Goal: Task Accomplishment & Management: Manage account settings

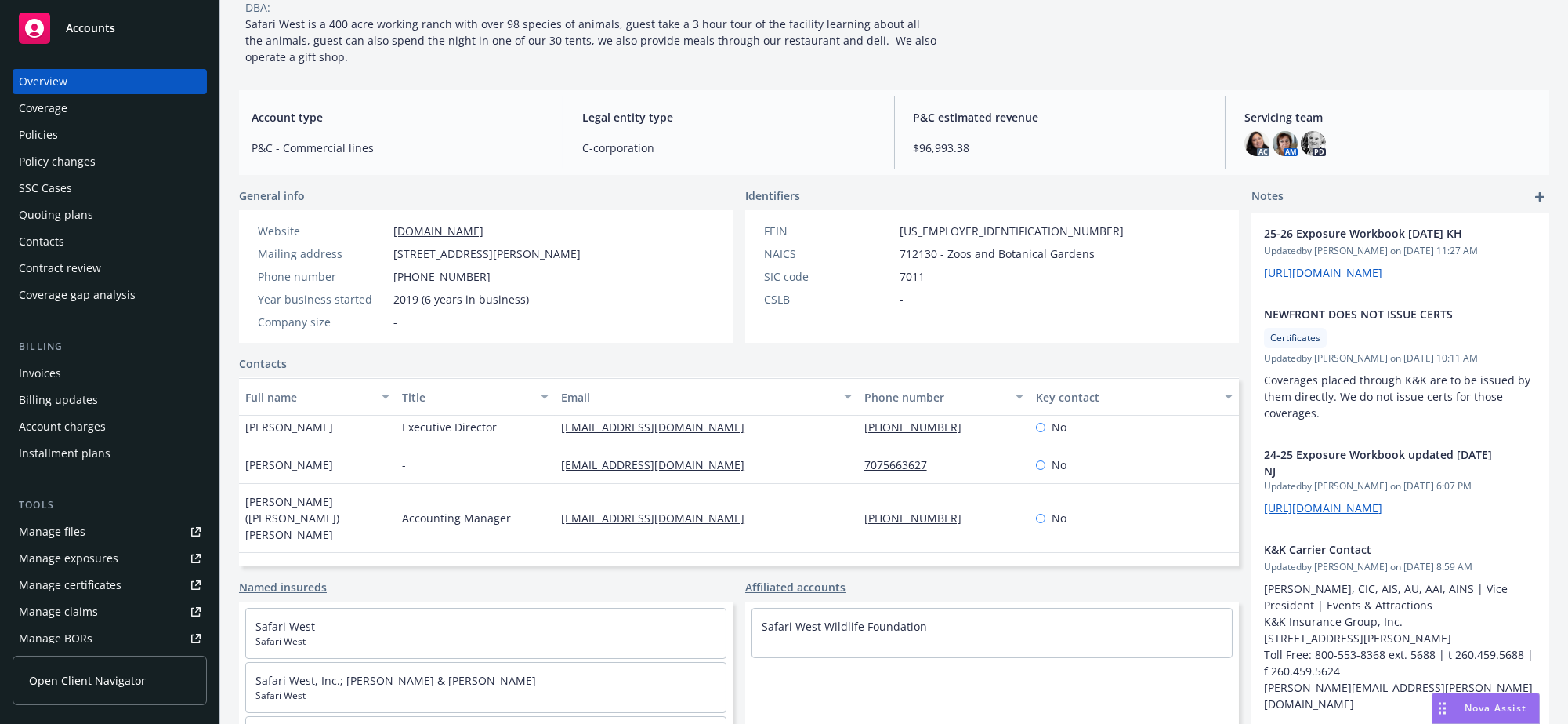
scroll to position [46, 0]
drag, startPoint x: 750, startPoint y: 442, endPoint x: 550, endPoint y: 442, distance: 200.0
click at [555, 442] on div "[EMAIL_ADDRESS][DOMAIN_NAME]" at bounding box center [706, 426] width 302 height 38
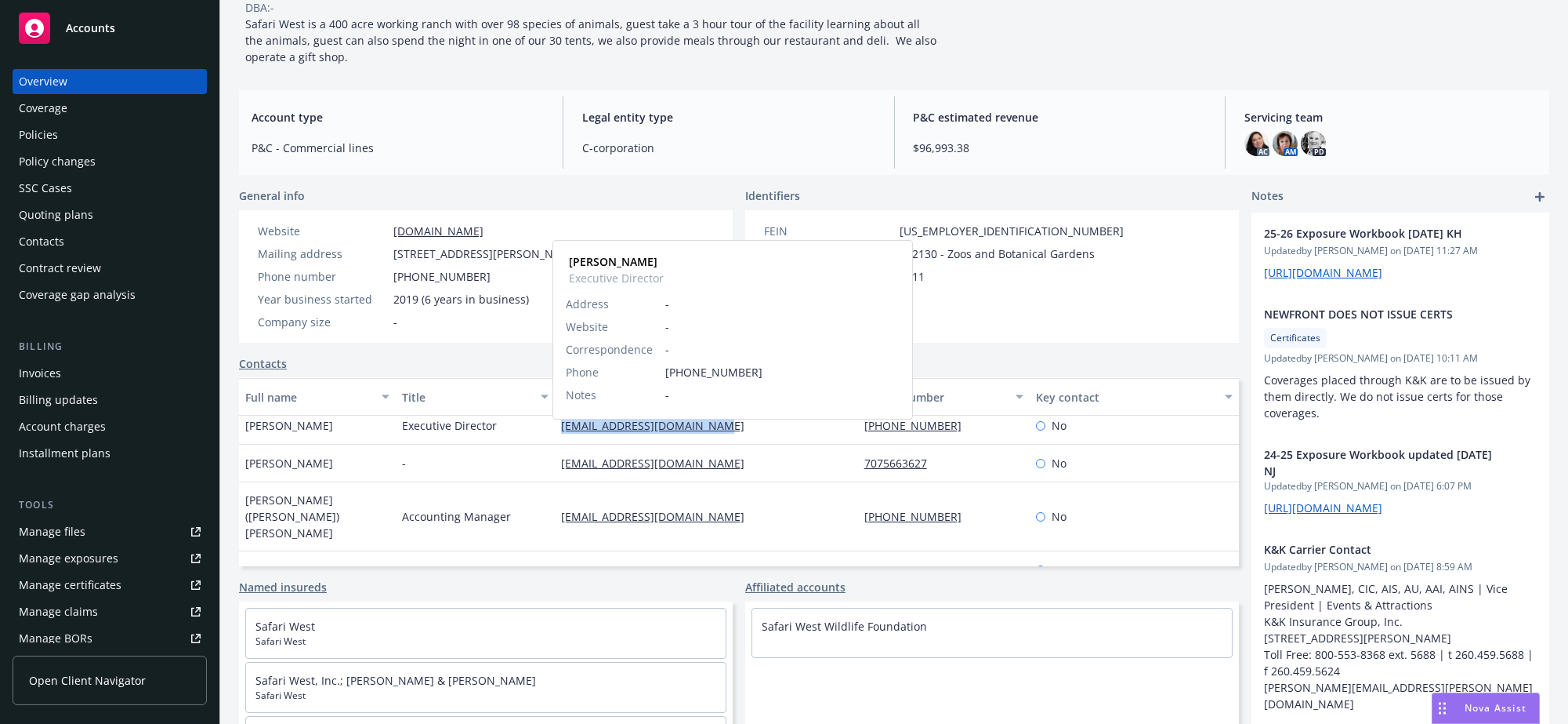
copy link "khornbostel@safariwest.com"
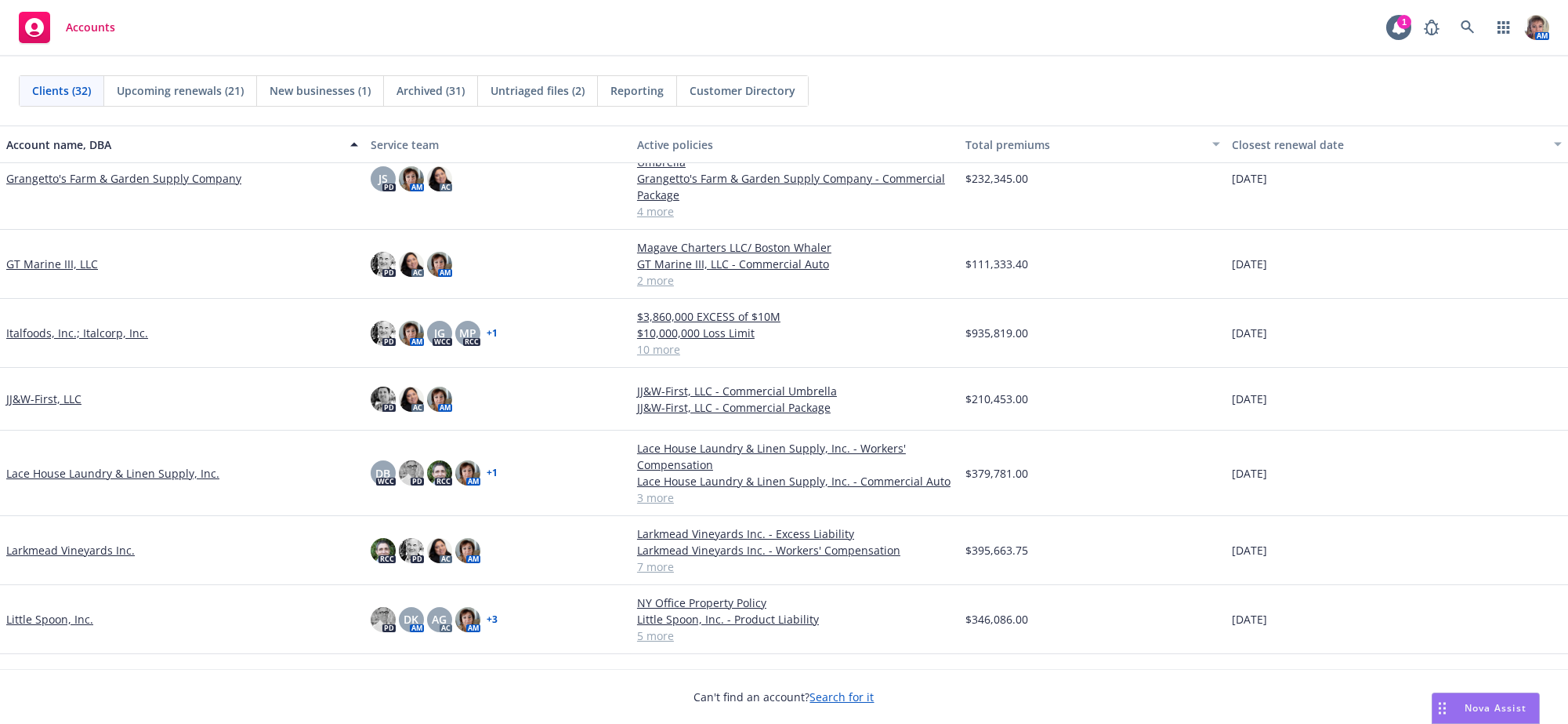
scroll to position [553, 0]
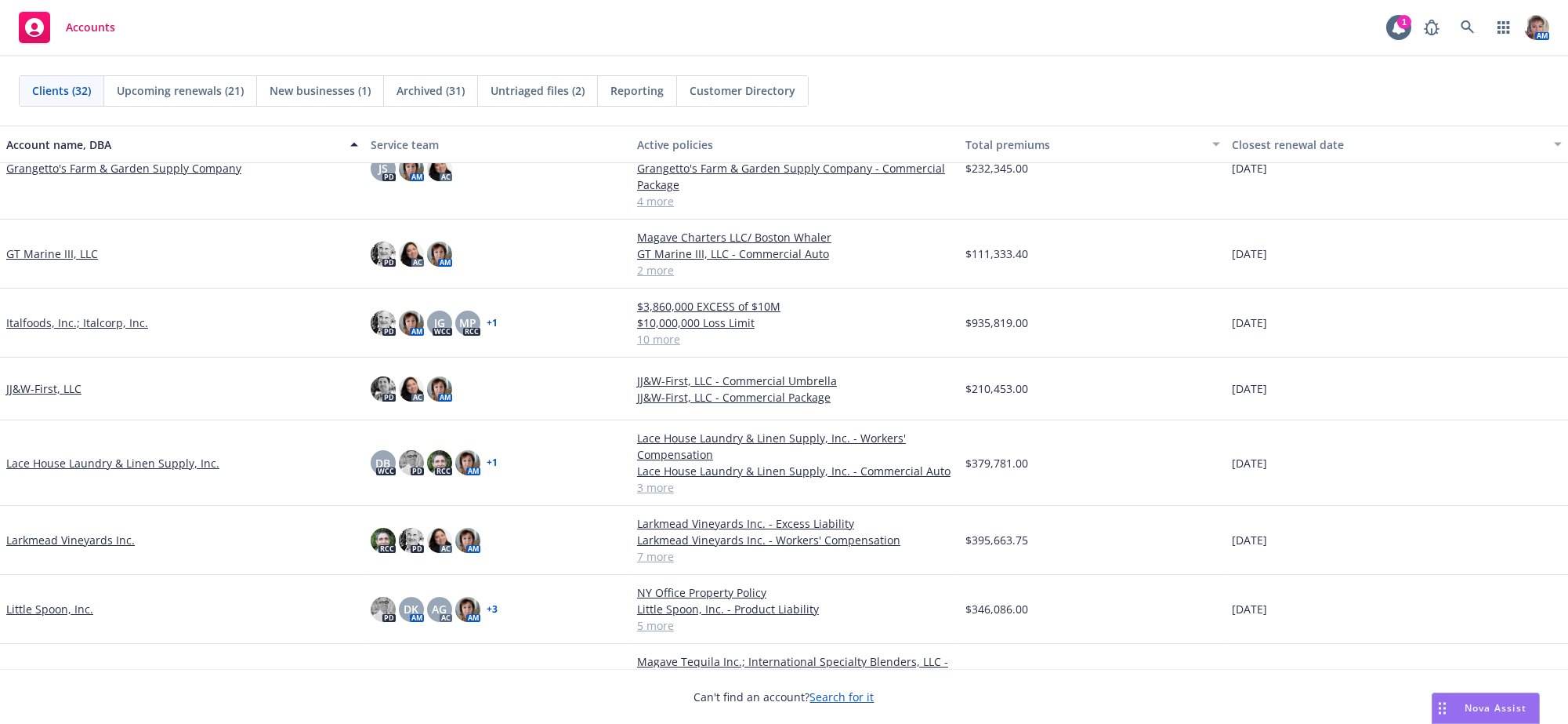
click at [81, 331] on link "Italfoods, Inc.; Italcorp, Inc." at bounding box center [77, 323] width 142 height 16
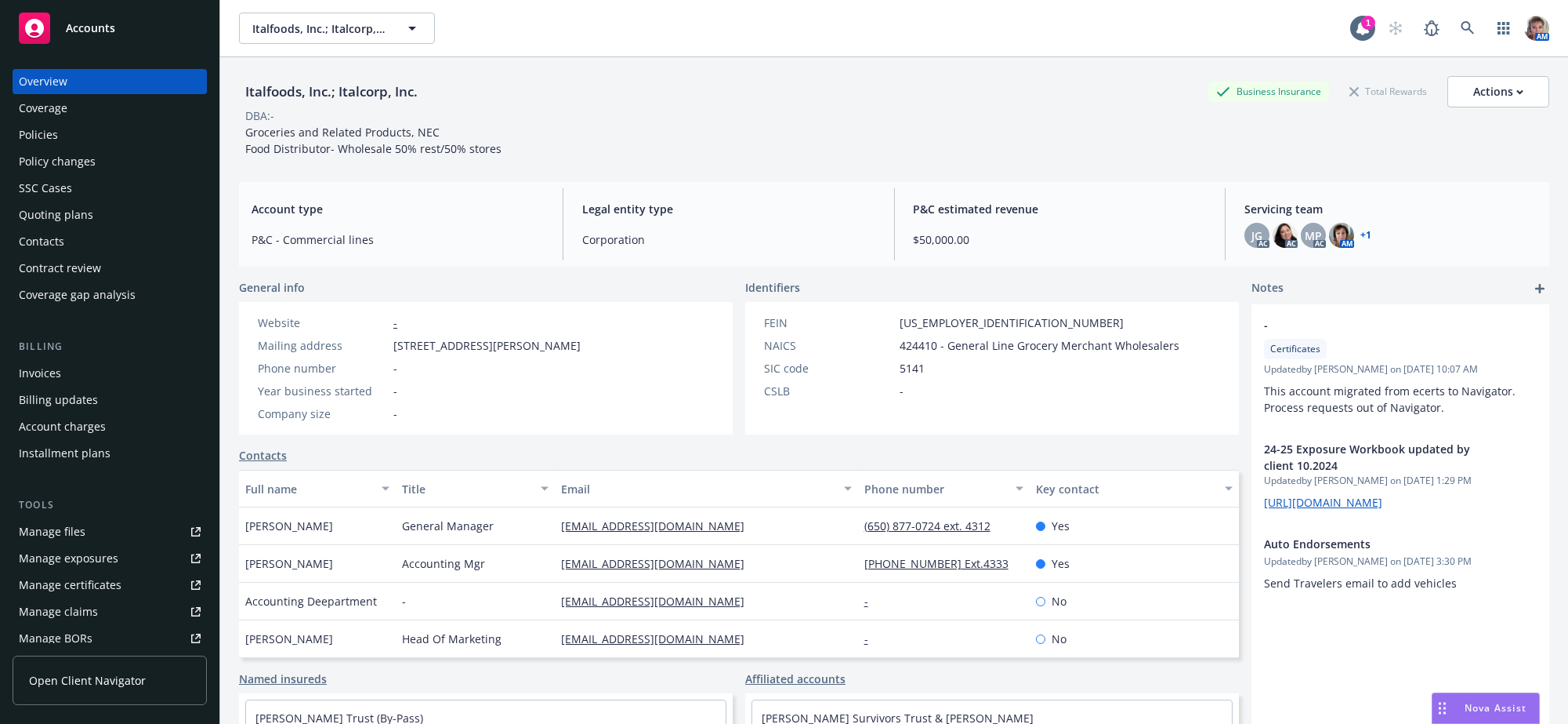
click at [69, 228] on div "Quoting plans" at bounding box center [55, 214] width 75 height 25
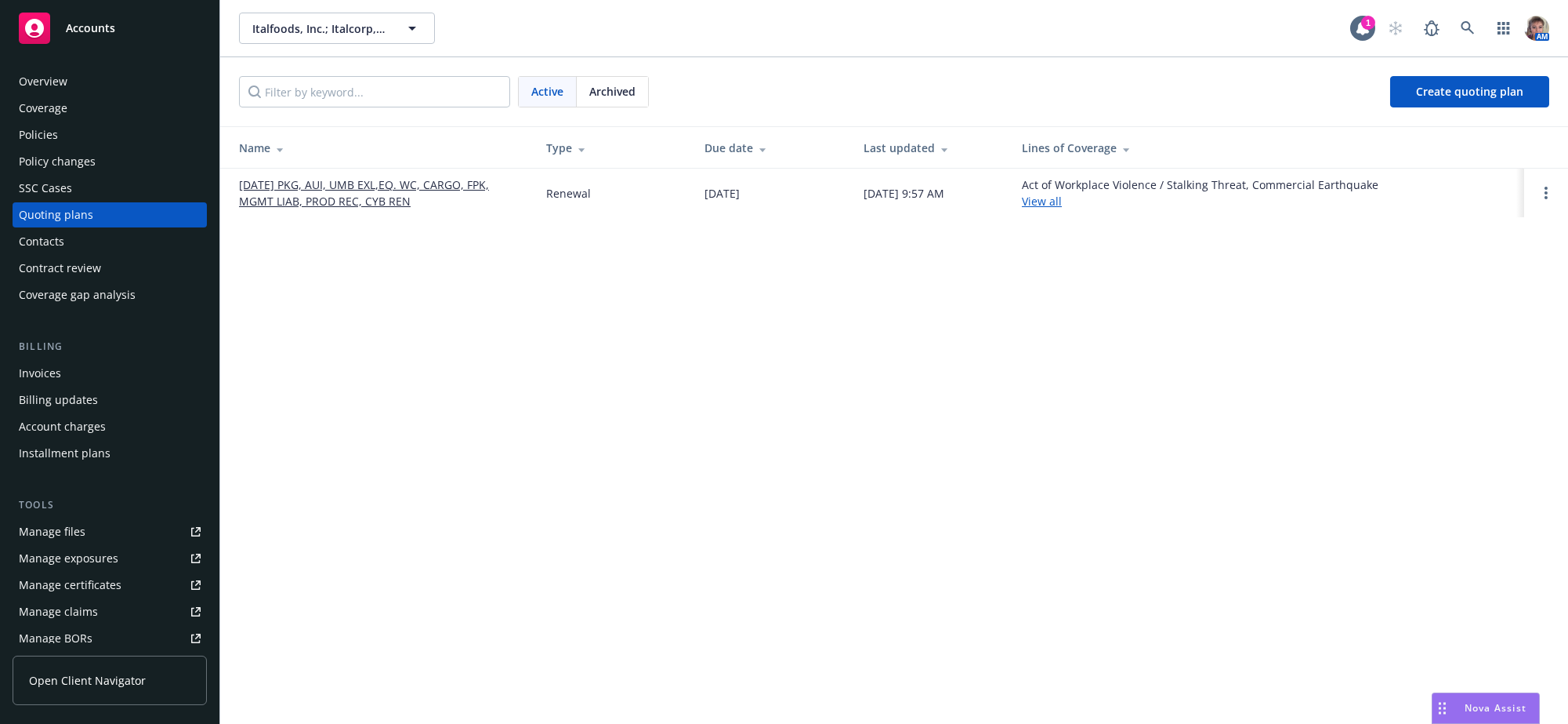
click at [289, 195] on link "11/01/25 PKG, AUI, UMB EXL,EQ. WC, CARGO, FPK, MGMT LIAB, PROD REC, CYB REN" at bounding box center [380, 192] width 282 height 33
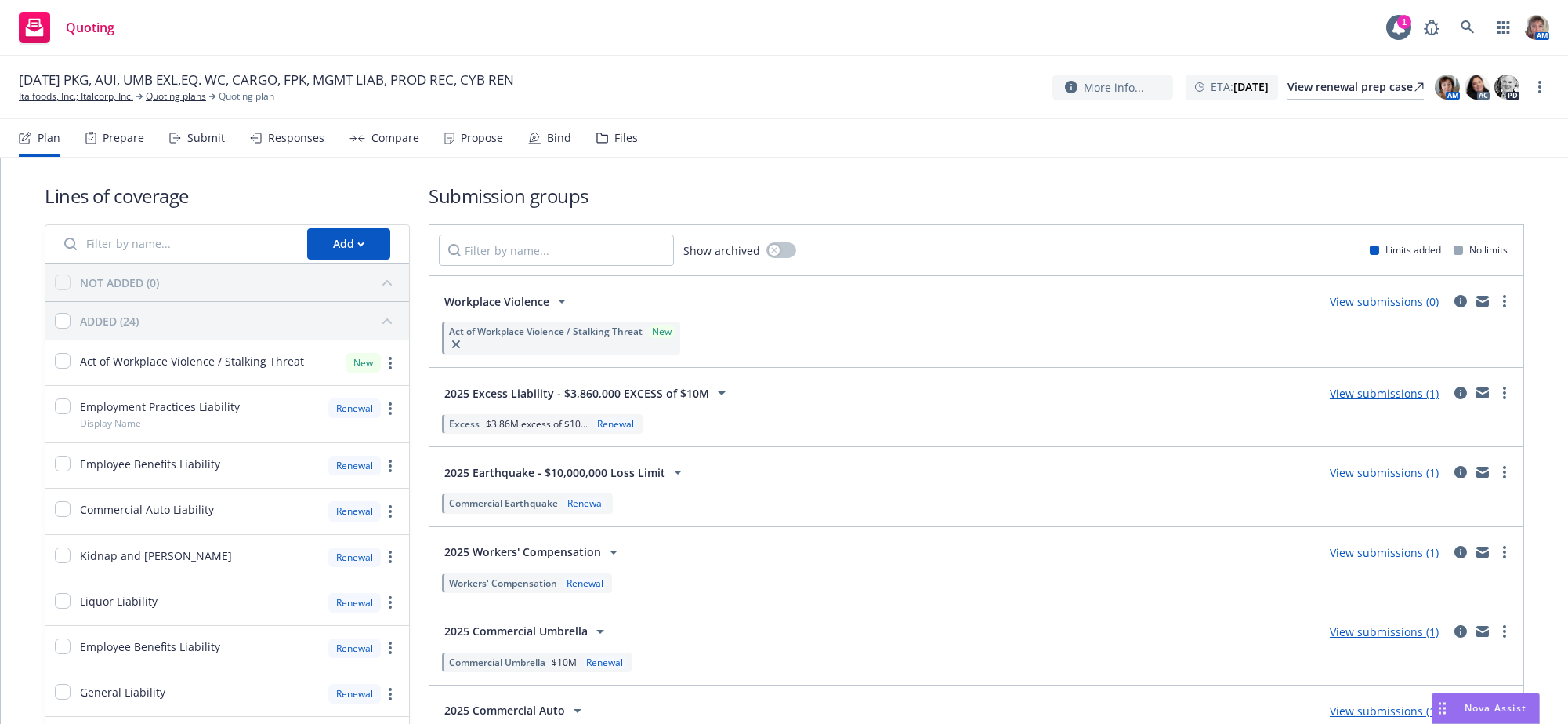
click at [217, 144] on div "Submit" at bounding box center [206, 138] width 38 height 13
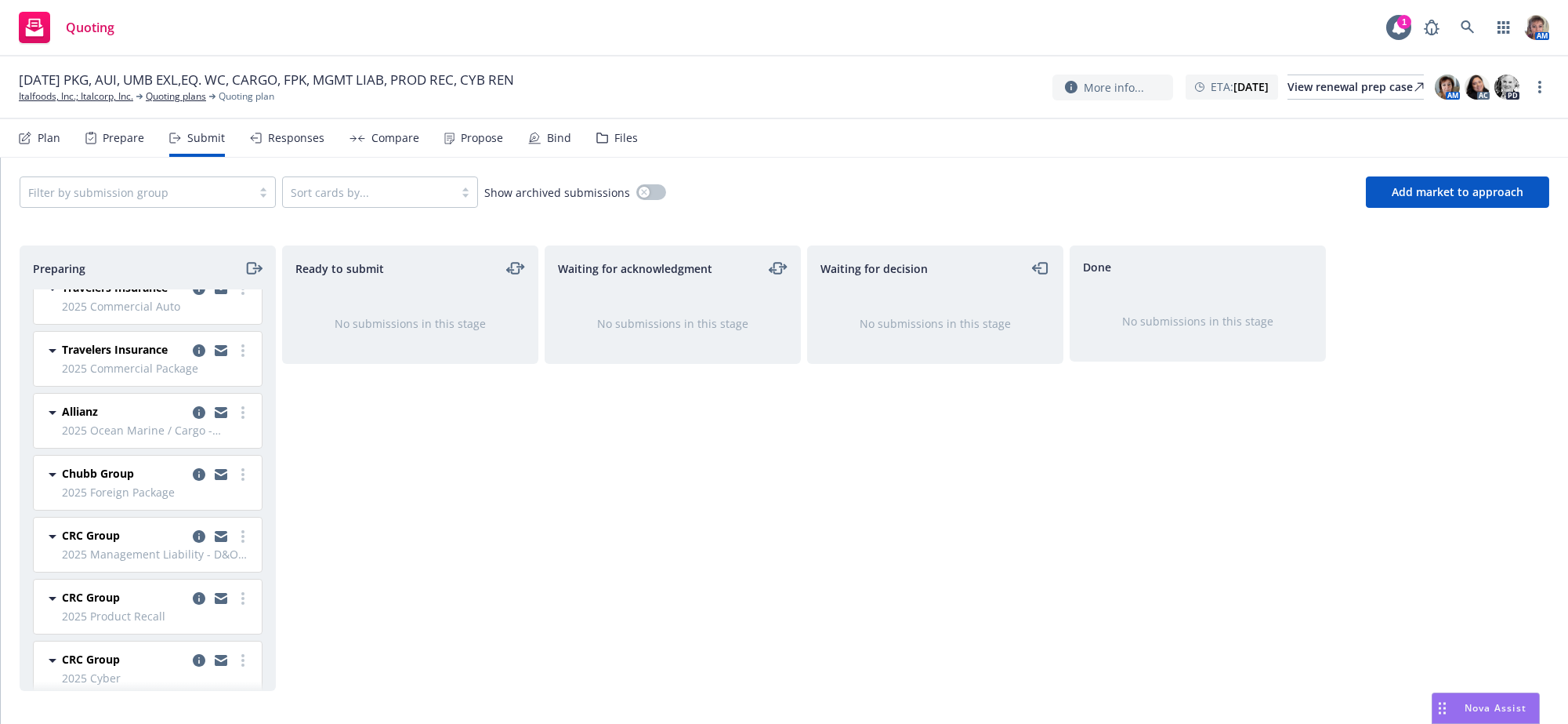
scroll to position [304, 0]
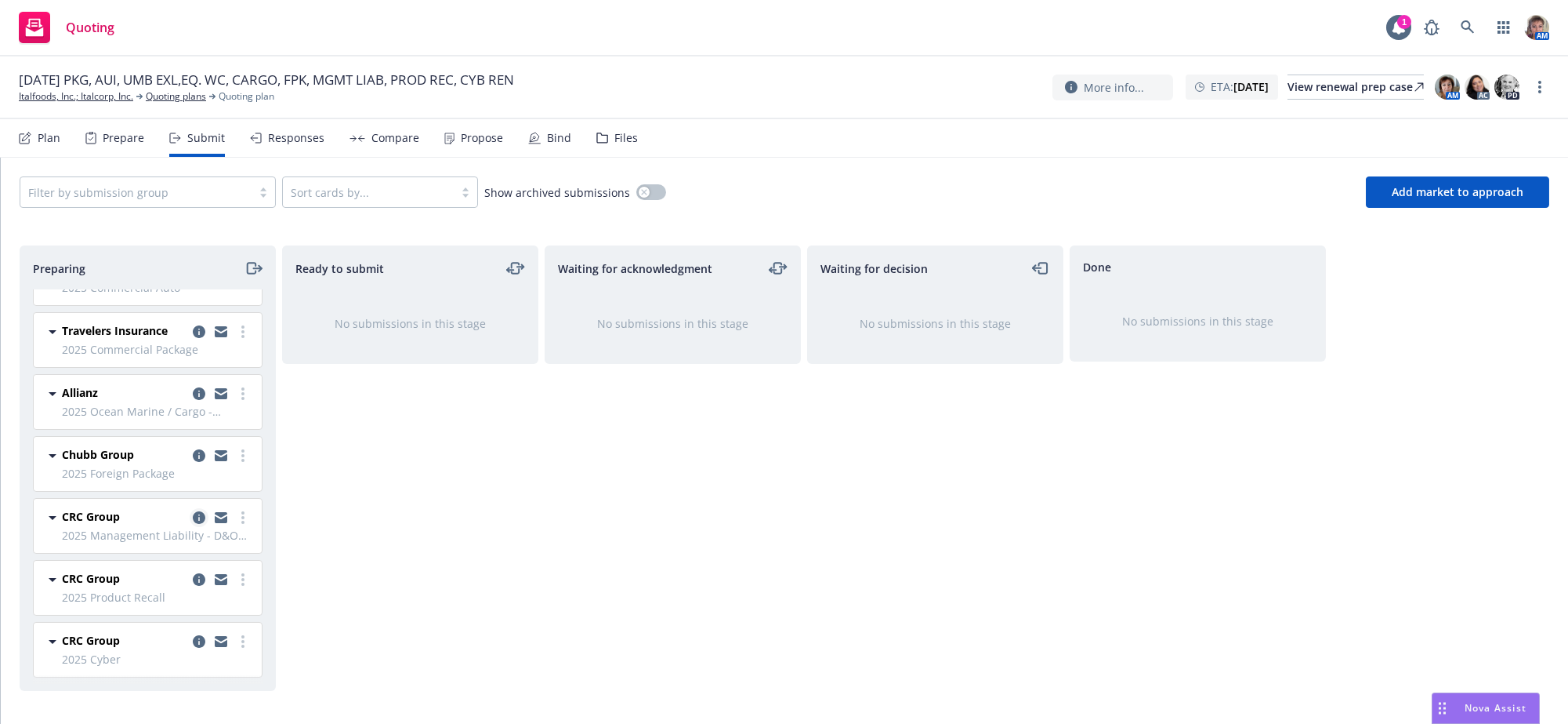
click at [193, 517] on icon "copy logging email" at bounding box center [199, 517] width 13 height 13
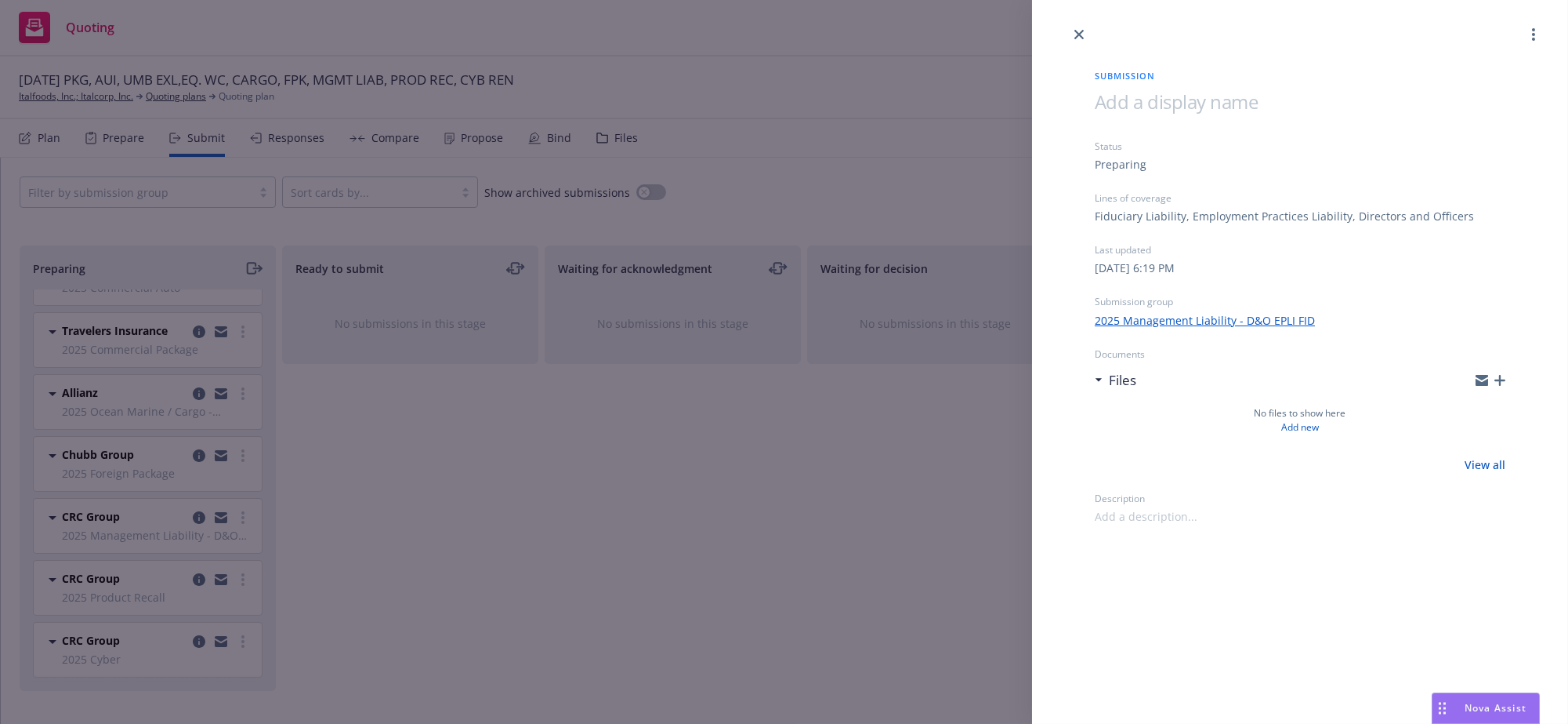
click at [1500, 385] on icon "button" at bounding box center [1500, 381] width 11 height 11
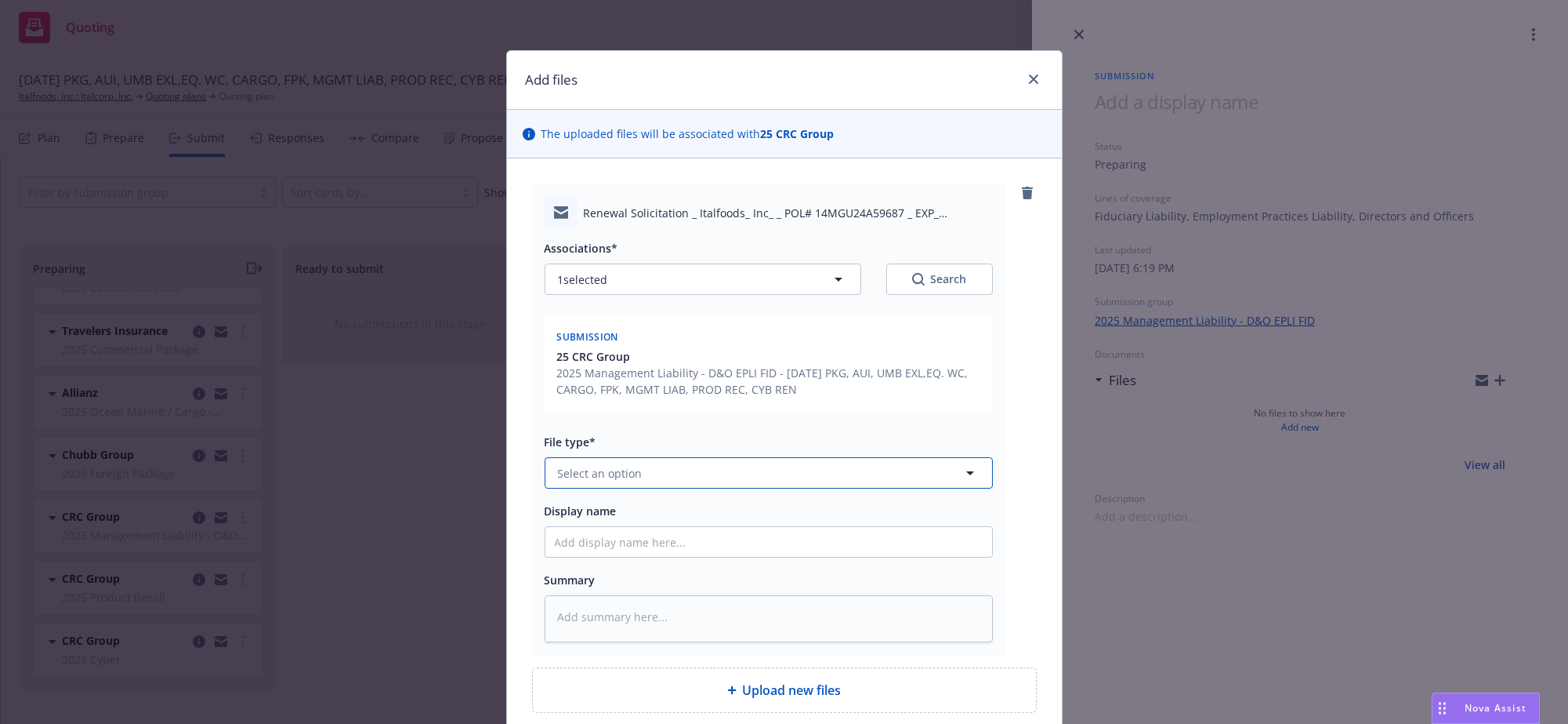
click at [659, 488] on button "Select an option" at bounding box center [768, 472] width 448 height 31
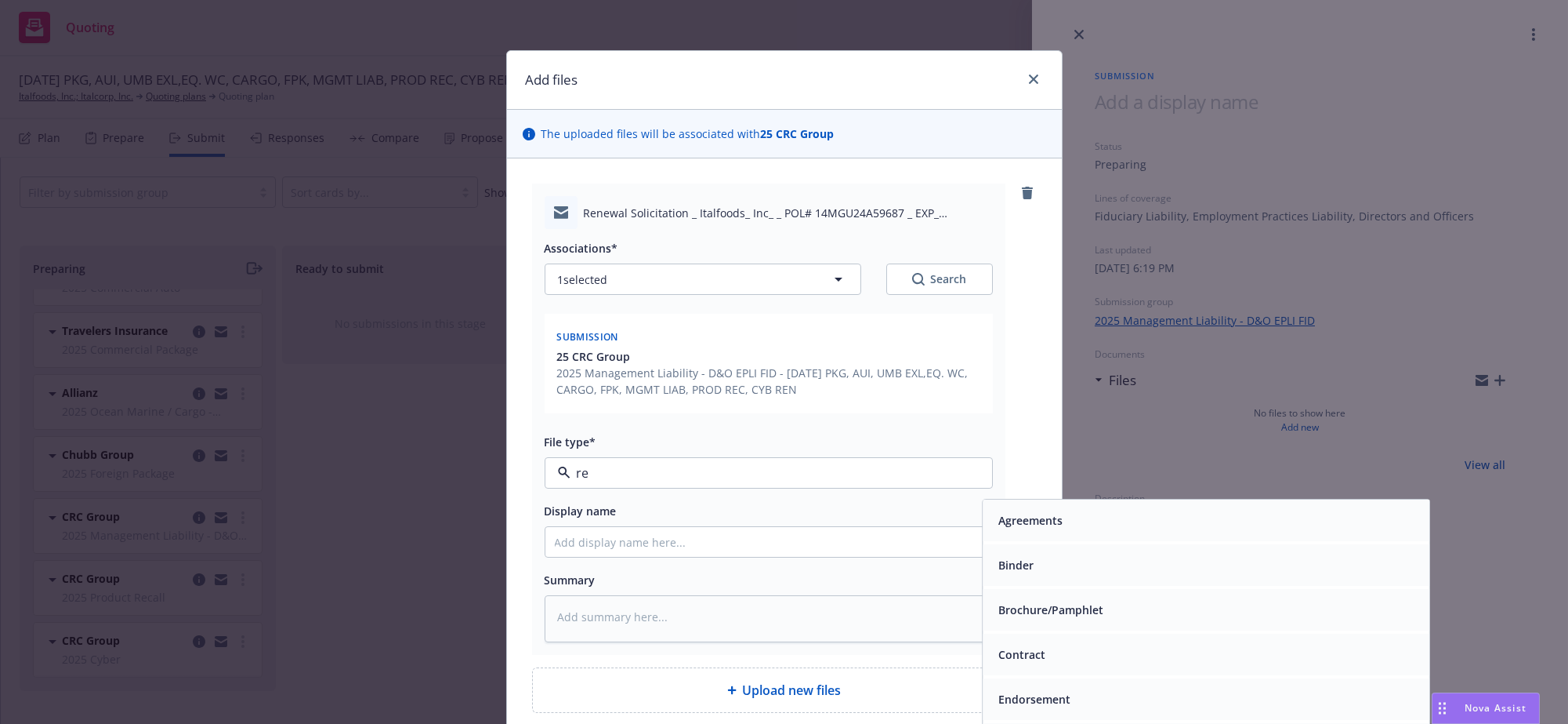
type input "ren"
click at [1032, 574] on span "Renewal solicitation" at bounding box center [1053, 566] width 108 height 16
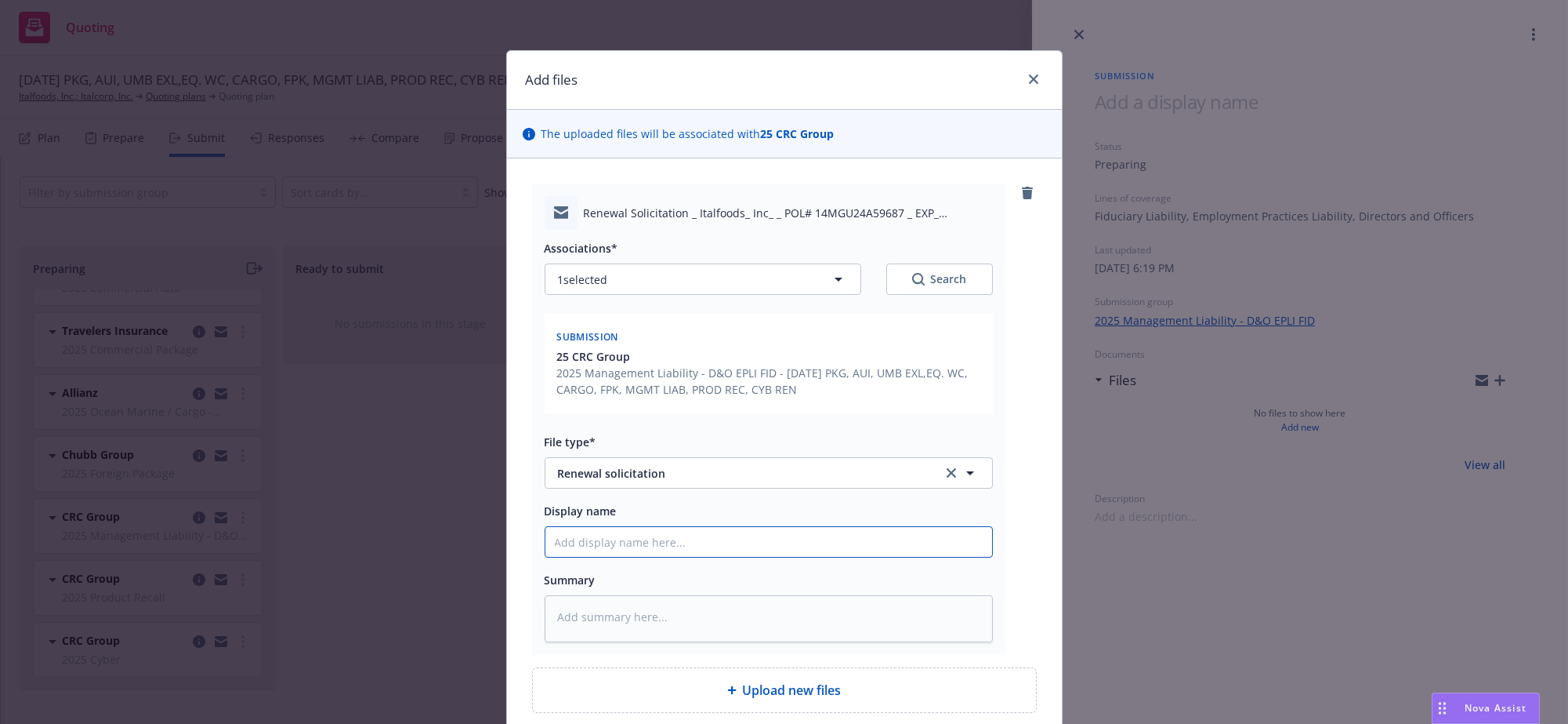
click at [708, 557] on input "Display name" at bounding box center [768, 541] width 446 height 30
type textarea "x"
type input "Re"
type textarea "x"
type input "Ren"
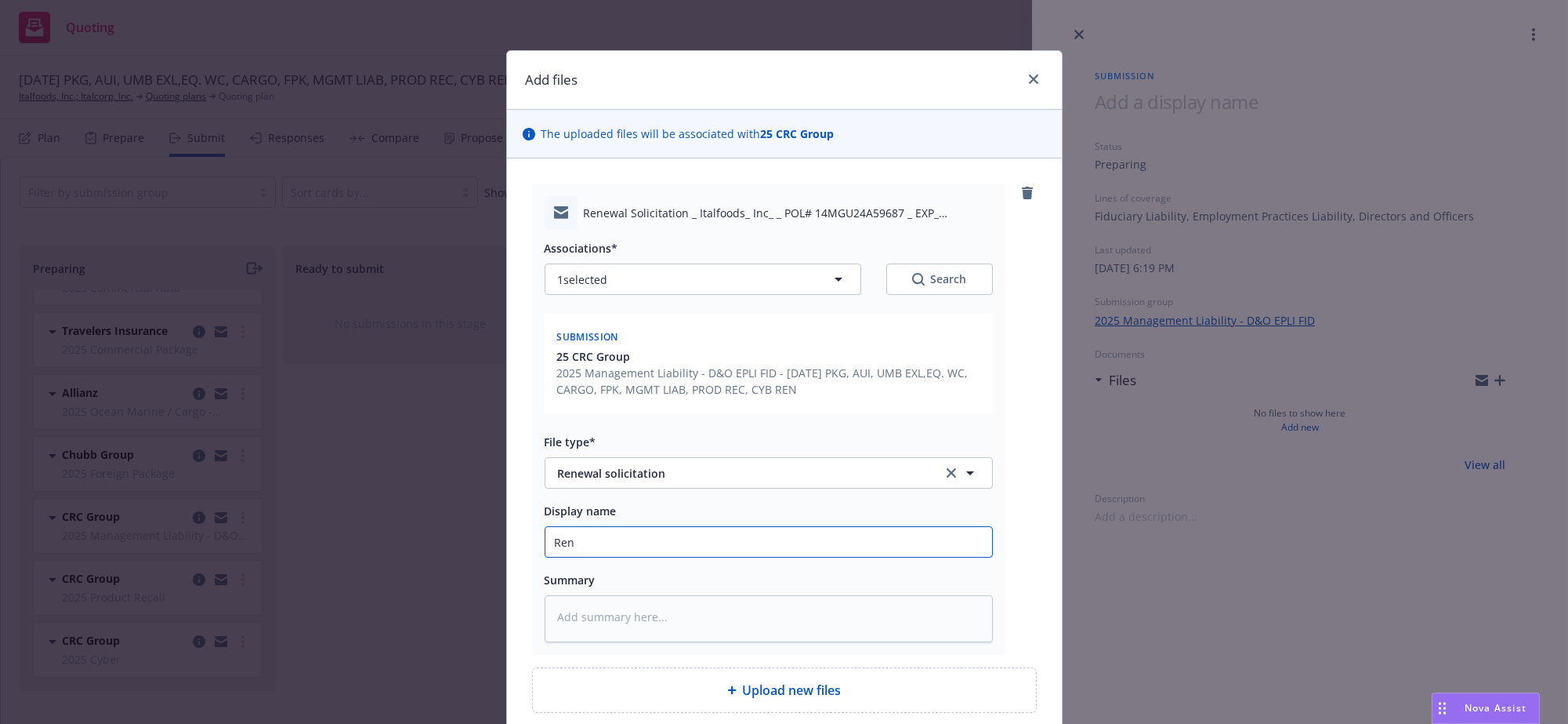
type textarea "x"
type input "Rene"
type textarea "x"
type input "Renew"
type textarea "x"
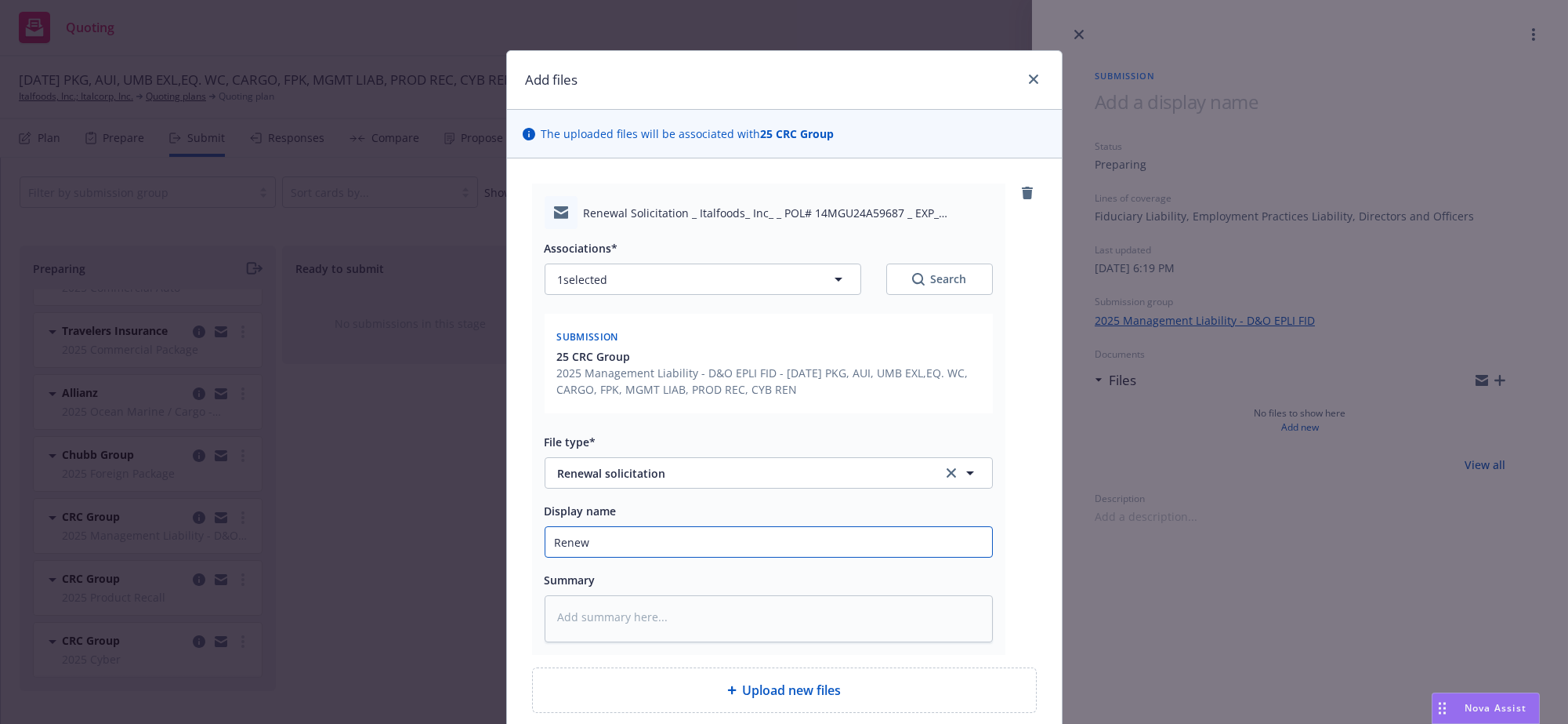
type input "Renewa"
type textarea "x"
type input "Renew"
type textarea "x"
type input "Rene"
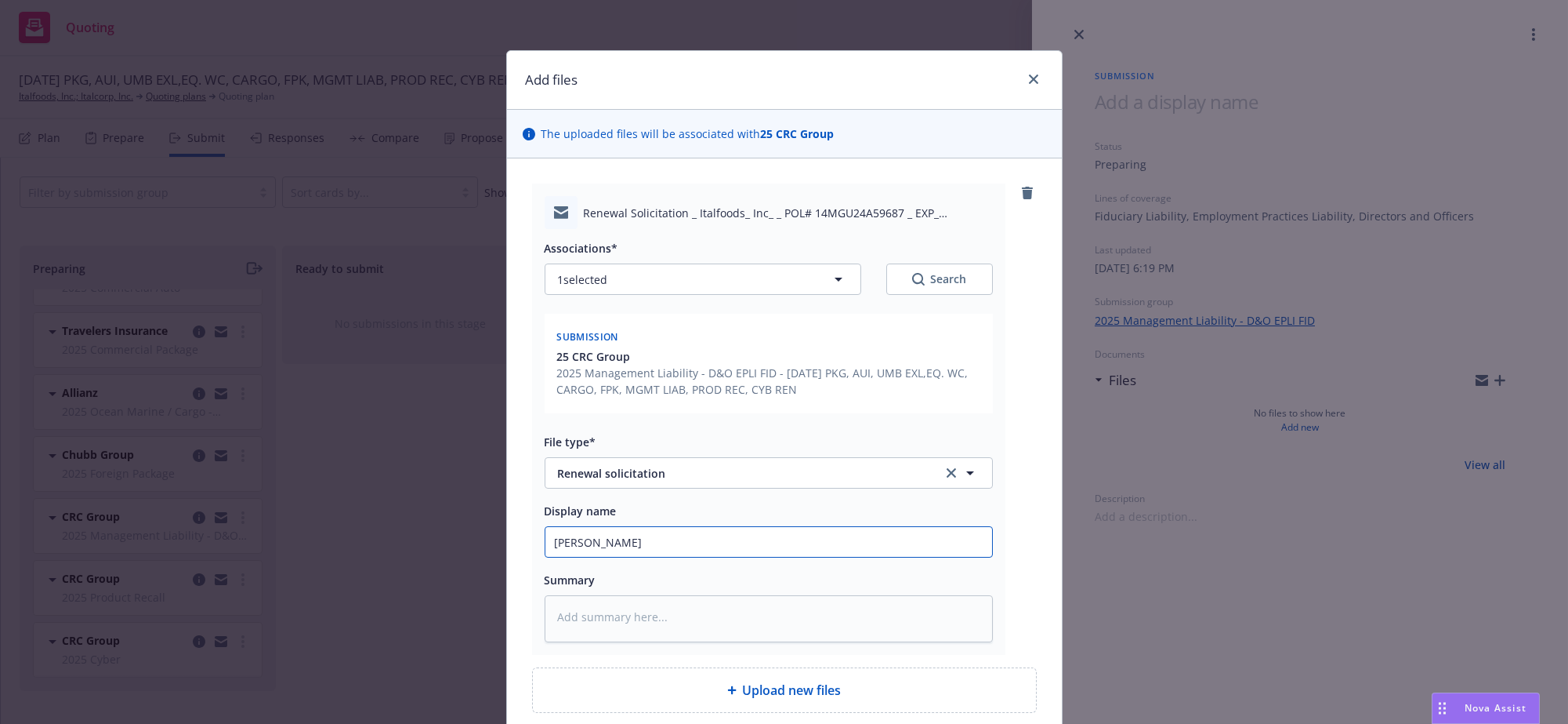
type textarea "x"
type input "Ren"
type textarea "x"
type input "Re"
type textarea "x"
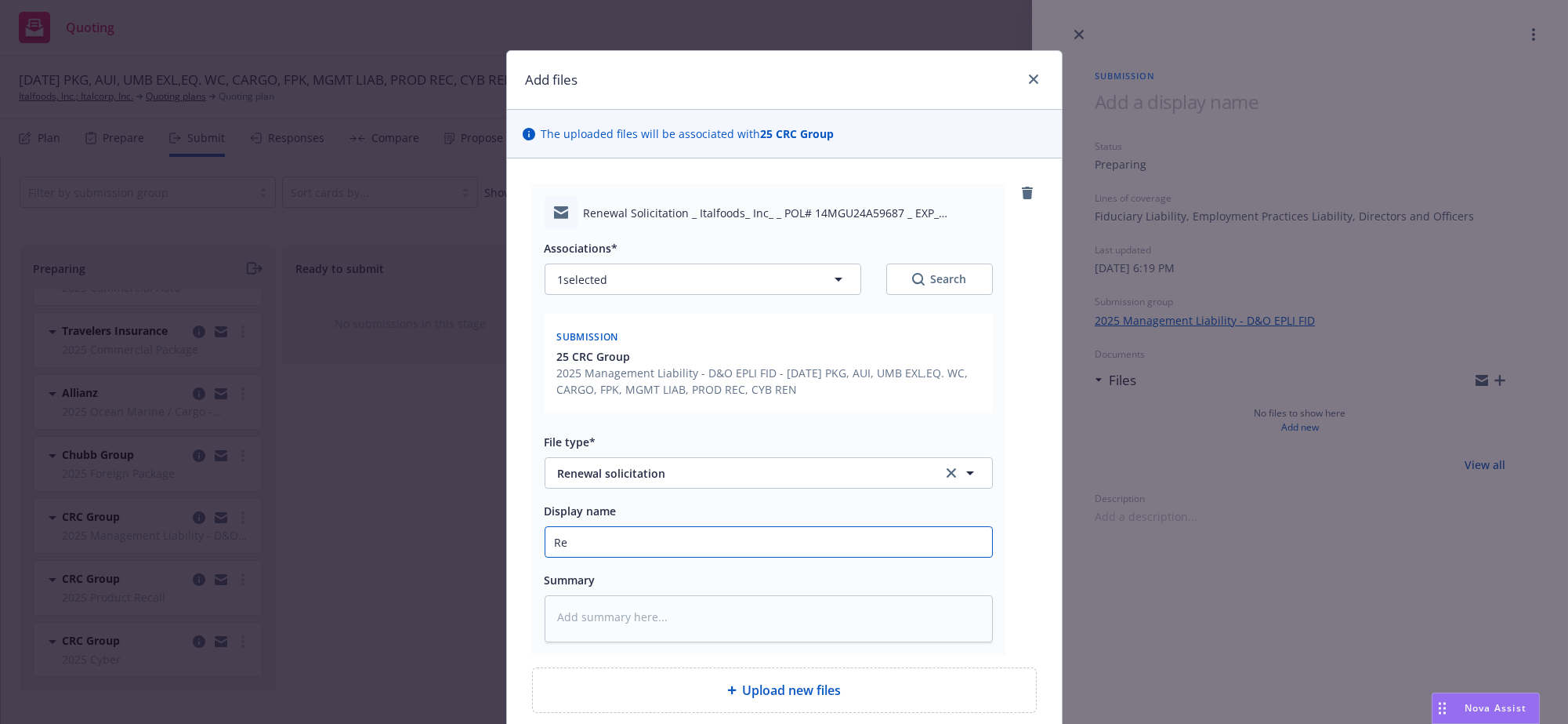
type input "R"
type textarea "x"
type input "2"
type textarea "x"
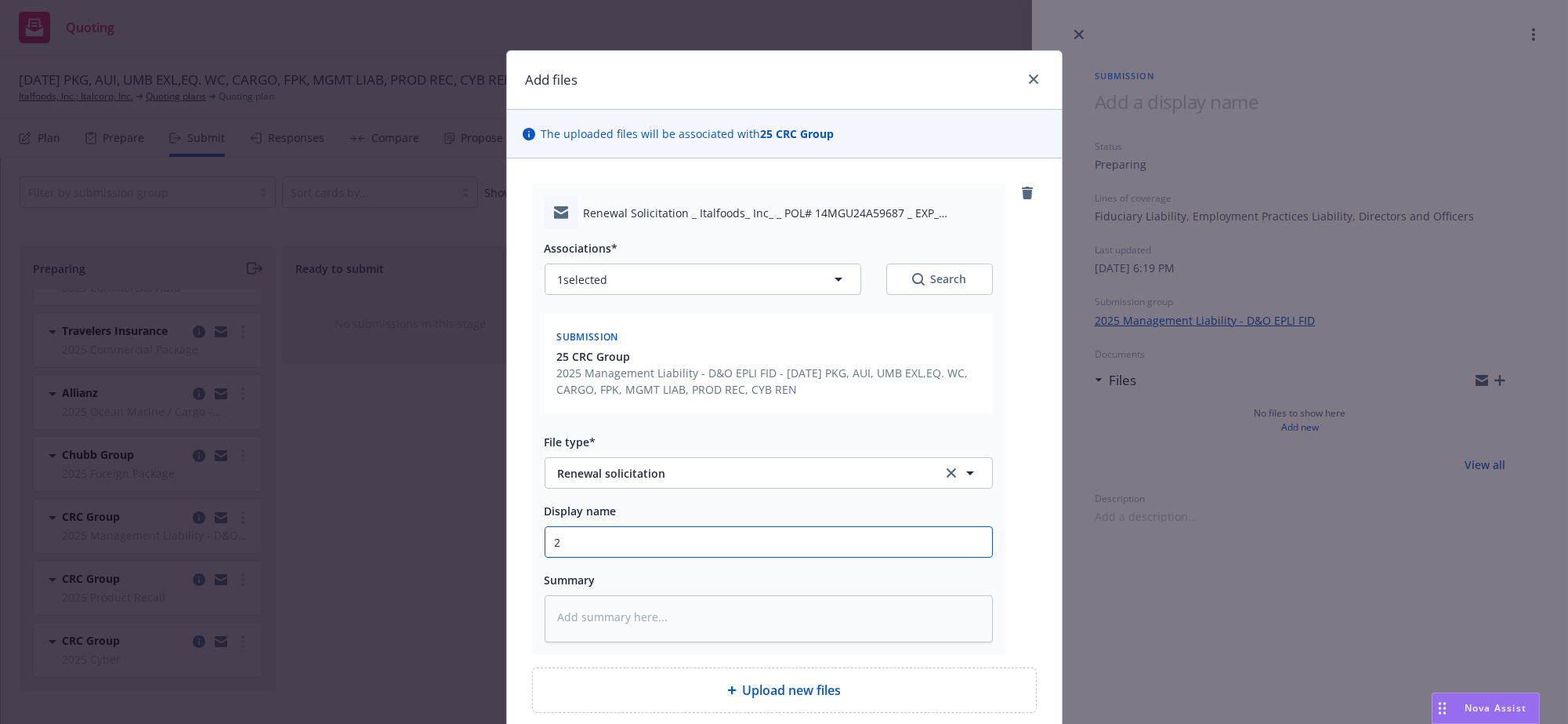
type input "25"
type textarea "x"
type input "25-"
type textarea "x"
type input "25-2"
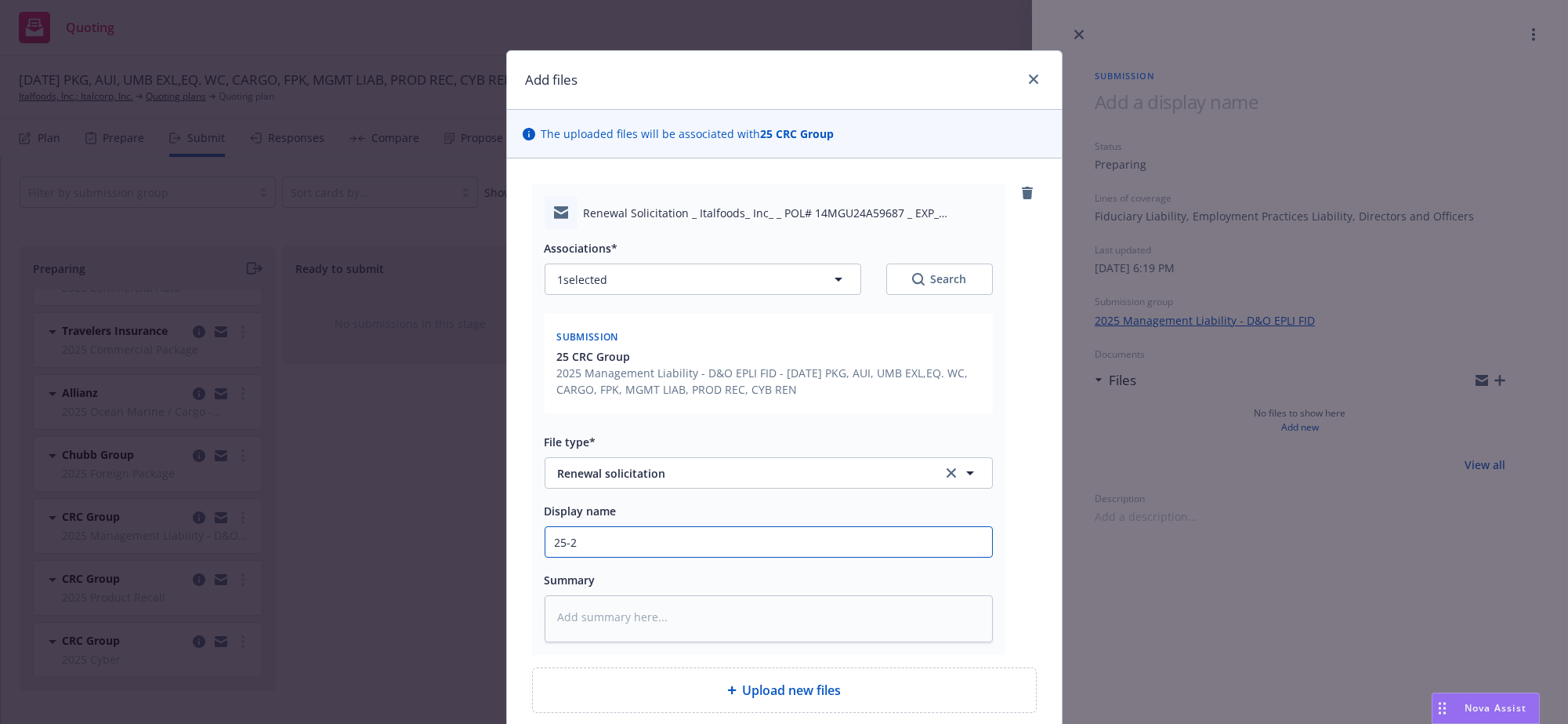
type textarea "x"
type input "25-26"
type textarea "x"
type input "25-26"
type textarea "x"
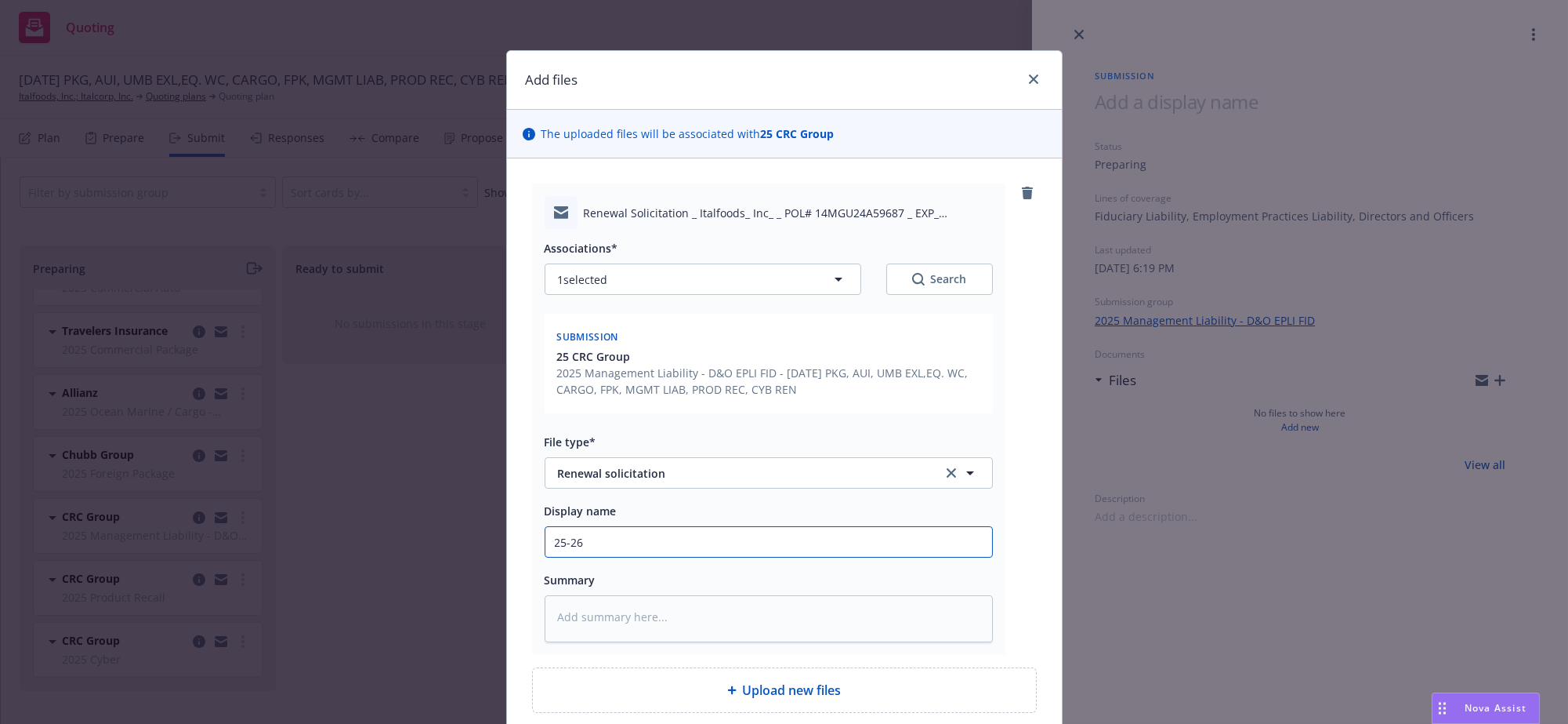
type input "25-26 M"
type textarea "x"
type input "25-26 MG"
type textarea "x"
type input "25-26 MGM"
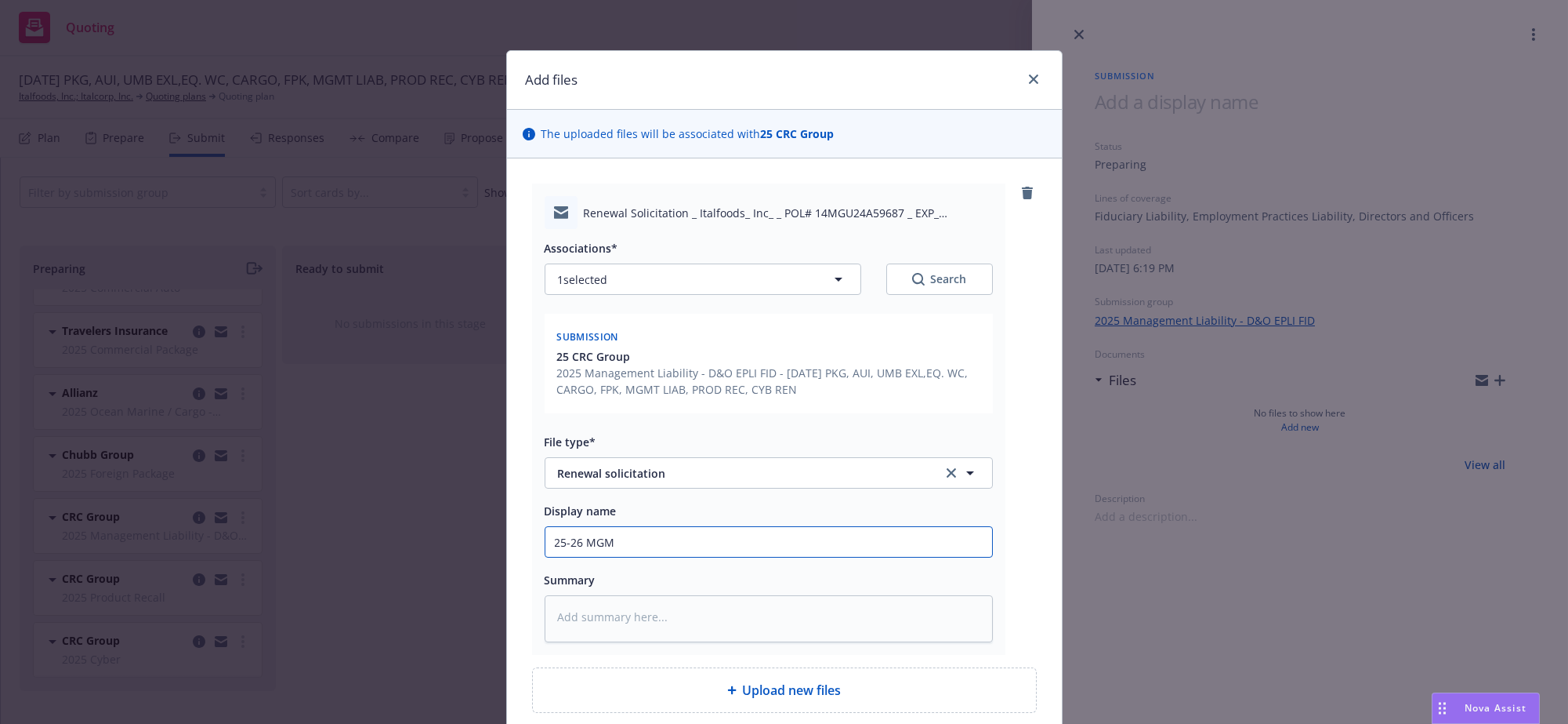
type textarea "x"
type input "25-26 MGMT"
type textarea "x"
type input "25-26 MGMT"
type textarea "x"
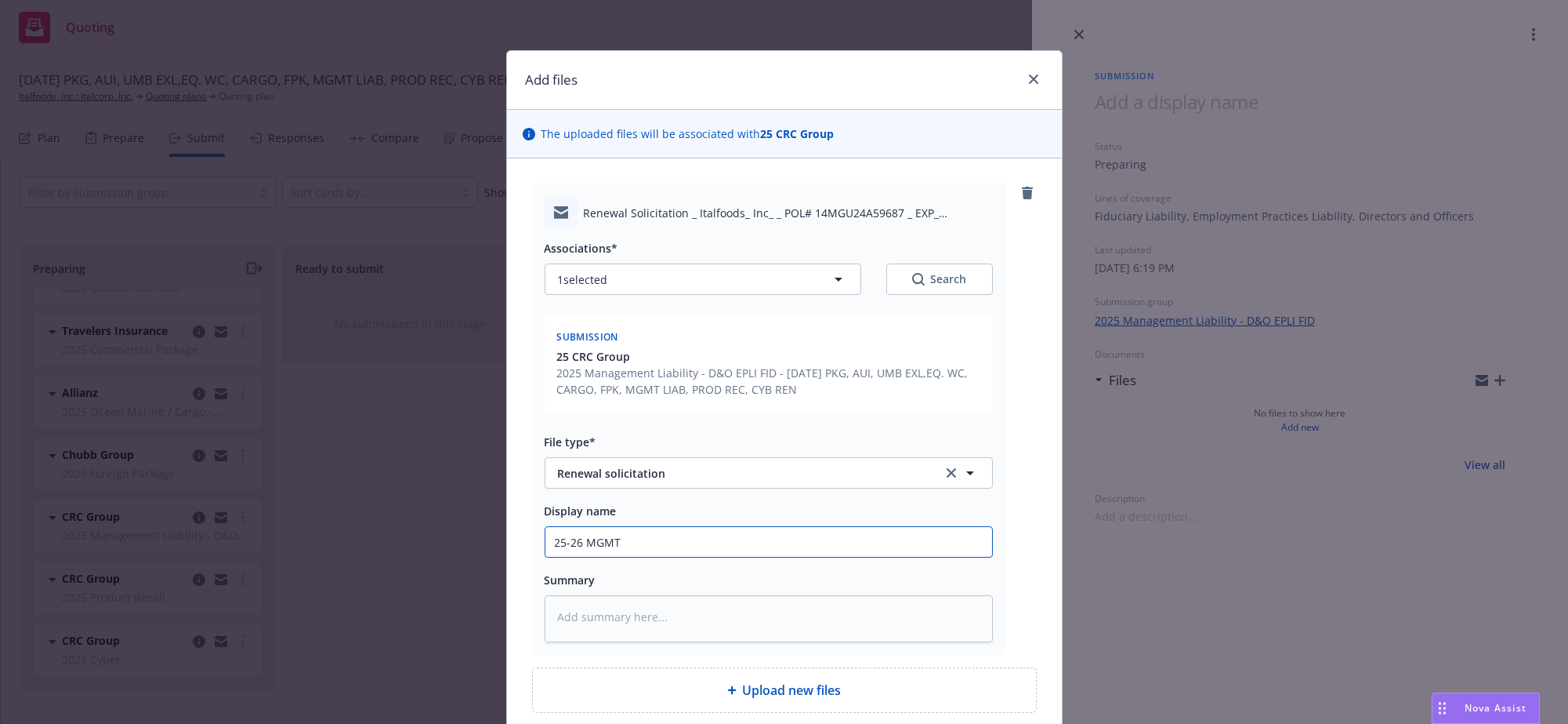
type input "25-26 MGMT L"
type textarea "x"
type input "25-26 MGMT LI"
type textarea "x"
type input "25-26 MGMT LIA"
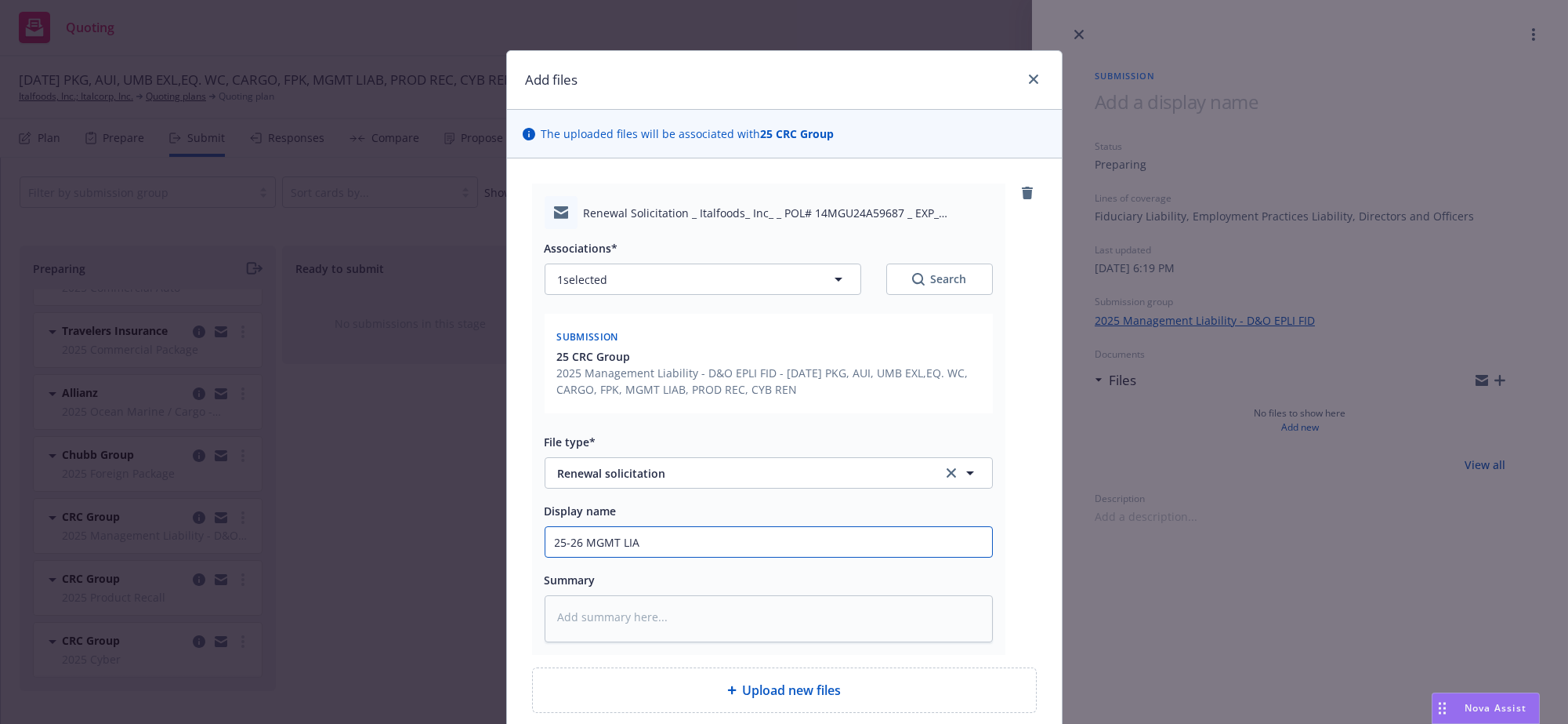
type textarea "x"
type input "25-26 MGMT LIAB"
type textarea "x"
type input "25-26 MGMT LIAB"
type textarea "x"
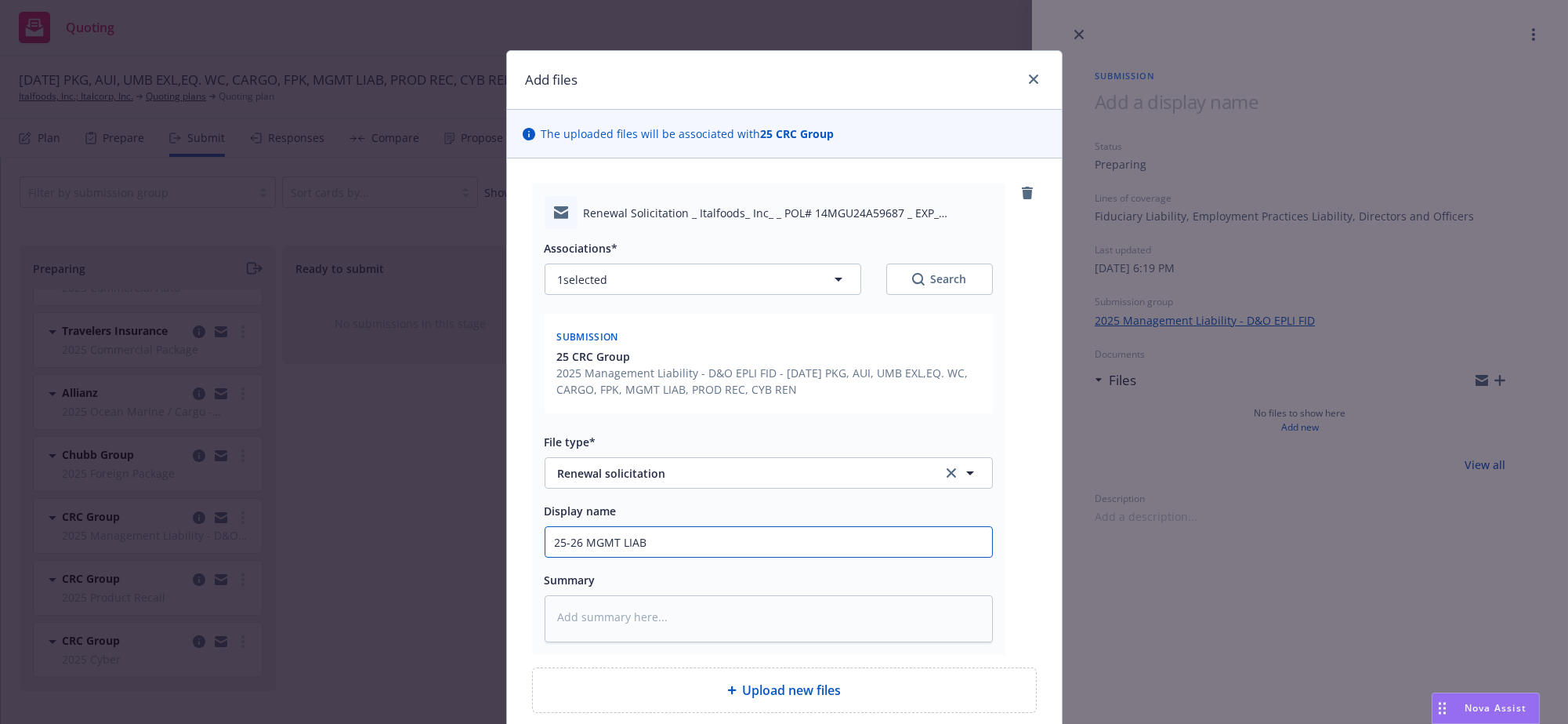
type input "25-26 MGMT LIAB R"
type textarea "x"
type input "25-26 MGMT LIAB Re"
type textarea "x"
type input "25-26 MGMT LIAB Ren"
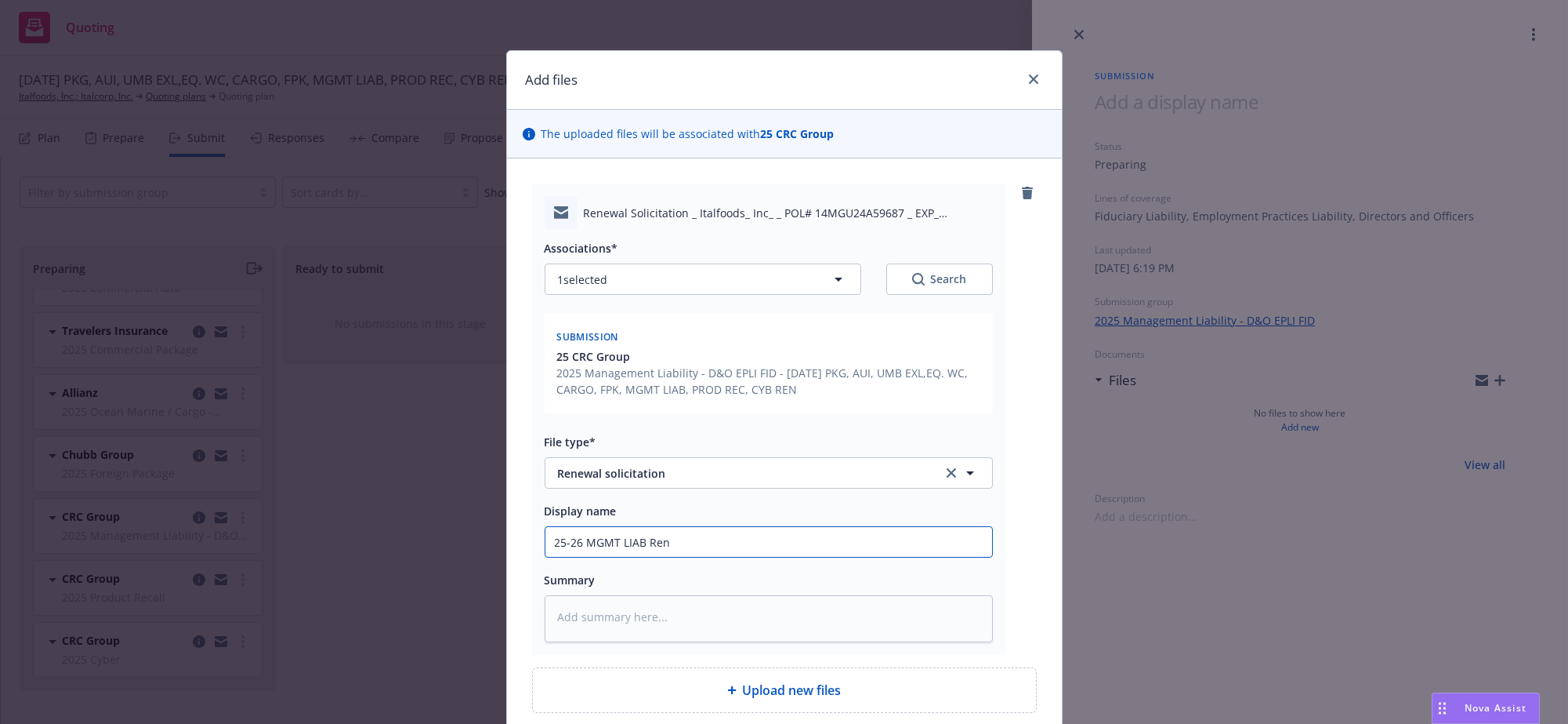
type textarea "x"
type input "25-26 MGMT LIAB Renew"
type textarea "x"
type input "25-26 MGMT LIAB Renewa"
type textarea "x"
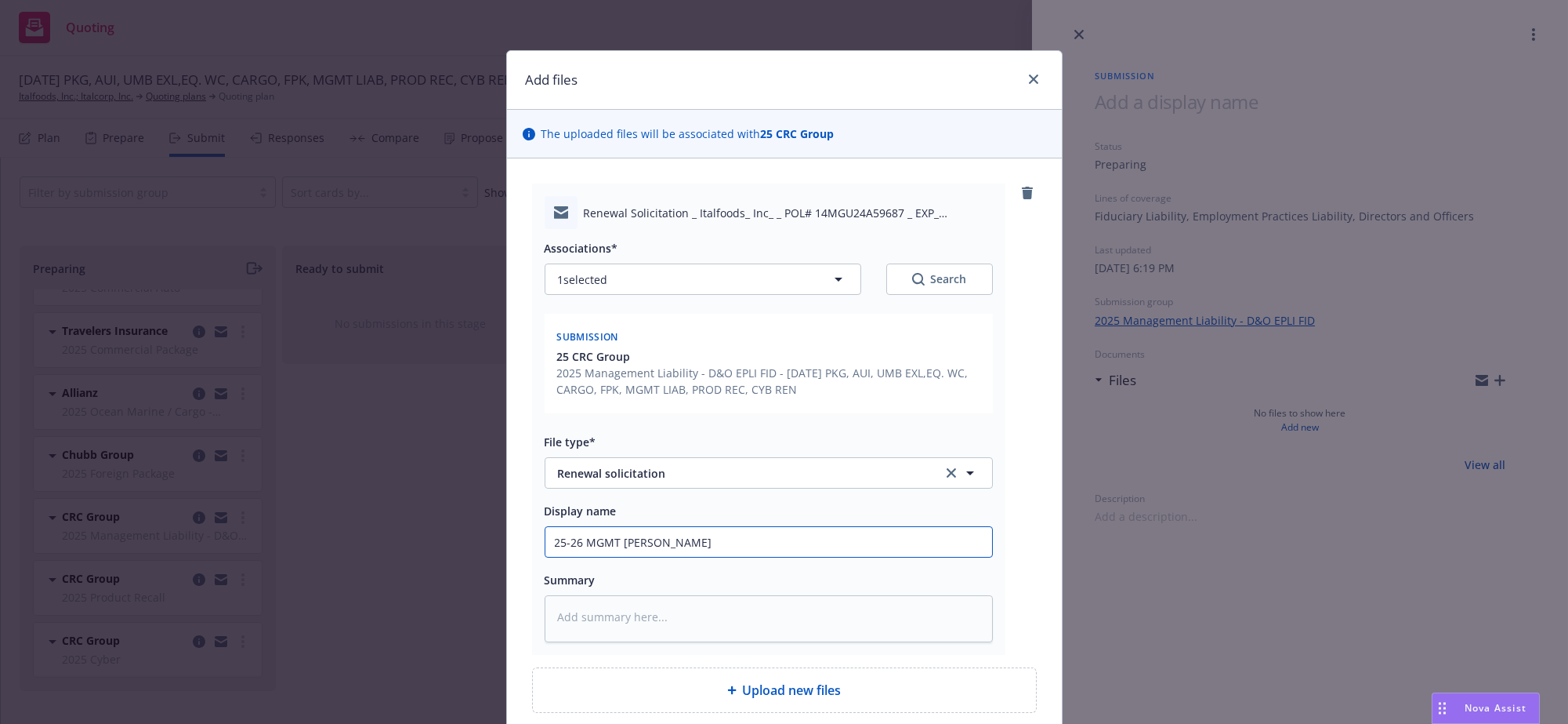
type input "25-26 MGMT LIAB Renewal"
type textarea "x"
type input "25-26 MGMT LIAB Renewal"
type textarea "x"
type input "25-26 MGMT LIAB Renewal S"
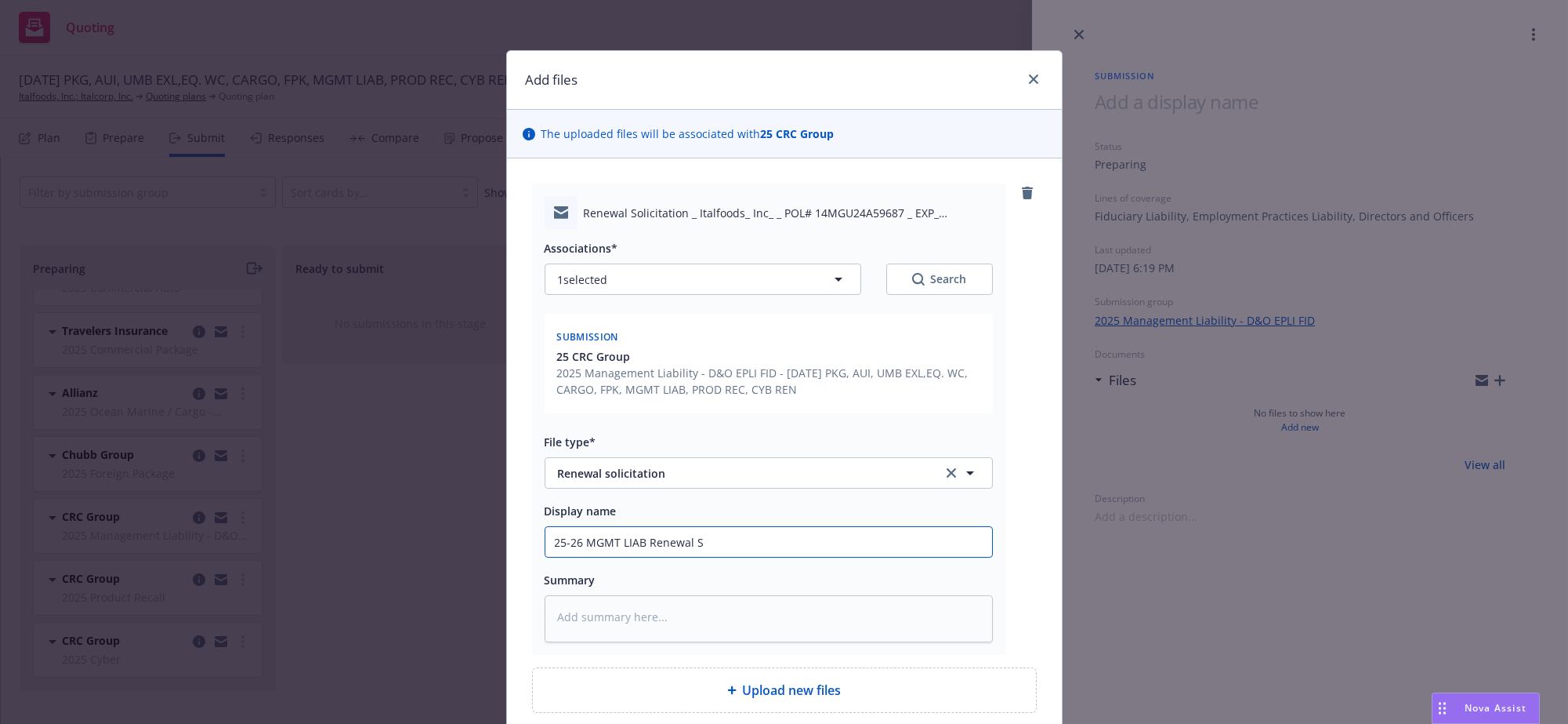
type textarea "x"
type input "25-26 MGMT LIAB Renewal So"
type textarea "x"
type input "25-26 MGMT LIAB Renewal Sol"
type textarea "x"
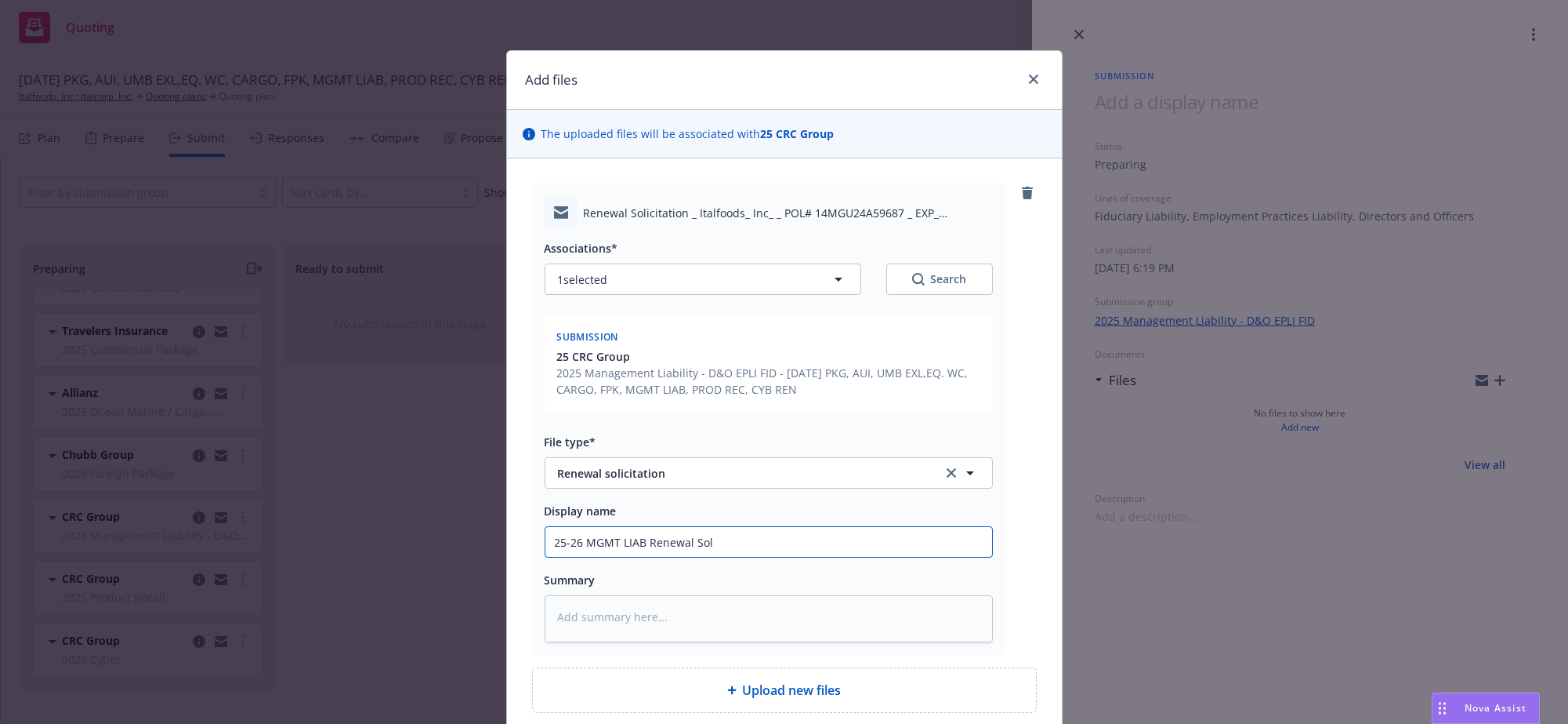
type input "25-26 MGMT LIAB Renewal Soli"
type textarea "x"
type input "25-26 MGMT LIAB Renewal Solic"
type textarea "x"
type input "25-26 MGMT LIAB Renewal Solici"
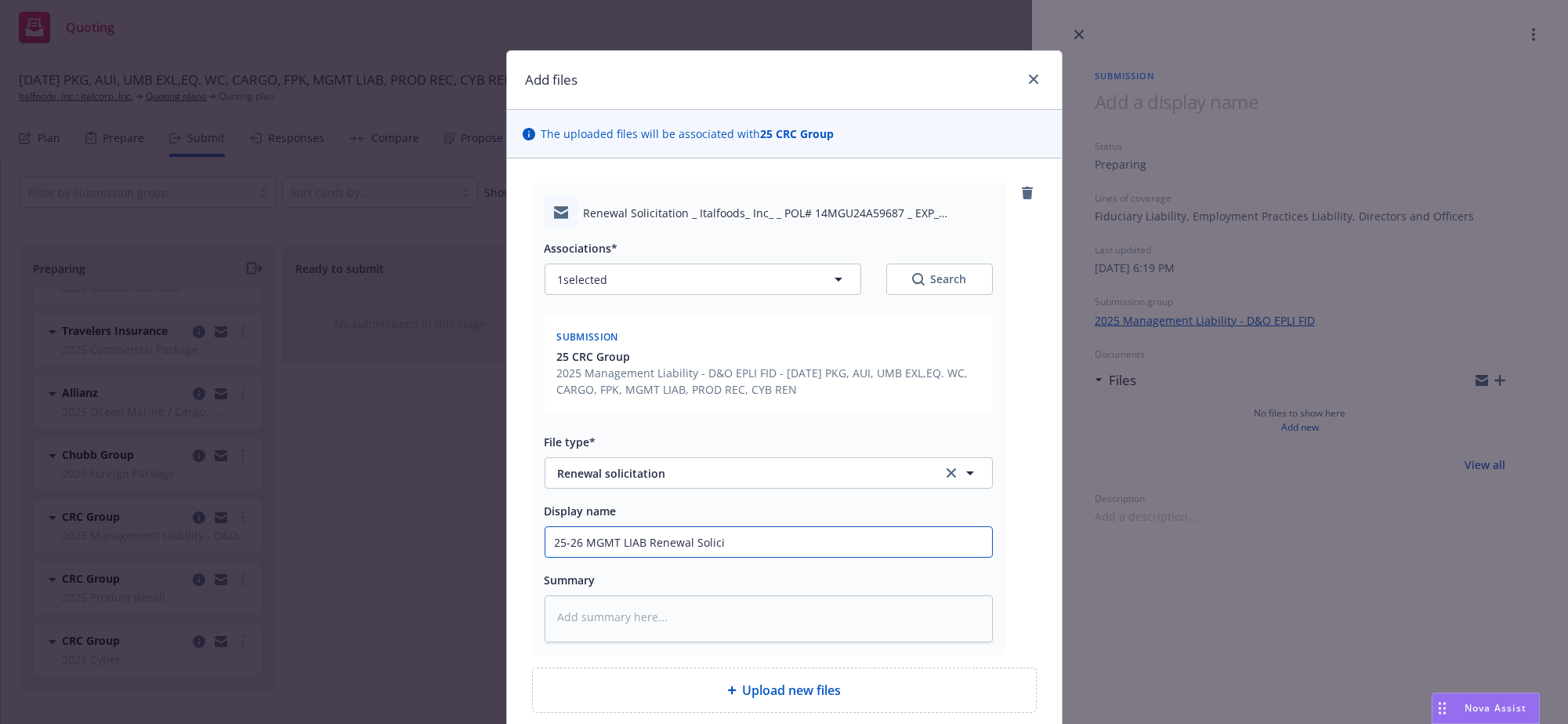
type textarea "x"
type input "25-26 MGMT LIAB Renewal Solicit"
type textarea "x"
type input "25-26 MGMT LIAB Renewal Solicita"
type textarea "x"
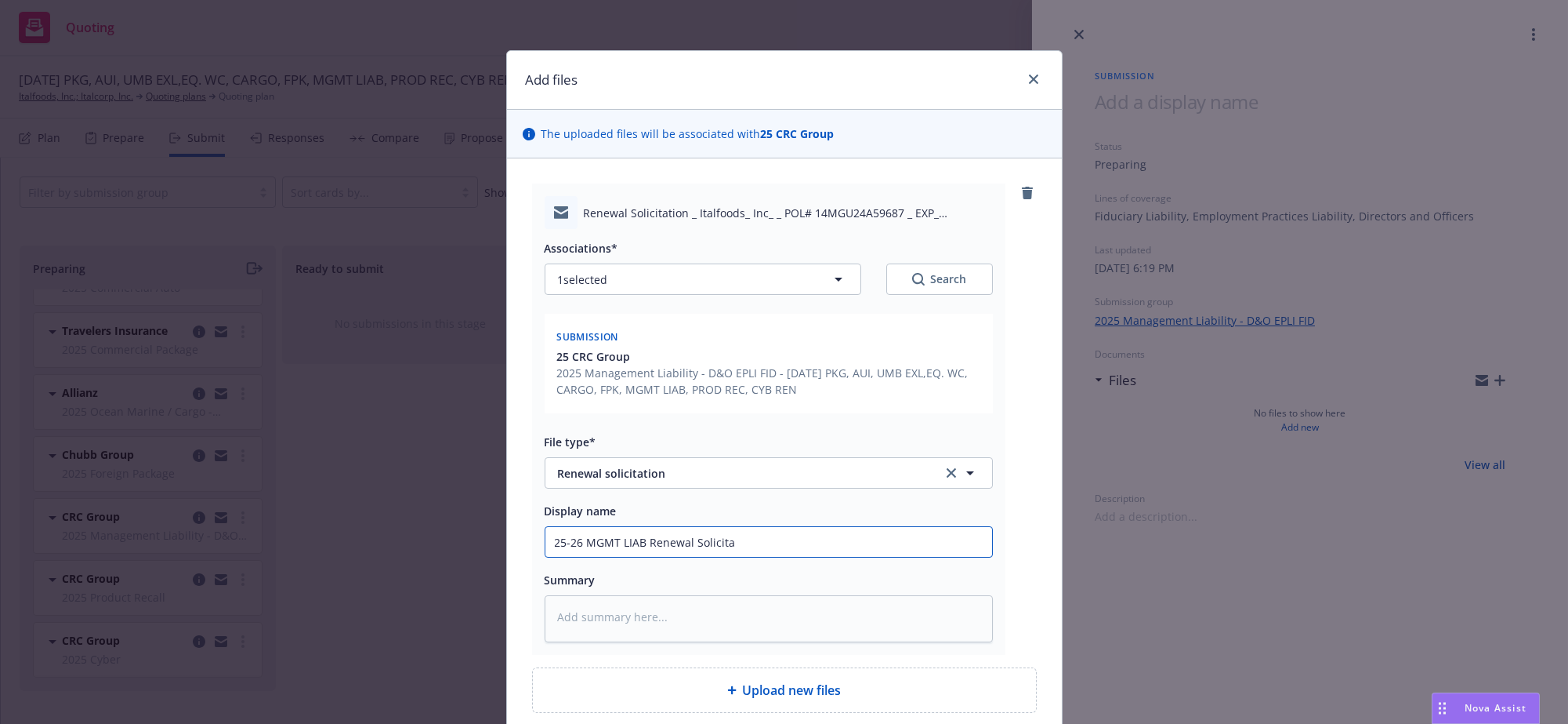
type input "25-26 MGMT LIAB Renewal Solicitat"
type textarea "x"
type input "25-26 MGMT LIAB Renewal Solicitati"
type textarea "x"
type input "25-26 MGMT LIAB Renewal Solicitatio"
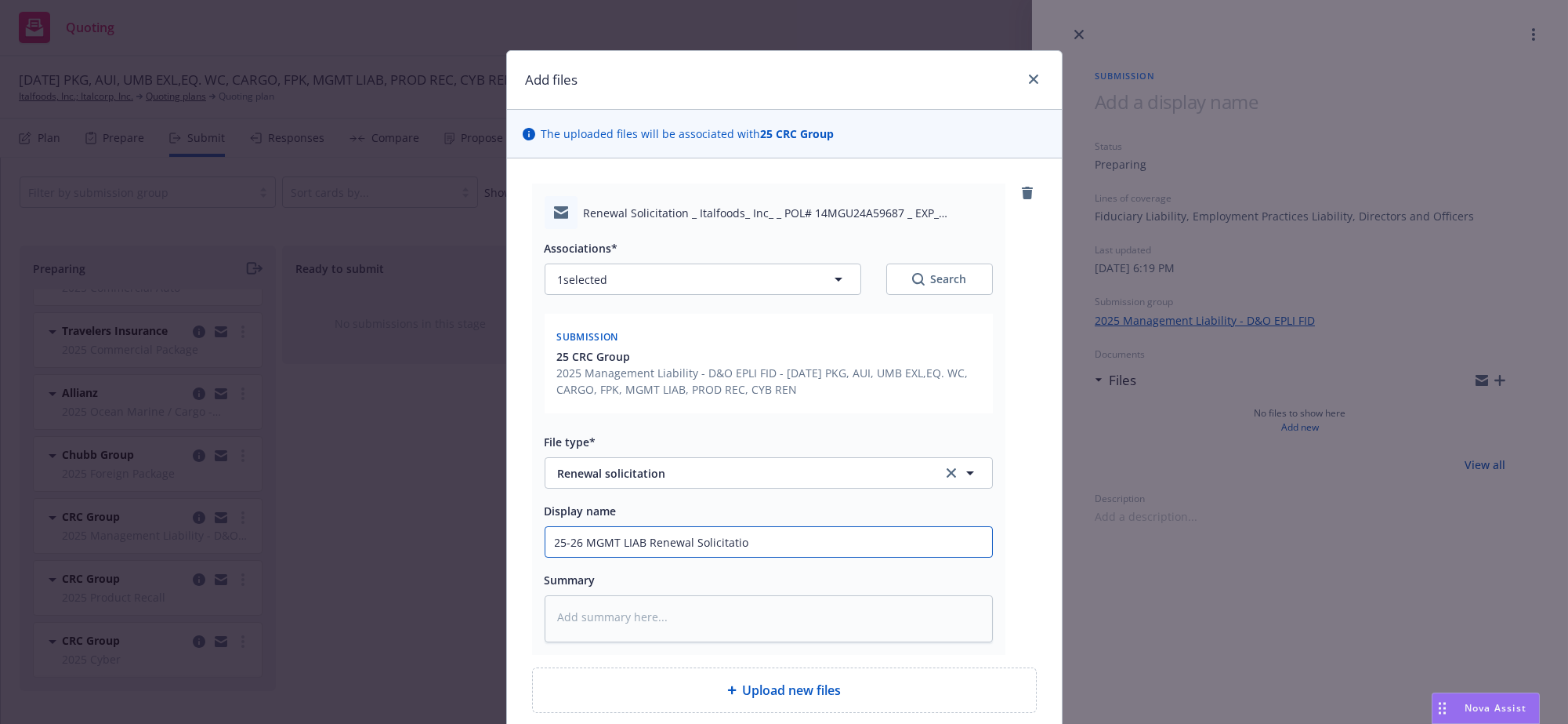
type textarea "x"
type input "25-26 MGMT LIAB Renewal Solicitation"
type textarea "x"
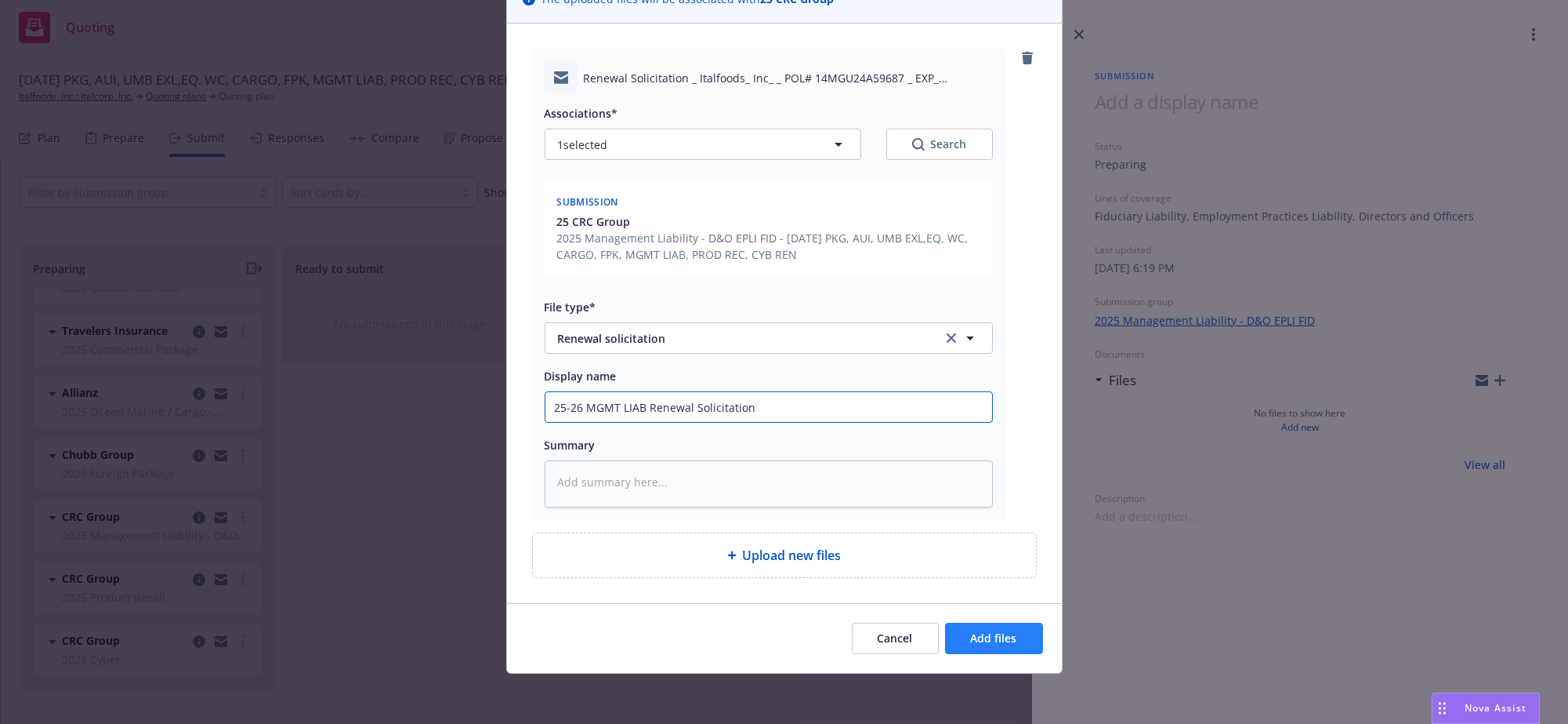
type input "25-26 MGMT LIAB Renewal Solicitation"
click at [990, 627] on button "Add files" at bounding box center [994, 638] width 98 height 31
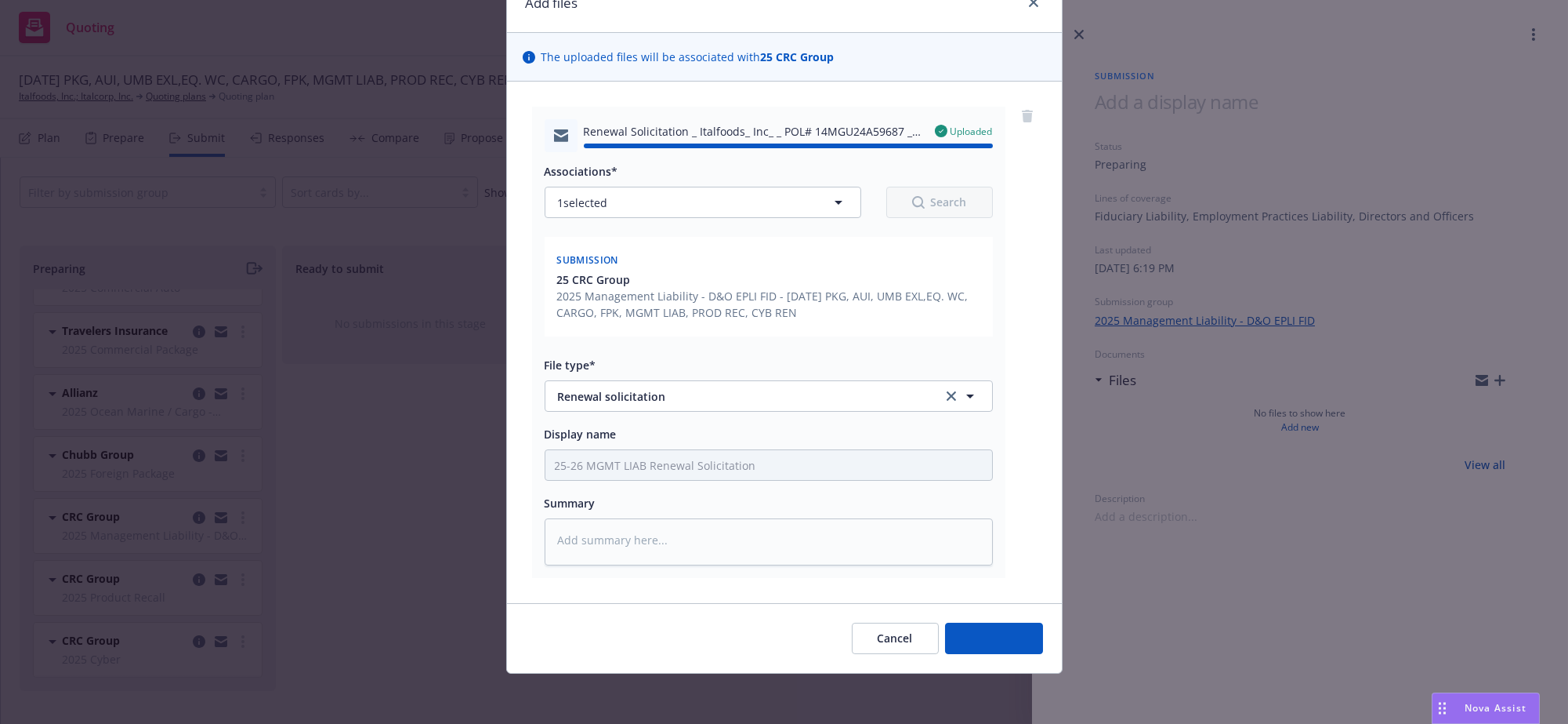
type textarea "x"
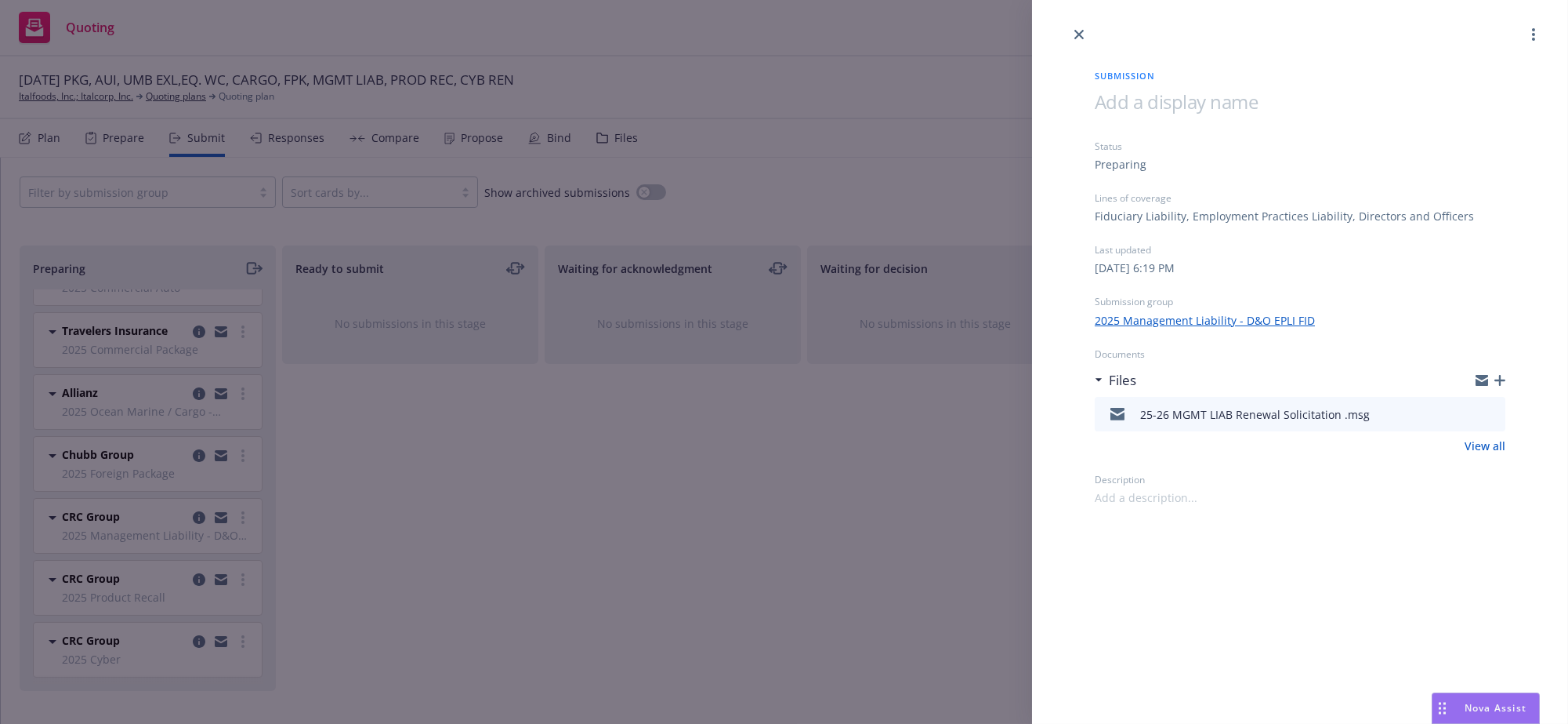
click at [418, 455] on div "Submission Status Preparing Lines of coverage Fiduciary Liability, Employment P…" at bounding box center [784, 362] width 1568 height 724
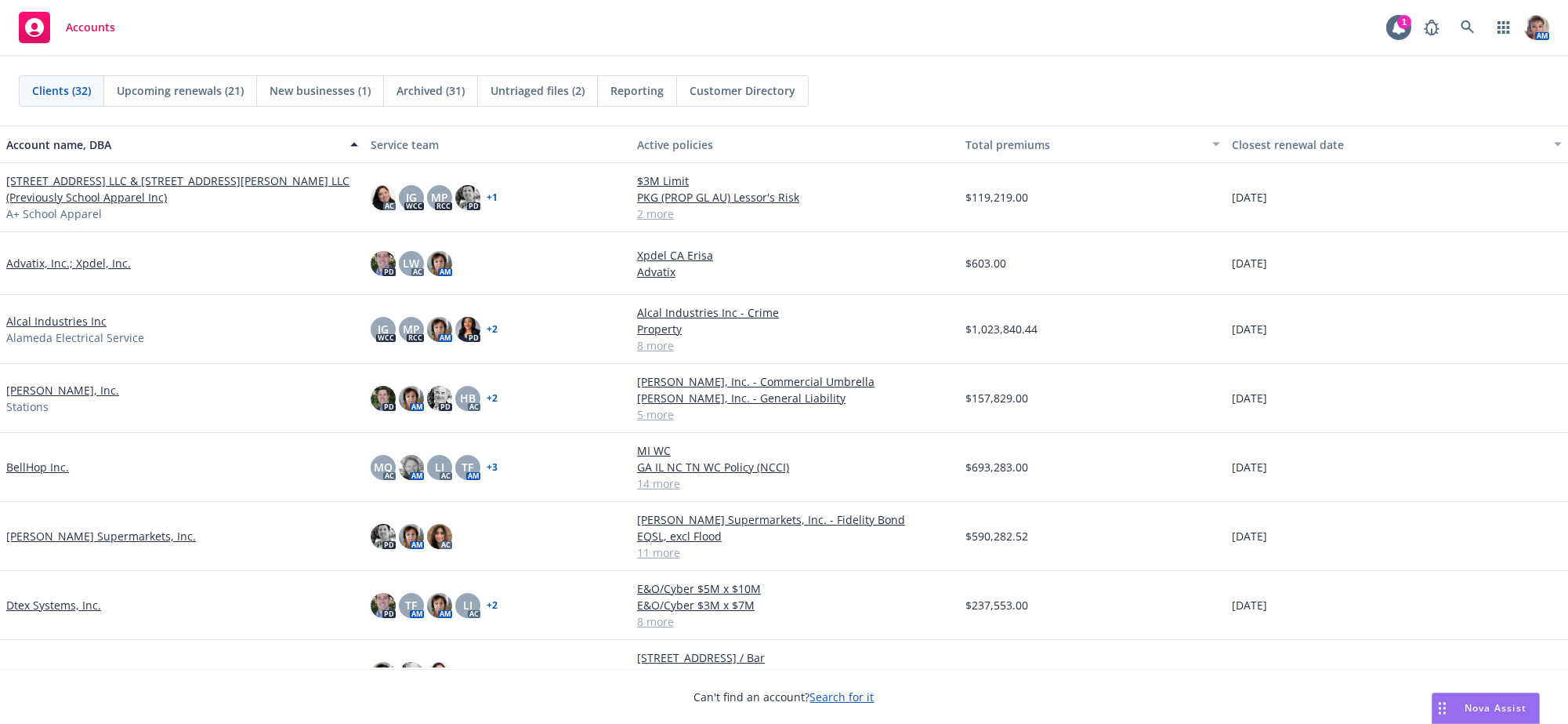
click at [86, 544] on link "Draeger's Supermarkets, Inc." at bounding box center [101, 536] width 190 height 16
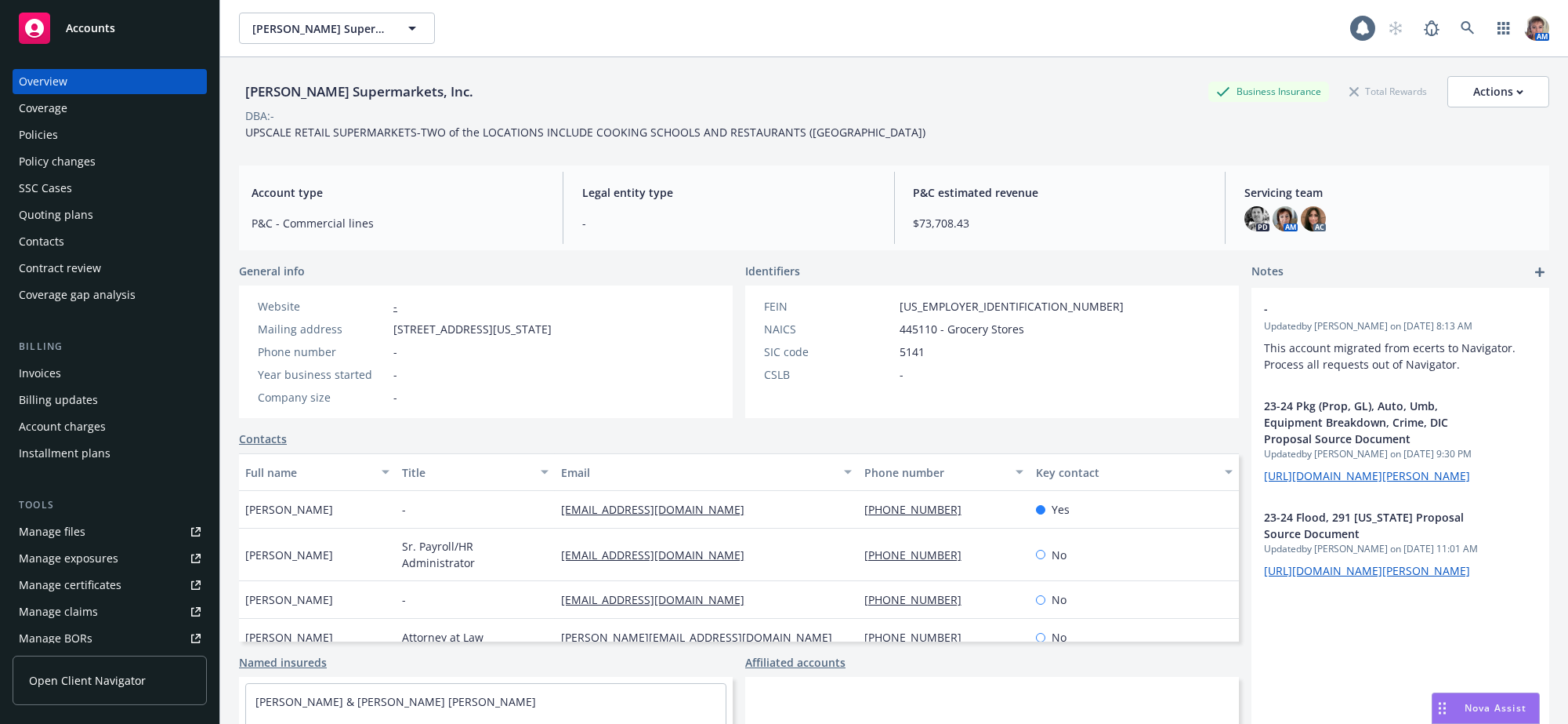
click at [47, 228] on div "Quoting plans" at bounding box center [55, 214] width 75 height 25
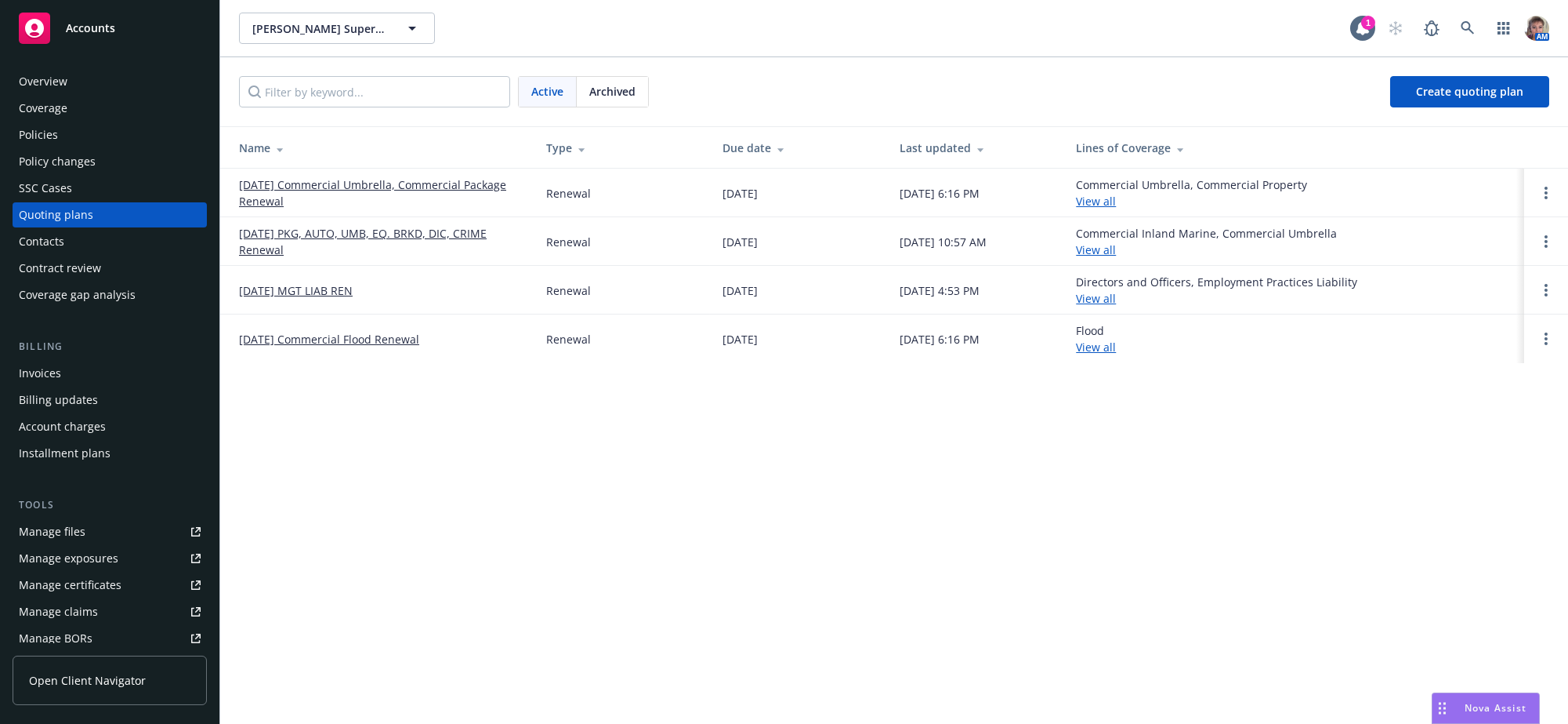
click at [384, 244] on link "11/12/25 PKG, AUTO, UMB, EQ. BRKD, DIC, CRIME Renewal" at bounding box center [380, 241] width 282 height 33
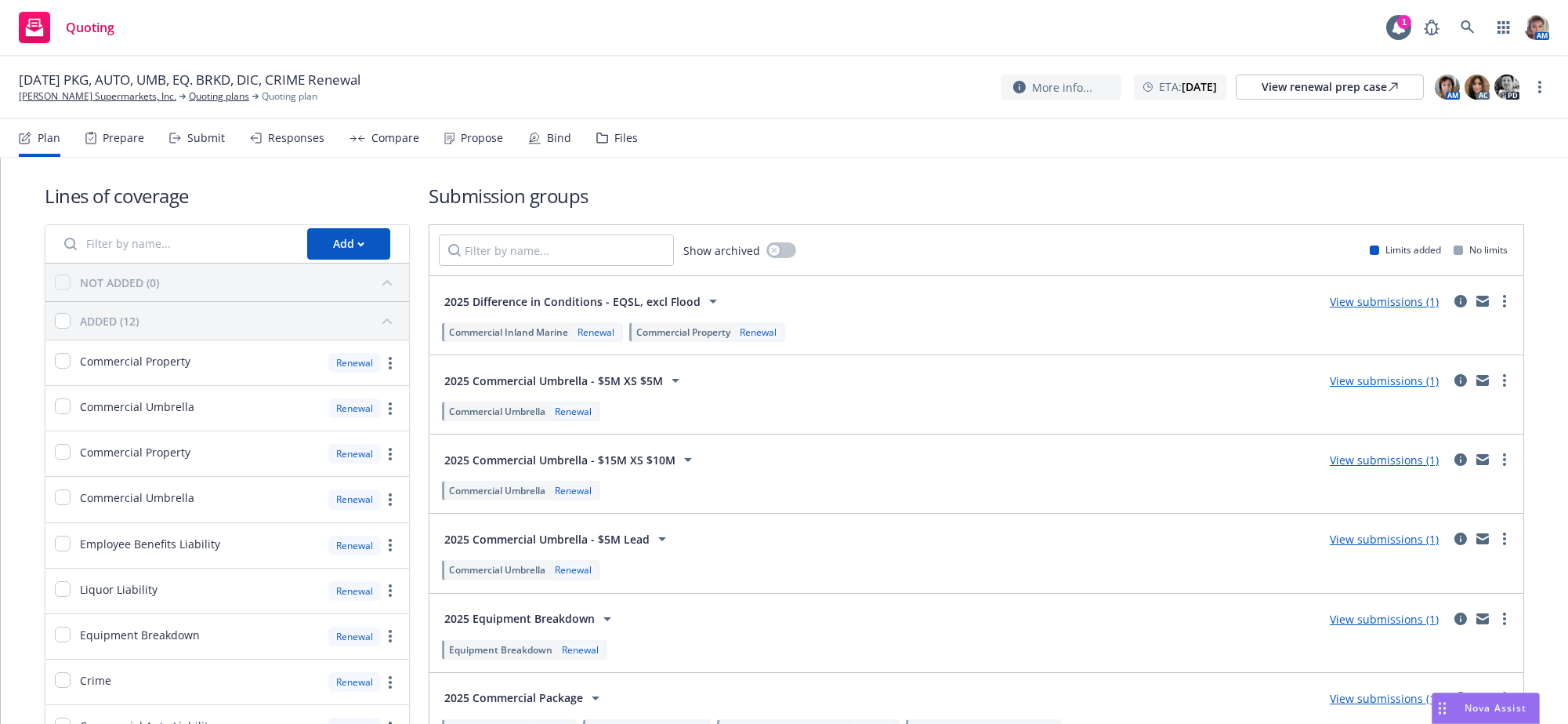
click at [200, 144] on div "Submit" at bounding box center [206, 138] width 38 height 13
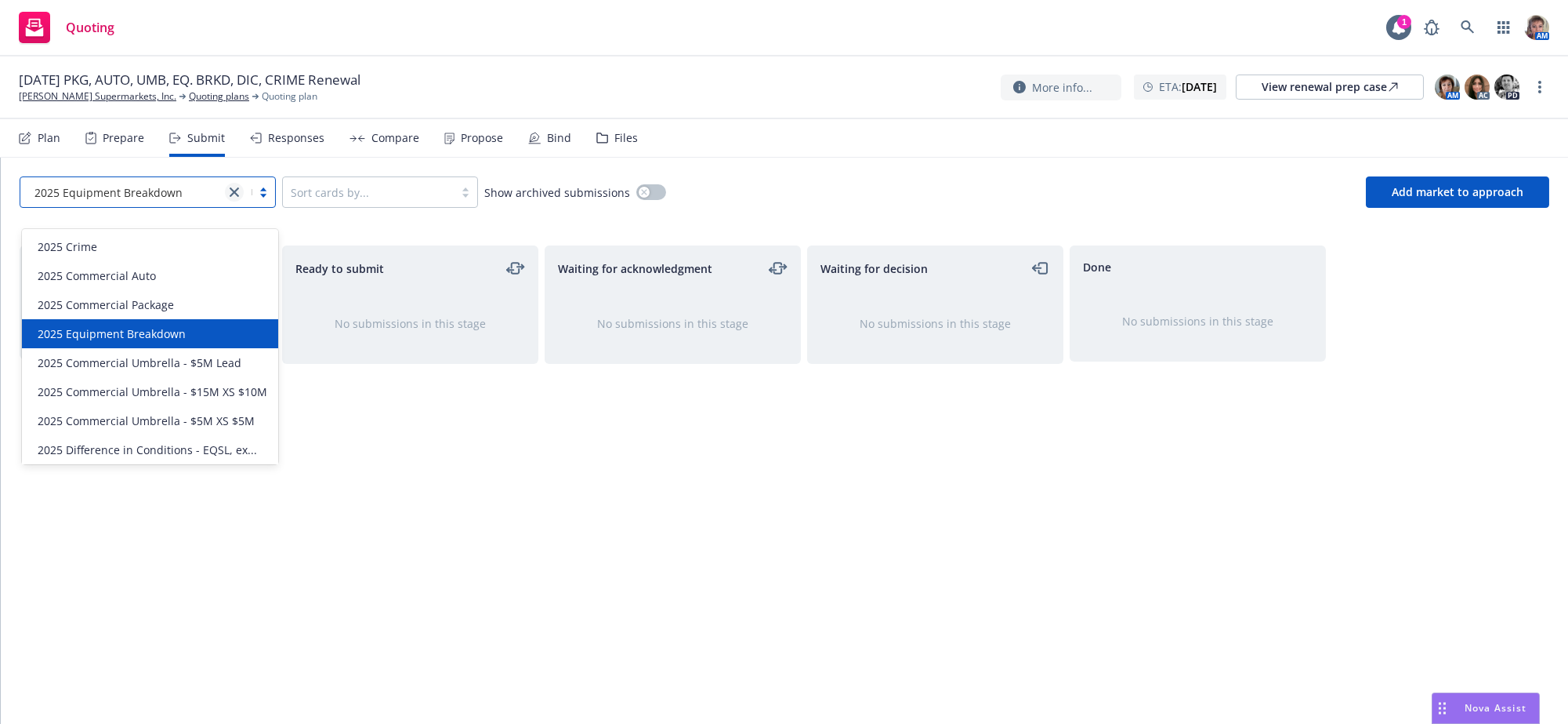
click at [239, 197] on icon "close" at bounding box center [235, 192] width 10 height 10
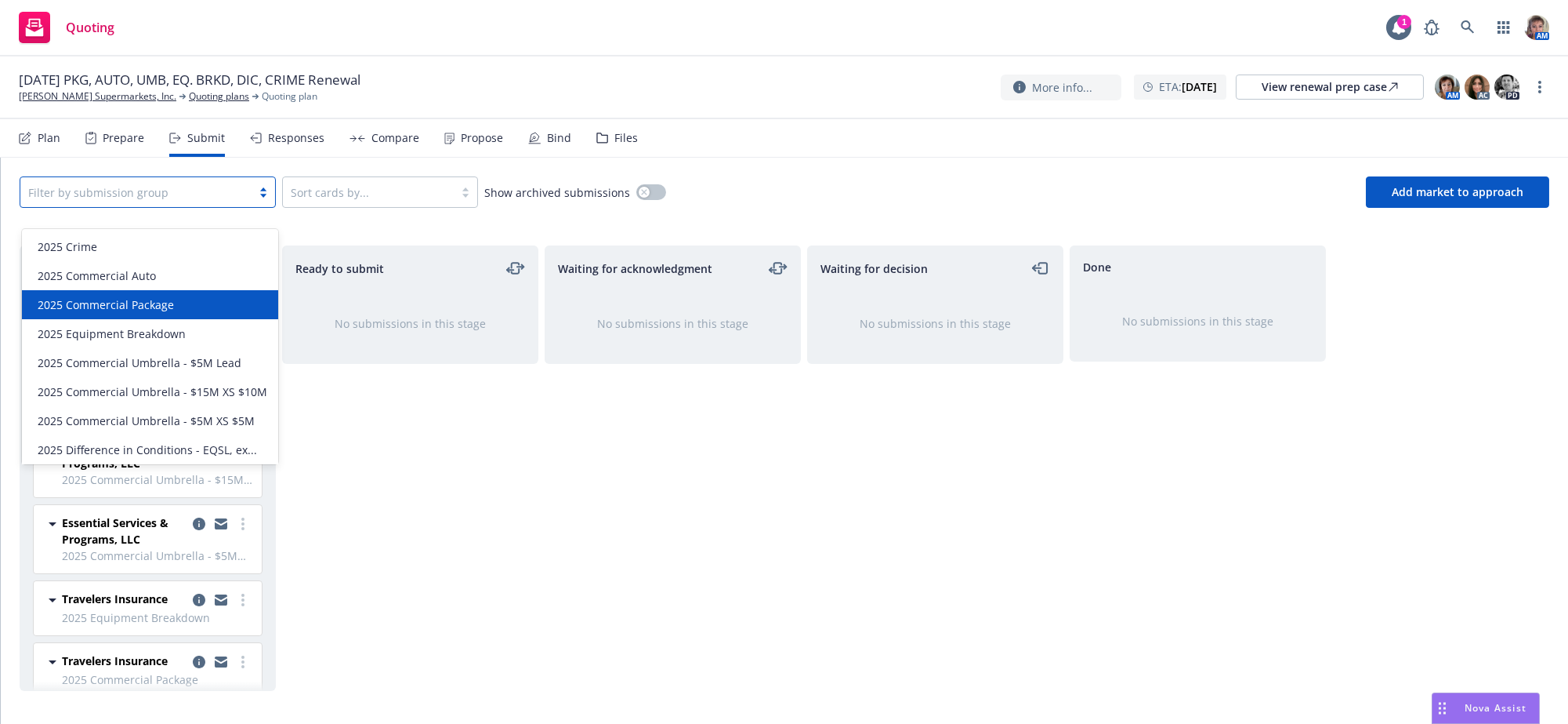
click at [194, 306] on div "2025 Commercial Package" at bounding box center [150, 304] width 237 height 16
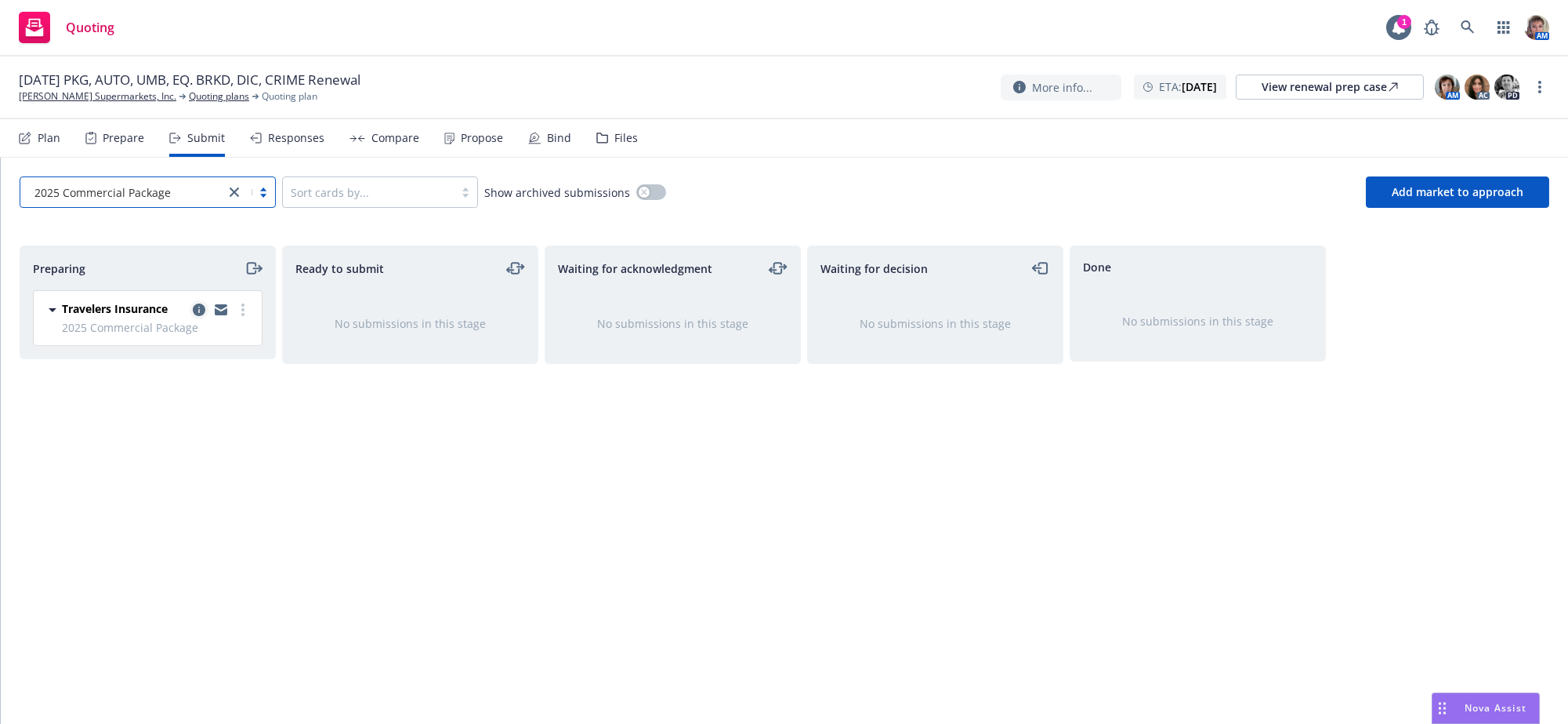
click at [199, 316] on icon "copy logging email" at bounding box center [199, 310] width 13 height 13
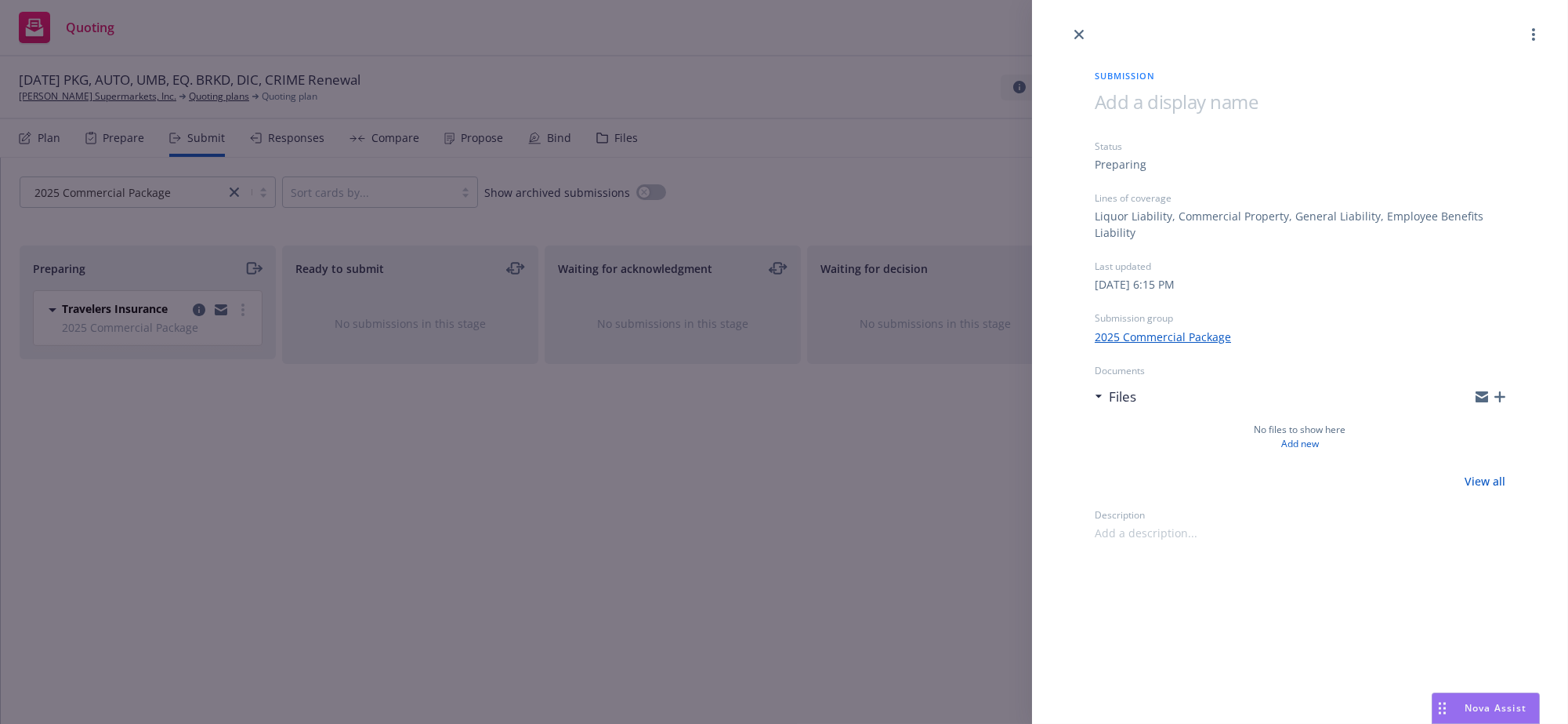
click at [588, 480] on div "Submission Status Preparing Lines of coverage Liquor Liability, Commercial Prop…" at bounding box center [784, 362] width 1568 height 724
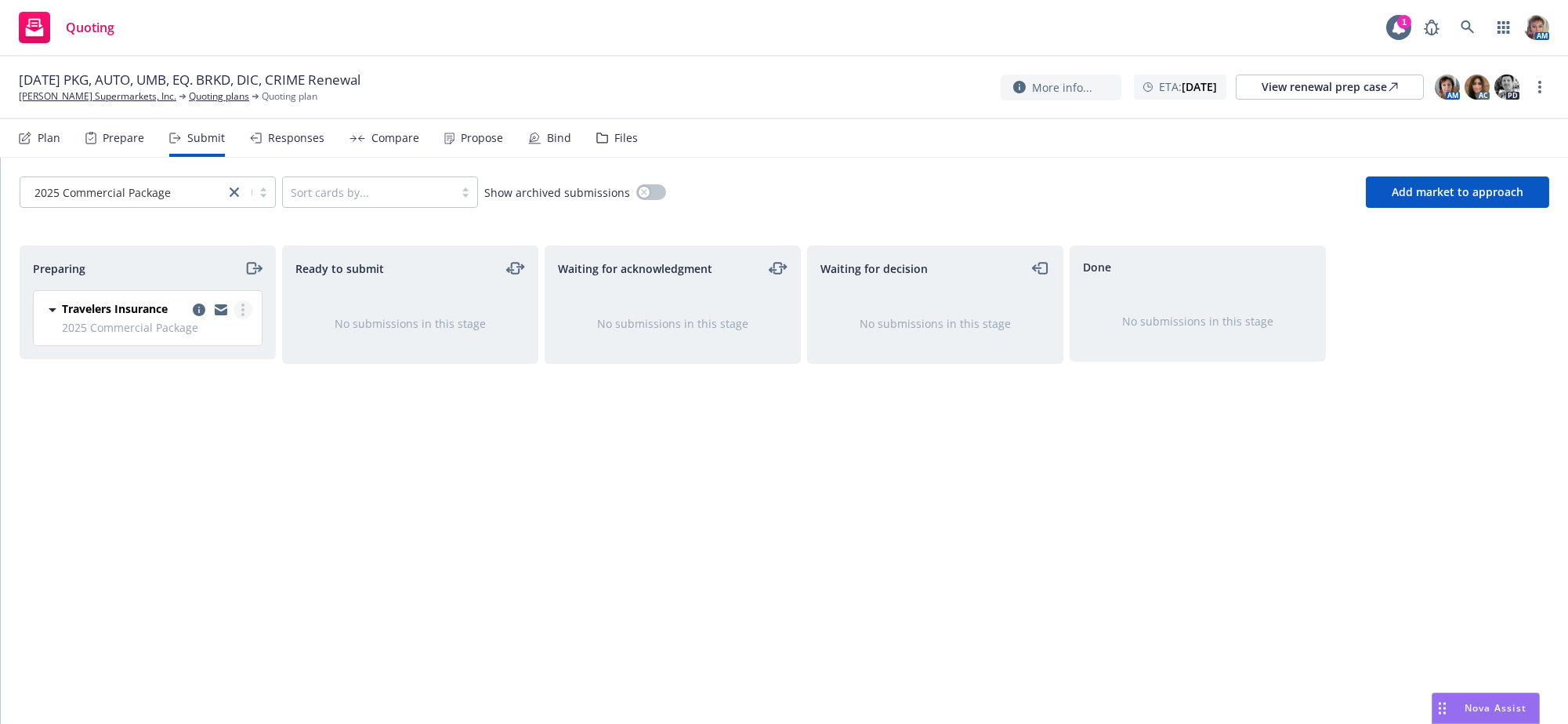
click at [244, 316] on icon "more" at bounding box center [243, 310] width 3 height 13
click at [200, 547] on span "Copy logging email" at bounding box center [163, 547] width 138 height 15
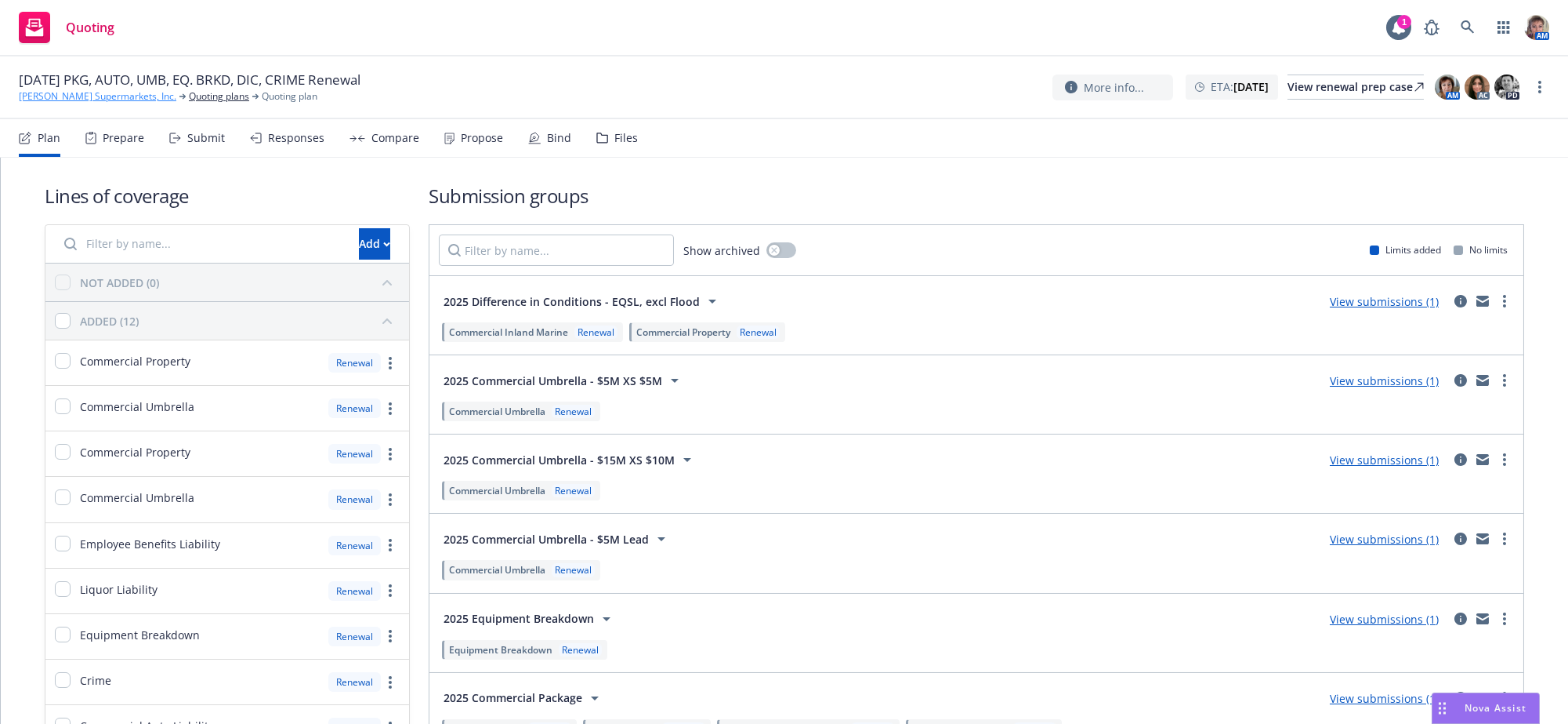
click at [113, 100] on link "[PERSON_NAME] Supermarkets, Inc." at bounding box center [97, 97] width 158 height 14
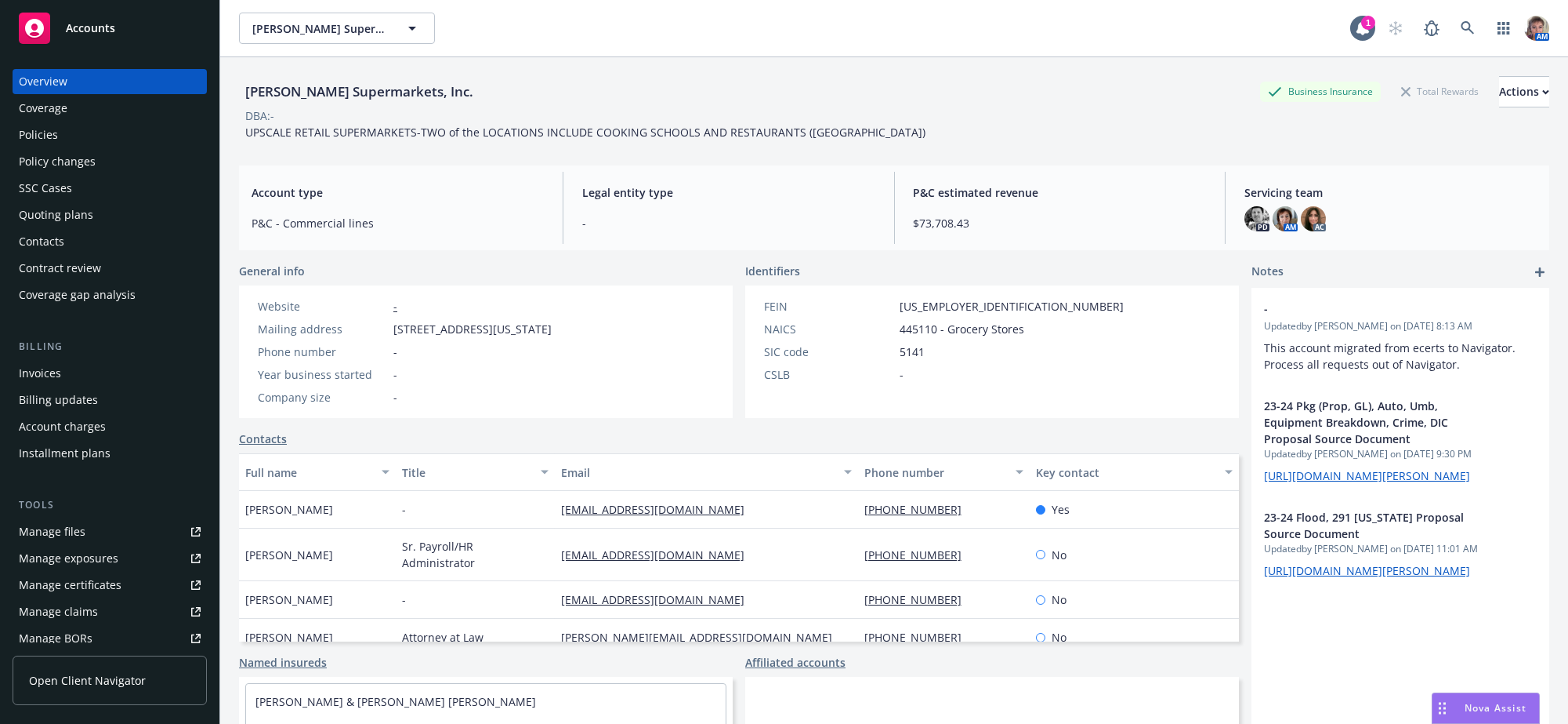
click at [87, 147] on div "Policies" at bounding box center [109, 134] width 182 height 25
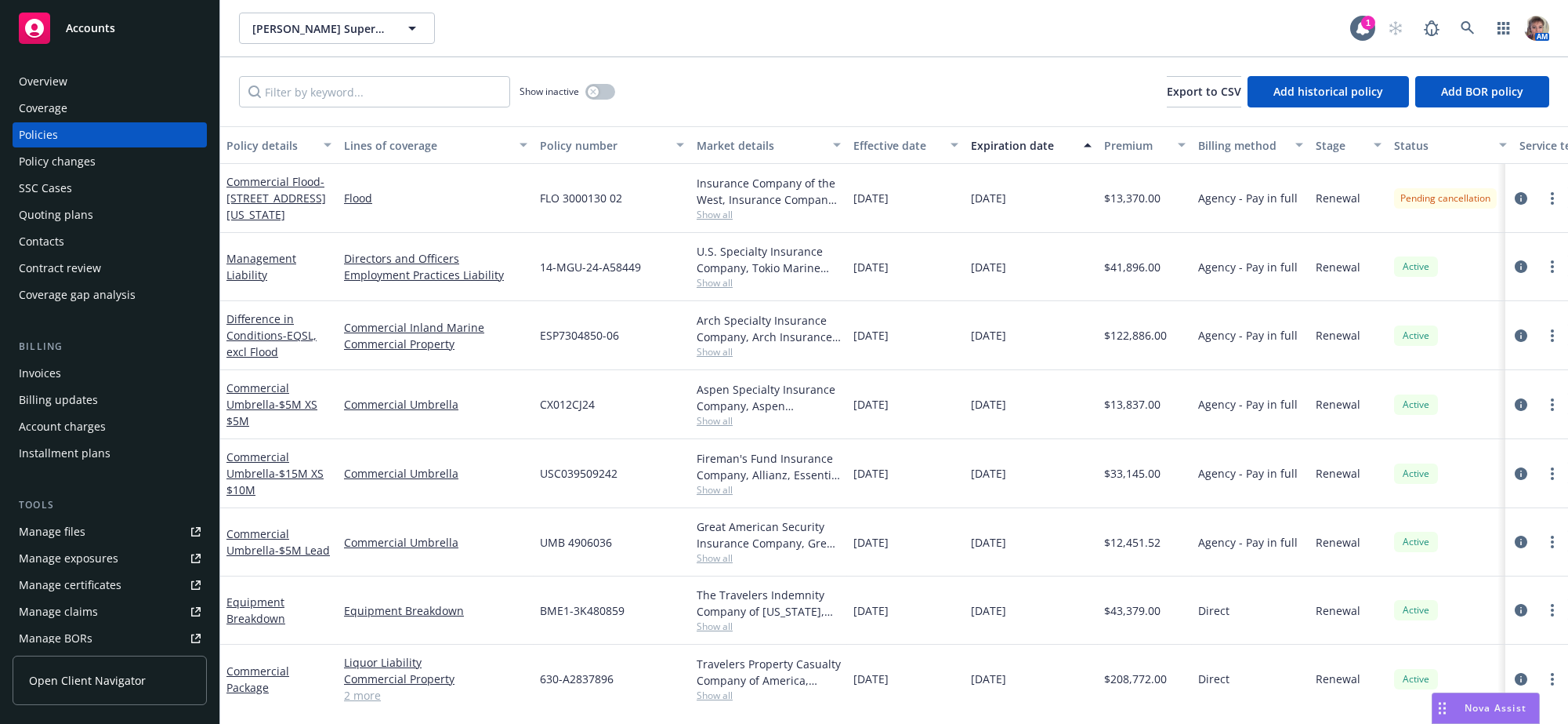
click at [585, 154] on div "Policy number" at bounding box center [603, 146] width 127 height 16
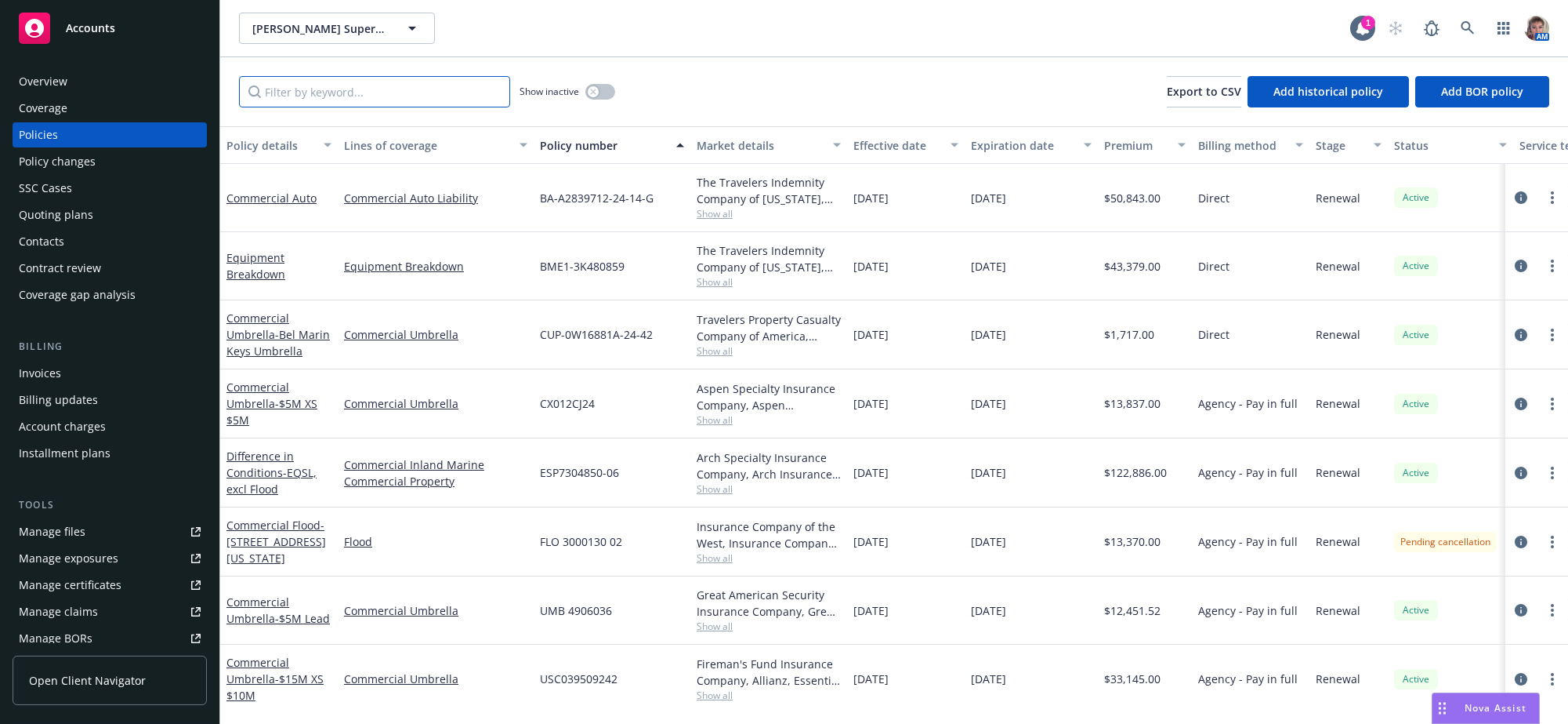
click at [279, 93] on input "Filter by keyword..." at bounding box center [374, 92] width 271 height 31
paste input "A2837896 630"
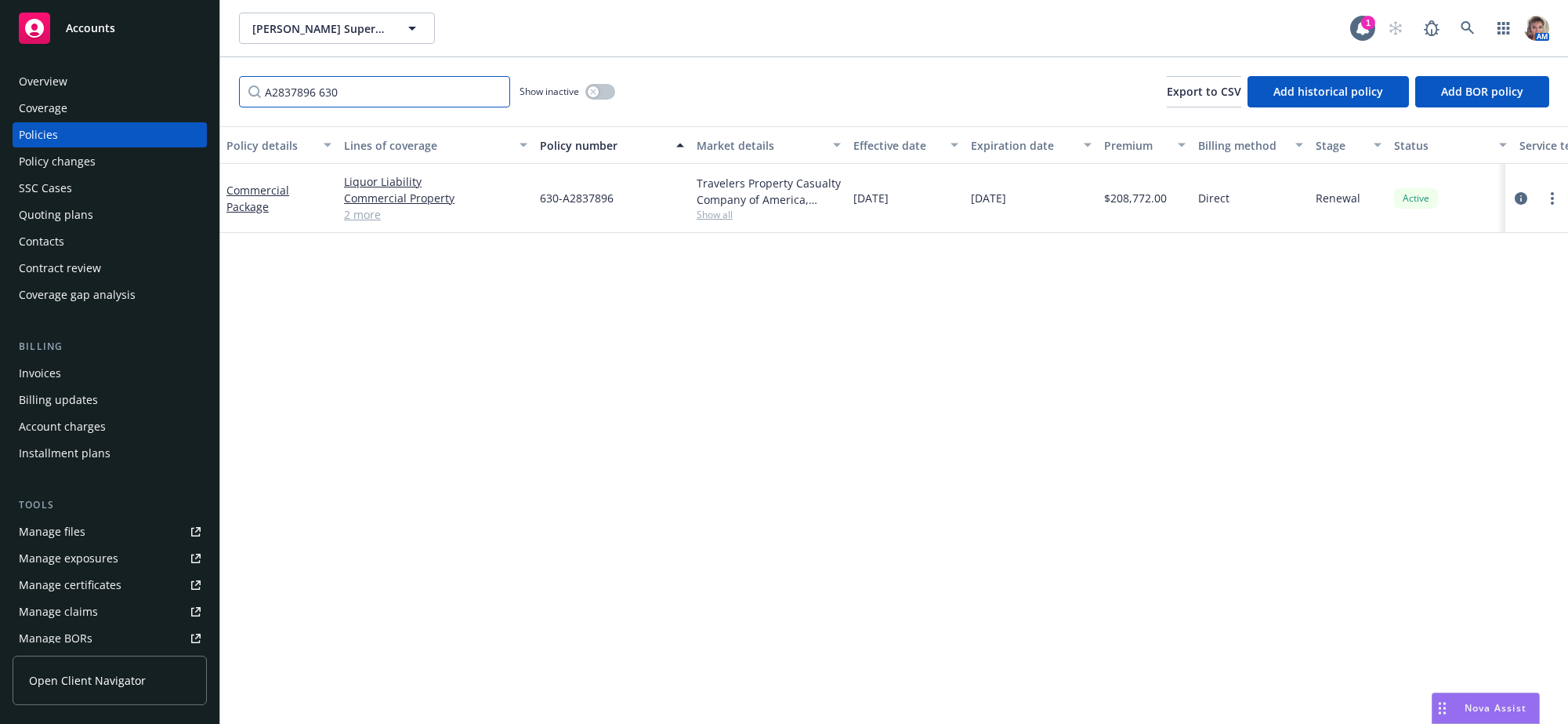
type input "A2837896 630"
click at [83, 228] on div "Quoting plans" at bounding box center [55, 214] width 75 height 25
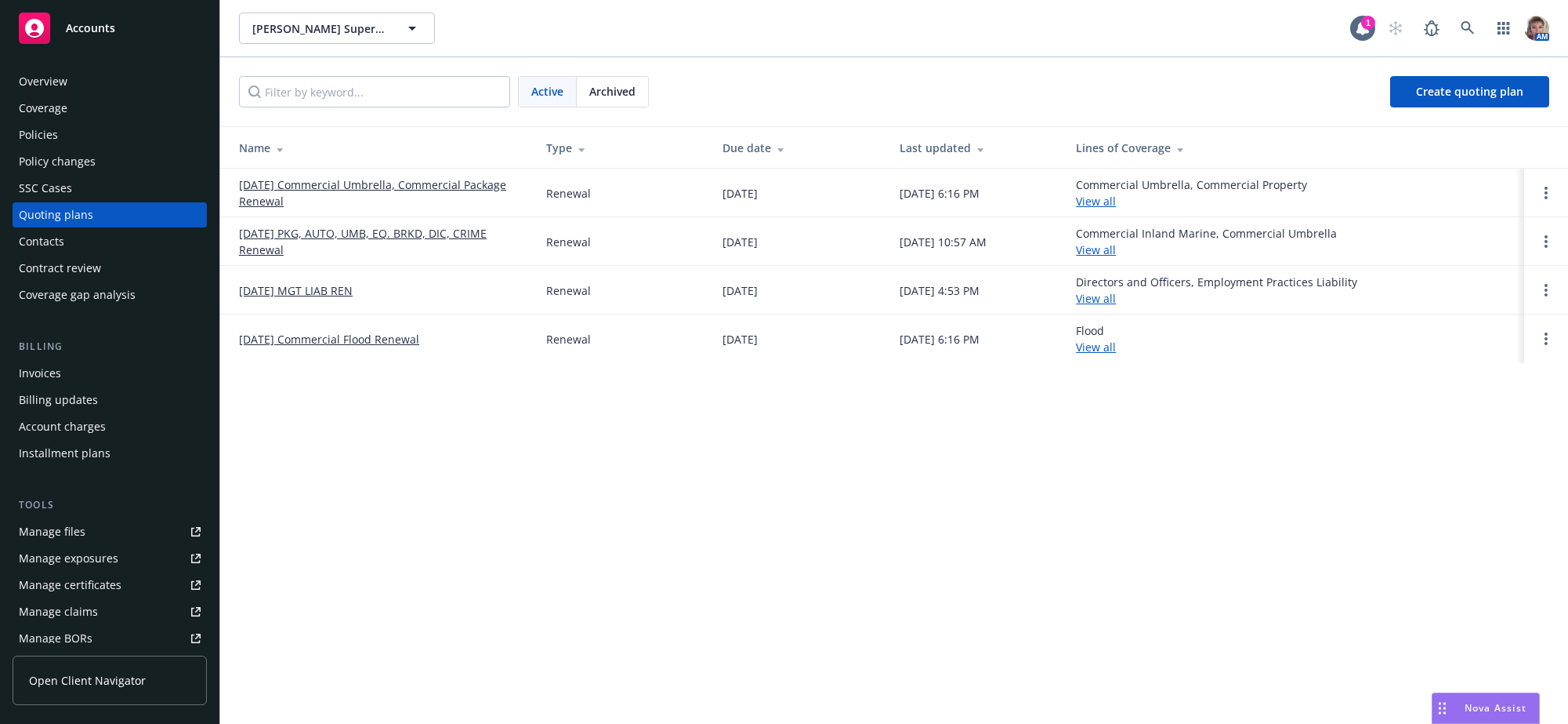
click at [394, 233] on link "[DATE] PKG, AUTO, UMB, EQ. BRKD, DIC, CRIME Renewal" at bounding box center [380, 241] width 282 height 33
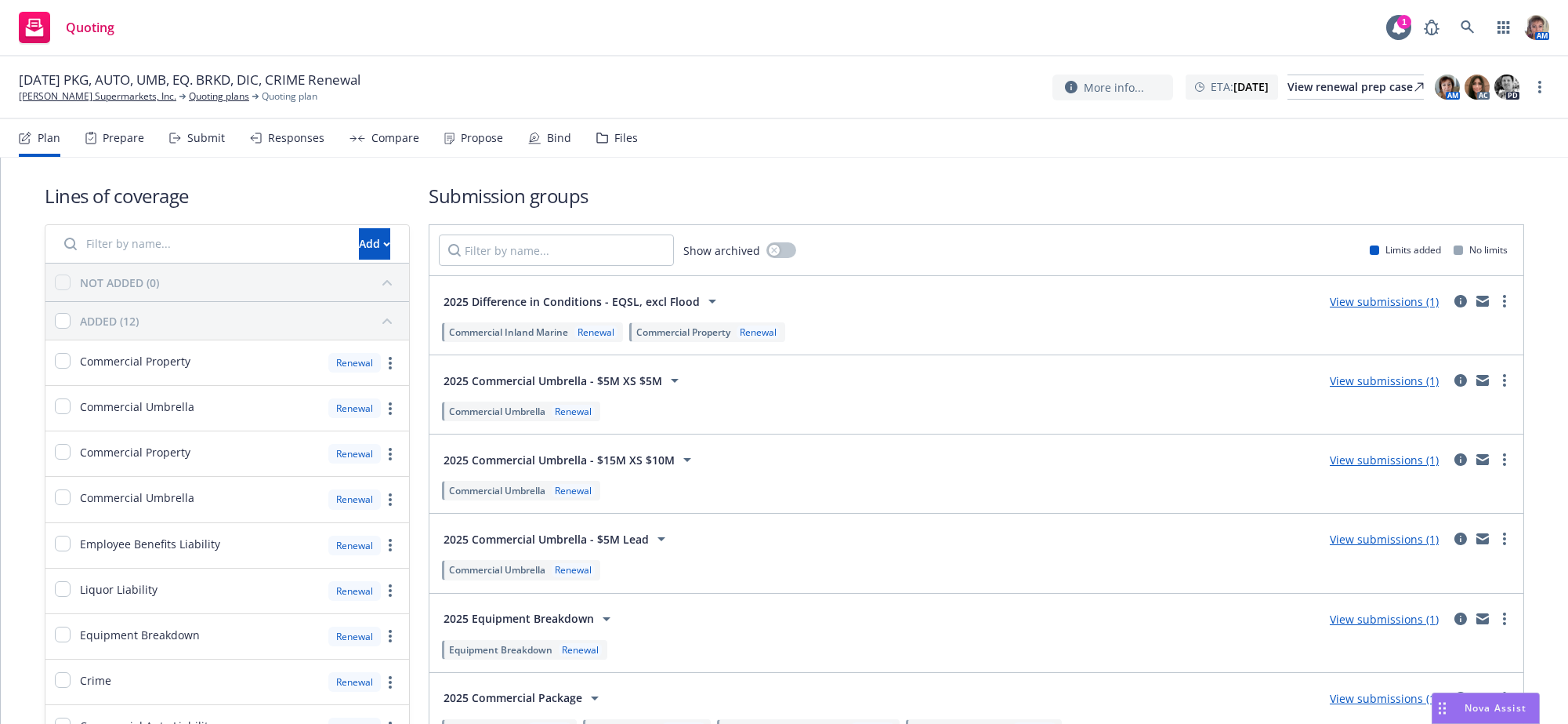
click at [211, 143] on div "Submit" at bounding box center [206, 138] width 38 height 13
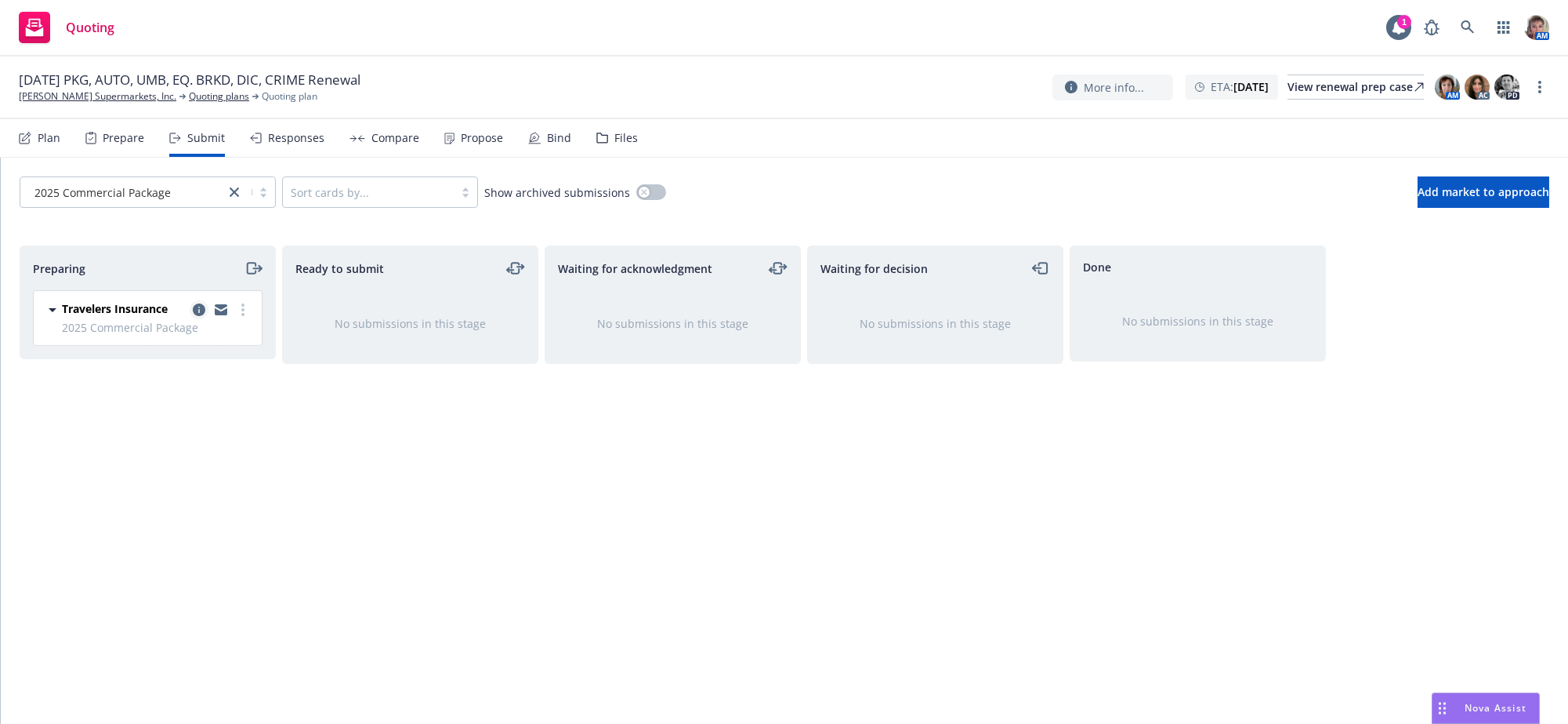
click at [203, 316] on icon "copy logging email" at bounding box center [199, 310] width 13 height 13
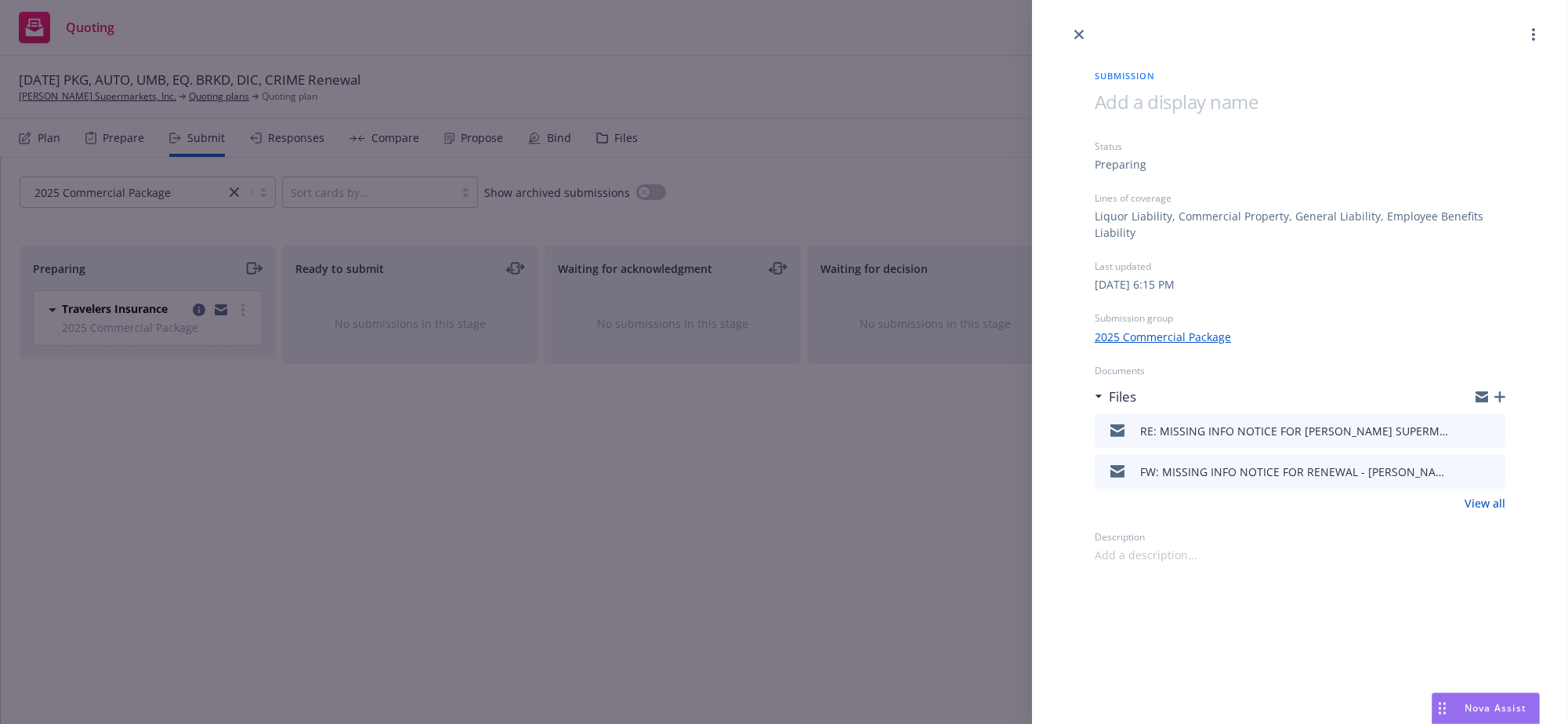
click at [1502, 411] on div "Submission Status Preparing Lines of coverage Liquor Liability, Commercial Prop…" at bounding box center [1299, 303] width 461 height 519
click at [1496, 402] on icon "button" at bounding box center [1500, 397] width 11 height 11
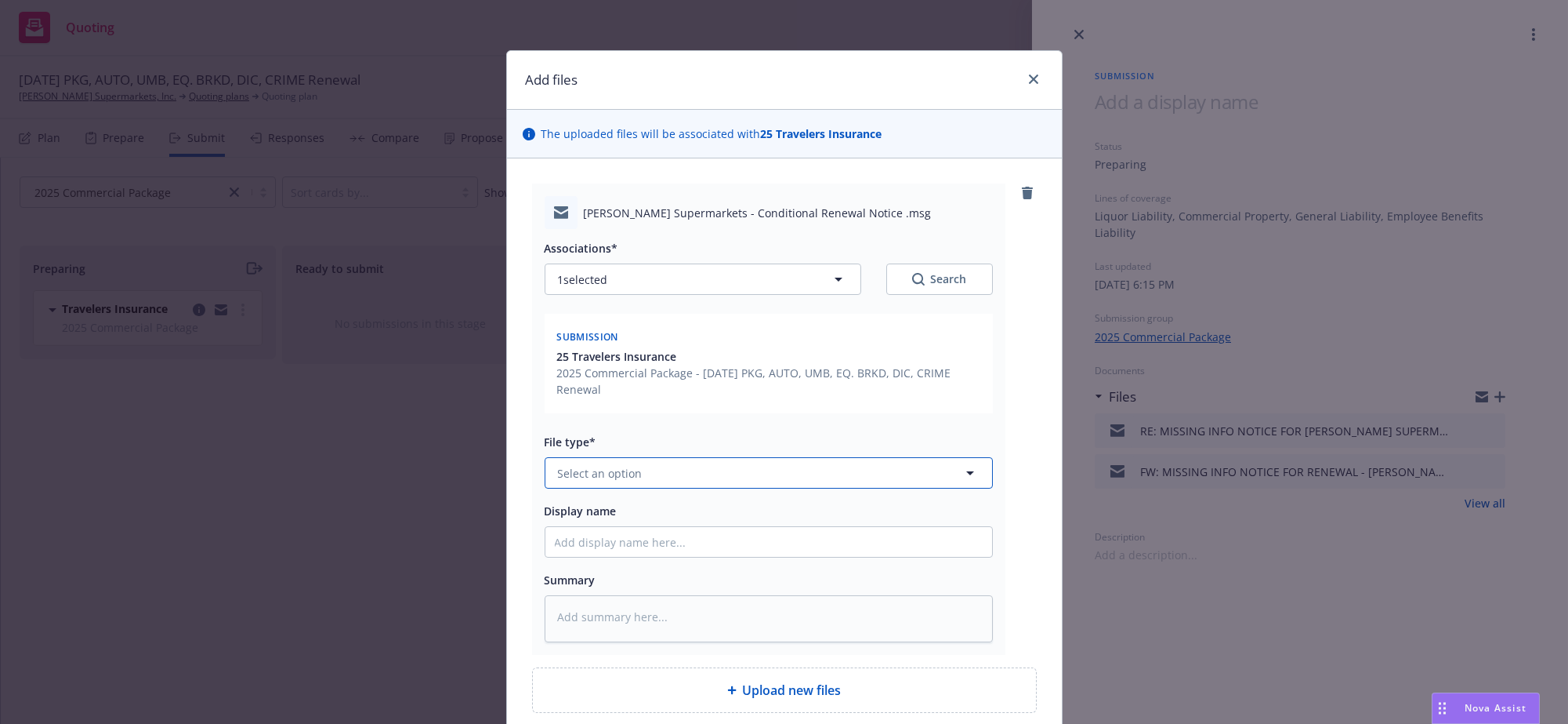
click at [711, 488] on button "Select an option" at bounding box center [768, 472] width 448 height 31
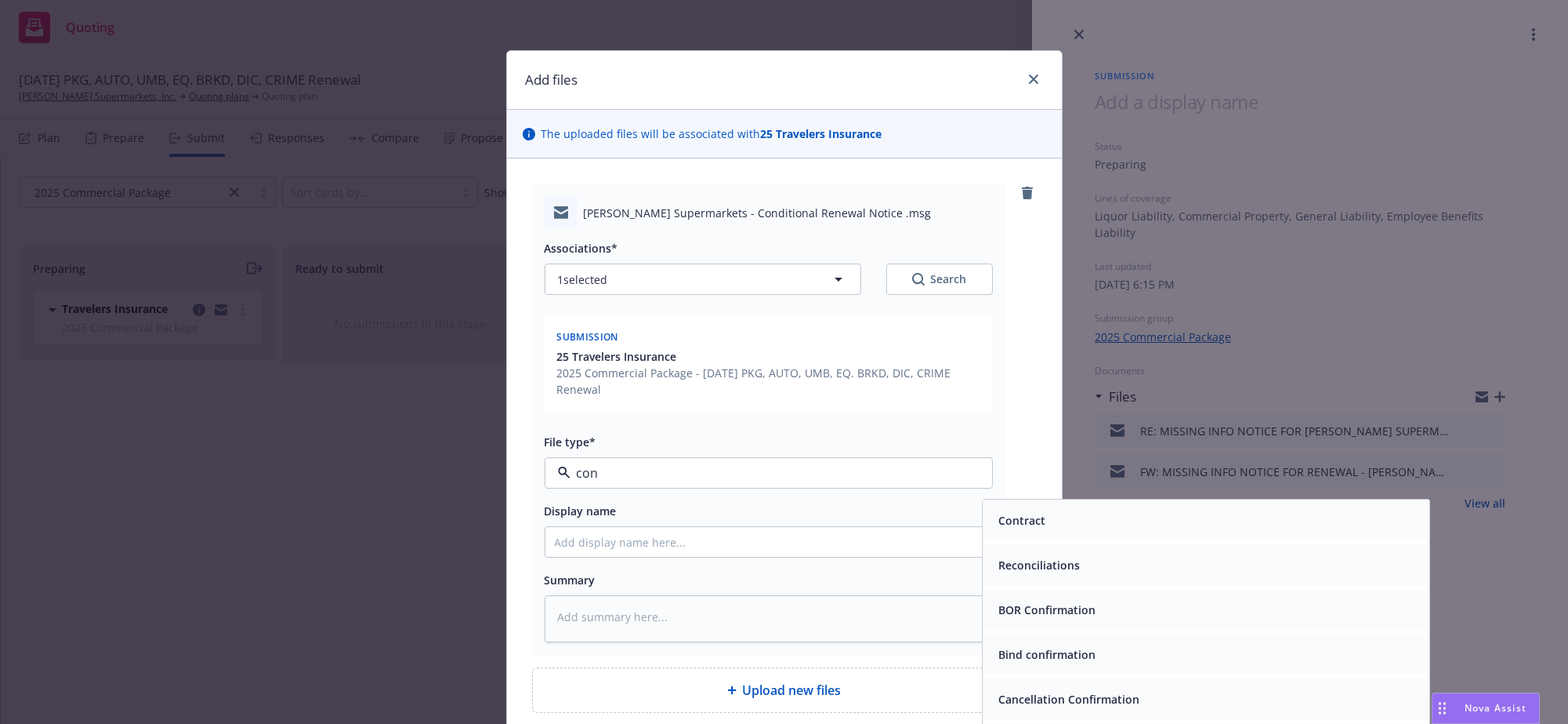
type input "cond"
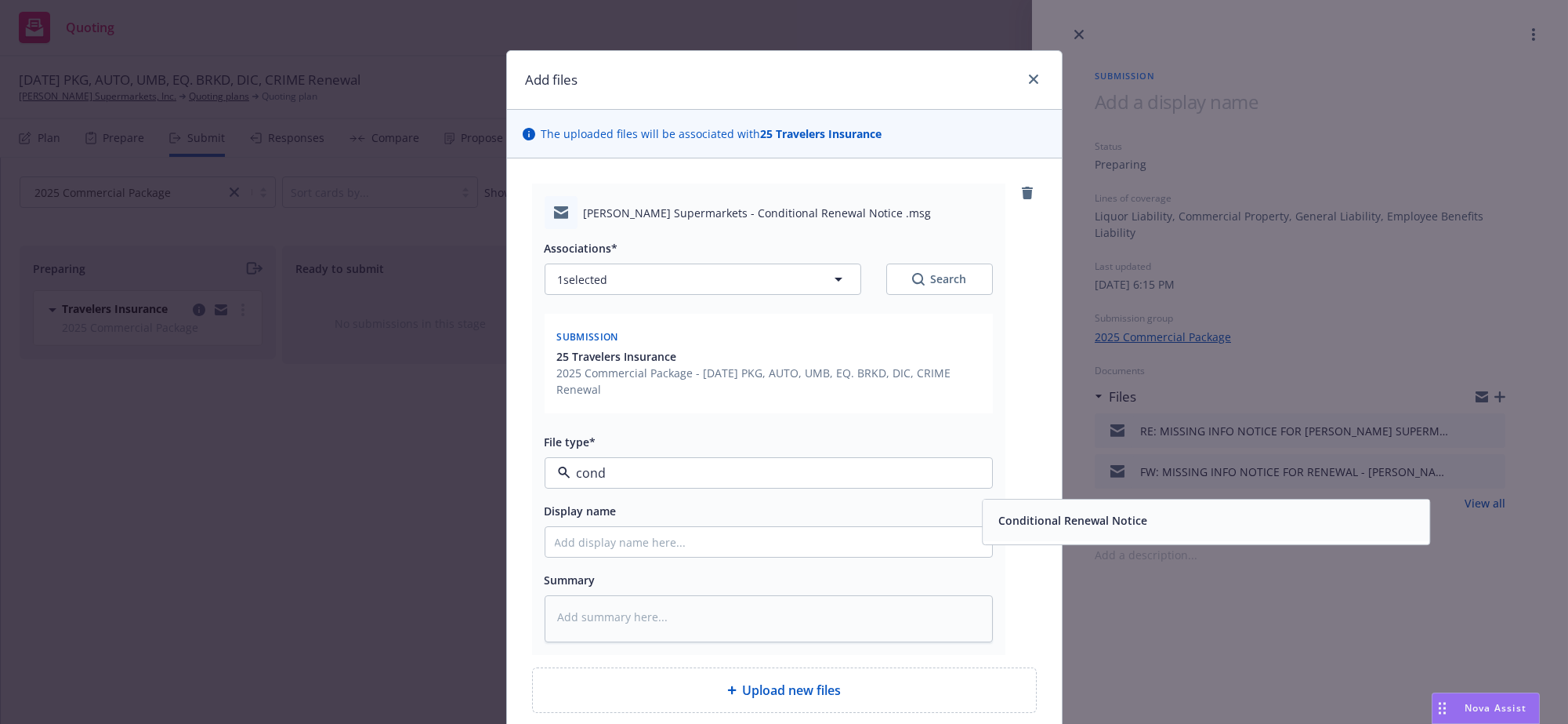
click at [1110, 529] on span "Conditional Renewal Notice" at bounding box center [1073, 520] width 149 height 16
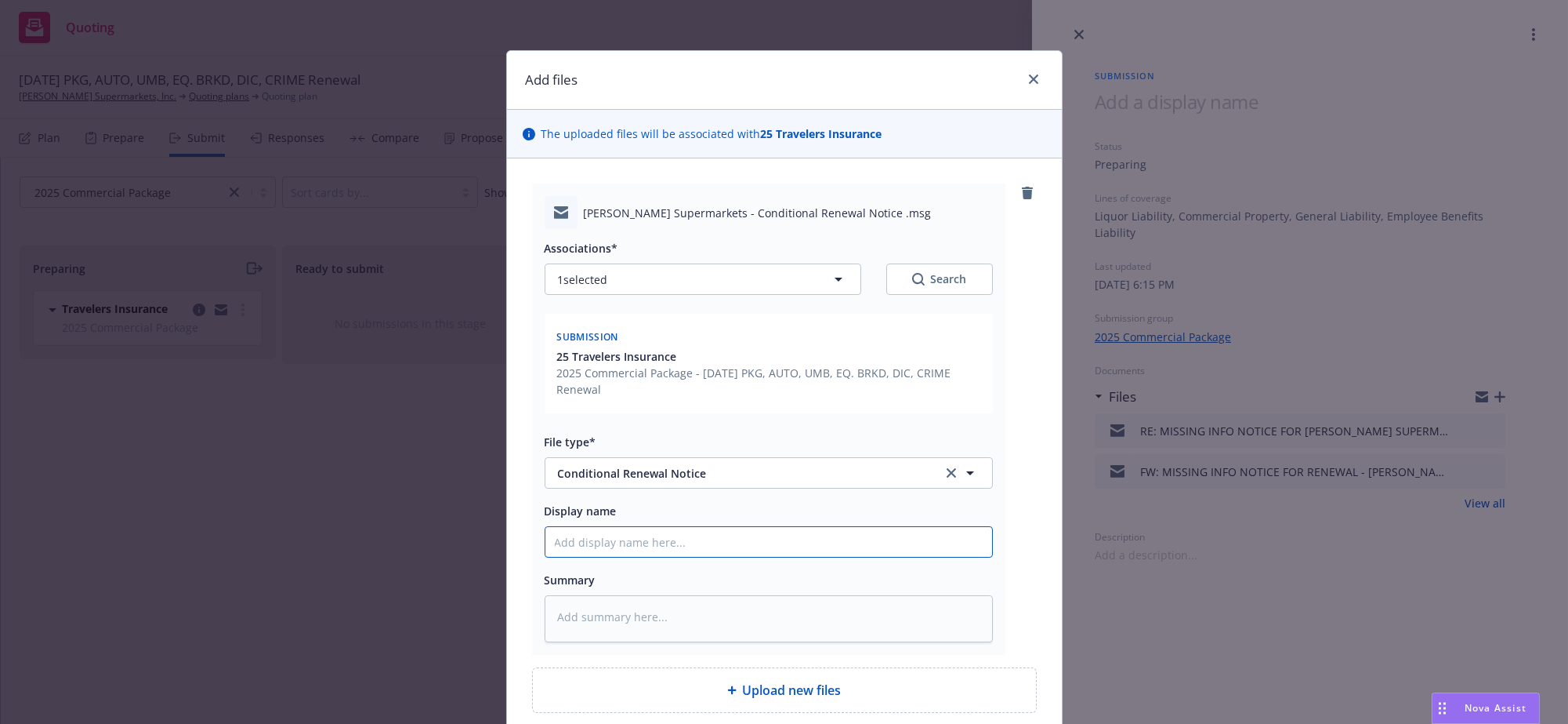
click at [817, 557] on input "Display name" at bounding box center [768, 541] width 446 height 30
type textarea "x"
type input "P"
type textarea "x"
type input "PK"
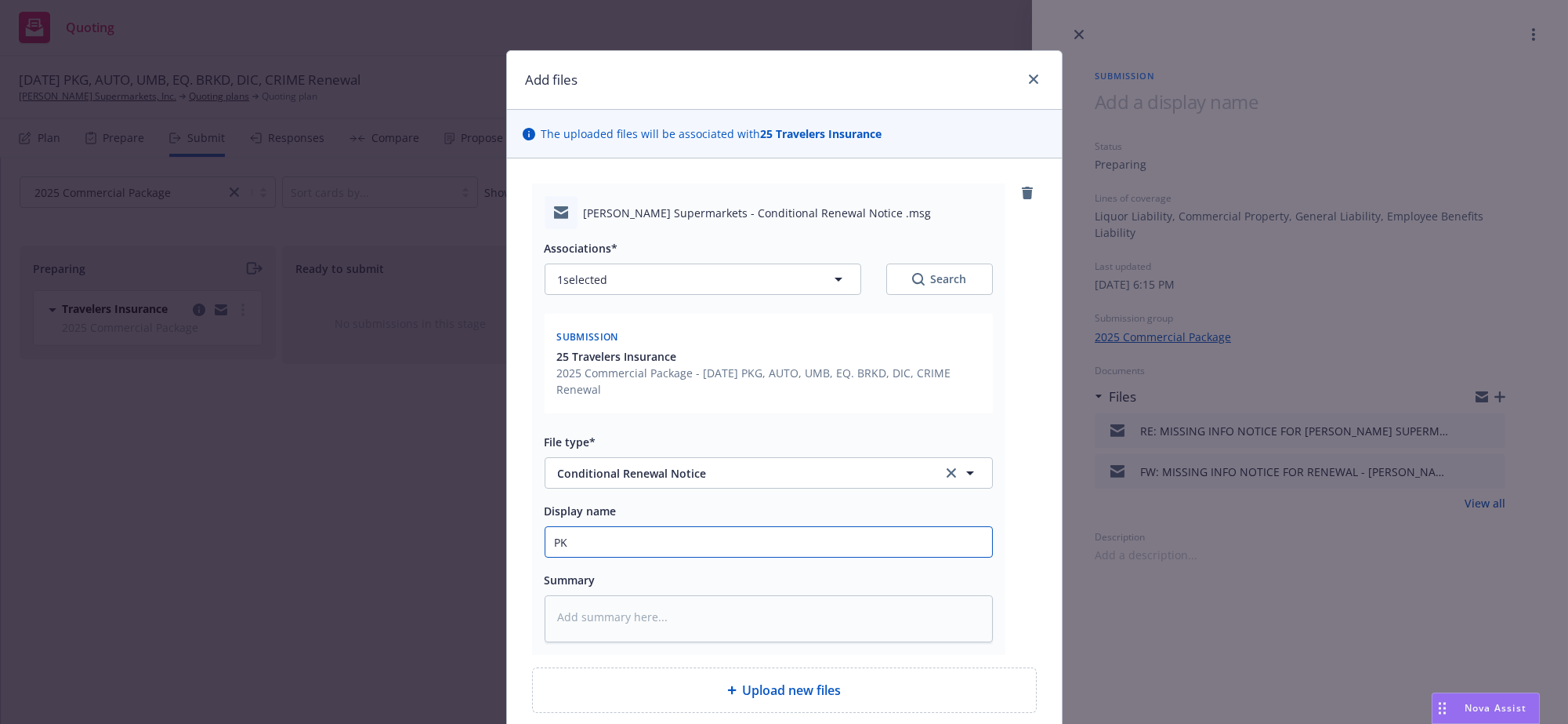
type textarea "x"
type input "PKG"
type textarea "x"
type input "PKG Q"
type textarea "x"
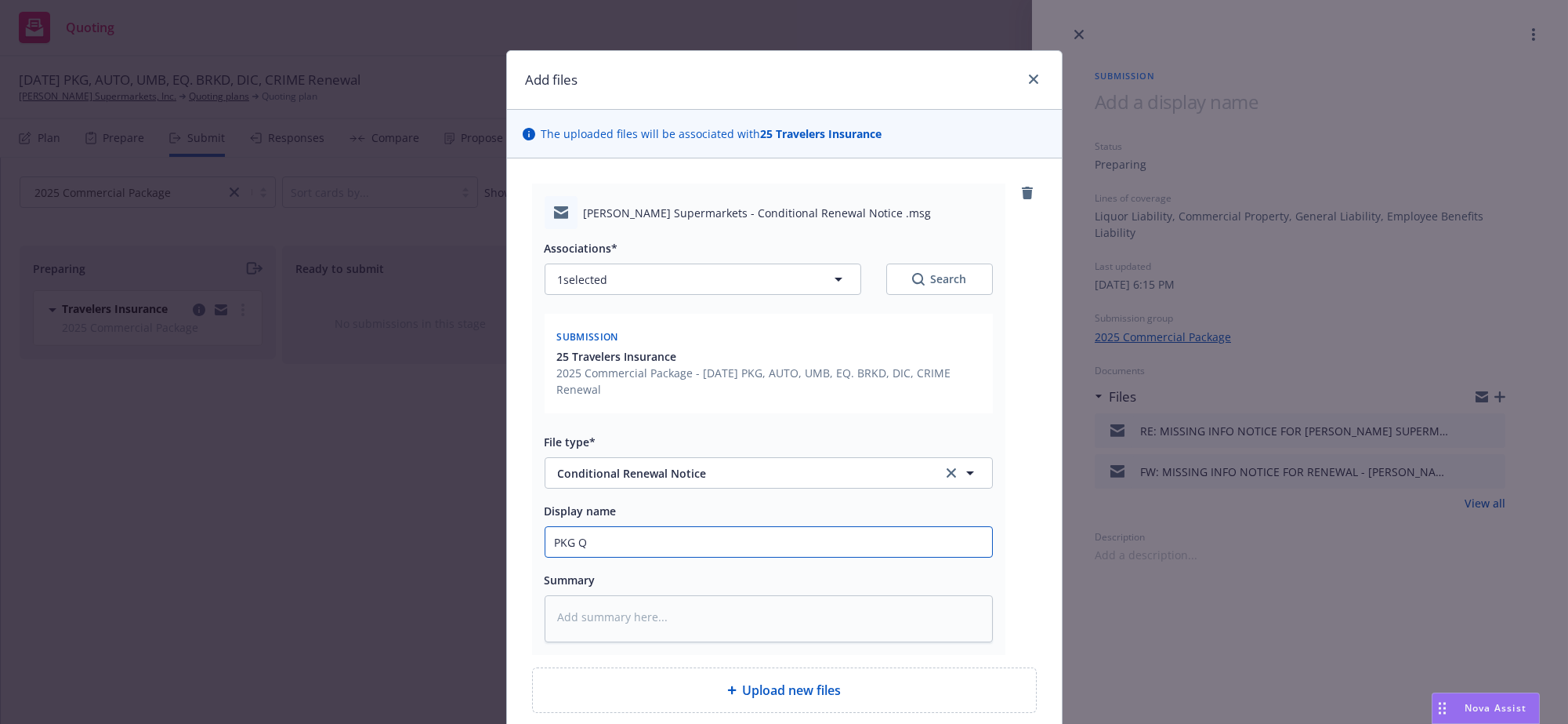
type input "PKG Qu"
type textarea "x"
type input "PKG Quo"
type textarea "x"
type input "PKG Quot"
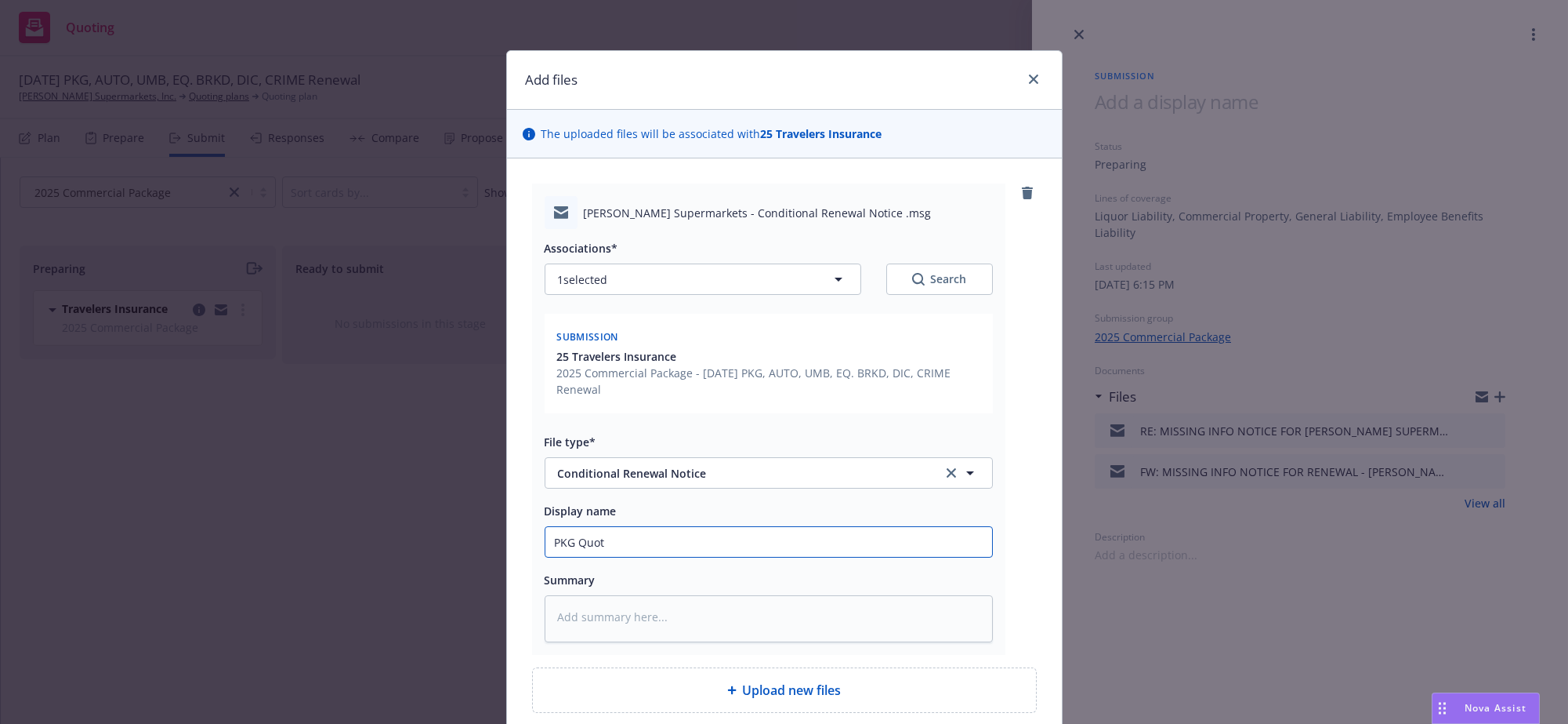
type textarea "x"
type input "PKG Quoti"
type textarea "x"
type input "PKG Quotin"
type textarea "x"
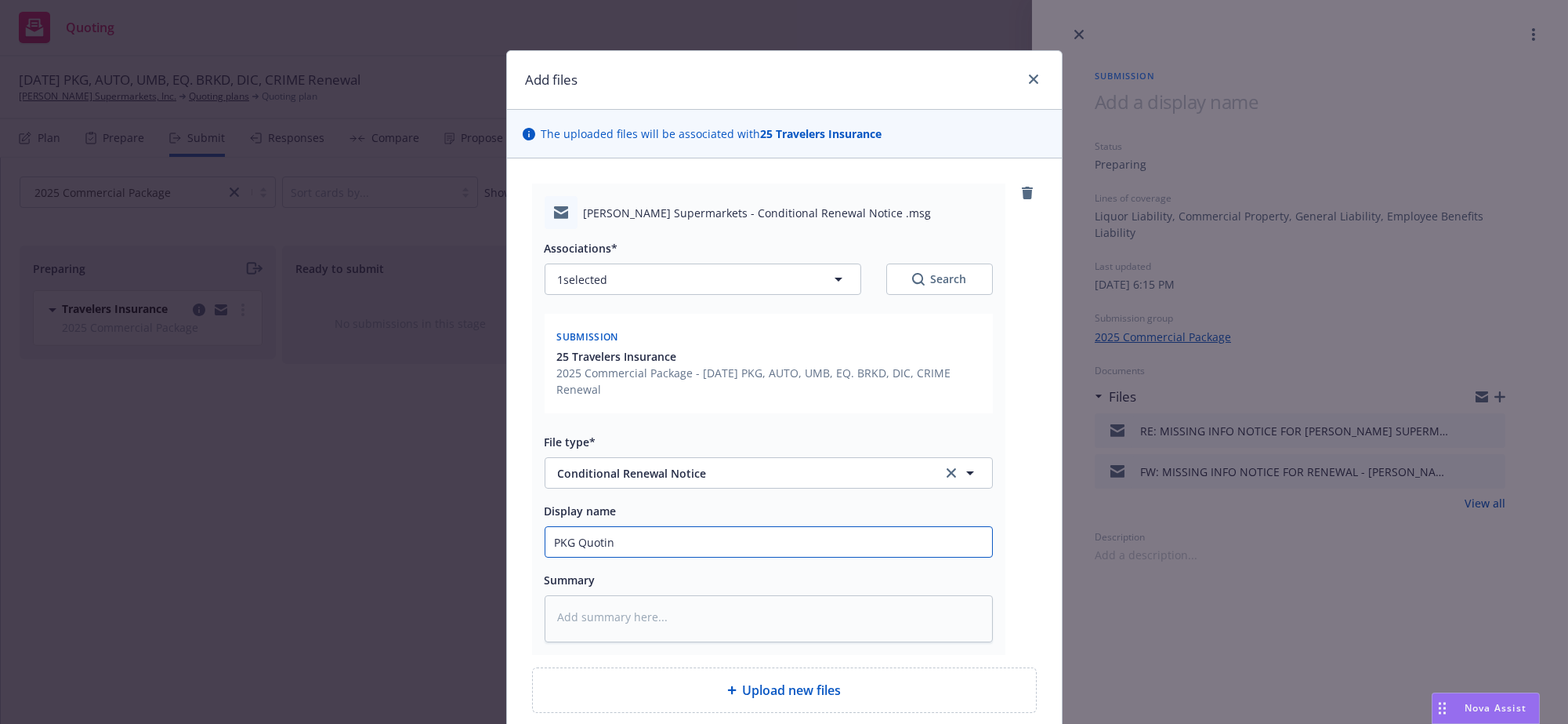
type input "PKG Quoting"
type textarea "x"
type input "PKG Quoting"
type textarea "x"
type input "PKG Quoting"
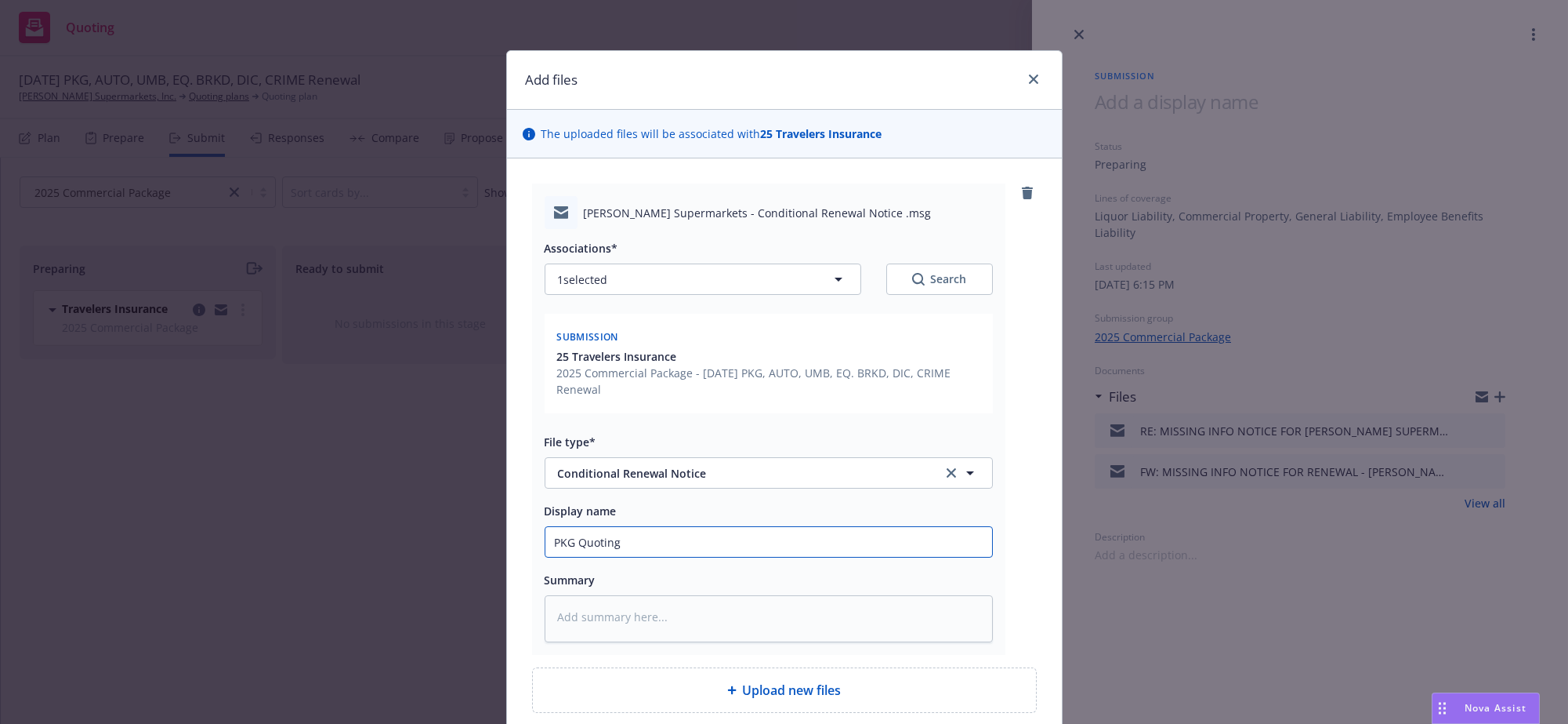
type textarea "x"
type input "PKG Quotin"
type textarea "x"
type input "PKG Quoti"
type textarea "x"
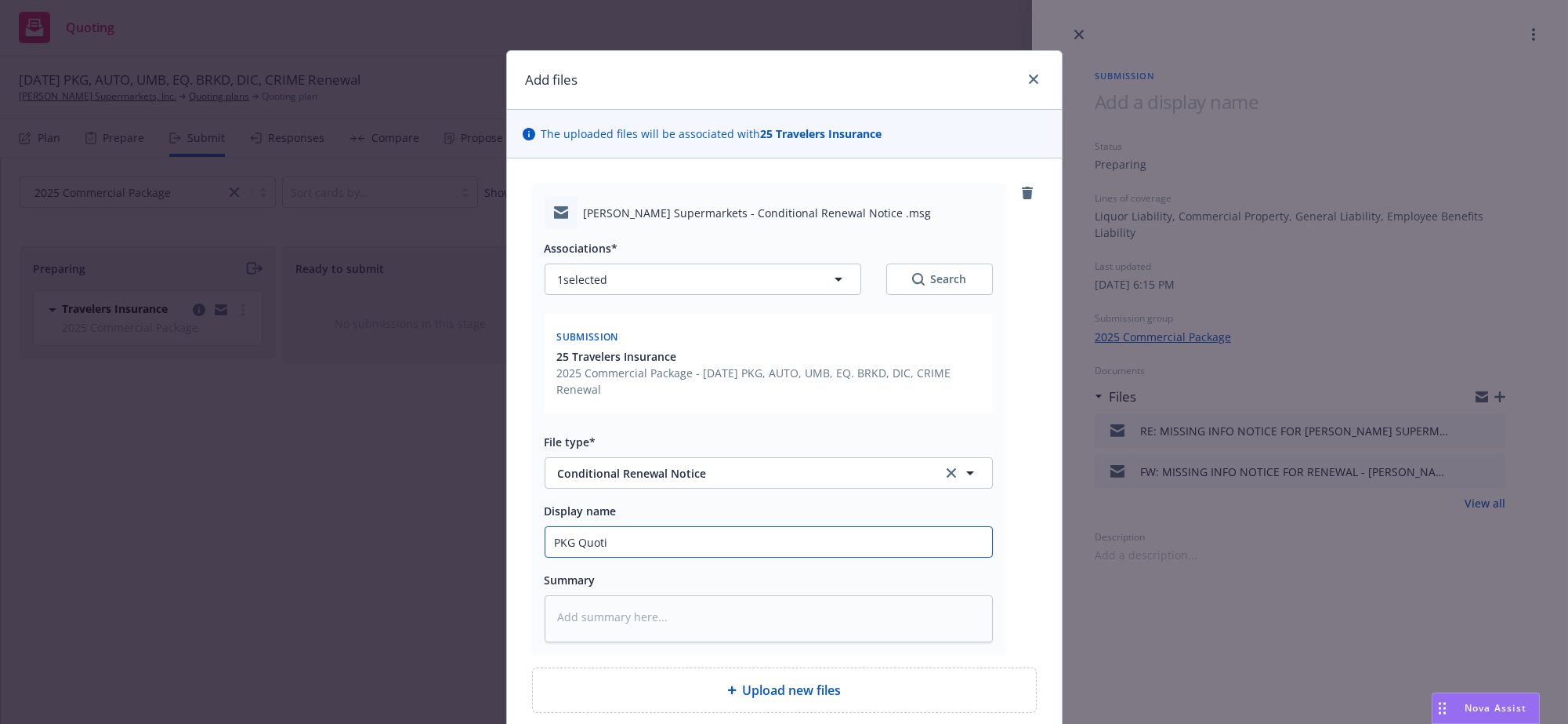
type input "PKG Quot"
type textarea "x"
type input "PKG Quo"
type textarea "x"
type input "PKG Q"
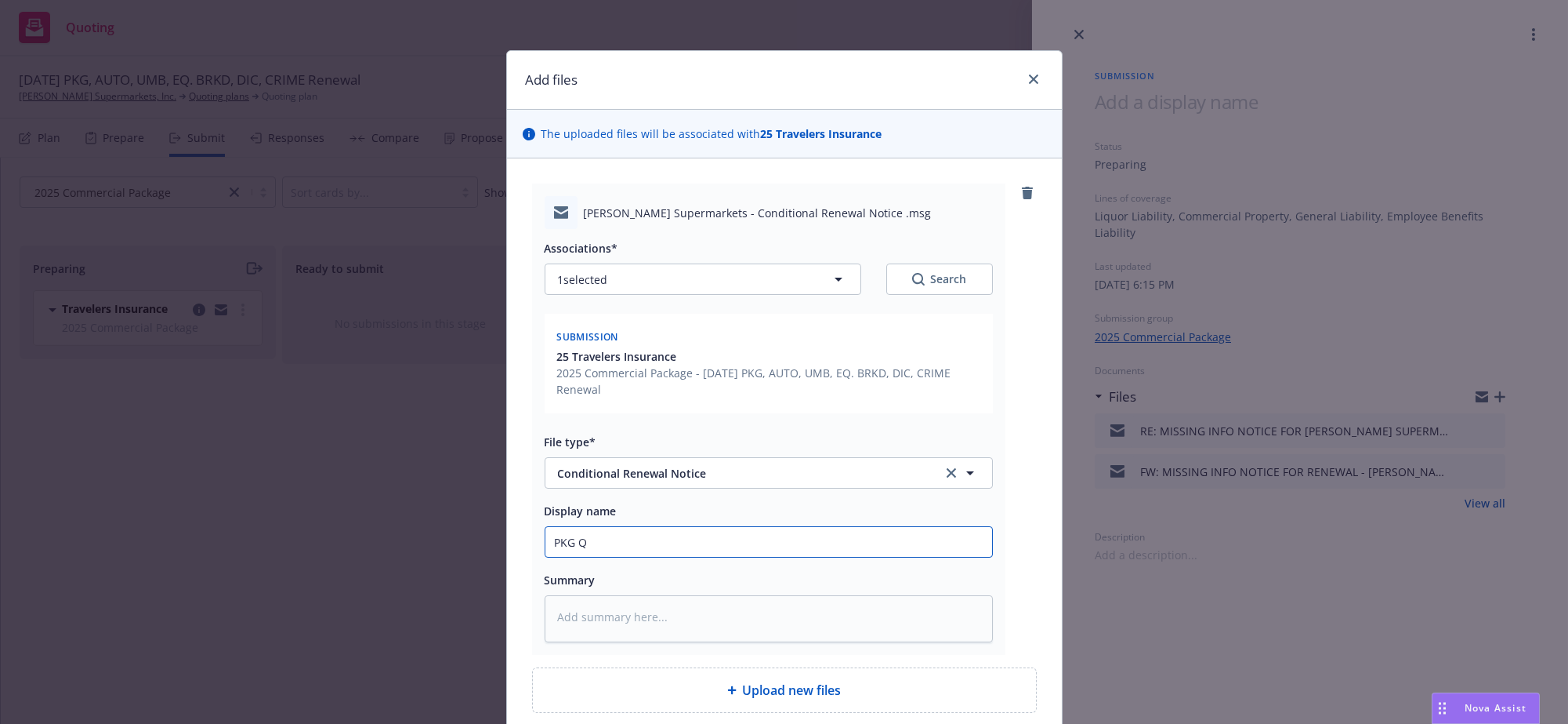
type textarea "x"
type input "PKG"
type textarea "x"
type input "PKG c"
type textarea "x"
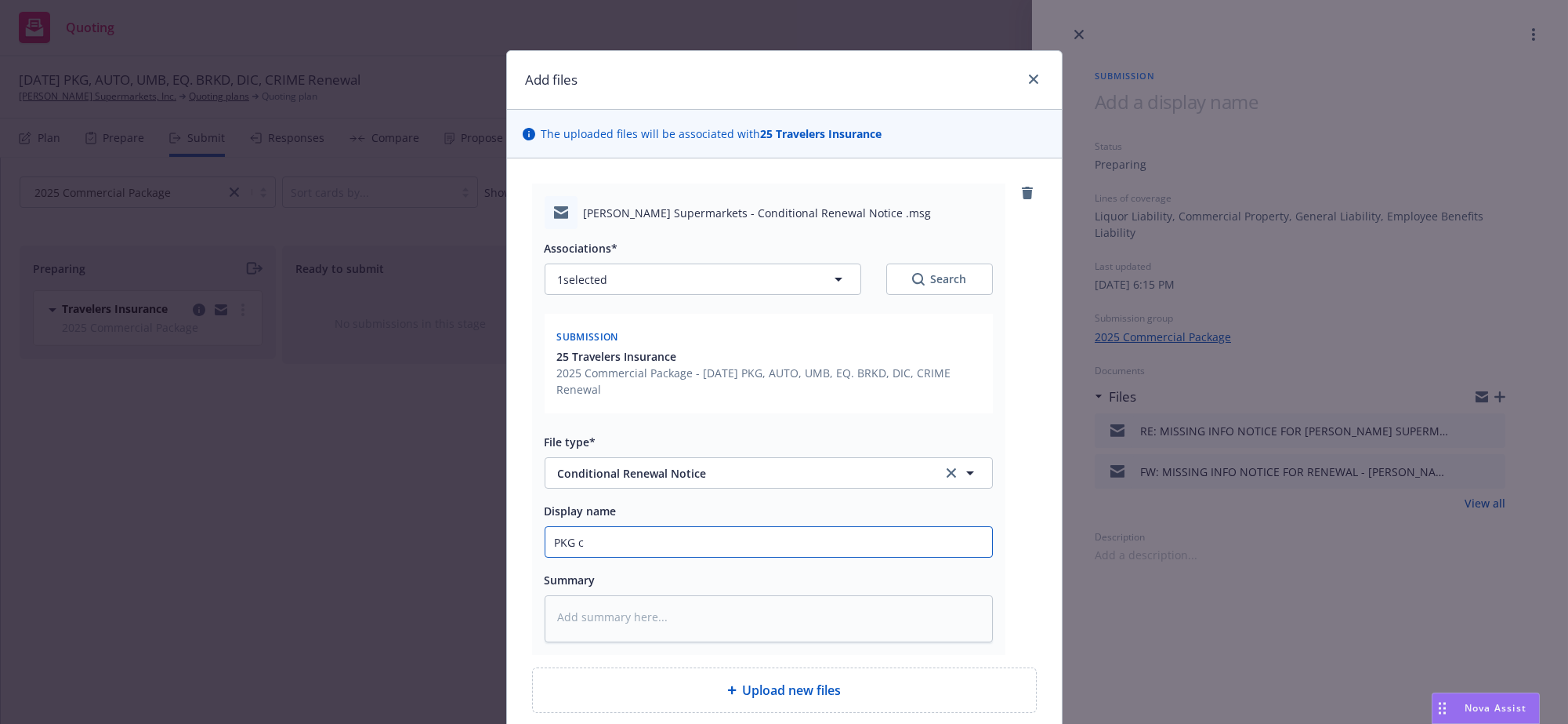
type input "PKG co"
type textarea "x"
type input "PKG cond"
type textarea "x"
type input "PKG condi"
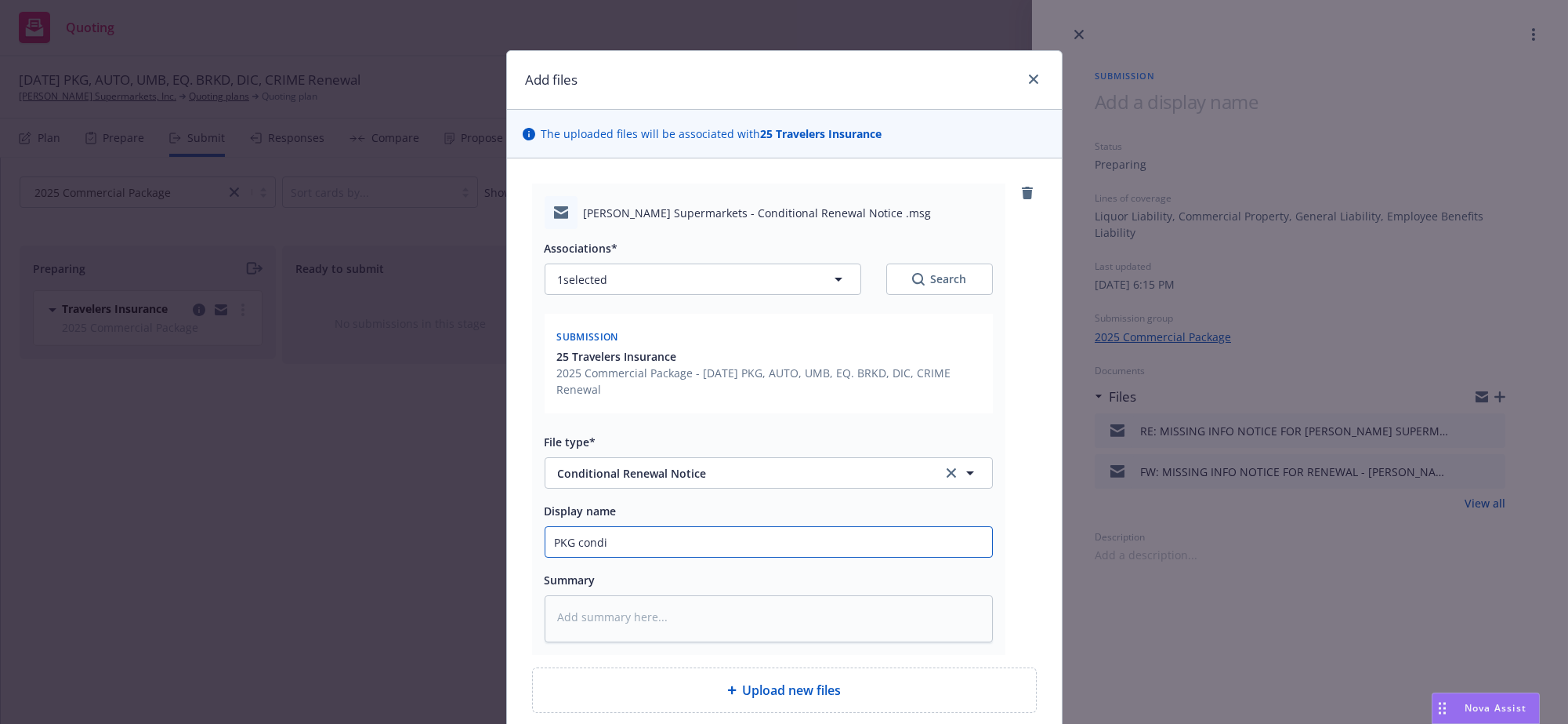
type textarea "x"
type input "PKG condit"
type textarea "x"
type input "PKG conditi"
type textarea "x"
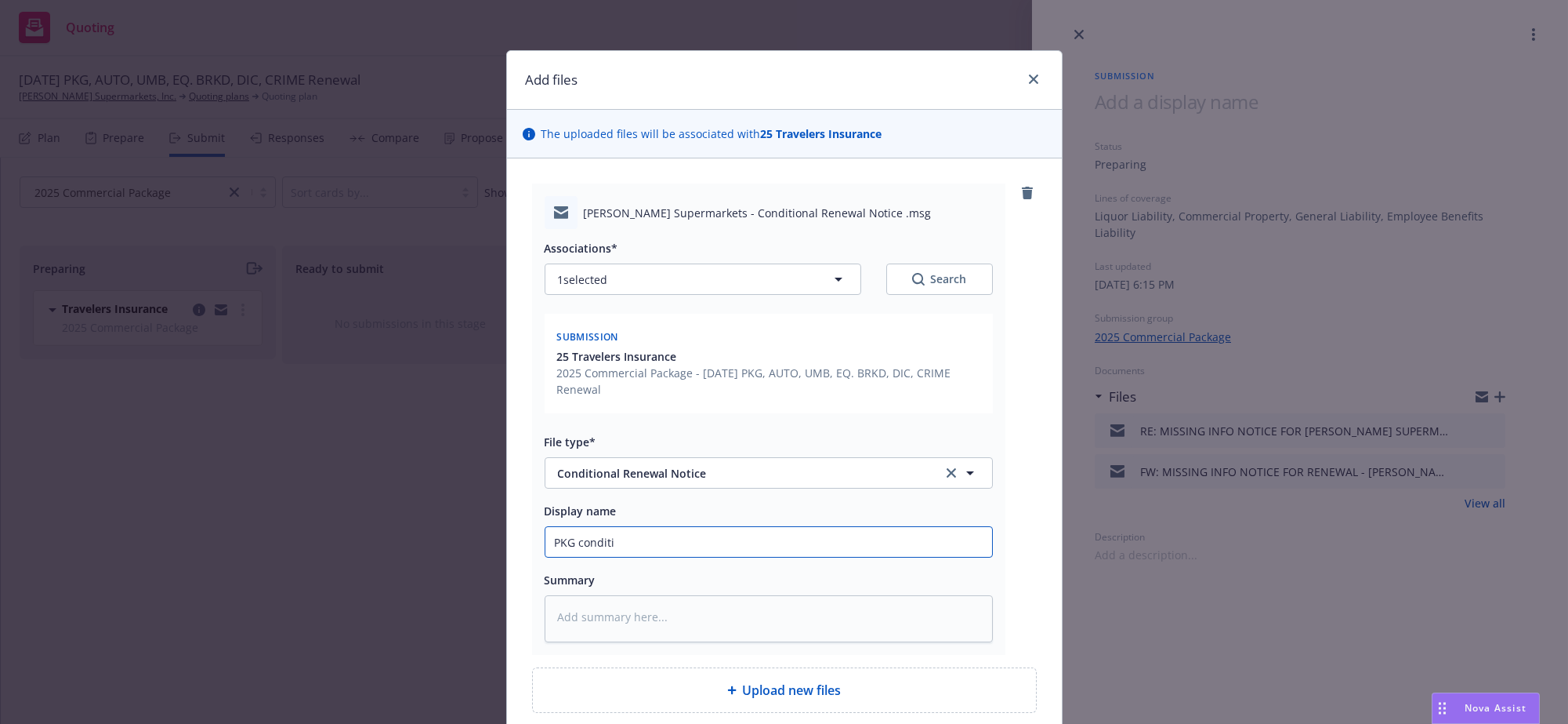
type input "PKG conditio"
type textarea "x"
type input "PKG condition"
type textarea "x"
type input "PKG conditiona"
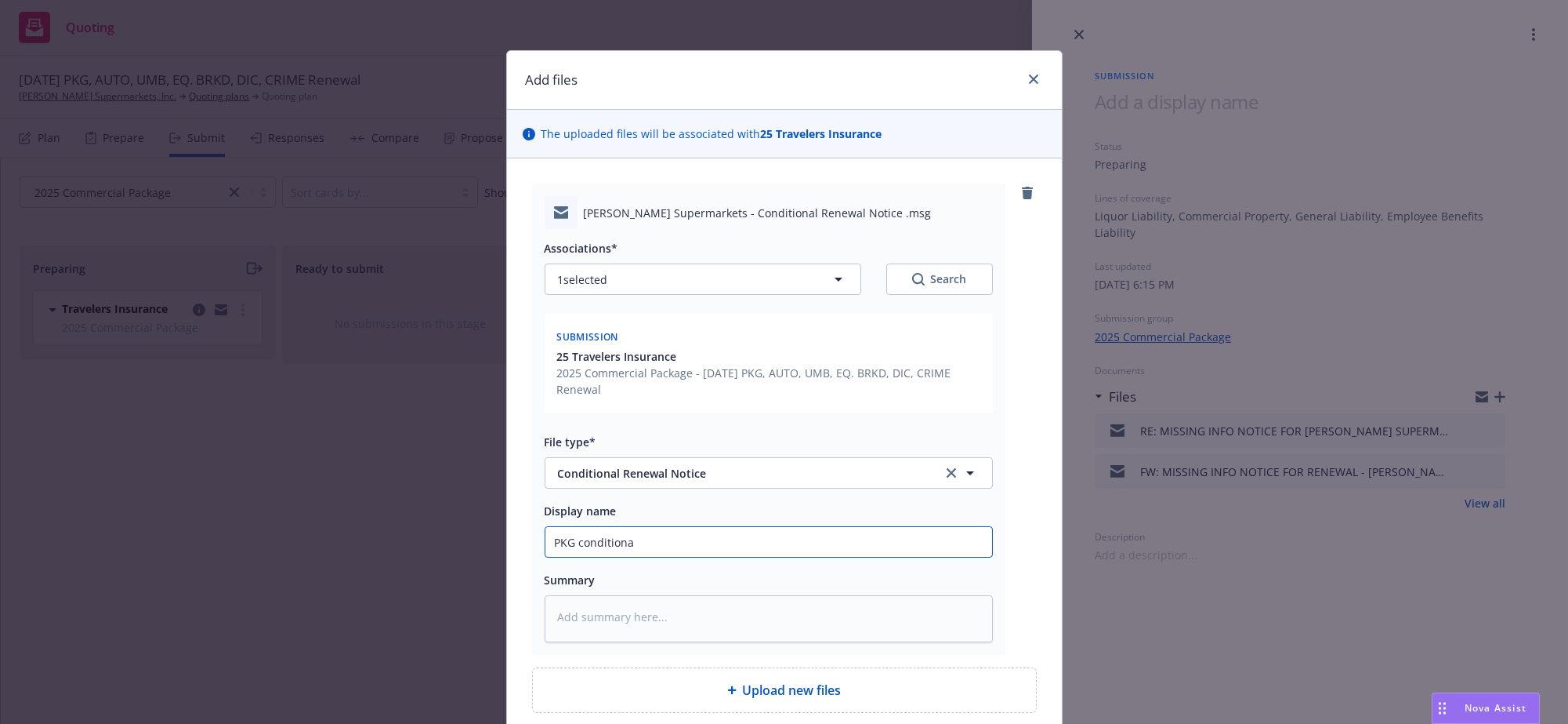
type textarea "x"
type input "PKG conditional"
type textarea "x"
type input "PKG conditionall"
type textarea "x"
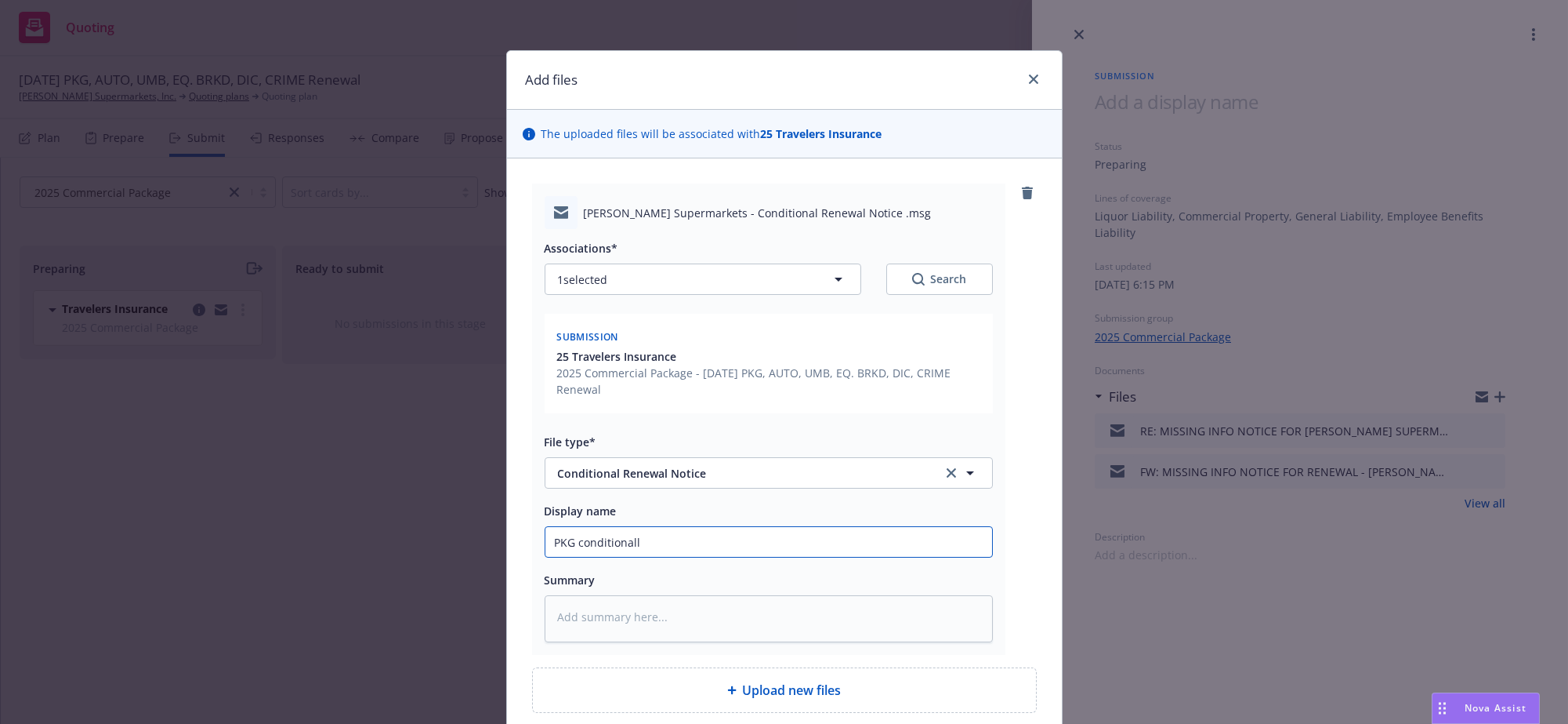
type input "PKG conditionall"
type textarea "x"
type input "PKG conditionall r"
type textarea "x"
type input "PKG conditionall re"
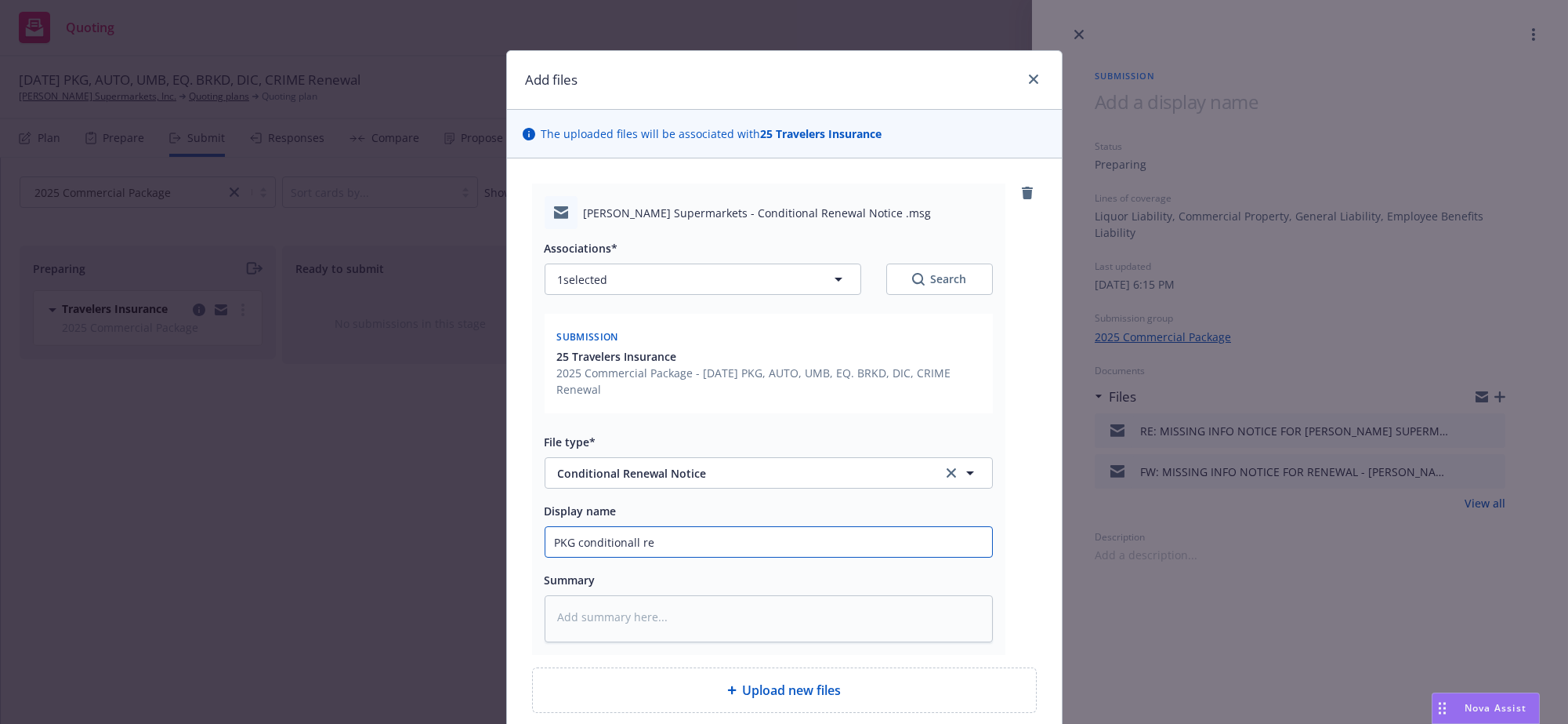
type textarea "x"
type input "PKG conditionall ren"
type textarea "x"
type input "PKG conditionall rene"
type textarea "x"
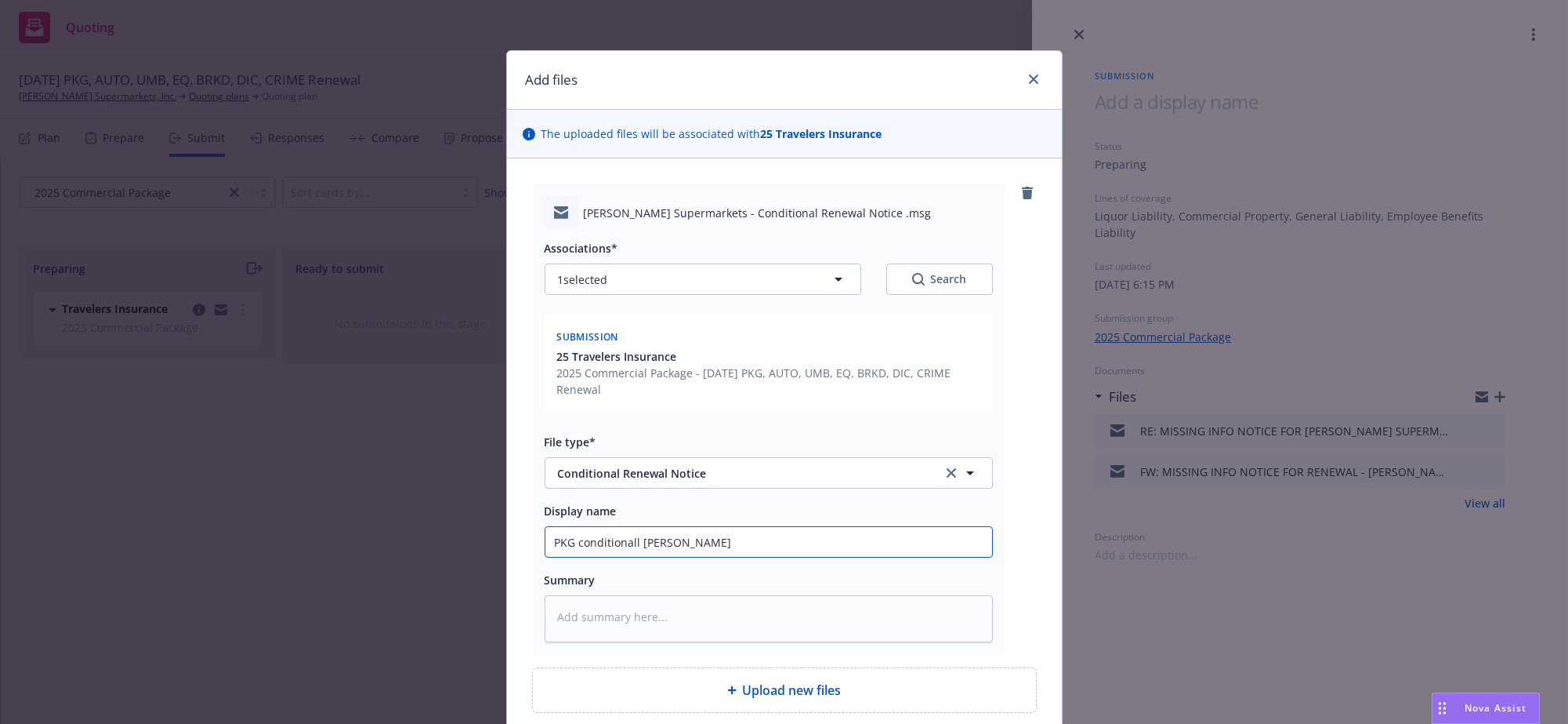
type input "PKG conditionall renew"
type textarea "x"
type input "PKG conditionall renewa"
type textarea "x"
type input "PKG conditionall renewal"
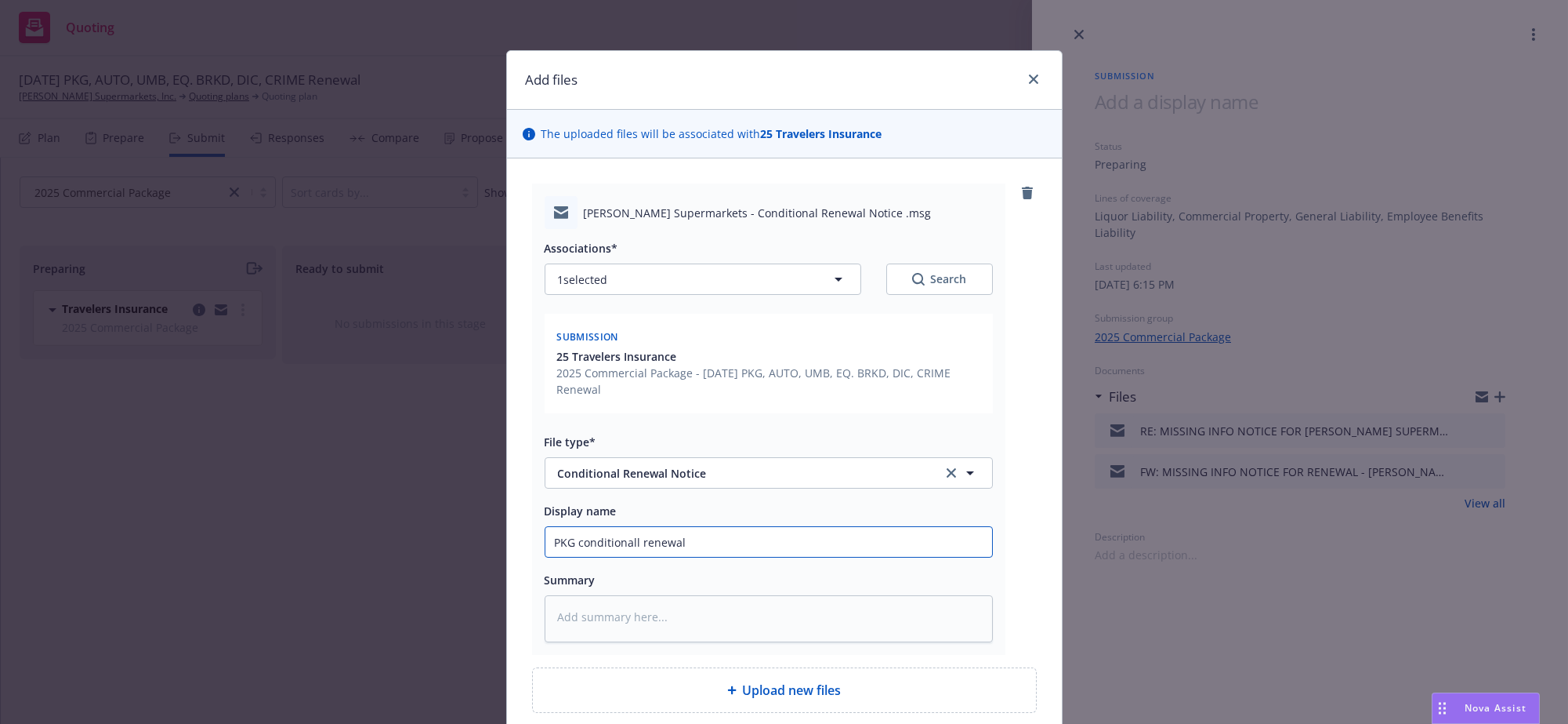
type textarea "x"
type input "PKG conditionall renewal"
type textarea "x"
type input "PKG conditionall renewal n"
type textarea "x"
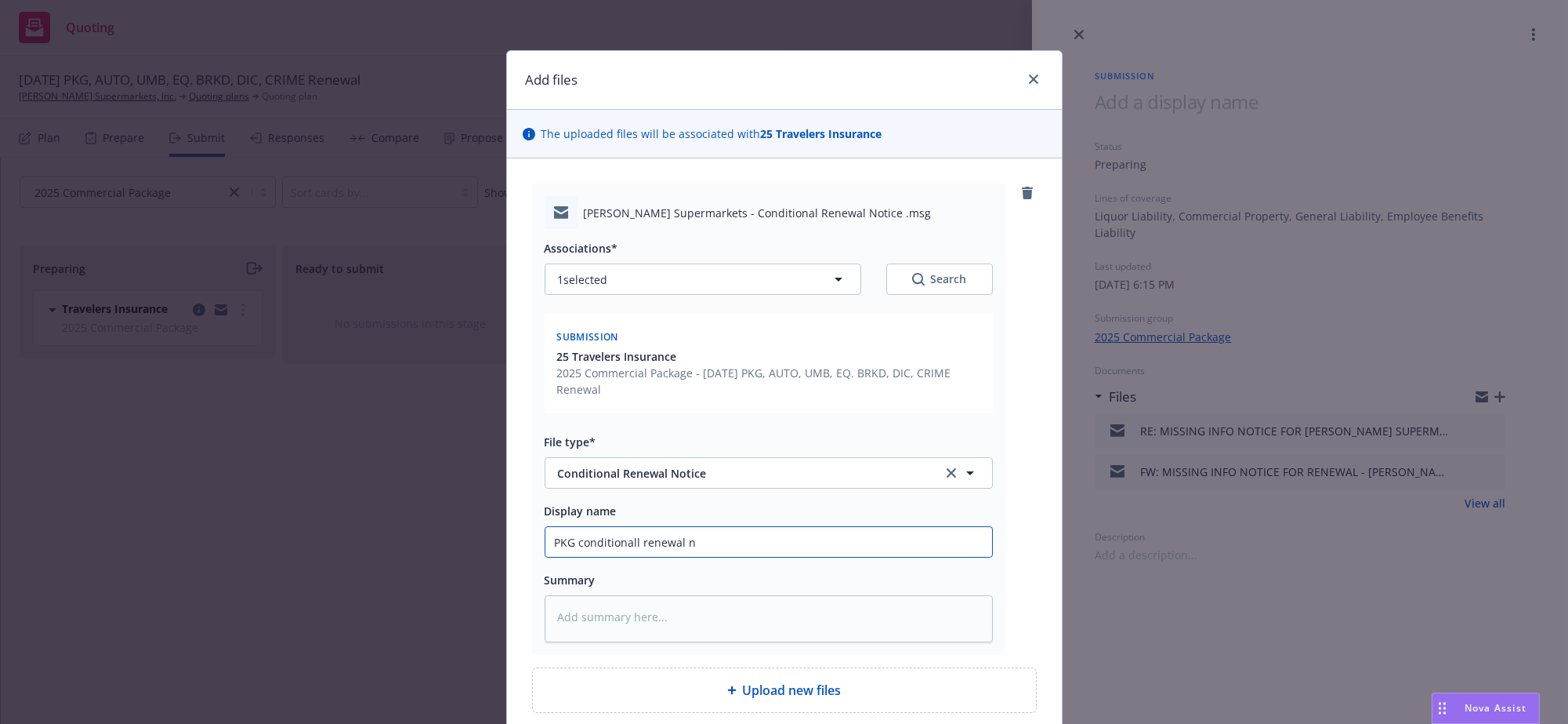
type input "PKG conditionall renewal no"
type textarea "x"
type input "PKG conditionall renewal not"
type textarea "x"
type input "PKG conditionall renewal noti"
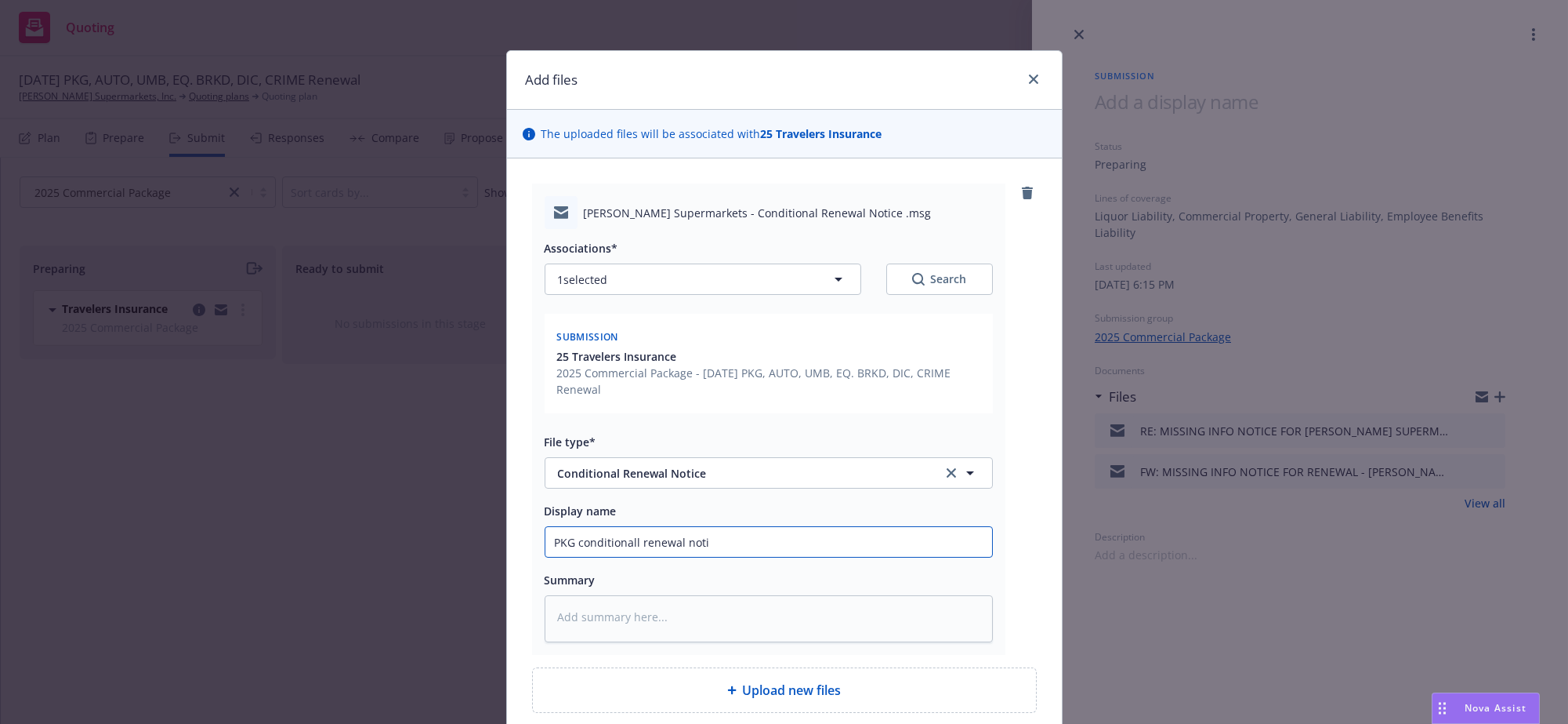
type textarea "x"
type input "PKG conditionall renewal notic"
type textarea "x"
type input "PKG conditionall renewal notice"
type textarea "x"
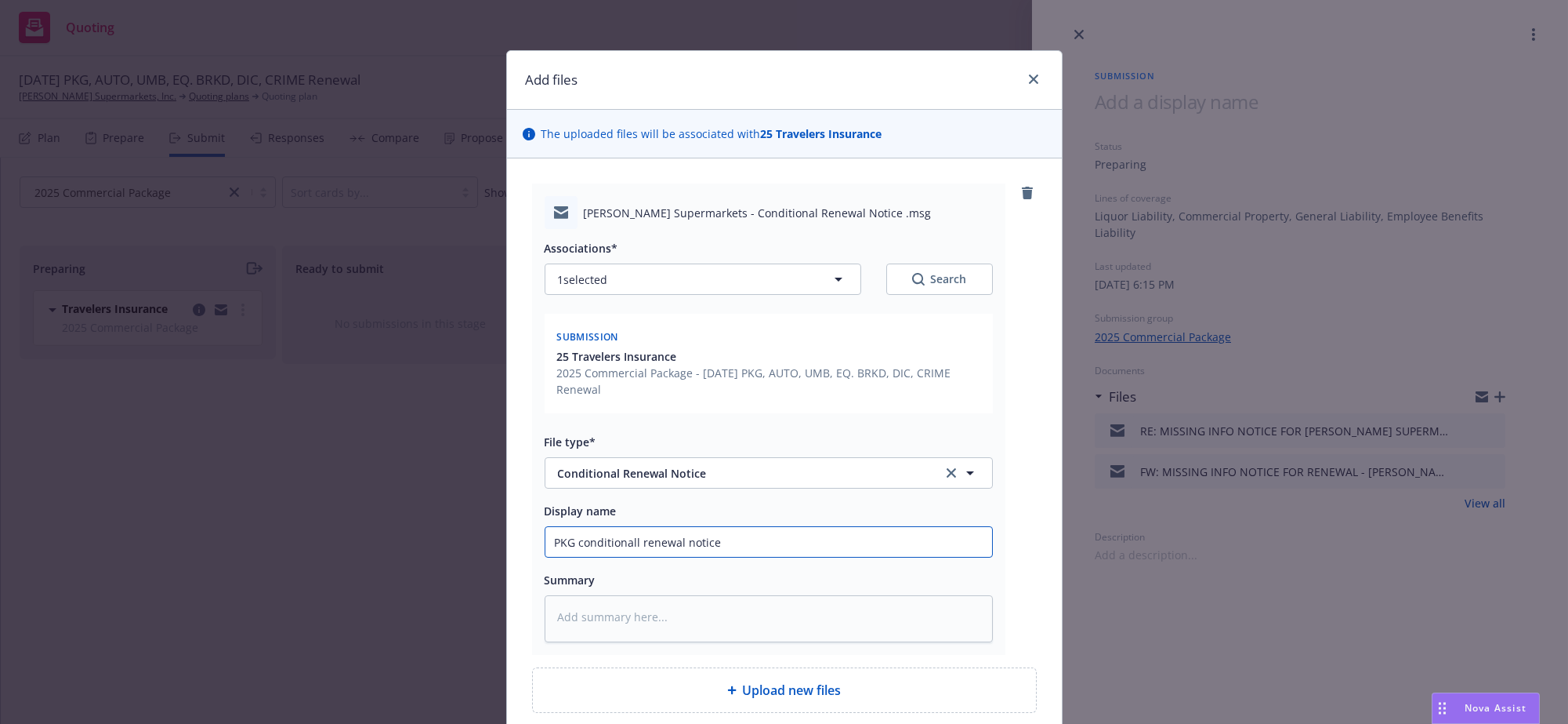
scroll to position [203, 0]
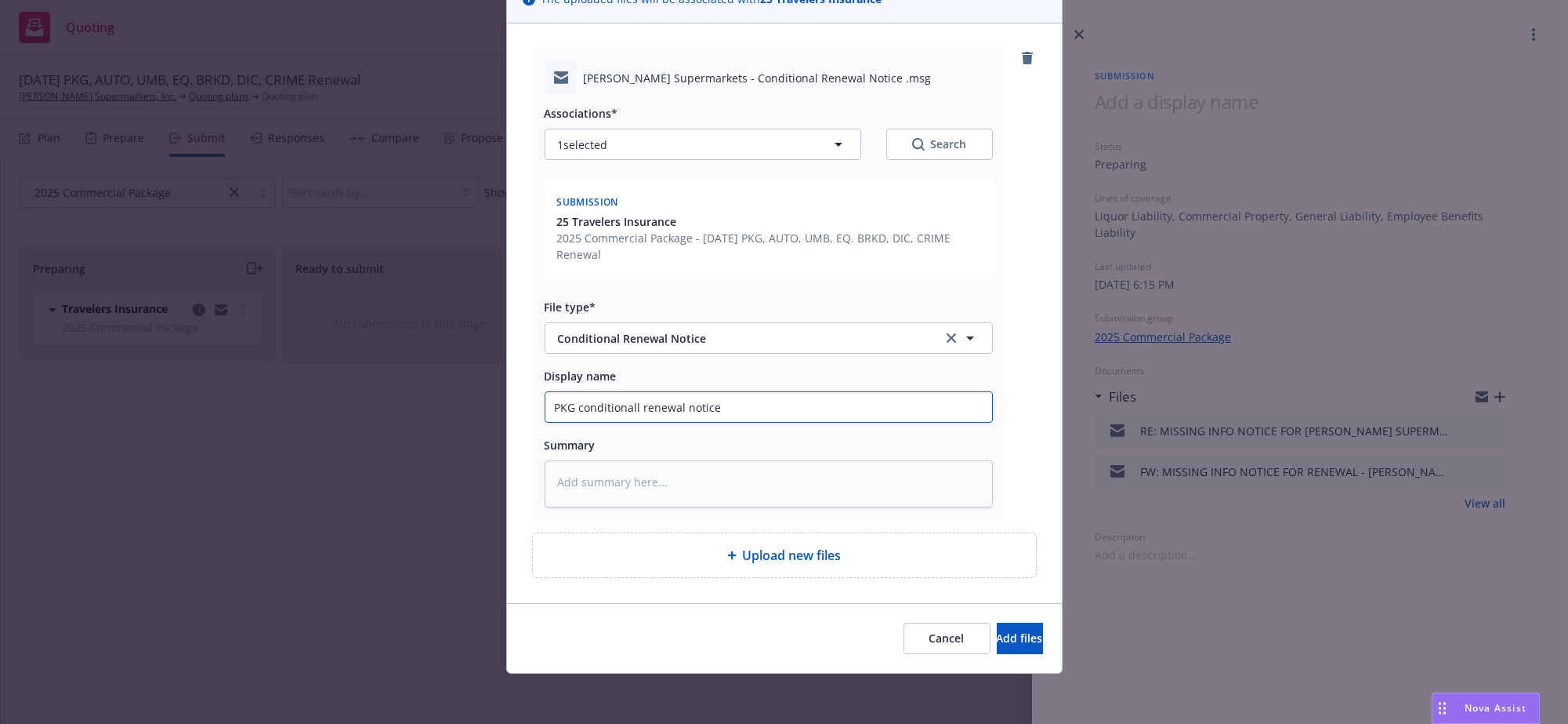
type input "PKG conditionall renewal notice"
type textarea "x"
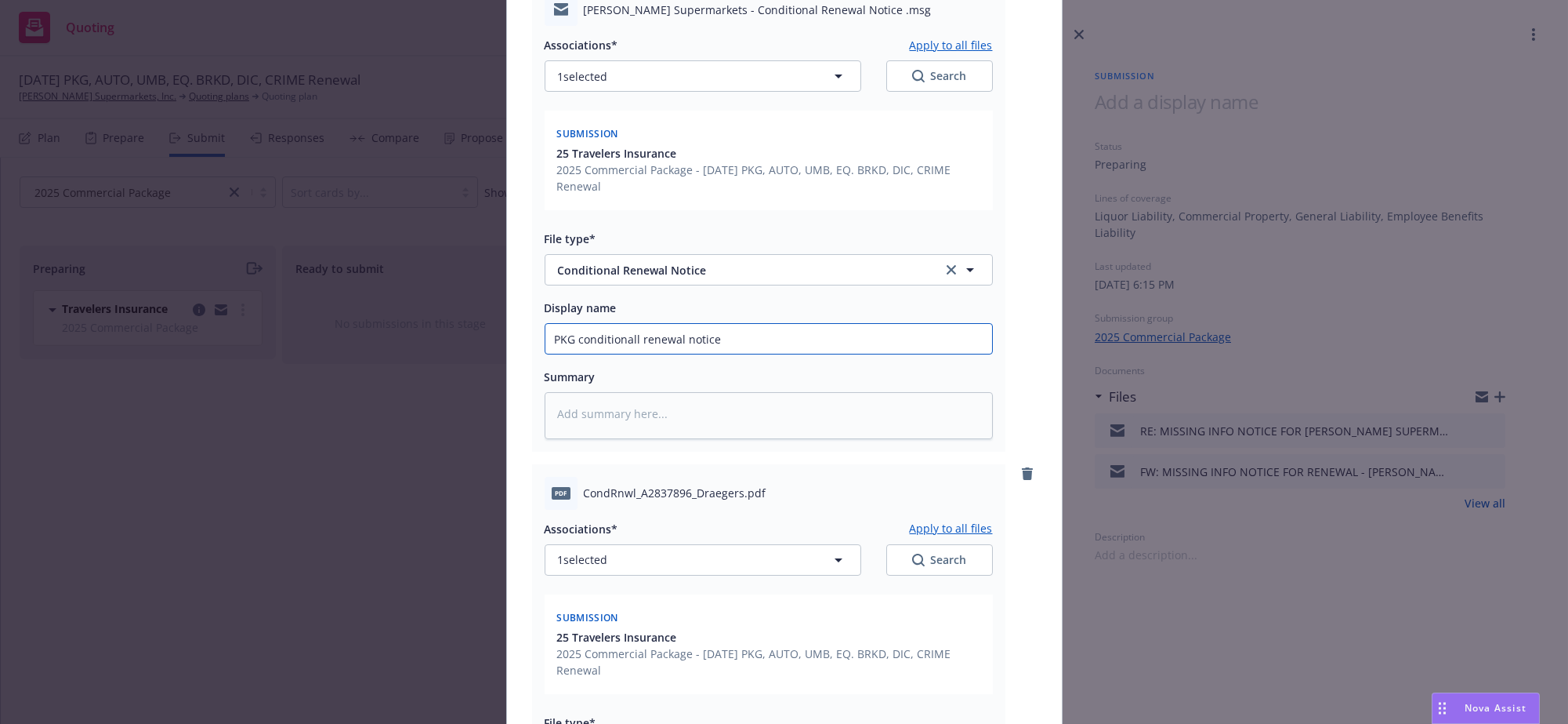
scroll to position [730, 0]
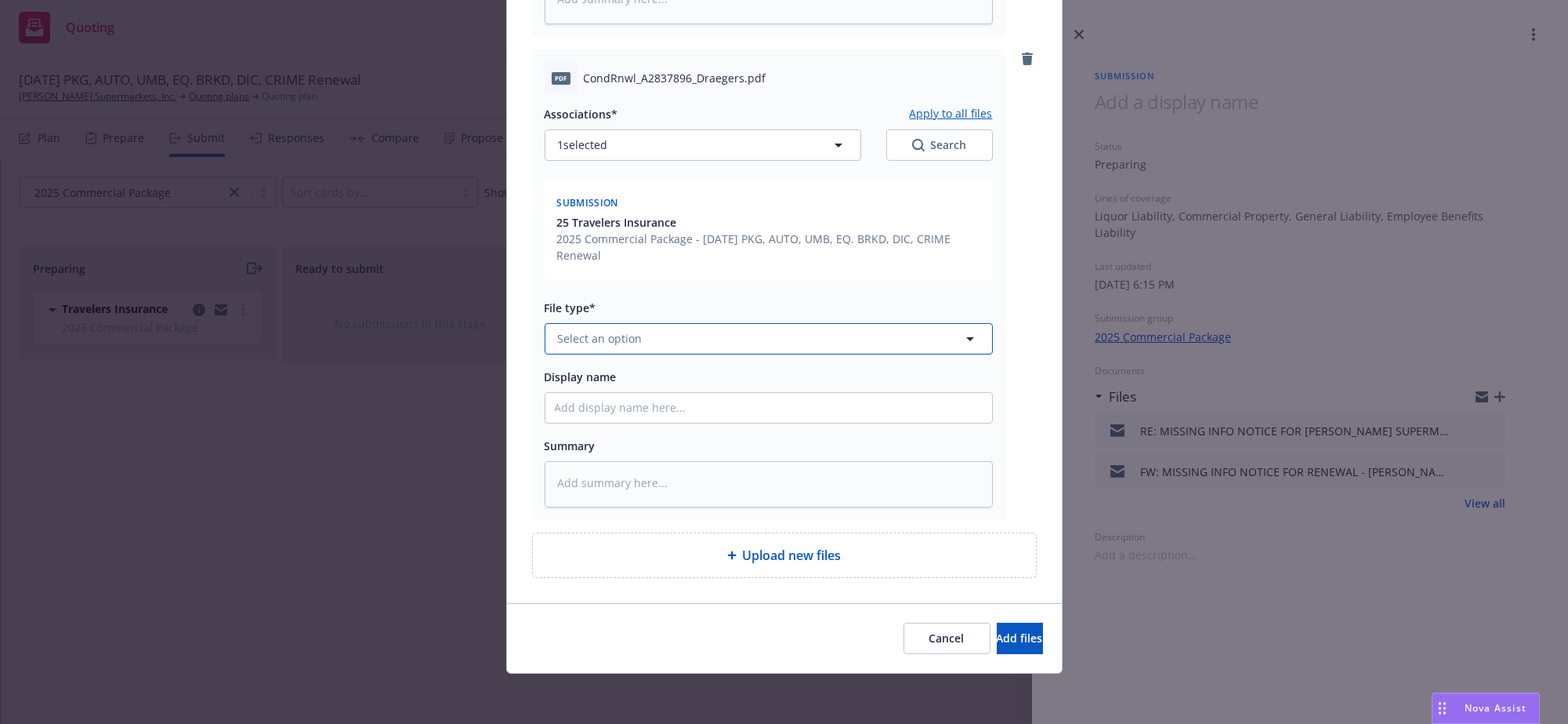
click at [635, 323] on button "Select an option" at bounding box center [768, 339] width 448 height 31
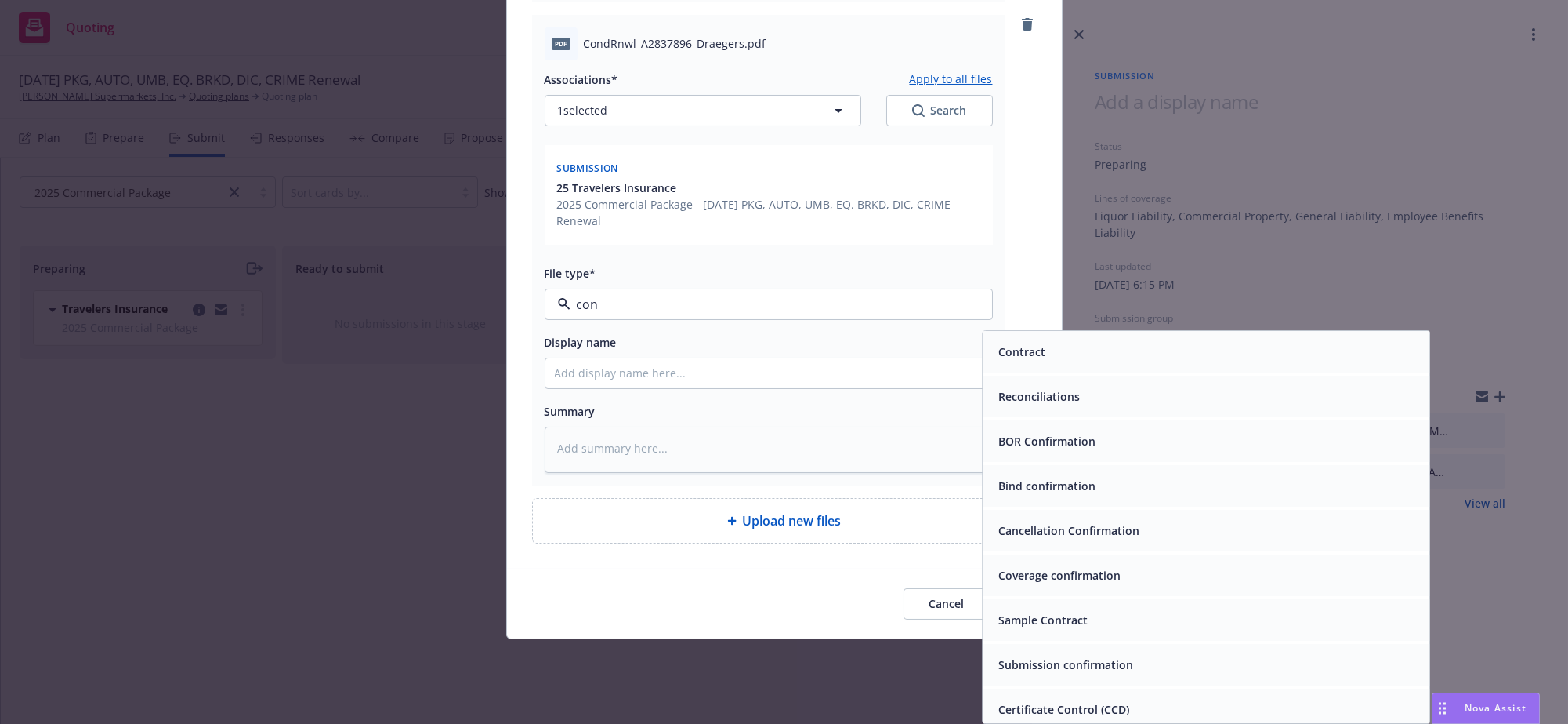
type input "cond"
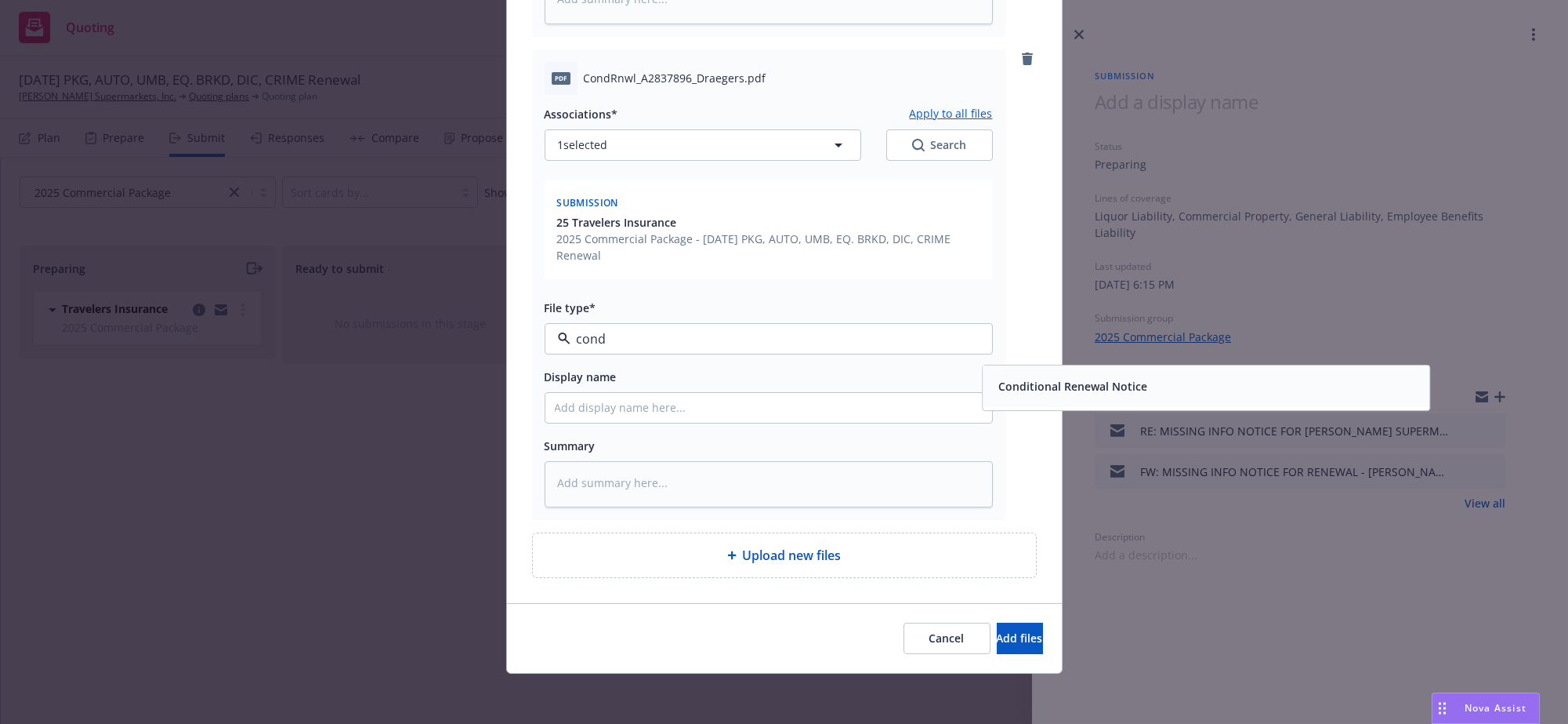
click at [1112, 375] on div "Conditional Renewal Notice" at bounding box center [1071, 386] width 158 height 23
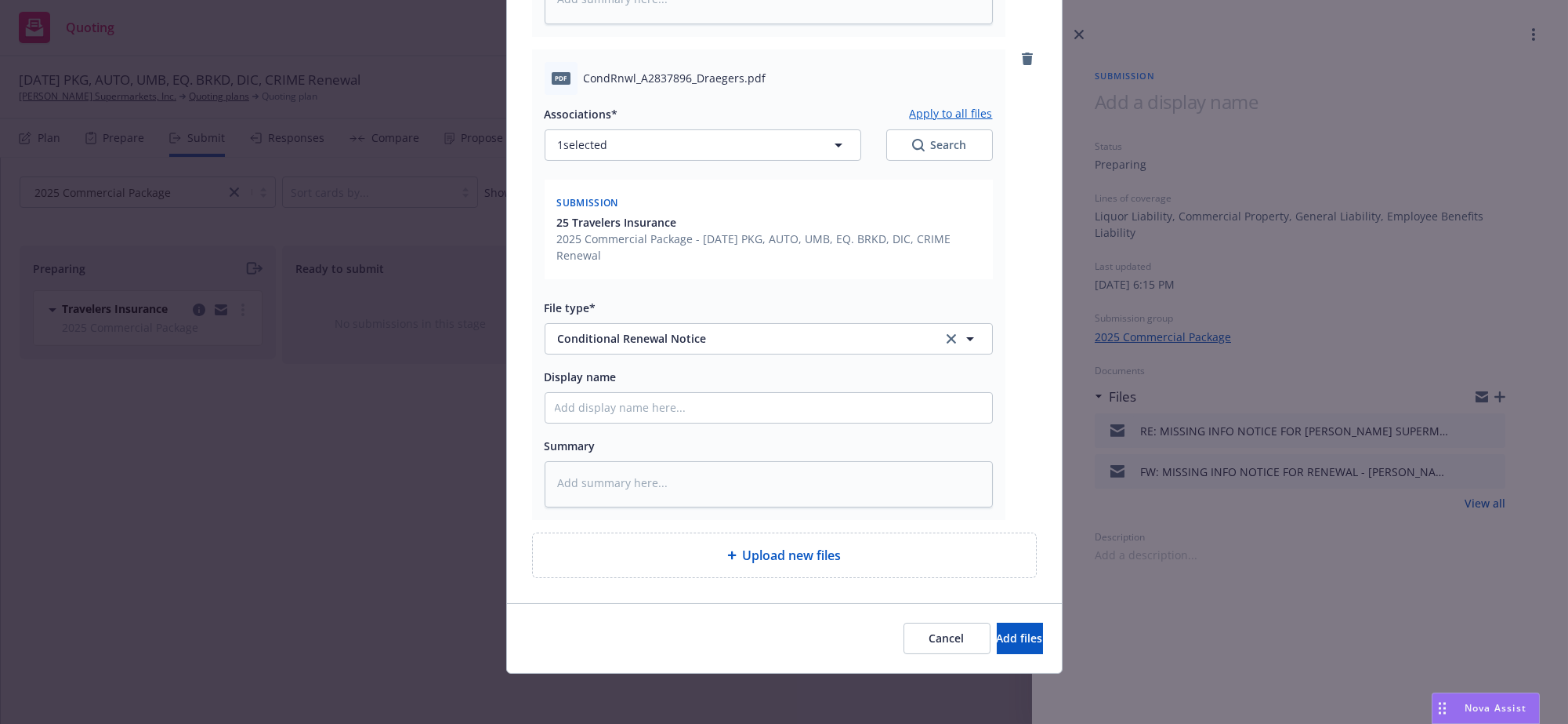
click at [983, 654] on div "Cancel Add files" at bounding box center [785, 637] width 555 height 70
click at [997, 641] on span "Add files" at bounding box center [1020, 638] width 46 height 15
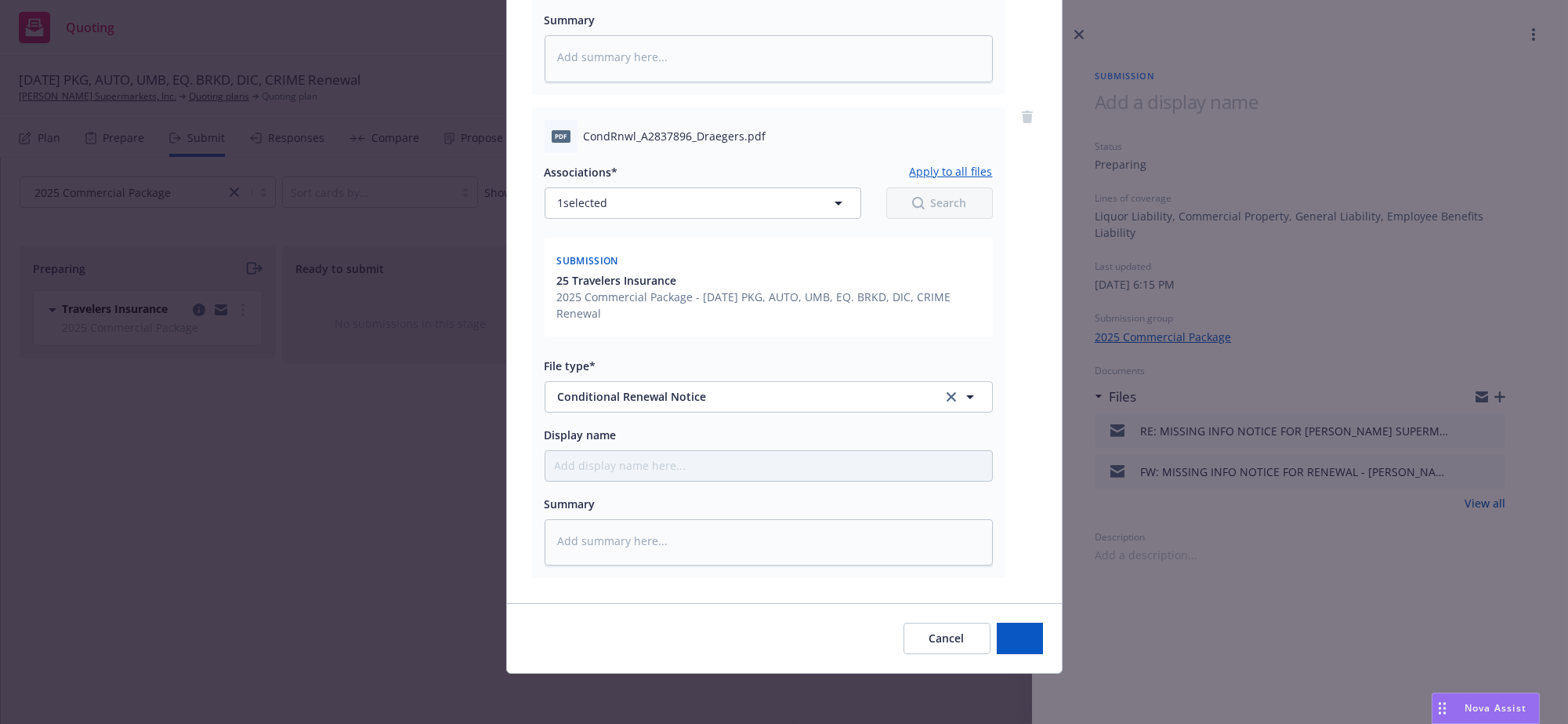
scroll to position [664, 0]
type textarea "x"
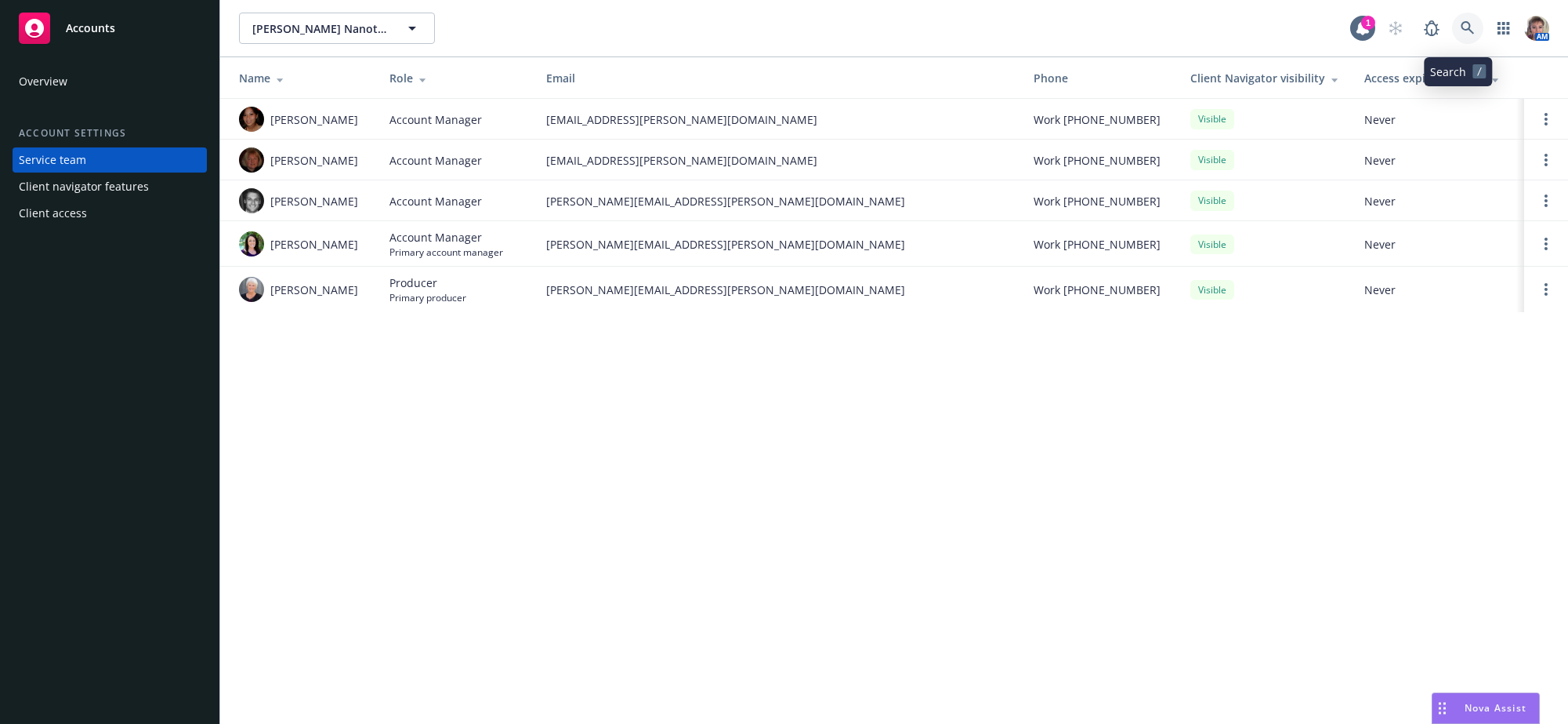
click at [1461, 31] on icon at bounding box center [1467, 27] width 14 height 14
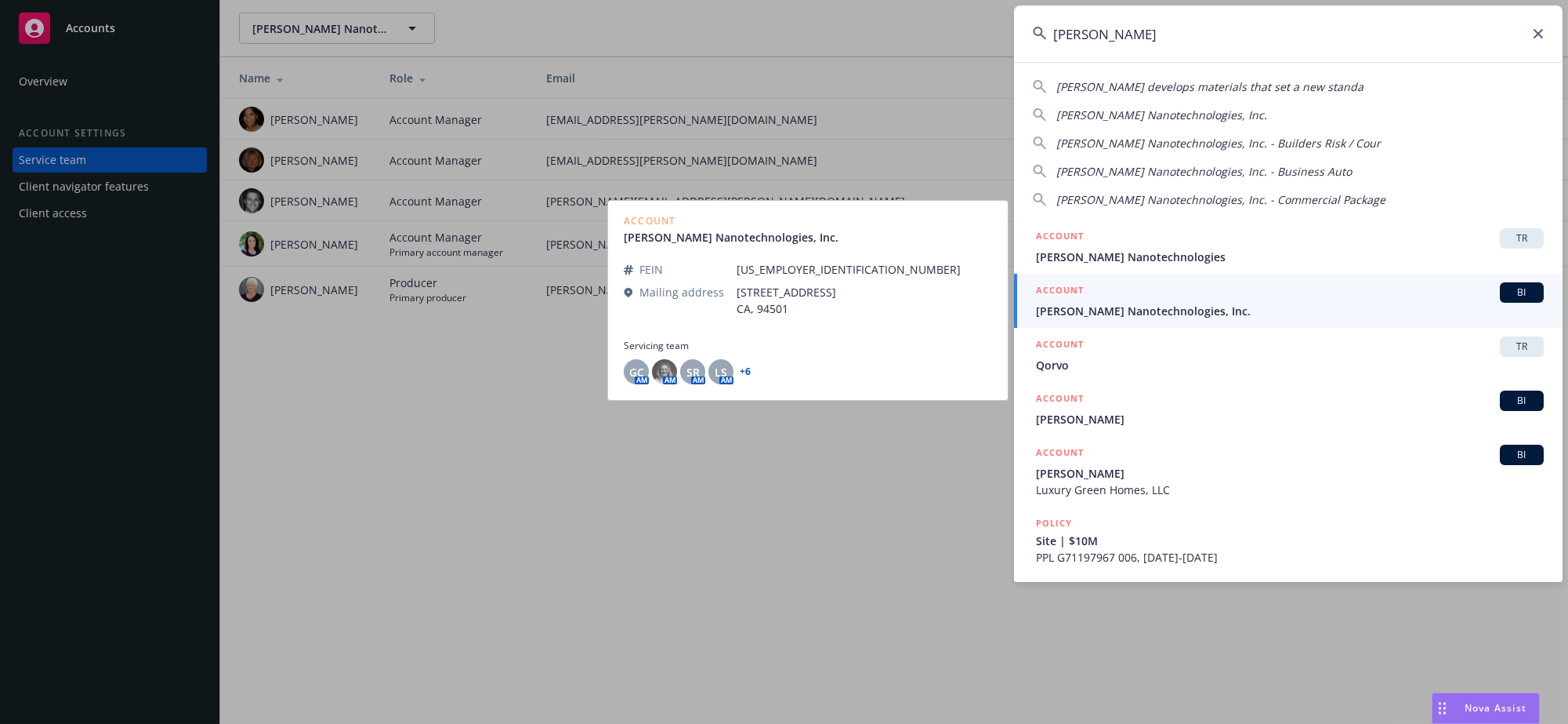
type input "[PERSON_NAME]"
click at [1172, 316] on span "[PERSON_NAME] Nanotechnologies, Inc." at bounding box center [1290, 311] width 508 height 16
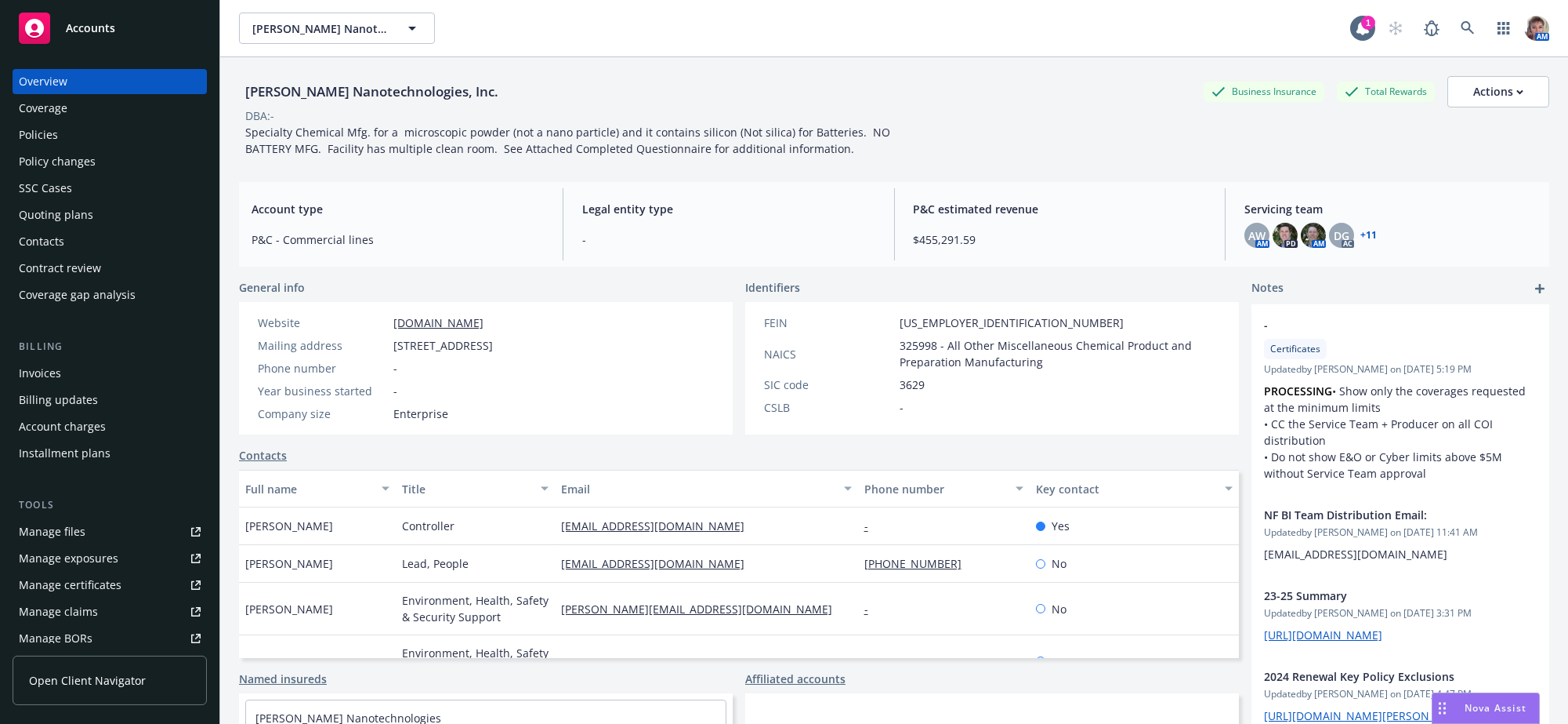
click at [70, 254] on div "Contacts" at bounding box center [109, 241] width 182 height 25
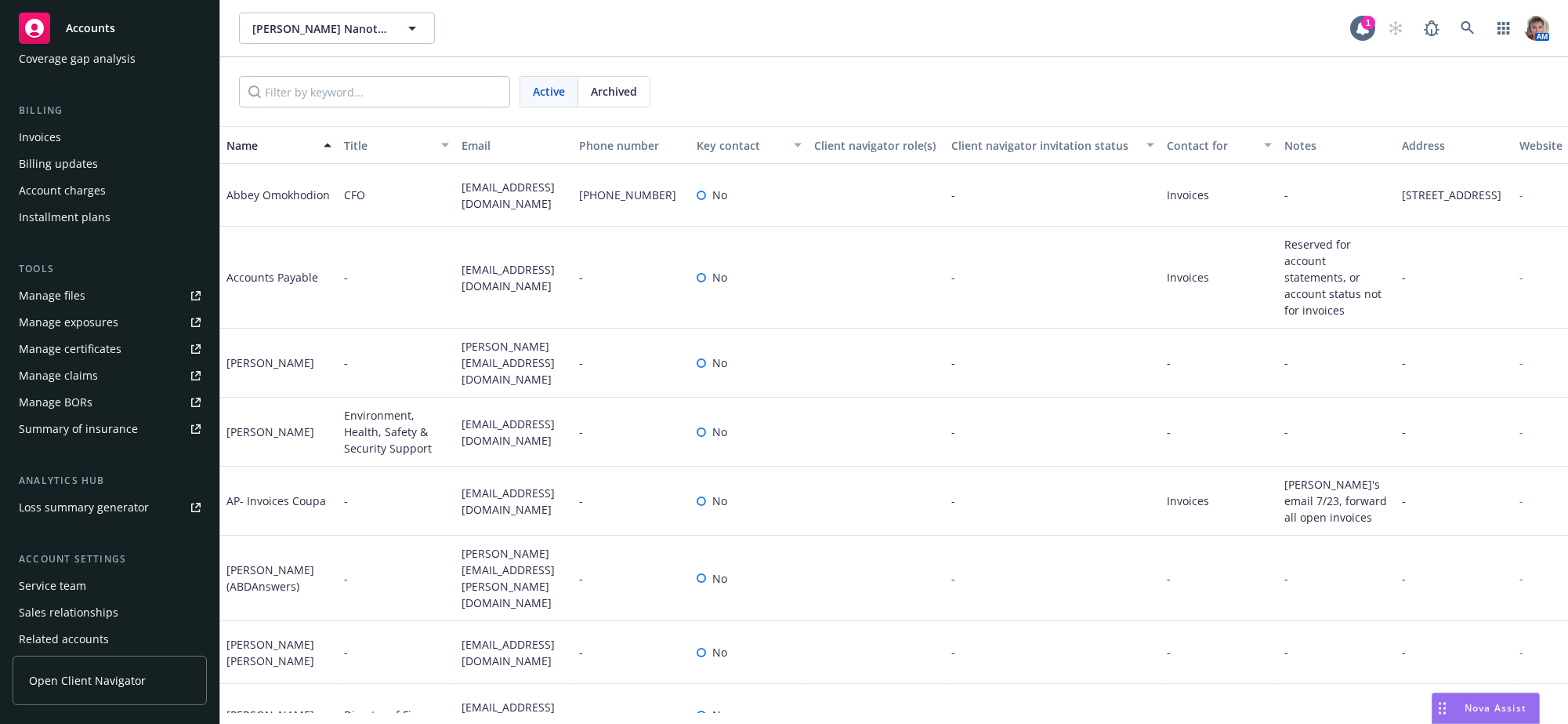
scroll to position [418, 0]
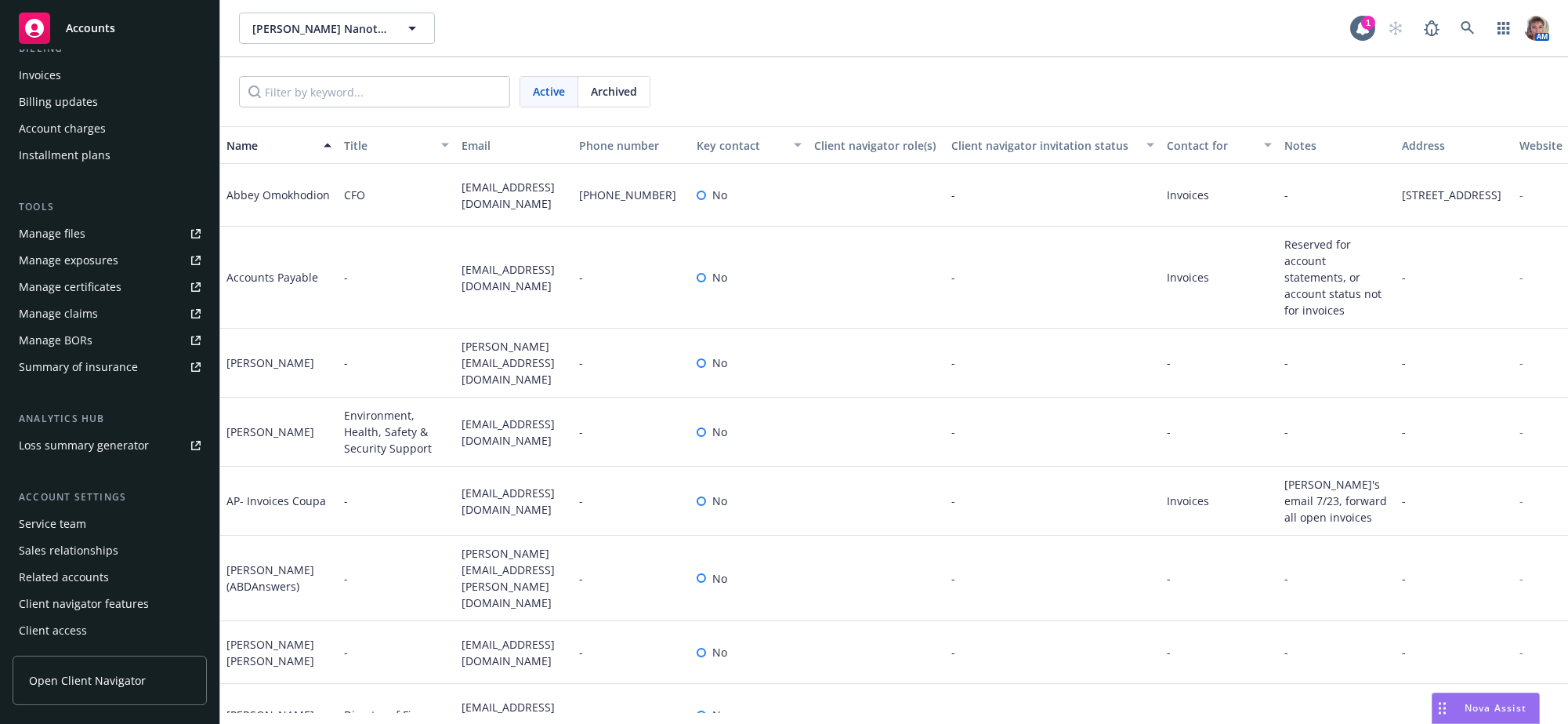
click at [71, 511] on div "Service team" at bounding box center [52, 523] width 68 height 25
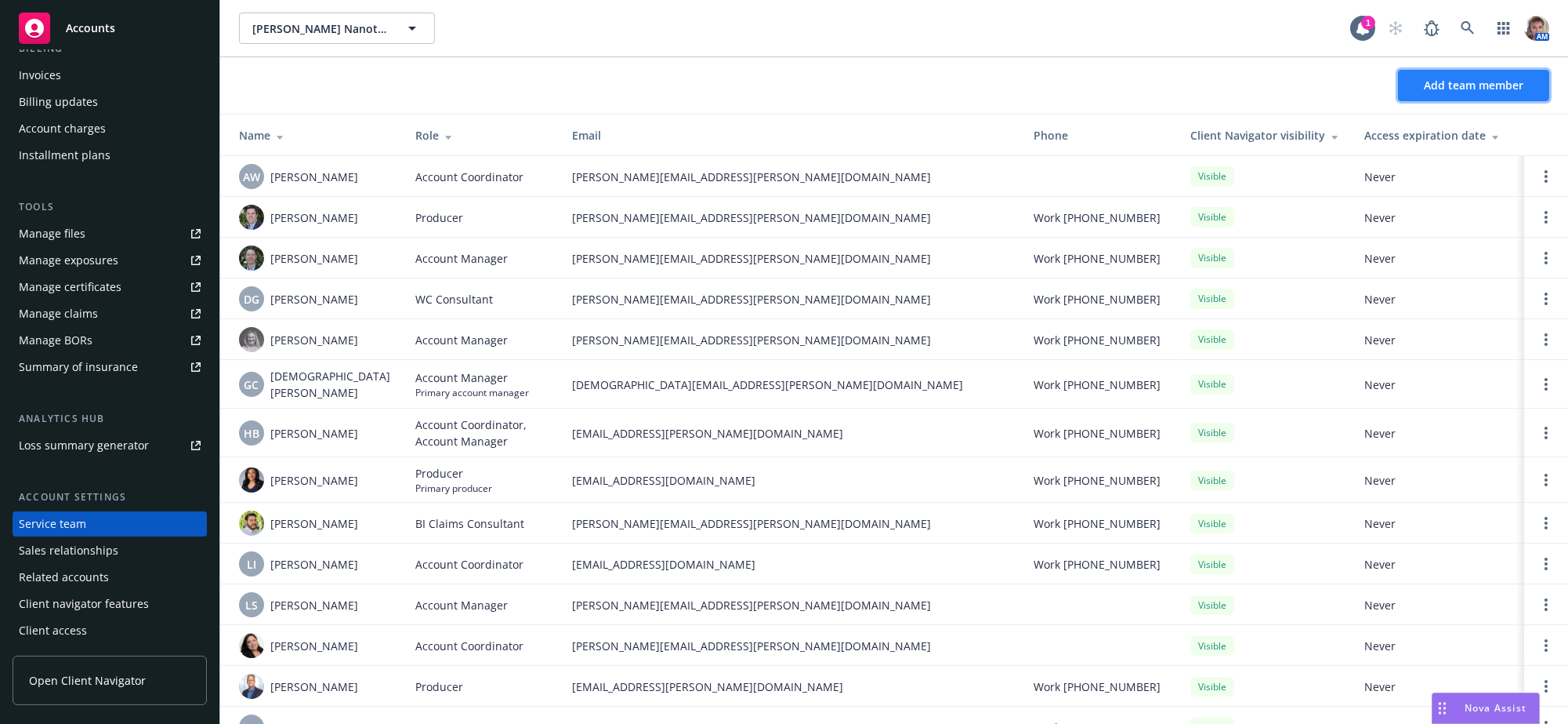
click at [1443, 101] on button "Add team member" at bounding box center [1474, 85] width 151 height 31
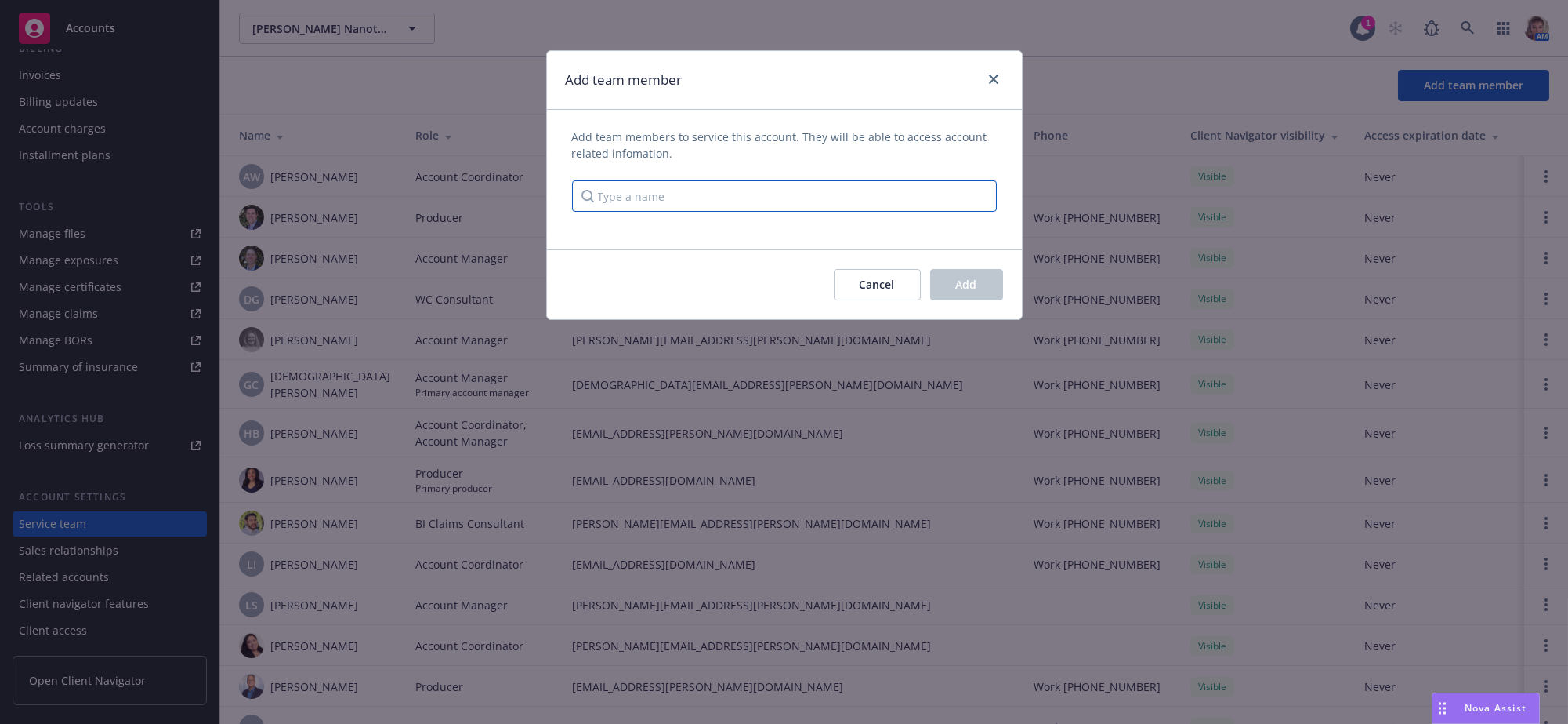
click at [848, 201] on input "Type a name" at bounding box center [784, 195] width 425 height 31
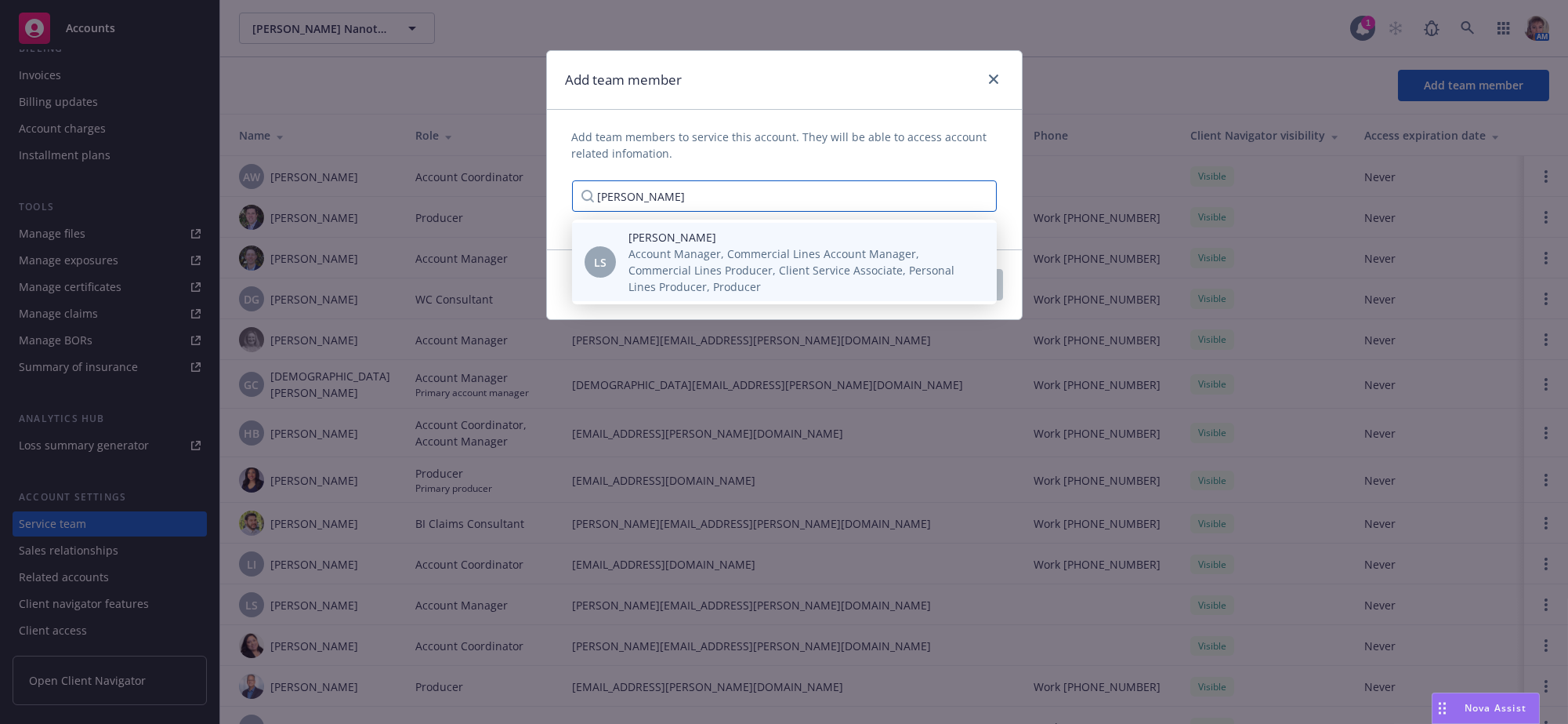
type input "[PERSON_NAME]"
click at [820, 294] on span "Account Manager, Commercial Lines Account Manager, Commercial Lines Producer, C…" at bounding box center [800, 269] width 343 height 49
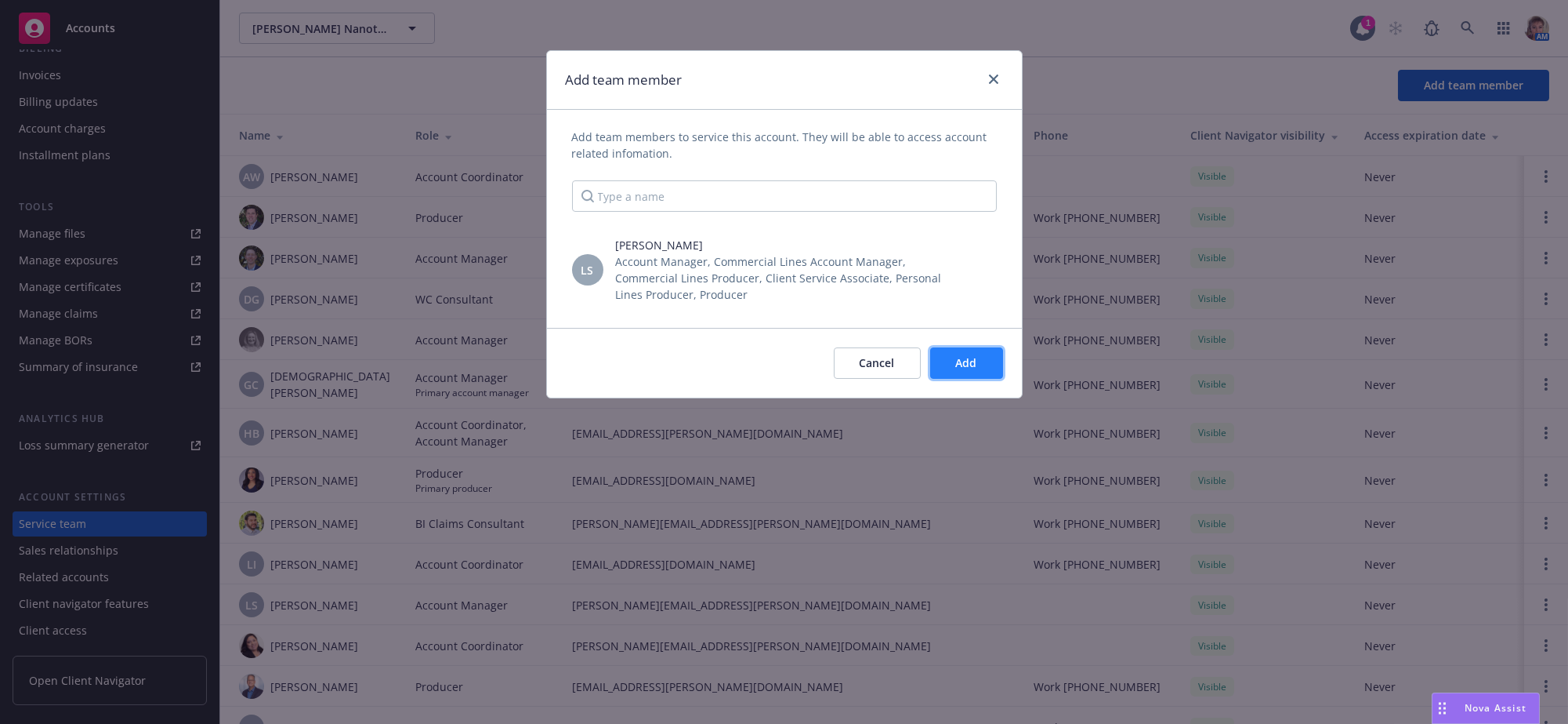
click at [982, 365] on button "Add" at bounding box center [967, 363] width 73 height 31
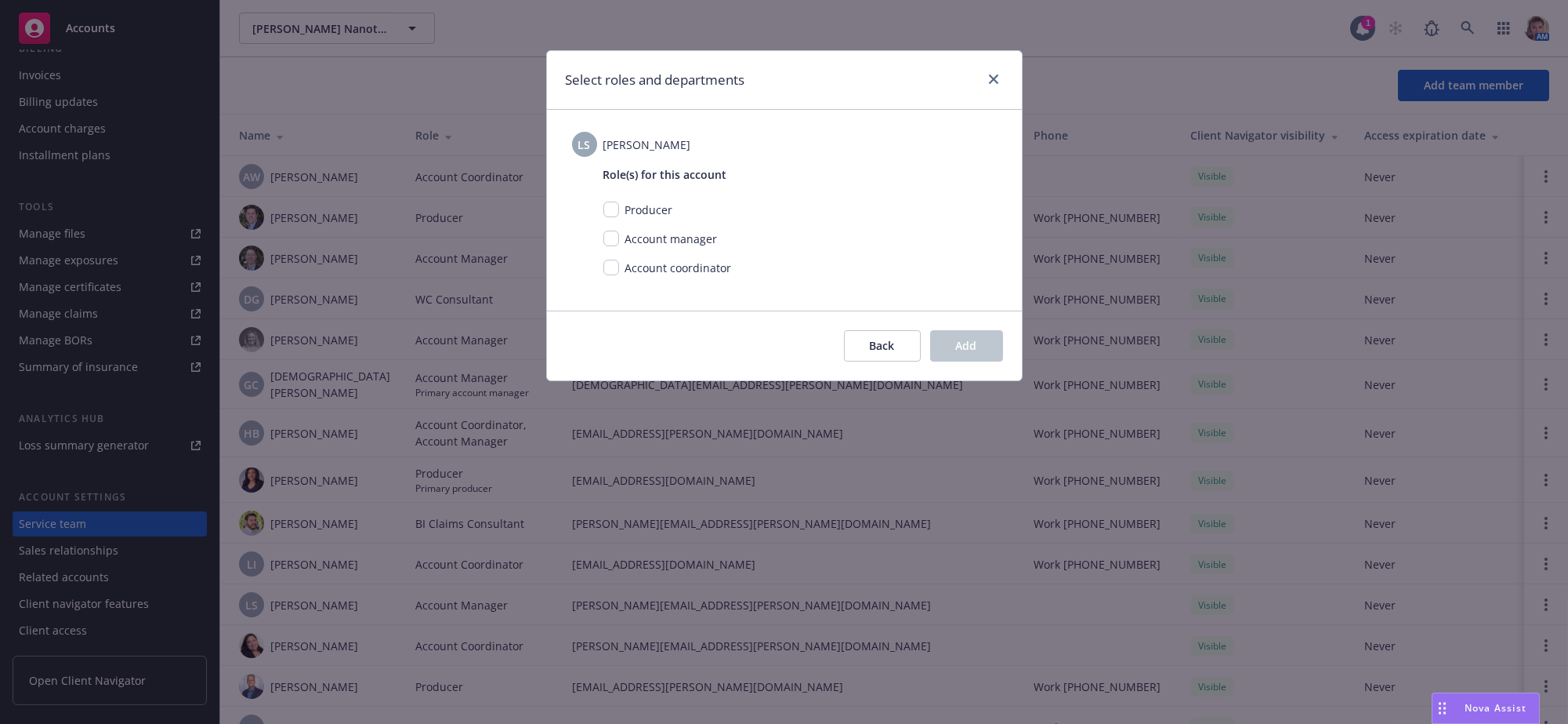
click at [601, 237] on div "Role(s) for this account Producer Account manager Account coordinator" at bounding box center [784, 223] width 425 height 132
click at [619, 247] on div "Account manager" at bounding box center [670, 239] width 102 height 16
click at [614, 245] on input "checkbox" at bounding box center [610, 238] width 15 height 15
checkbox input "true"
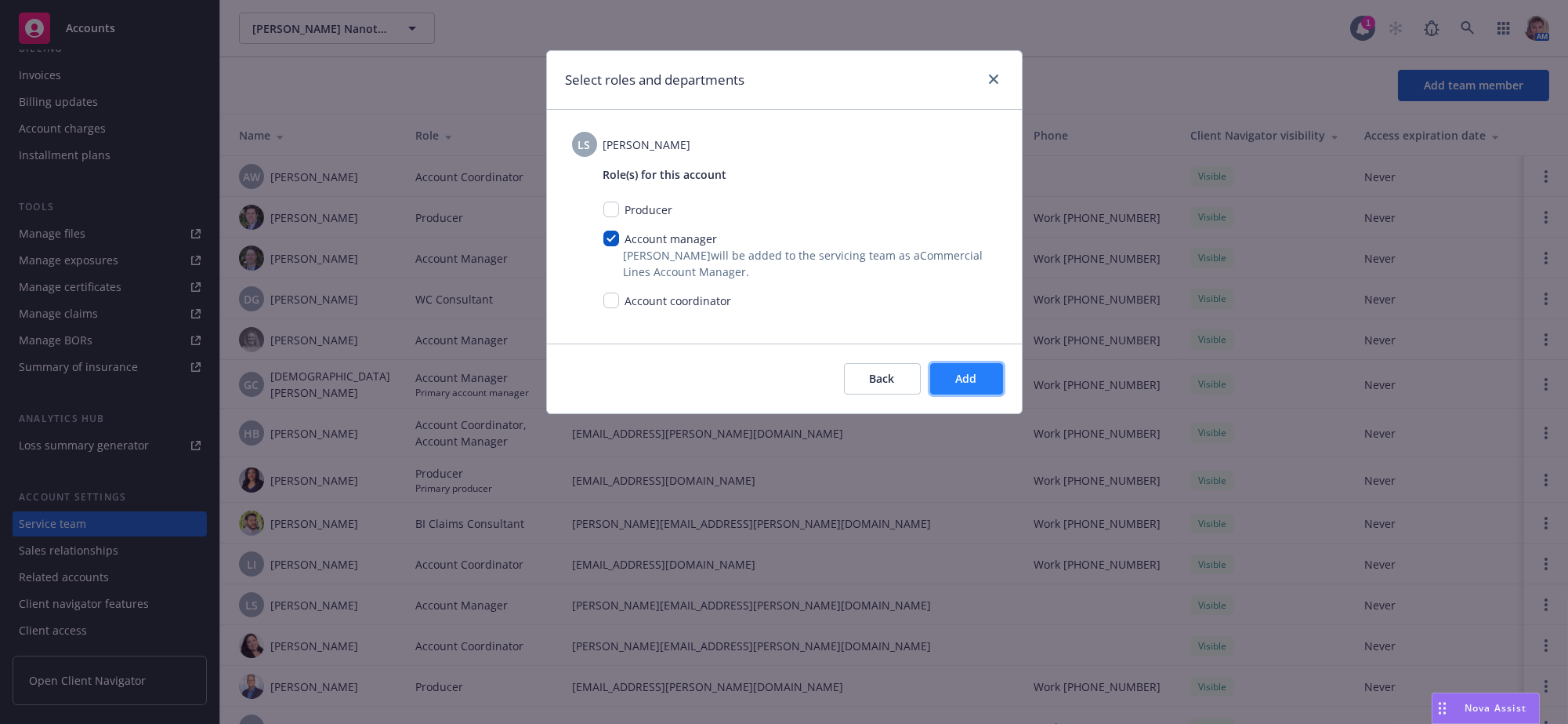
click at [970, 385] on span "Add" at bounding box center [967, 378] width 21 height 15
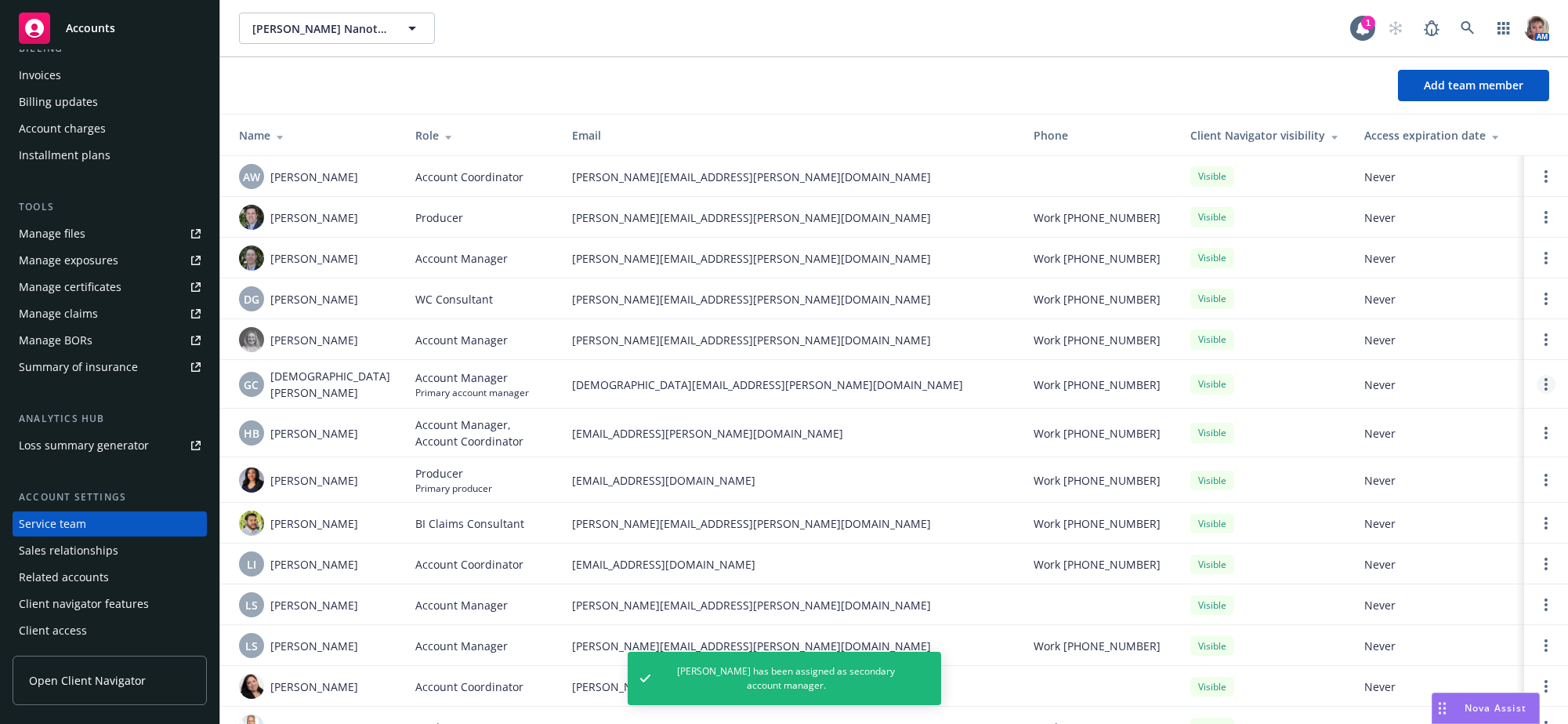
click at [1545, 385] on circle "Open options" at bounding box center [1546, 385] width 3 height 3
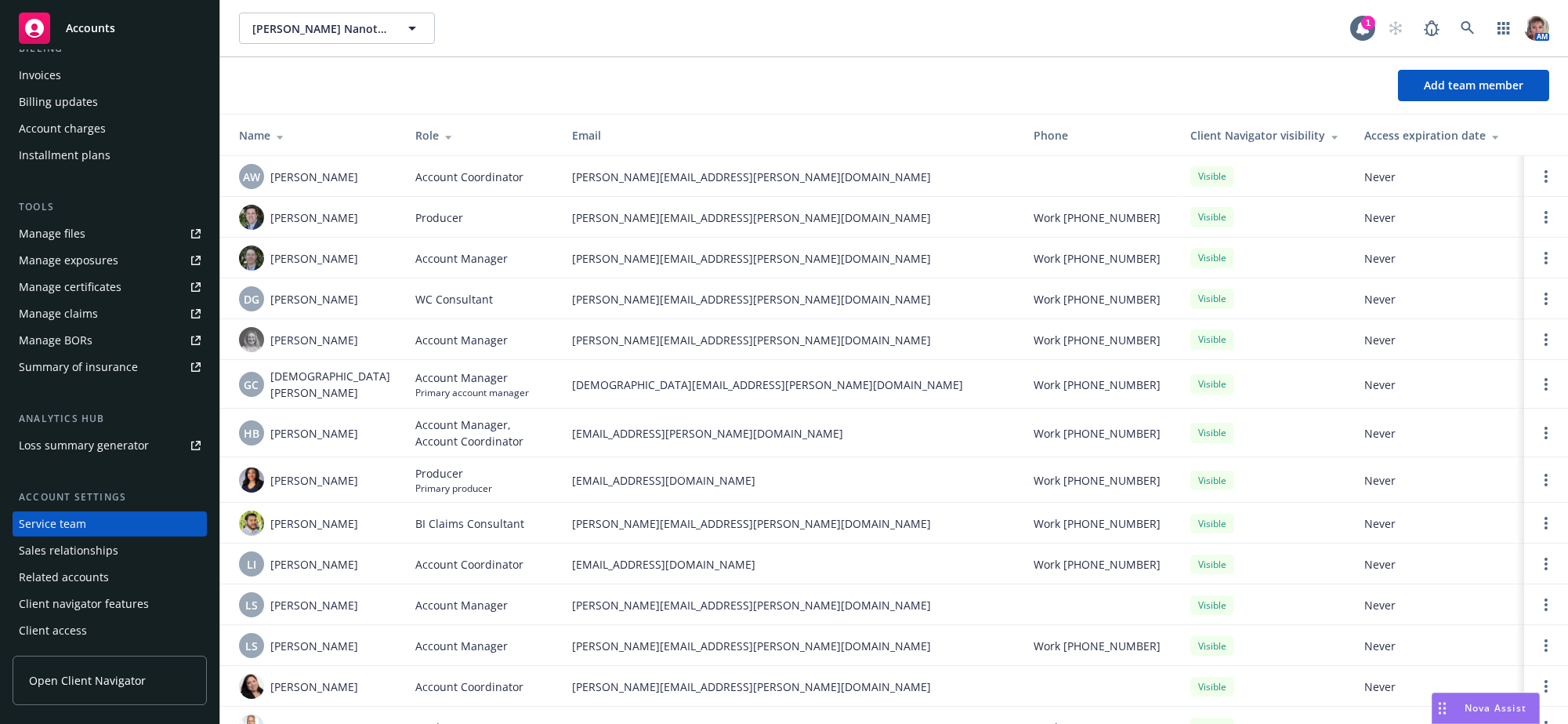
click at [1329, 407] on td "Visible" at bounding box center [1265, 384] width 174 height 48
click at [1545, 388] on icon "Open options" at bounding box center [1546, 385] width 3 height 13
click at [1480, 380] on span "Hide from Client Navigator" at bounding box center [1430, 377] width 178 height 15
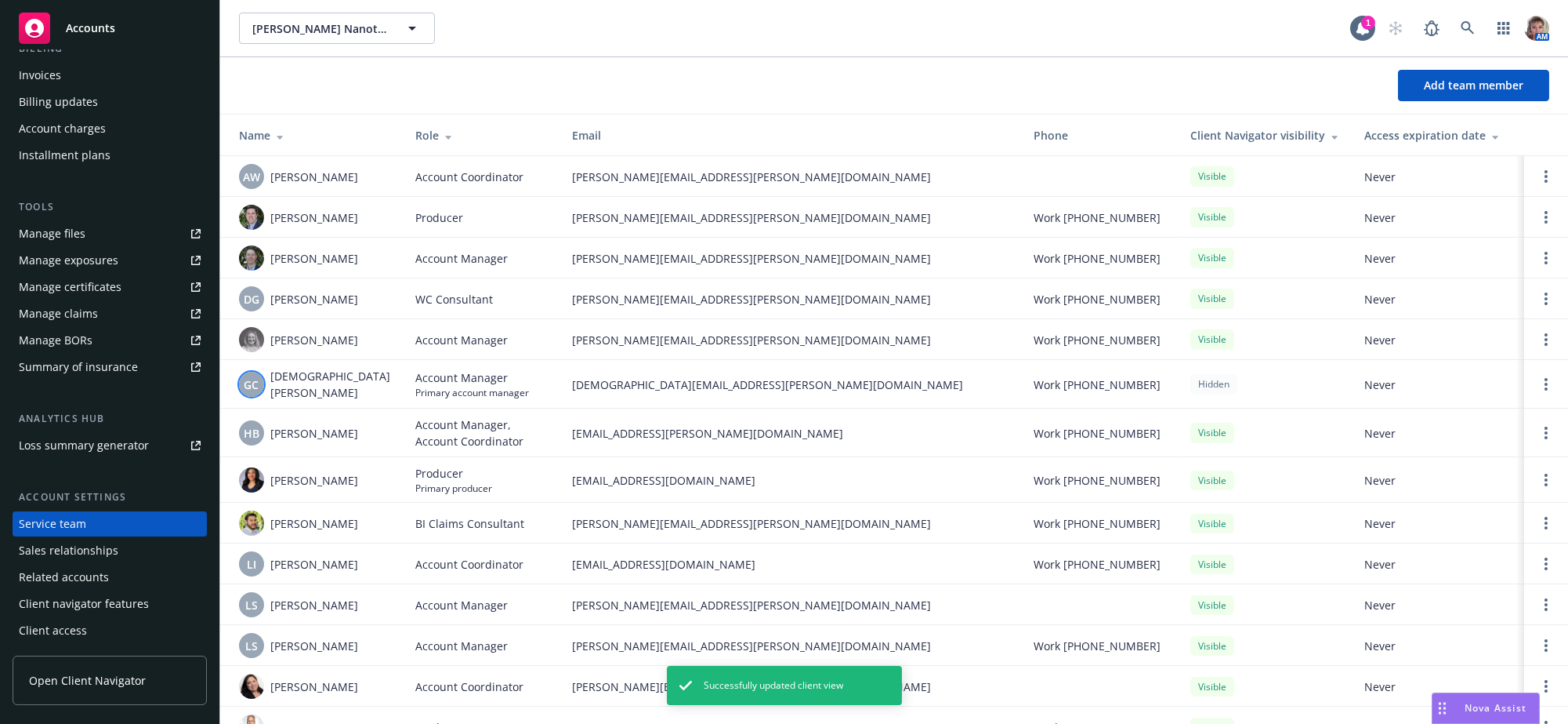
click at [261, 393] on div "GC" at bounding box center [251, 384] width 25 height 25
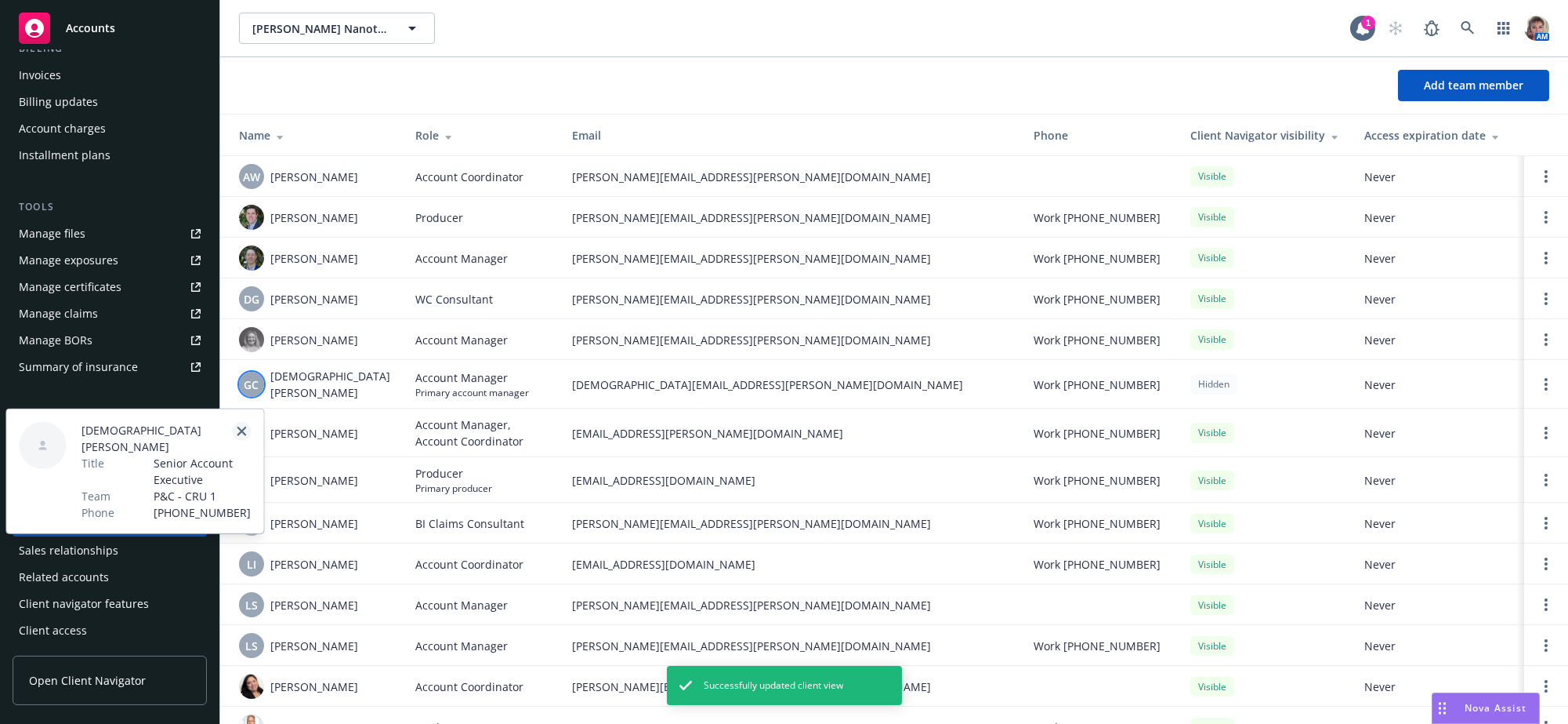
click at [242, 424] on link "close" at bounding box center [240, 430] width 18 height 19
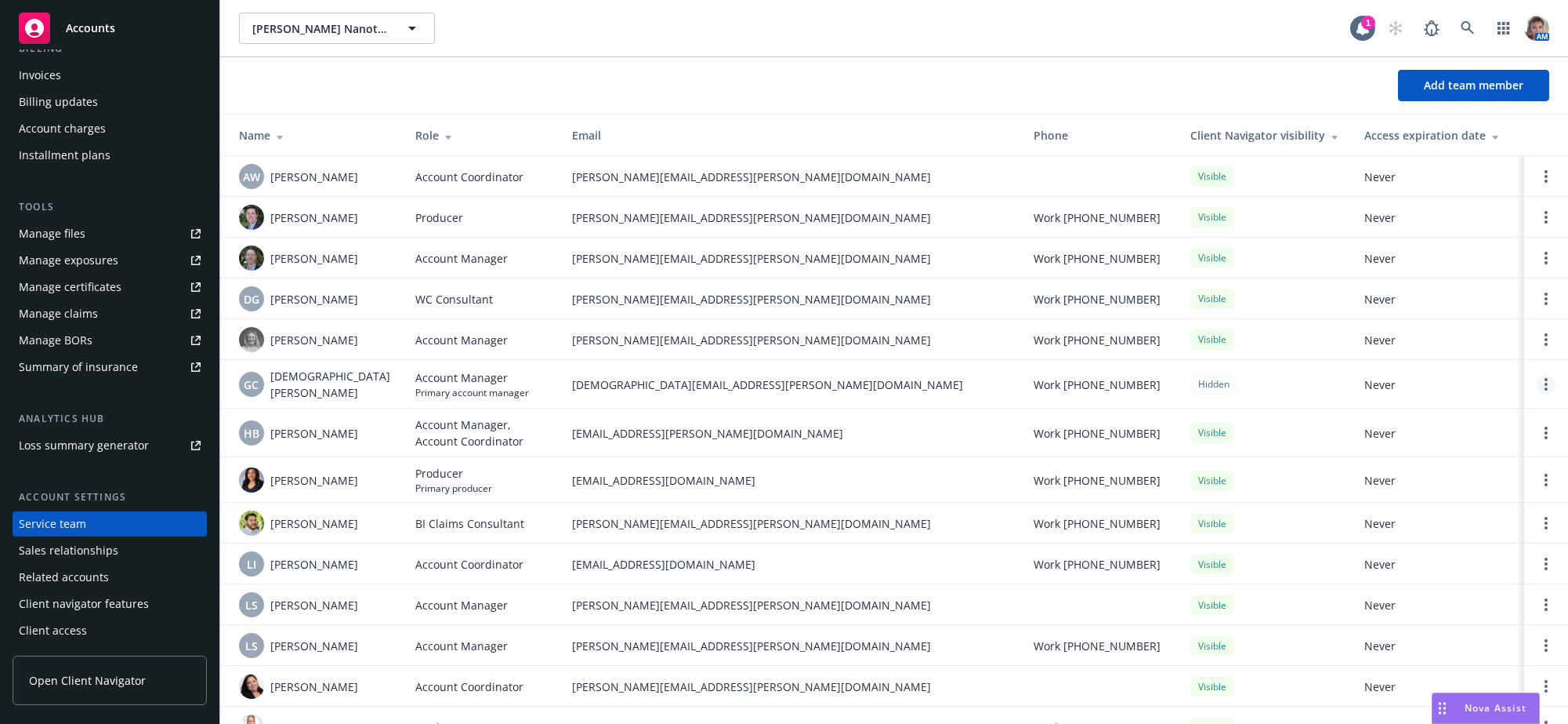
click at [1545, 381] on circle "Open options" at bounding box center [1546, 380] width 3 height 3
click at [1545, 385] on icon "Open options" at bounding box center [1546, 385] width 3 height 13
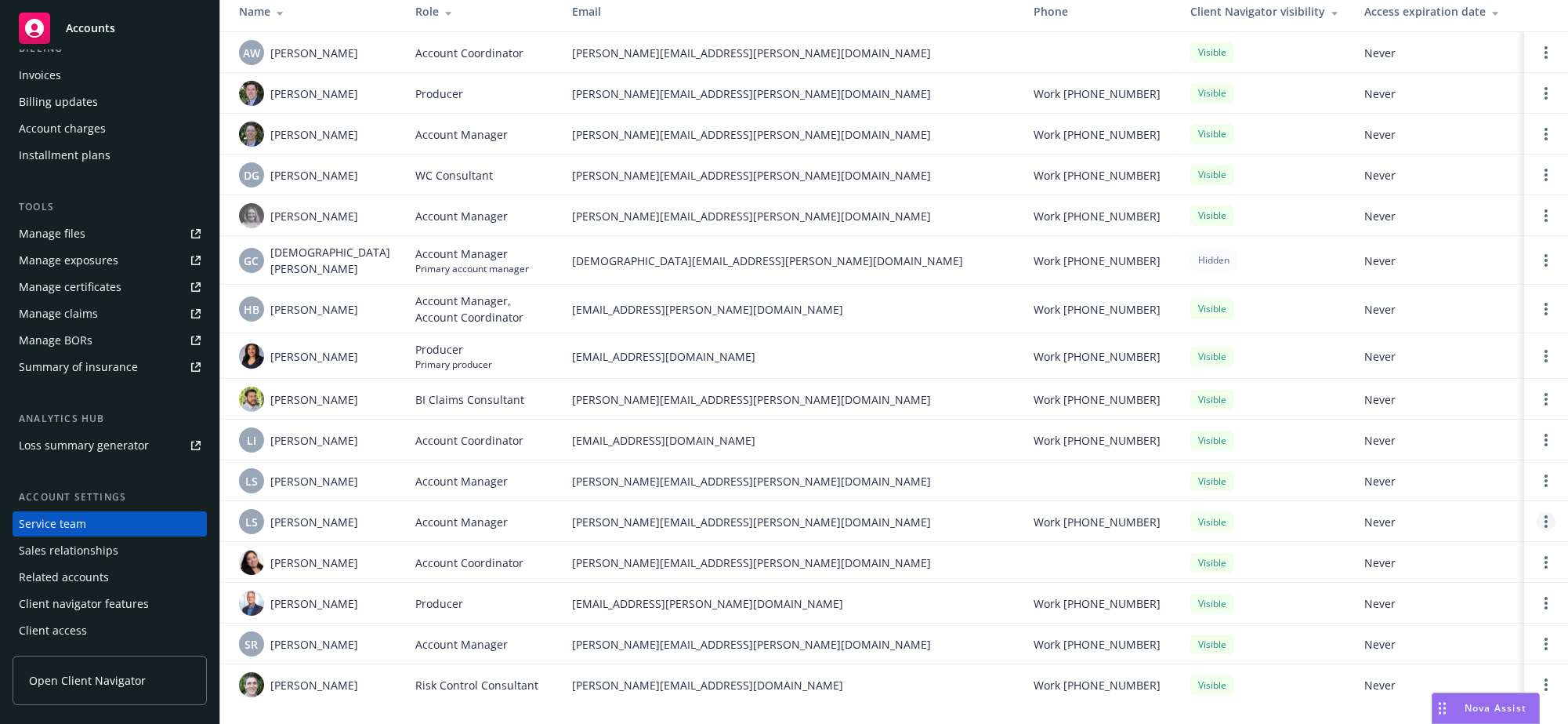
click at [1537, 523] on link "Open options" at bounding box center [1545, 520] width 18 height 19
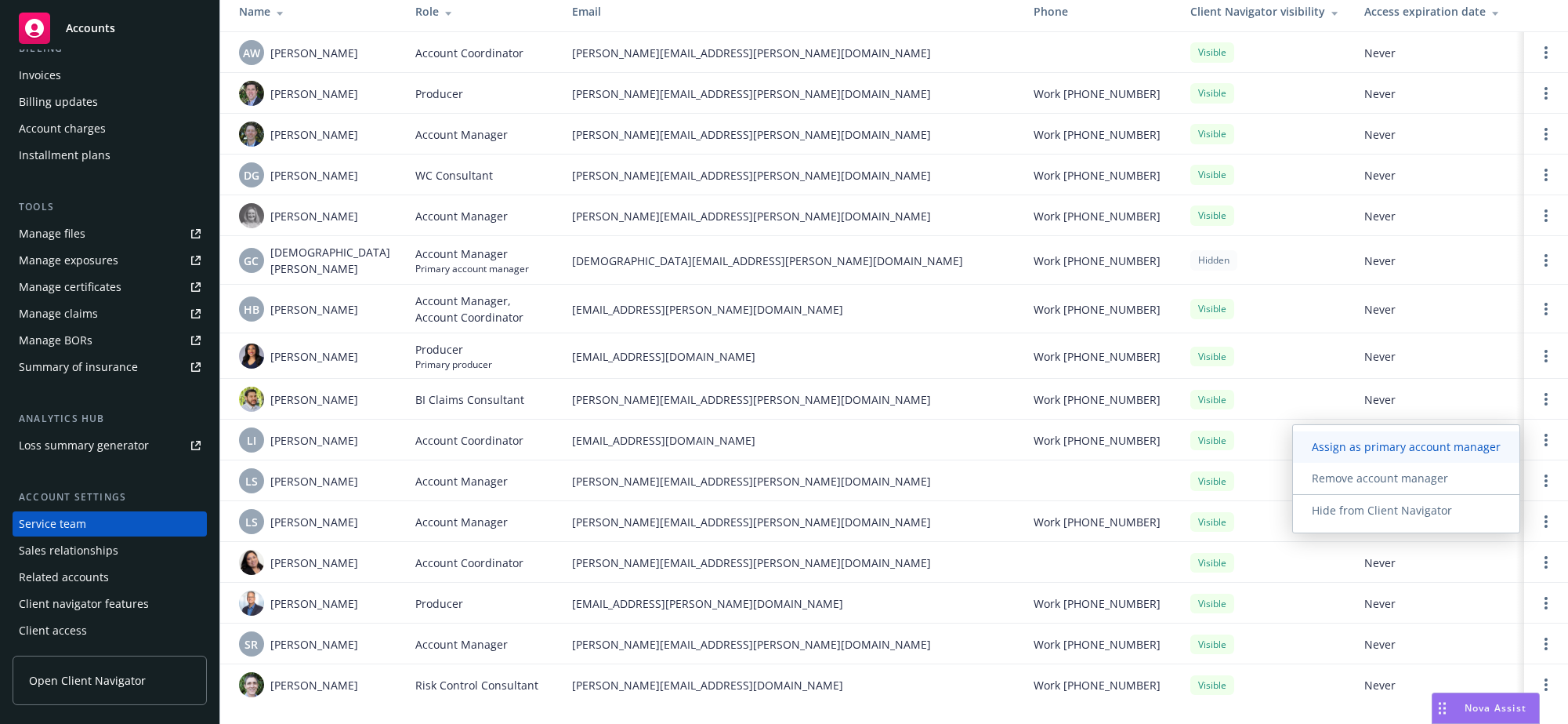
click at [1455, 440] on span "Assign as primary account manager" at bounding box center [1406, 446] width 227 height 15
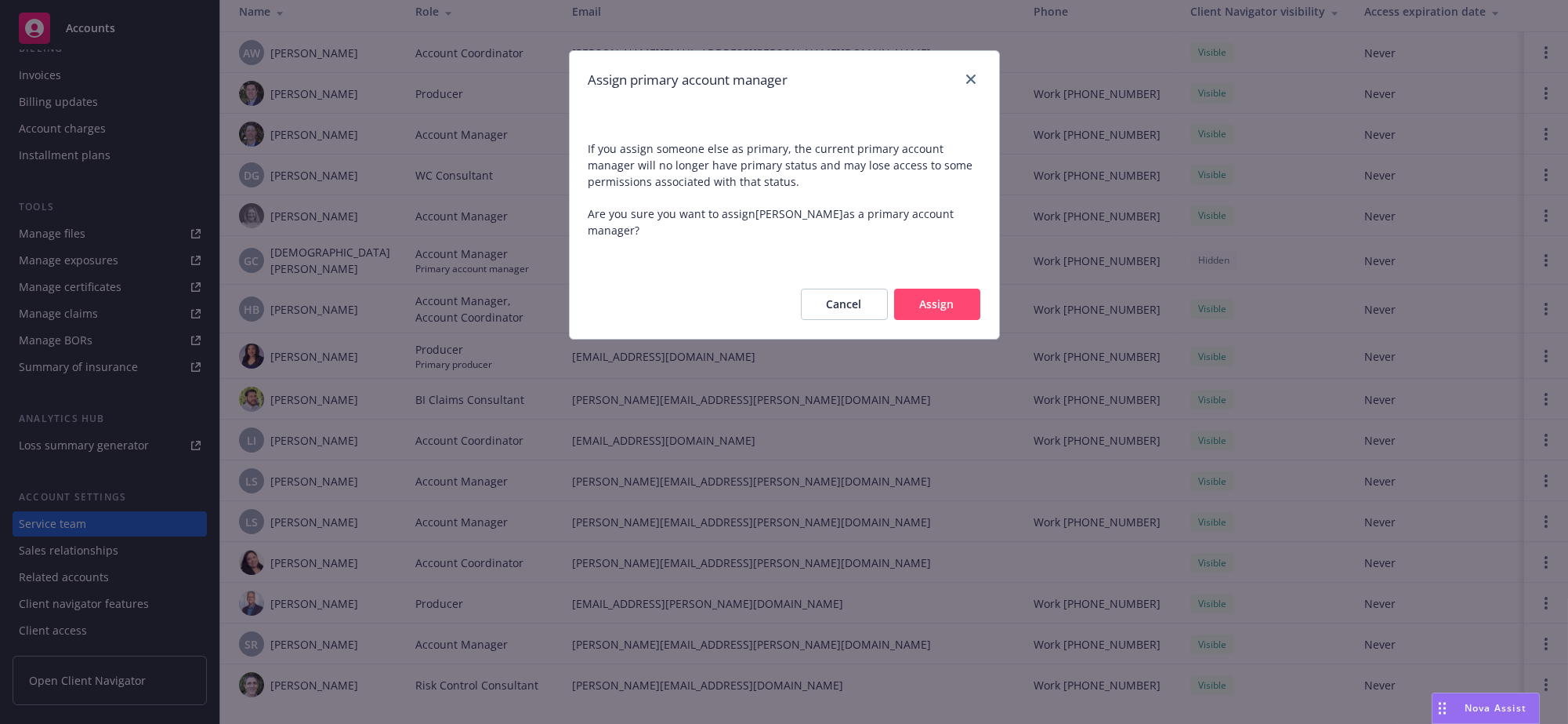
click at [940, 296] on button "Assign" at bounding box center [937, 304] width 86 height 31
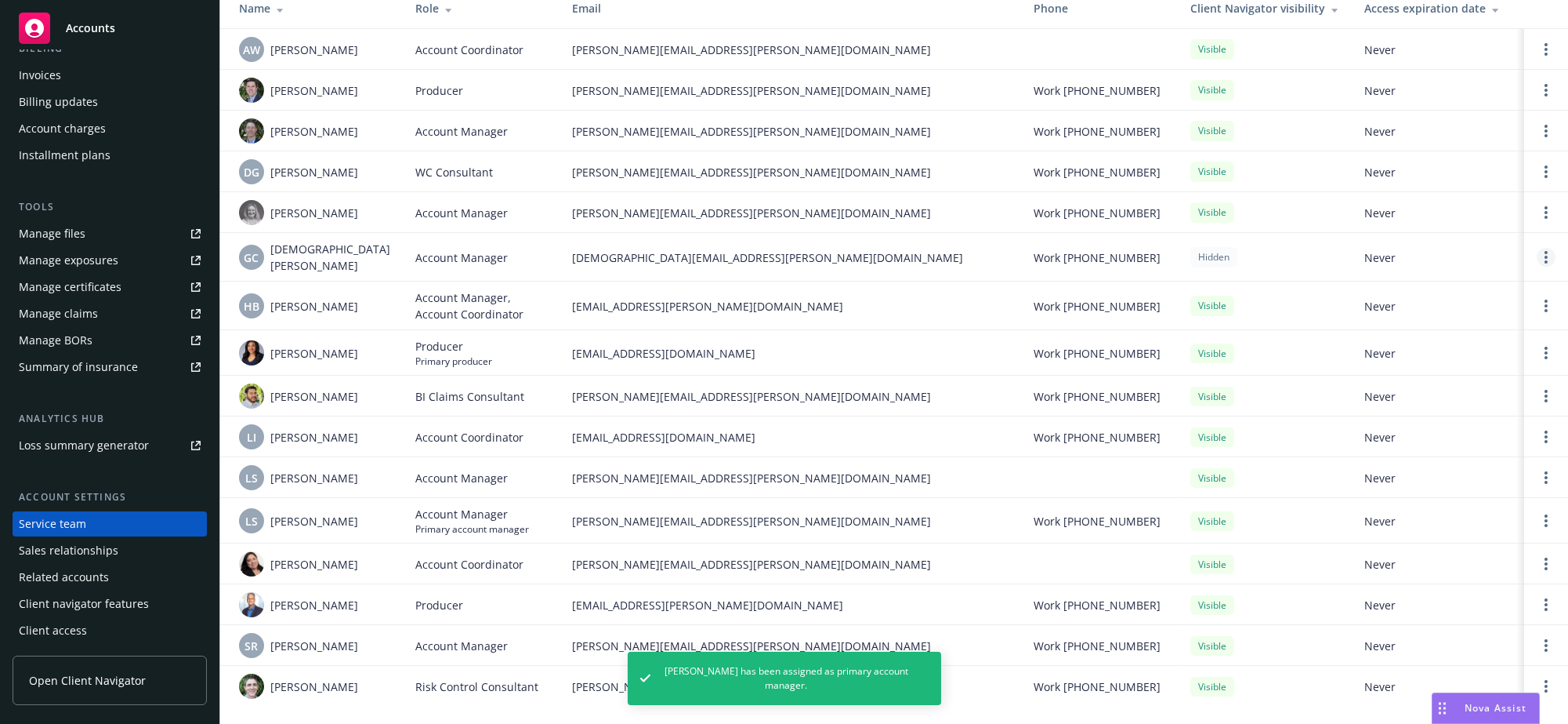
click at [1545, 262] on icon "Open options" at bounding box center [1546, 257] width 3 height 13
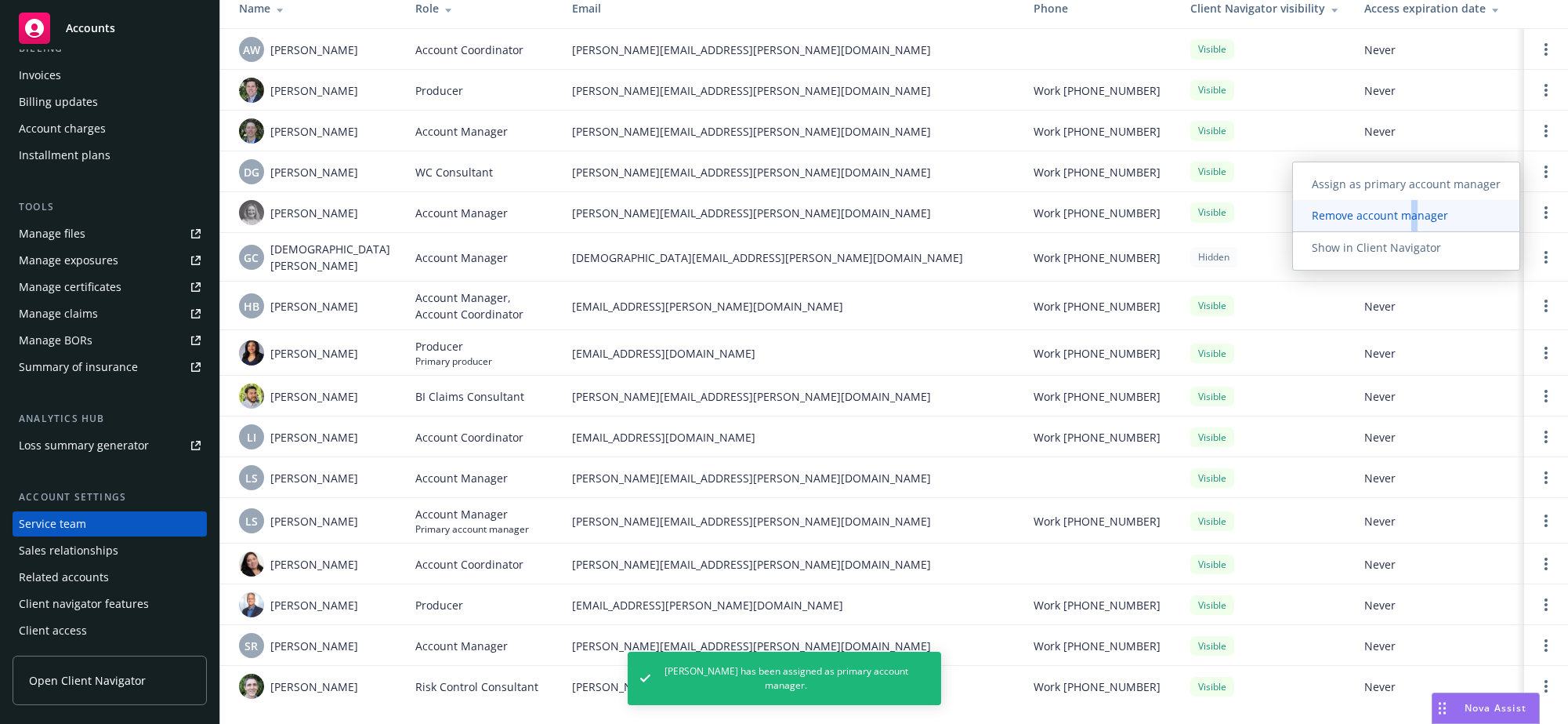
click at [1417, 213] on span "Remove account manager" at bounding box center [1380, 215] width 174 height 15
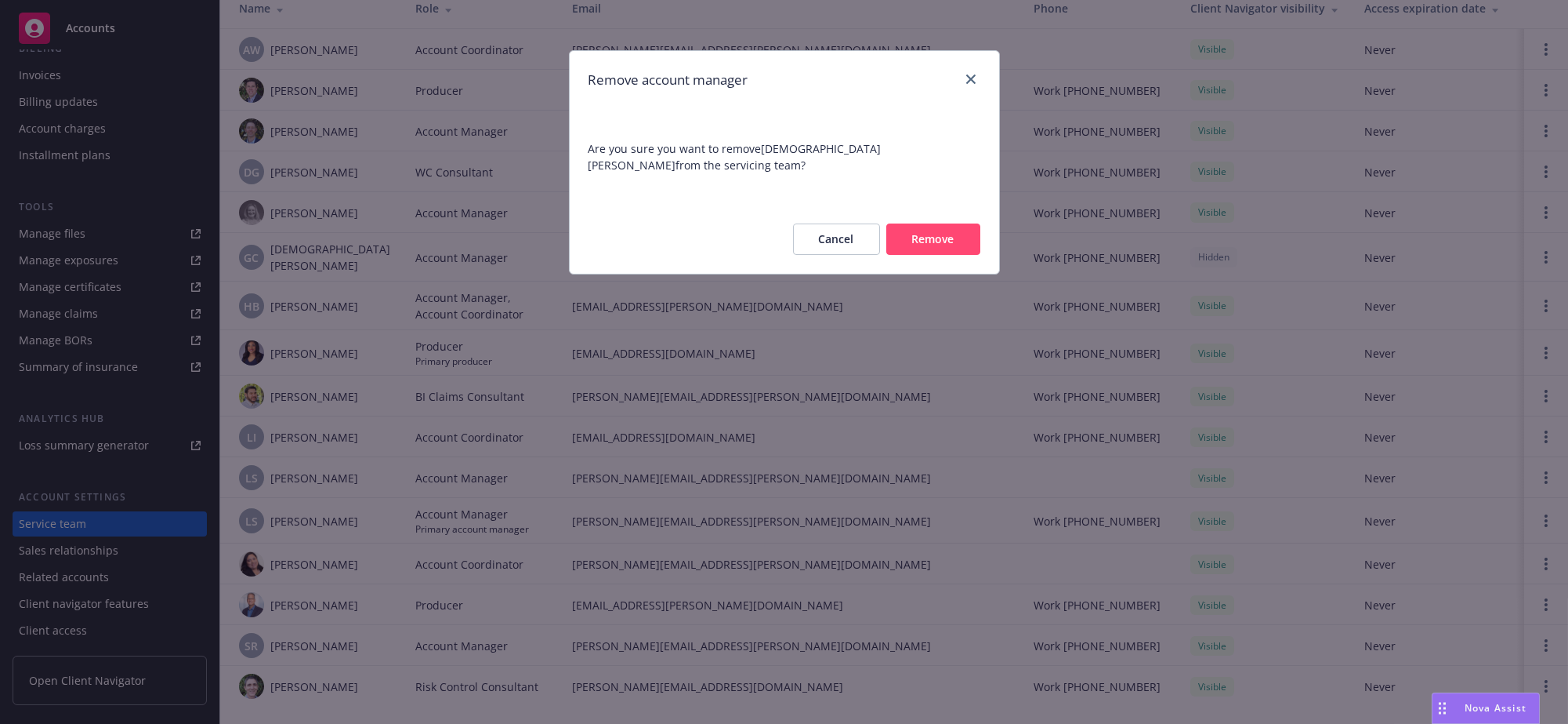
click at [936, 239] on button "Remove" at bounding box center [933, 239] width 94 height 31
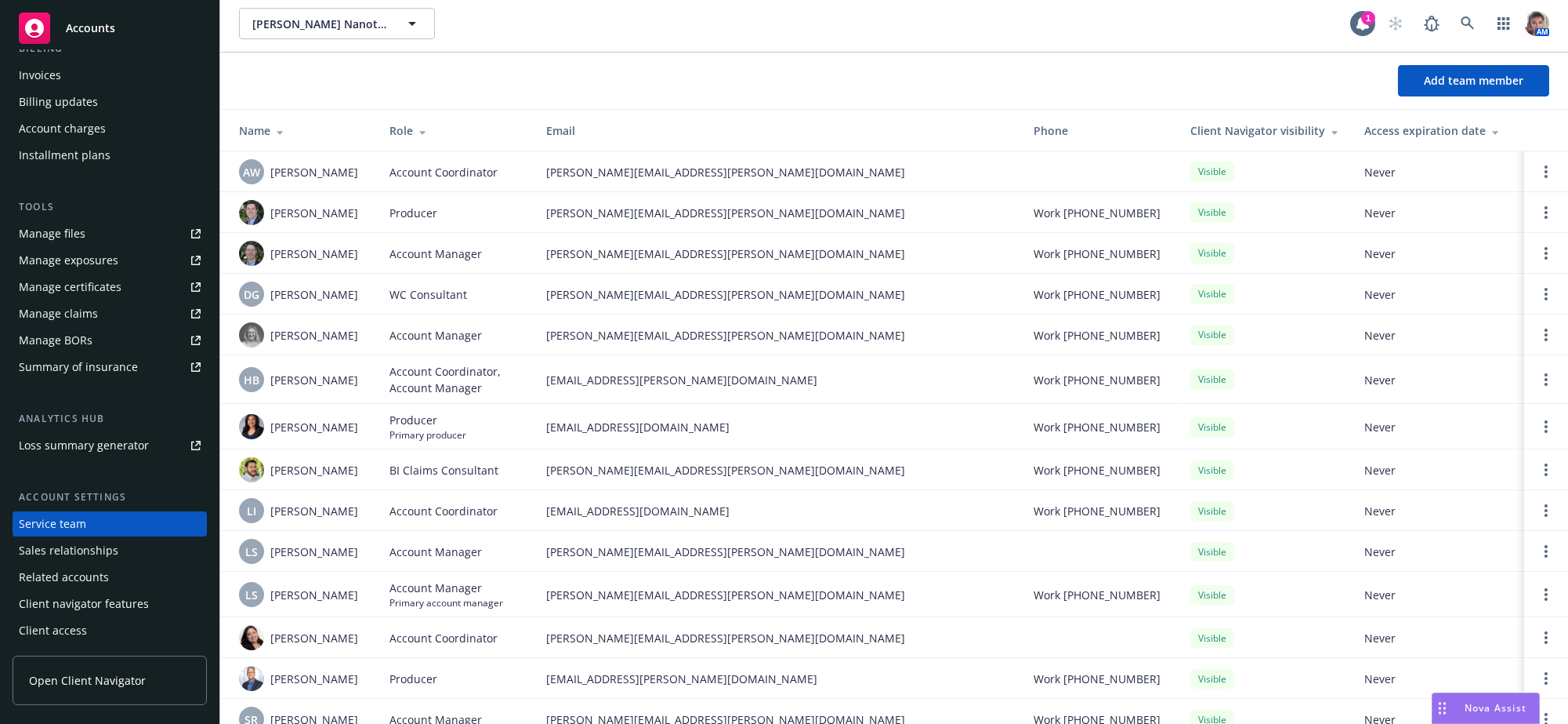
scroll to position [0, 0]
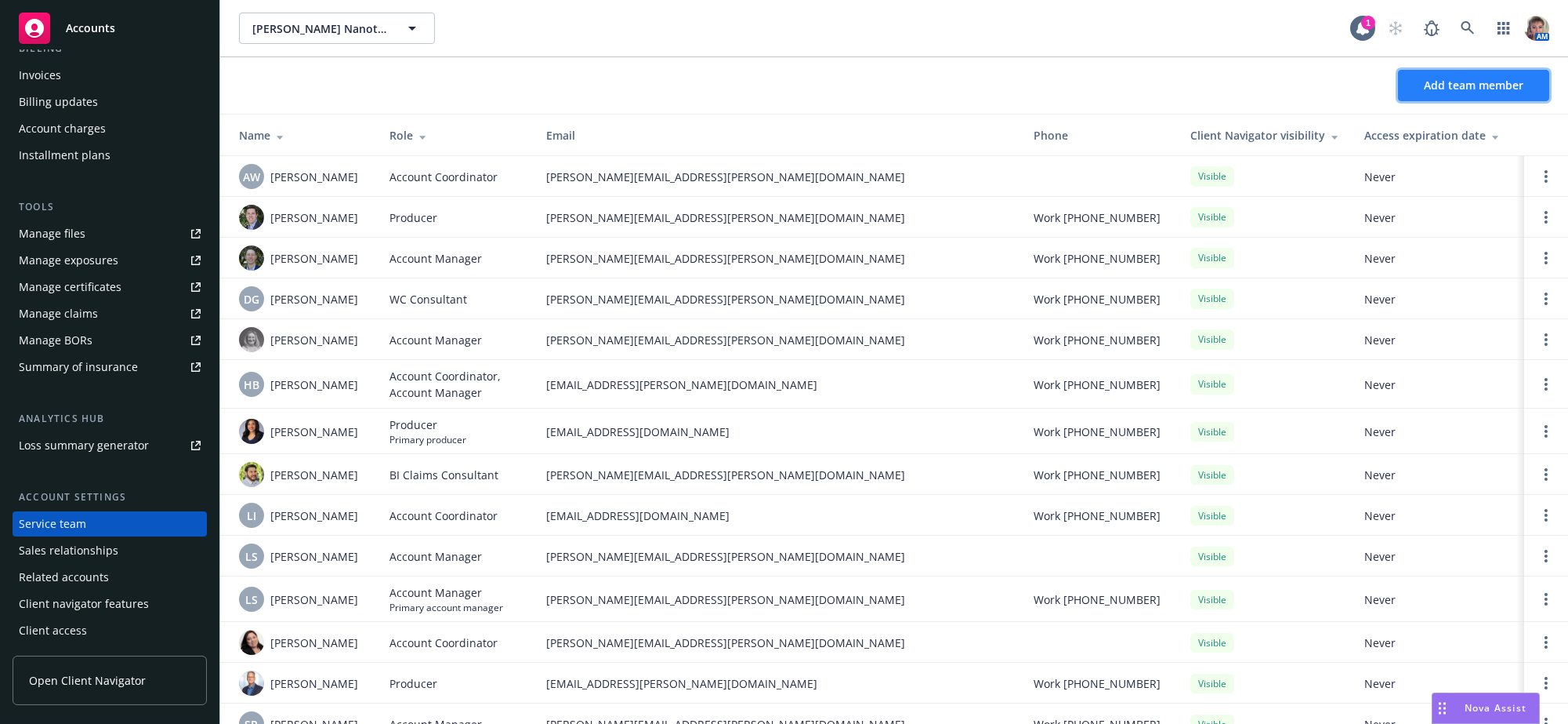
click at [1451, 93] on span "Add team member" at bounding box center [1474, 84] width 100 height 15
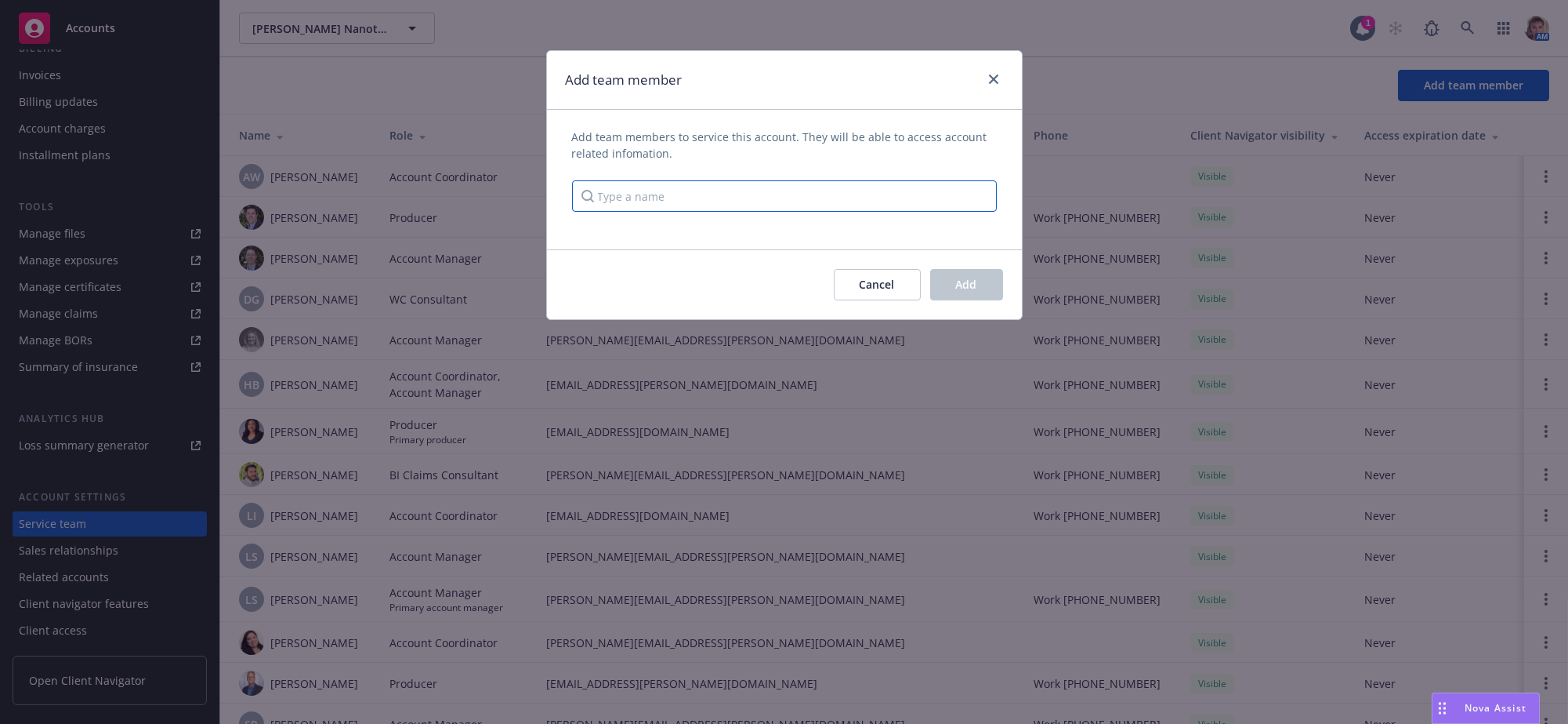
click at [651, 204] on input "Type a name" at bounding box center [784, 195] width 425 height 31
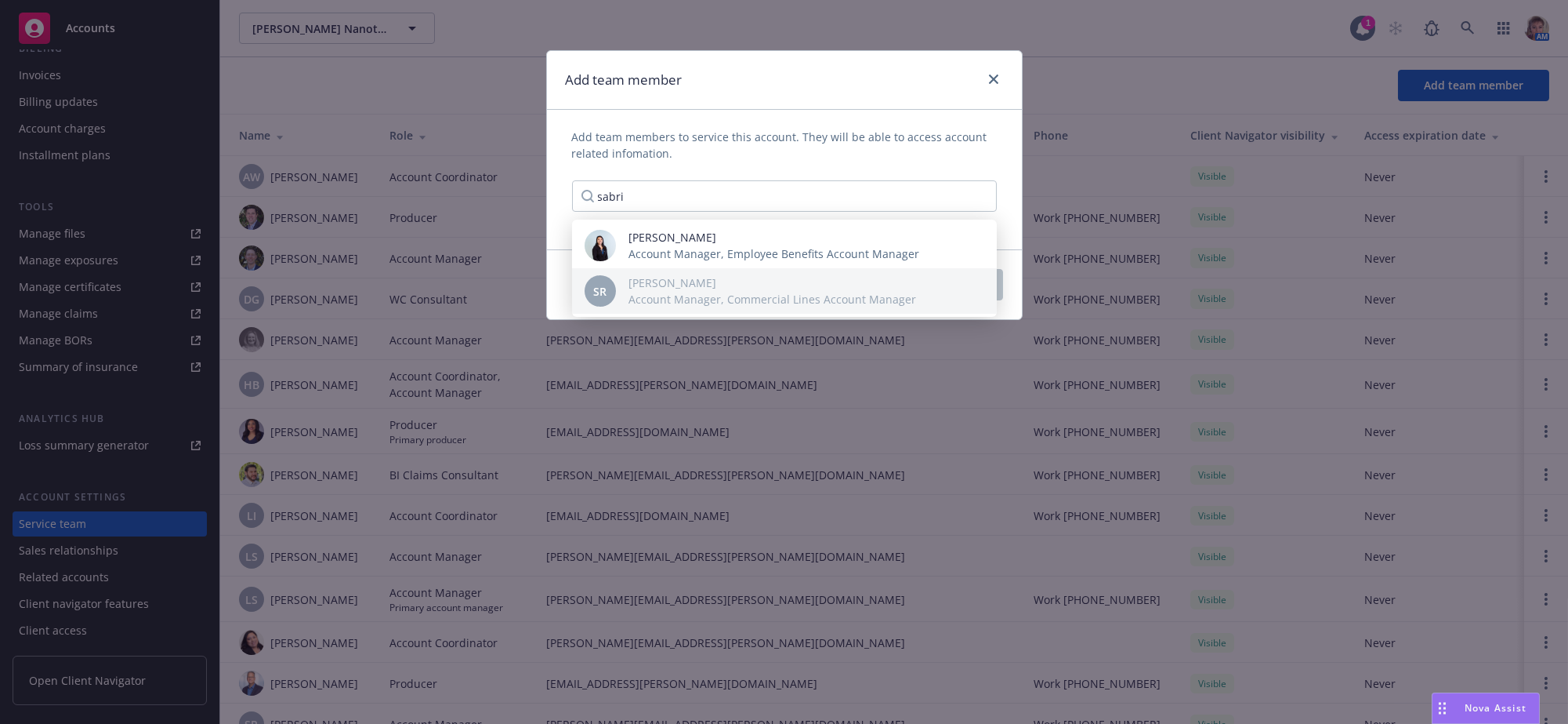
click at [651, 292] on span "Account Manager, Commercial Lines Account Manager" at bounding box center [773, 299] width 288 height 16
click at [650, 194] on input "sabri" at bounding box center [784, 195] width 425 height 31
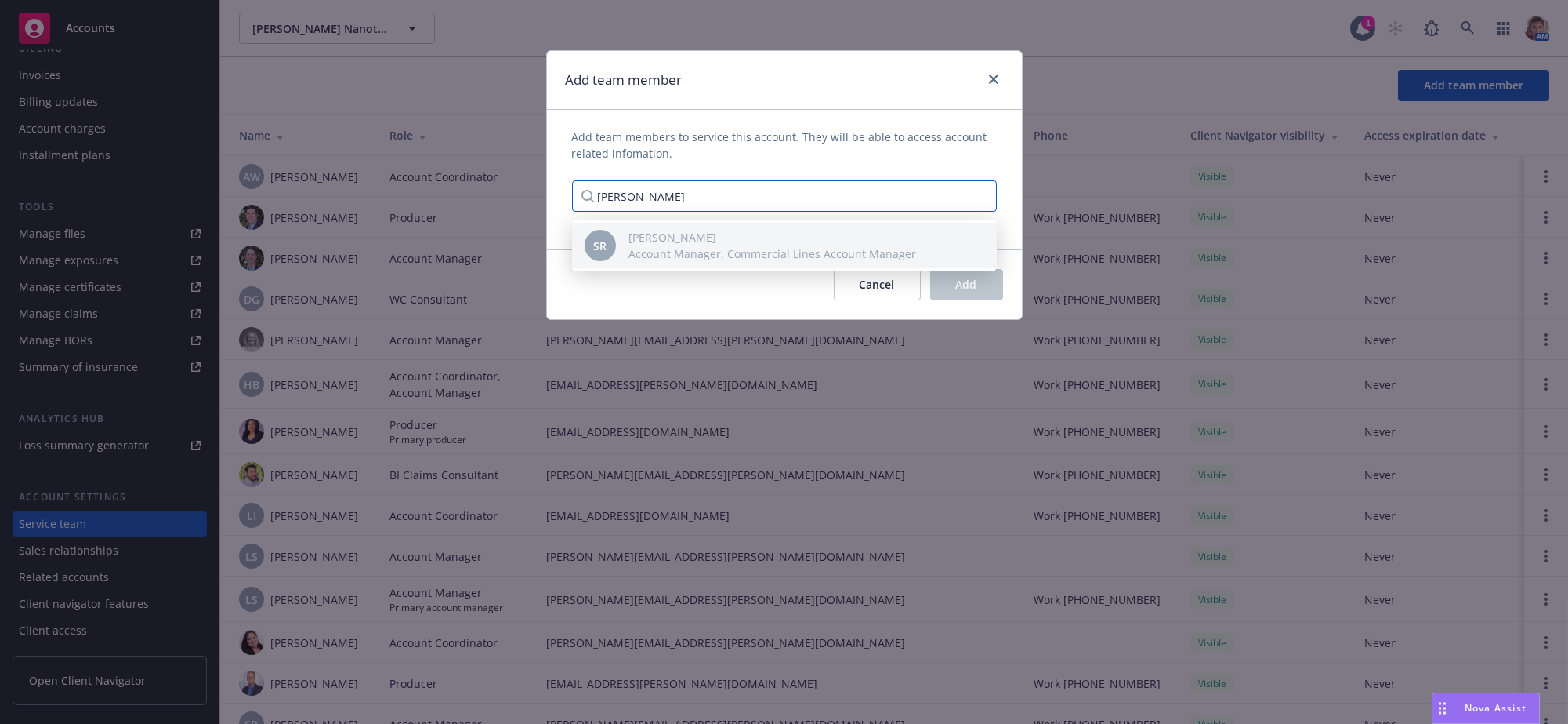
type input "[PERSON_NAME]"
click at [667, 251] on span "Account Manager, Commercial Lines Account Manager" at bounding box center [773, 253] width 288 height 16
click at [989, 82] on icon "close" at bounding box center [994, 80] width 10 height 10
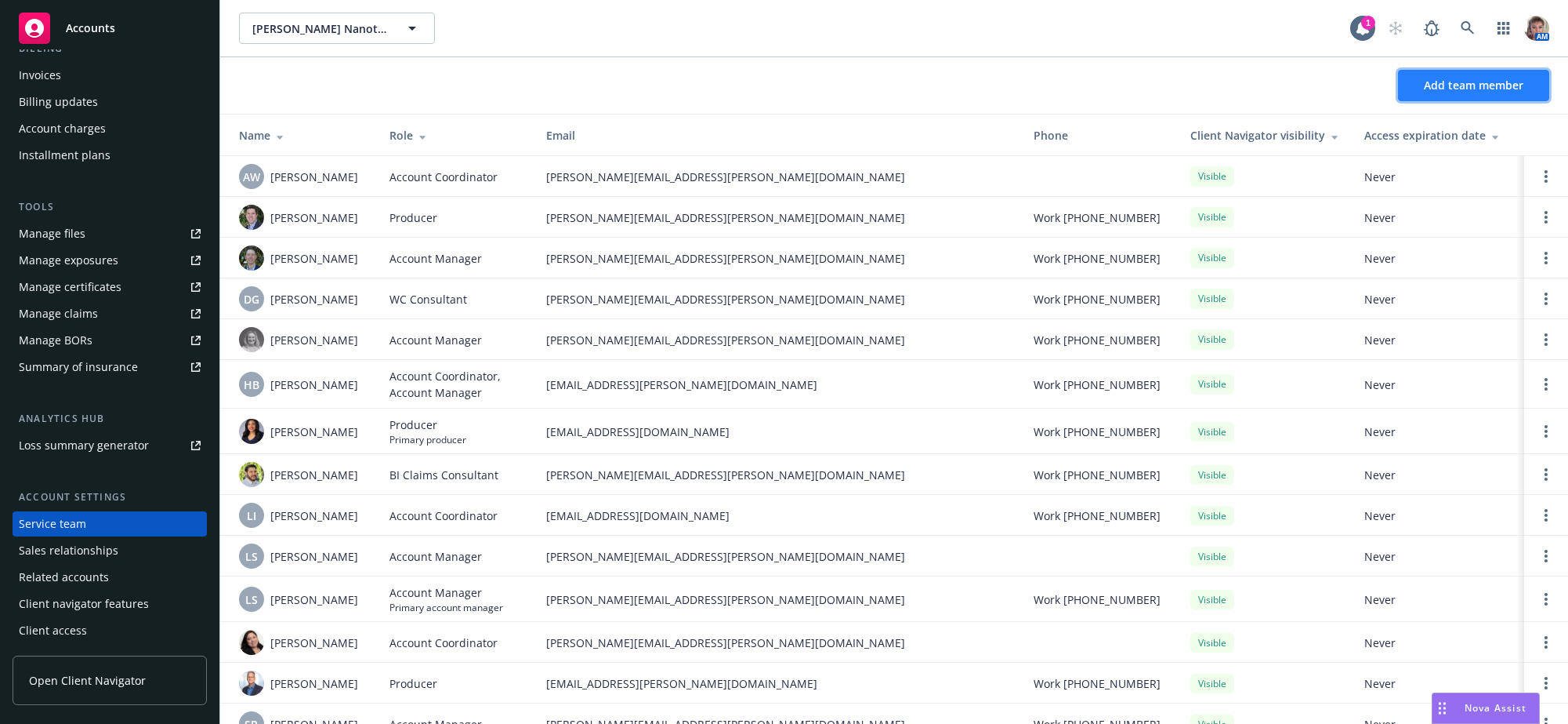
click at [1489, 101] on button "Add team member" at bounding box center [1474, 85] width 151 height 31
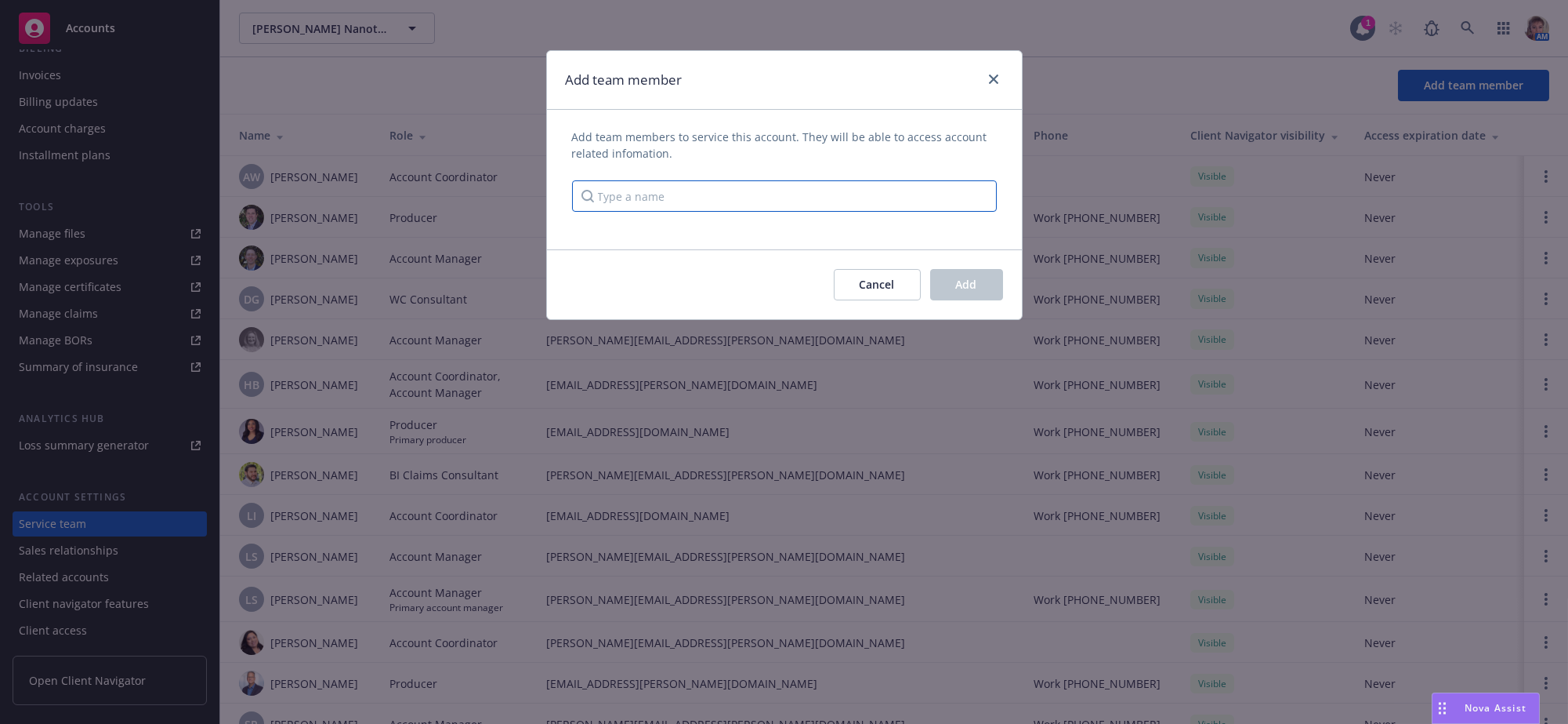
click at [749, 201] on input "Type a name" at bounding box center [784, 195] width 425 height 31
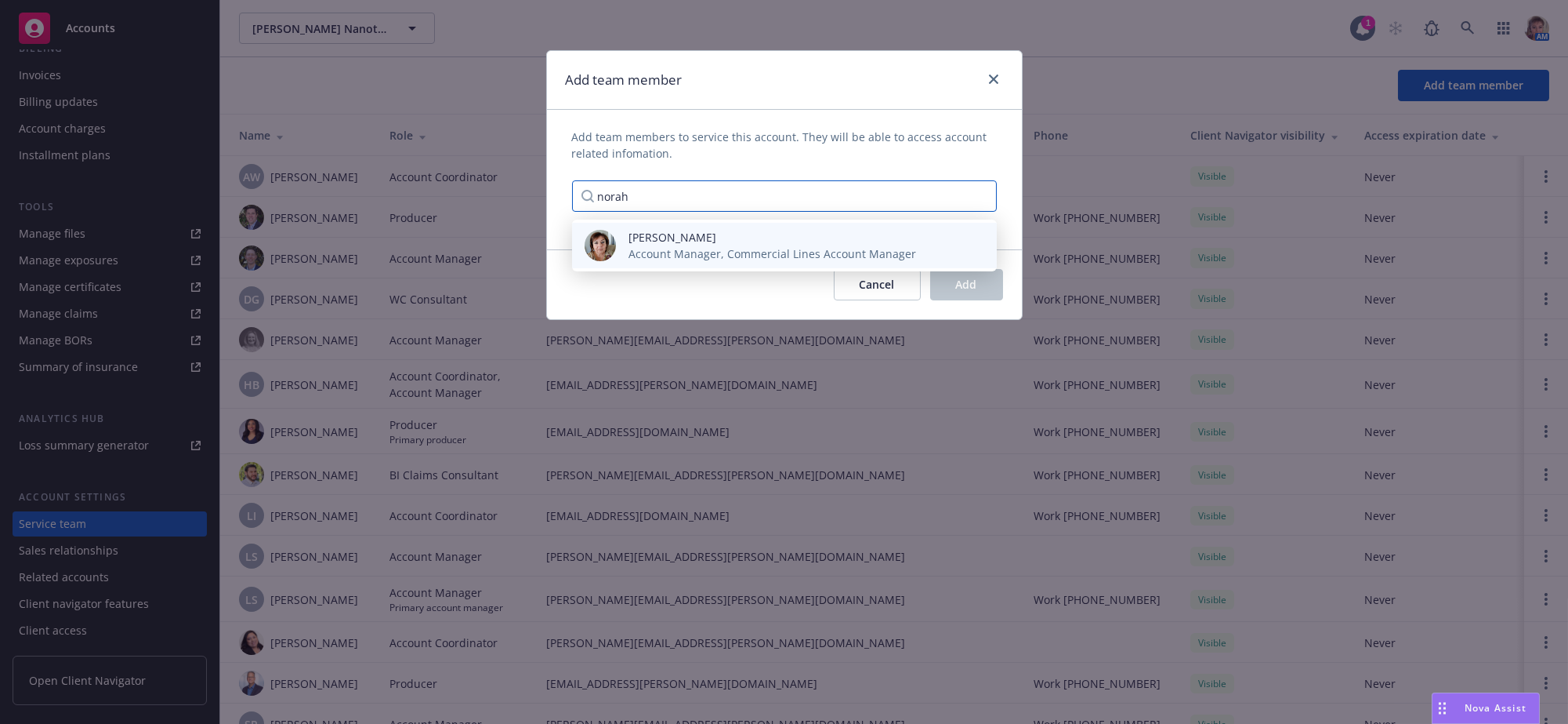
type input "norah"
click at [743, 261] on span "Account Manager, Commercial Lines Account Manager" at bounding box center [773, 253] width 288 height 16
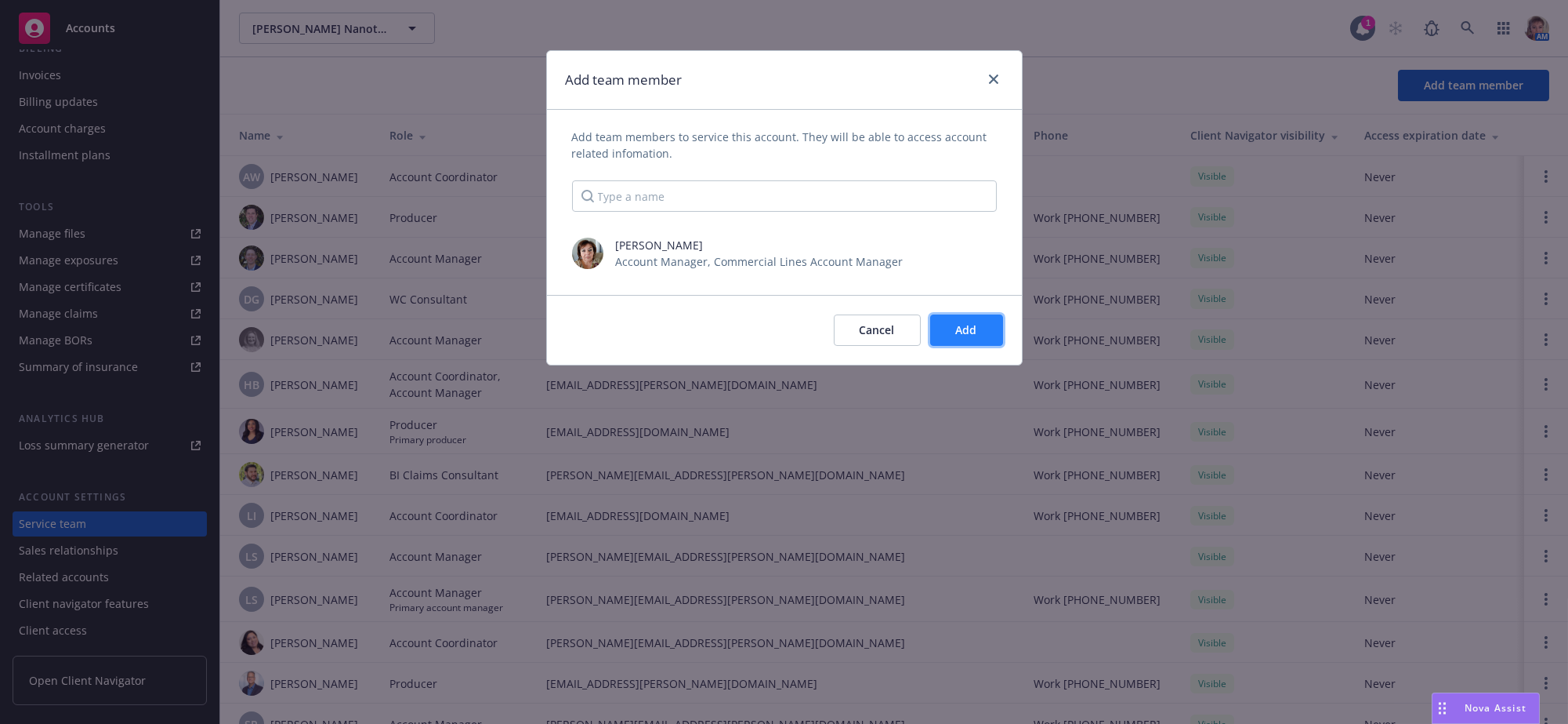
click at [962, 337] on span "Add" at bounding box center [967, 330] width 21 height 15
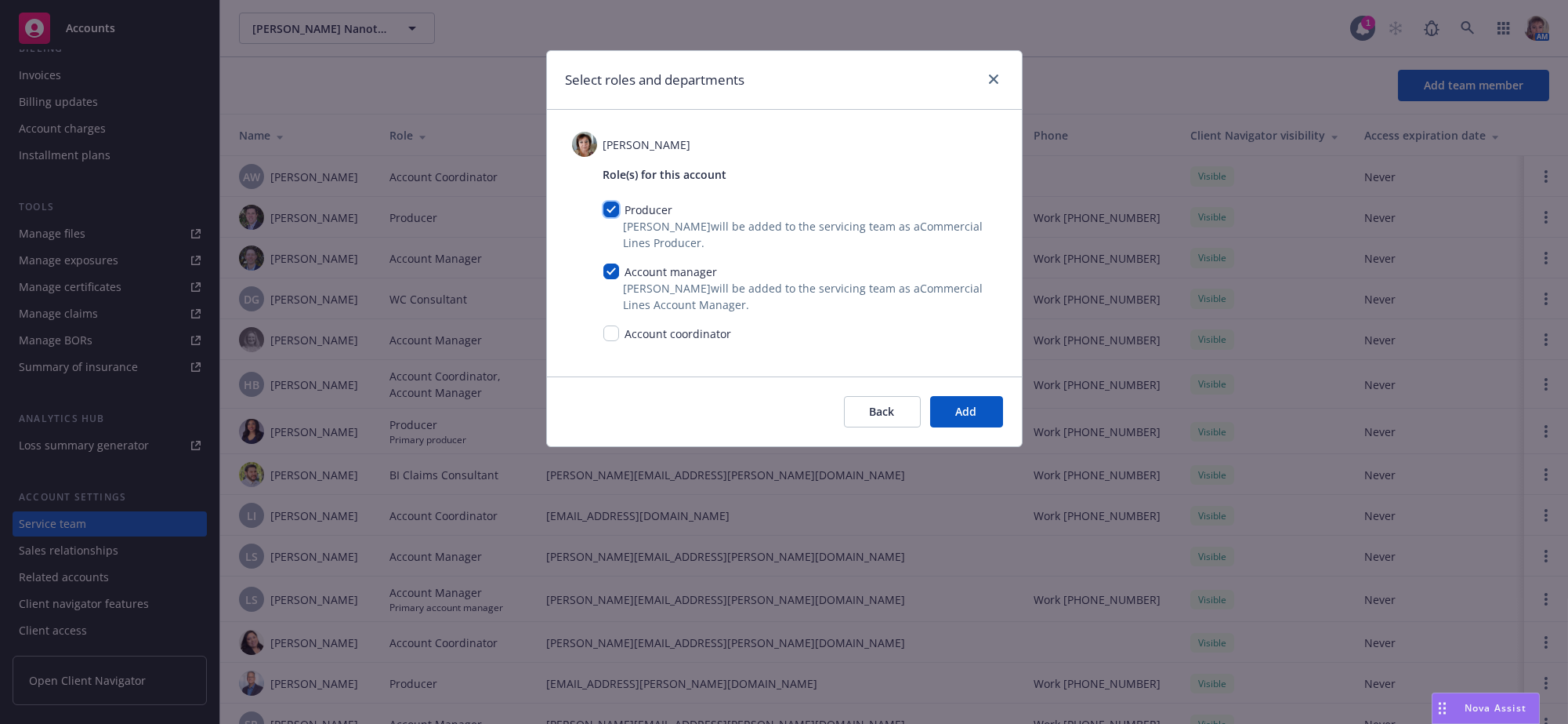
click at [610, 213] on input "checkbox" at bounding box center [610, 208] width 15 height 15
checkbox input "false"
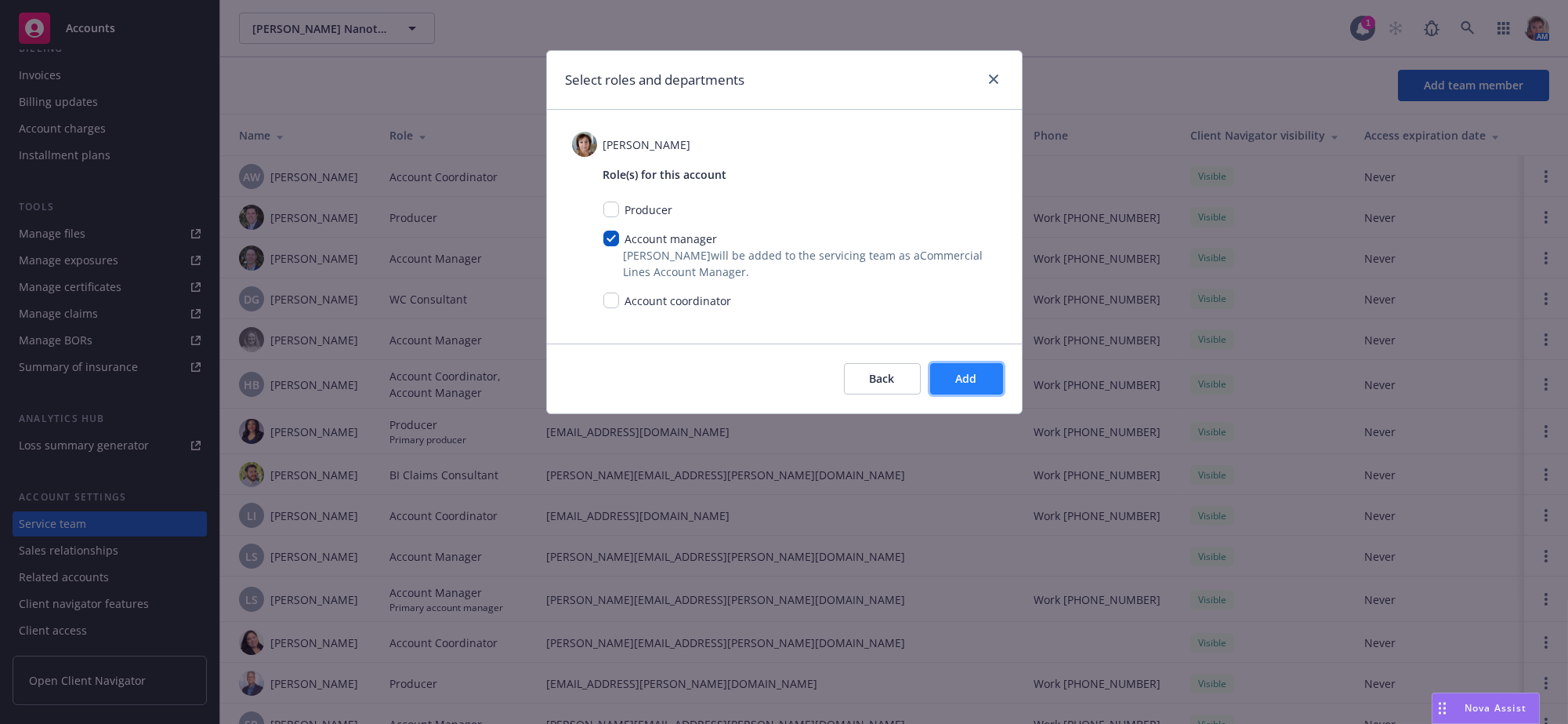
click at [967, 385] on span "Add" at bounding box center [967, 378] width 21 height 15
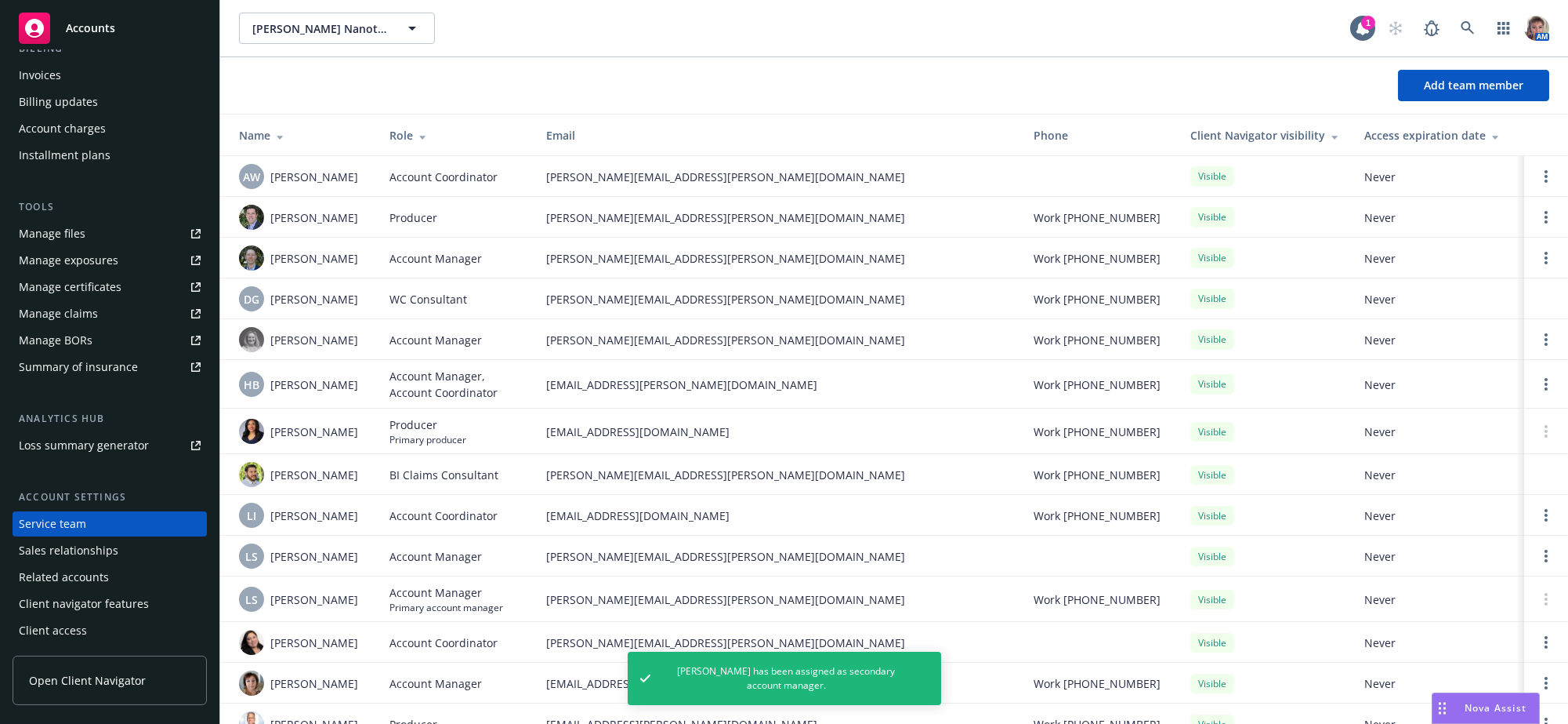
scroll to position [127, 0]
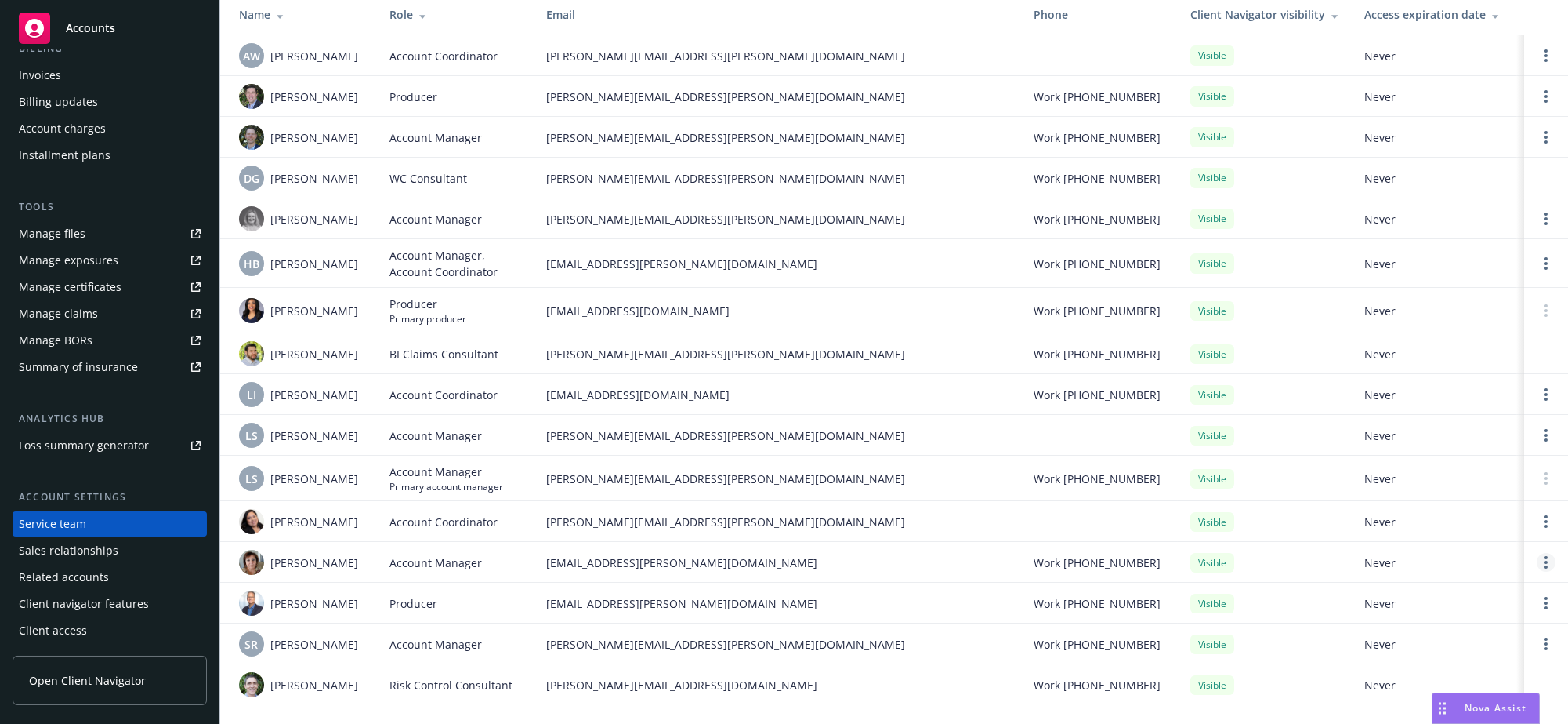
click at [1545, 566] on icon "Open options" at bounding box center [1546, 562] width 3 height 13
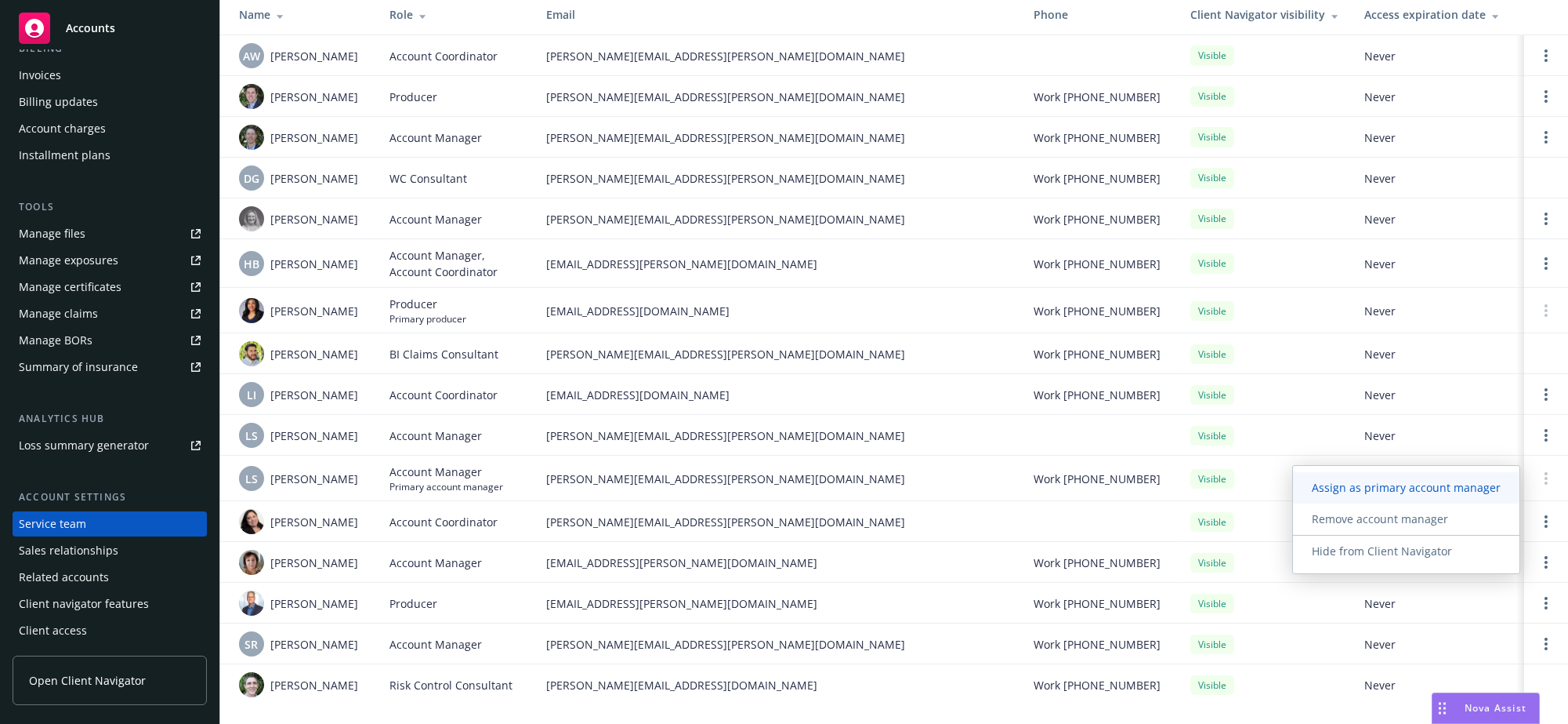
click at [1431, 483] on span "Assign as primary account manager" at bounding box center [1406, 487] width 227 height 15
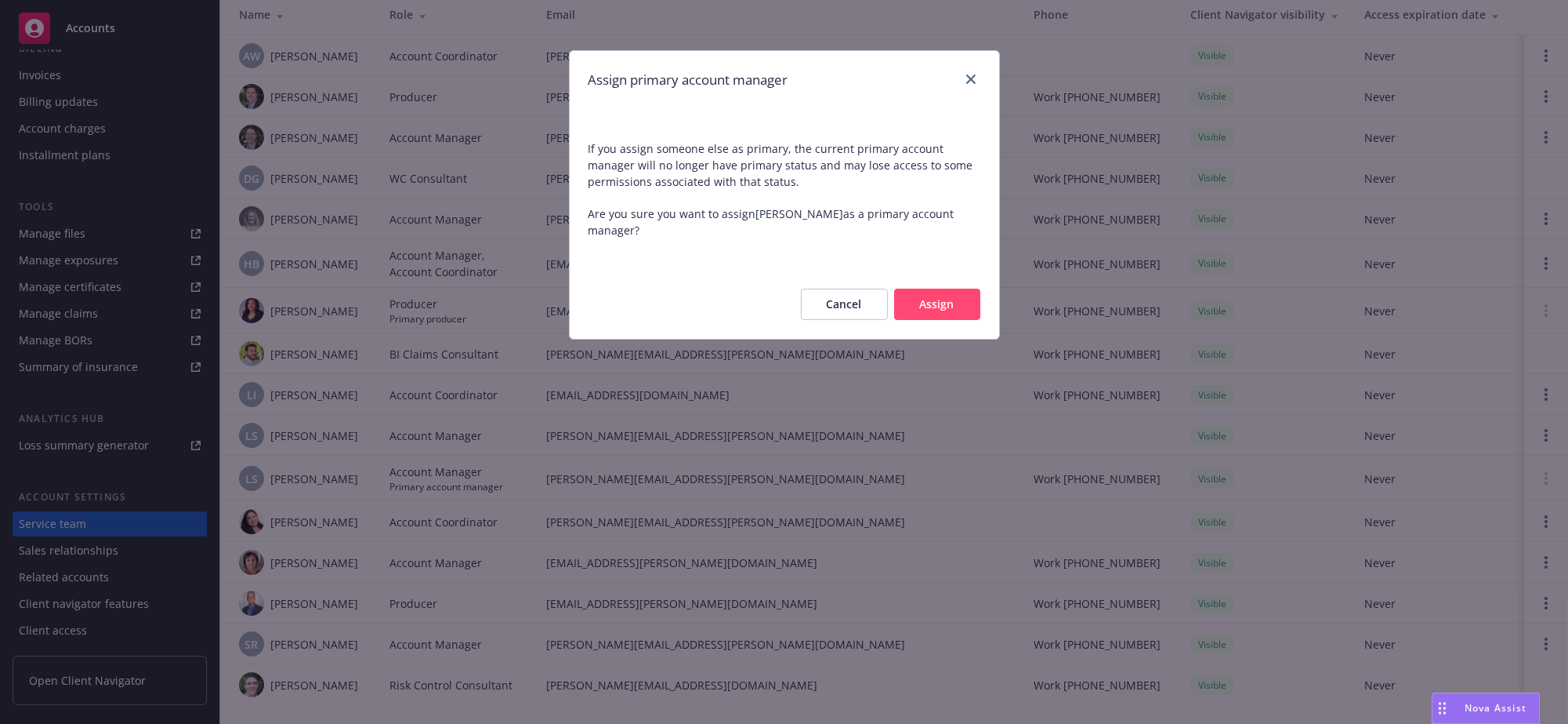
click at [917, 320] on button "Assign" at bounding box center [937, 304] width 86 height 31
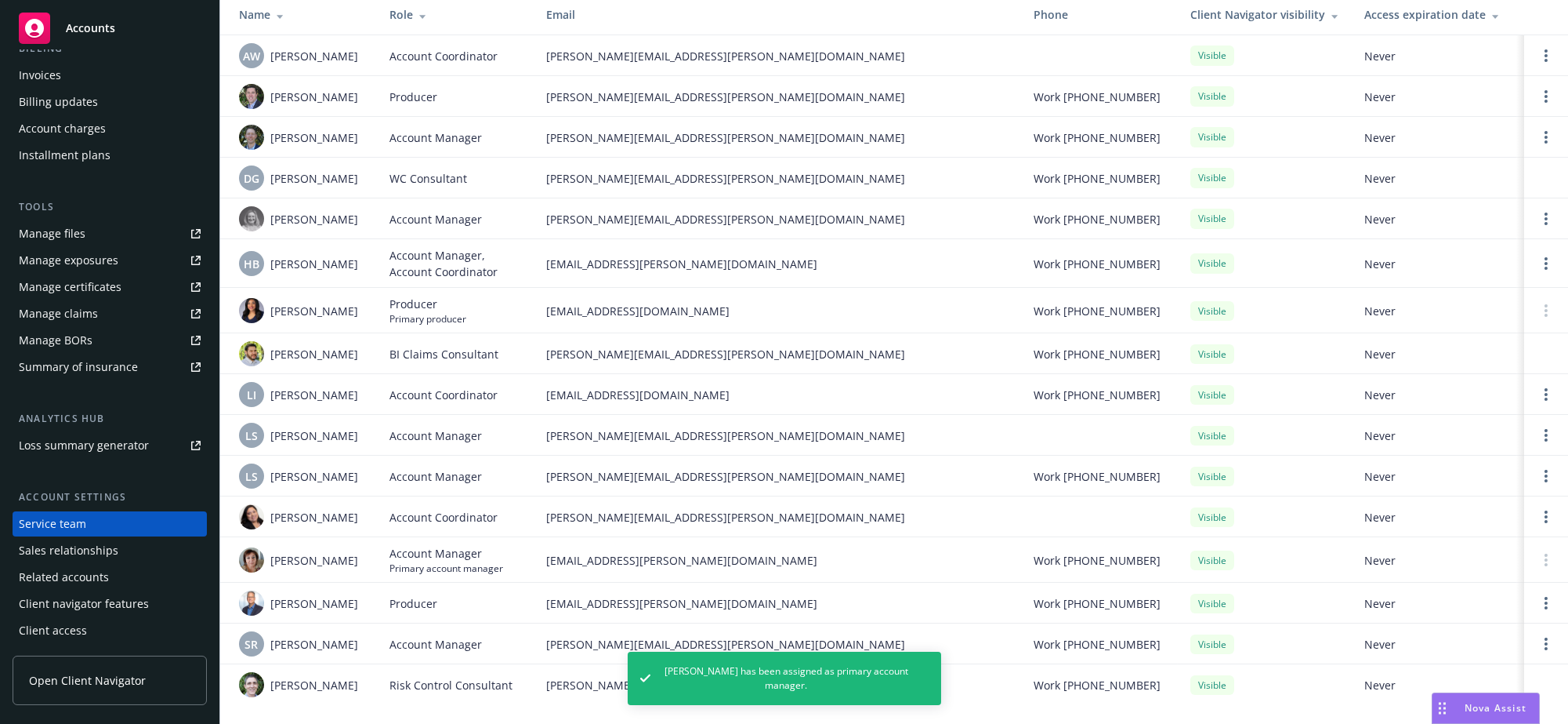
scroll to position [0, 0]
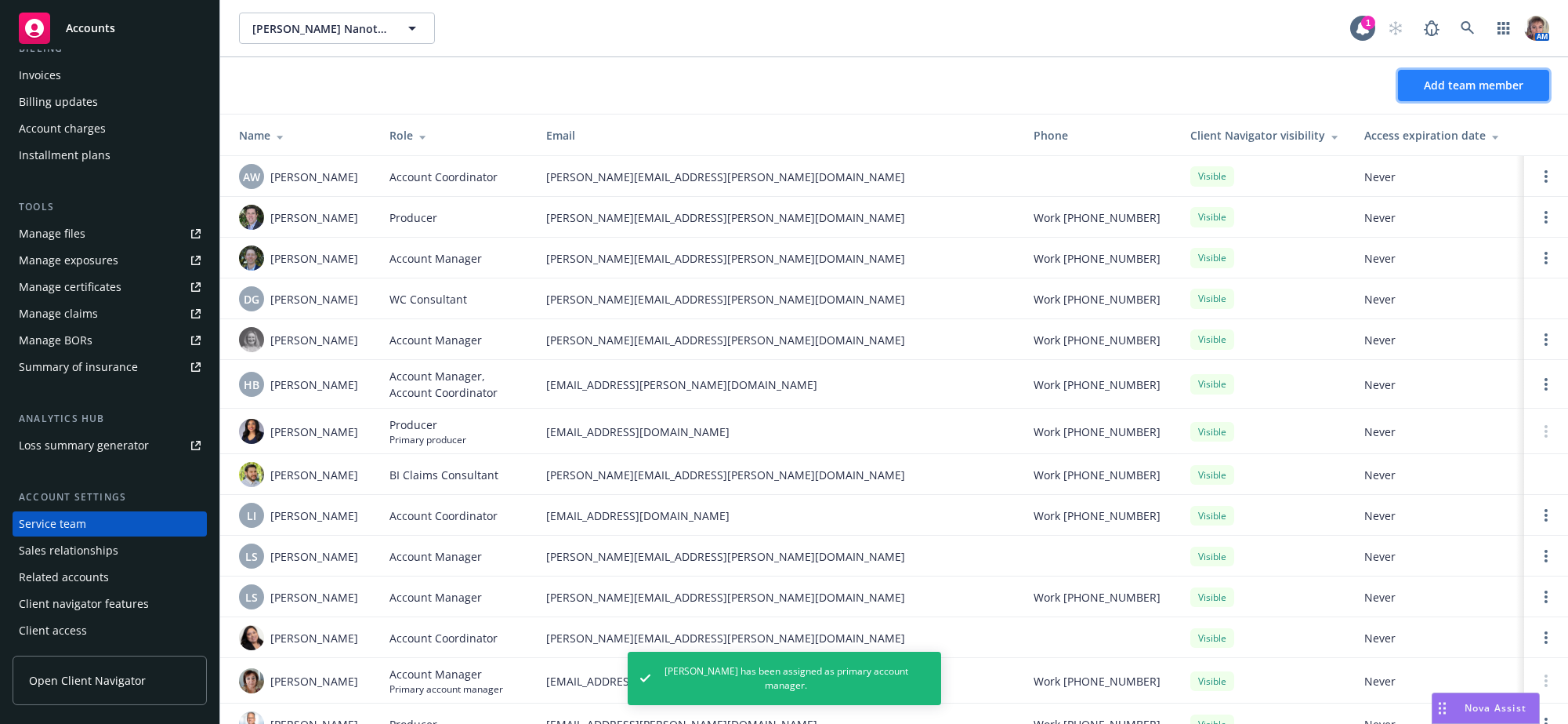
click at [1436, 86] on span "Add team member" at bounding box center [1474, 84] width 100 height 15
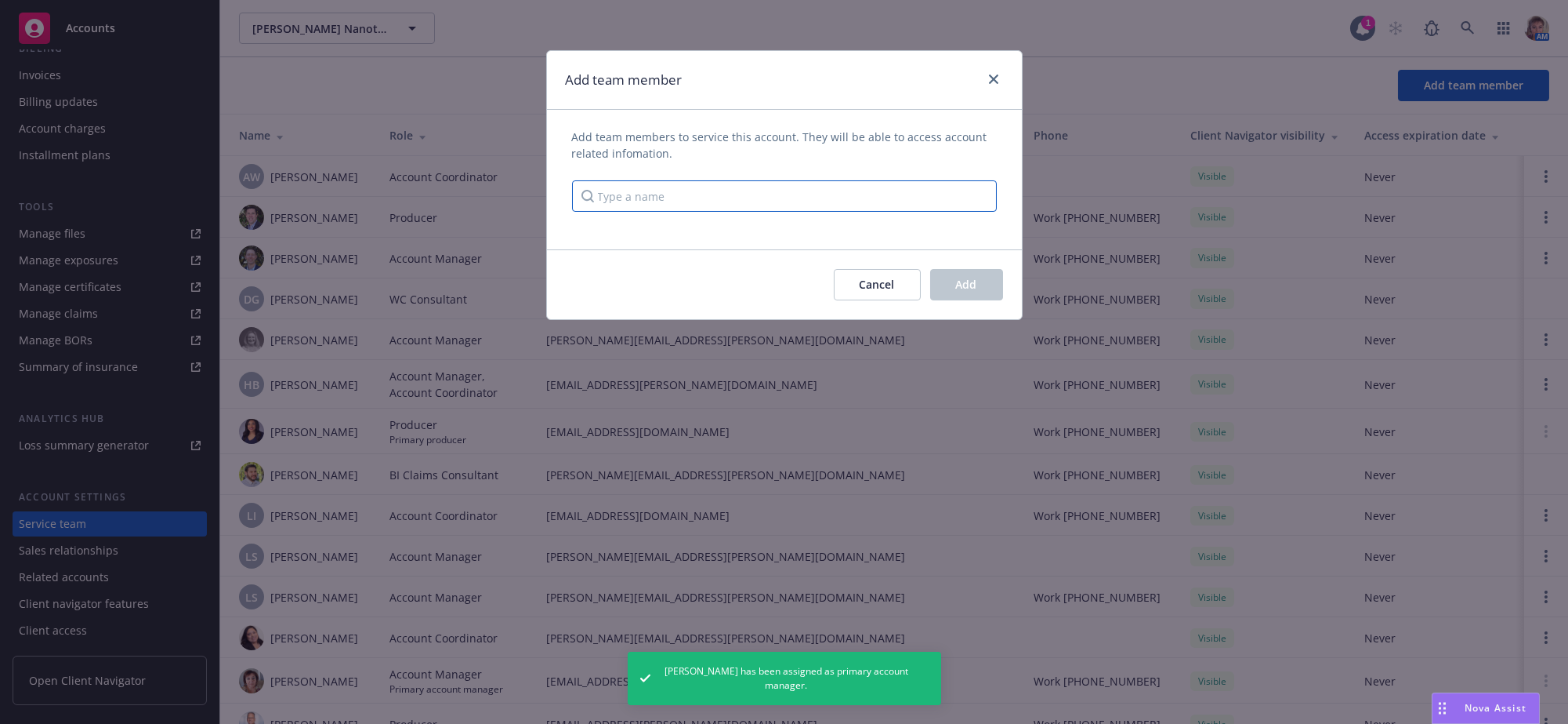
click at [740, 208] on input "Type a name" at bounding box center [784, 195] width 425 height 31
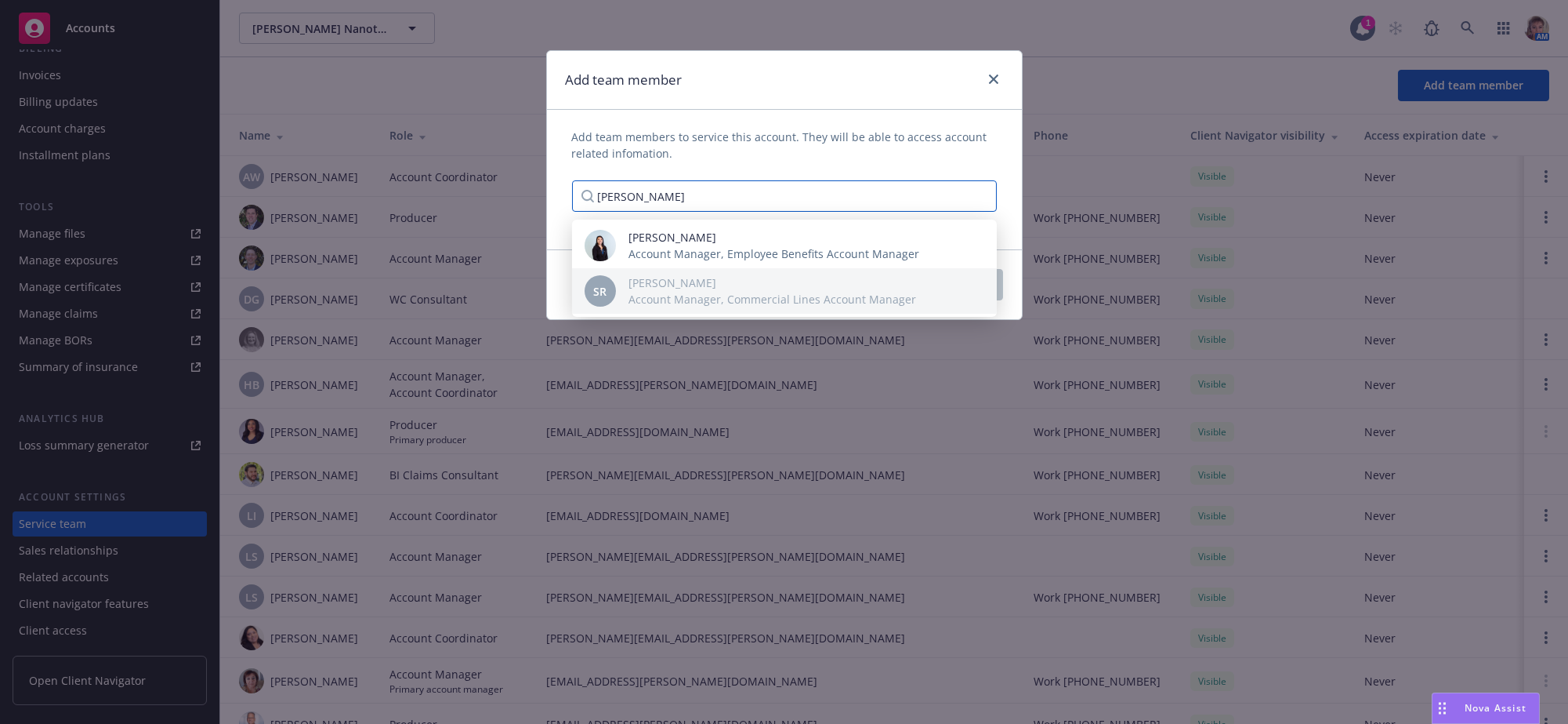
type input "sabrina"
click at [909, 296] on div "Sabrina Ramos Account Manager, Commercial Lines Account Manager" at bounding box center [772, 290] width 313 height 33
click at [989, 71] on div "Add team member" at bounding box center [784, 80] width 475 height 59
click at [989, 84] on icon "close" at bounding box center [994, 80] width 10 height 10
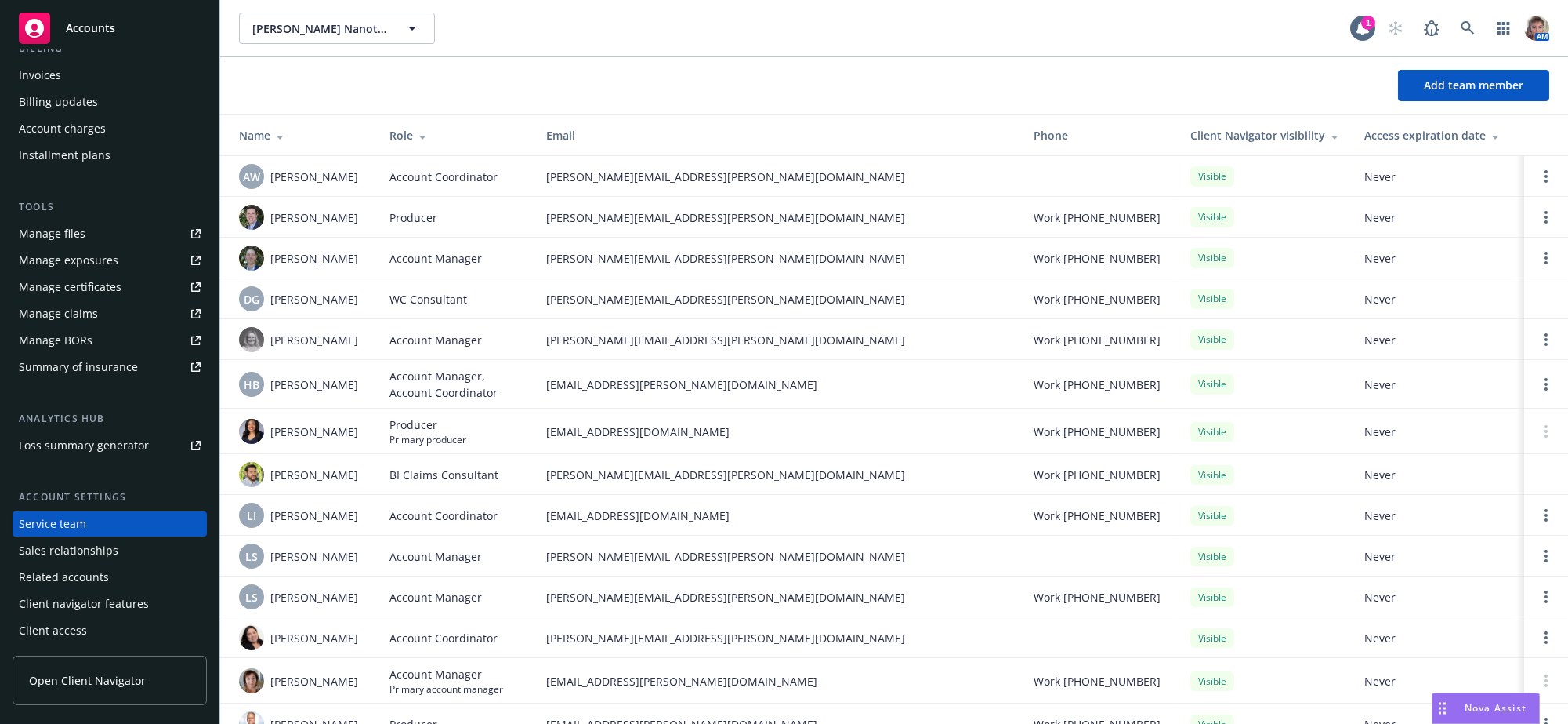
scroll to position [127, 0]
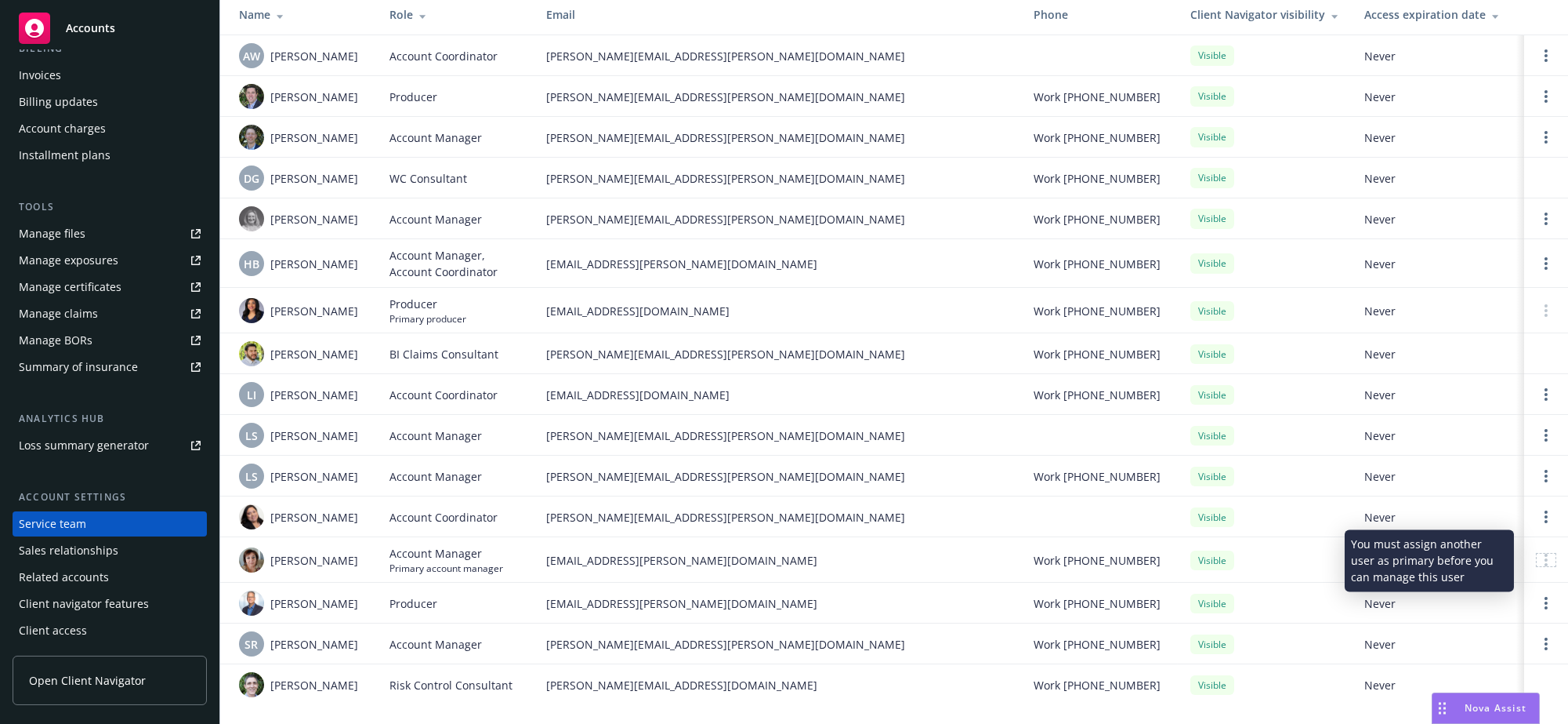
click at [1537, 564] on div at bounding box center [1545, 560] width 18 height 13
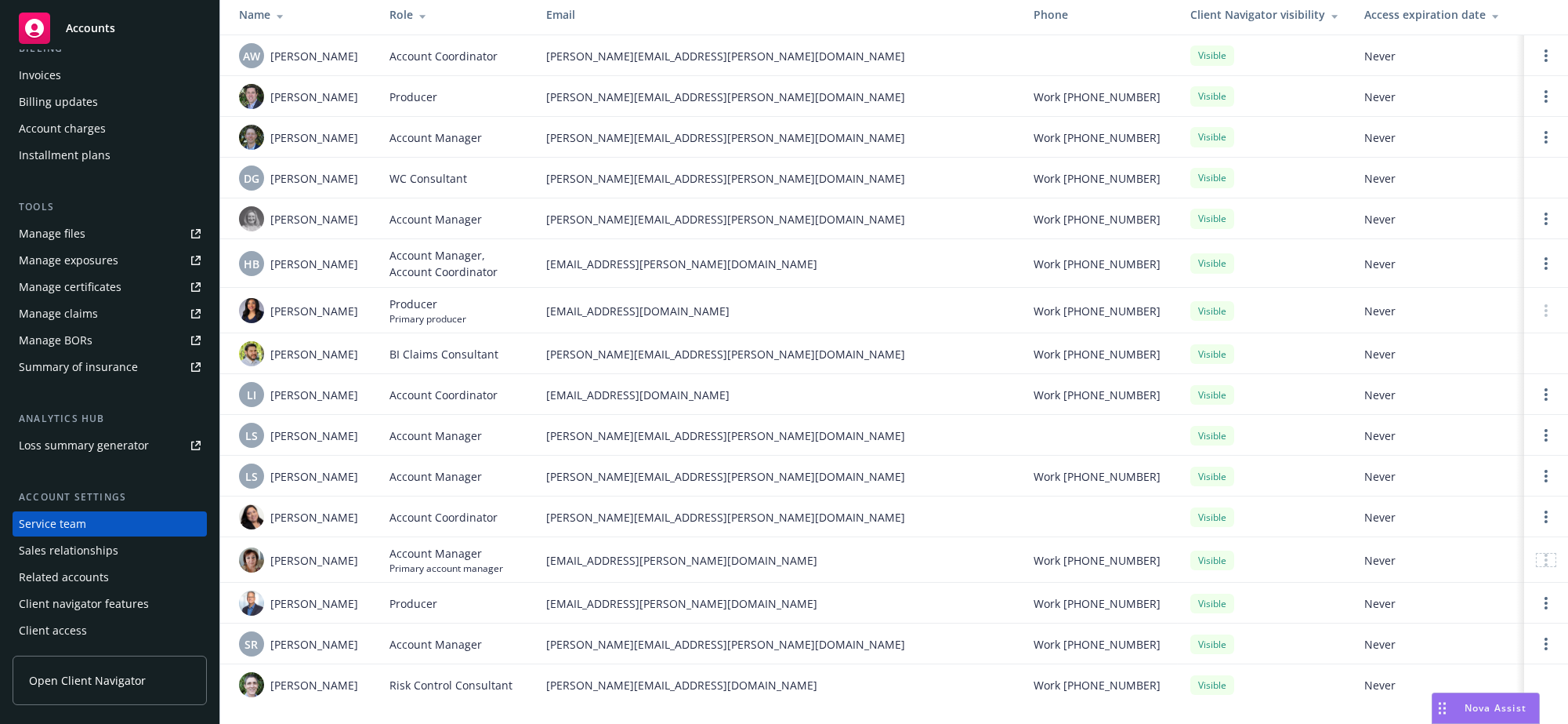
scroll to position [0, 0]
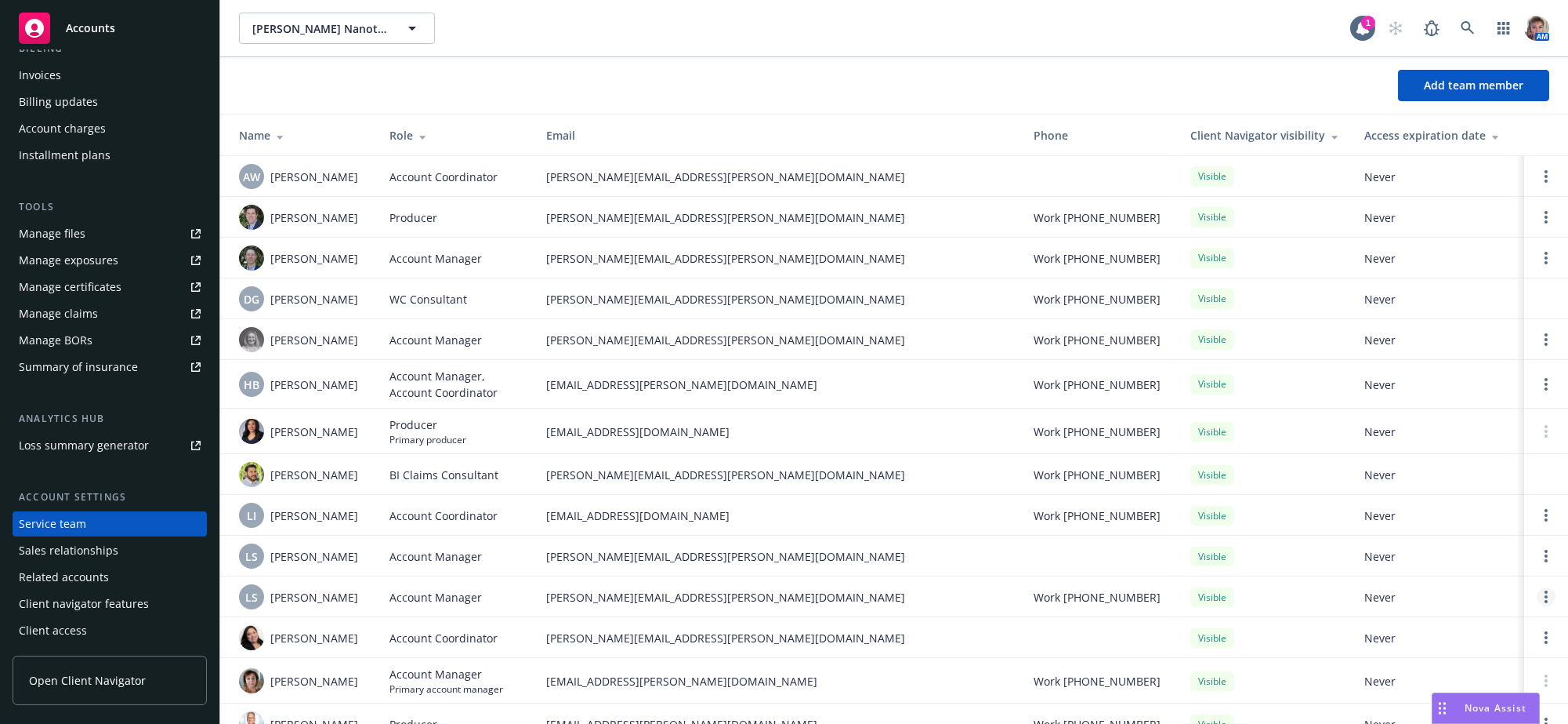
click at [1537, 604] on link "Open options" at bounding box center [1545, 596] width 18 height 19
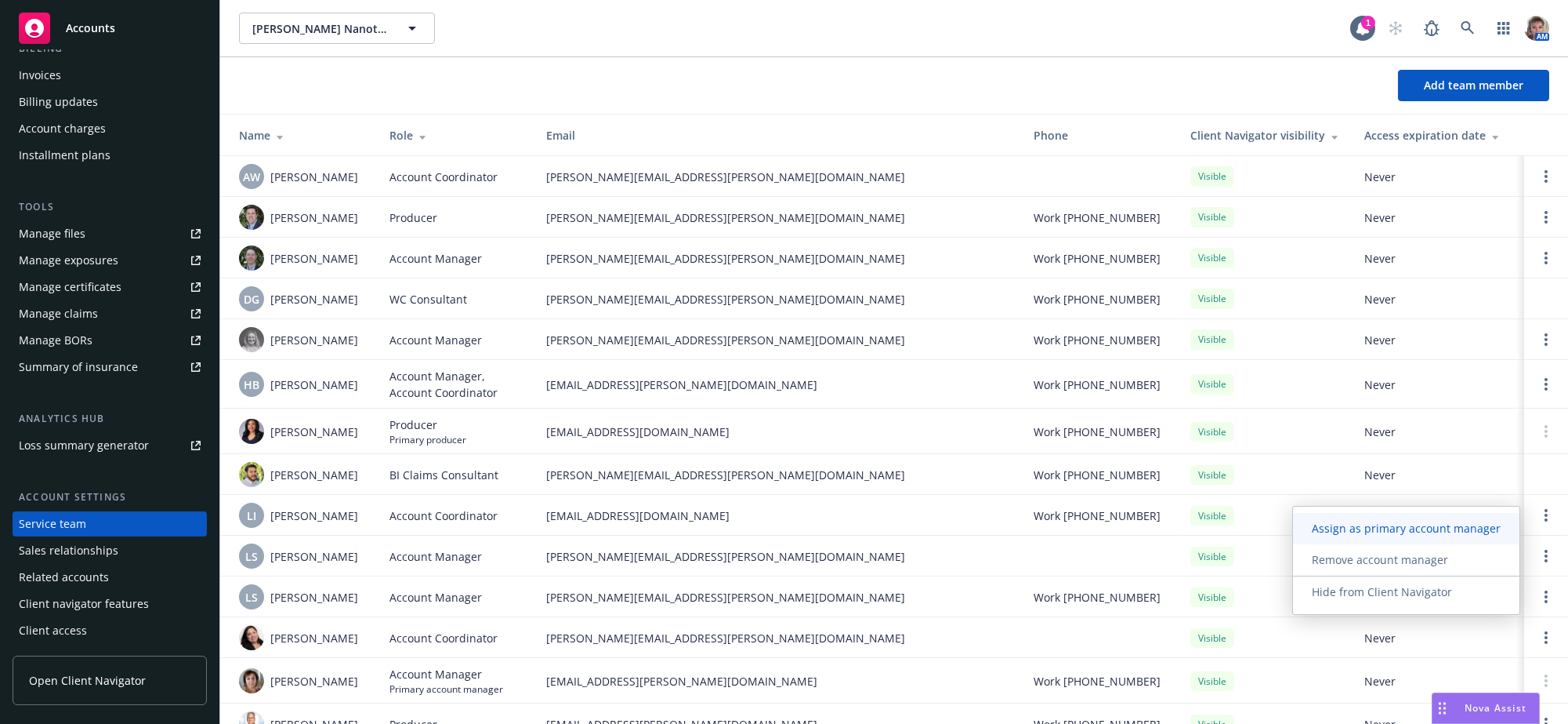
click at [1439, 537] on link "Assign as primary account manager" at bounding box center [1406, 528] width 227 height 31
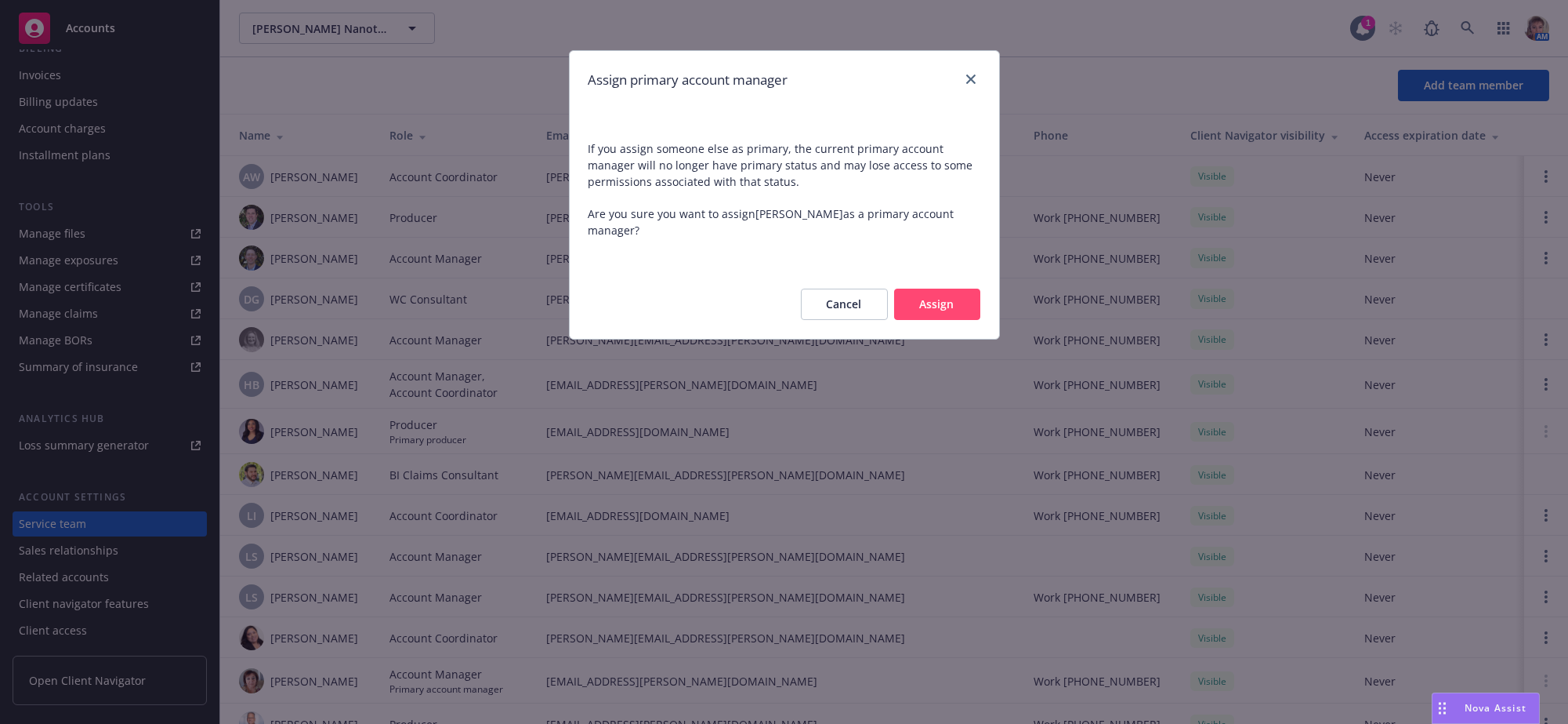
click at [913, 292] on button "Assign" at bounding box center [937, 304] width 86 height 31
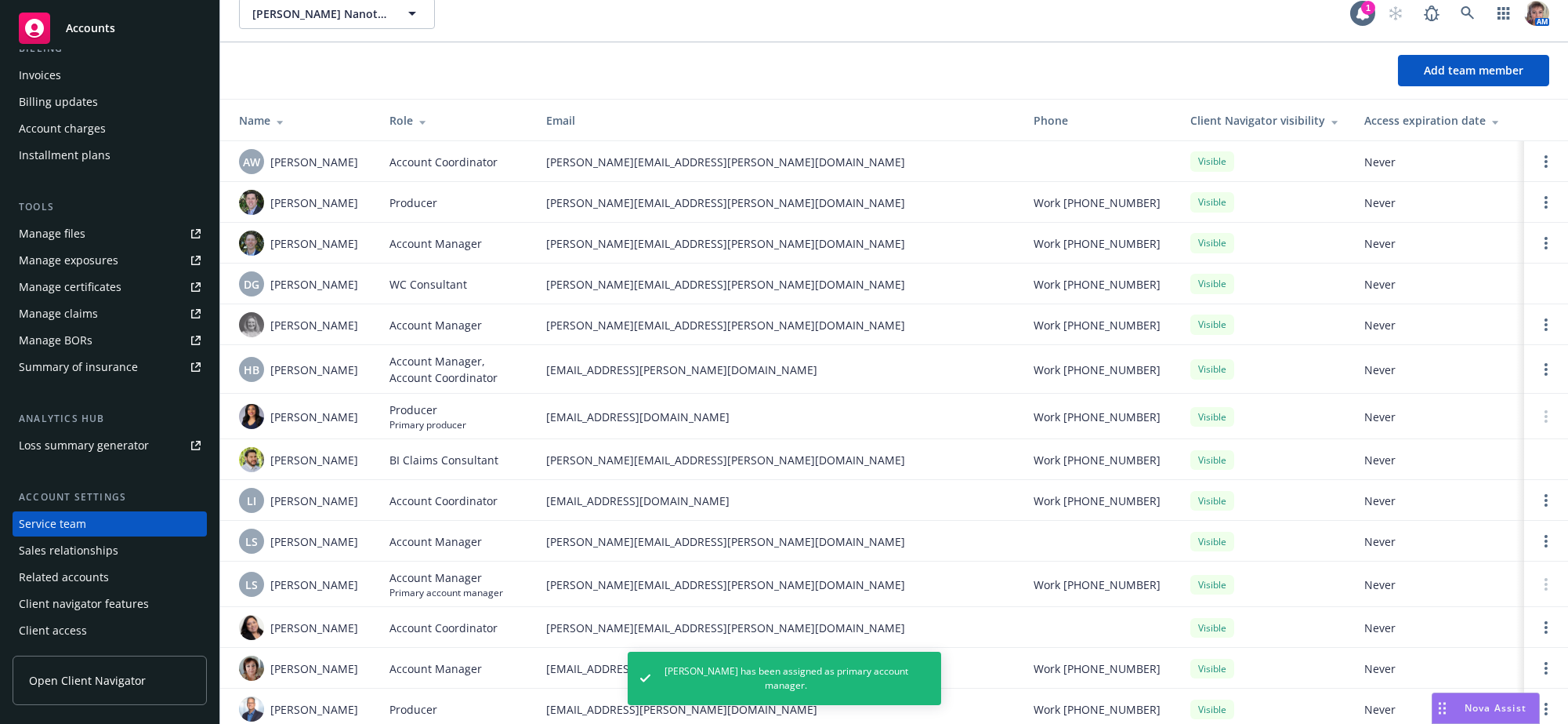
scroll to position [127, 0]
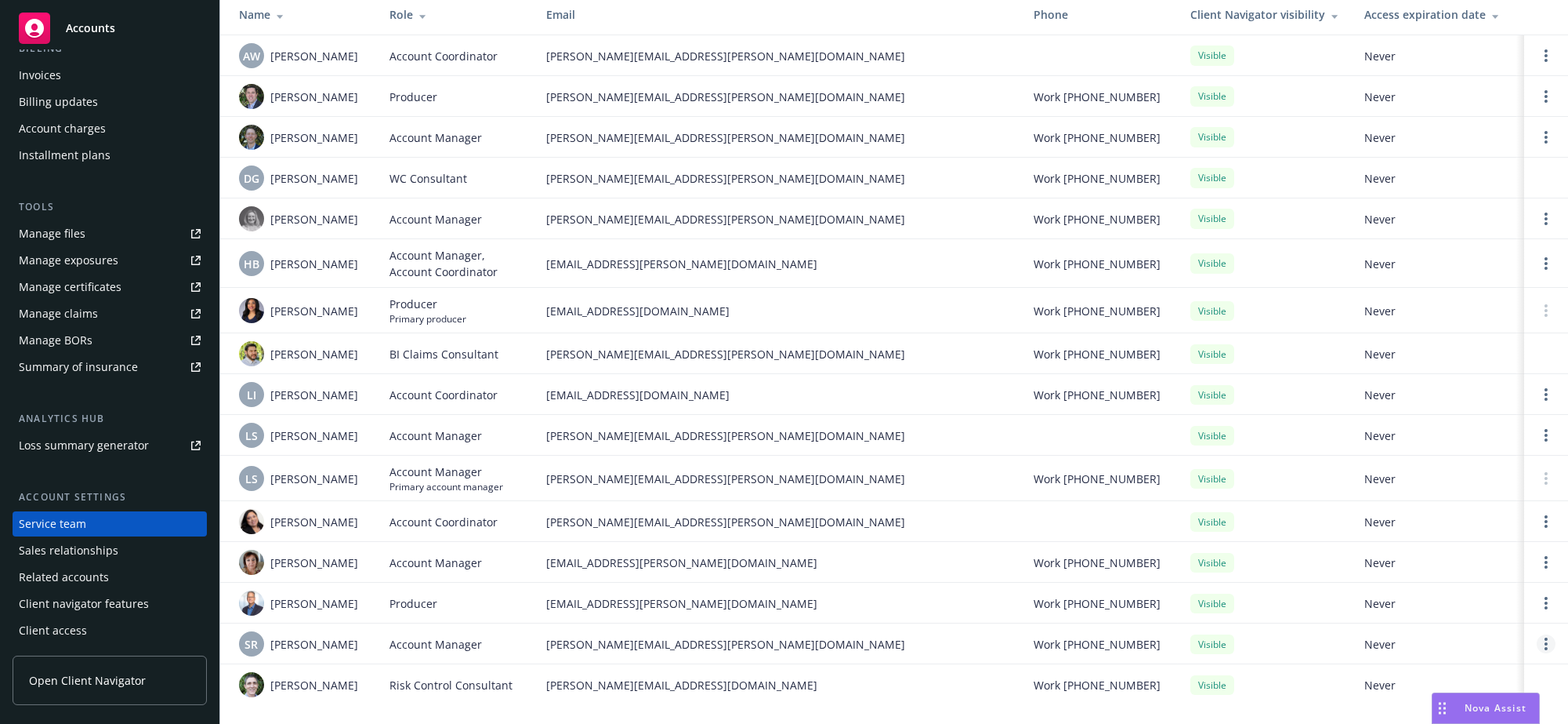
click at [1537, 642] on link "Open options" at bounding box center [1545, 643] width 18 height 19
click at [1530, 484] on td at bounding box center [1545, 478] width 44 height 46
click at [1545, 638] on icon "Open options" at bounding box center [1546, 644] width 3 height 13
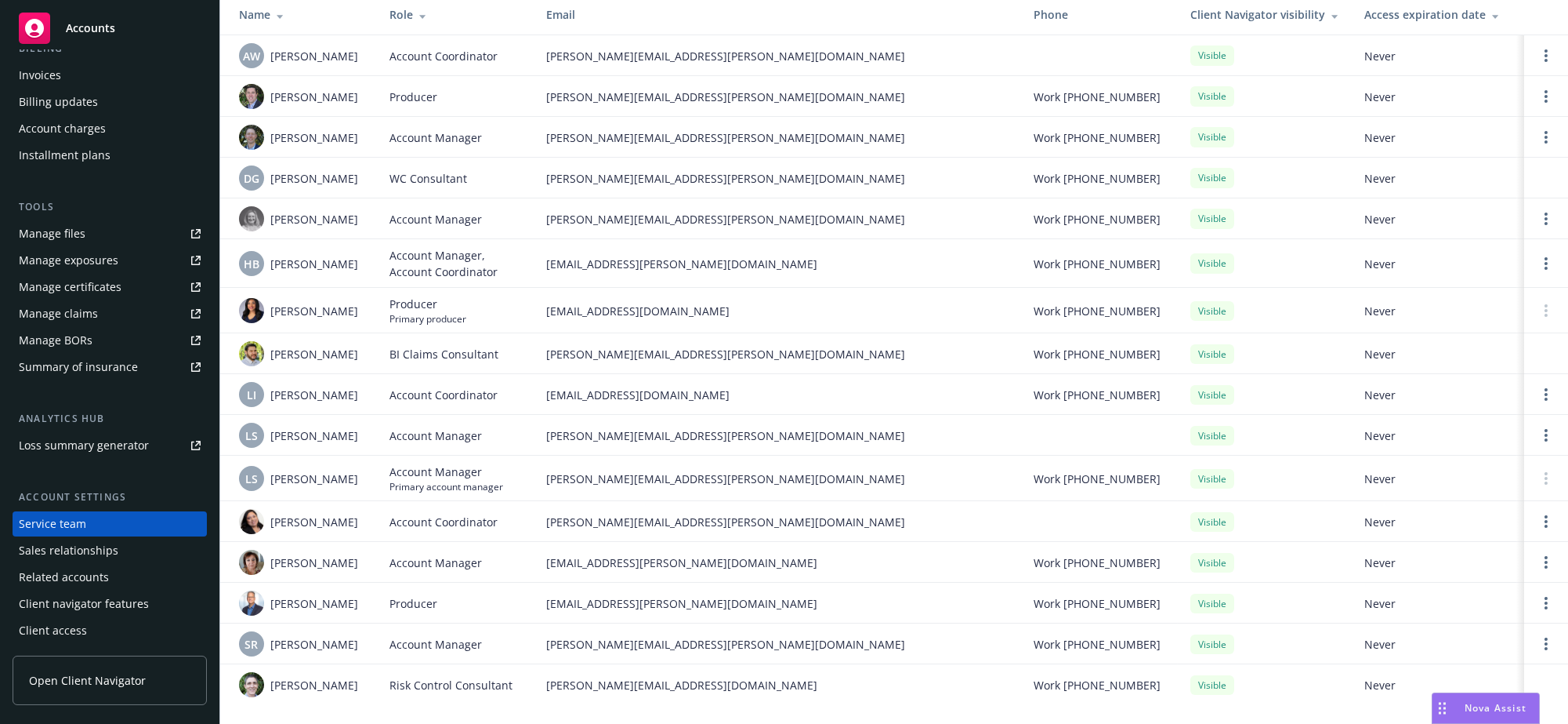
click at [1139, 554] on div "Work (818) 631-1797" at bounding box center [1099, 562] width 132 height 16
click at [1545, 565] on icon "Open options" at bounding box center [1546, 562] width 3 height 13
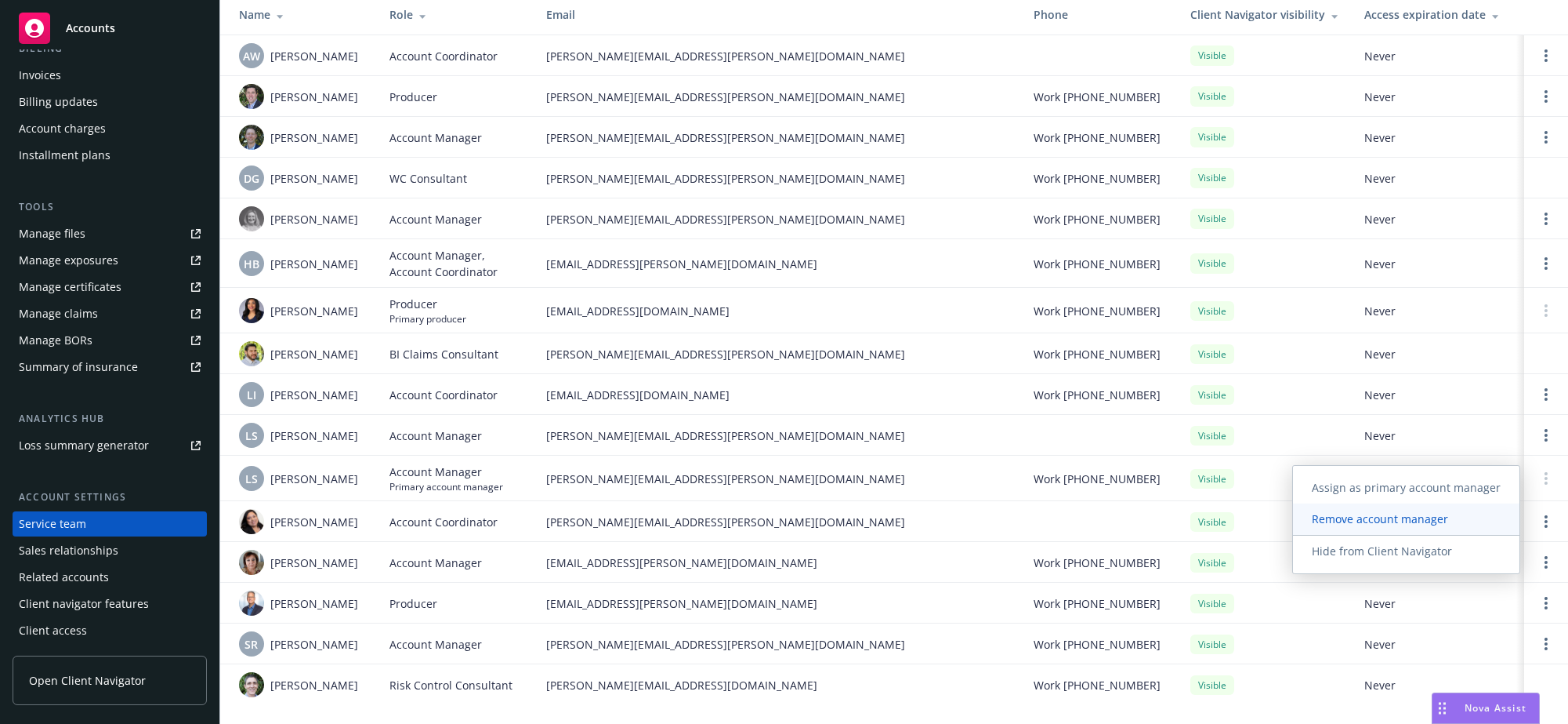
click at [1425, 522] on span "Remove account manager" at bounding box center [1380, 518] width 174 height 15
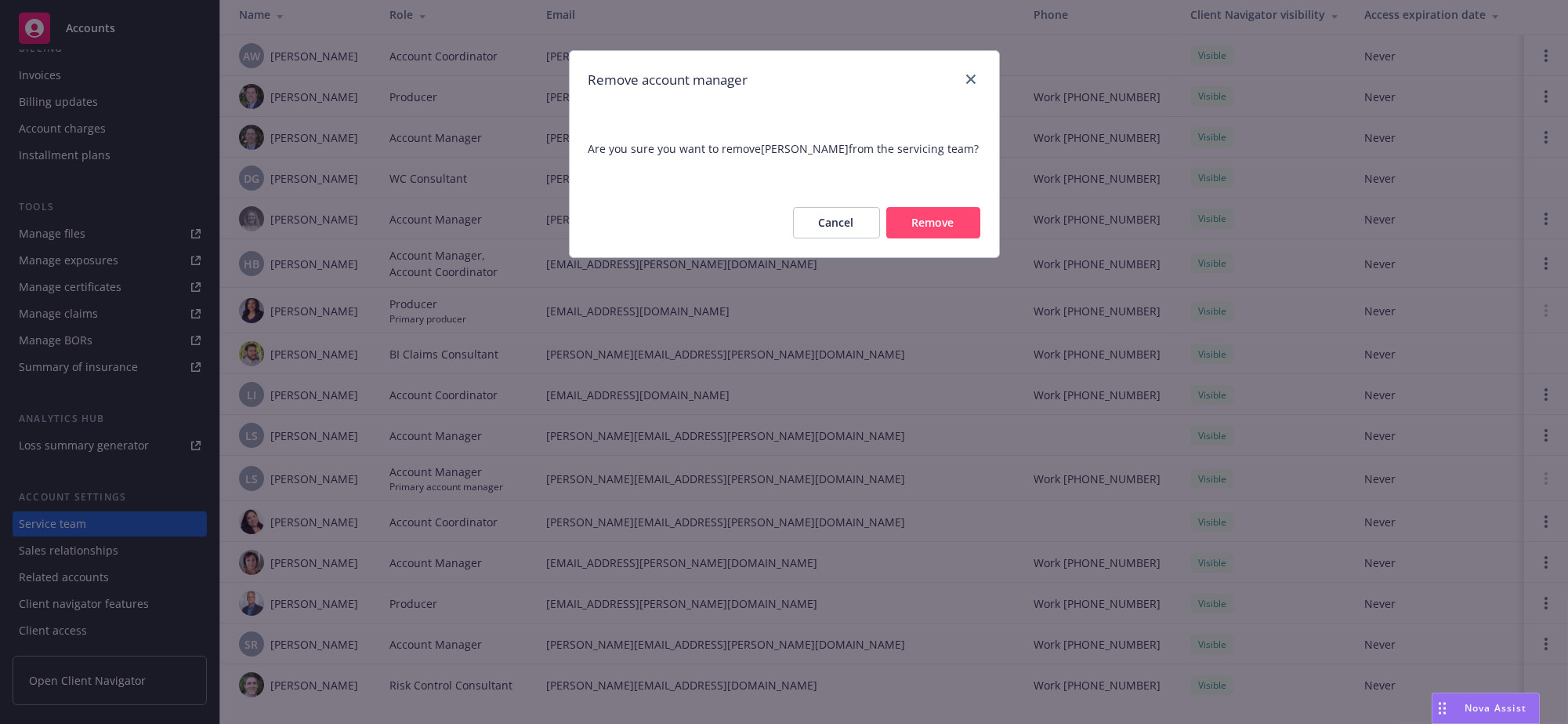
click at [911, 217] on div "Cancel Remove" at bounding box center [784, 223] width 429 height 69
click at [917, 238] on button "Remove" at bounding box center [933, 222] width 94 height 31
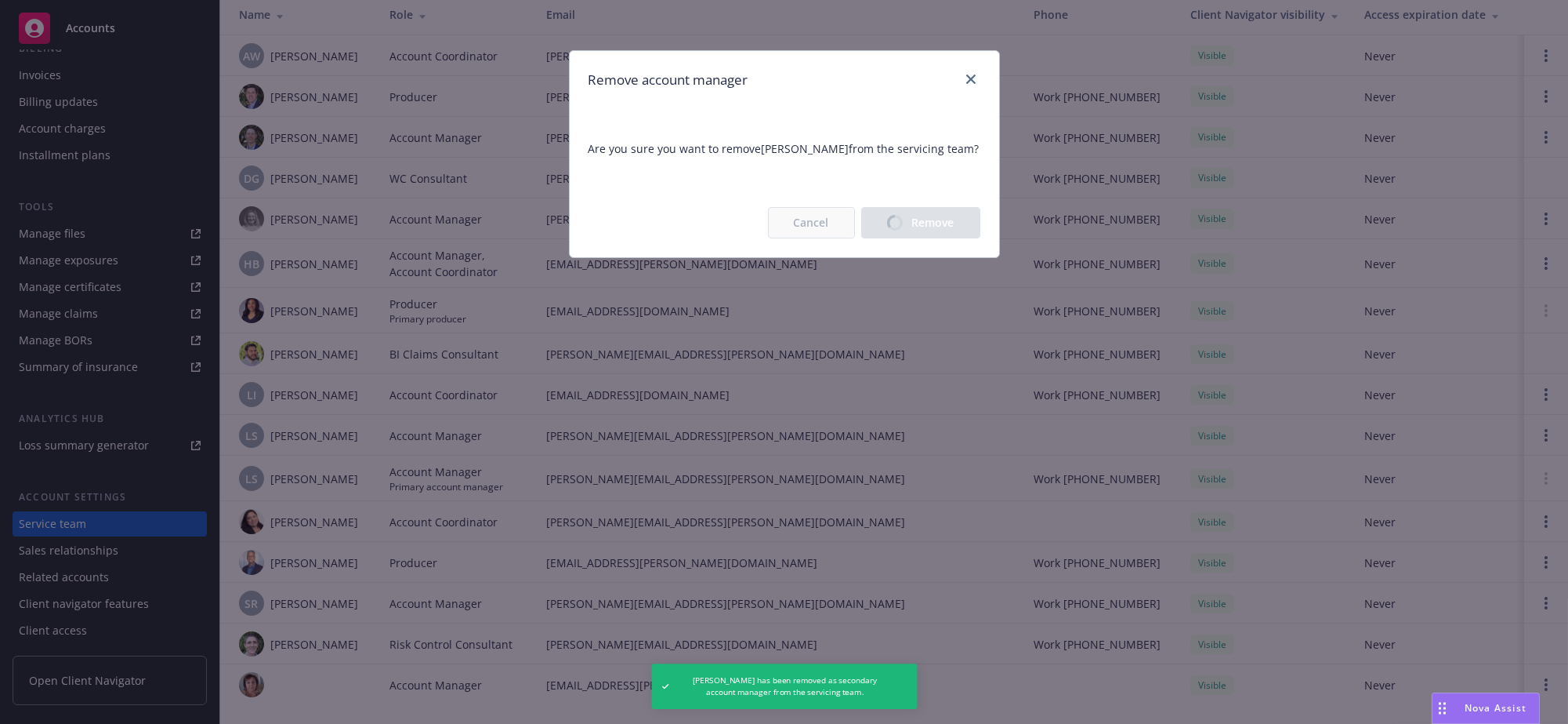
scroll to position [86, 0]
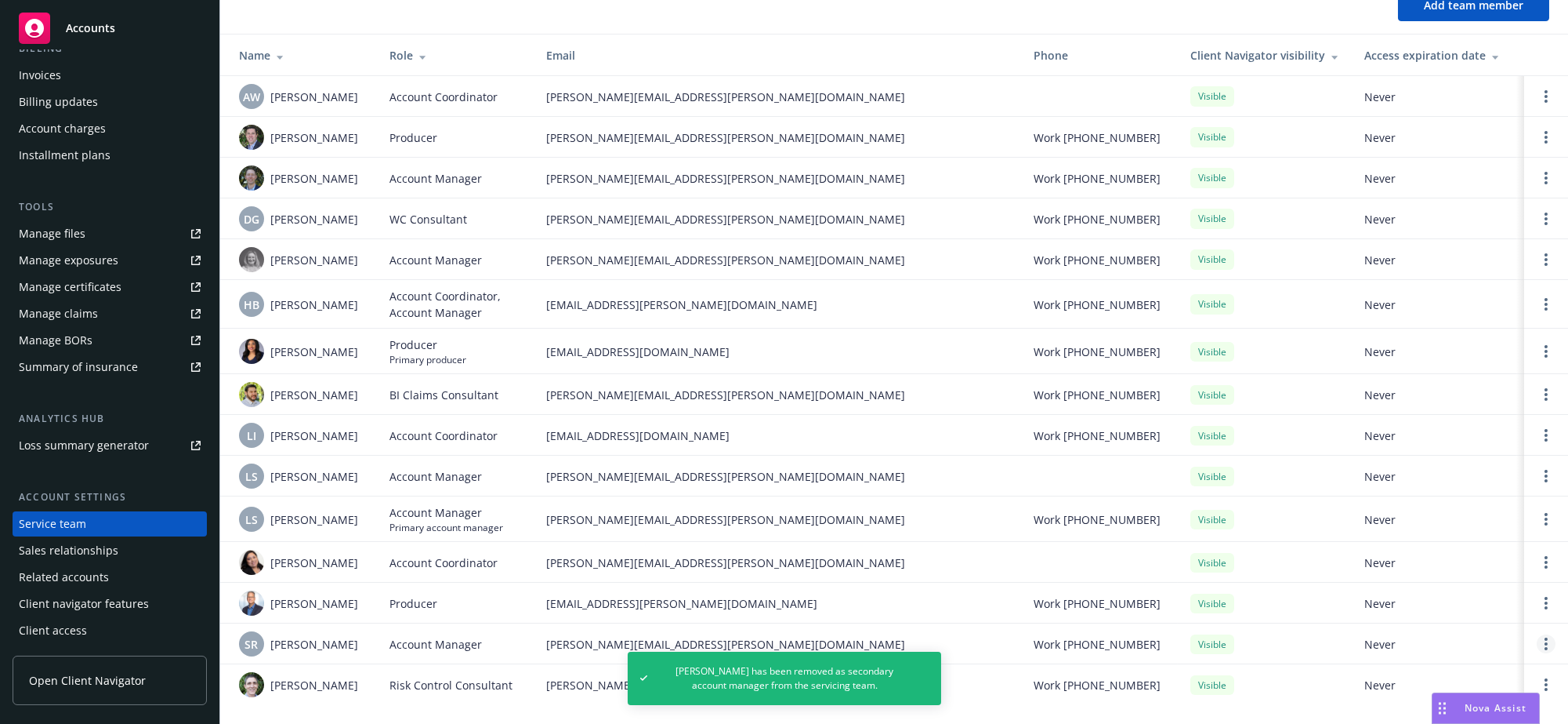
click at [1537, 644] on link "Open options" at bounding box center [1545, 643] width 18 height 19
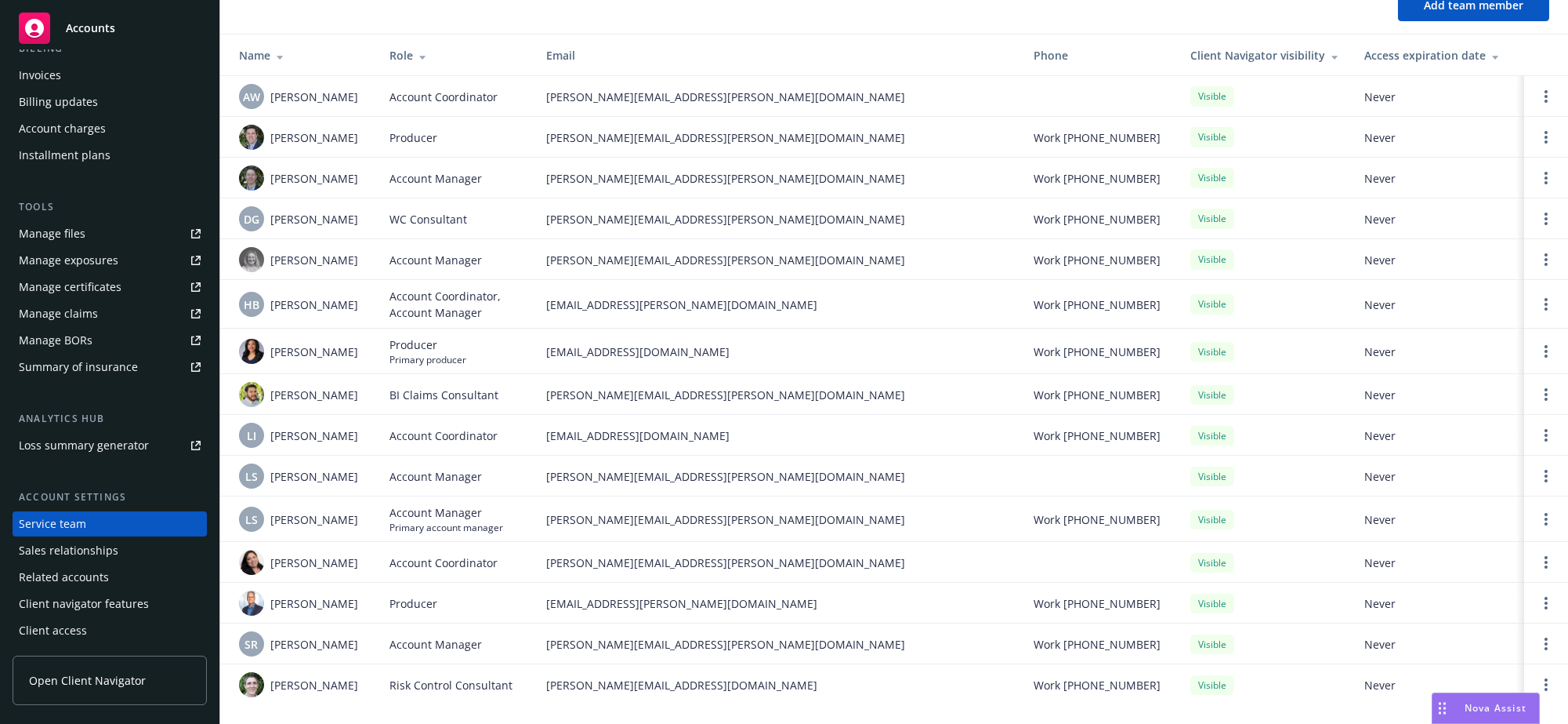
drag, startPoint x: 780, startPoint y: 607, endPoint x: 749, endPoint y: 577, distance: 43.1
click at [780, 605] on span "rod.sockolov@newfront.com" at bounding box center [777, 603] width 462 height 16
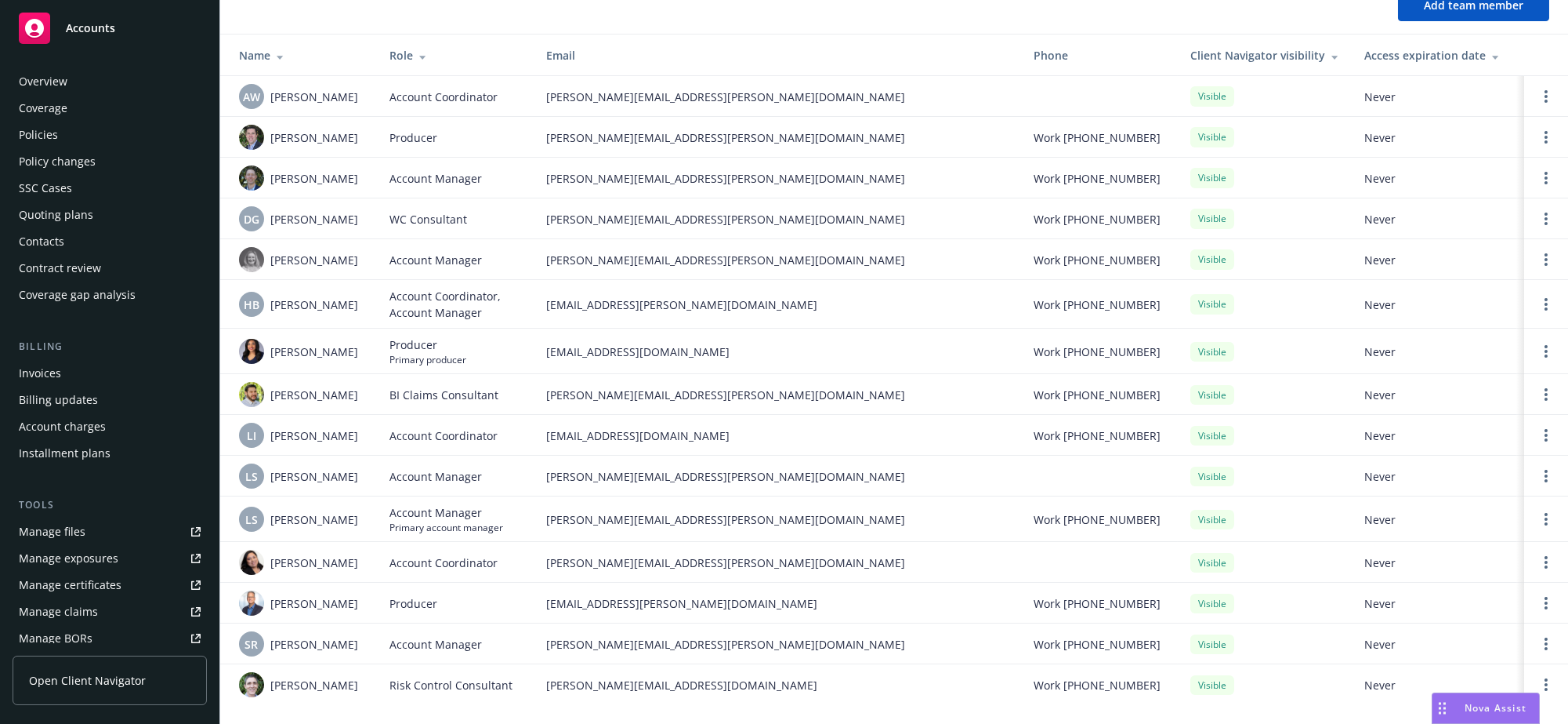
click at [55, 147] on div "Policies" at bounding box center [38, 134] width 39 height 25
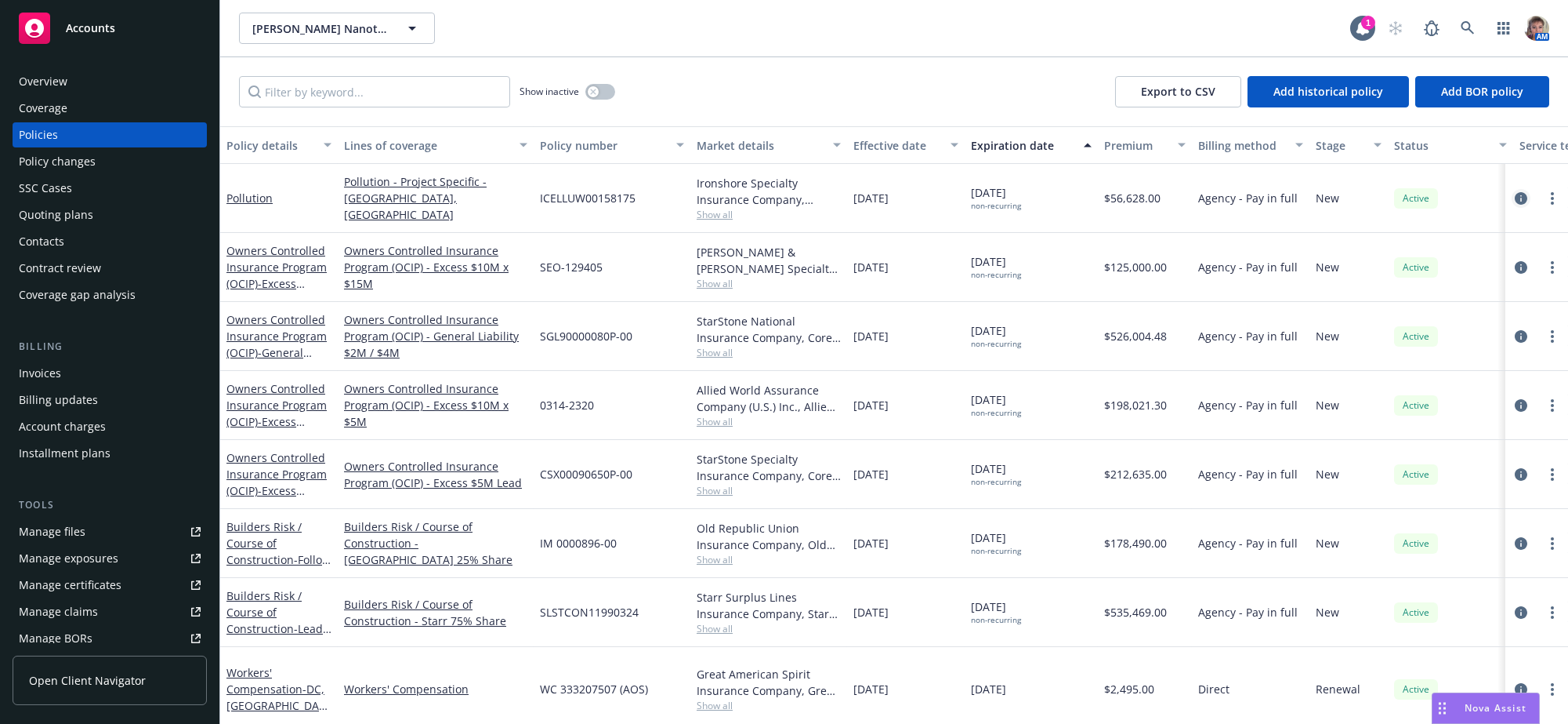
click at [1515, 204] on icon "circleInformation" at bounding box center [1521, 199] width 13 height 13
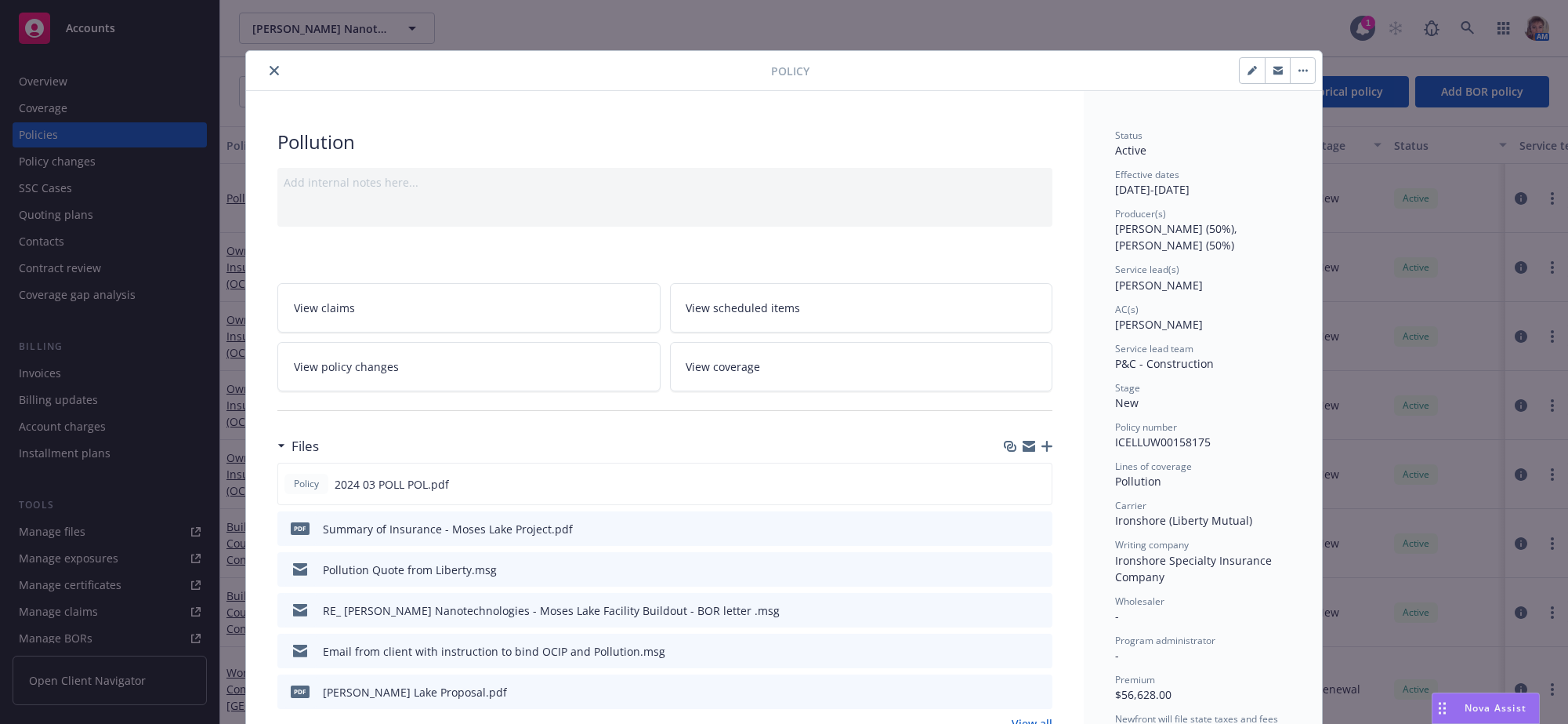
click at [1244, 76] on button "button" at bounding box center [1252, 70] width 25 height 25
select select "NEW"
select select "other"
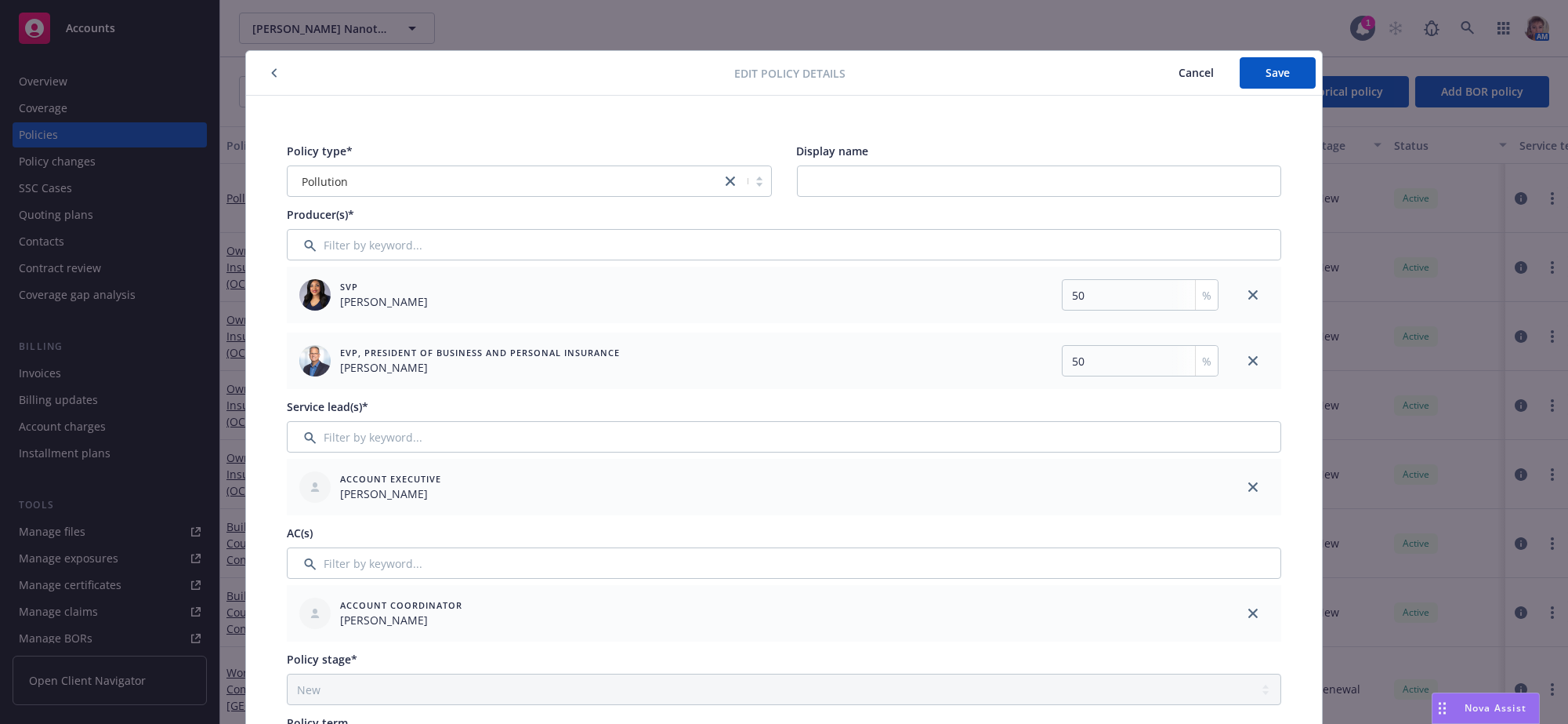
click at [271, 74] on icon "button" at bounding box center [274, 73] width 6 height 10
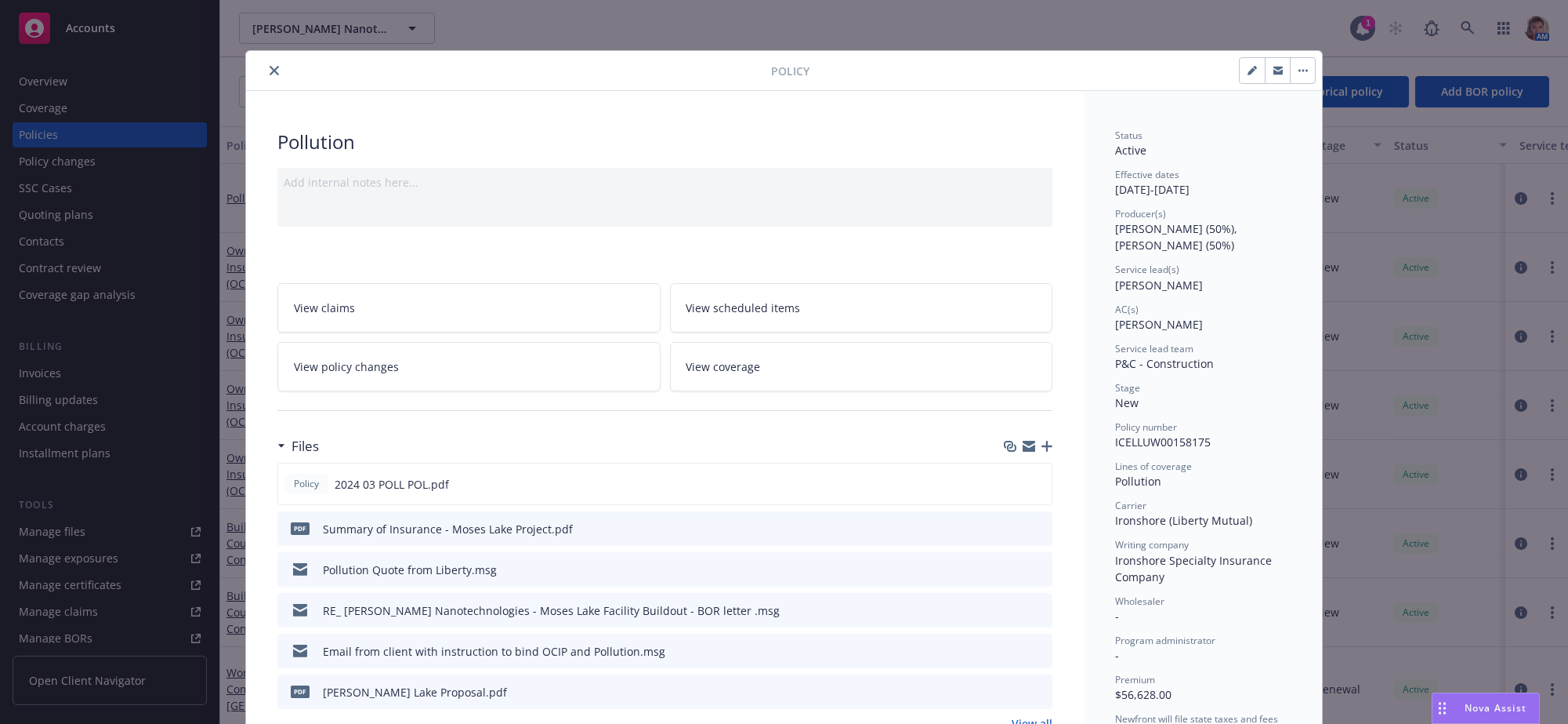
click at [269, 72] on icon "close" at bounding box center [274, 71] width 10 height 10
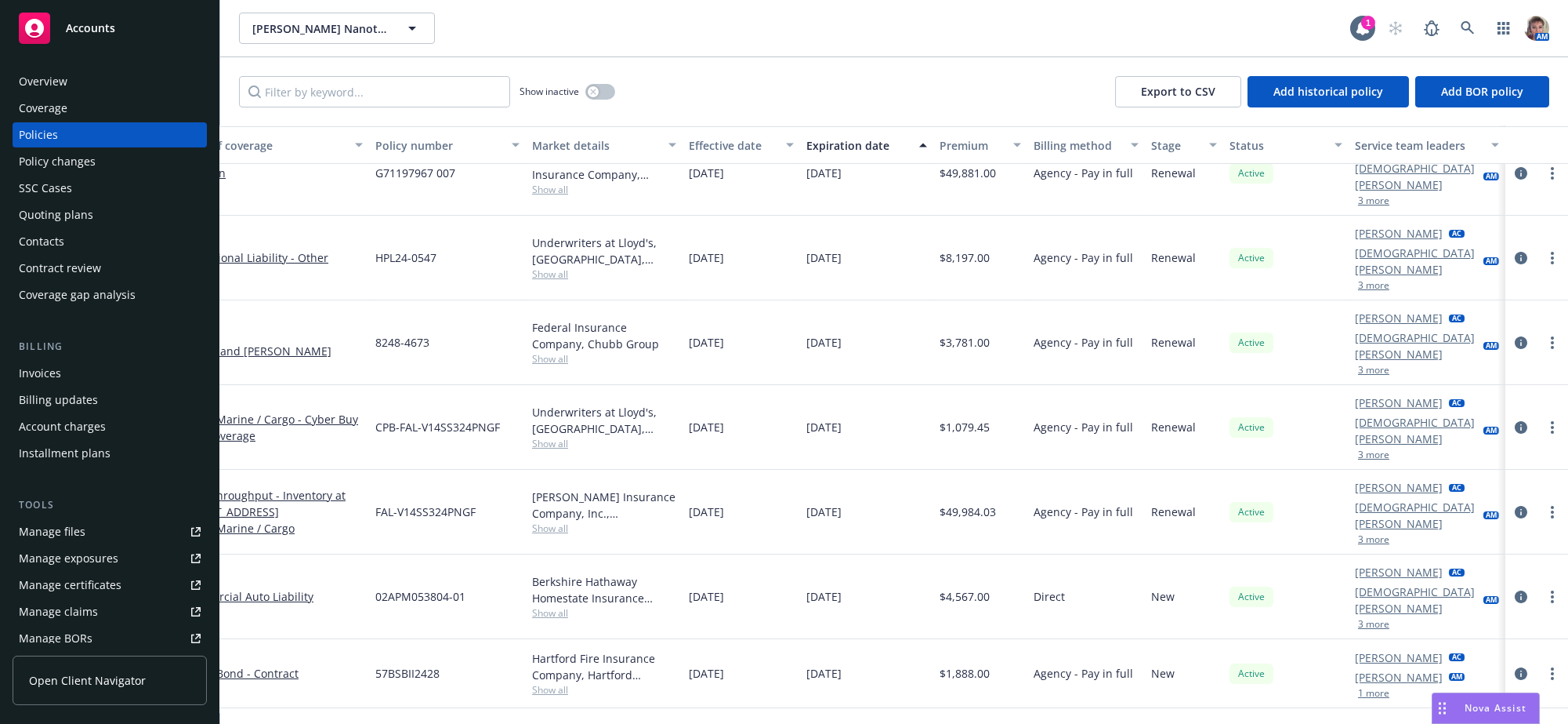
scroll to position [1184, 179]
click at [1515, 590] on icon "circleInformation" at bounding box center [1521, 597] width 13 height 13
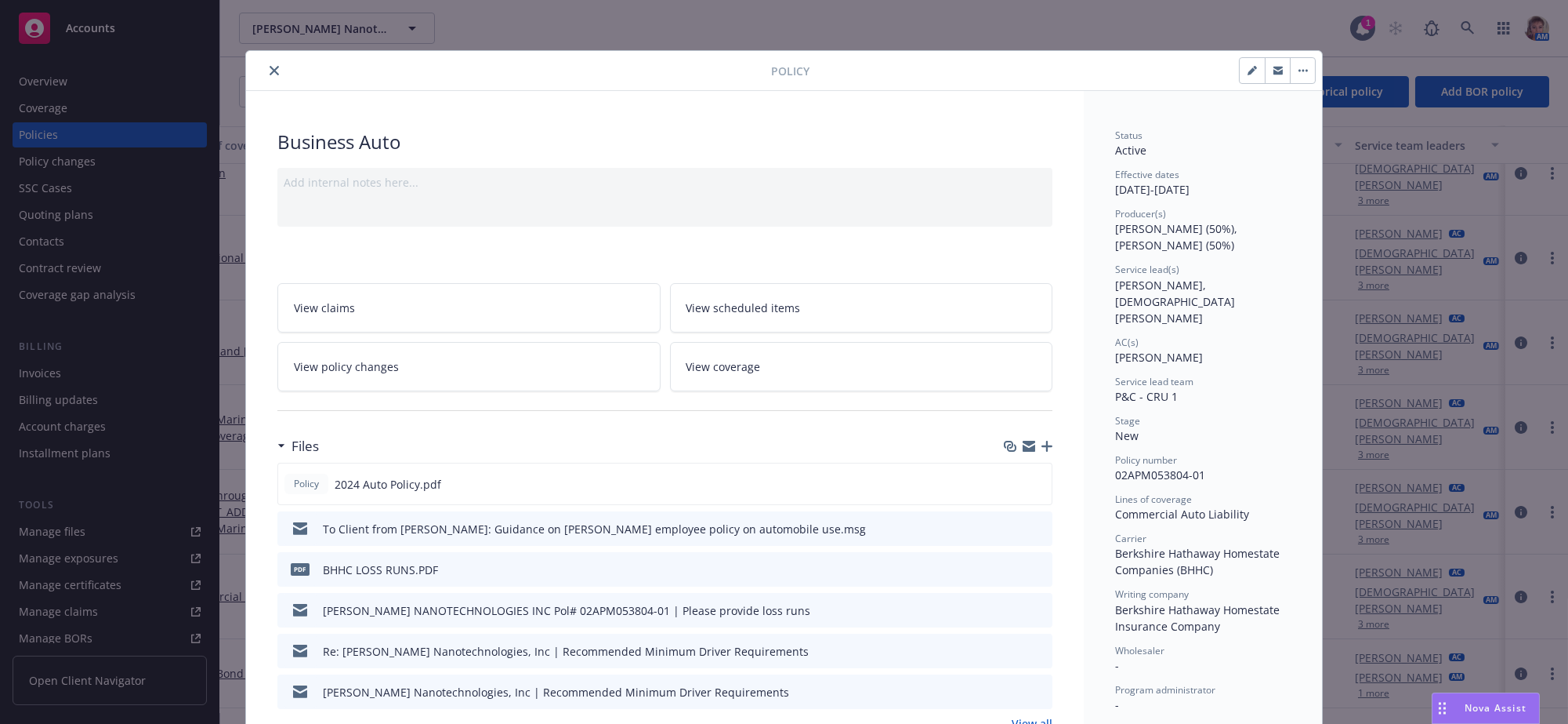
click at [1244, 74] on button "button" at bounding box center [1252, 70] width 25 height 25
select select "NEW"
select select "12"
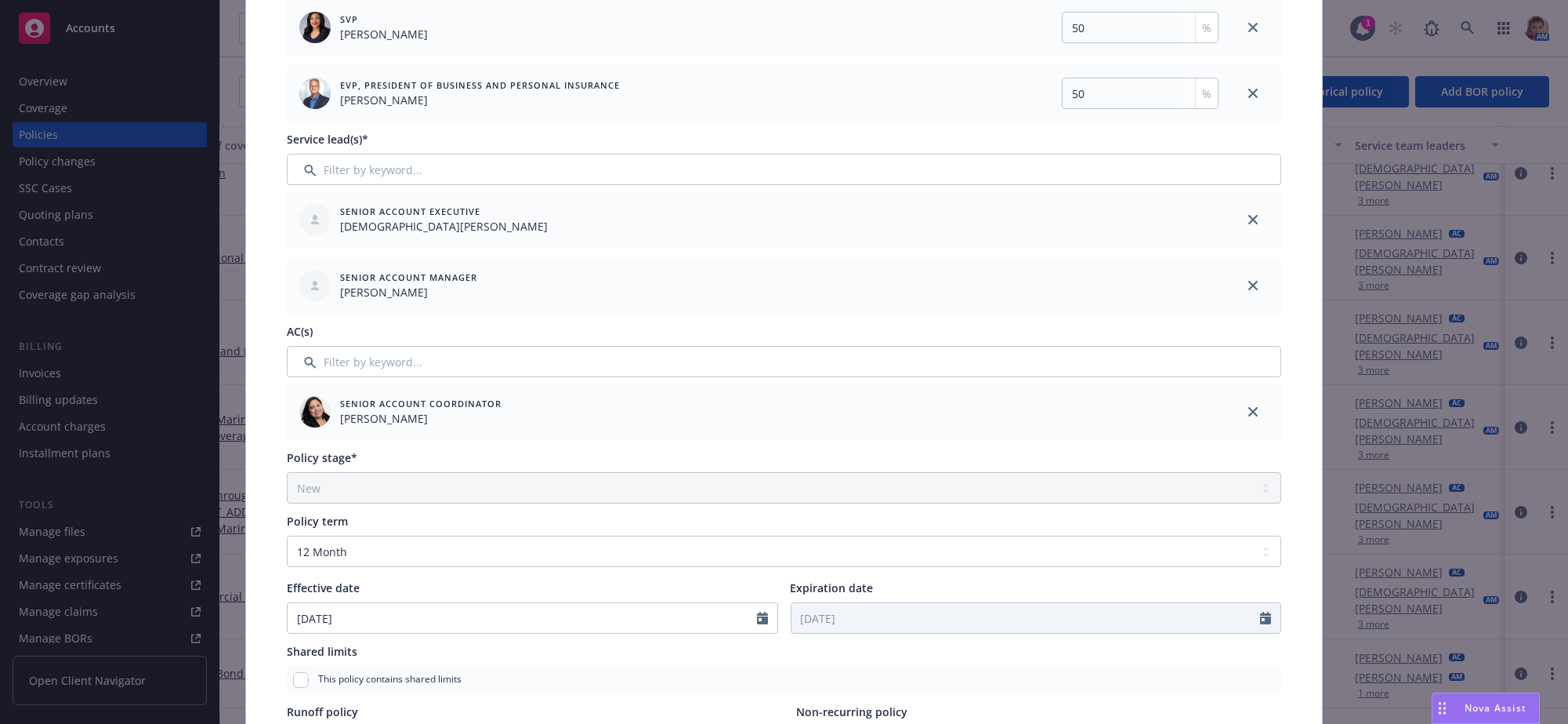
scroll to position [317, 0]
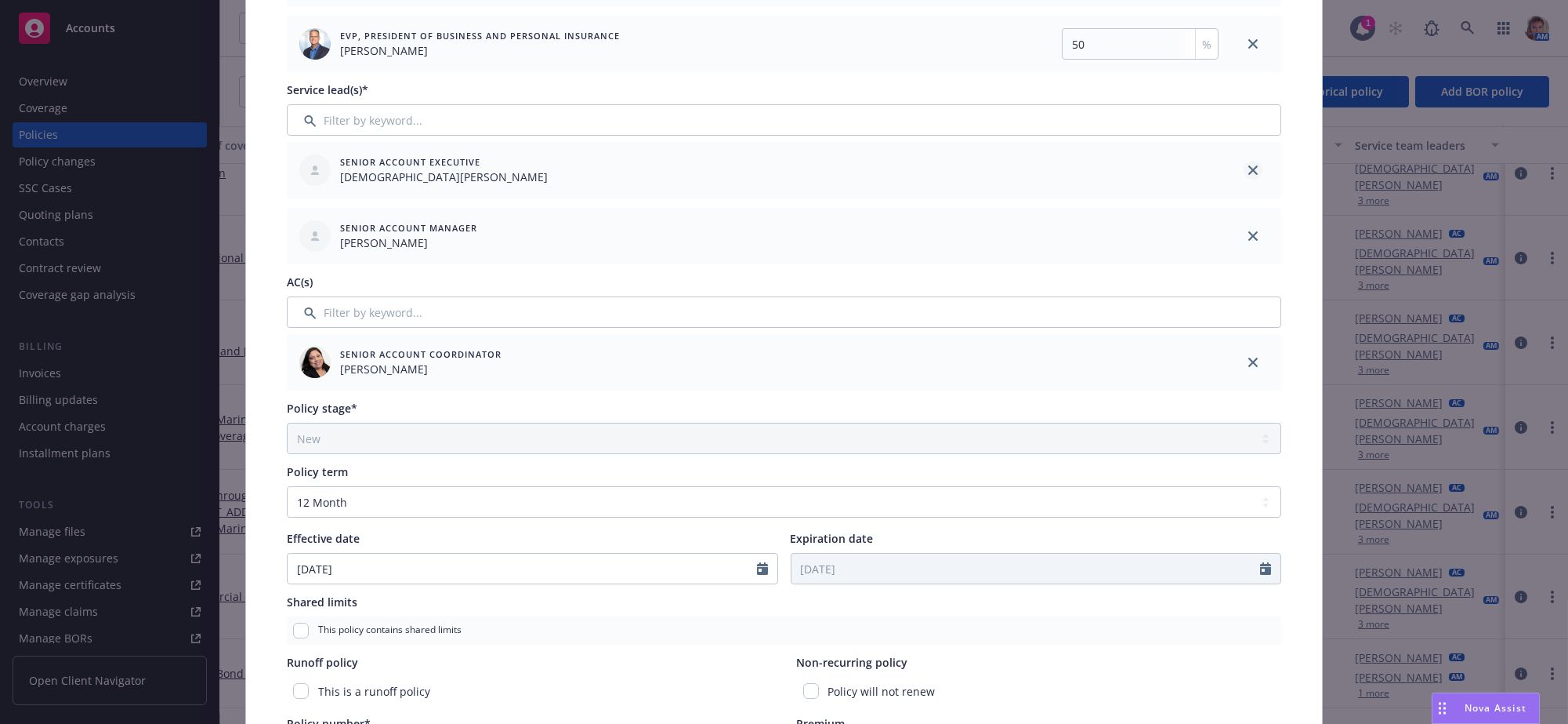
click at [1248, 175] on icon "close" at bounding box center [1253, 171] width 10 height 10
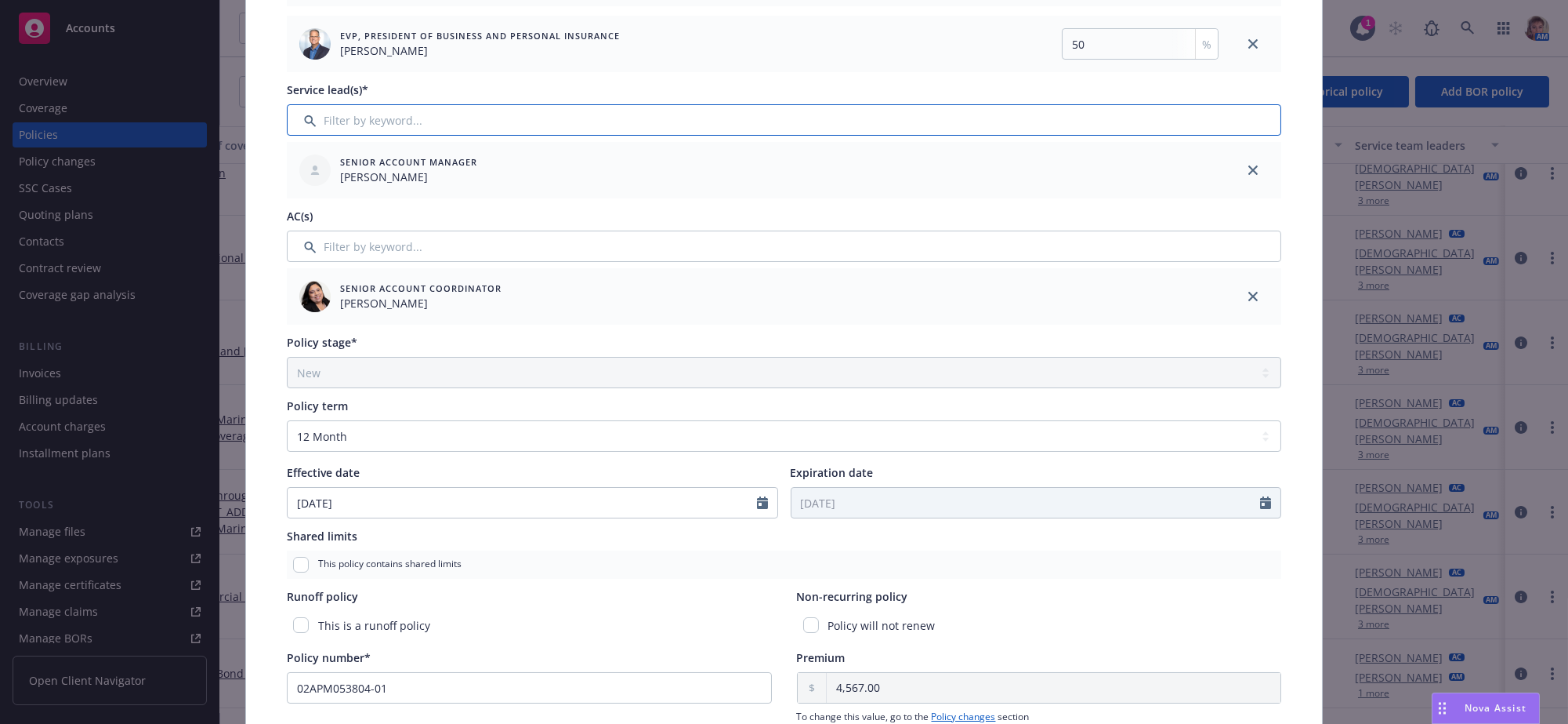
click at [737, 133] on input "Filter by keyword..." at bounding box center [784, 120] width 995 height 31
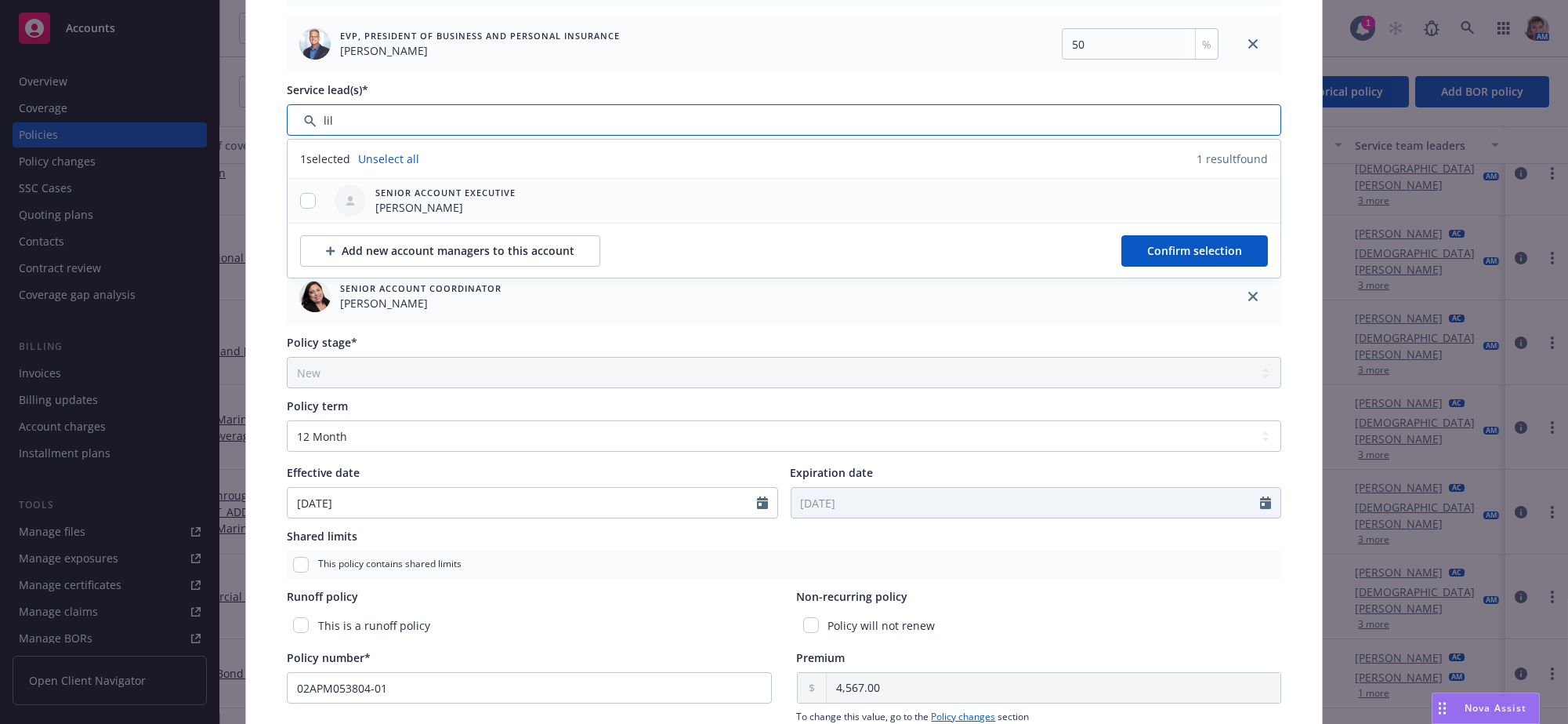
type input "lil"
click at [314, 209] on div at bounding box center [308, 201] width 41 height 16
click at [1173, 258] on span "Confirm selection" at bounding box center [1195, 250] width 95 height 15
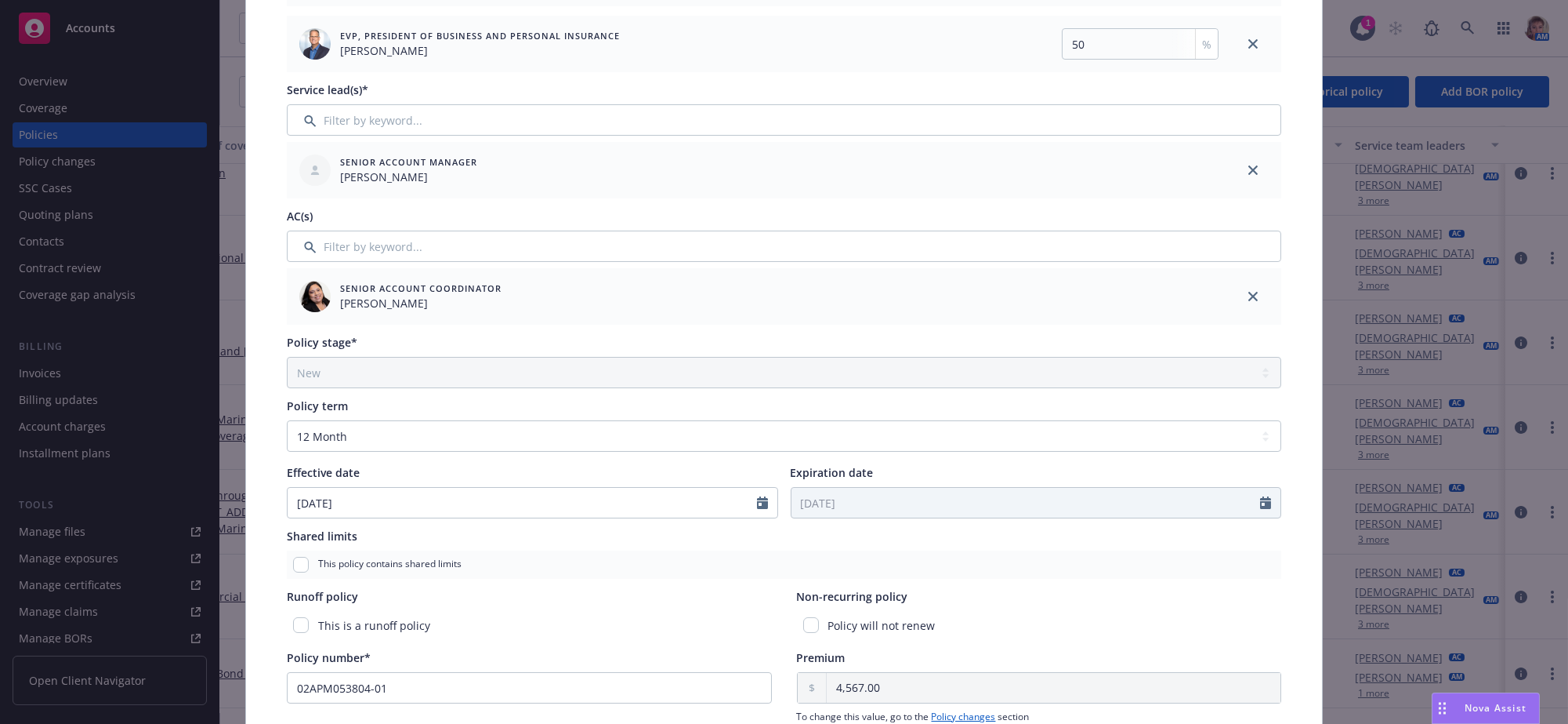
scroll to position [0, 0]
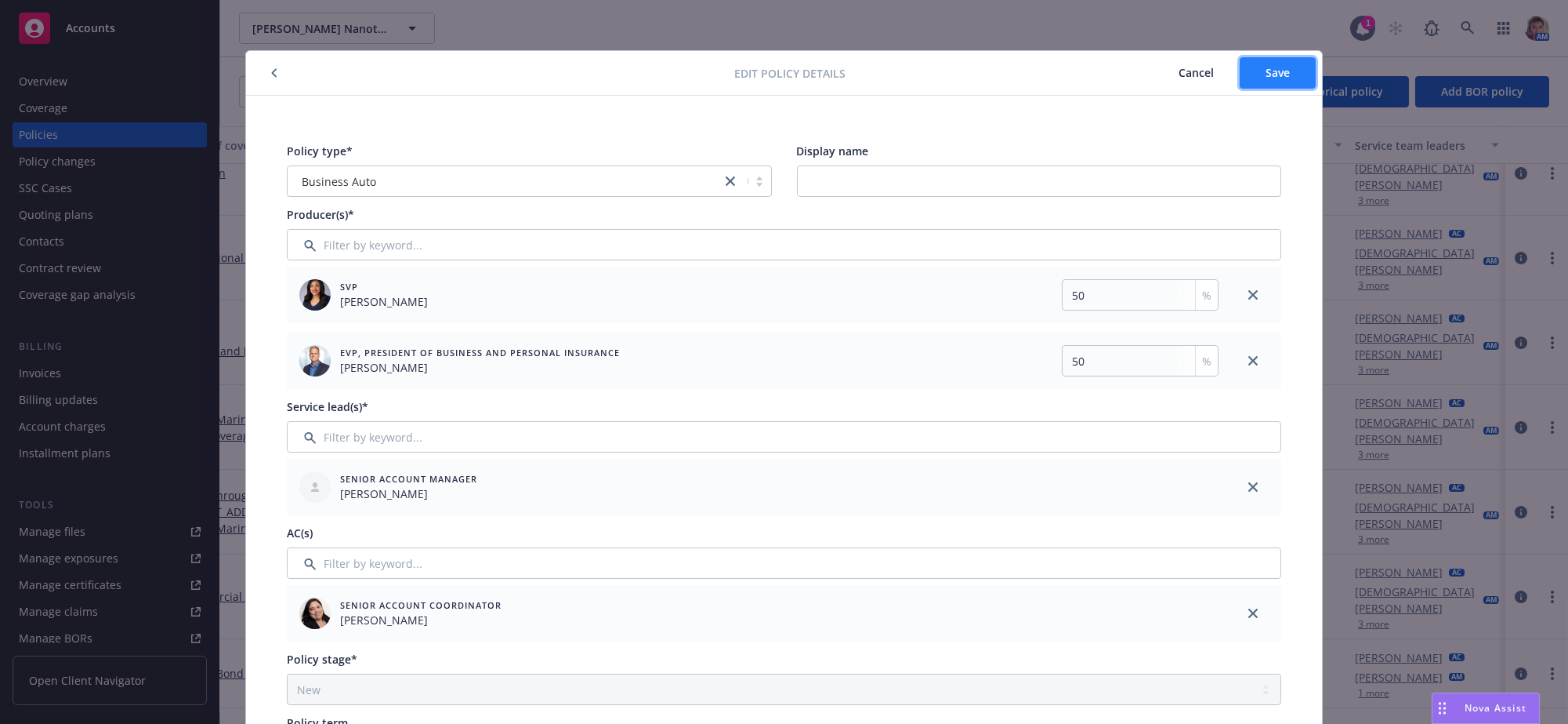
click at [1266, 72] on span "Save" at bounding box center [1278, 72] width 24 height 15
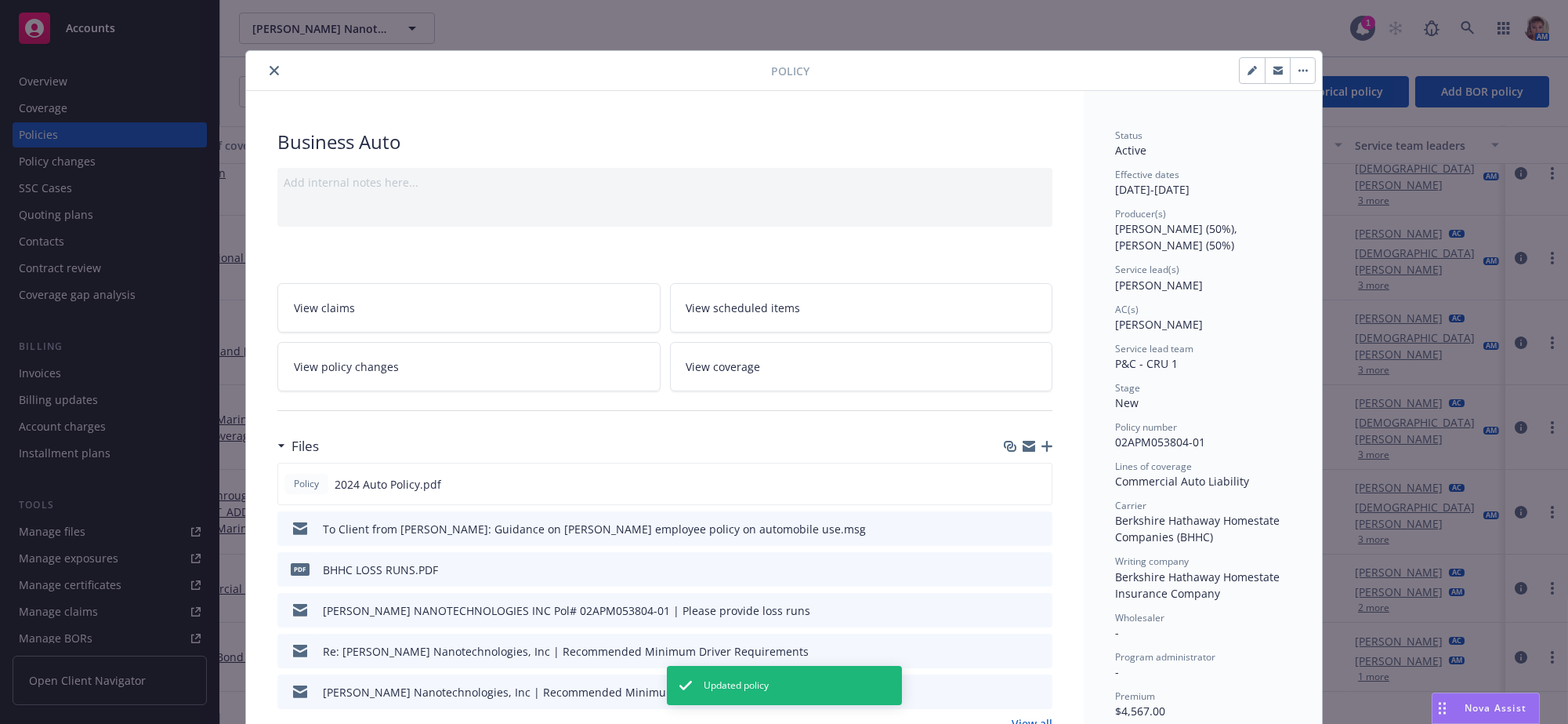
click at [269, 72] on icon "close" at bounding box center [274, 71] width 10 height 10
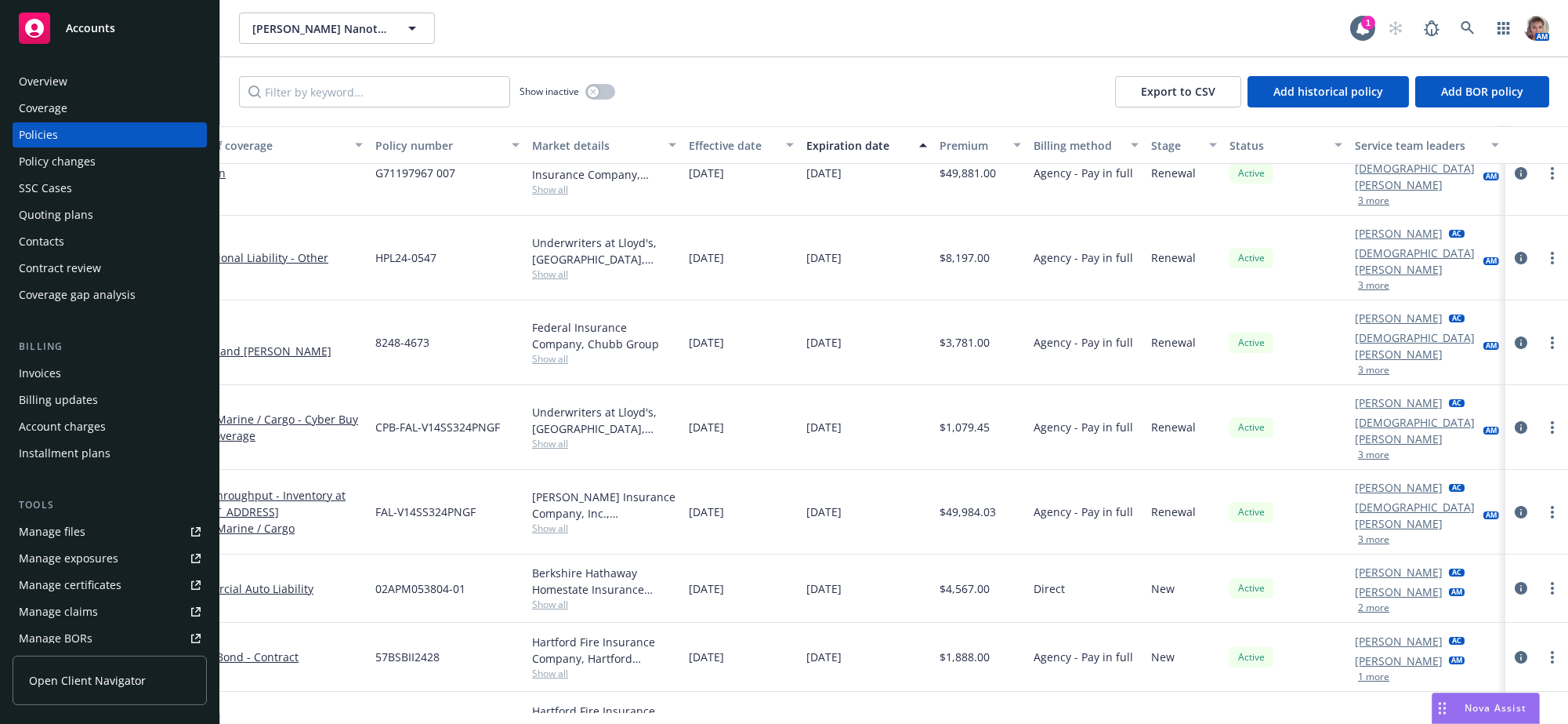
click at [1367, 603] on button "2 more" at bounding box center [1373, 607] width 31 height 10
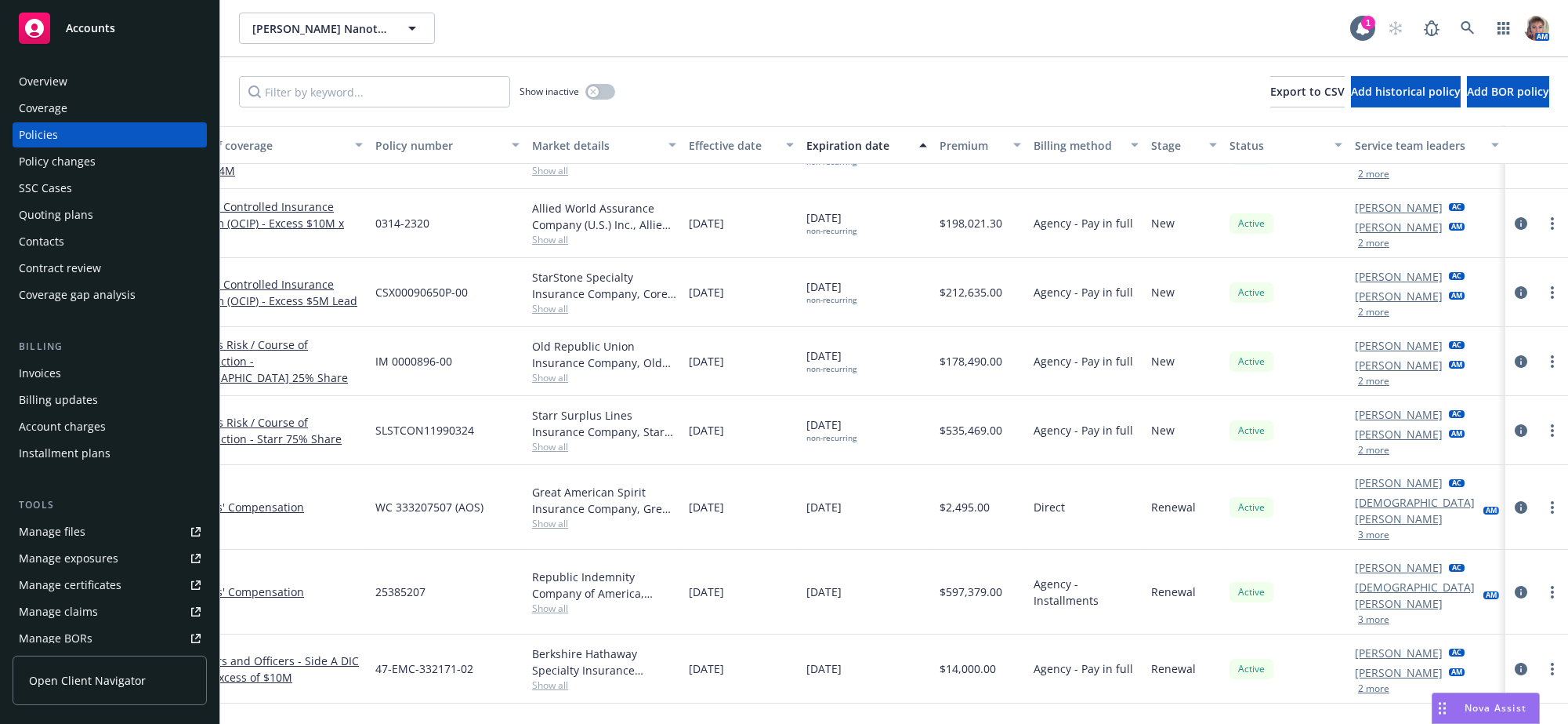
scroll to position [208, 179]
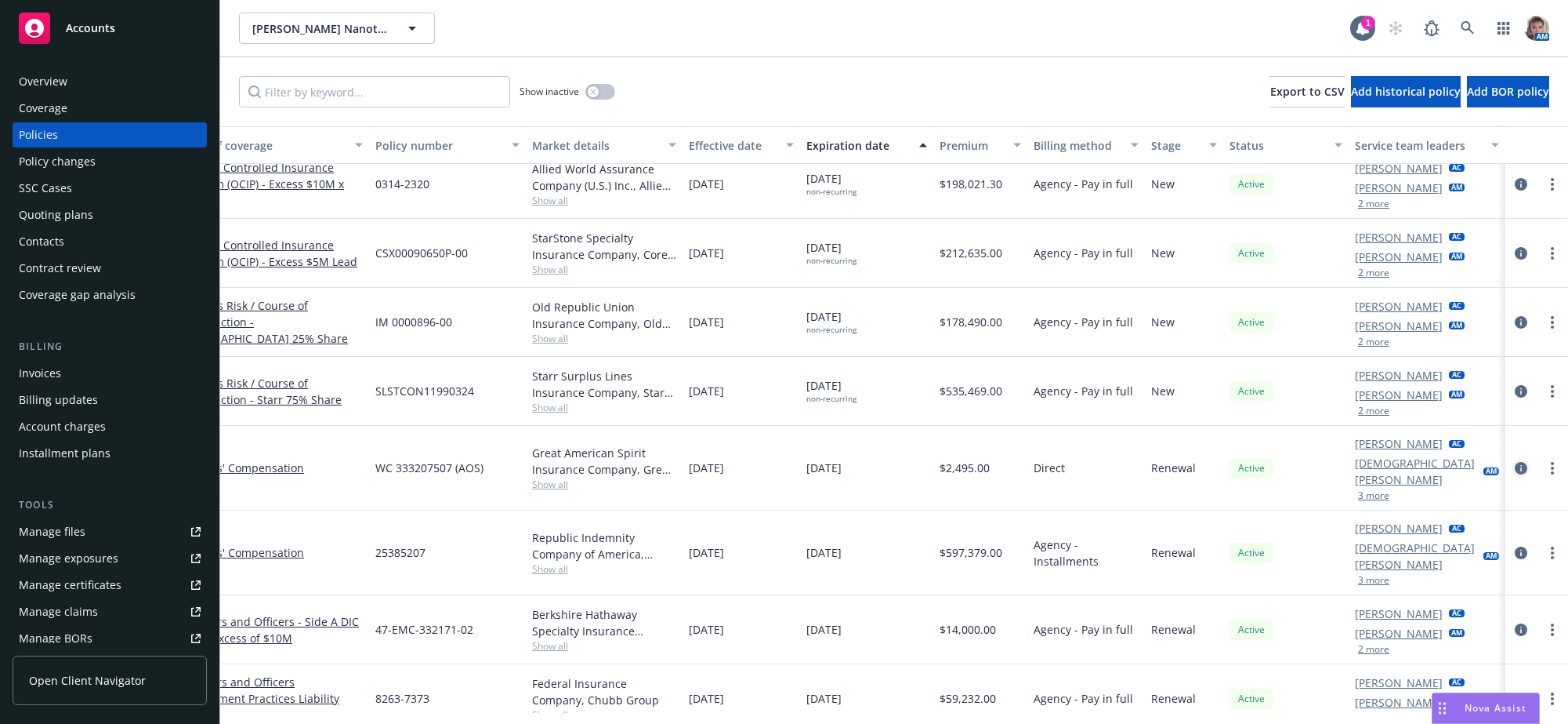
click at [1515, 475] on icon "circleInformation" at bounding box center [1521, 468] width 13 height 13
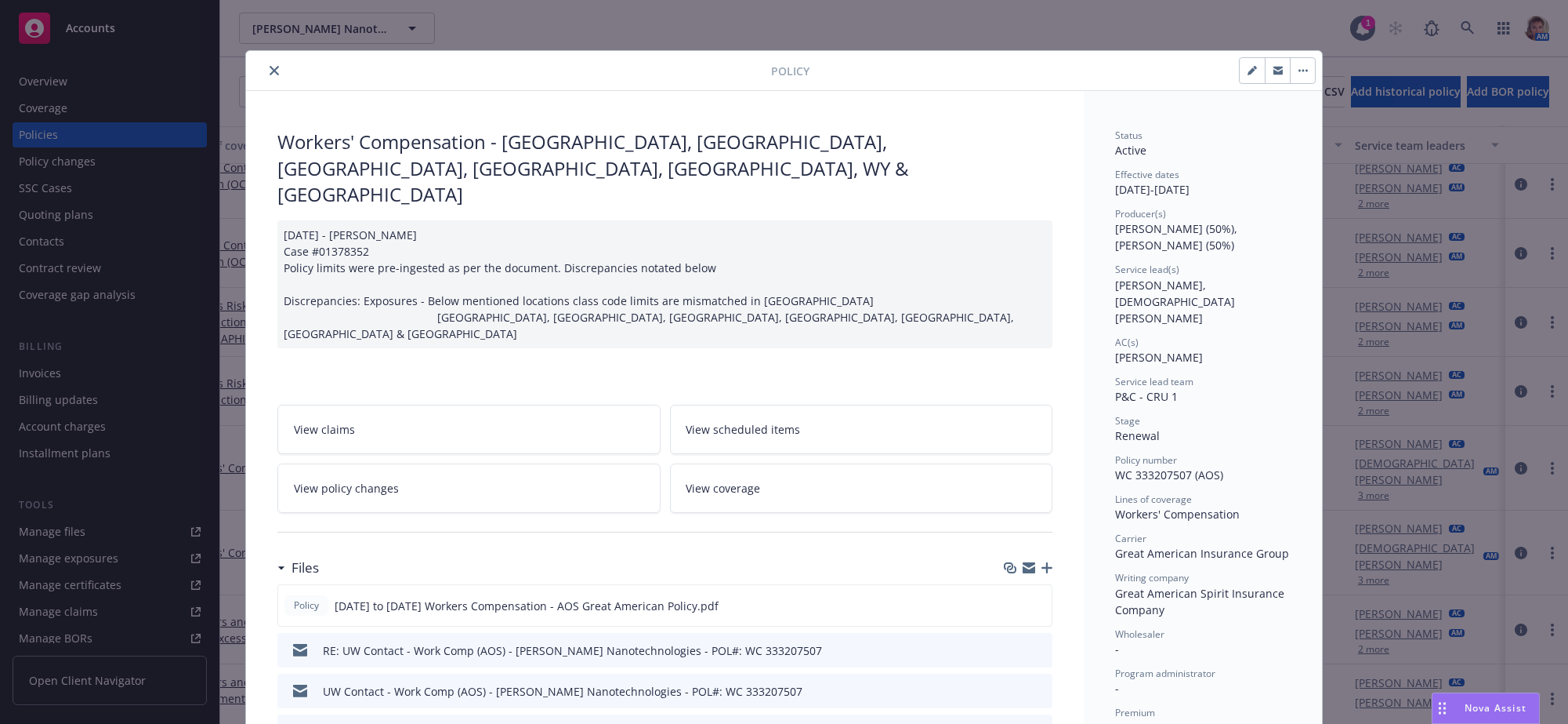
click at [1247, 76] on icon "button" at bounding box center [1252, 71] width 10 height 10
select select "RENEWAL"
select select "12"
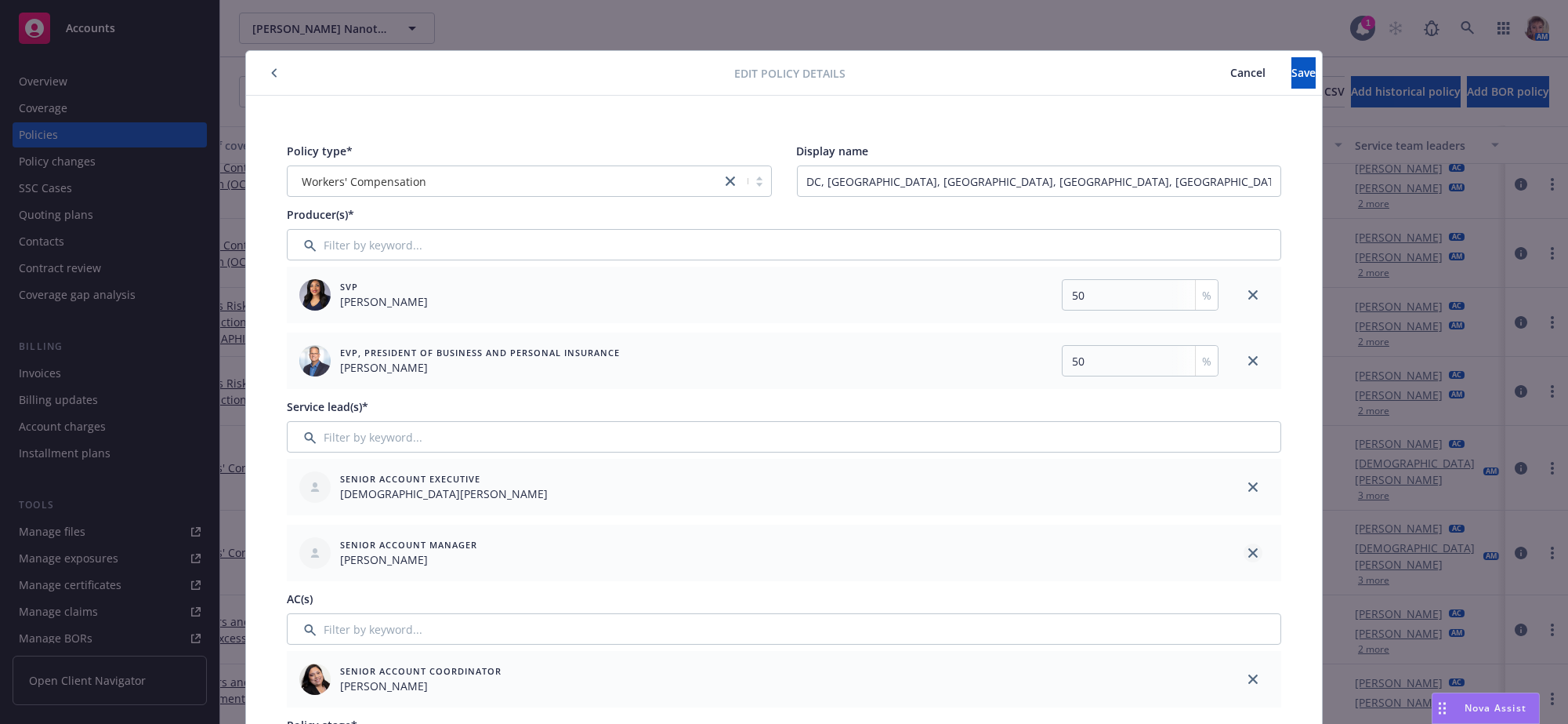
click at [1248, 492] on icon "close" at bounding box center [1253, 487] width 10 height 10
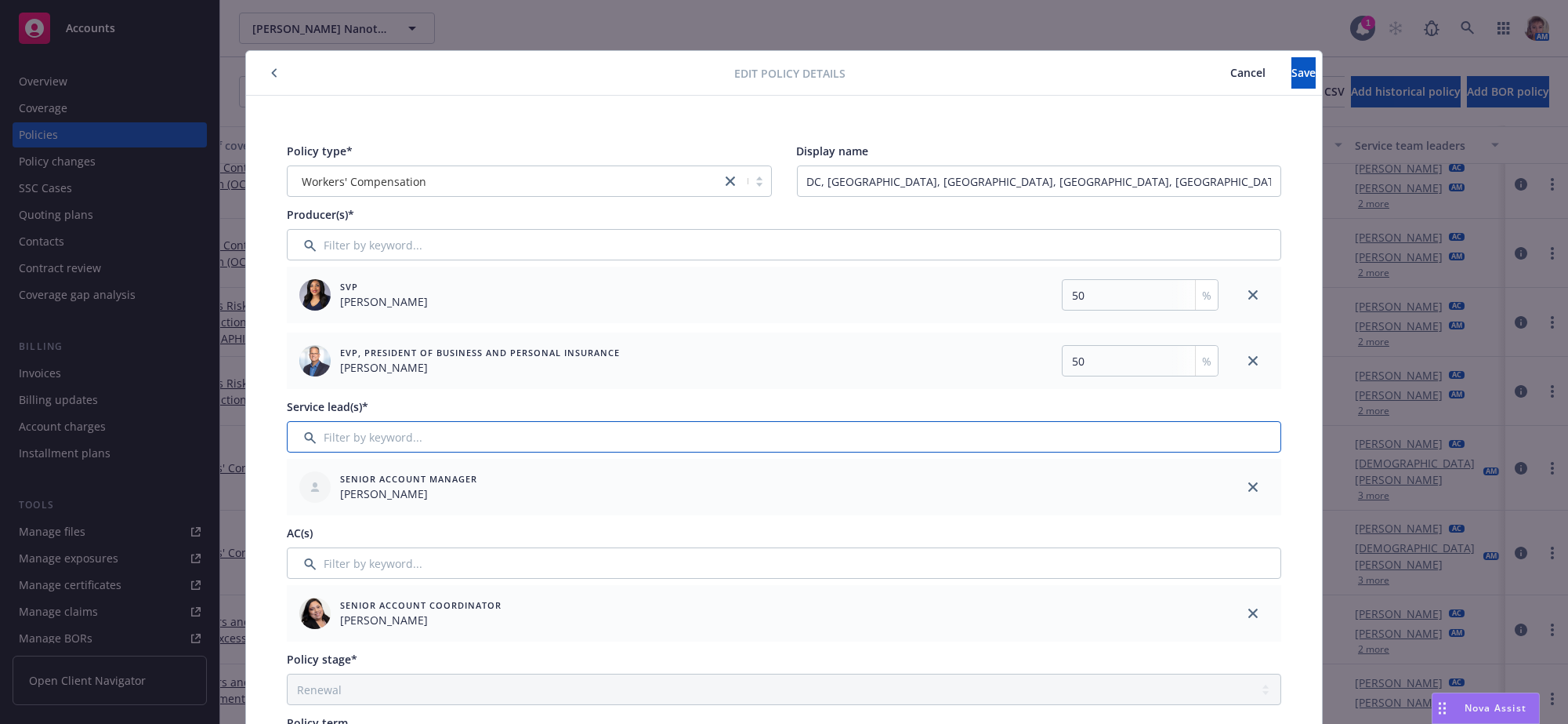
click at [622, 452] on input "Filter by keyword..." at bounding box center [784, 436] width 995 height 31
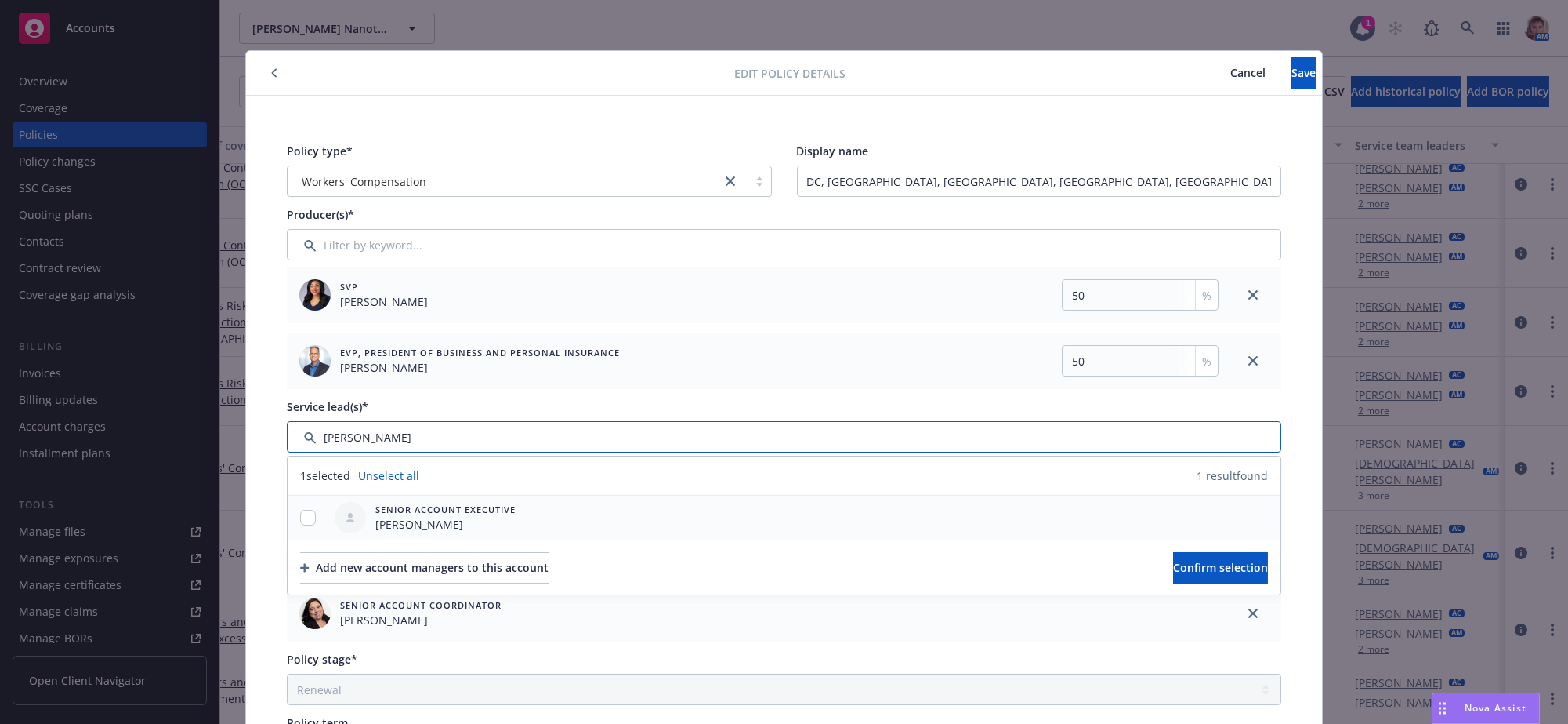
type input "[PERSON_NAME]"
click at [300, 525] on input "checkbox" at bounding box center [307, 516] width 15 height 15
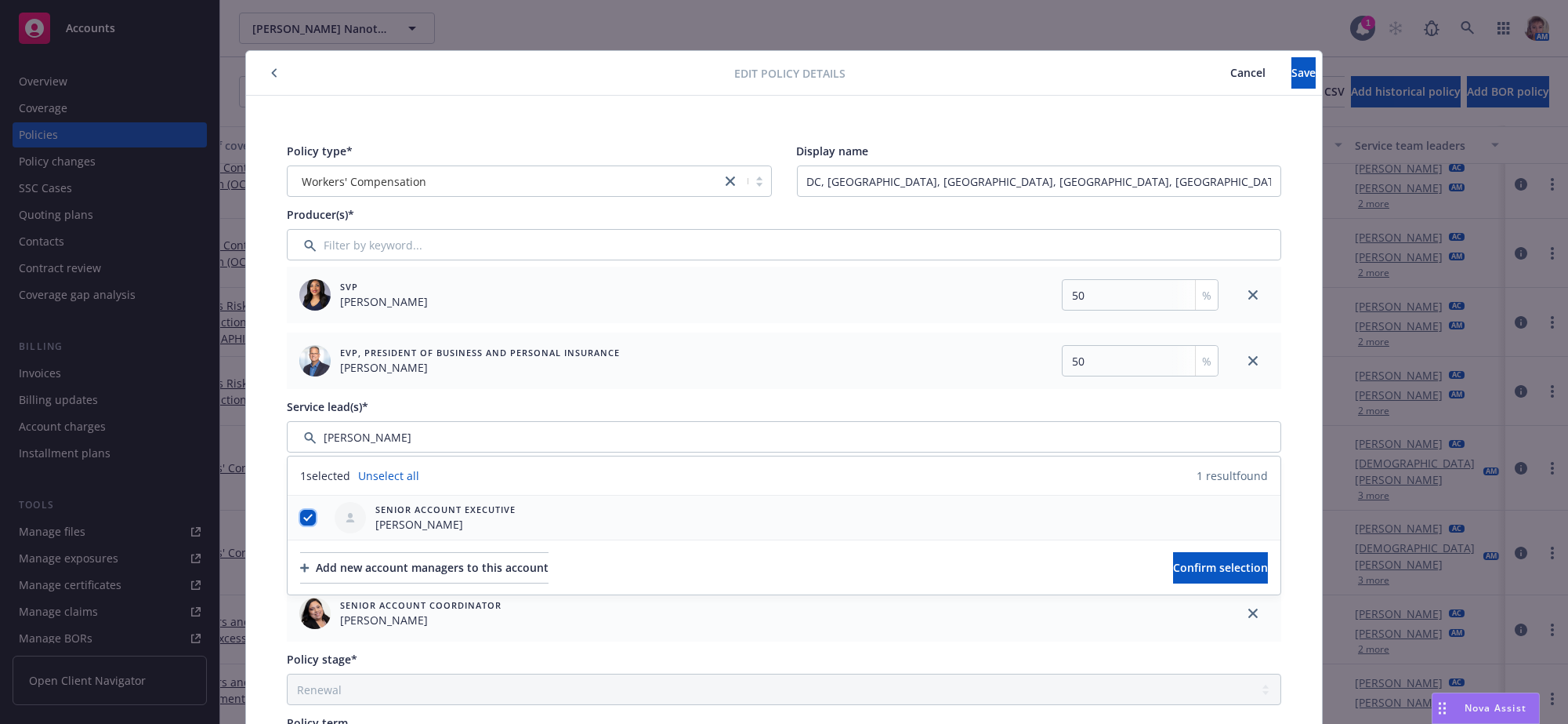
checkbox input "true"
click at [1184, 574] on span "Confirm selection" at bounding box center [1221, 567] width 95 height 15
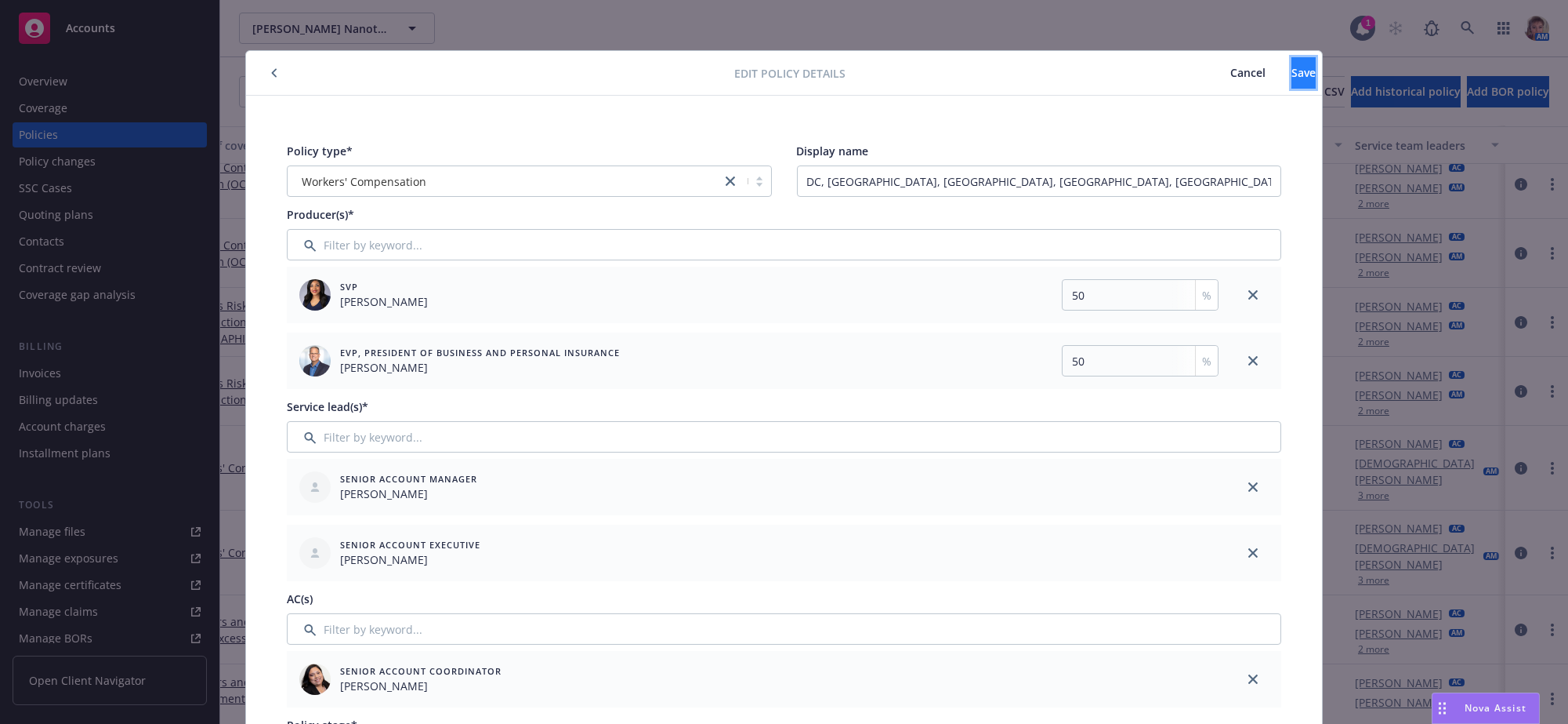
click at [1291, 68] on span "Save" at bounding box center [1303, 72] width 24 height 15
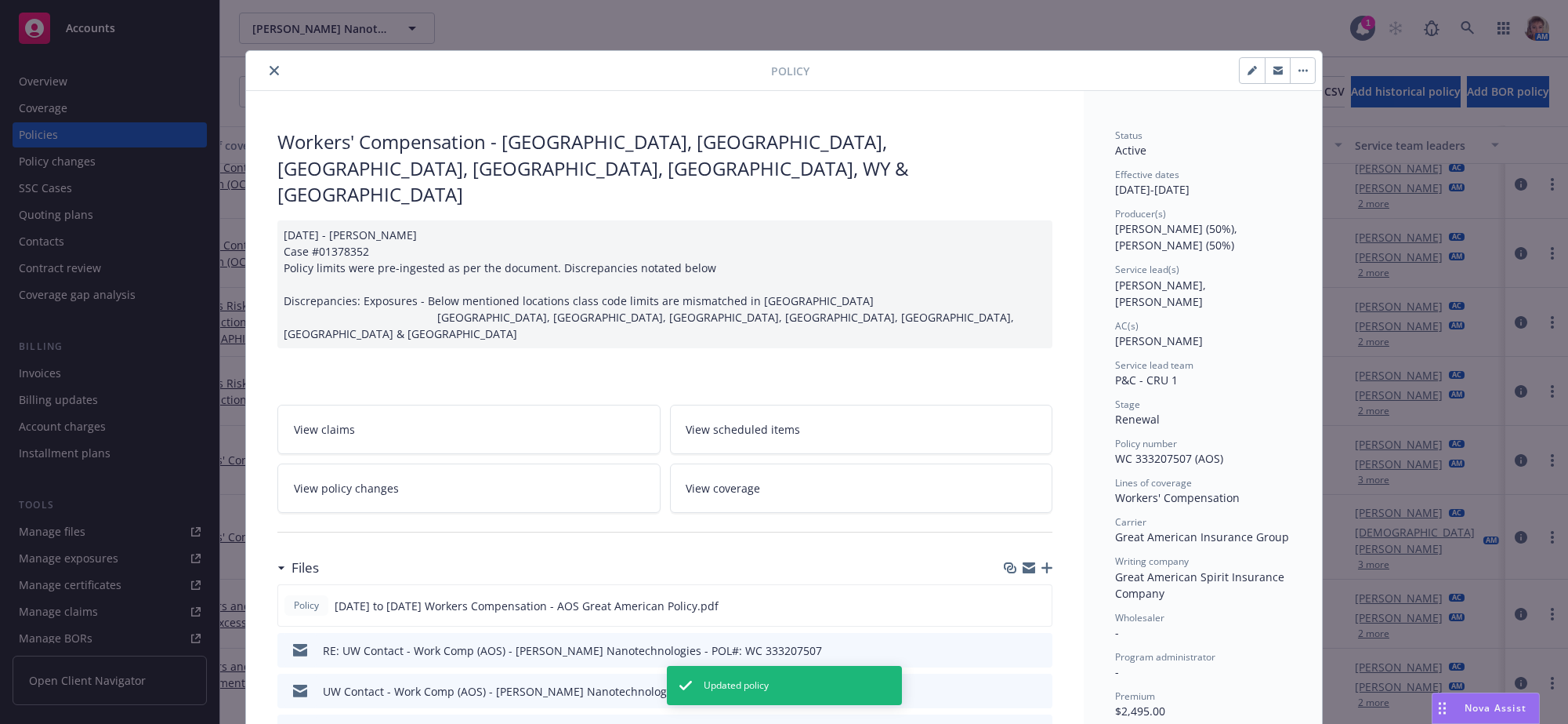
click at [269, 71] on icon "close" at bounding box center [274, 71] width 10 height 10
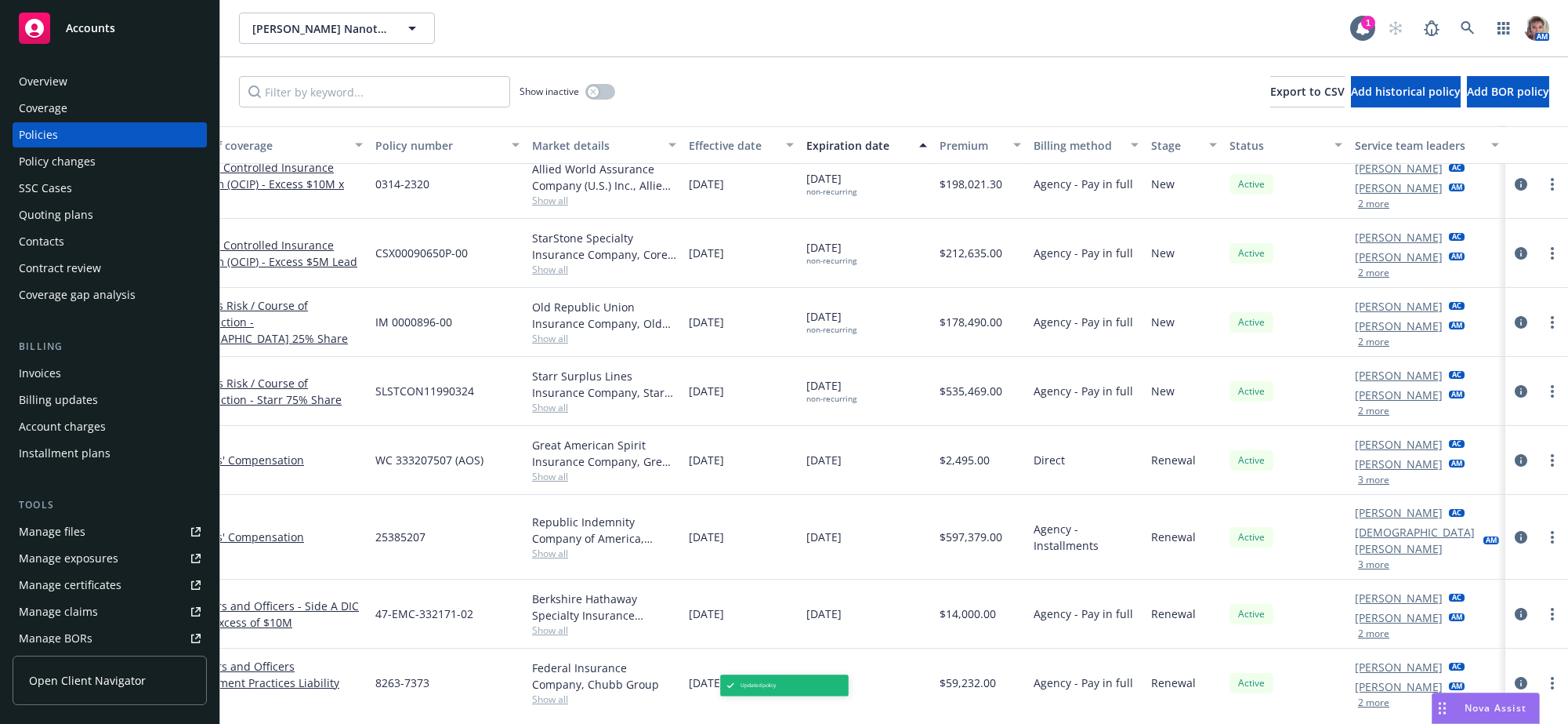
click at [1361, 484] on button "3 more" at bounding box center [1373, 480] width 31 height 10
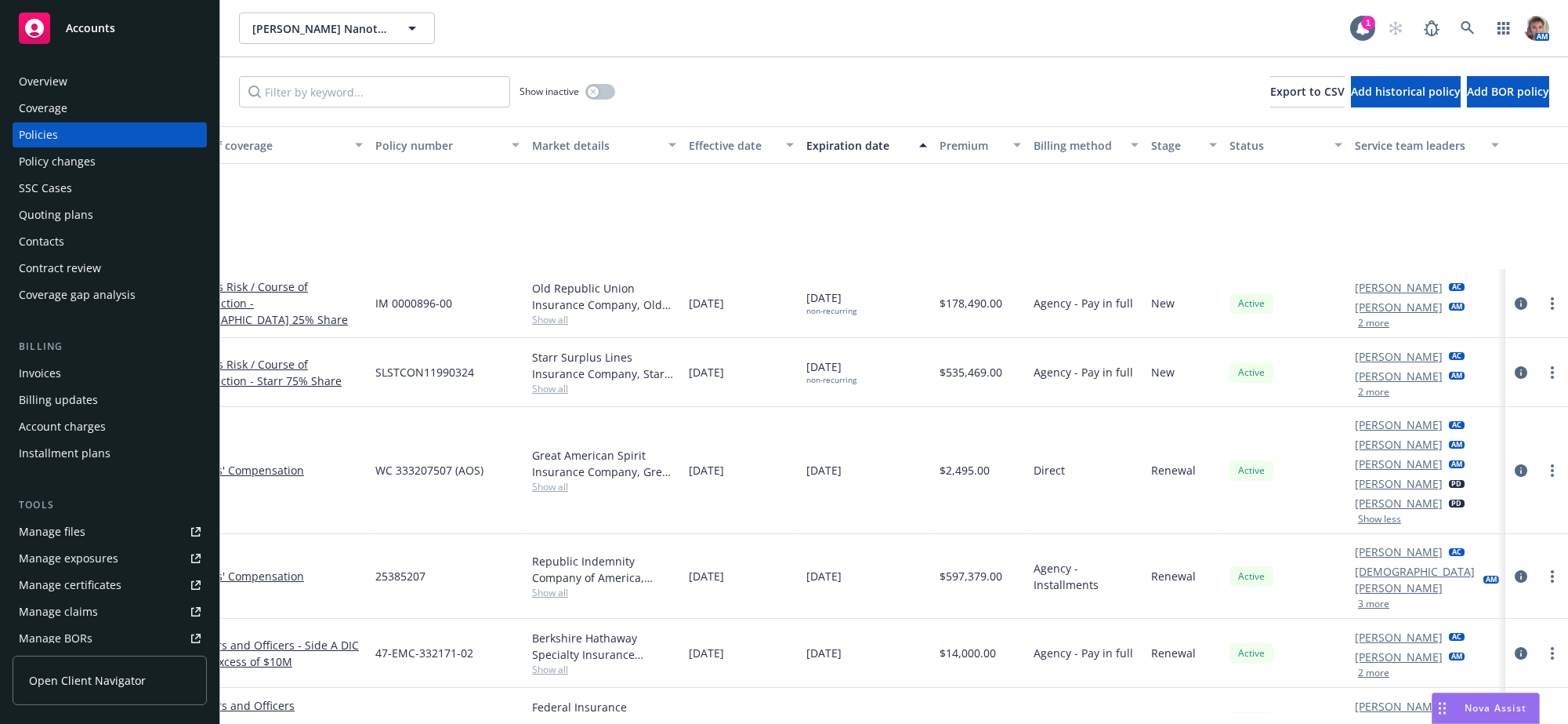
scroll to position [401, 179]
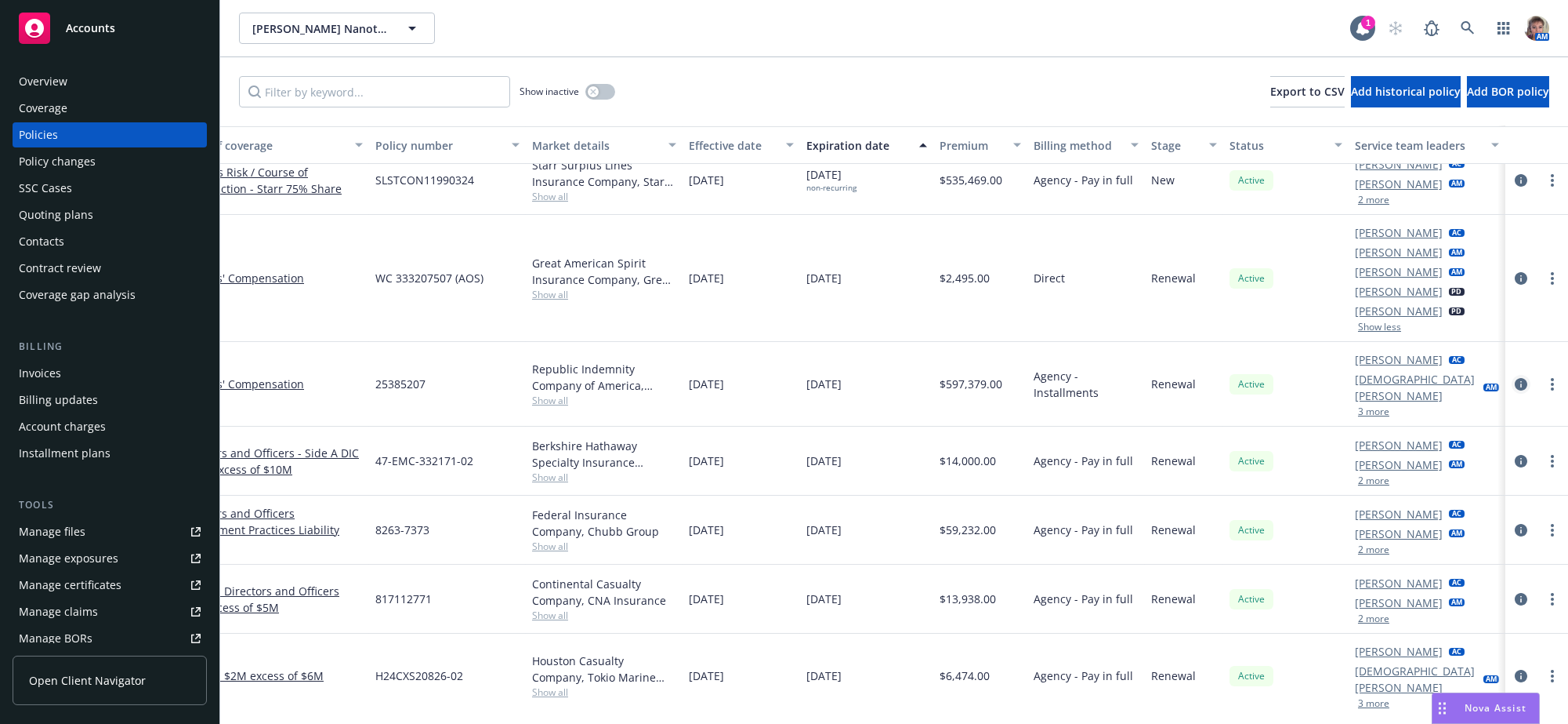
click at [1515, 390] on icon "circleInformation" at bounding box center [1521, 385] width 13 height 13
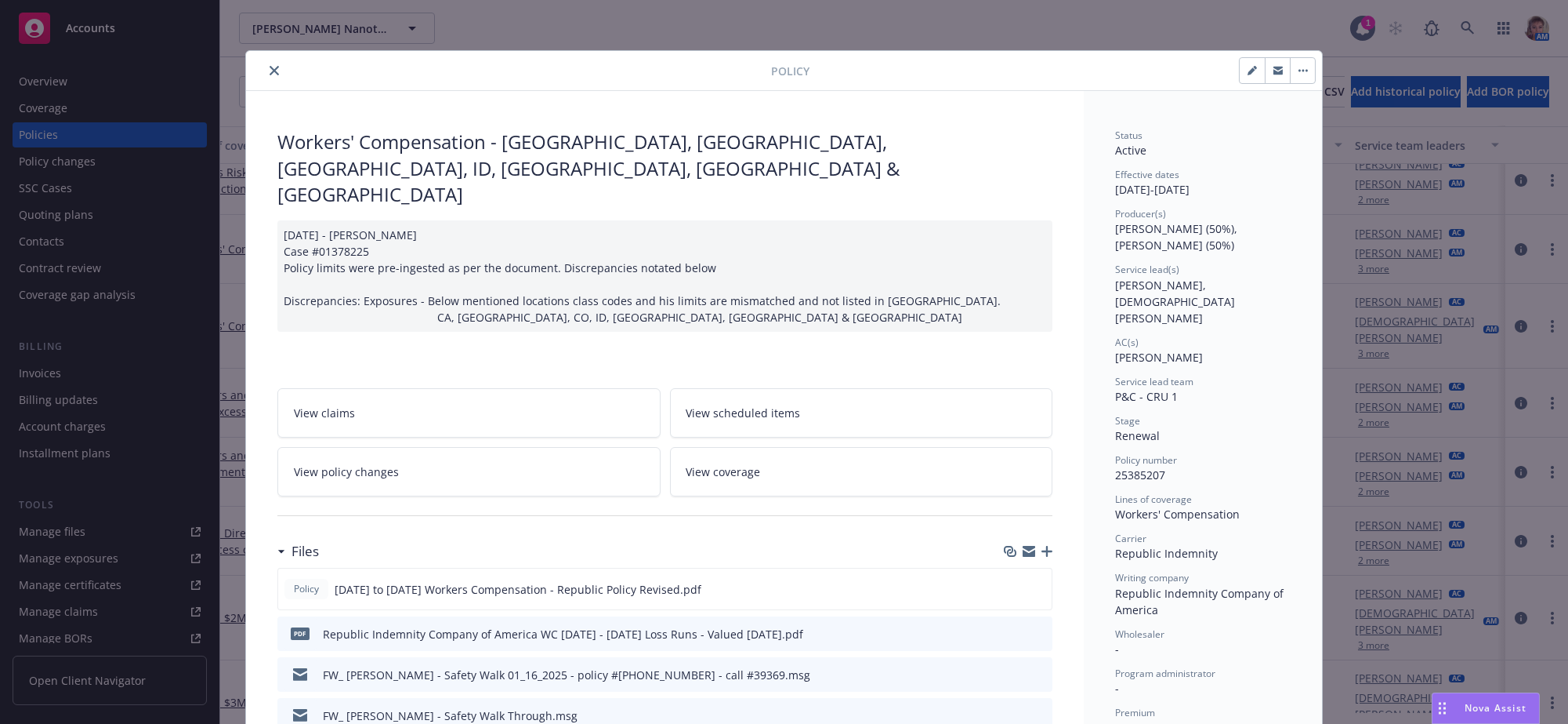
click at [1253, 70] on icon "button" at bounding box center [1254, 68] width 4 height 4
select select "RENEWAL"
select select "12"
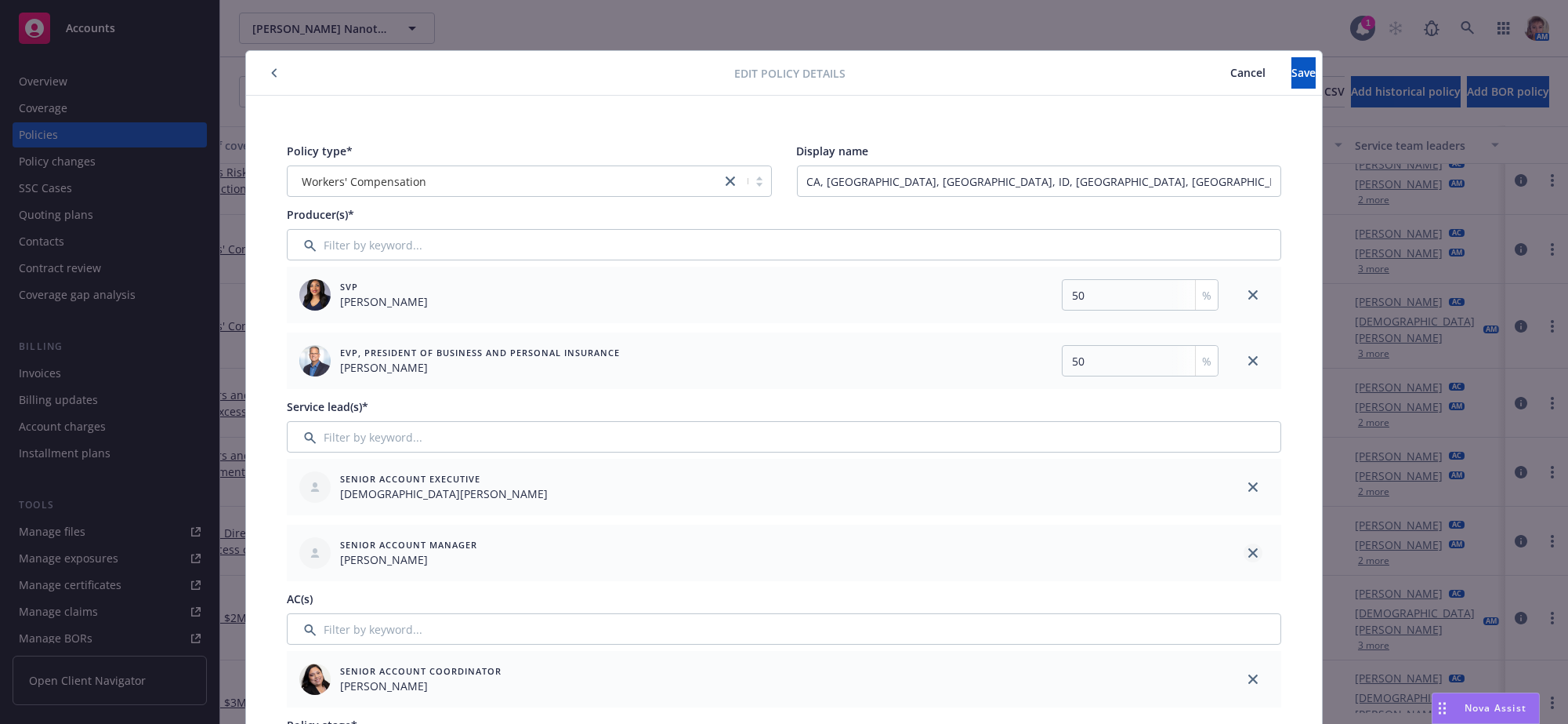
click at [1248, 492] on icon "close" at bounding box center [1253, 487] width 10 height 10
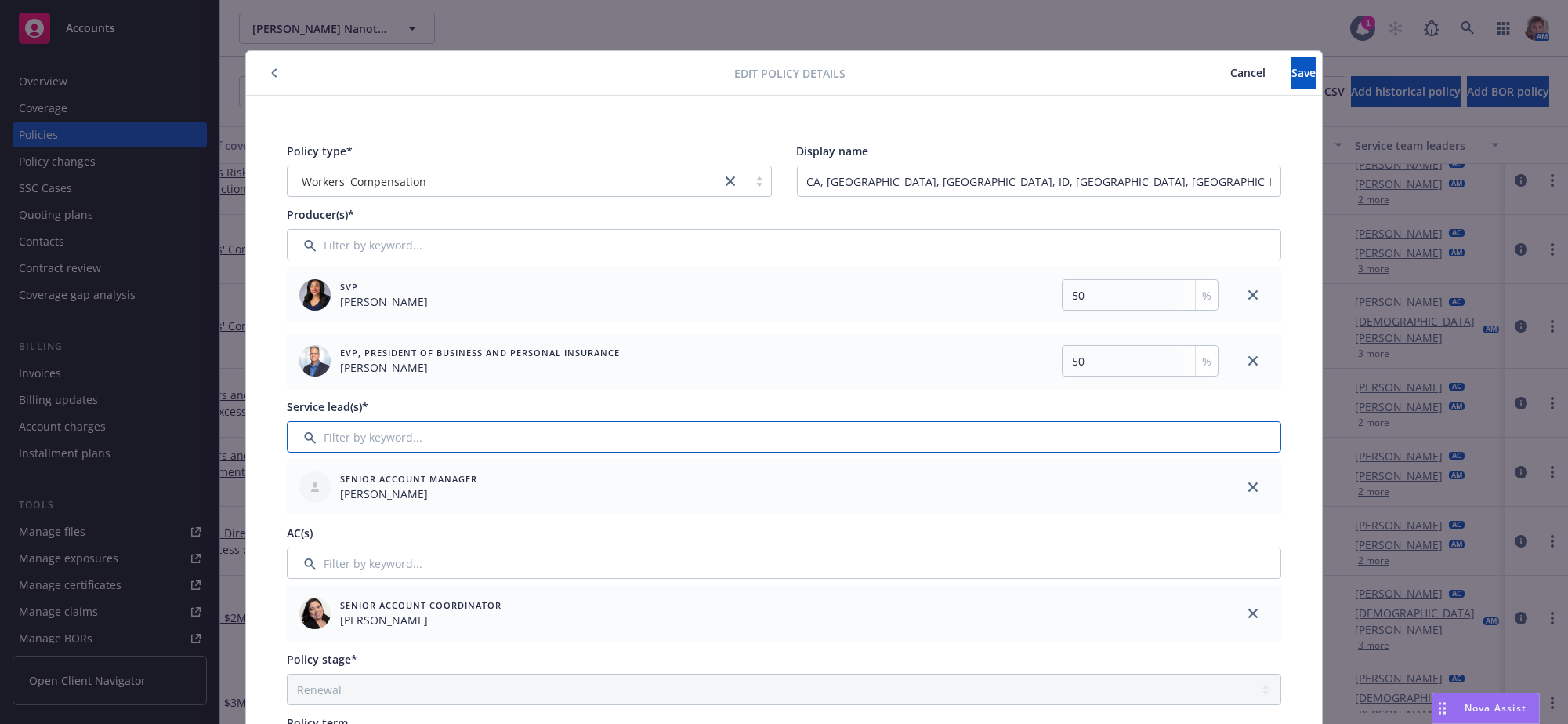
click at [622, 452] on input "Filter by keyword..." at bounding box center [784, 436] width 995 height 31
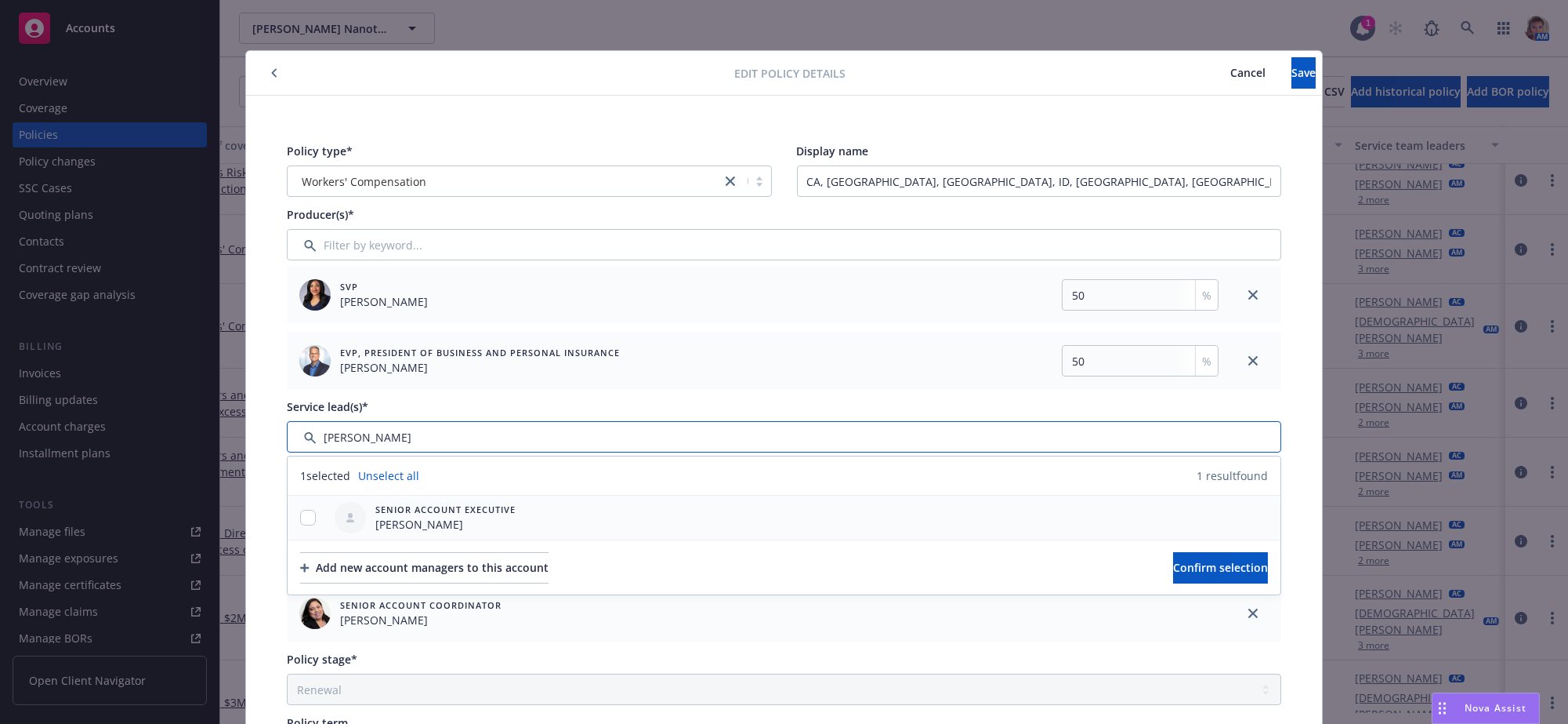
type input "lila"
click at [300, 525] on input "checkbox" at bounding box center [307, 516] width 15 height 15
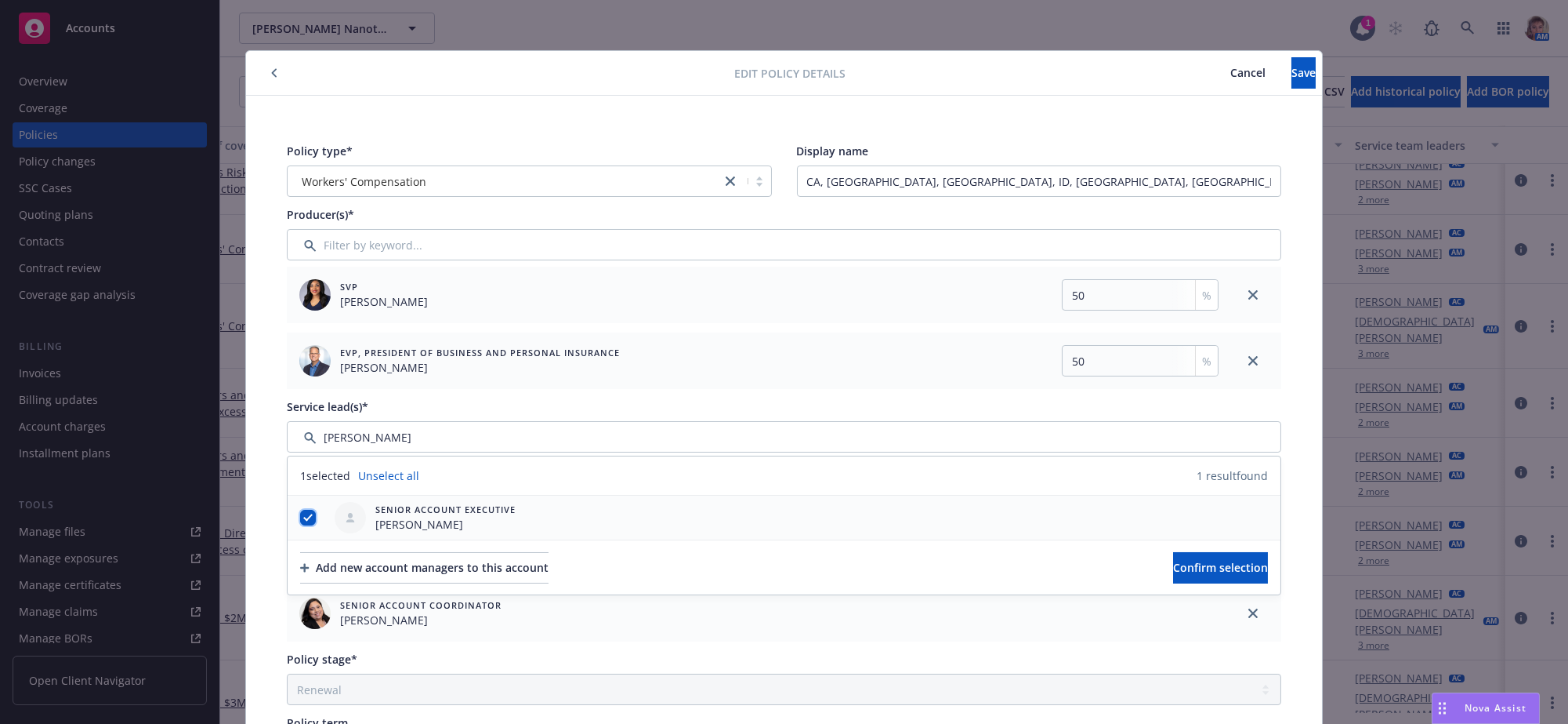
checkbox input "true"
click at [1173, 574] on span "Confirm selection" at bounding box center [1221, 567] width 95 height 15
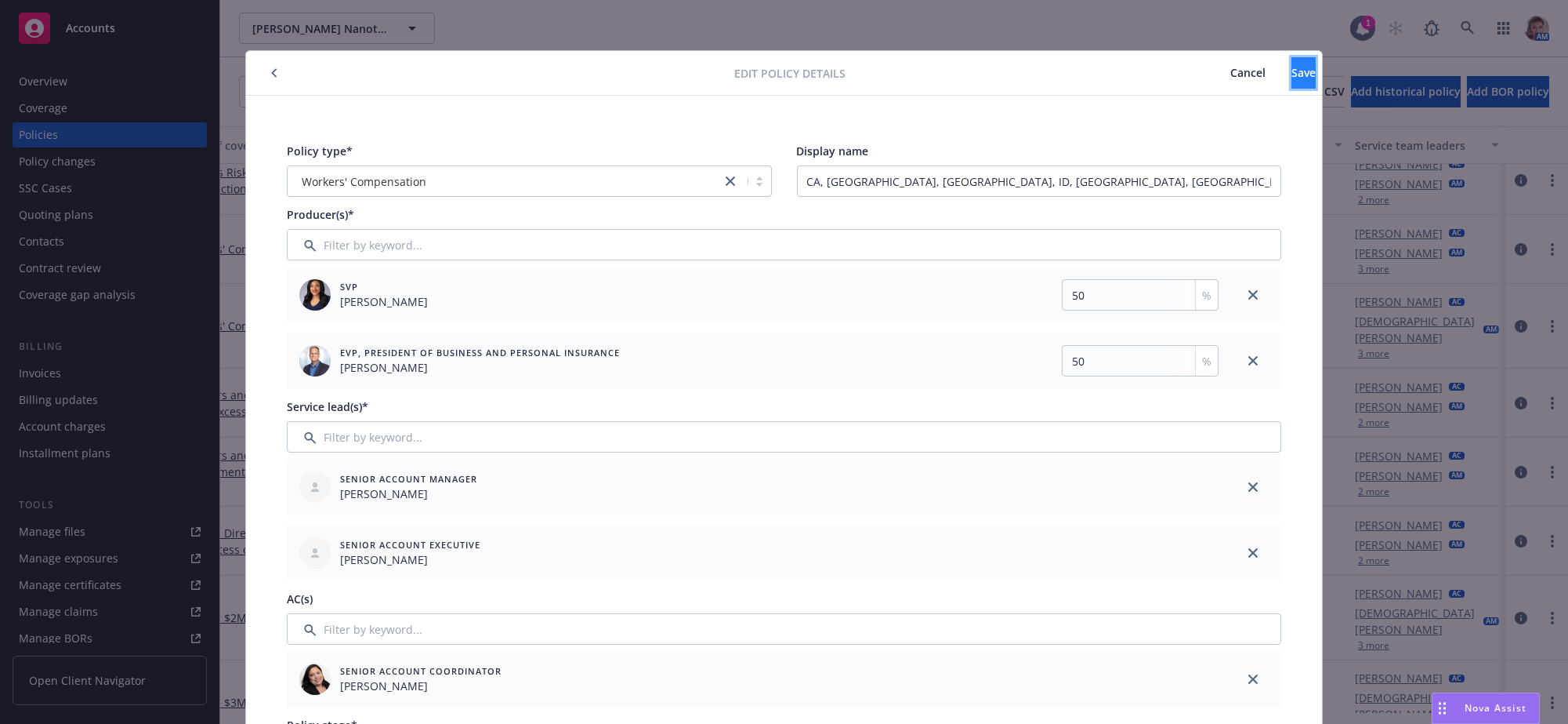
click at [1291, 69] on span "Save" at bounding box center [1303, 72] width 24 height 15
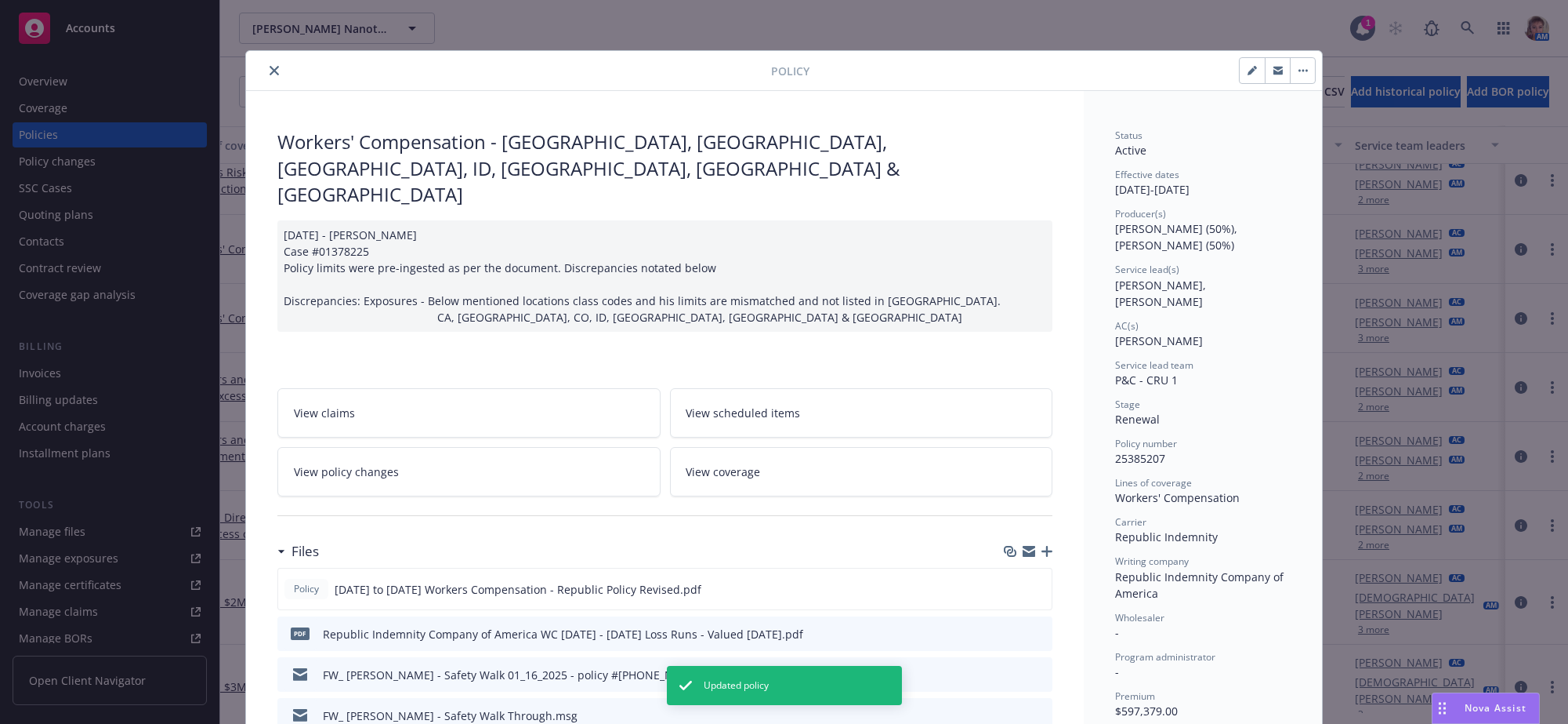
click at [279, 68] on button "close" at bounding box center [273, 70] width 18 height 19
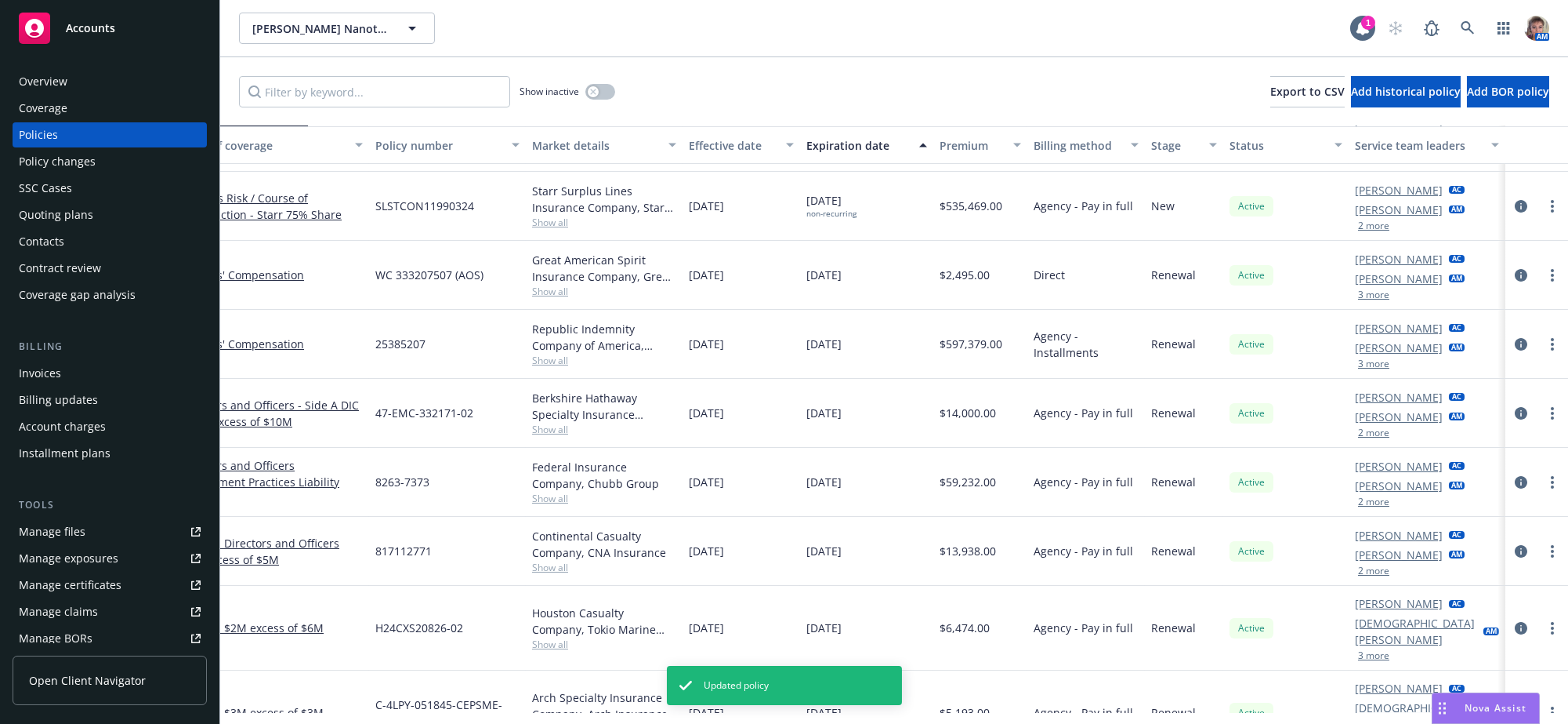
scroll to position [376, 179]
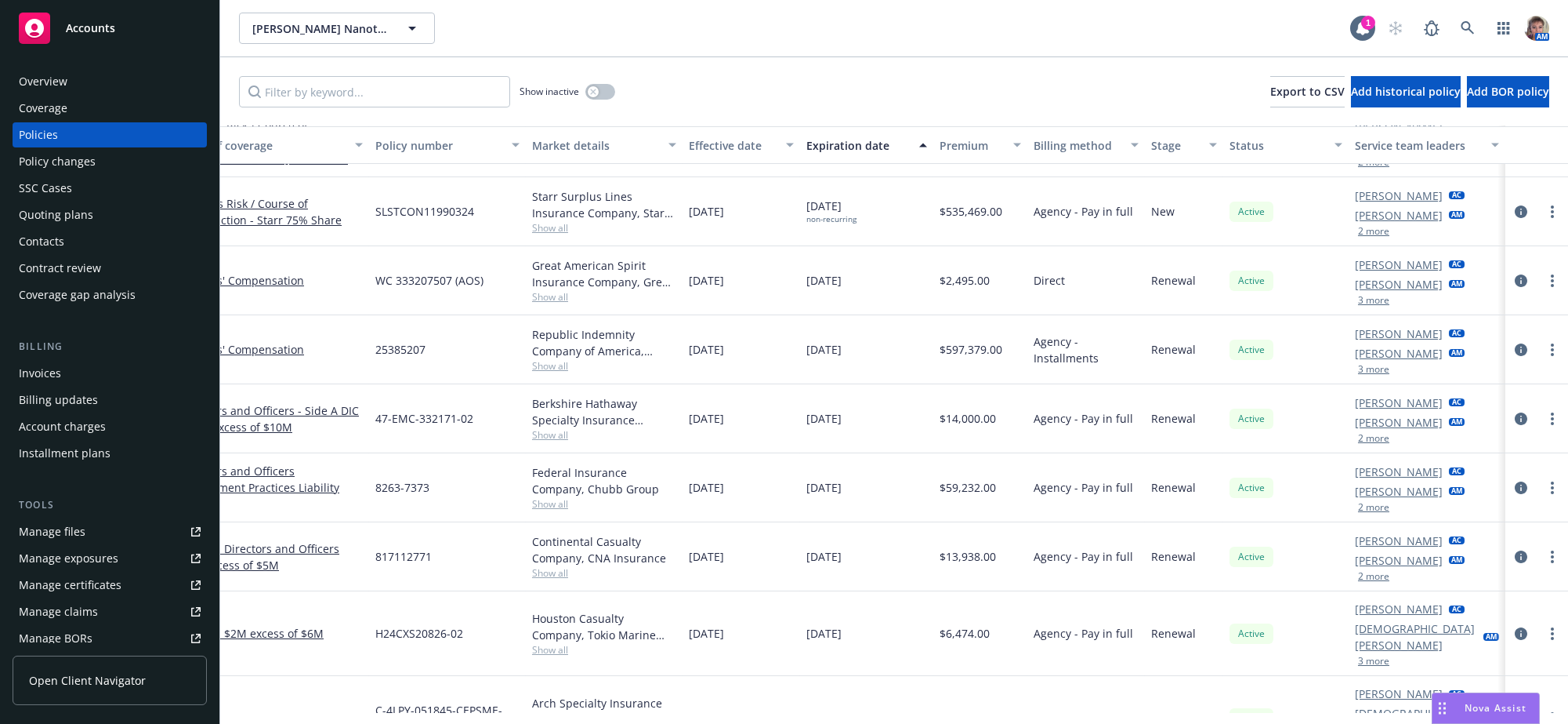
click at [1358, 305] on button "3 more" at bounding box center [1373, 300] width 31 height 10
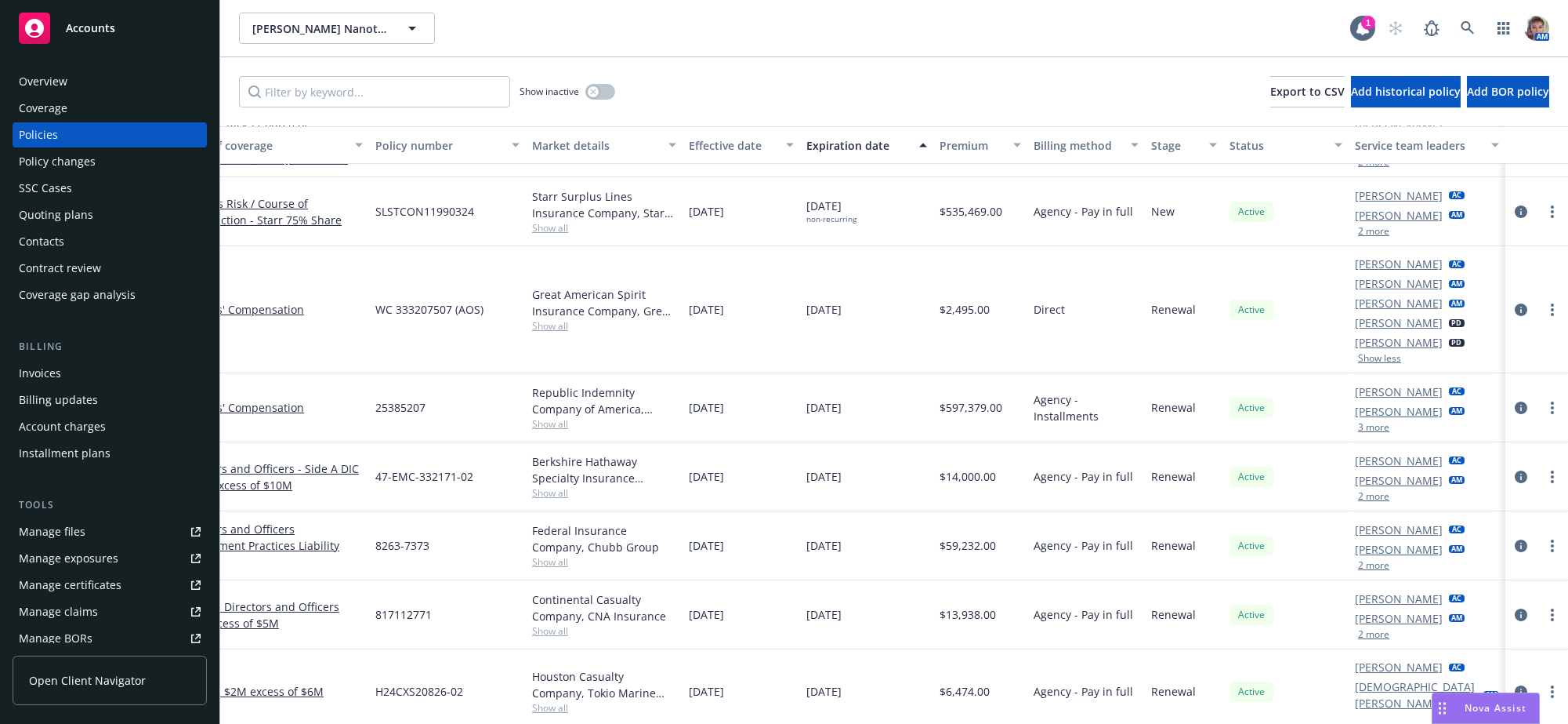
click at [1368, 432] on button "3 more" at bounding box center [1373, 427] width 31 height 10
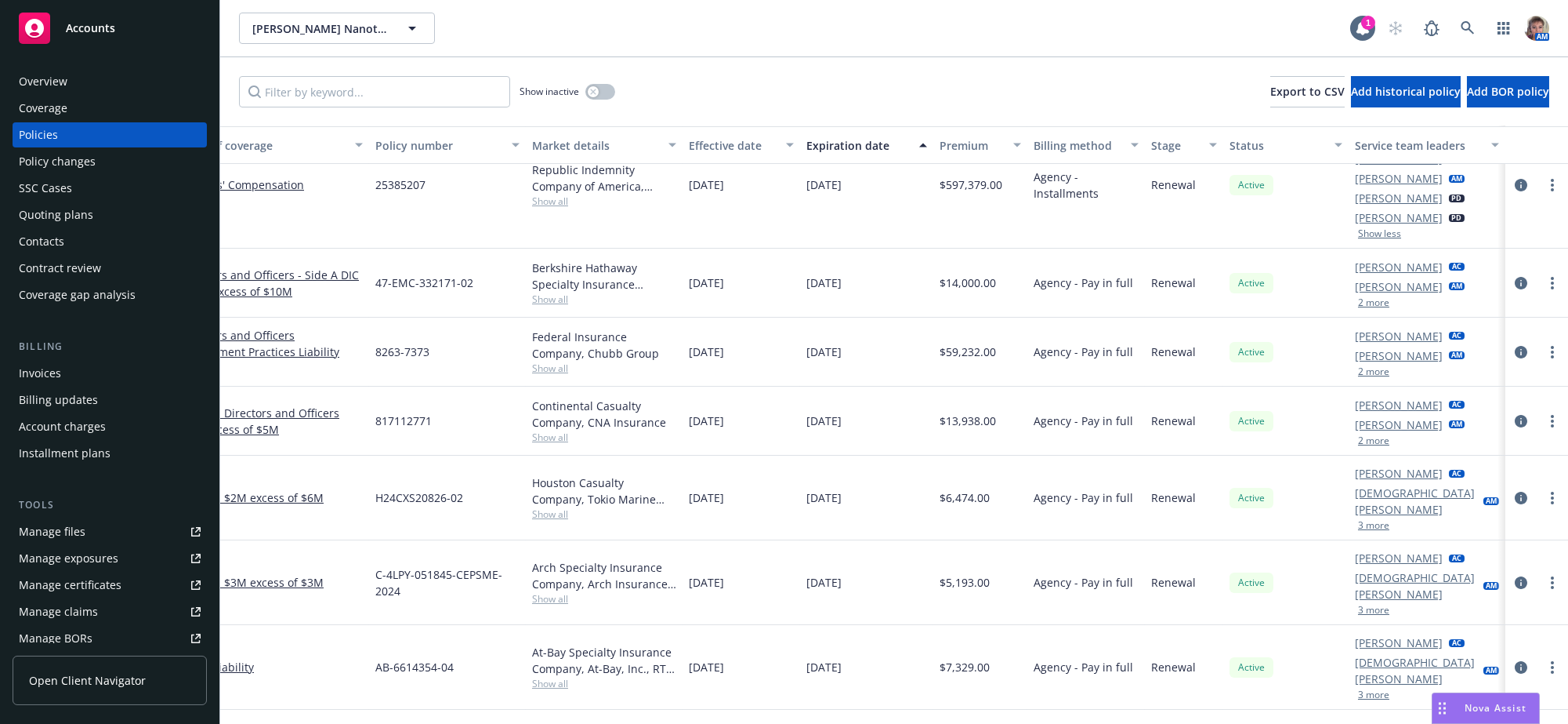
scroll to position [636, 179]
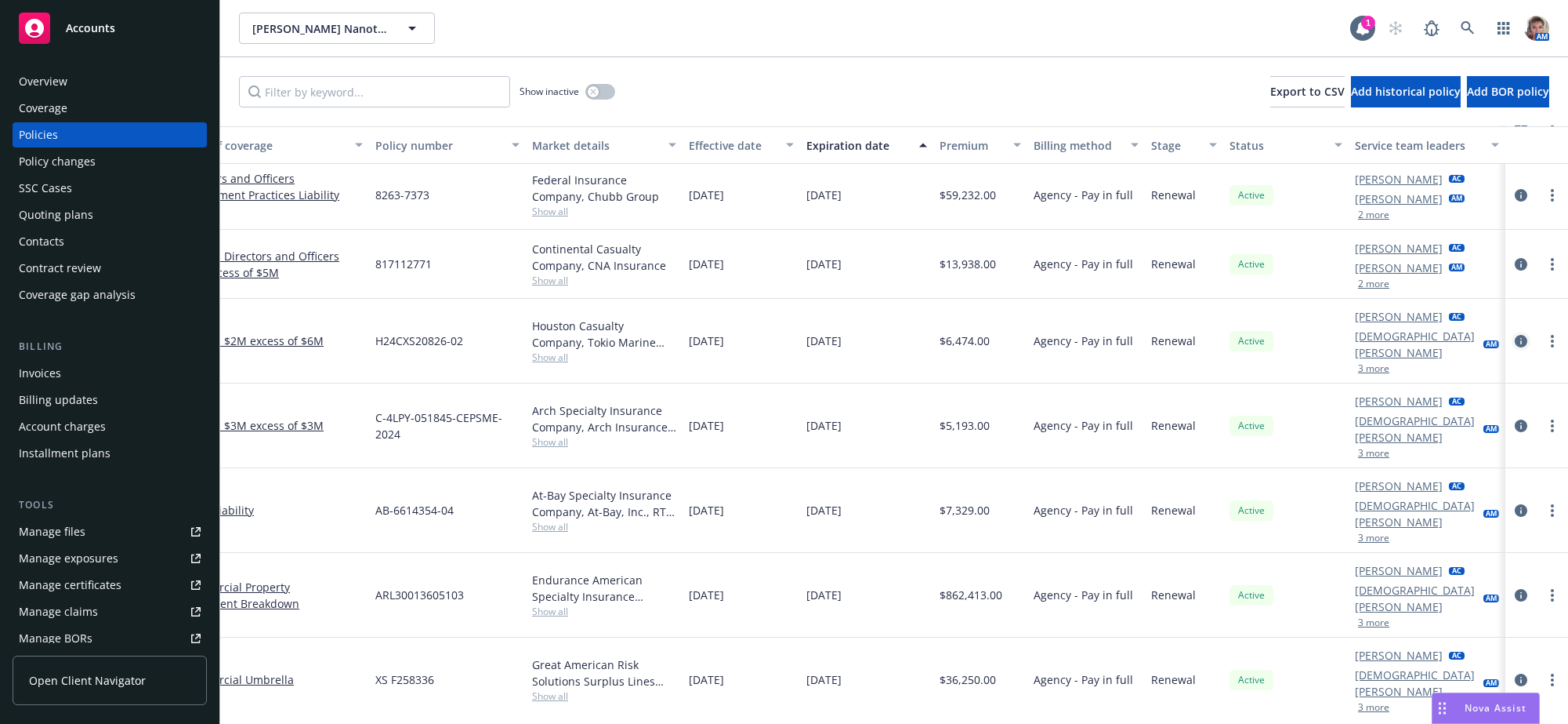
click at [1515, 348] on icon "circleInformation" at bounding box center [1521, 341] width 13 height 13
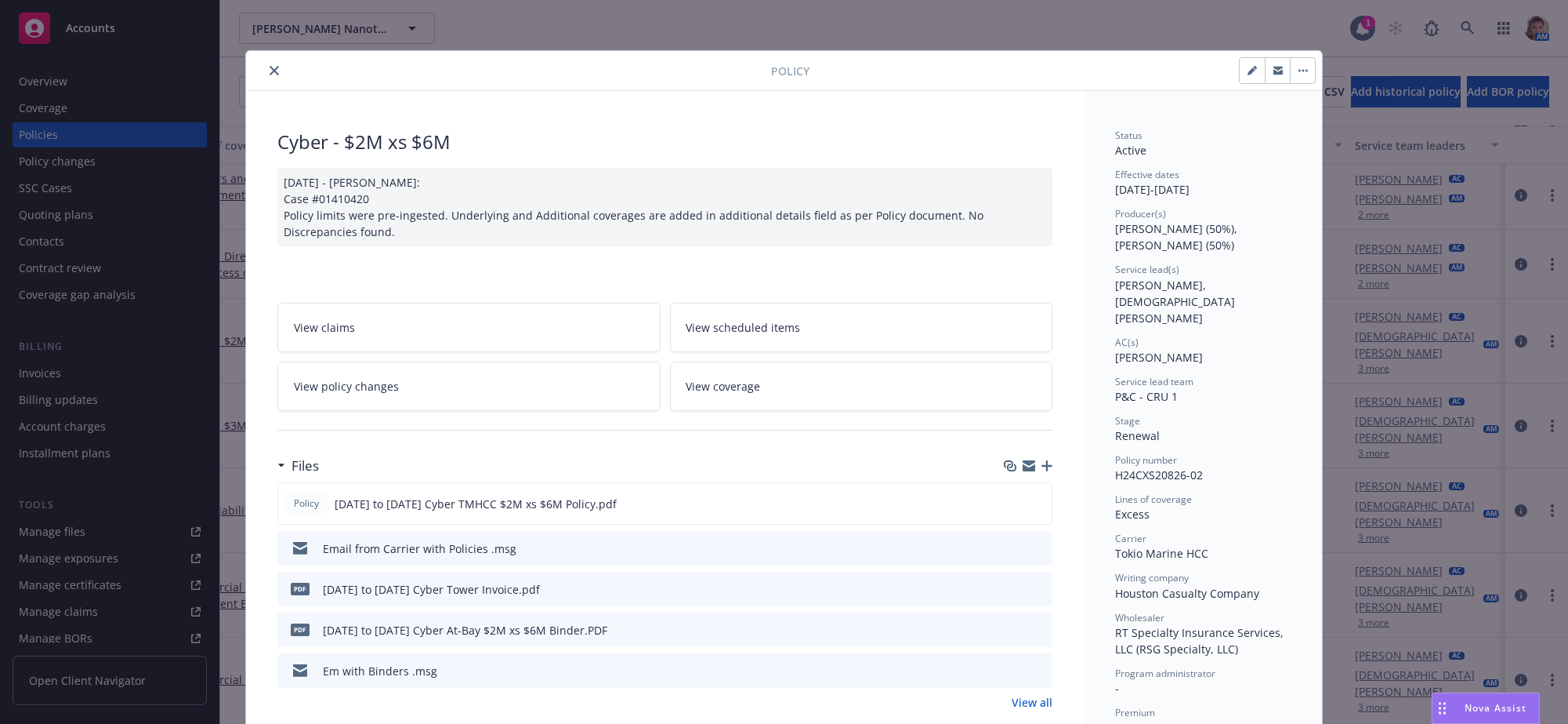
click at [1247, 76] on icon "button" at bounding box center [1252, 71] width 10 height 10
select select "RENEWAL"
select select "other"
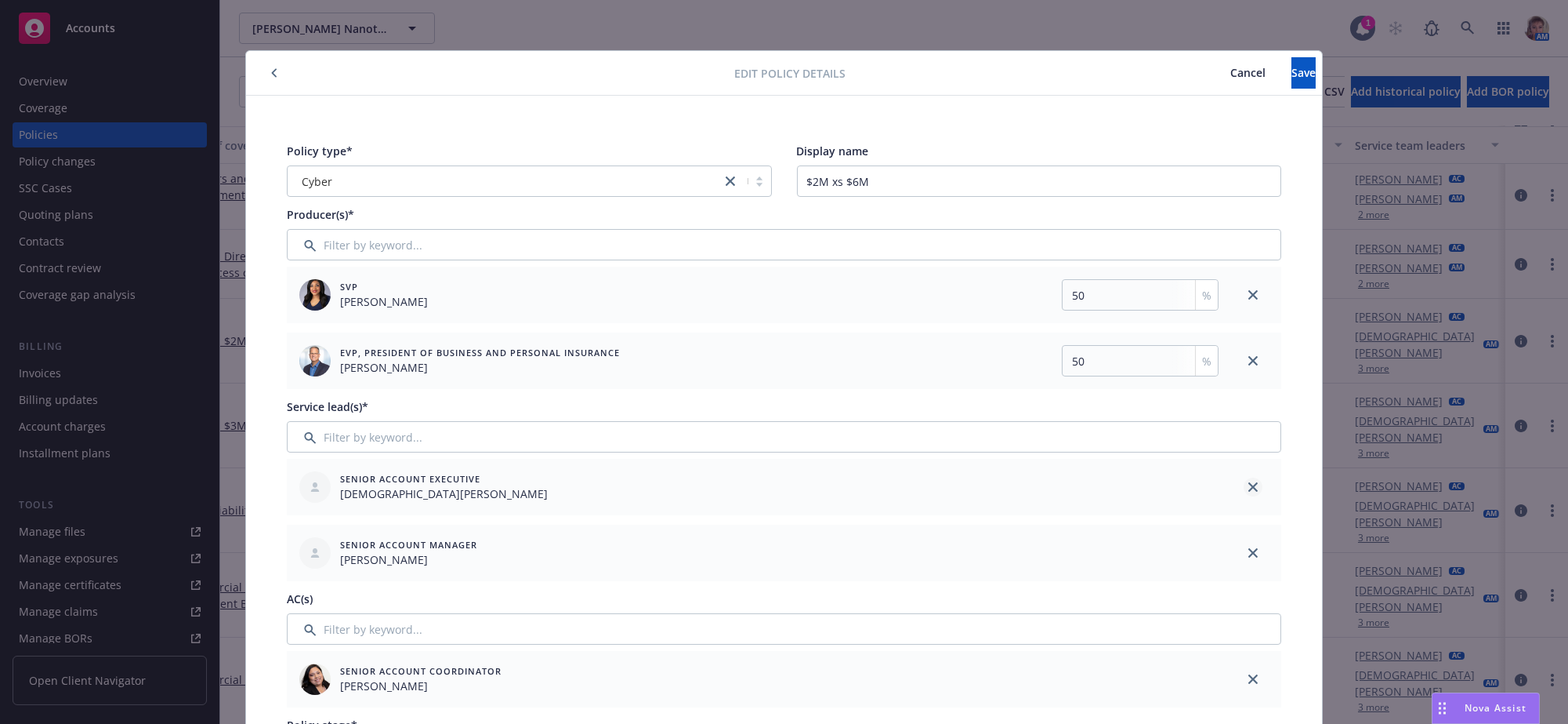
click at [1248, 492] on icon "close" at bounding box center [1253, 487] width 10 height 10
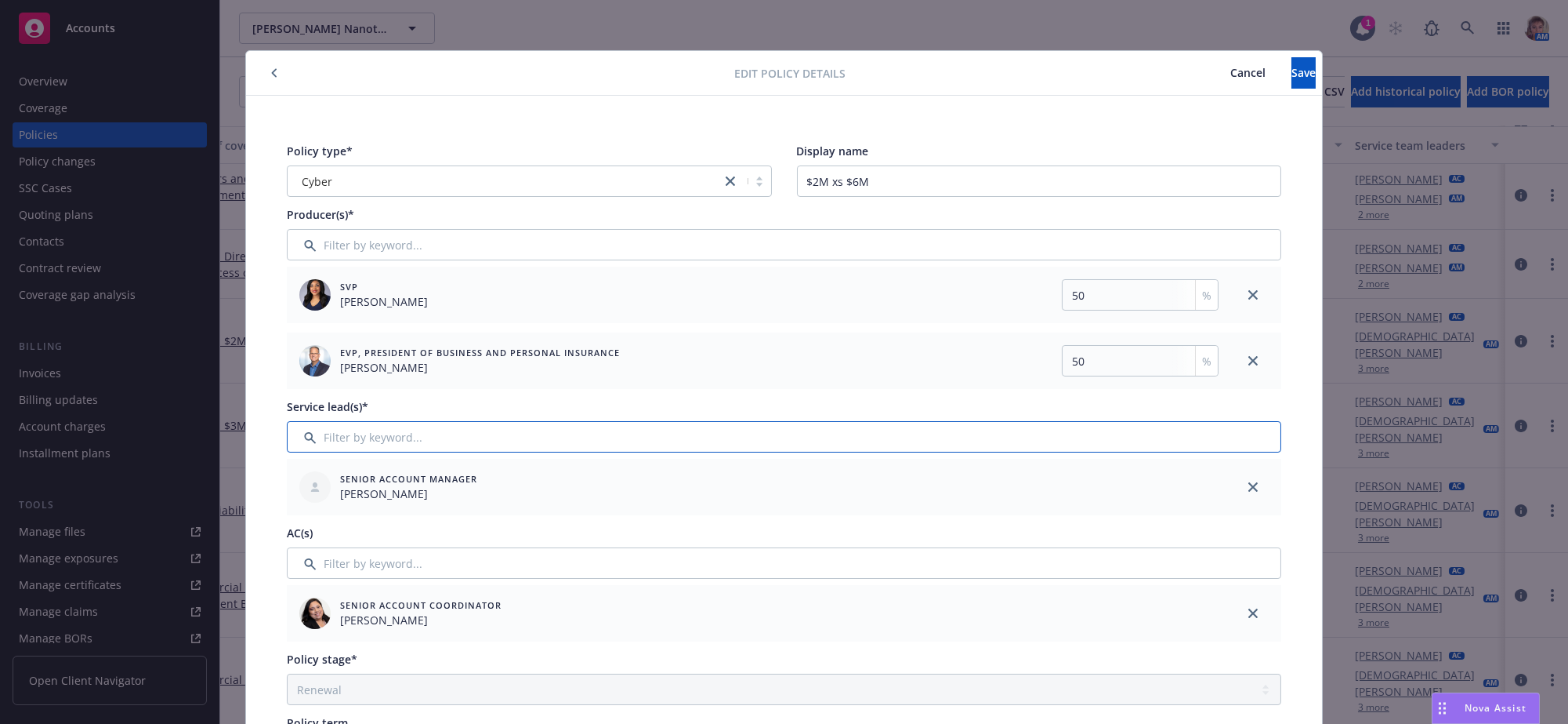
click at [556, 450] on input "Filter by keyword..." at bounding box center [784, 436] width 995 height 31
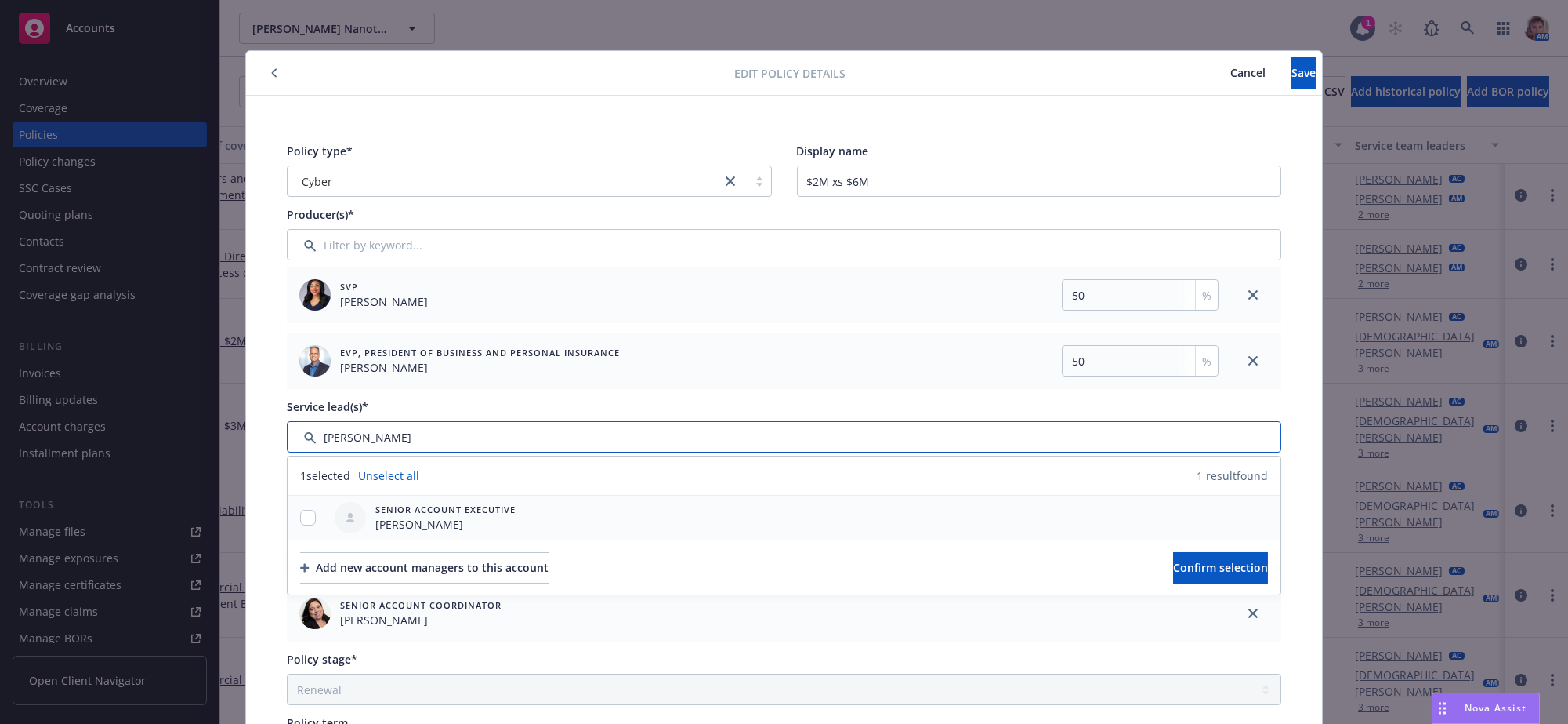
type input "Lila"
click at [303, 525] on input "checkbox" at bounding box center [307, 516] width 15 height 15
checkbox input "true"
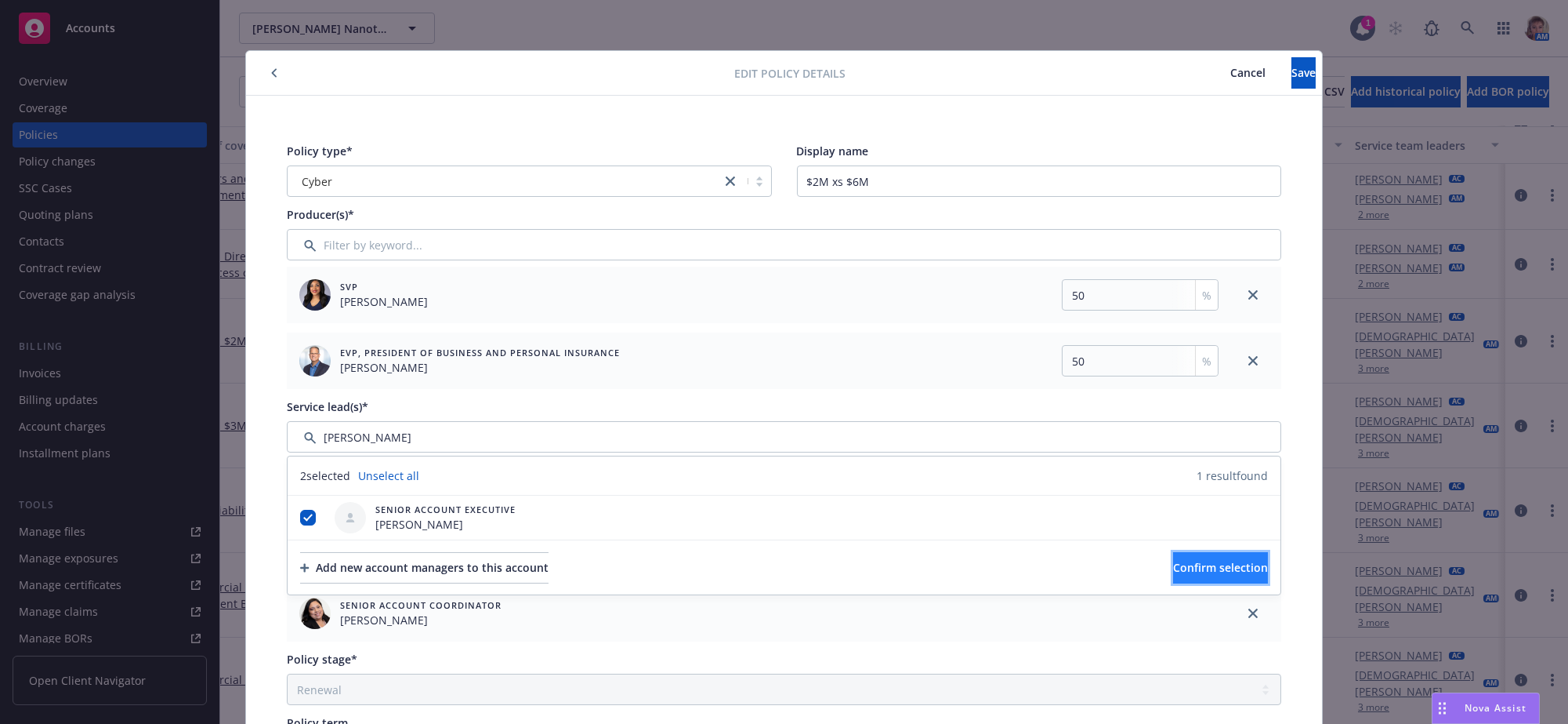
click at [1181, 583] on button "Confirm selection" at bounding box center [1221, 567] width 95 height 31
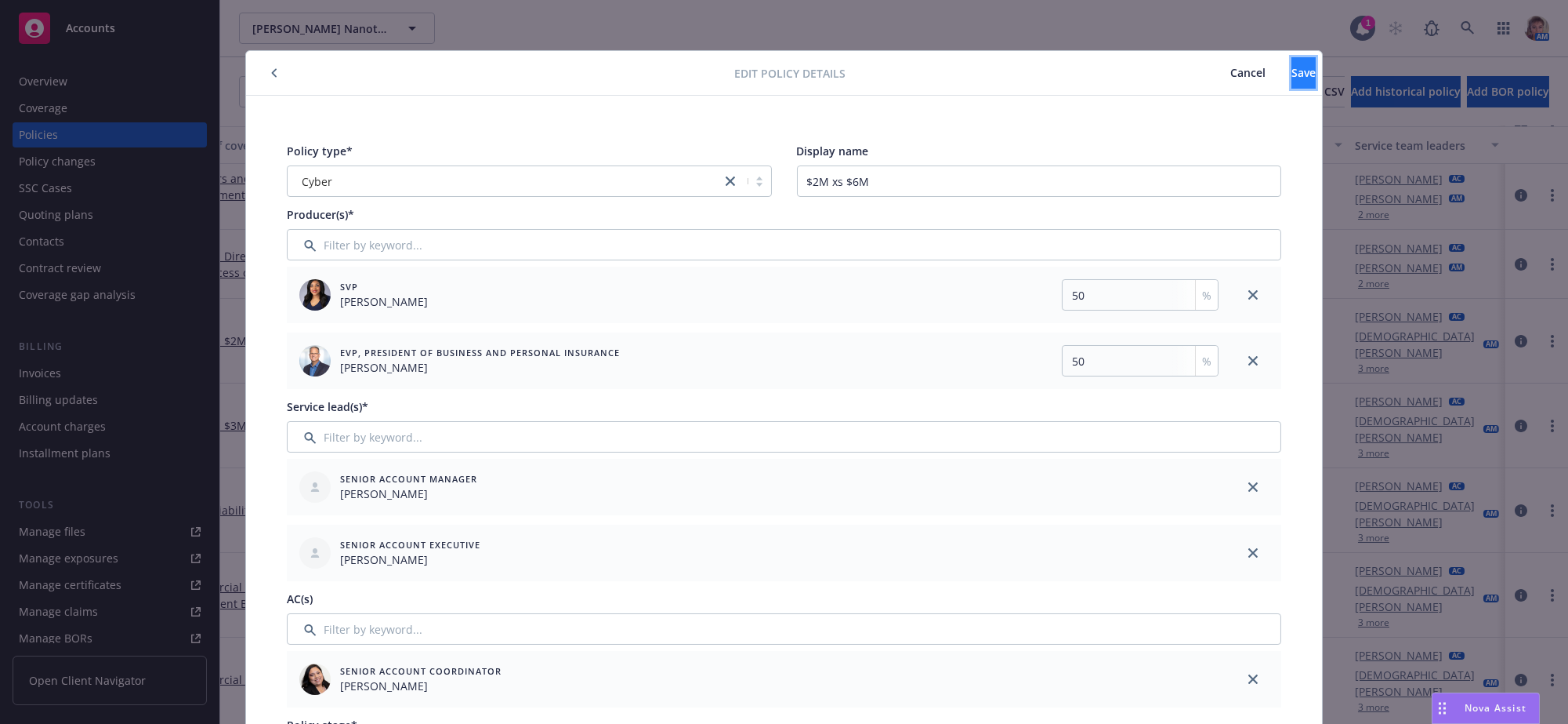
click at [1291, 67] on span "Save" at bounding box center [1303, 72] width 24 height 15
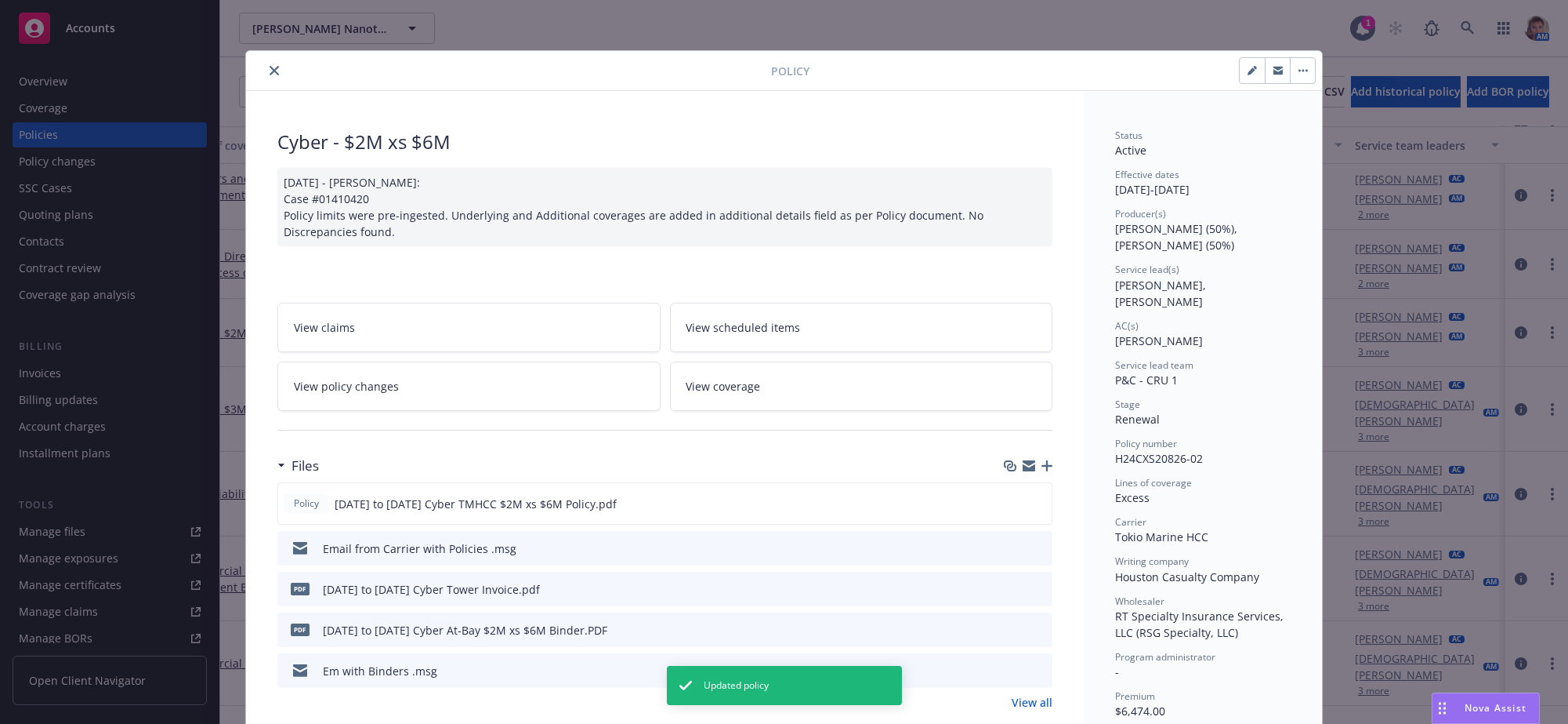
click at [269, 72] on icon "close" at bounding box center [274, 71] width 10 height 10
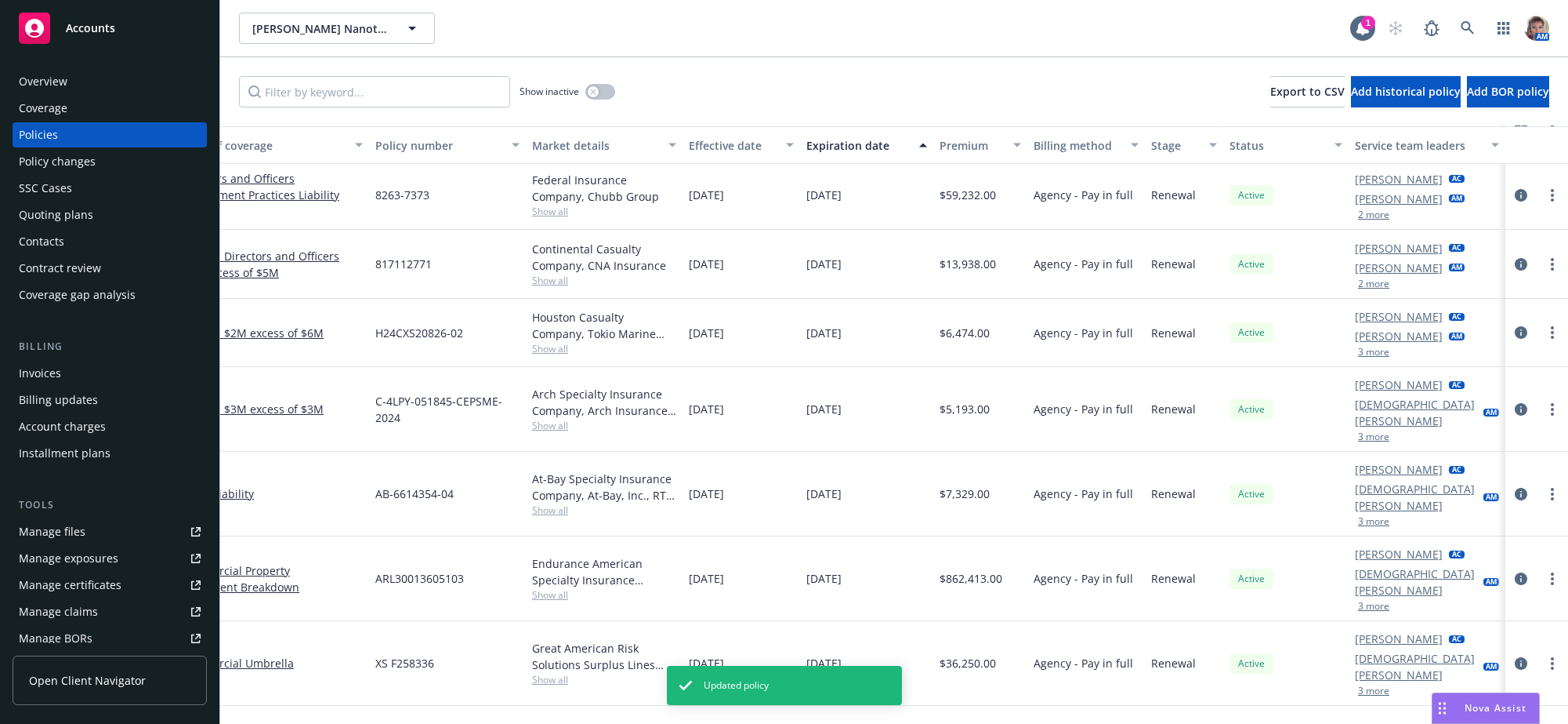
click at [275, 72] on div "Show inactive Export to CSV Add historical policy Add BOR policy" at bounding box center [894, 92] width 1348 height 69
click at [1355, 356] on div "Mayra Santiago AC Sabrina Ramos AM 3 more" at bounding box center [1410, 331] width 109 height 48
click at [1358, 356] on button "3 more" at bounding box center [1373, 352] width 31 height 10
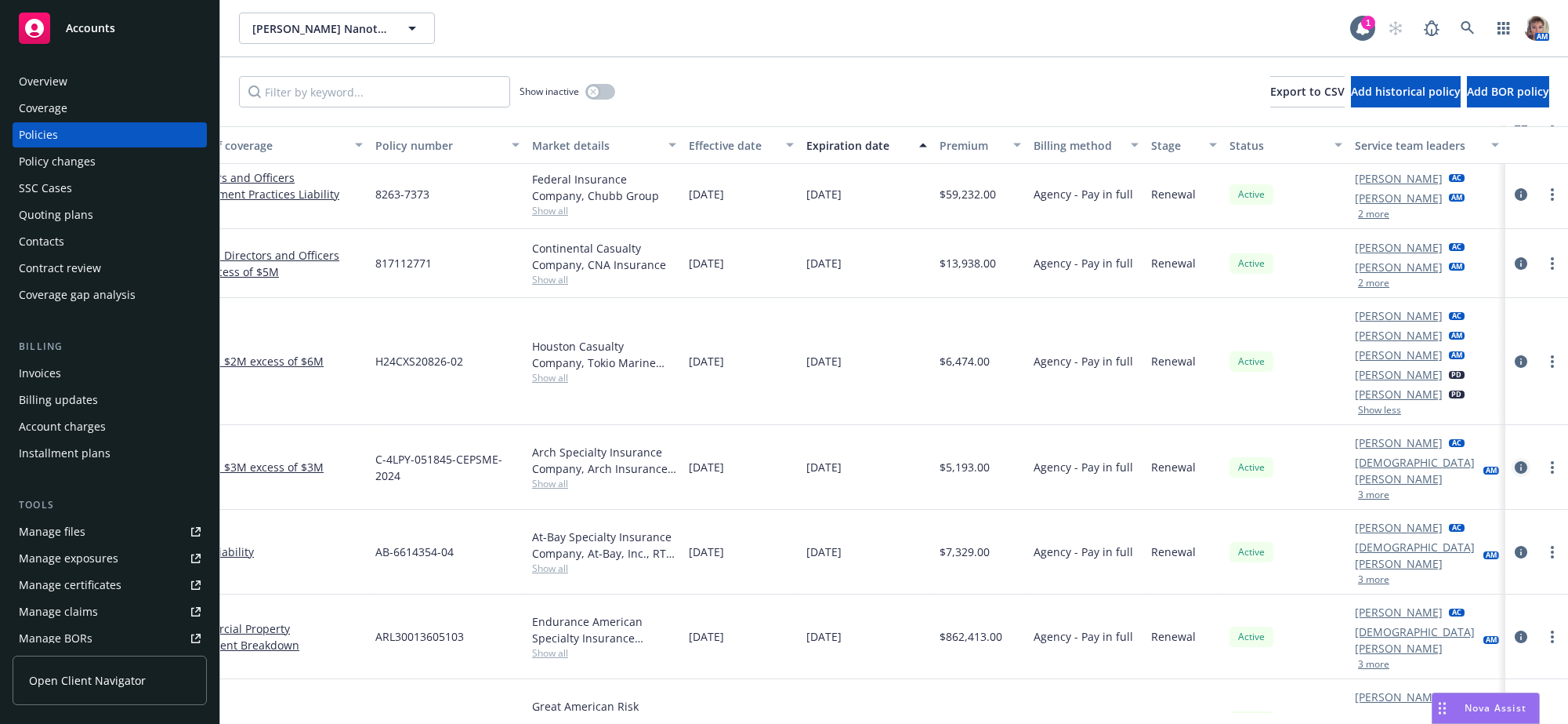
click at [1515, 474] on icon "circleInformation" at bounding box center [1521, 467] width 13 height 13
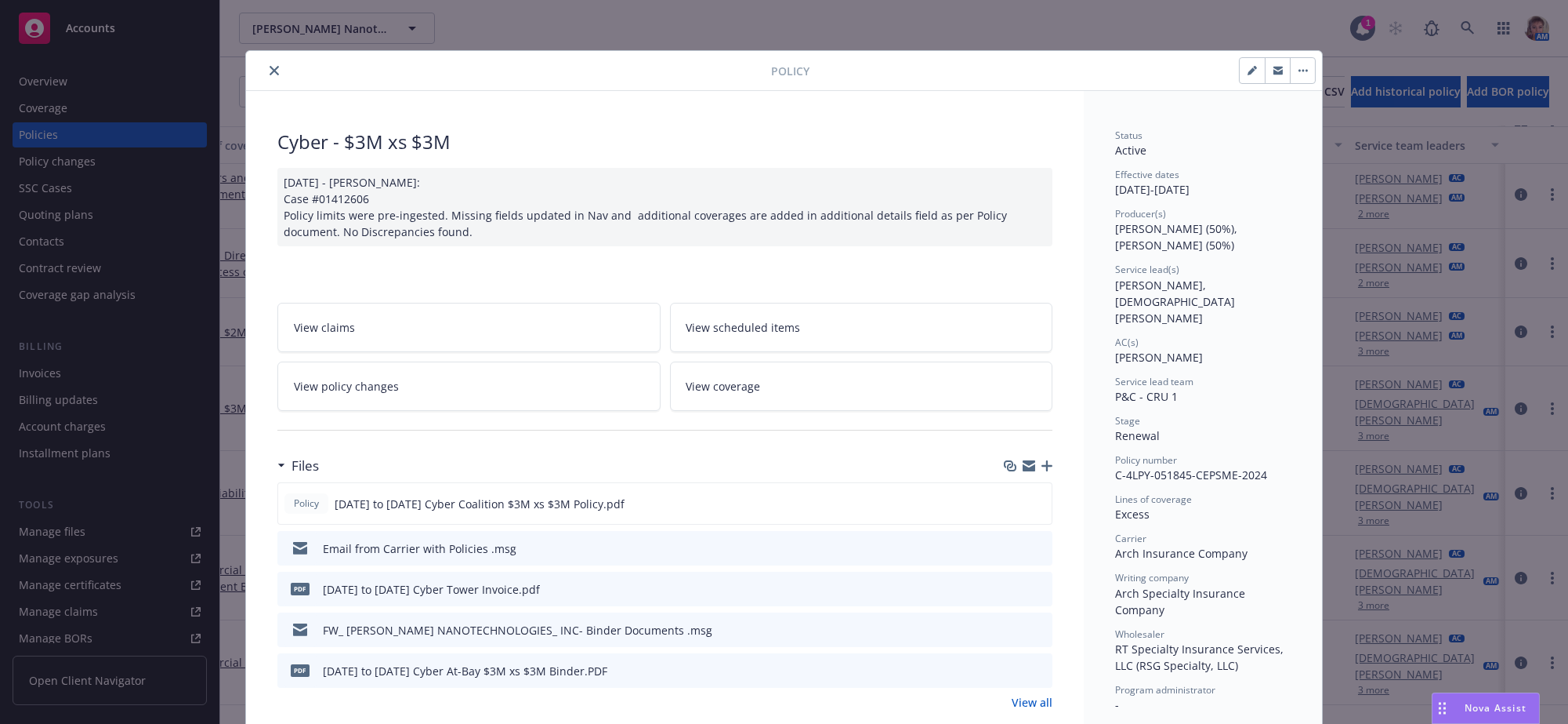
click at [1247, 76] on icon "button" at bounding box center [1252, 71] width 10 height 10
select select "RENEWAL"
select select "12"
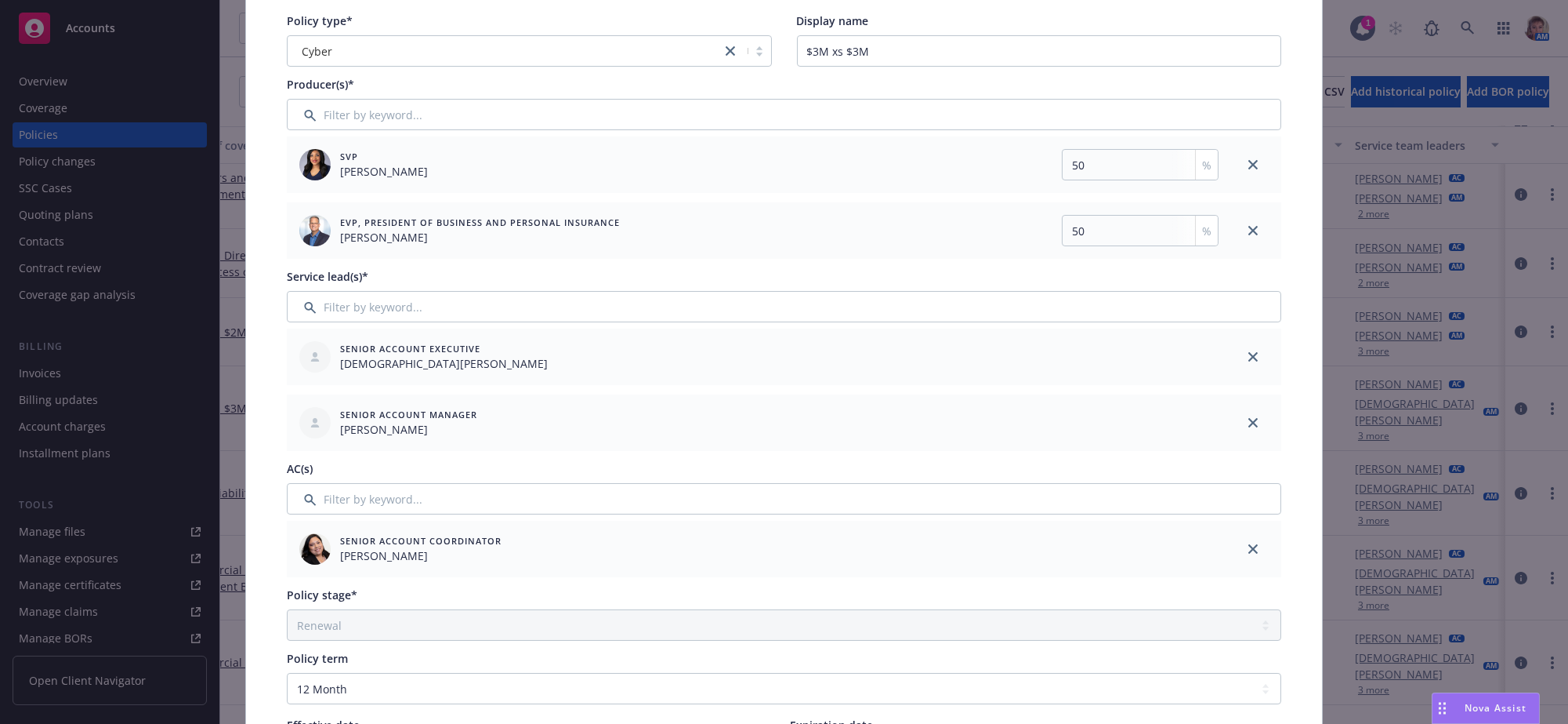
scroll to position [134, 0]
click at [1248, 358] on icon "close" at bounding box center [1253, 354] width 10 height 10
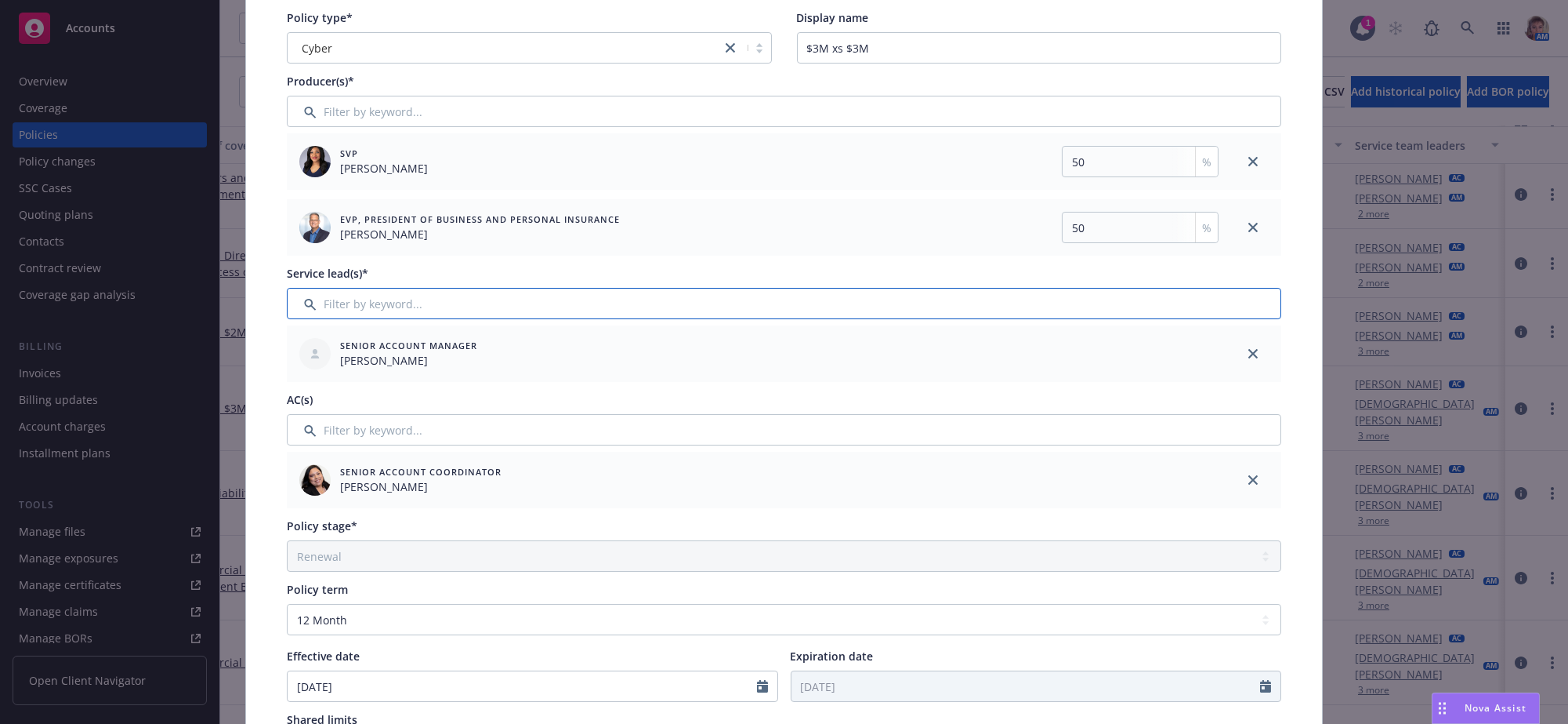
click at [789, 314] on input "Filter by keyword..." at bounding box center [784, 303] width 995 height 31
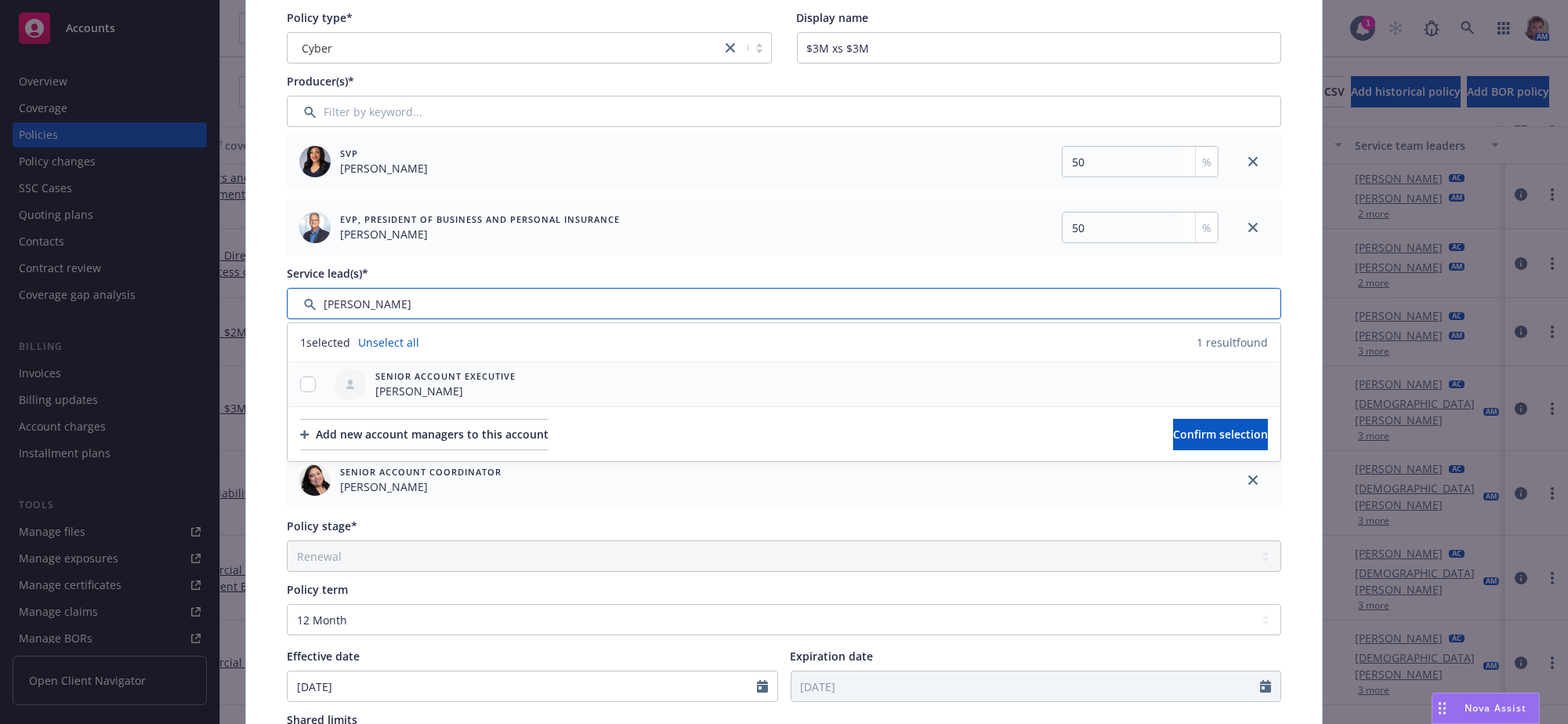
type input "lila"
click at [302, 392] on input "checkbox" at bounding box center [307, 384] width 15 height 15
checkbox input "true"
click at [1173, 442] on span "Confirm selection" at bounding box center [1221, 434] width 95 height 15
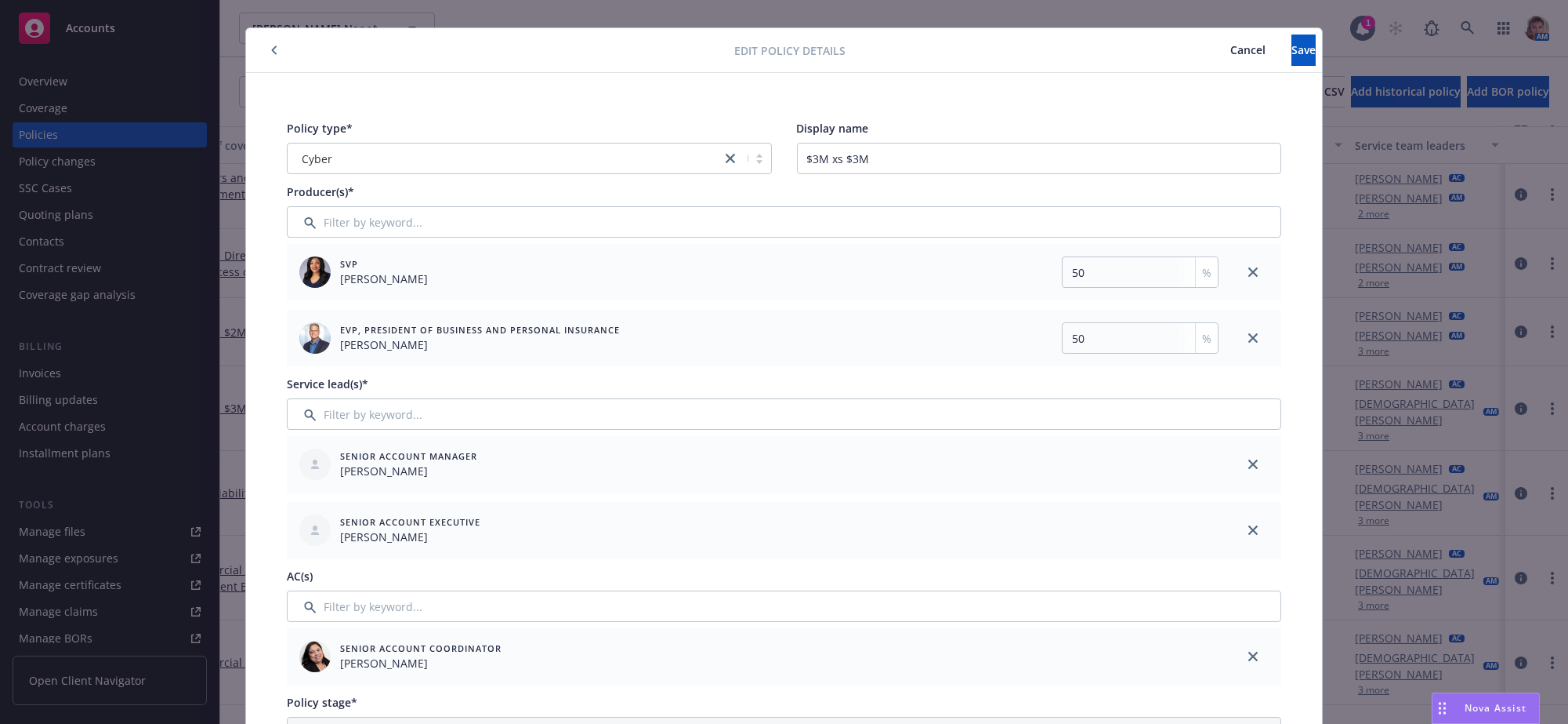
scroll to position [0, 0]
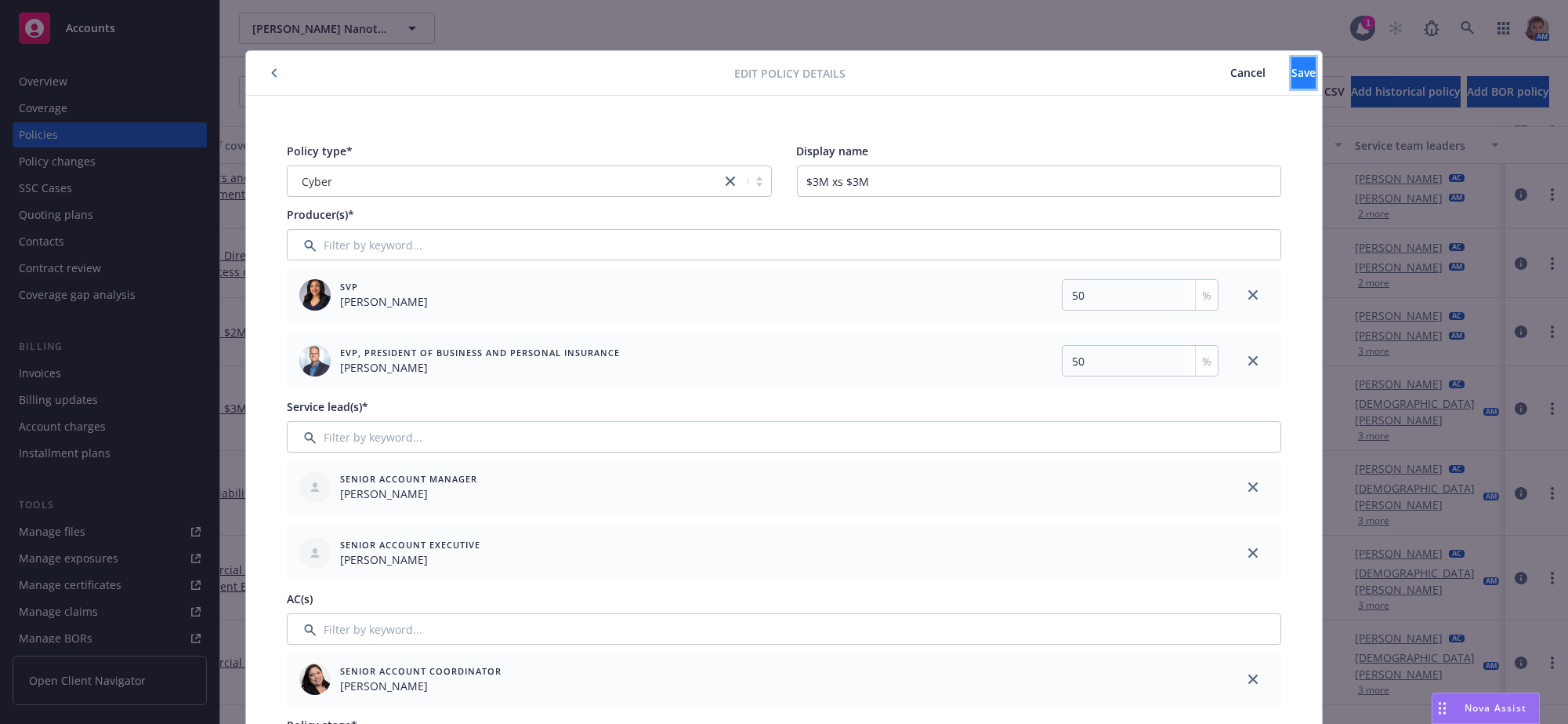
click at [1291, 75] on span "Save" at bounding box center [1303, 72] width 24 height 15
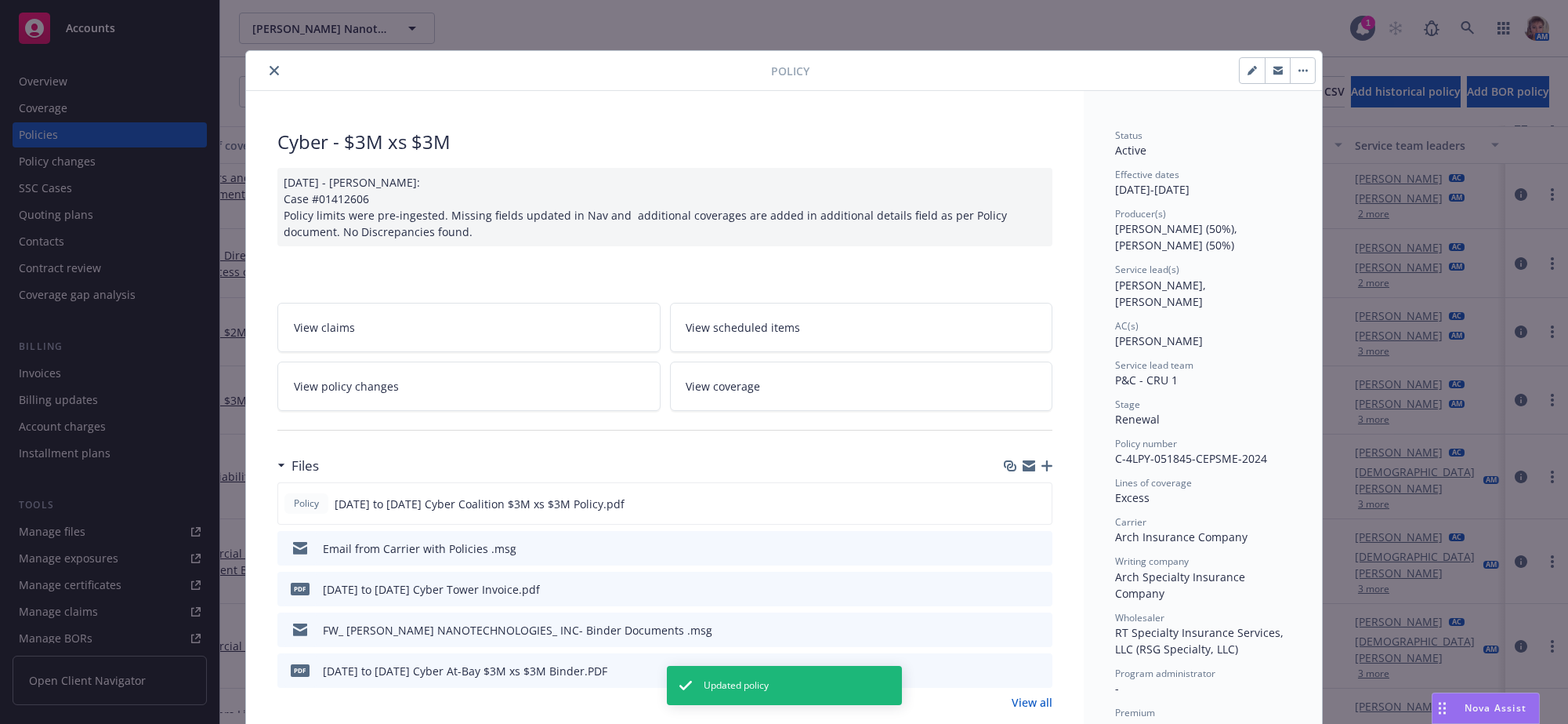
click at [271, 71] on icon "close" at bounding box center [274, 71] width 10 height 10
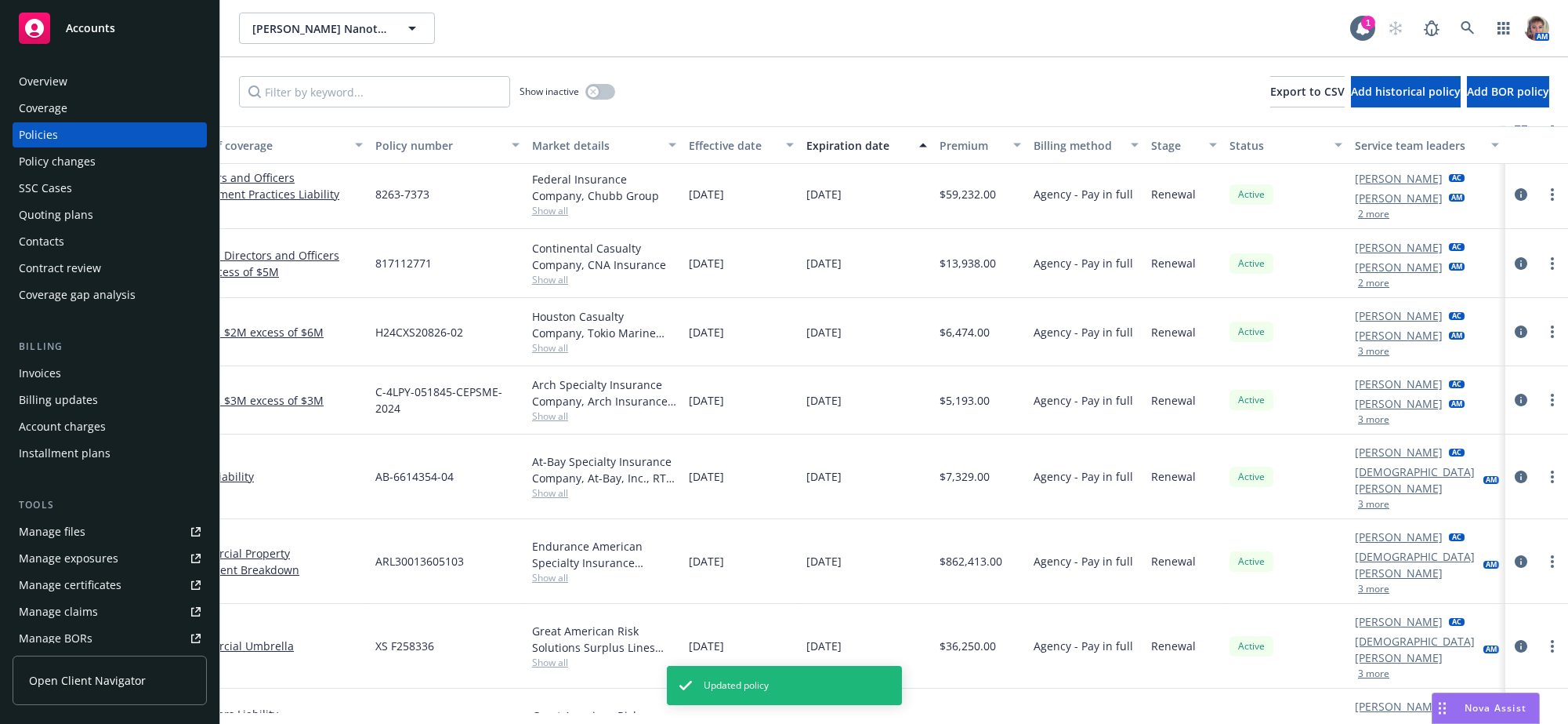
click at [1363, 424] on button "3 more" at bounding box center [1373, 420] width 31 height 10
click at [1358, 424] on button "3 more" at bounding box center [1373, 420] width 31 height 10
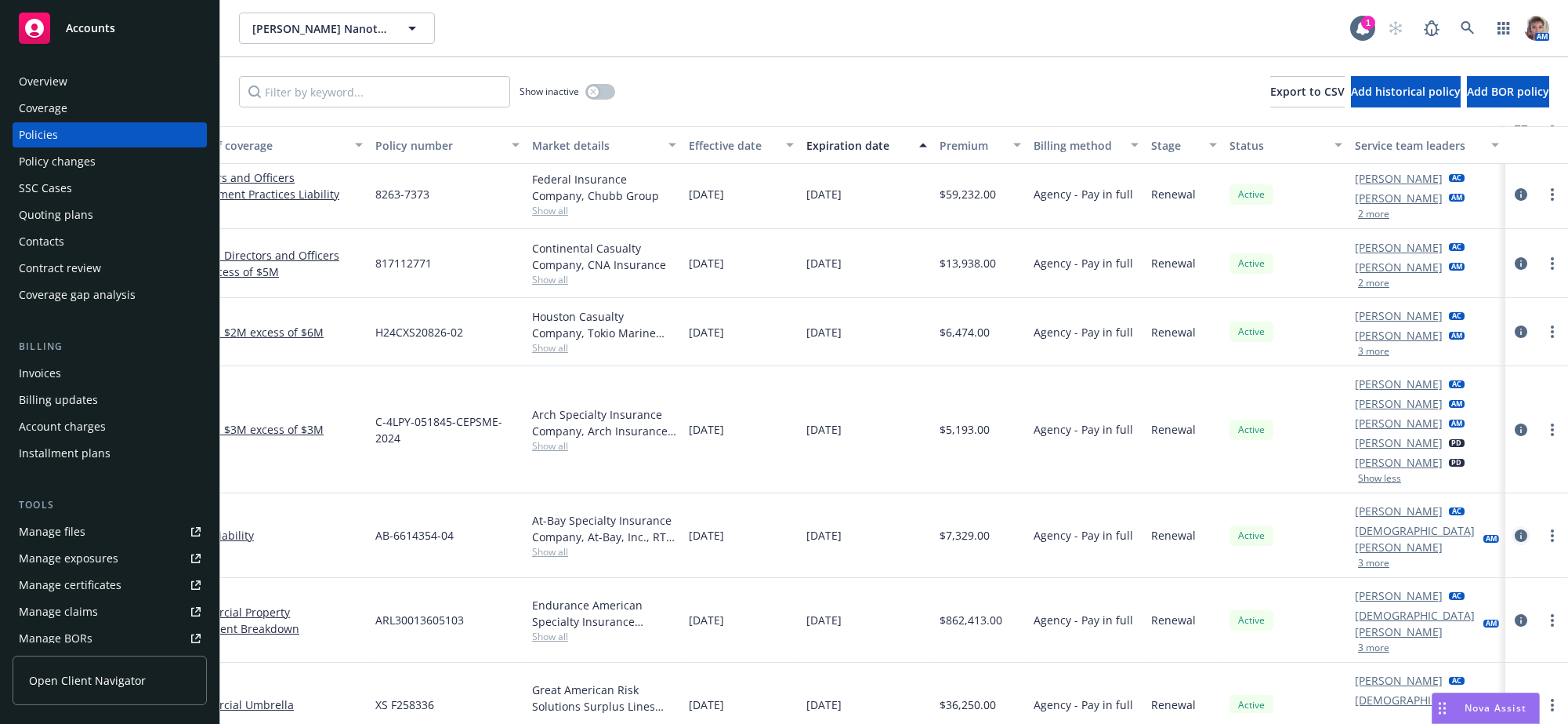
click at [1515, 541] on icon "circleInformation" at bounding box center [1521, 536] width 13 height 13
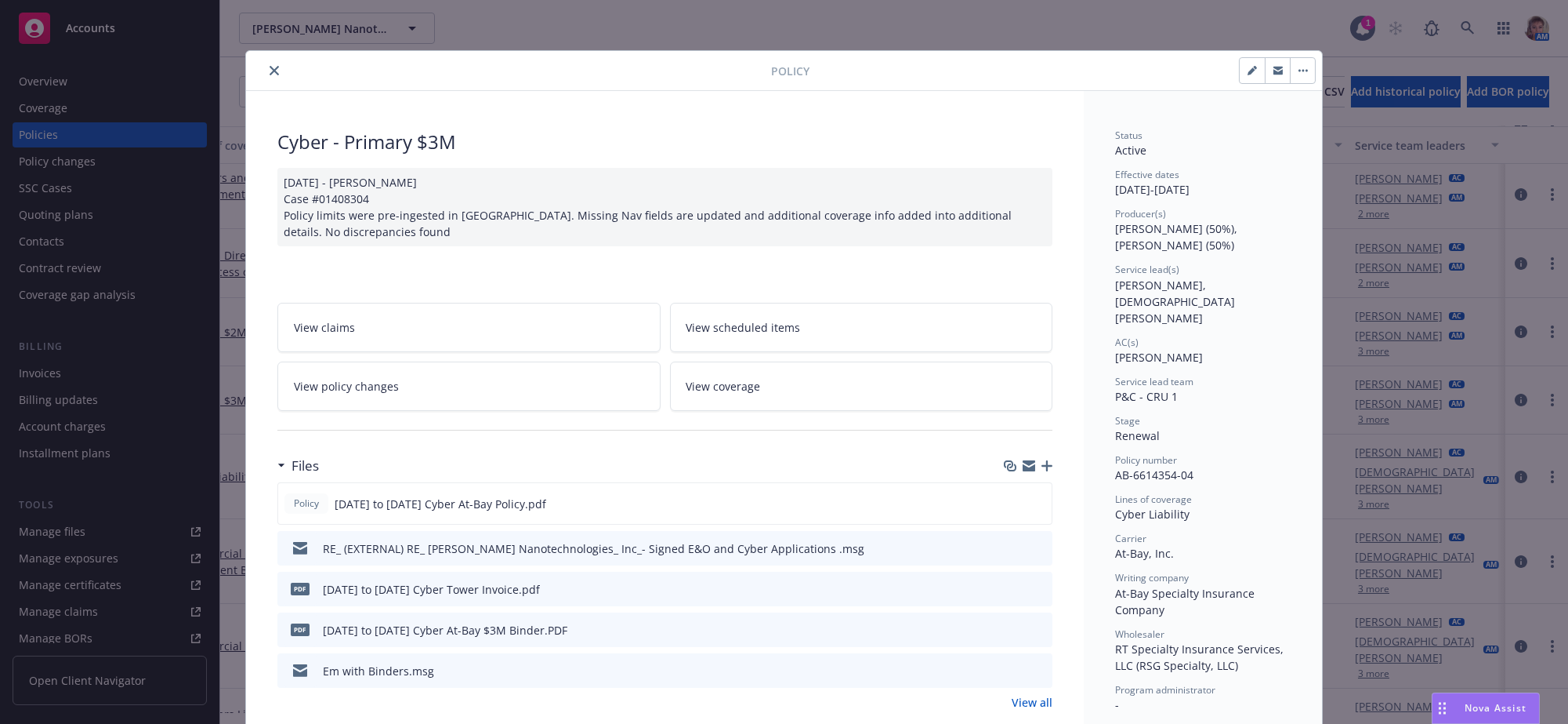
click at [1240, 69] on button "button" at bounding box center [1252, 70] width 25 height 25
select select "RENEWAL"
select select "12"
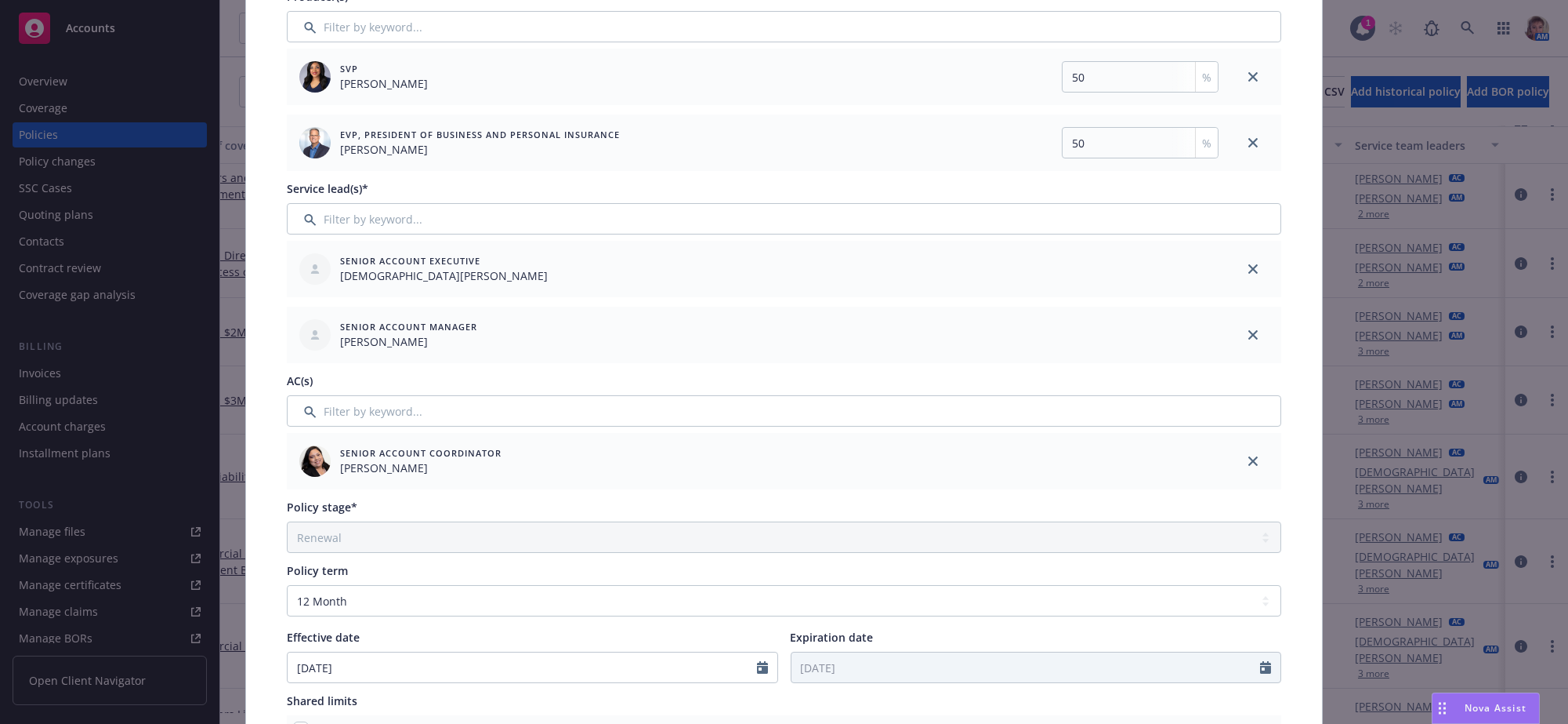
scroll to position [249, 0]
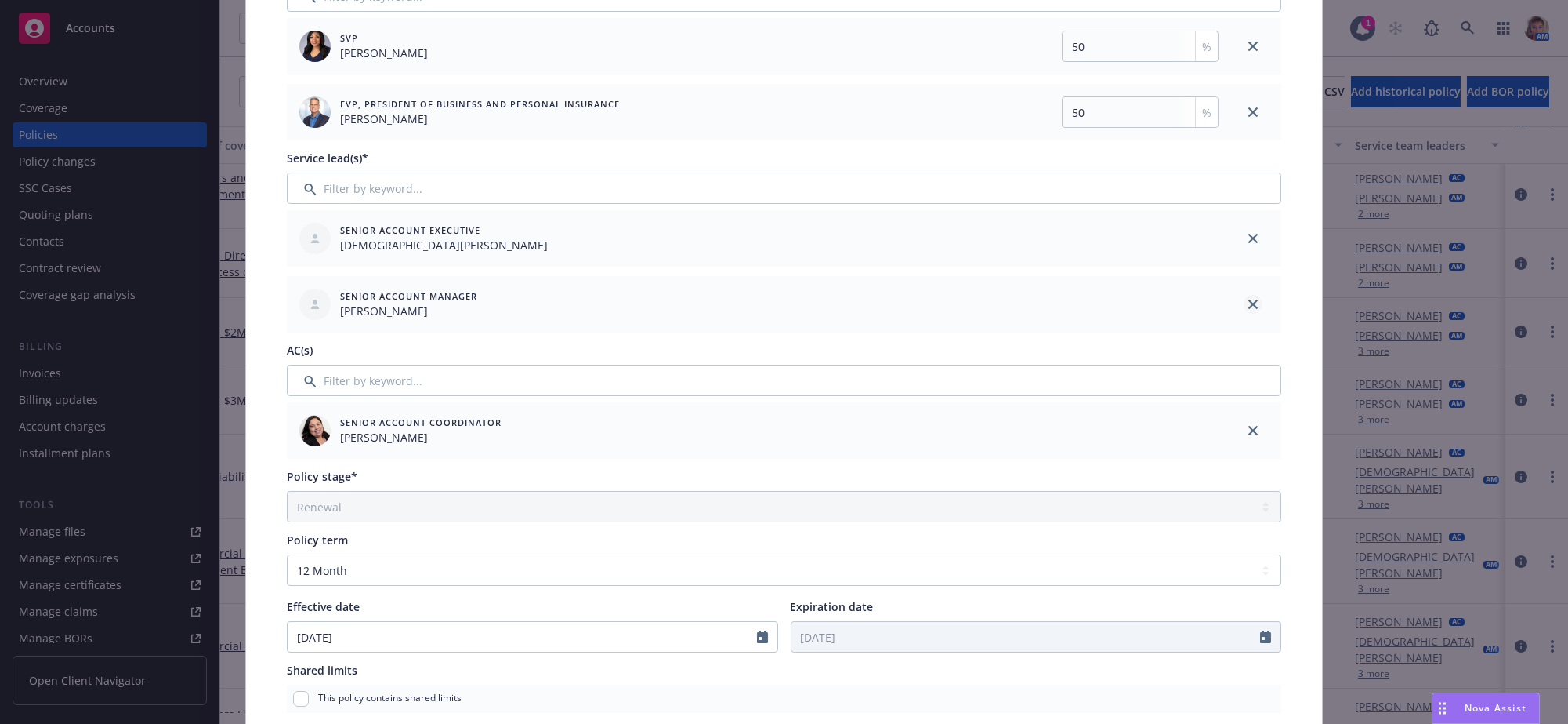
click at [1244, 248] on link "close" at bounding box center [1253, 238] width 18 height 19
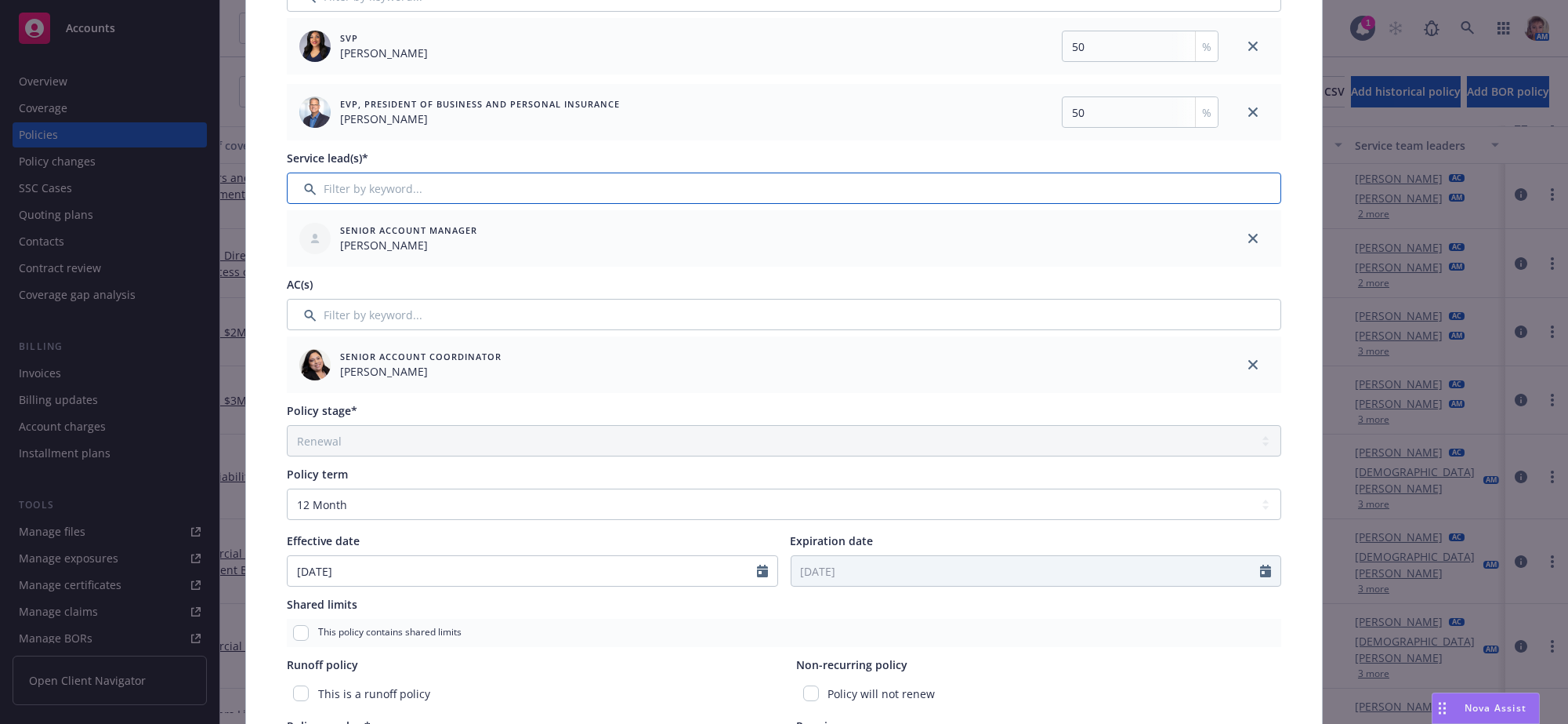
click at [560, 204] on input "Filter by keyword..." at bounding box center [784, 187] width 995 height 31
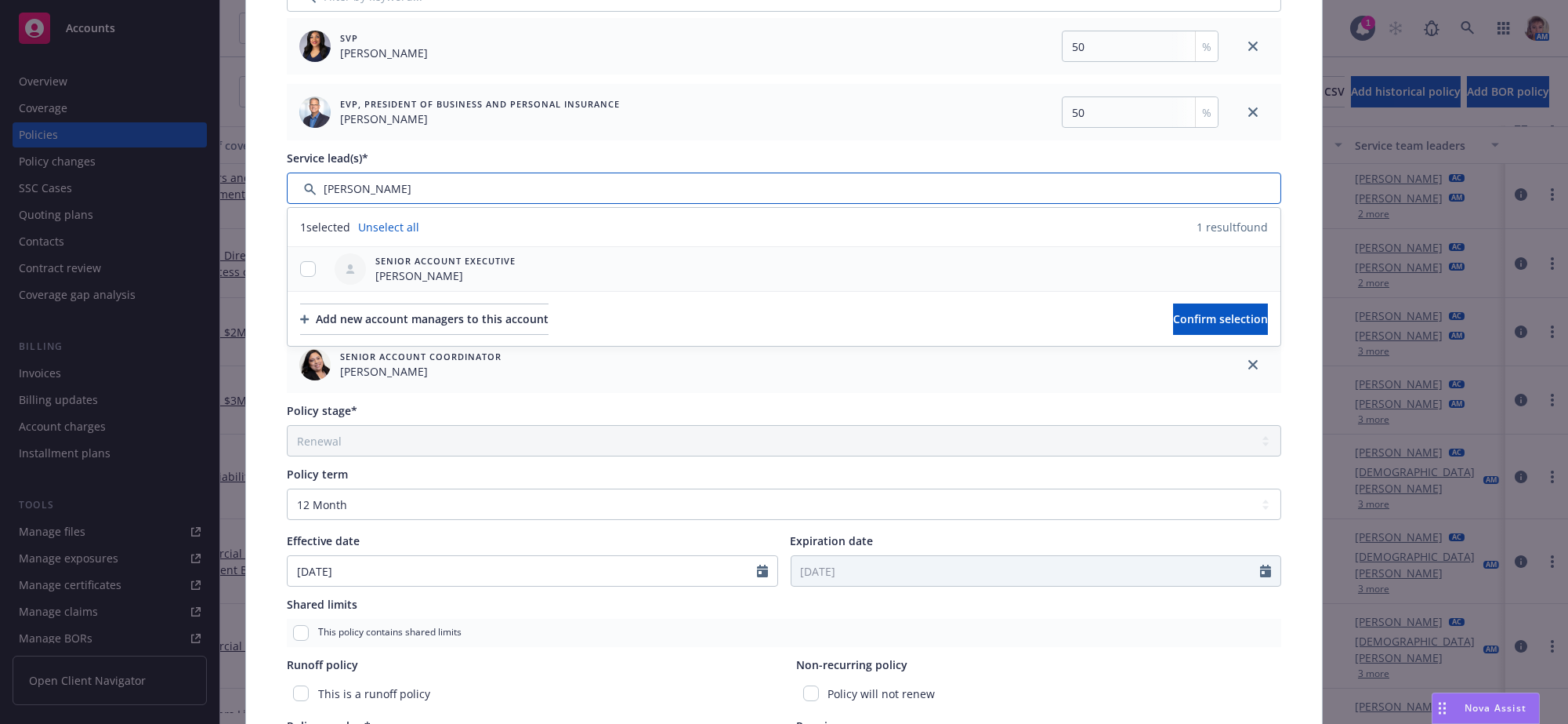
type input "lila"
click at [305, 277] on input "checkbox" at bounding box center [307, 269] width 15 height 15
checkbox input "true"
click at [1173, 326] on span "Confirm selection" at bounding box center [1221, 319] width 95 height 15
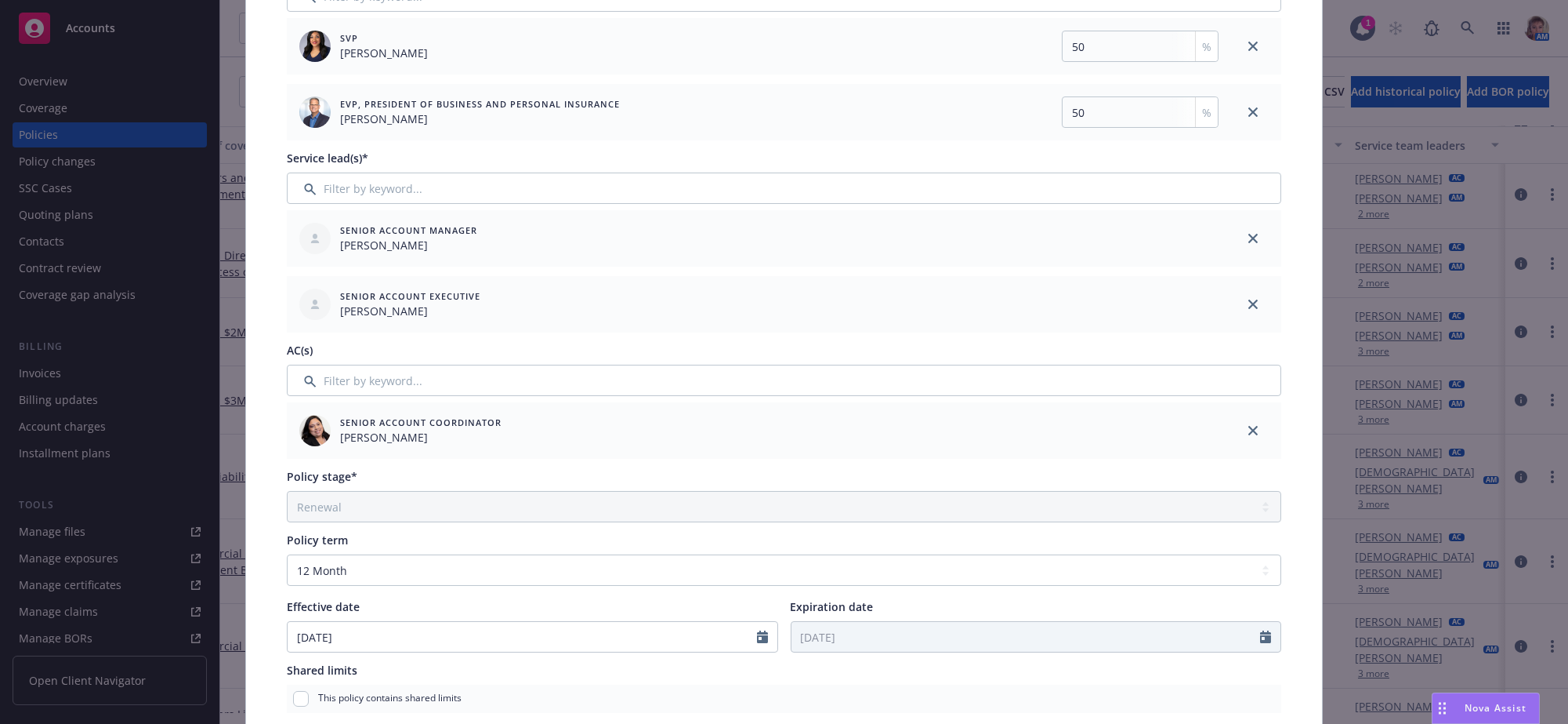
scroll to position [0, 0]
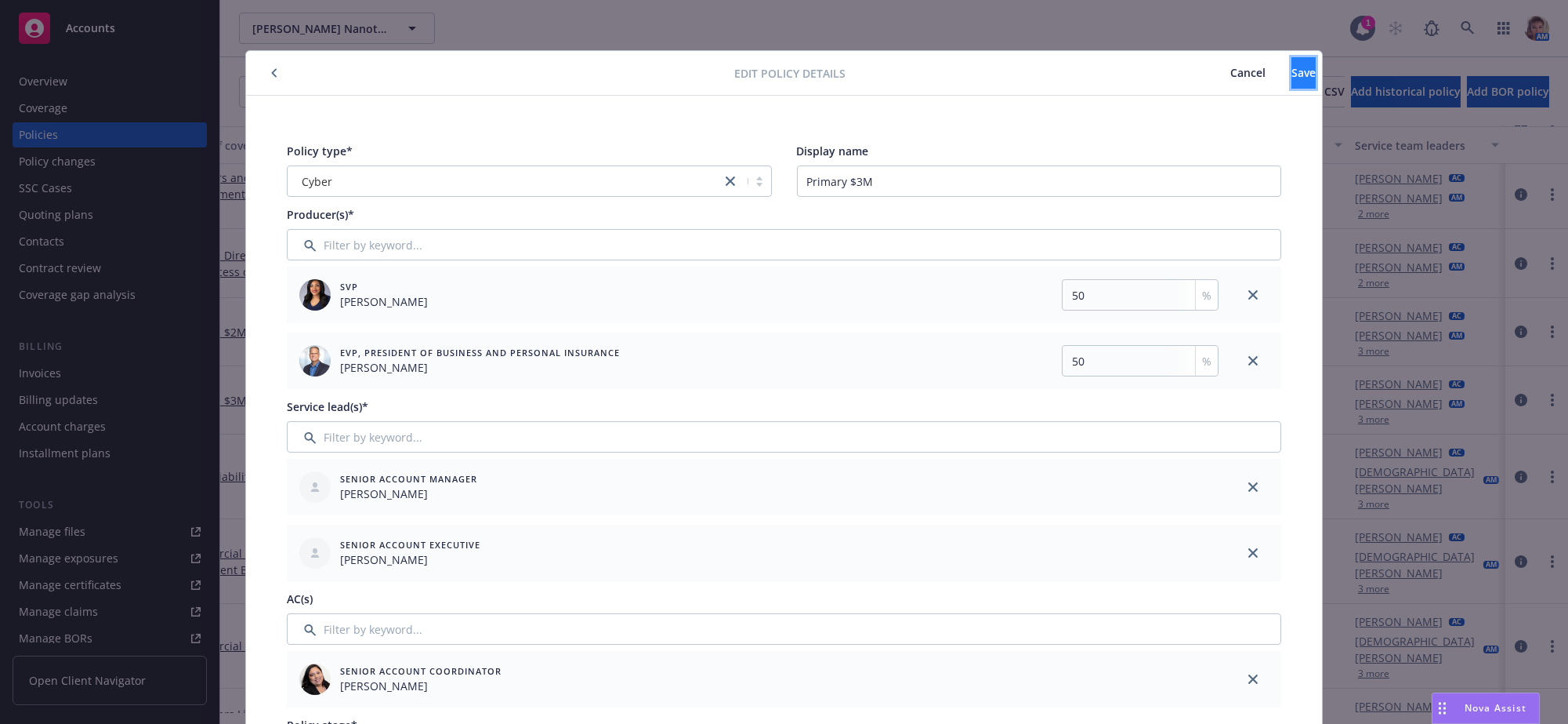
click at [1291, 76] on span "Save" at bounding box center [1303, 72] width 24 height 15
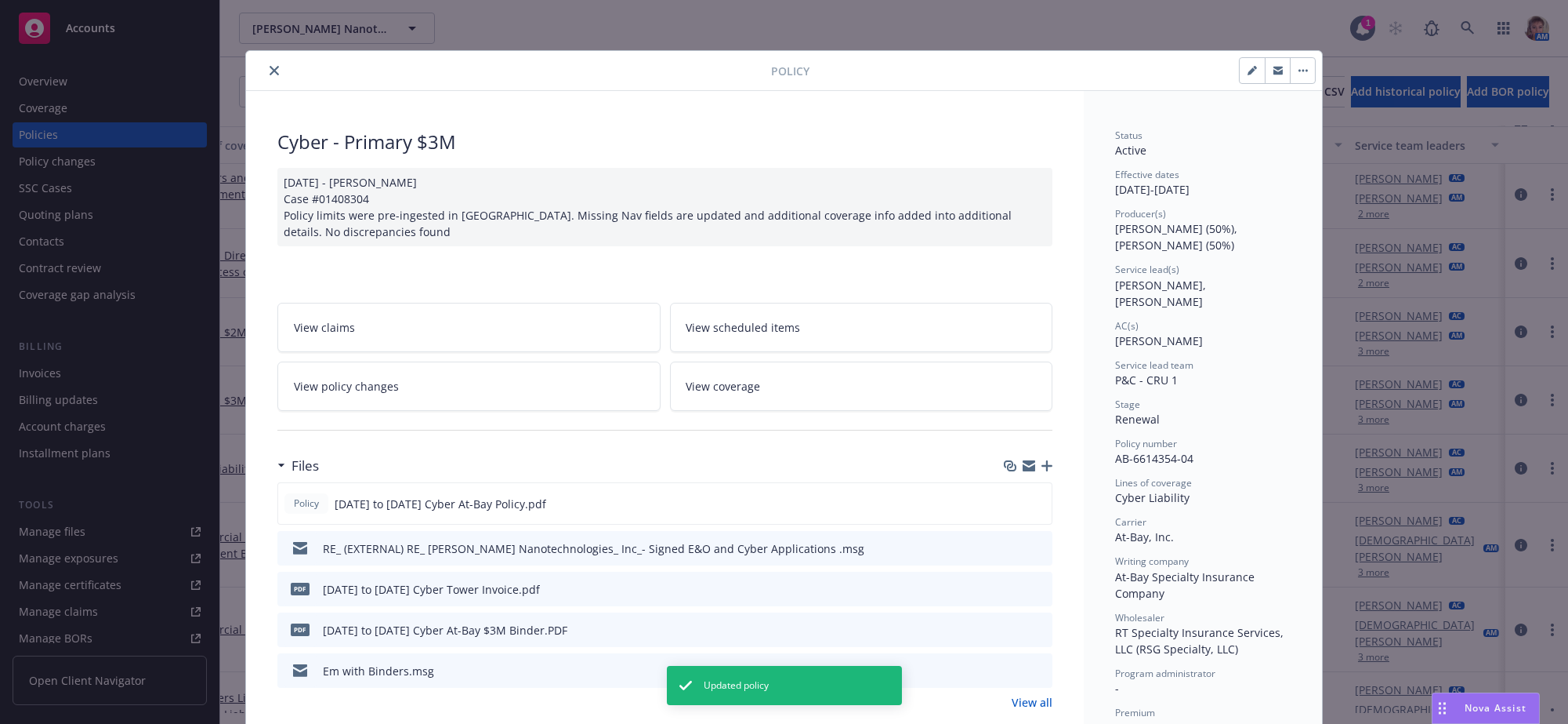
click at [269, 73] on icon "close" at bounding box center [274, 71] width 10 height 10
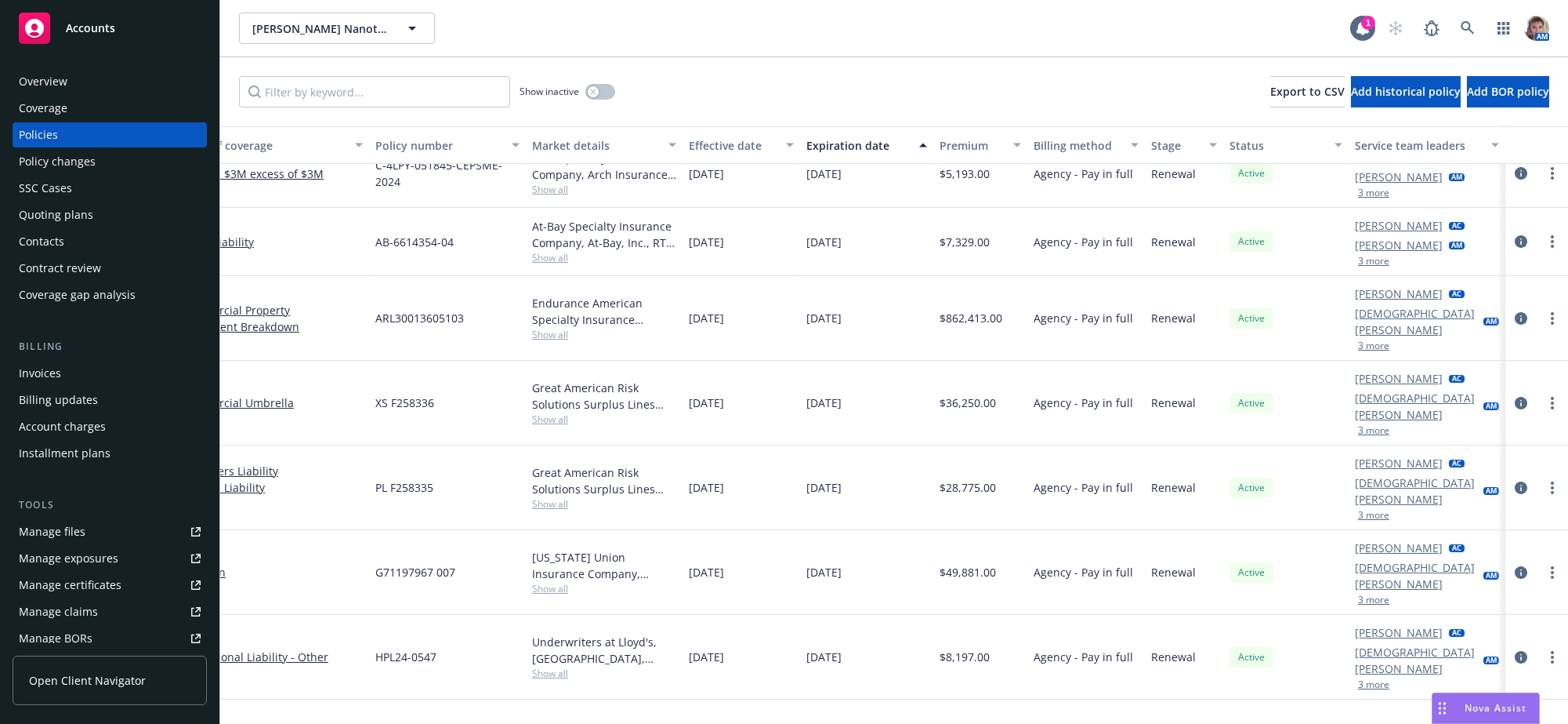
scroll to position [837, 179]
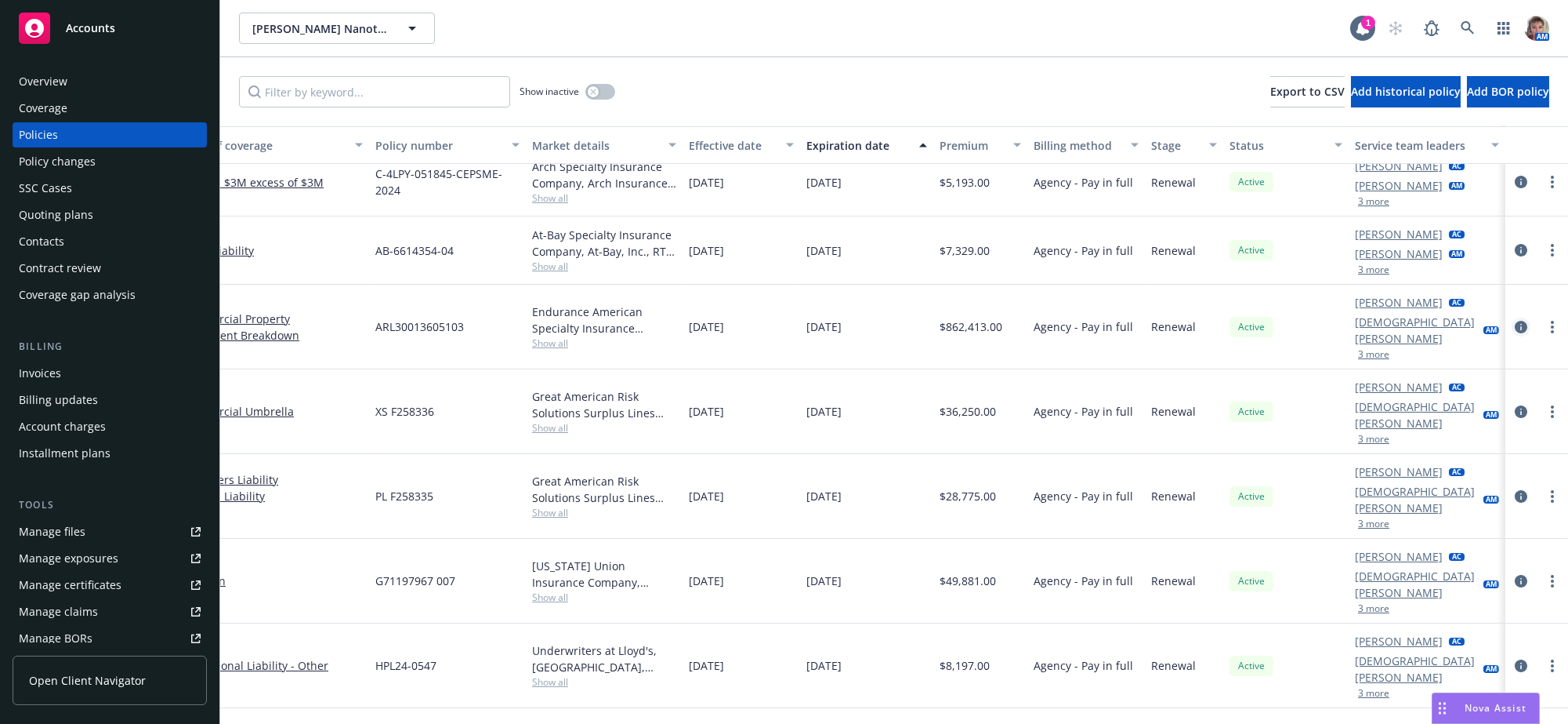
click at [1515, 333] on icon "circleInformation" at bounding box center [1521, 327] width 13 height 13
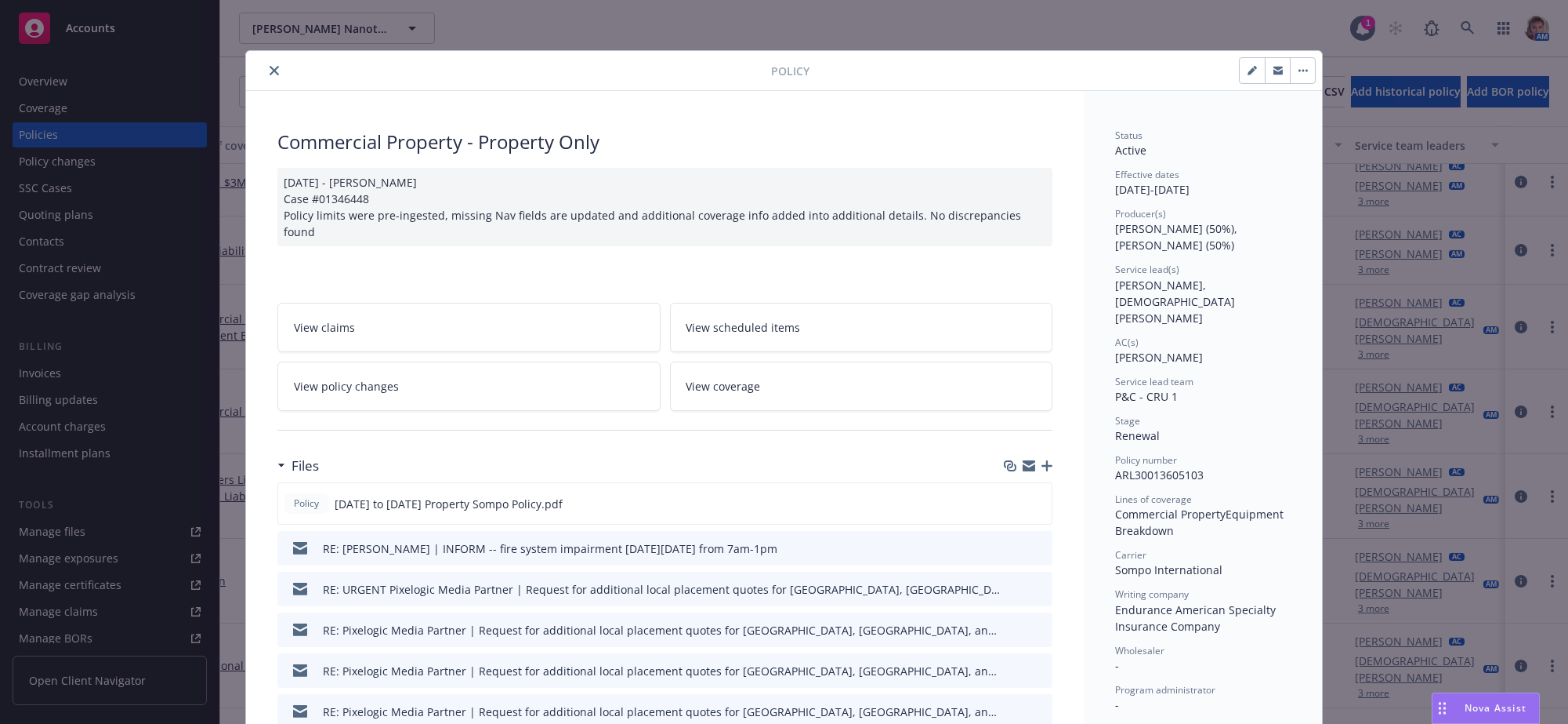
click at [1240, 80] on button "button" at bounding box center [1252, 70] width 25 height 25
select select "RENEWAL"
select select "12"
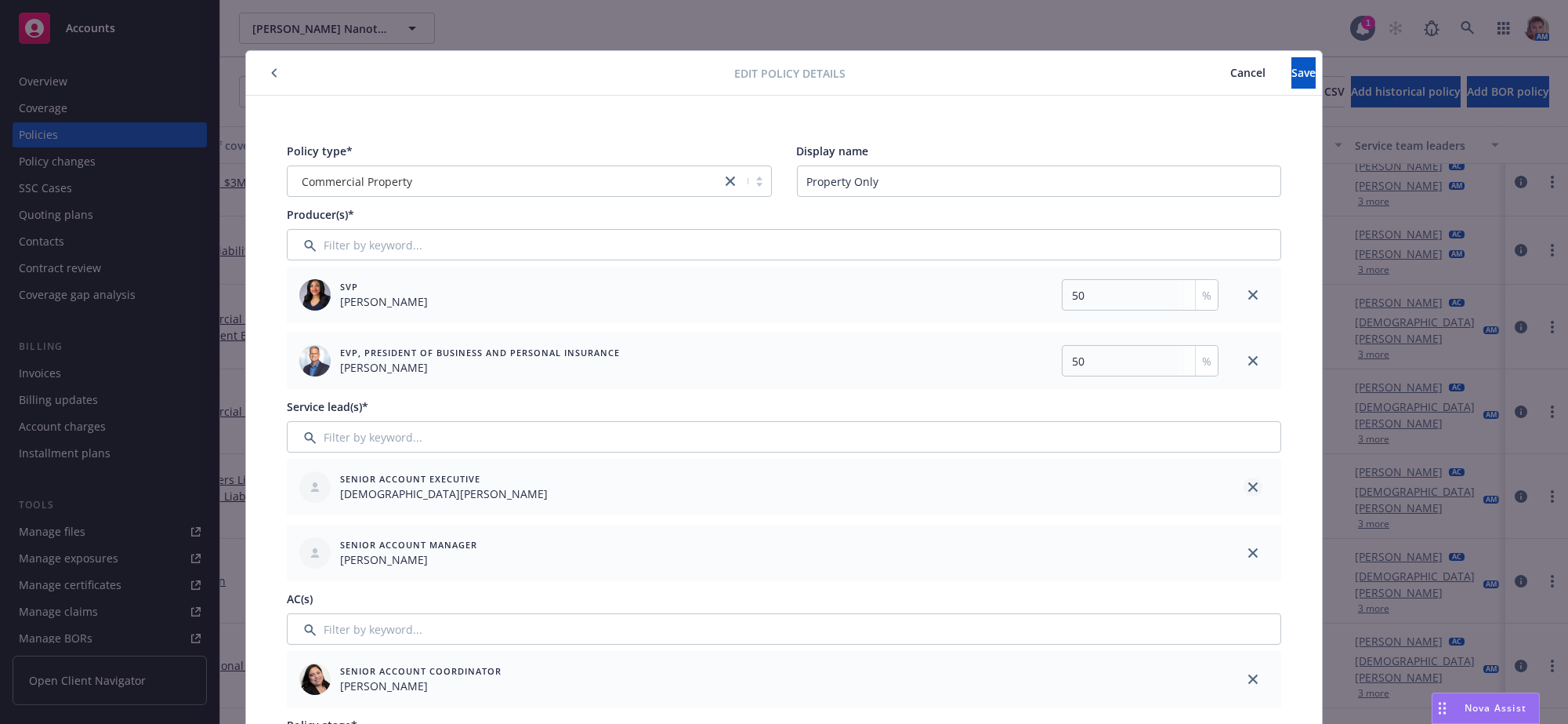
click at [1248, 492] on icon "close" at bounding box center [1253, 487] width 10 height 10
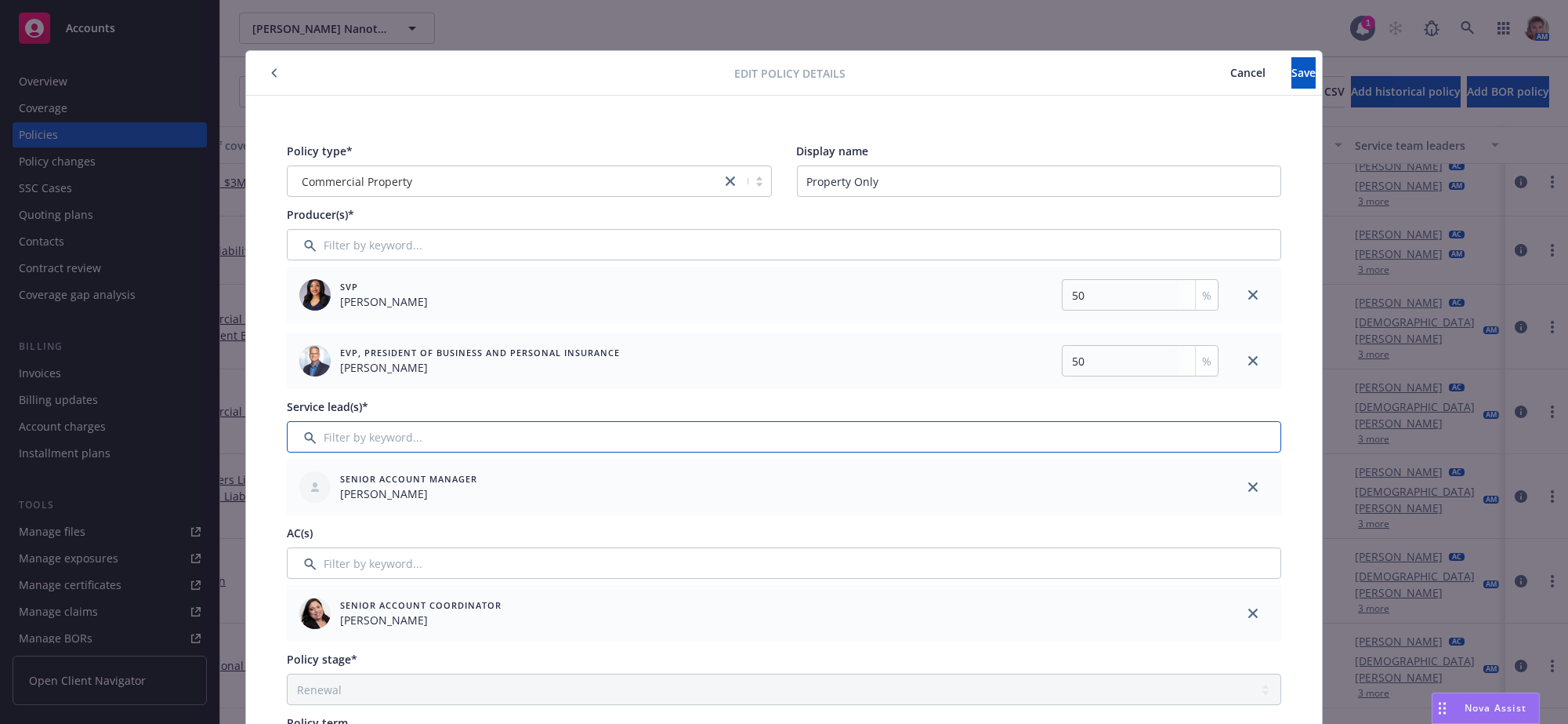
click at [637, 448] on input "Filter by keyword..." at bounding box center [784, 436] width 995 height 31
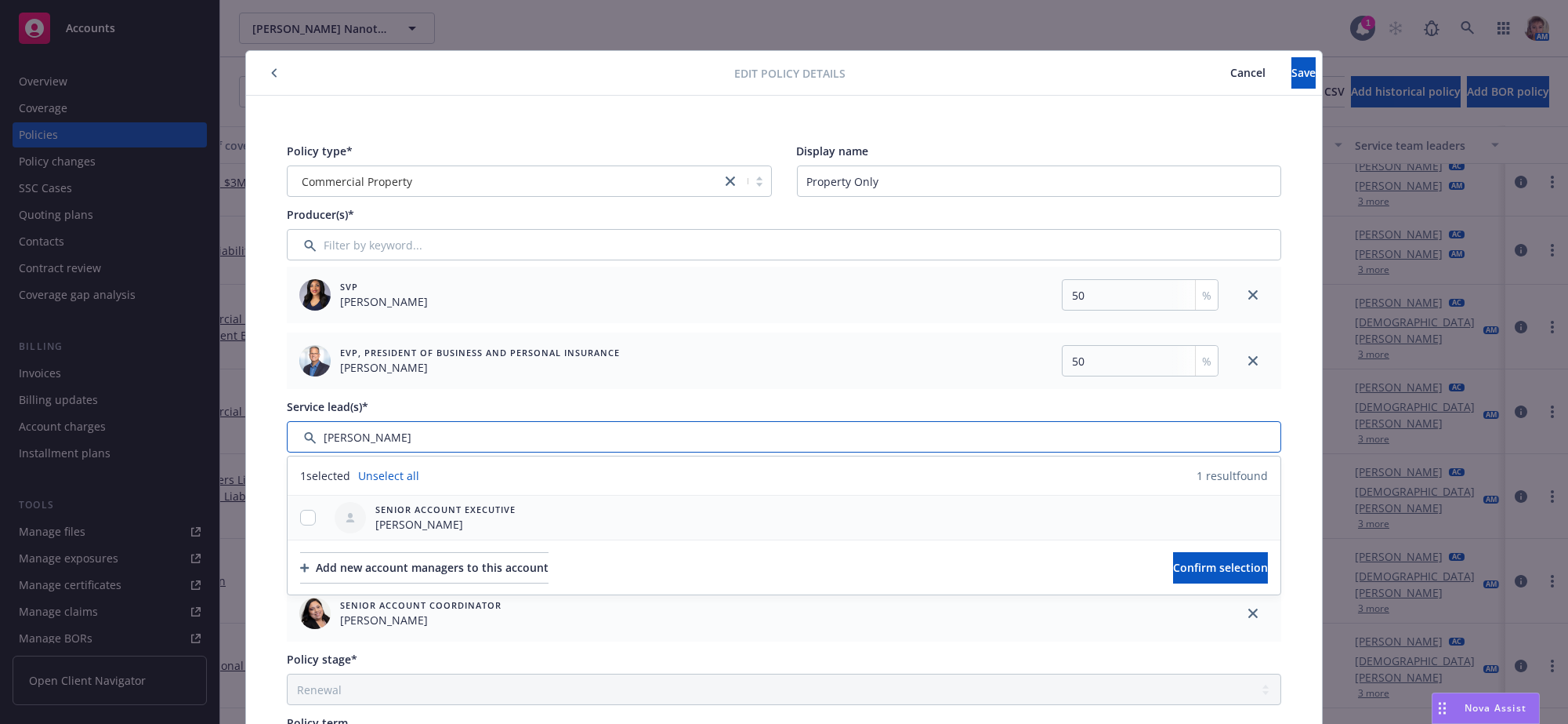
type input "lila"
click at [301, 525] on input "checkbox" at bounding box center [307, 516] width 15 height 15
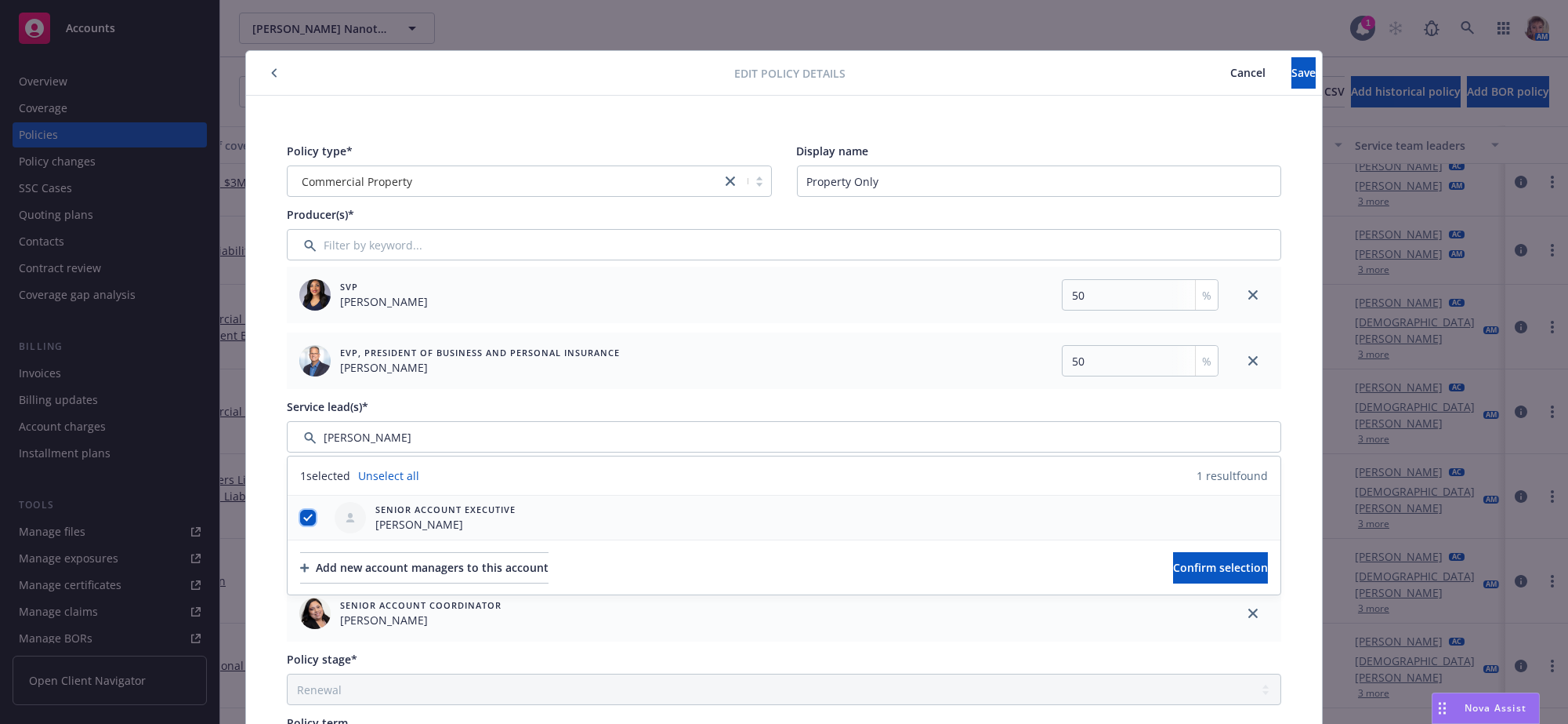
checkbox input "true"
click at [1173, 583] on button "Confirm selection" at bounding box center [1221, 567] width 95 height 31
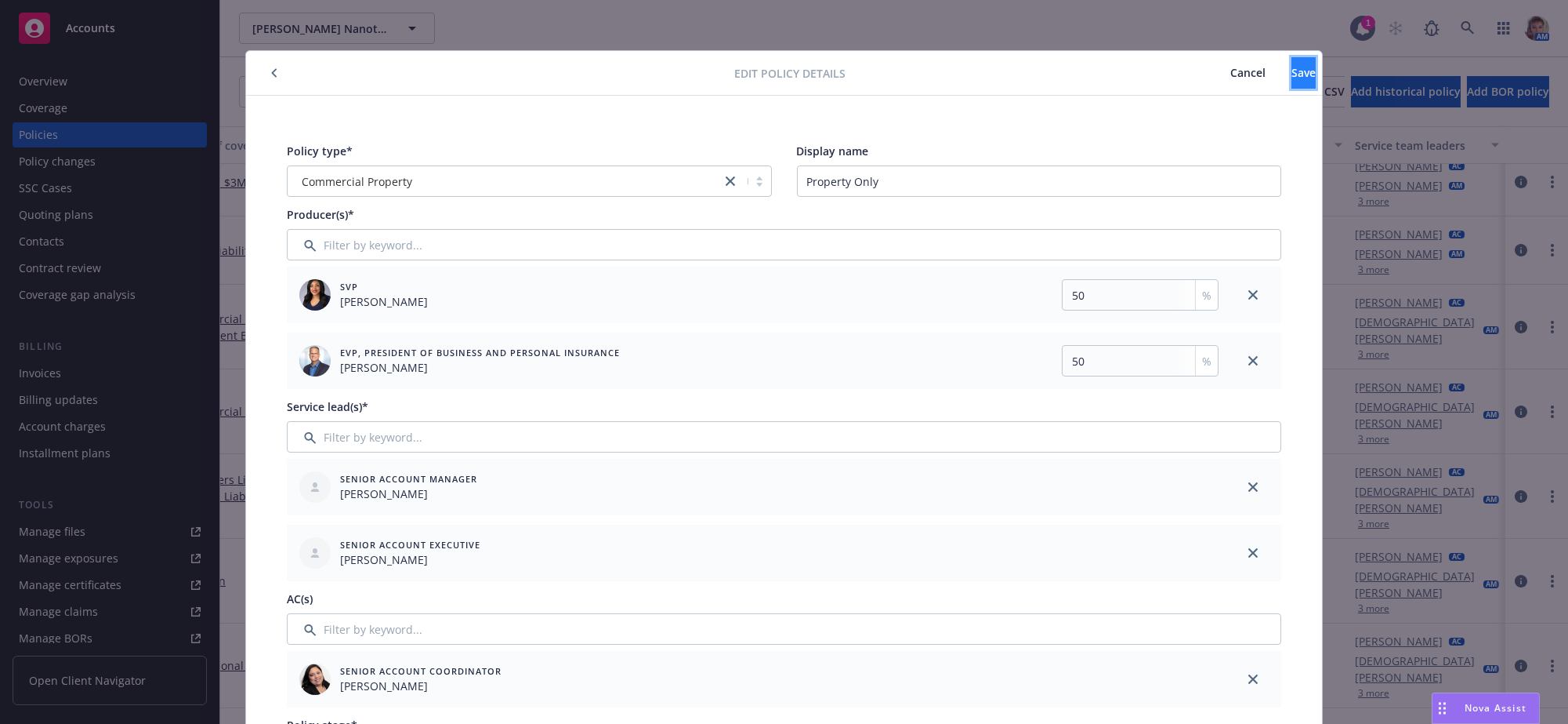
click at [1291, 76] on span "Save" at bounding box center [1303, 72] width 24 height 15
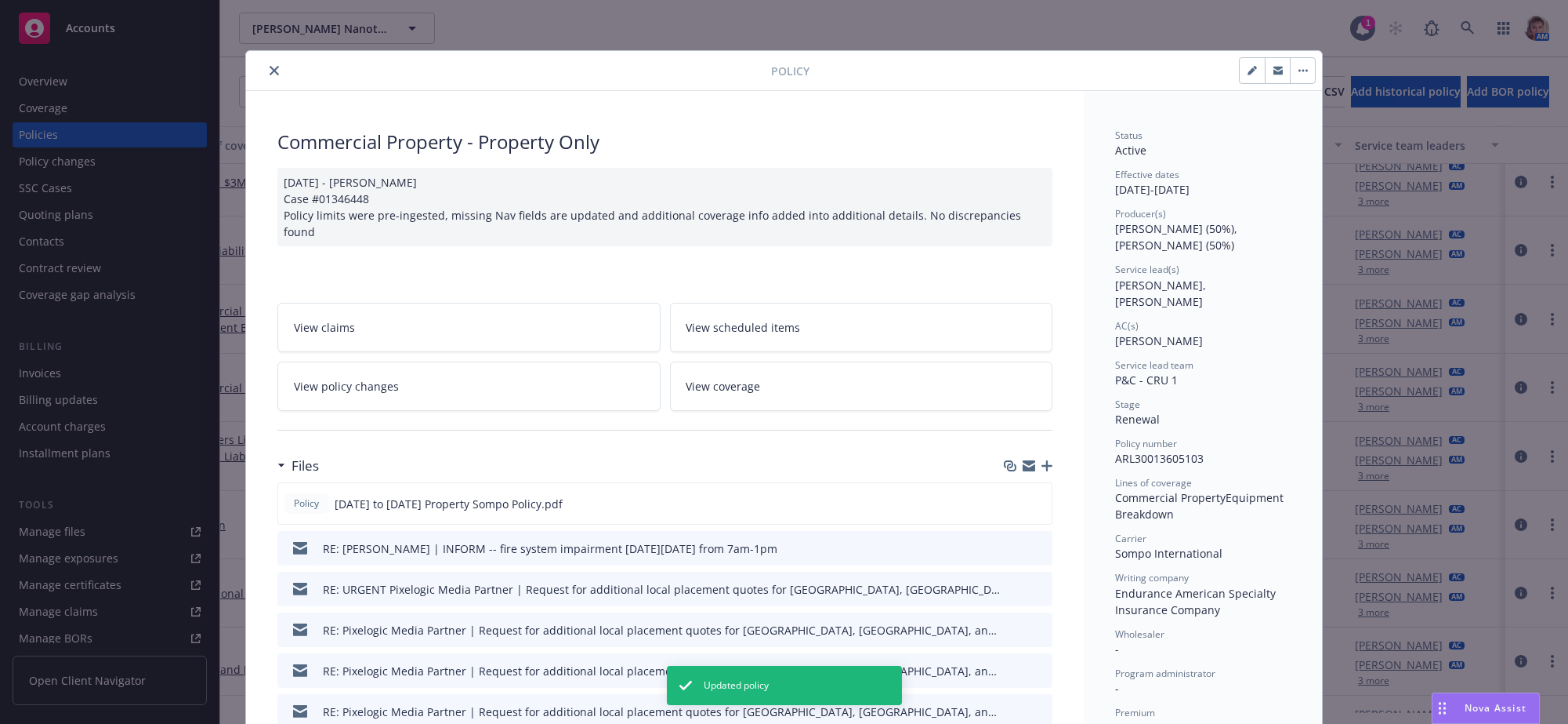
click at [269, 73] on icon "close" at bounding box center [274, 71] width 10 height 10
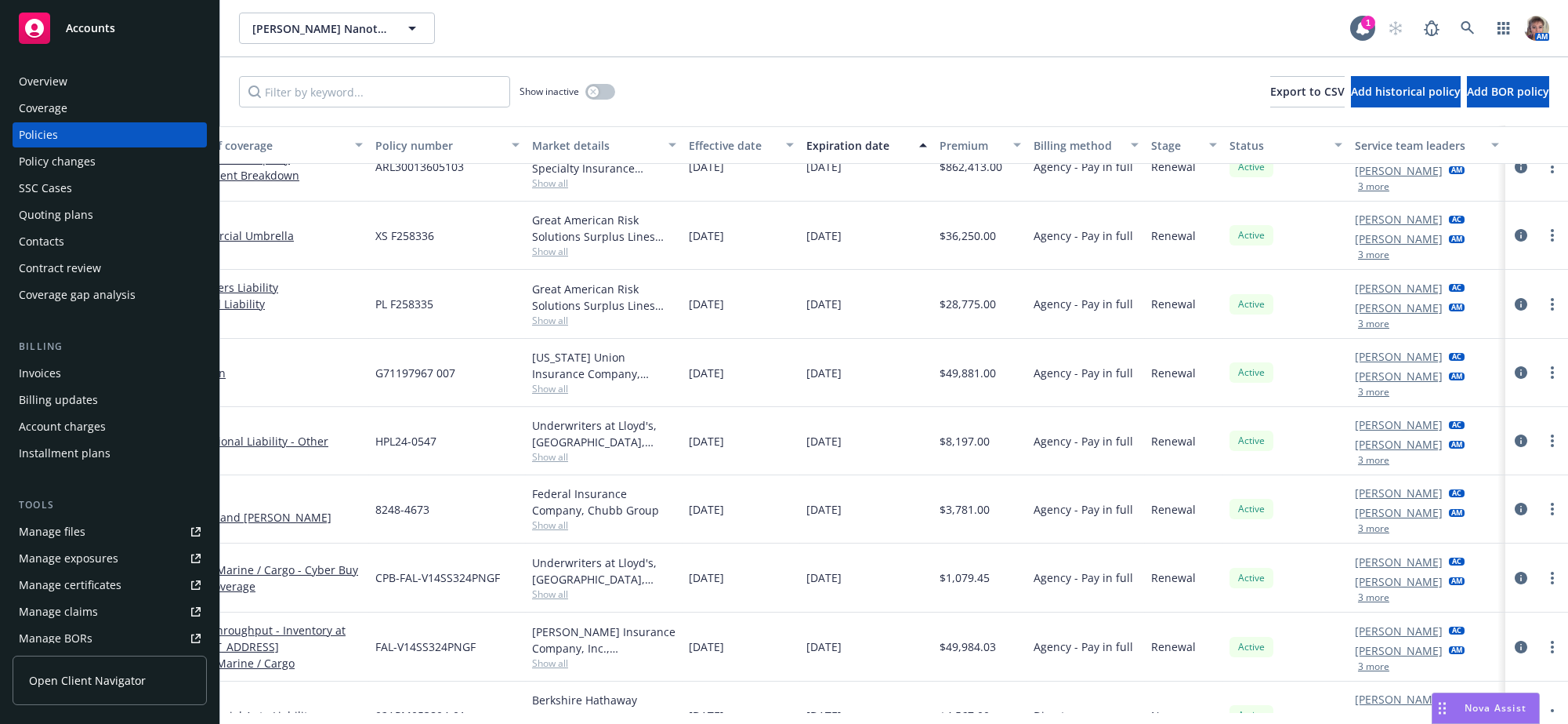
scroll to position [1002, 179]
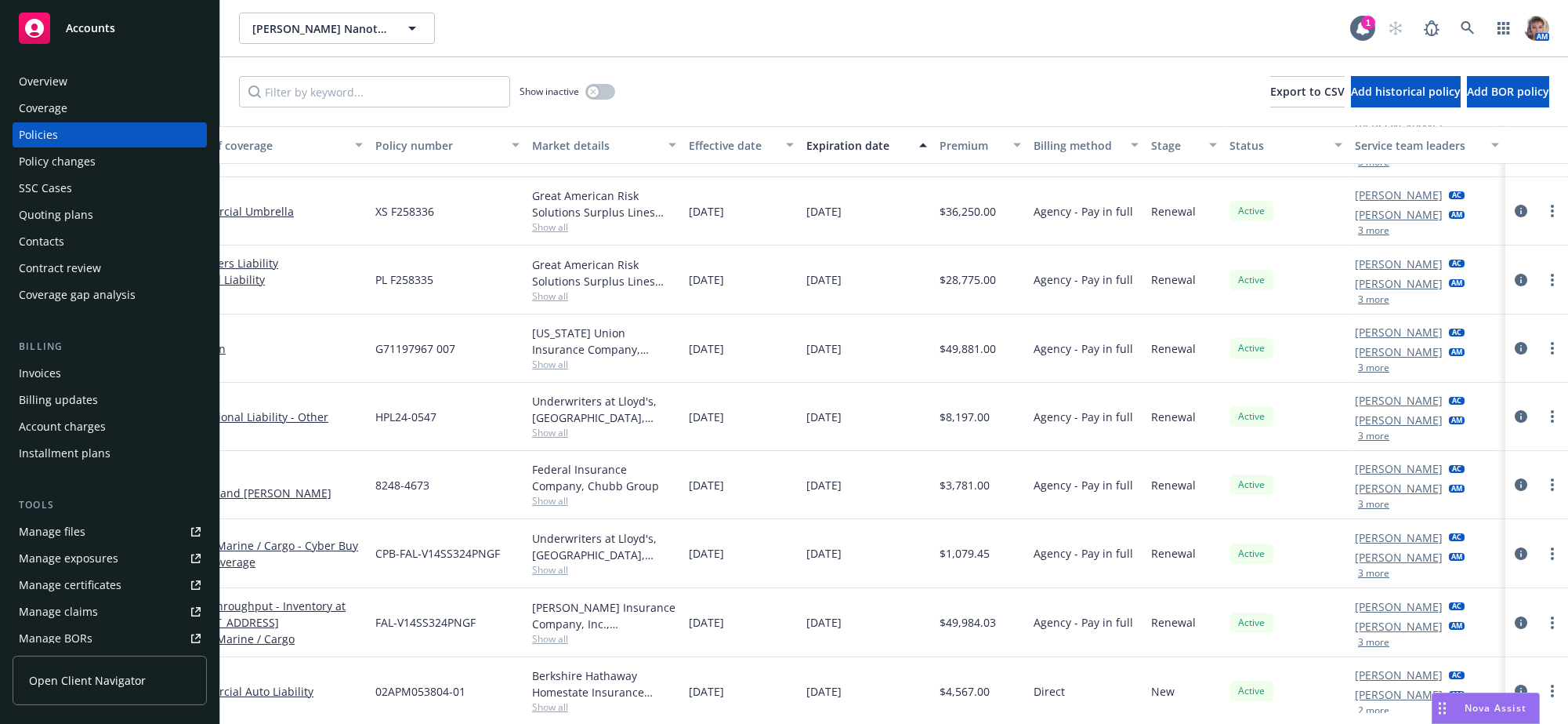
click at [1371, 372] on div "Mayra Santiago AC Sabrina Ramos AM 3 more" at bounding box center [1410, 348] width 109 height 48
click at [1371, 372] on button "3 more" at bounding box center [1373, 368] width 31 height 10
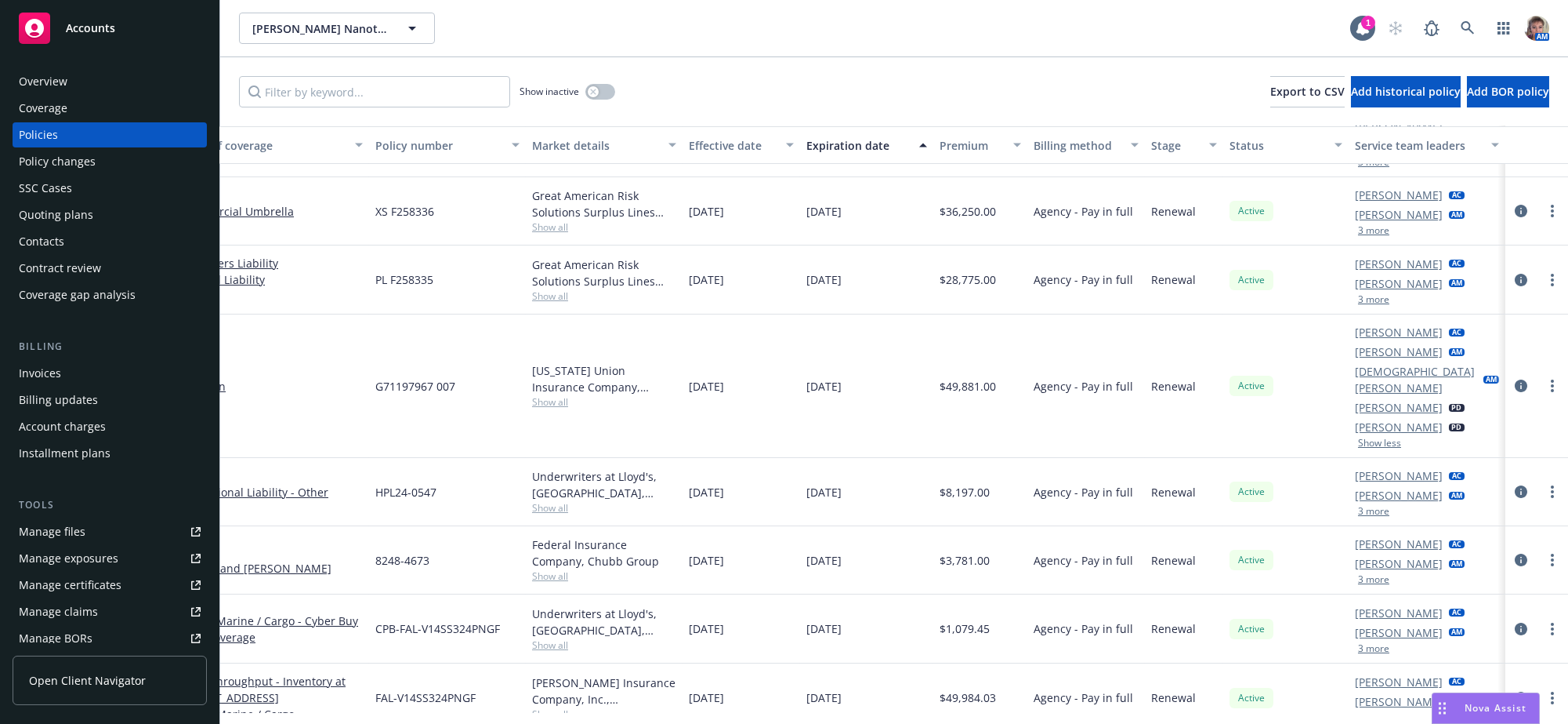
click at [1359, 504] on link "Sabrina Ramos" at bounding box center [1398, 495] width 88 height 16
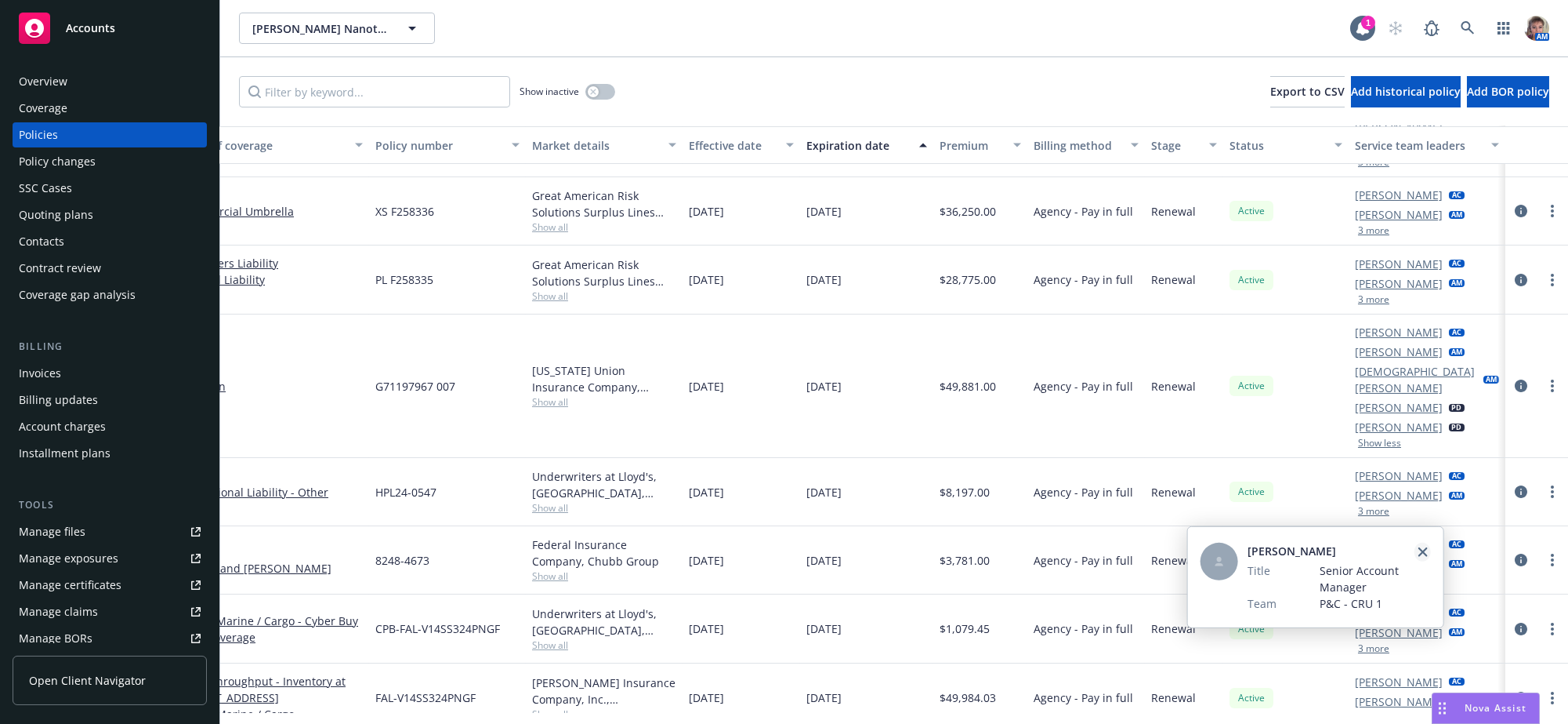
click at [1423, 548] on icon "close" at bounding box center [1422, 552] width 10 height 10
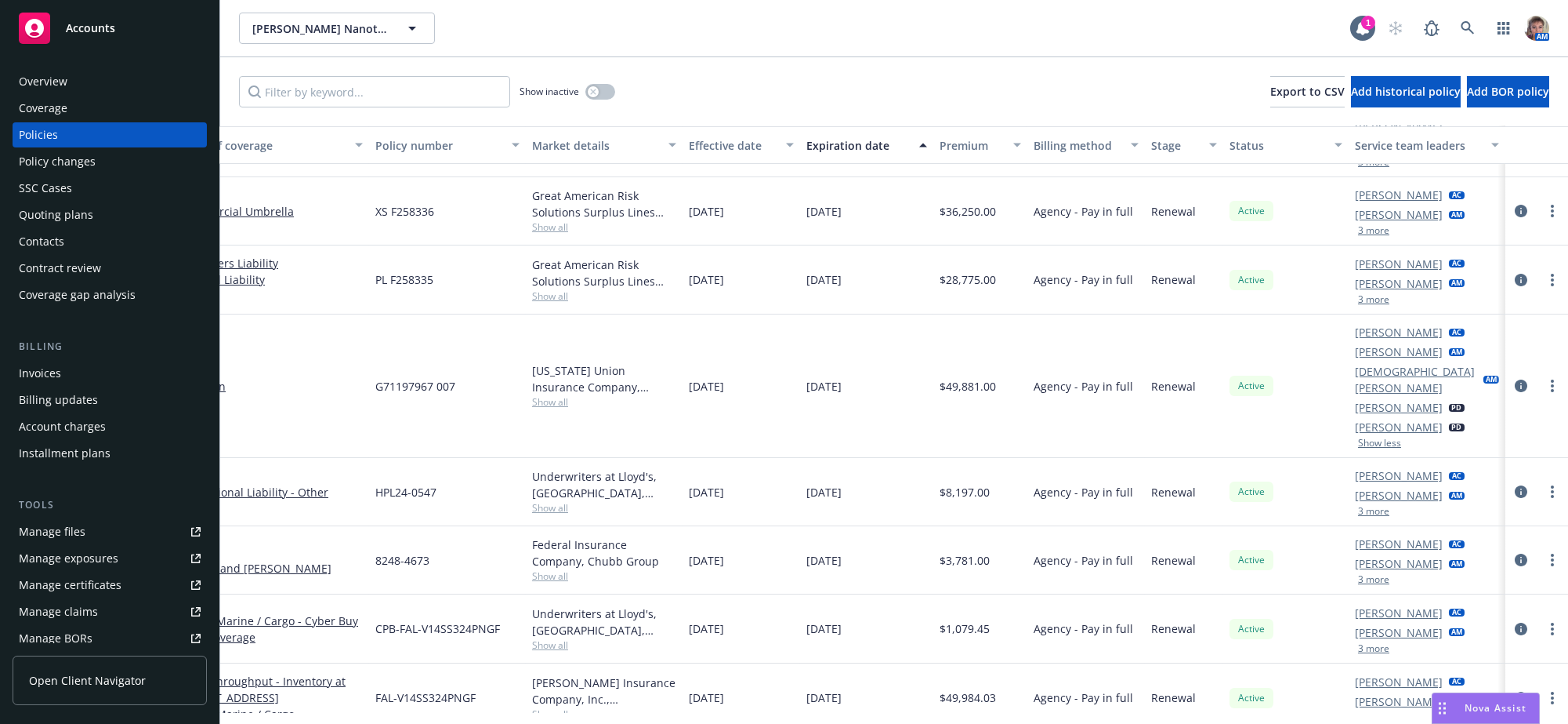
click at [1358, 516] on button "3 more" at bounding box center [1373, 512] width 31 height 10
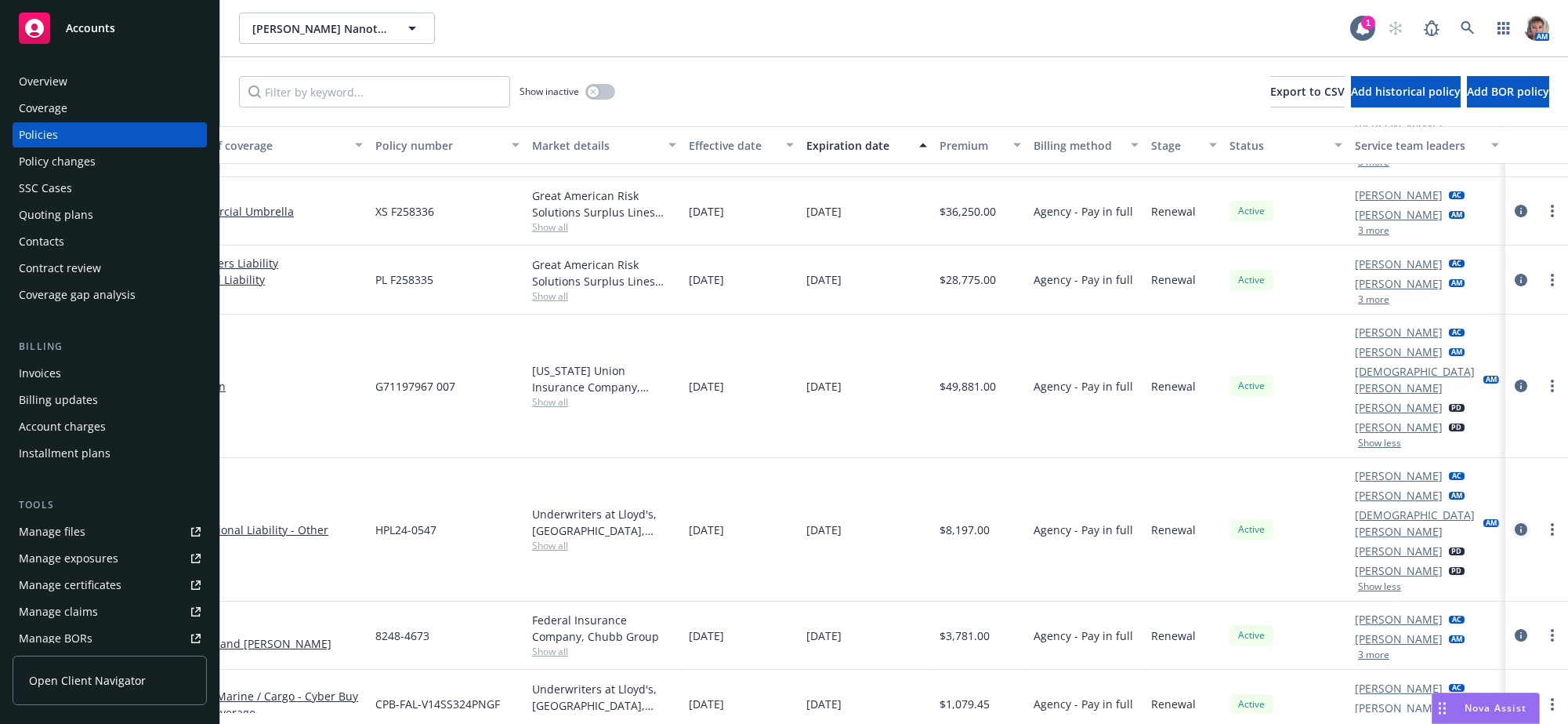
click at [1515, 536] on icon "circleInformation" at bounding box center [1521, 529] width 13 height 13
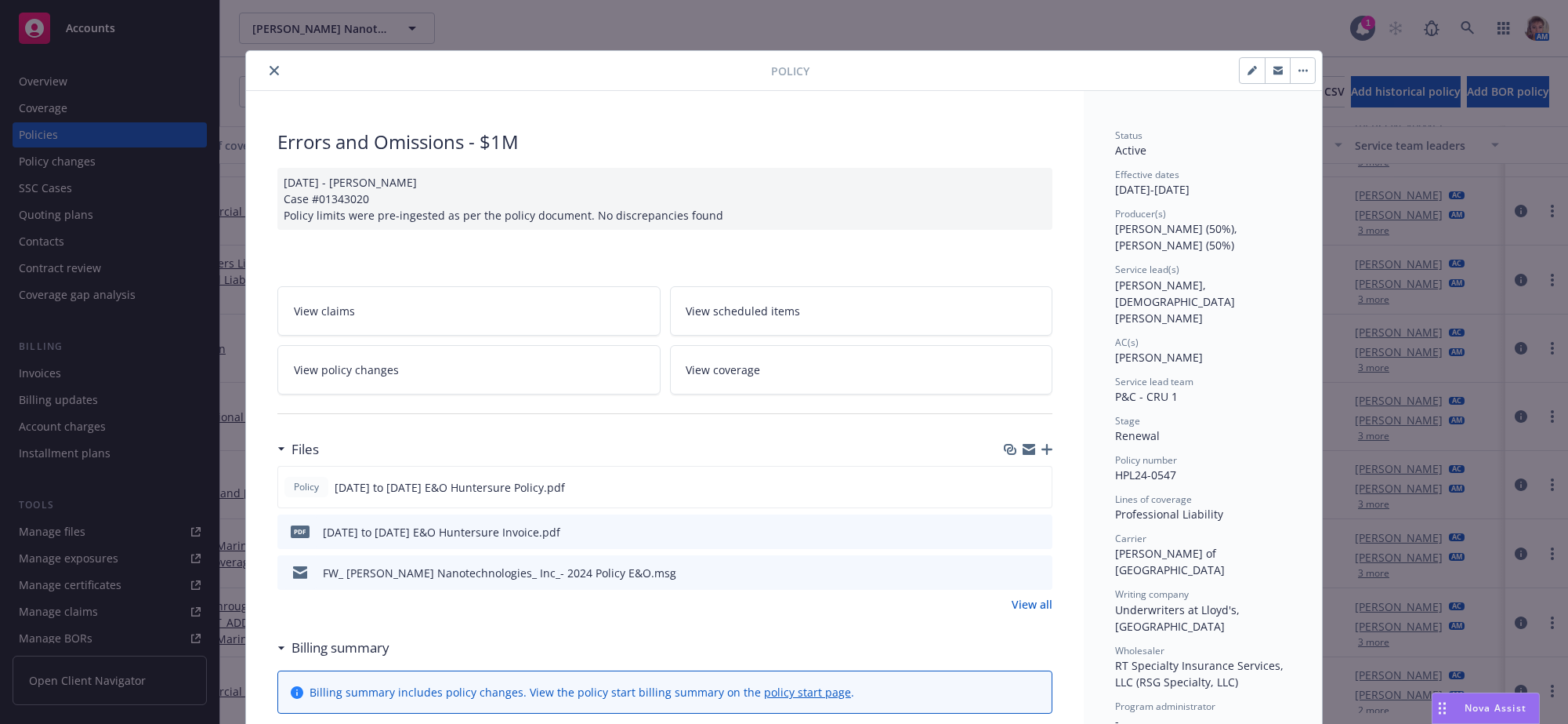
click at [1246, 78] on button "button" at bounding box center [1252, 70] width 25 height 25
select select "RENEWAL"
select select "other"
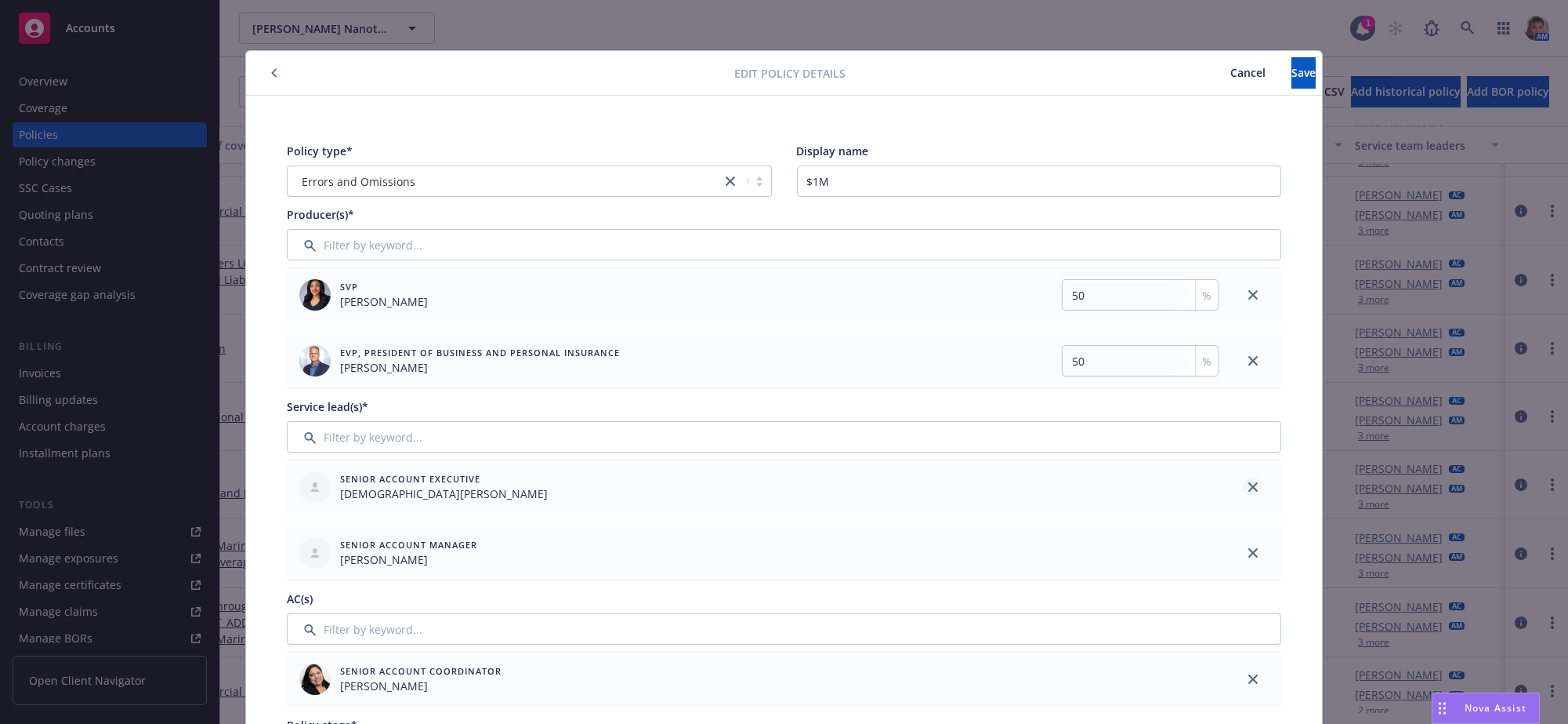
click at [1248, 492] on icon "close" at bounding box center [1253, 487] width 10 height 10
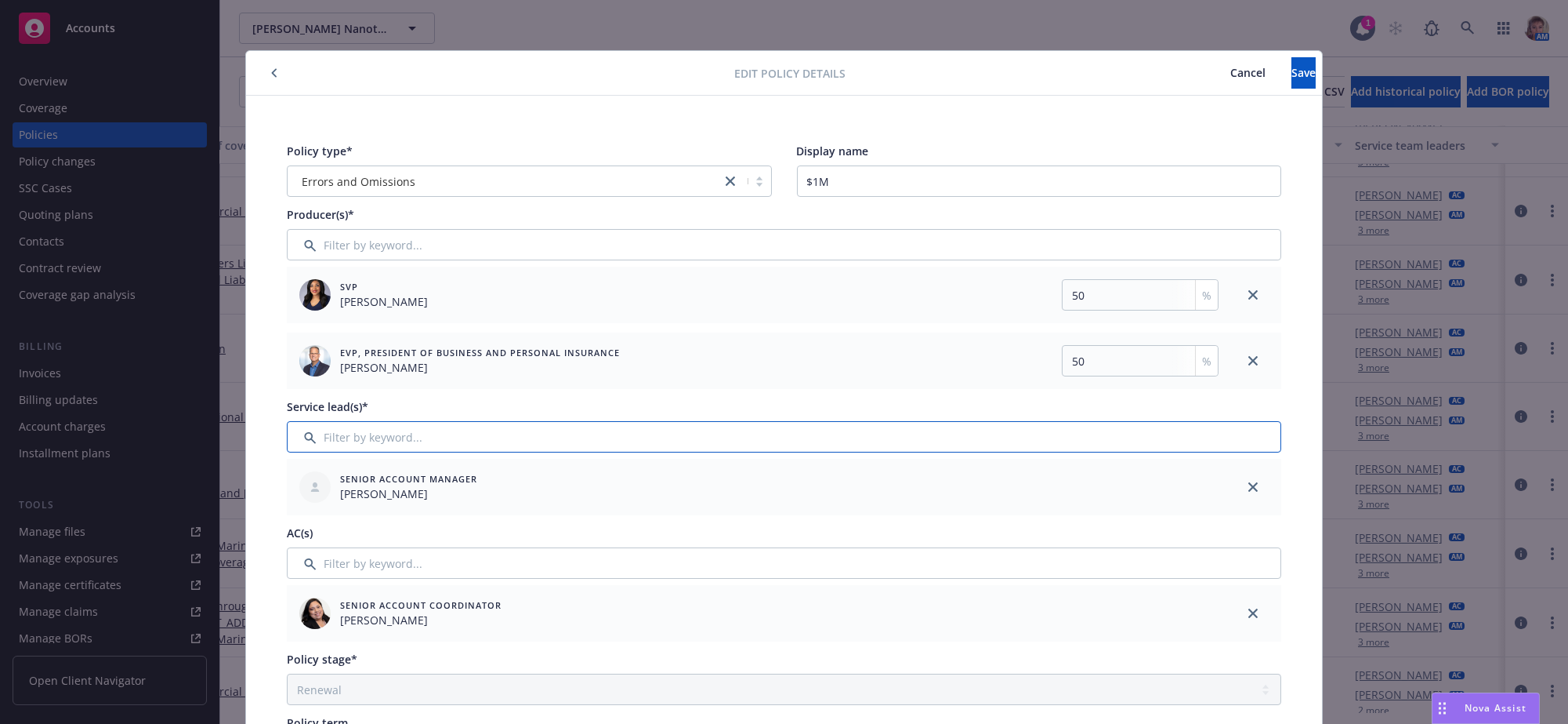
click at [544, 443] on input "Filter by keyword..." at bounding box center [784, 436] width 995 height 31
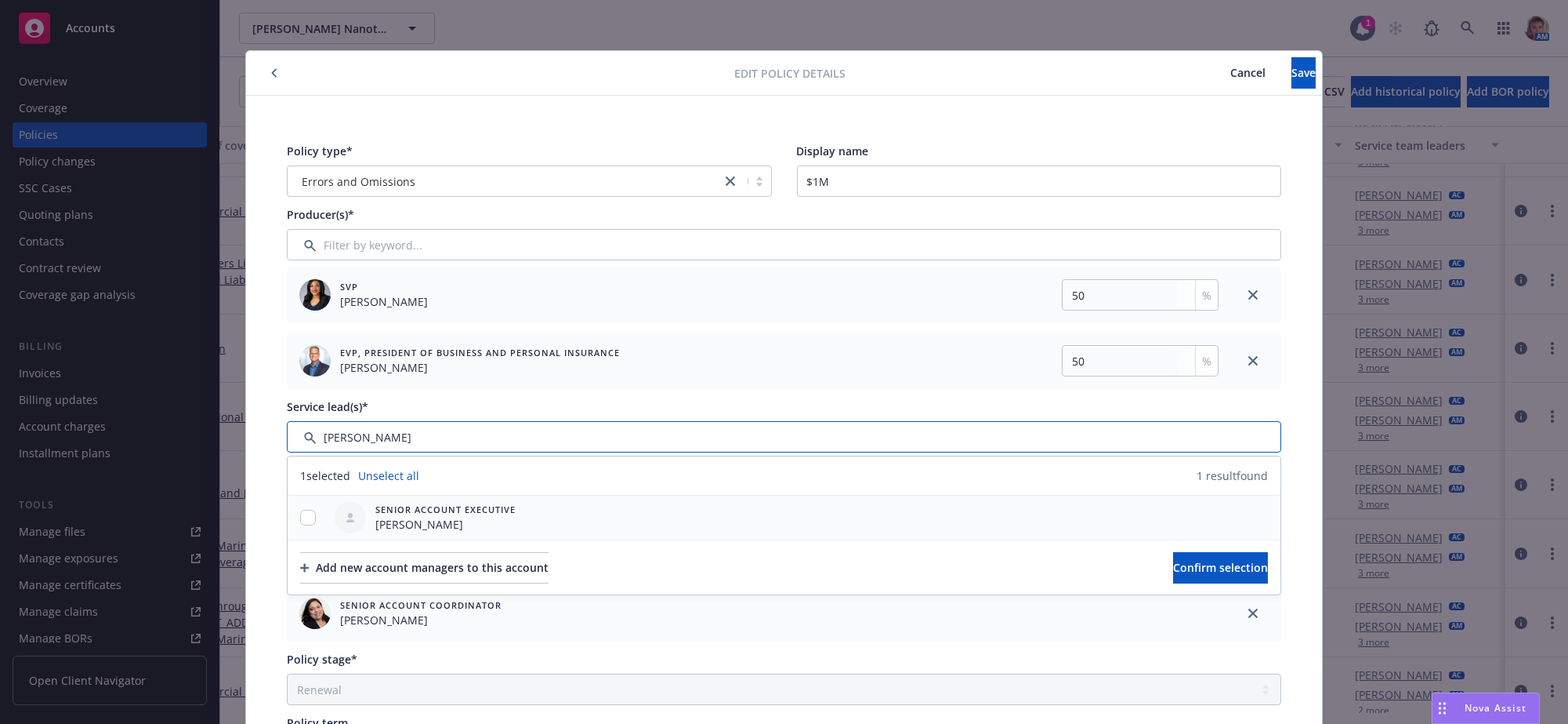
type input "lila"
click at [306, 525] on input "checkbox" at bounding box center [307, 516] width 15 height 15
checkbox input "true"
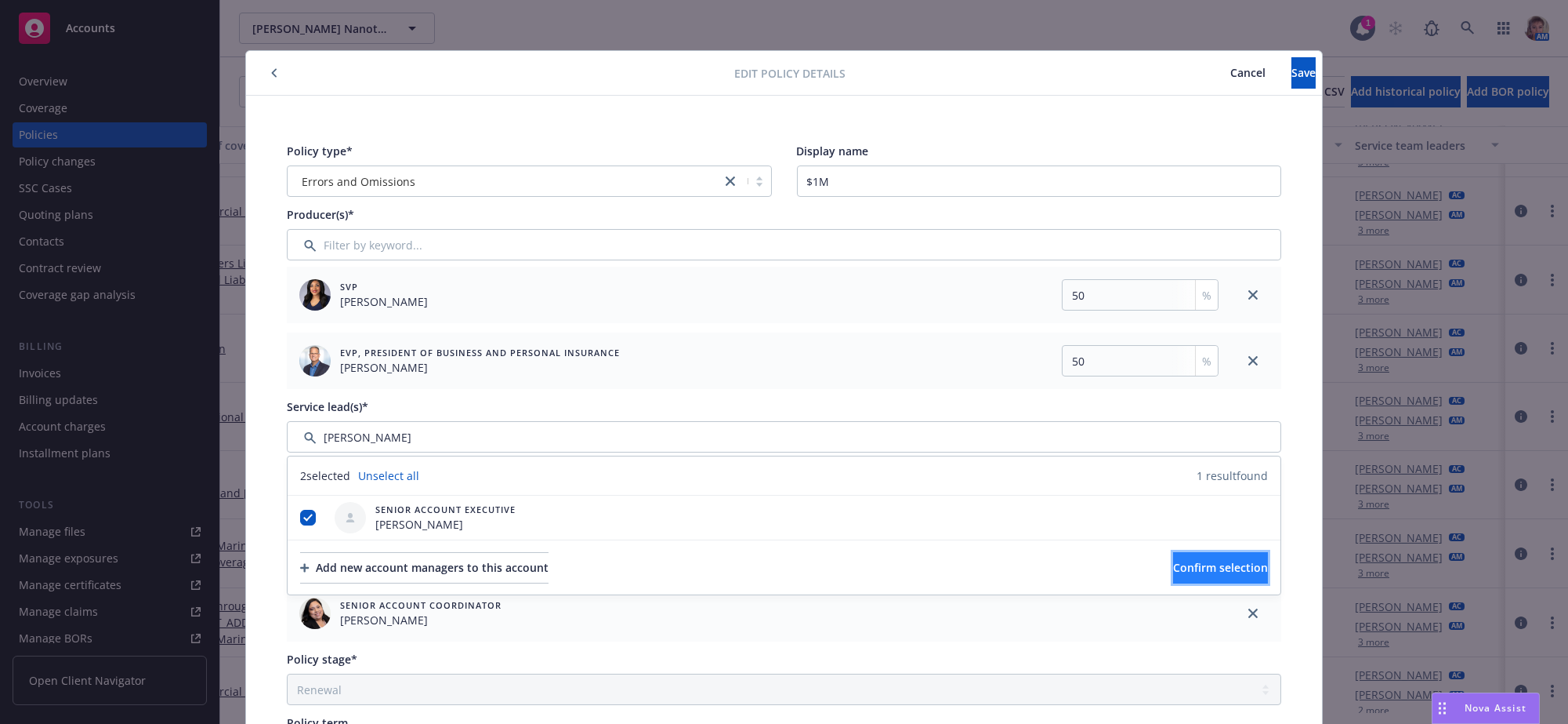
click at [1198, 574] on span "Confirm selection" at bounding box center [1221, 567] width 95 height 15
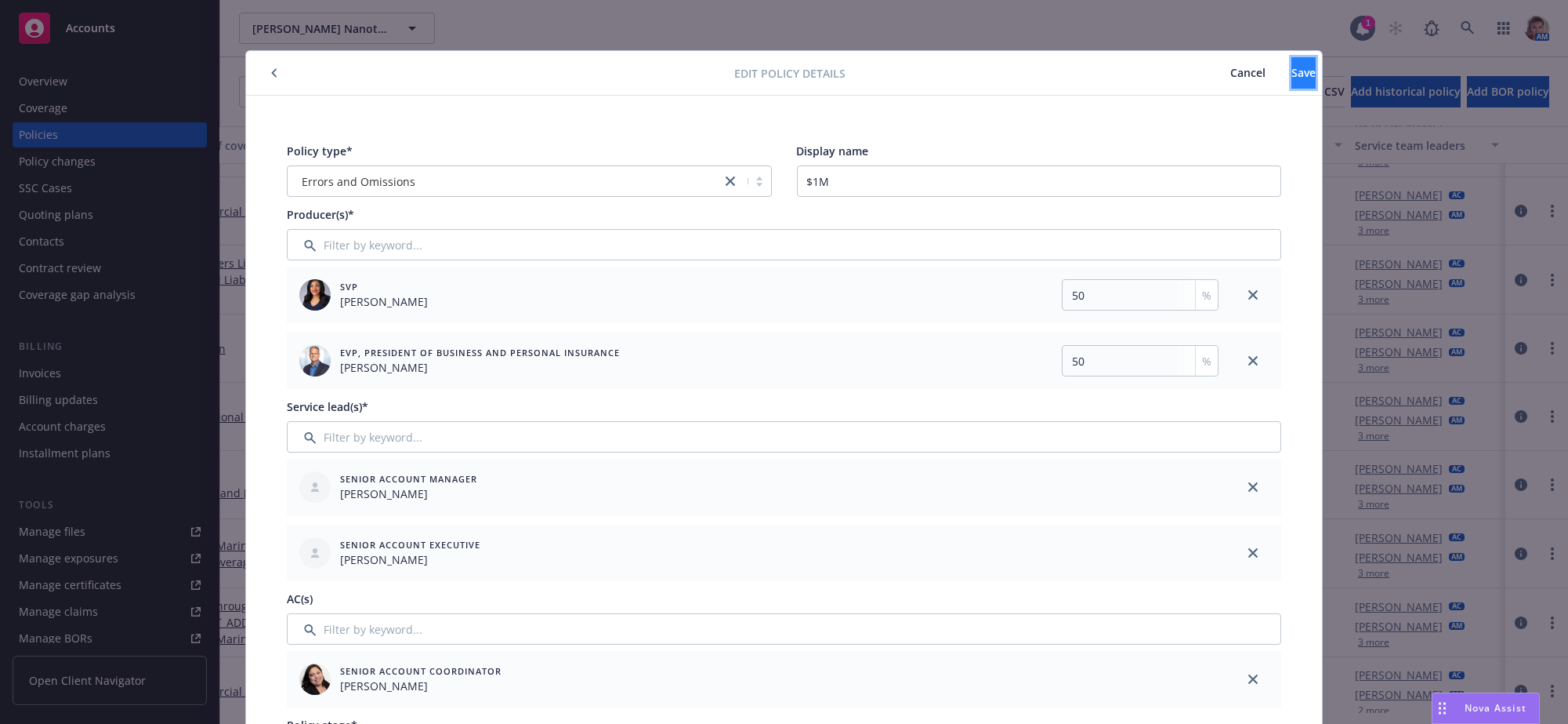
click at [1291, 68] on span "Save" at bounding box center [1303, 72] width 24 height 15
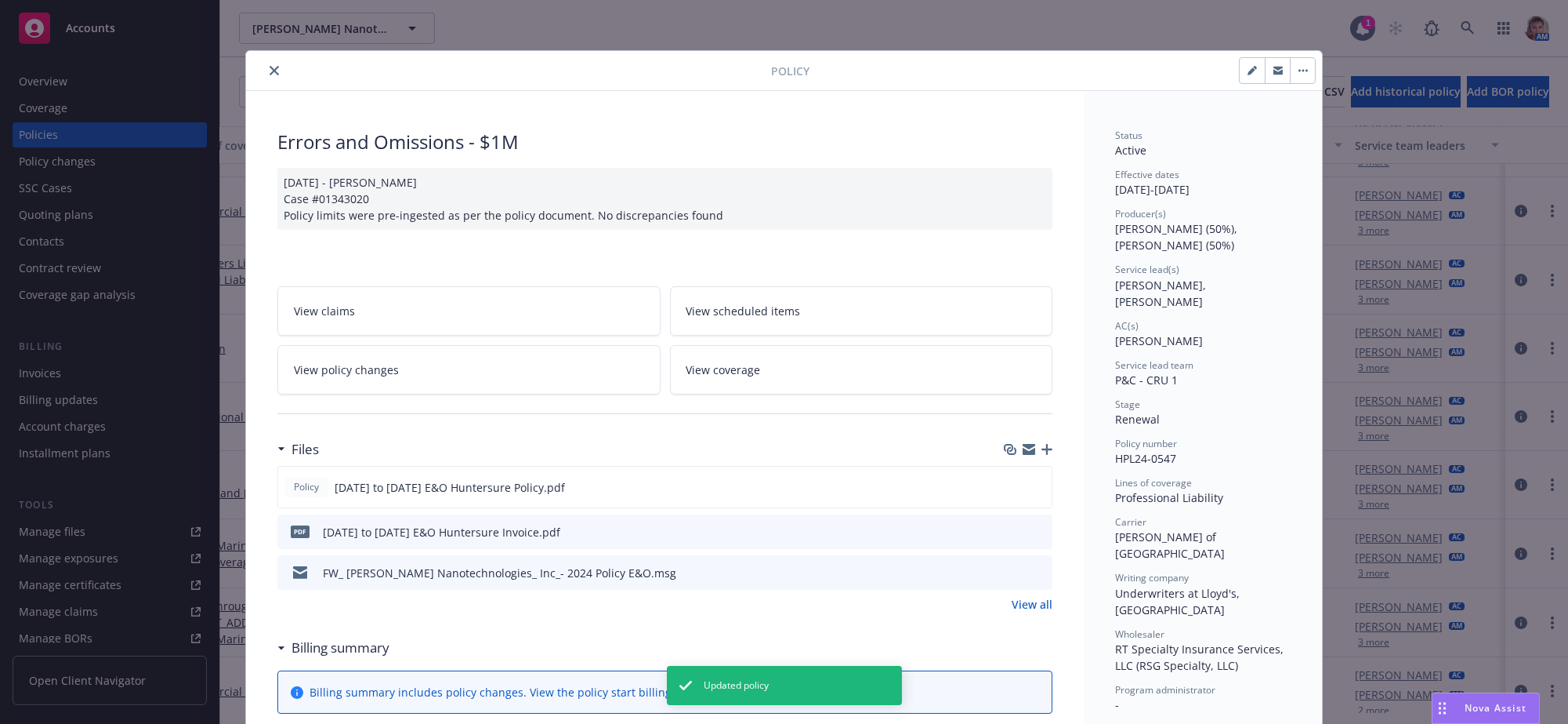
click at [271, 69] on icon "close" at bounding box center [274, 71] width 10 height 10
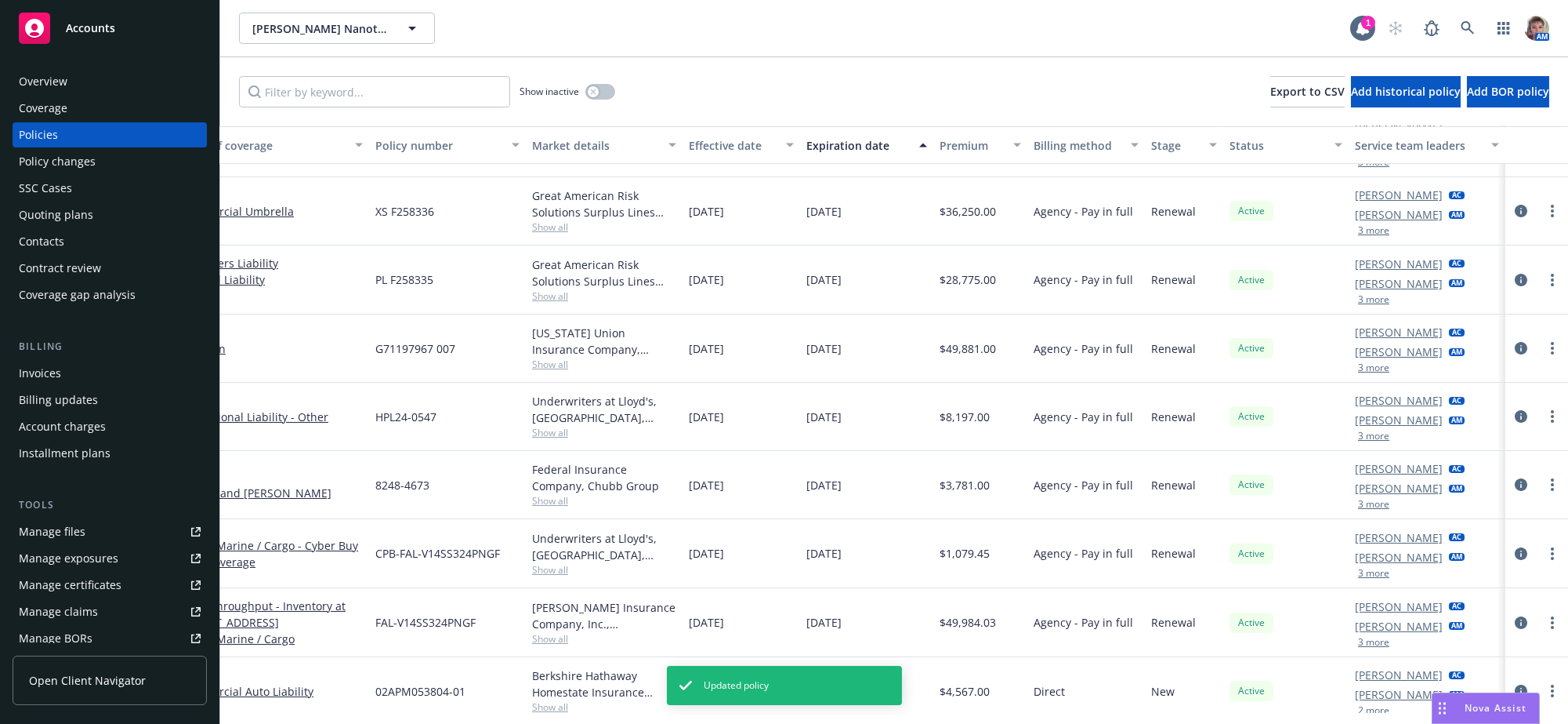
click at [1358, 578] on button "3 more" at bounding box center [1373, 574] width 31 height 10
click at [1358, 508] on button "3 more" at bounding box center [1373, 504] width 31 height 10
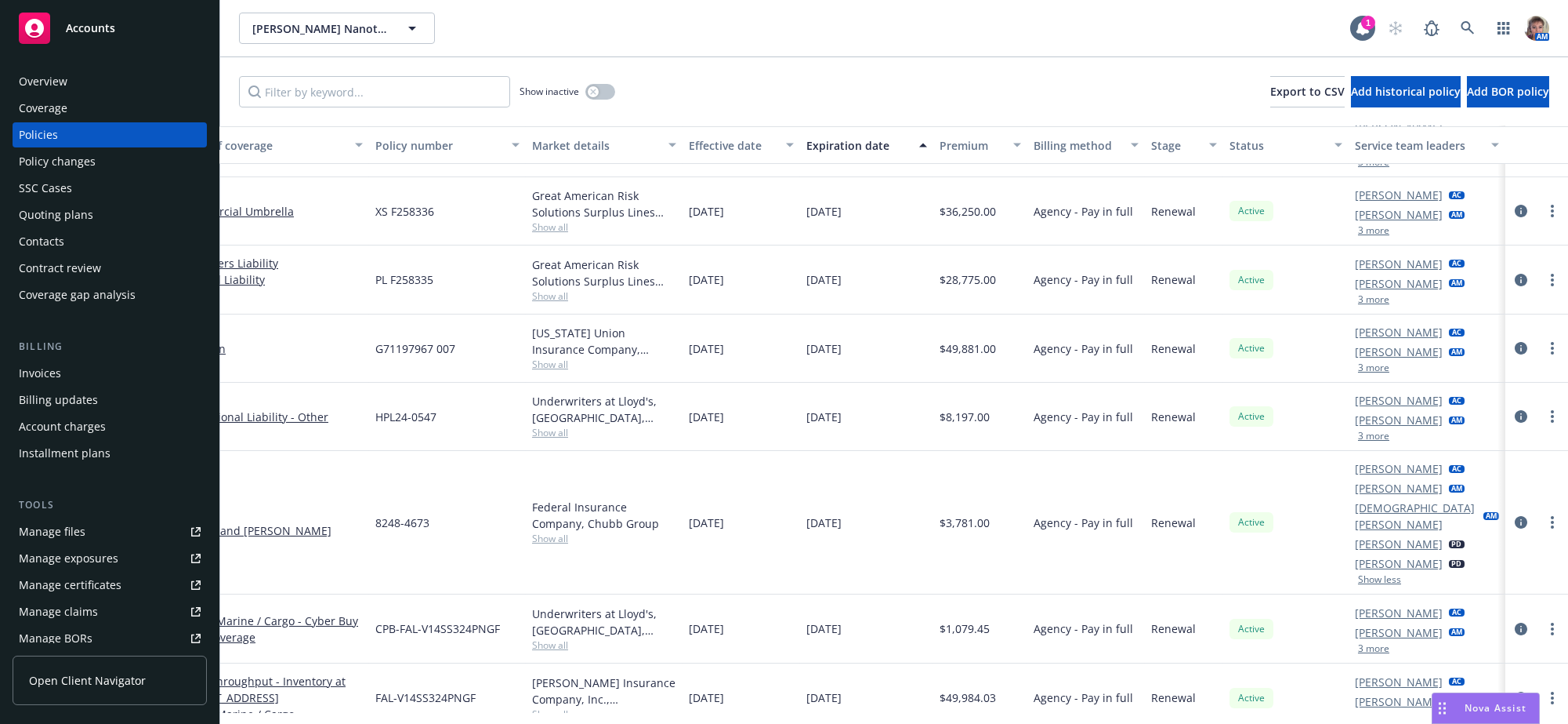
click at [1363, 441] on button "3 more" at bounding box center [1373, 436] width 31 height 10
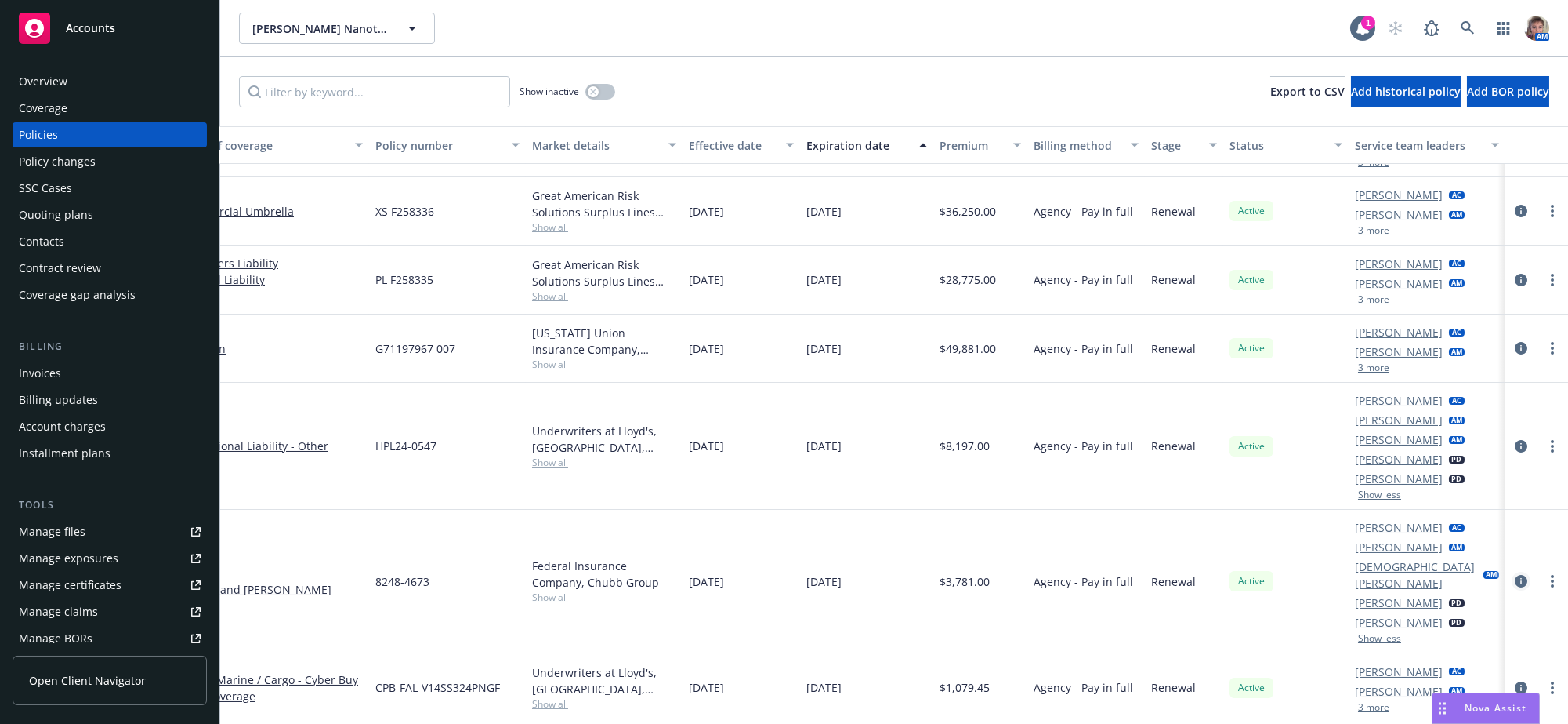
click at [1515, 587] on icon "circleInformation" at bounding box center [1521, 581] width 13 height 13
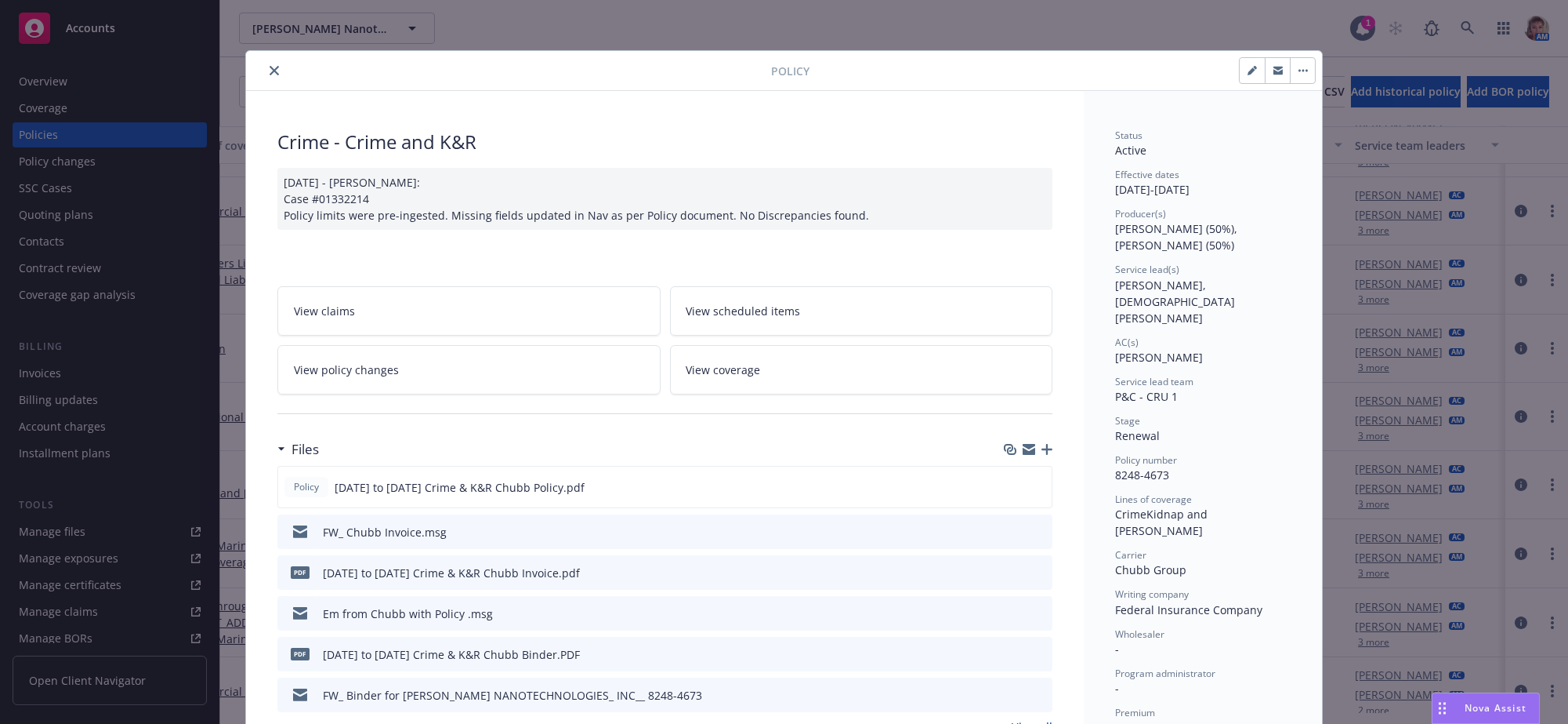
click at [1247, 76] on icon "button" at bounding box center [1252, 71] width 10 height 10
select select "RENEWAL"
select select "12"
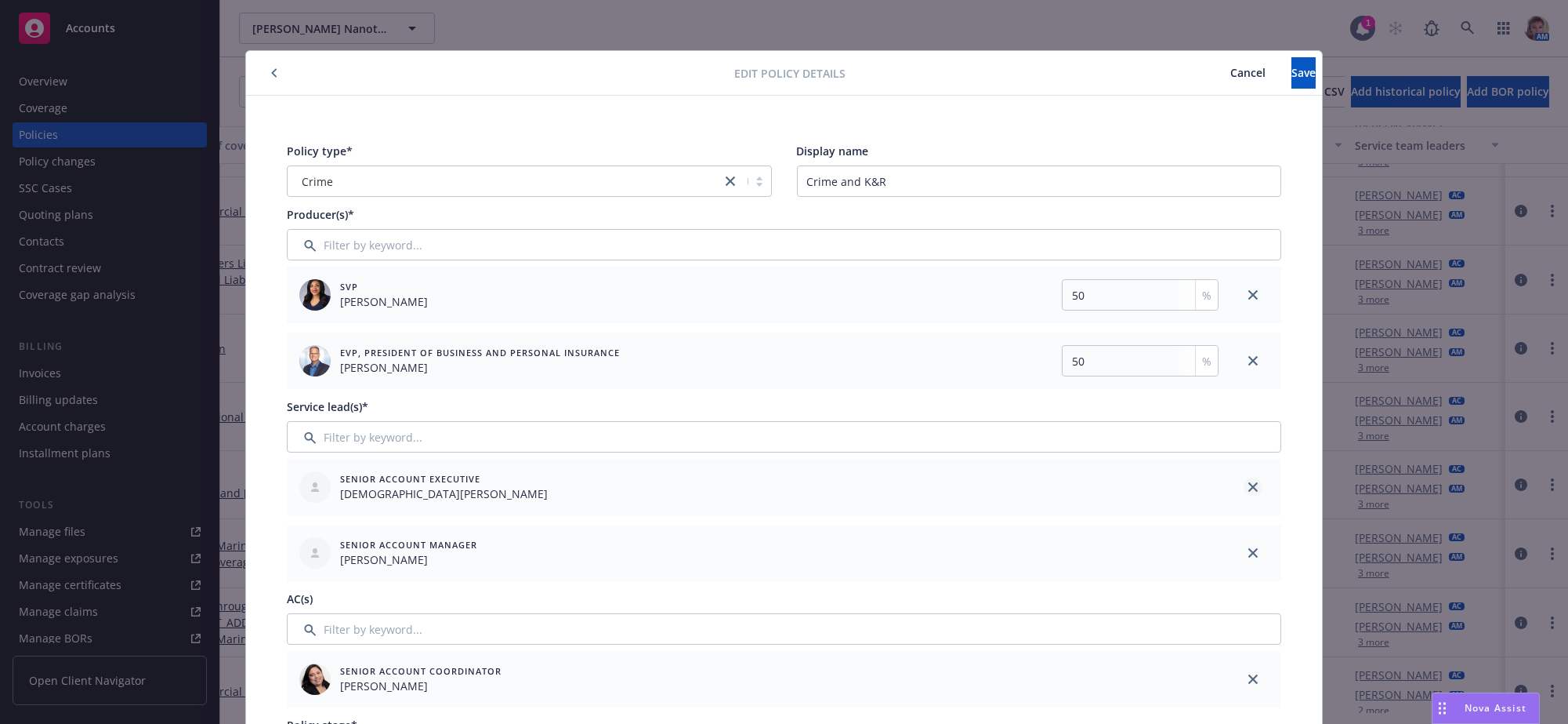
click at [1248, 492] on icon "close" at bounding box center [1253, 487] width 10 height 10
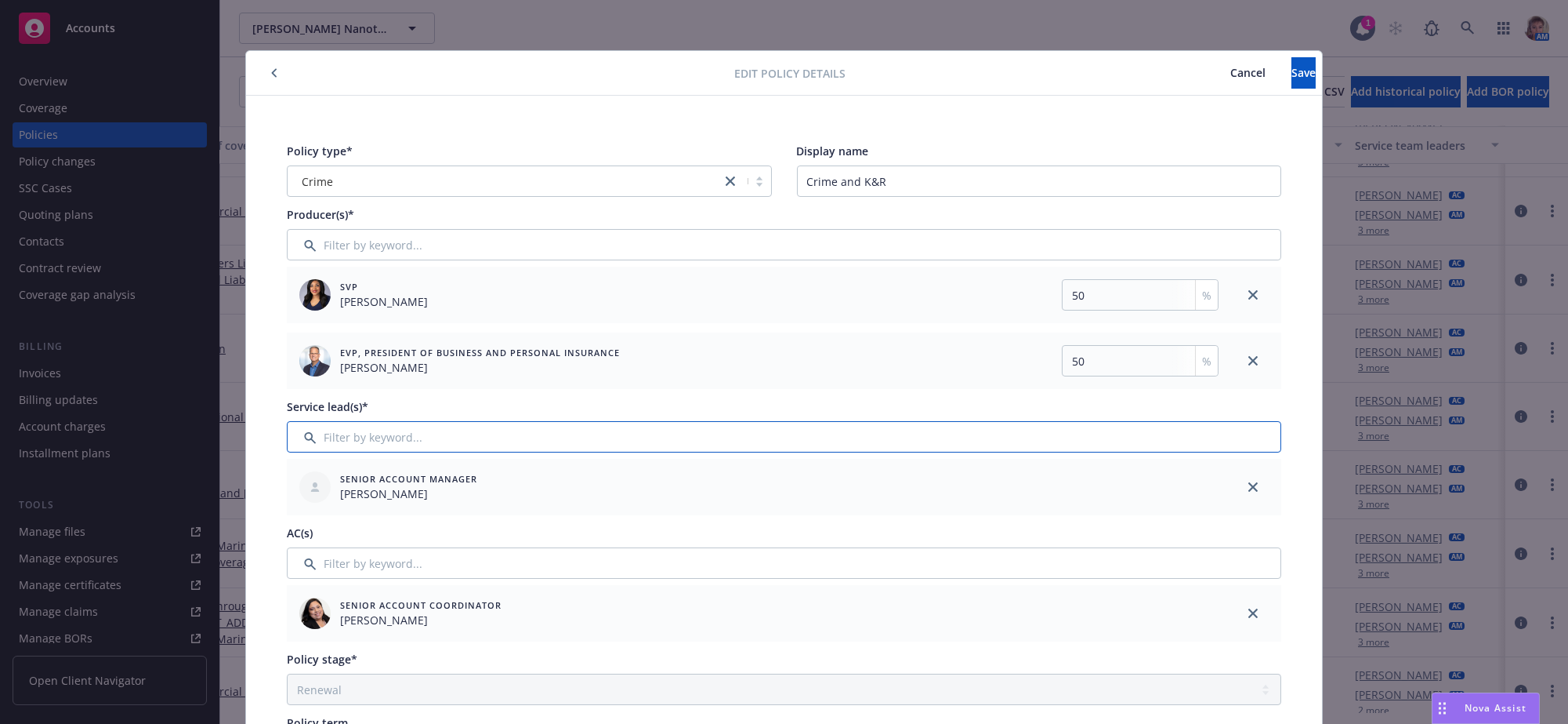
click at [642, 446] on input "Filter by keyword..." at bounding box center [784, 436] width 995 height 31
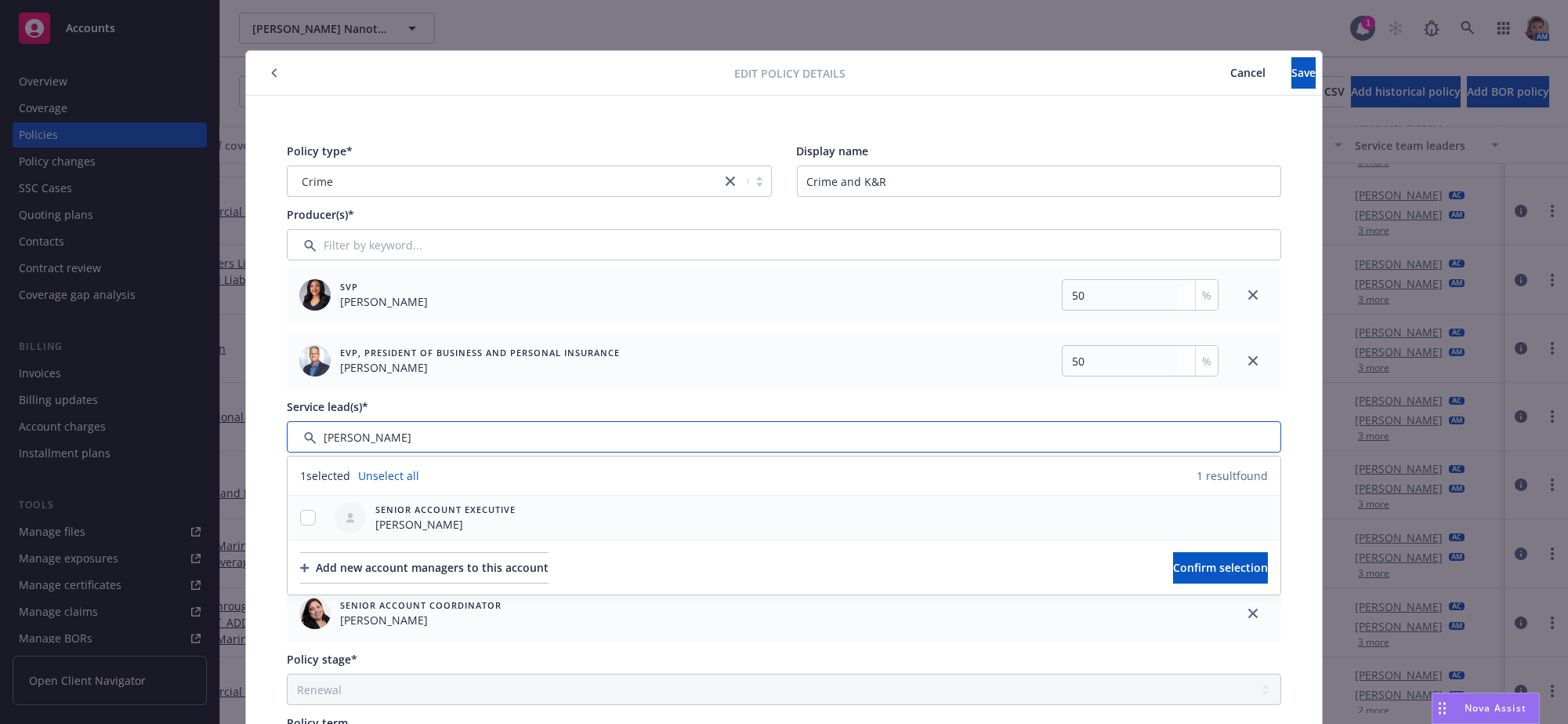
type input "lila"
click at [308, 525] on input "checkbox" at bounding box center [307, 516] width 15 height 15
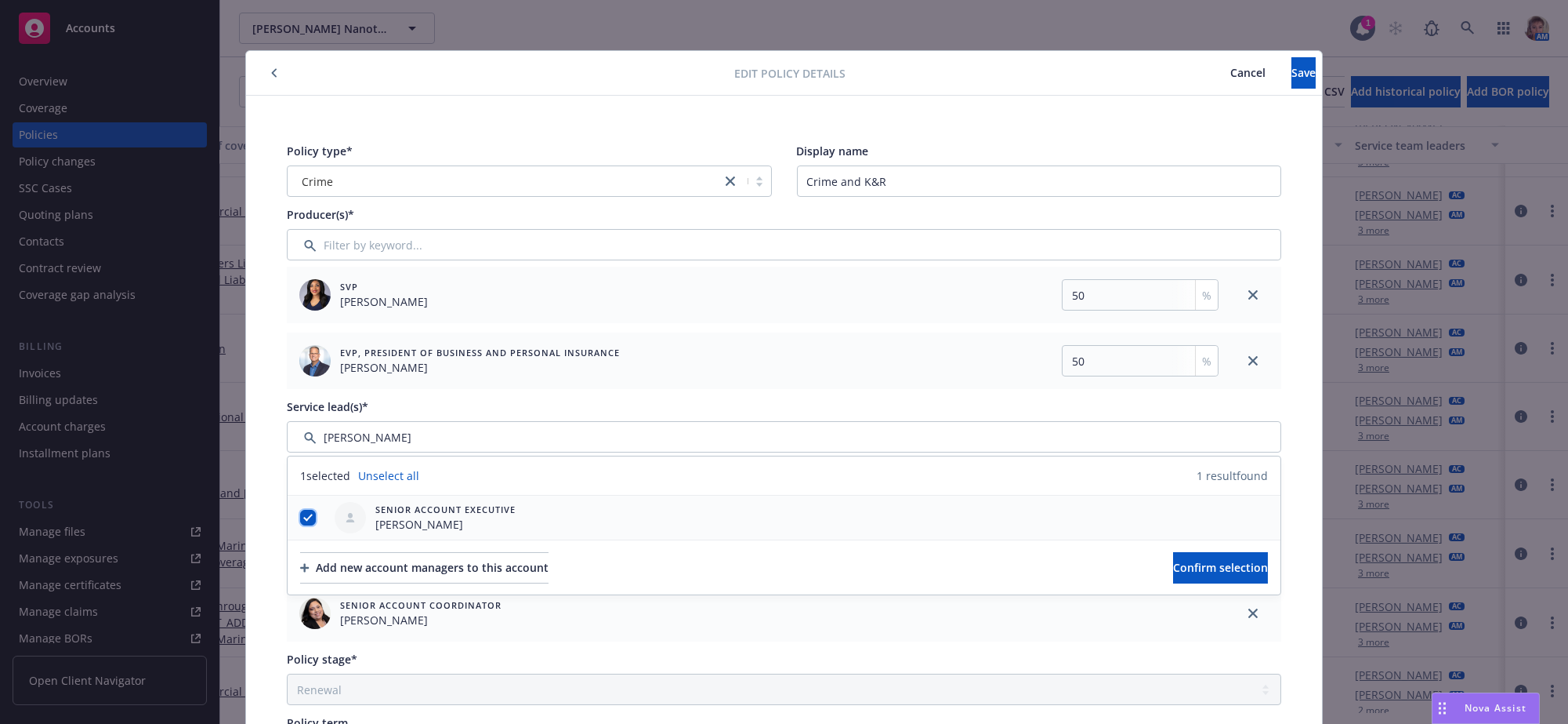
checkbox input "true"
click at [1173, 573] on button "Confirm selection" at bounding box center [1221, 567] width 95 height 31
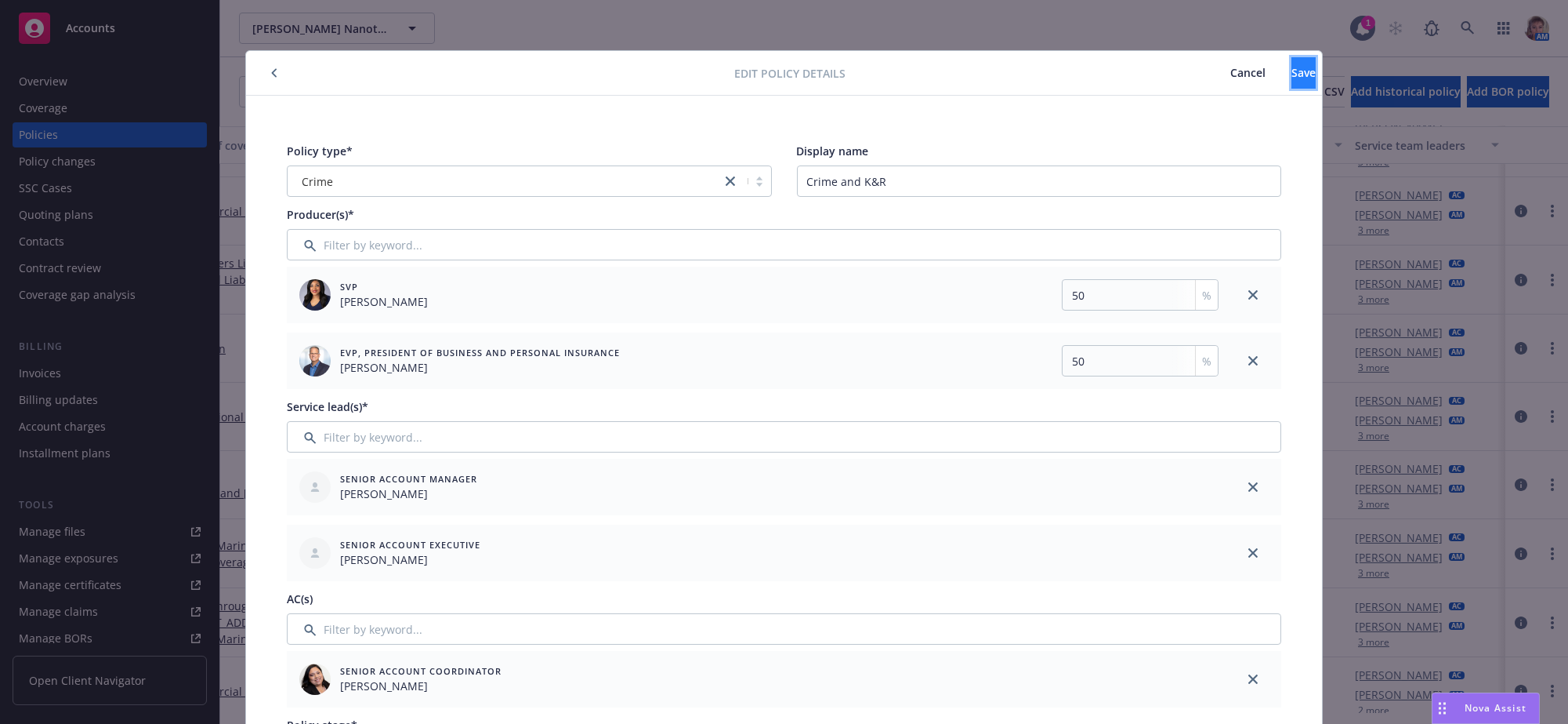
click at [1291, 72] on span "Save" at bounding box center [1303, 72] width 24 height 15
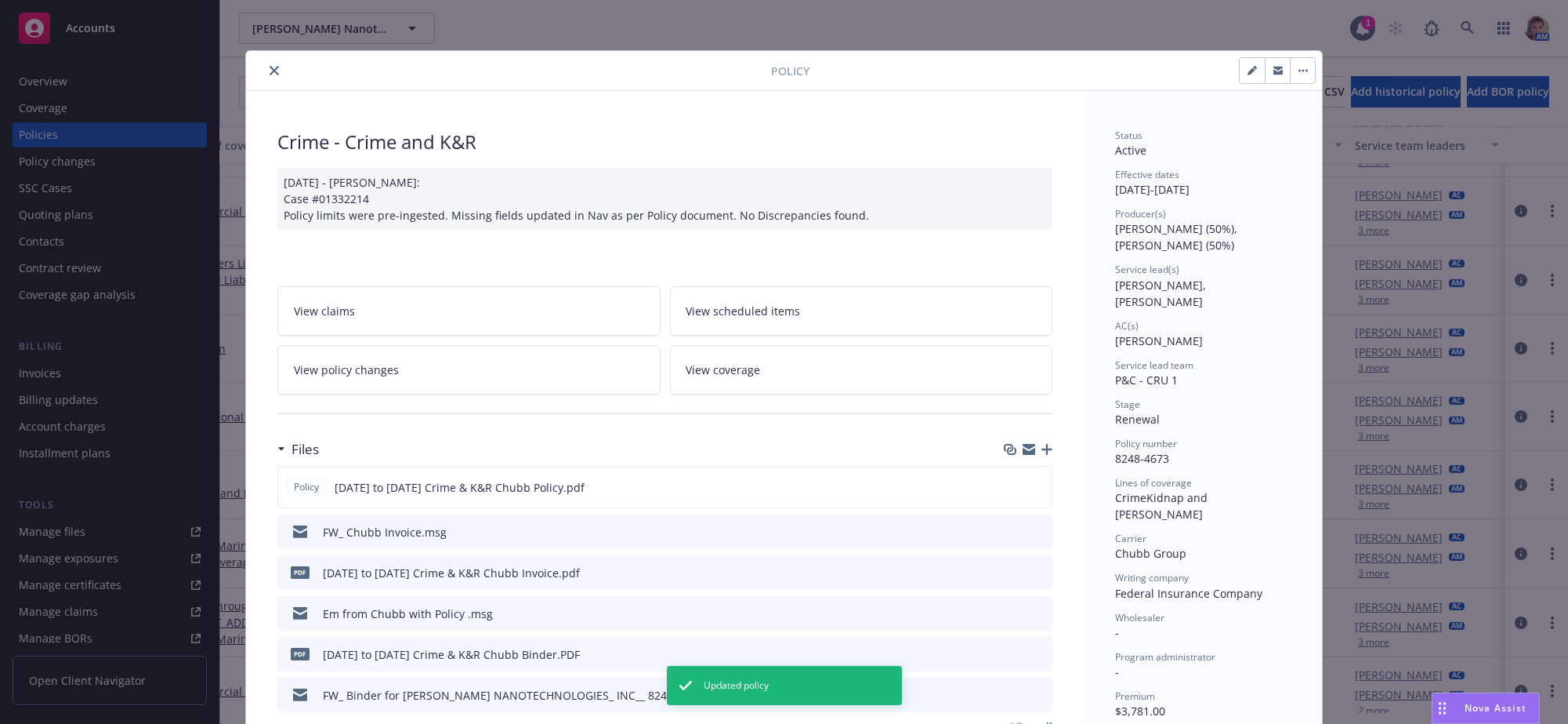
click at [269, 72] on icon "close" at bounding box center [274, 71] width 10 height 10
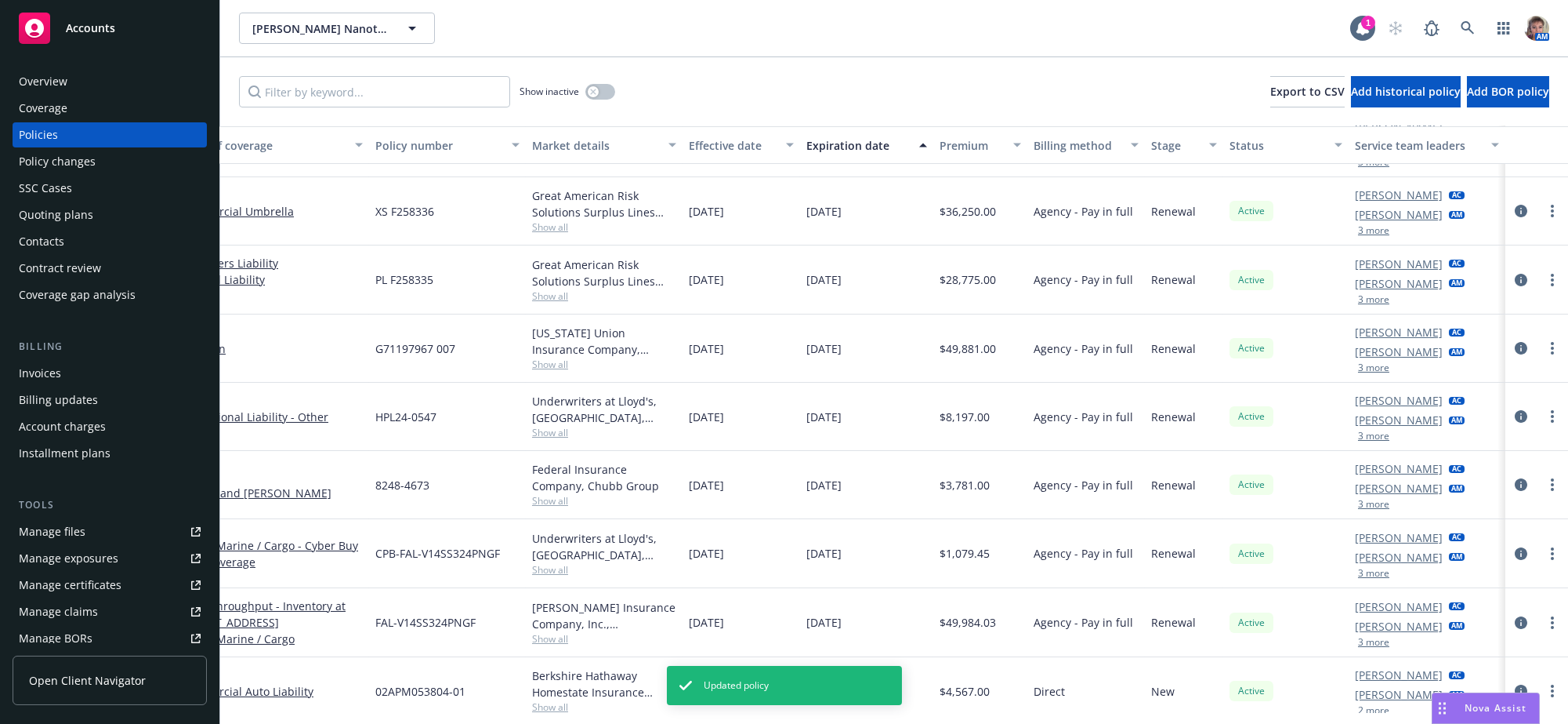
click at [1361, 508] on button "3 more" at bounding box center [1373, 504] width 31 height 10
click at [1366, 647] on button "3 more" at bounding box center [1373, 642] width 31 height 10
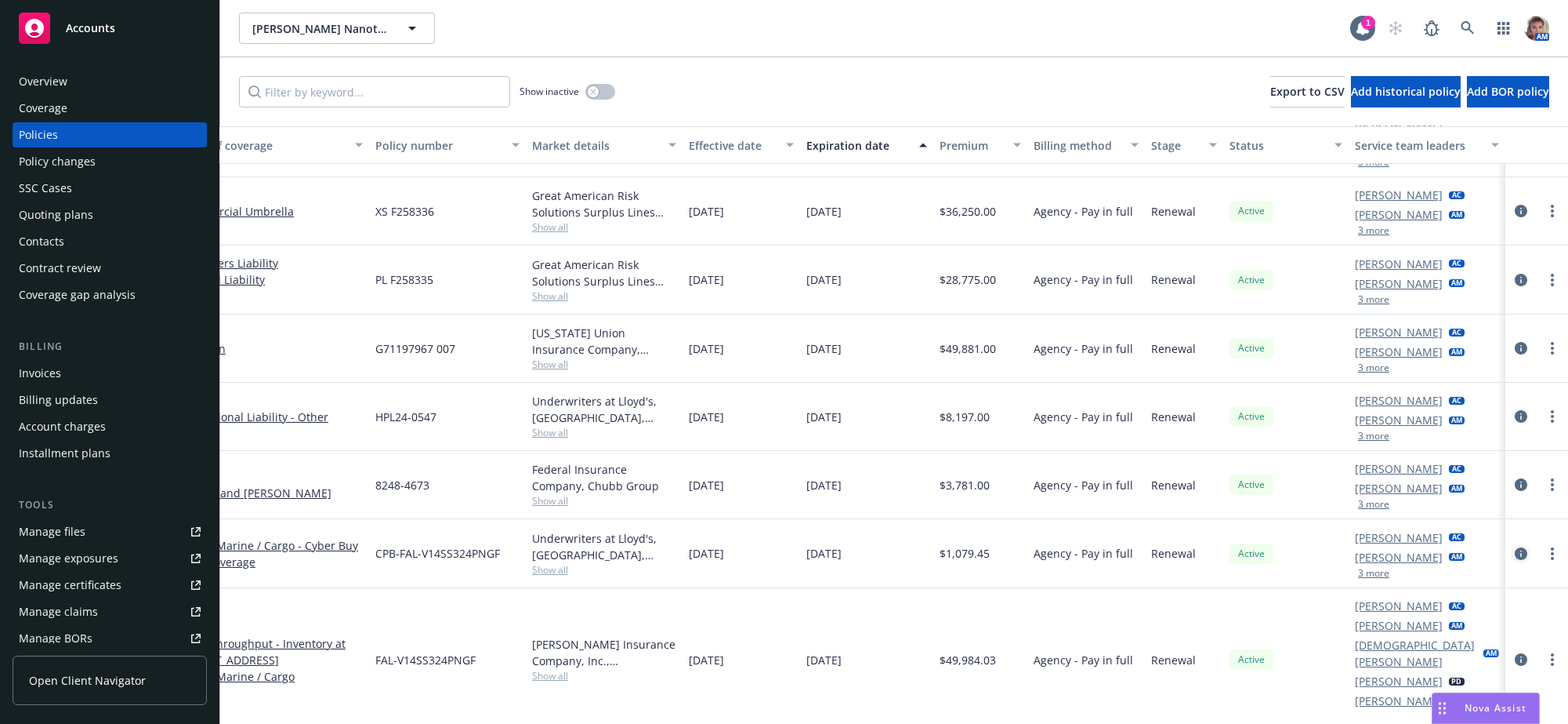
click at [1515, 560] on icon "circleInformation" at bounding box center [1521, 553] width 13 height 13
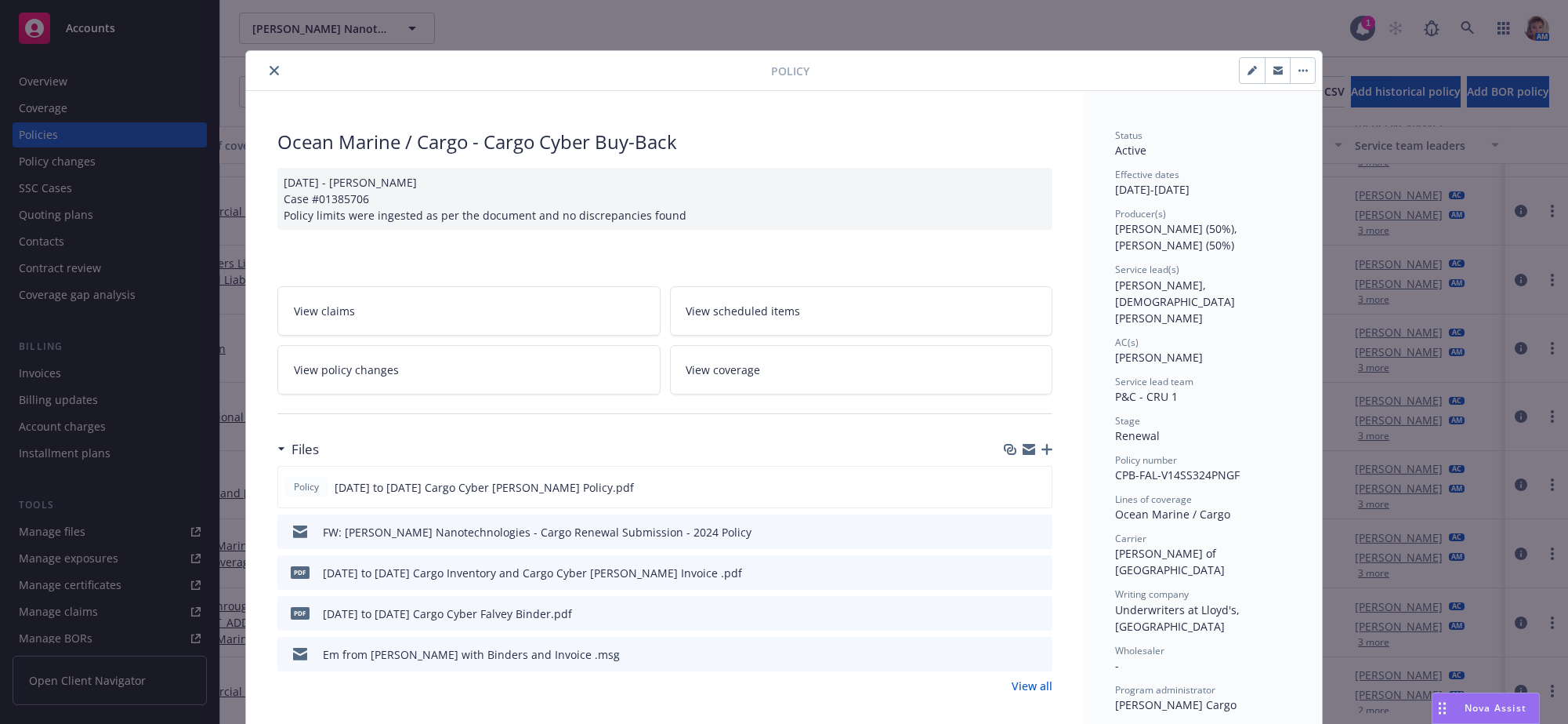
click at [1240, 77] on button "button" at bounding box center [1252, 70] width 25 height 25
select select "RENEWAL"
select select "other"
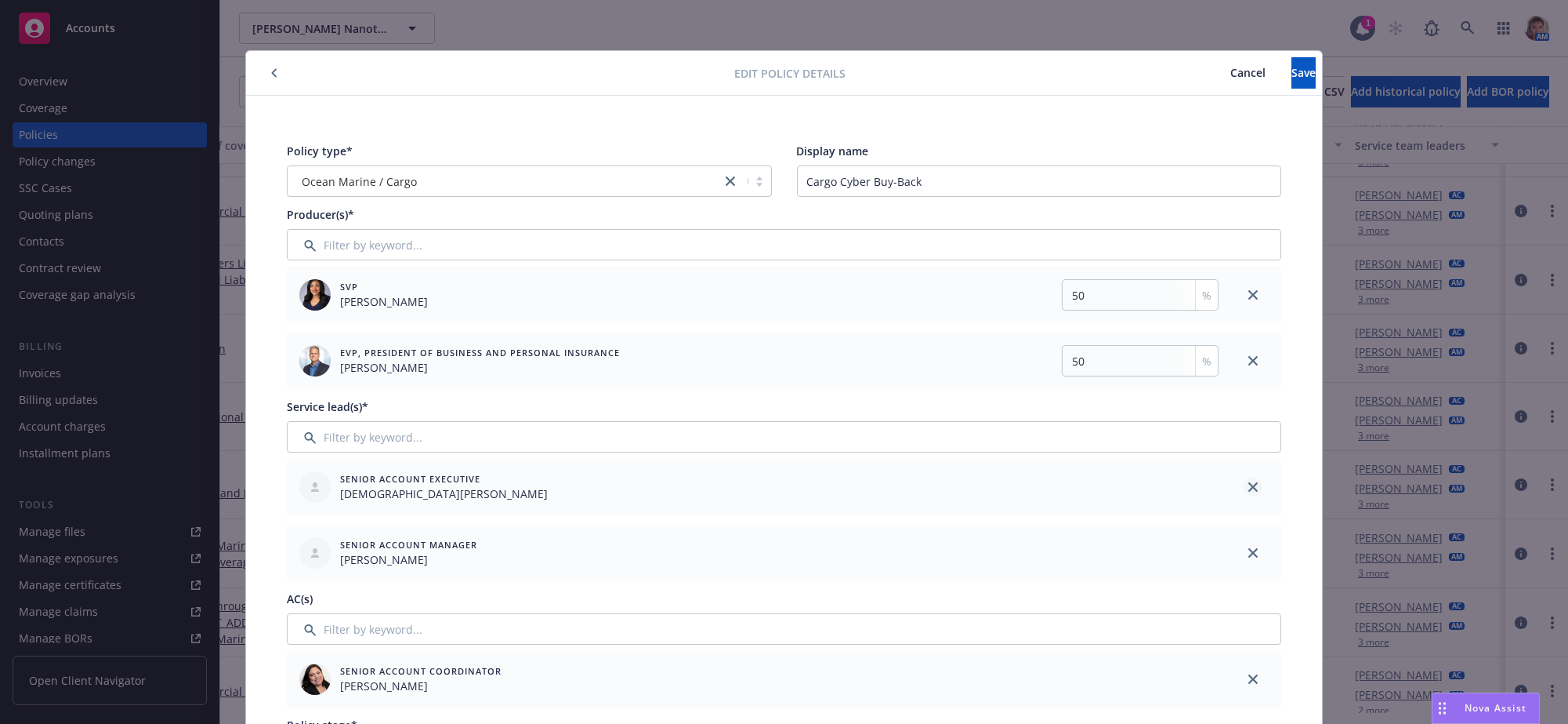
click at [1246, 495] on link "close" at bounding box center [1253, 486] width 18 height 19
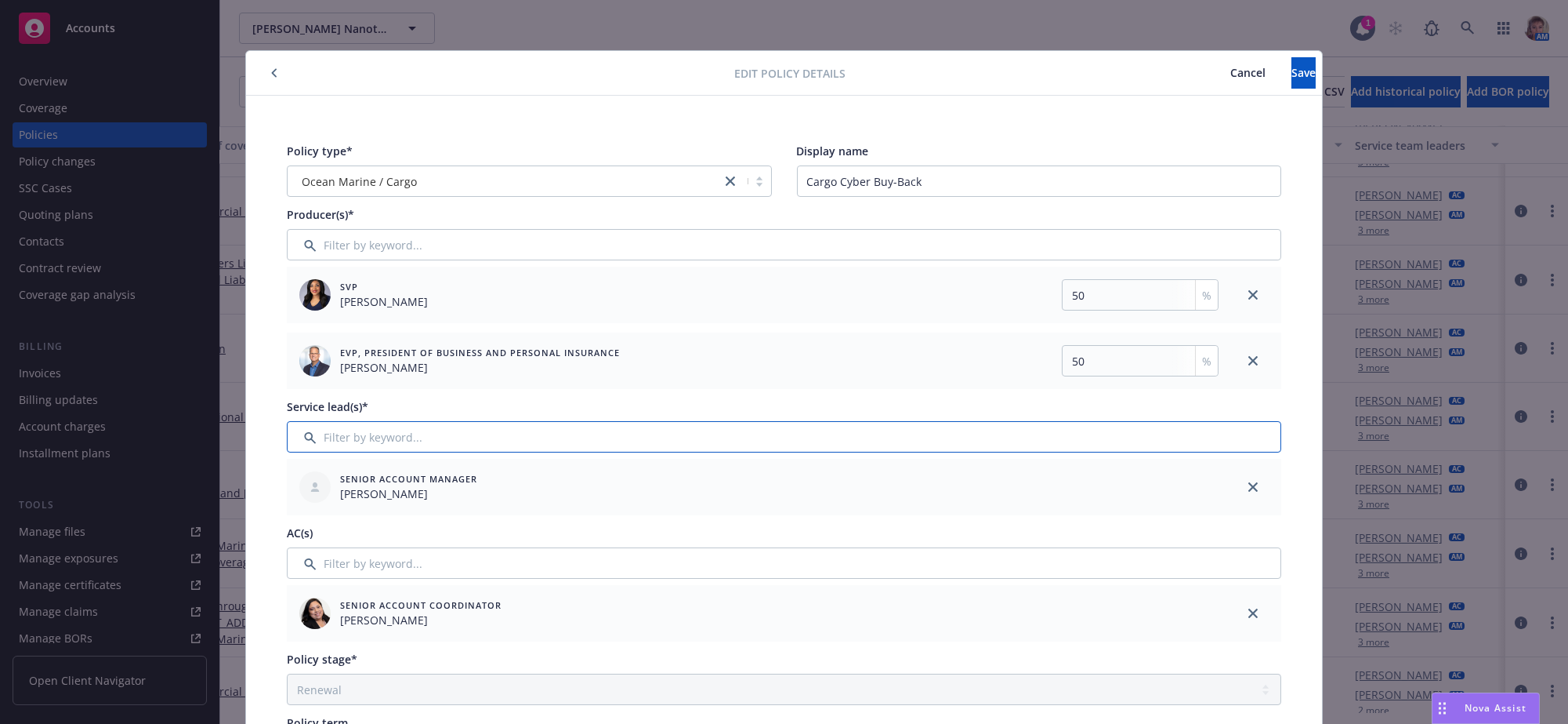
click at [668, 447] on input "Filter by keyword..." at bounding box center [784, 436] width 995 height 31
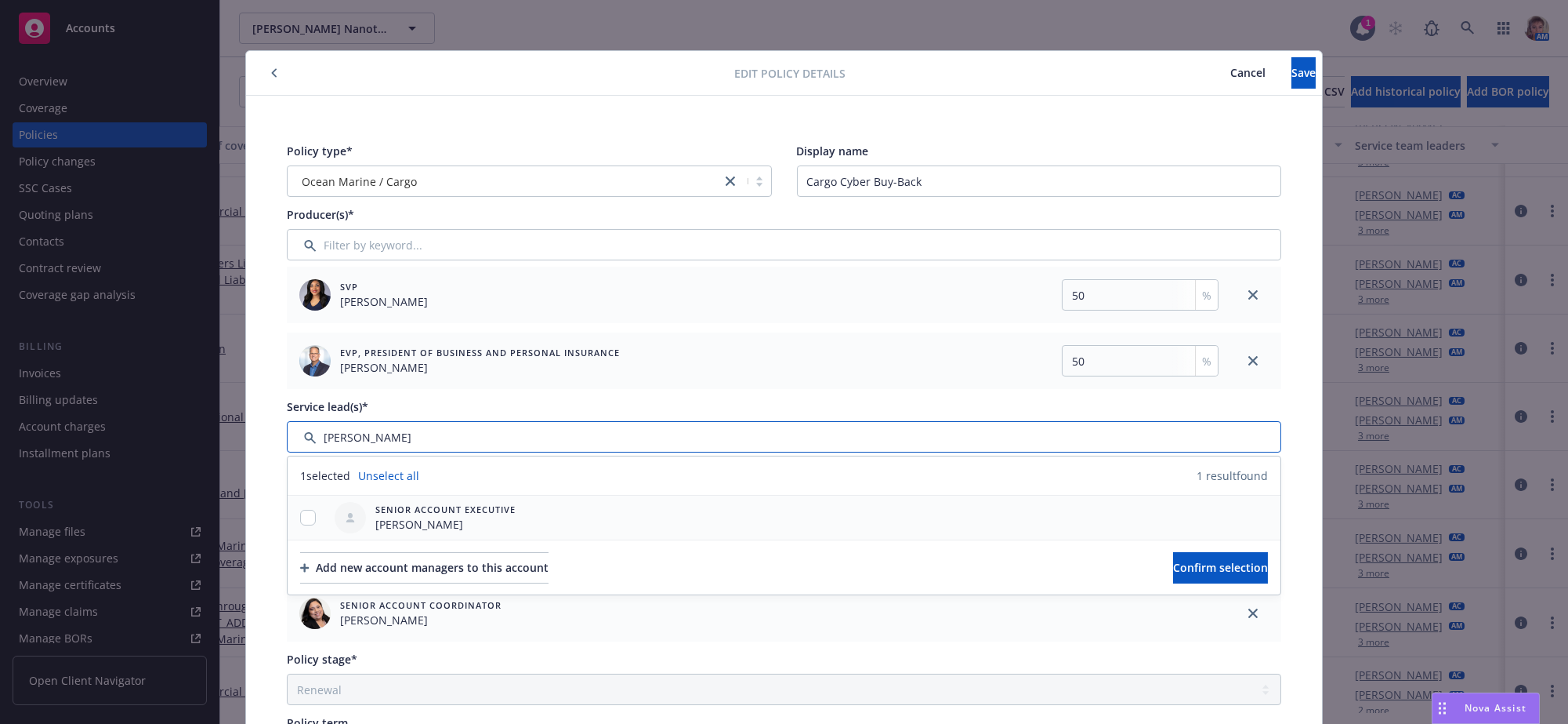
type input "lila"
click at [304, 525] on input "checkbox" at bounding box center [307, 516] width 15 height 15
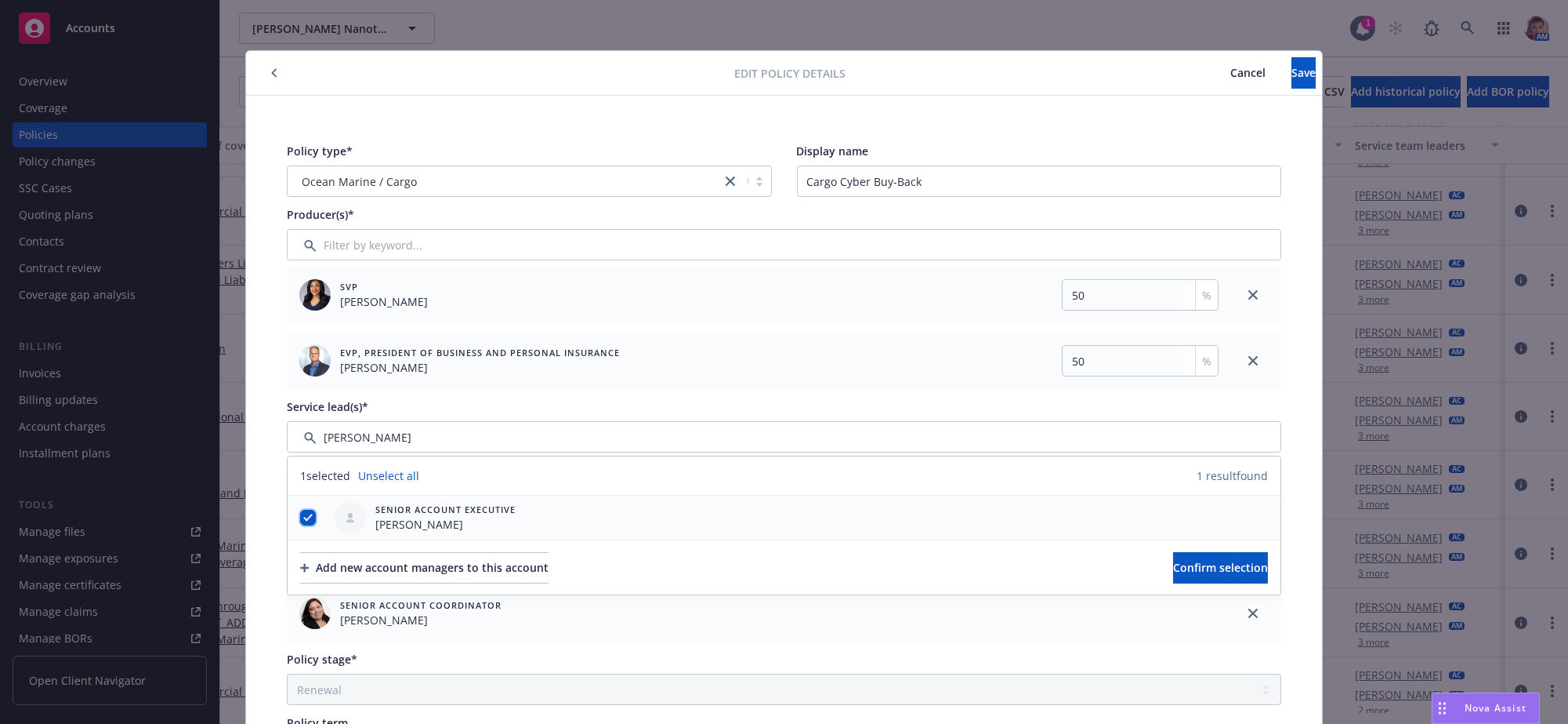
checkbox input "true"
click at [1187, 574] on span "Confirm selection" at bounding box center [1221, 567] width 95 height 15
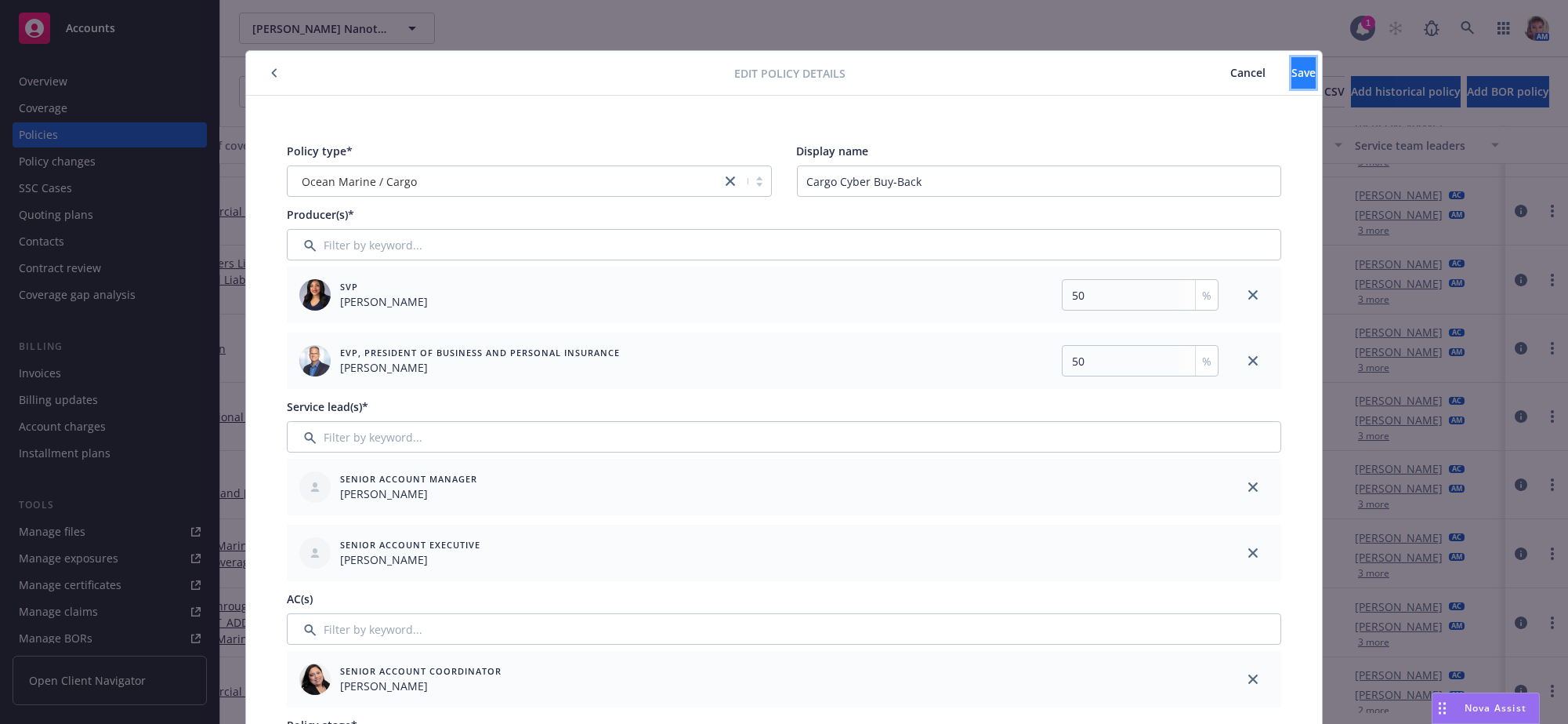
click at [1291, 84] on button "Save" at bounding box center [1303, 72] width 24 height 31
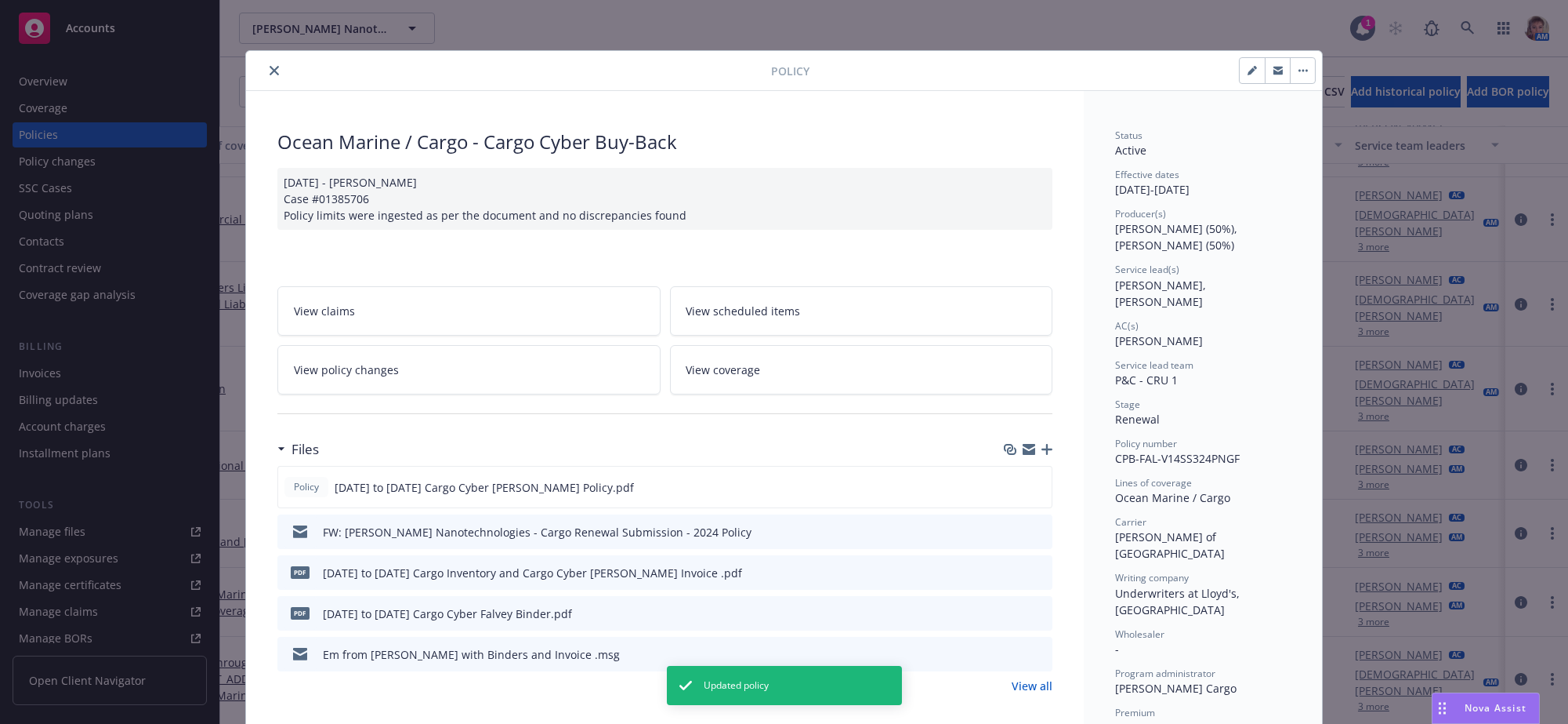
click at [269, 73] on icon "close" at bounding box center [274, 71] width 10 height 10
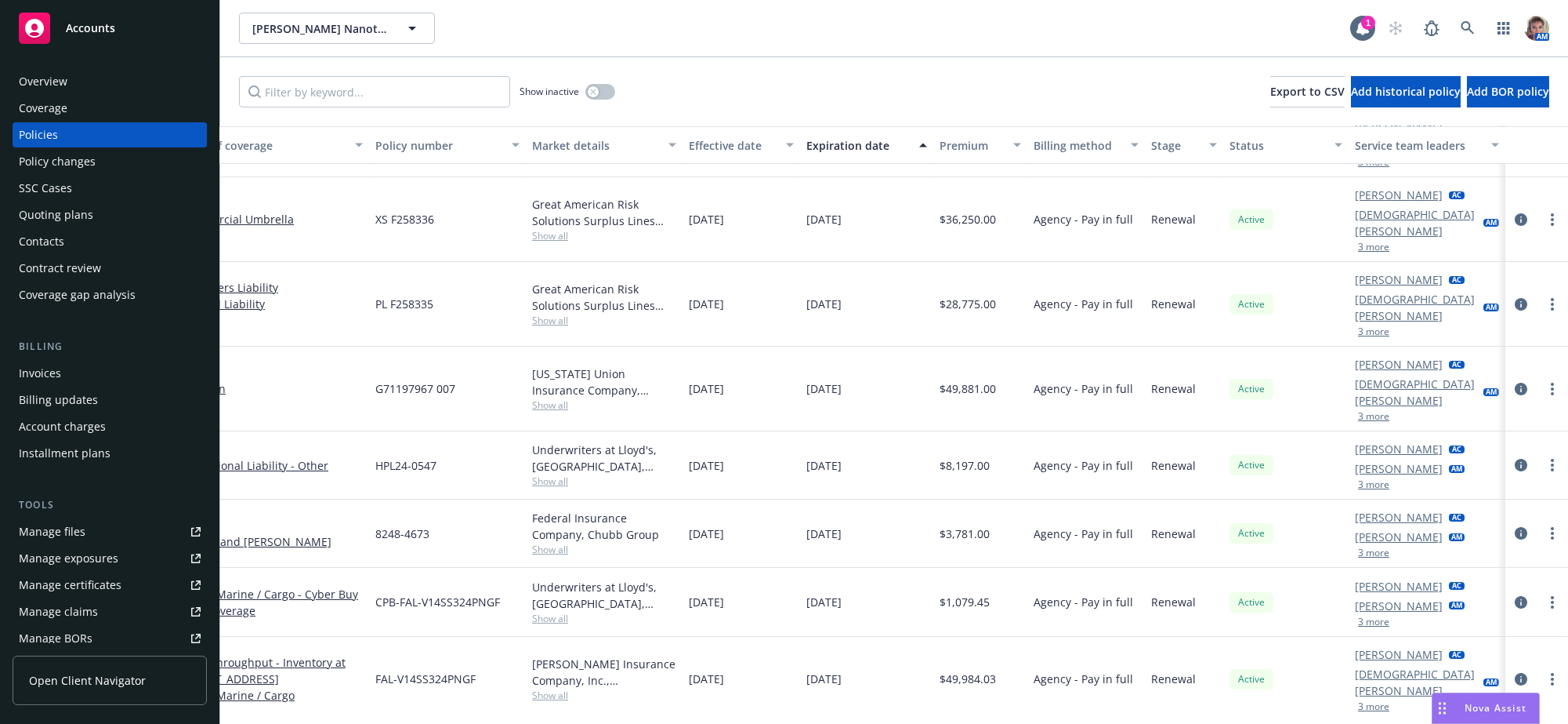
click at [1358, 617] on button "3 more" at bounding box center [1373, 622] width 31 height 10
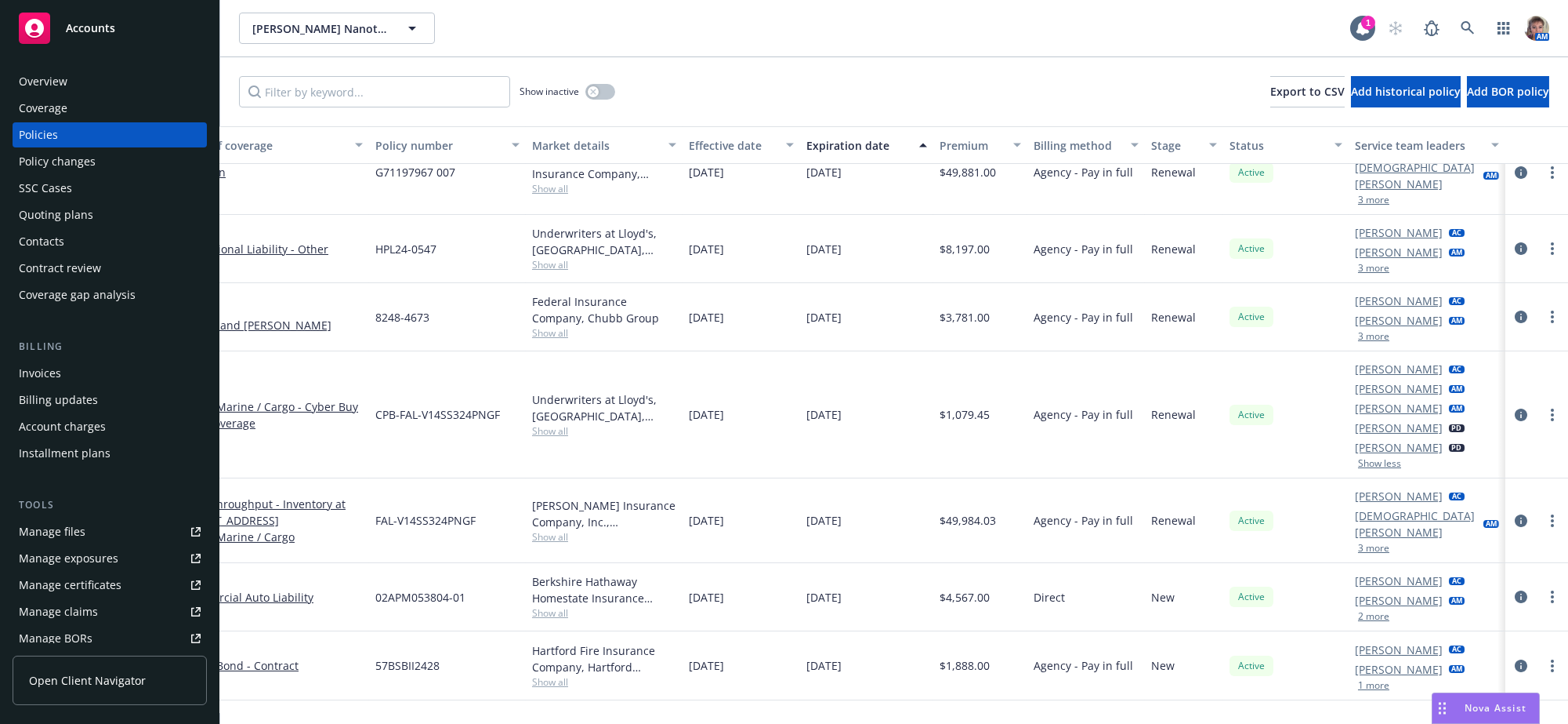
scroll to position [1219, 179]
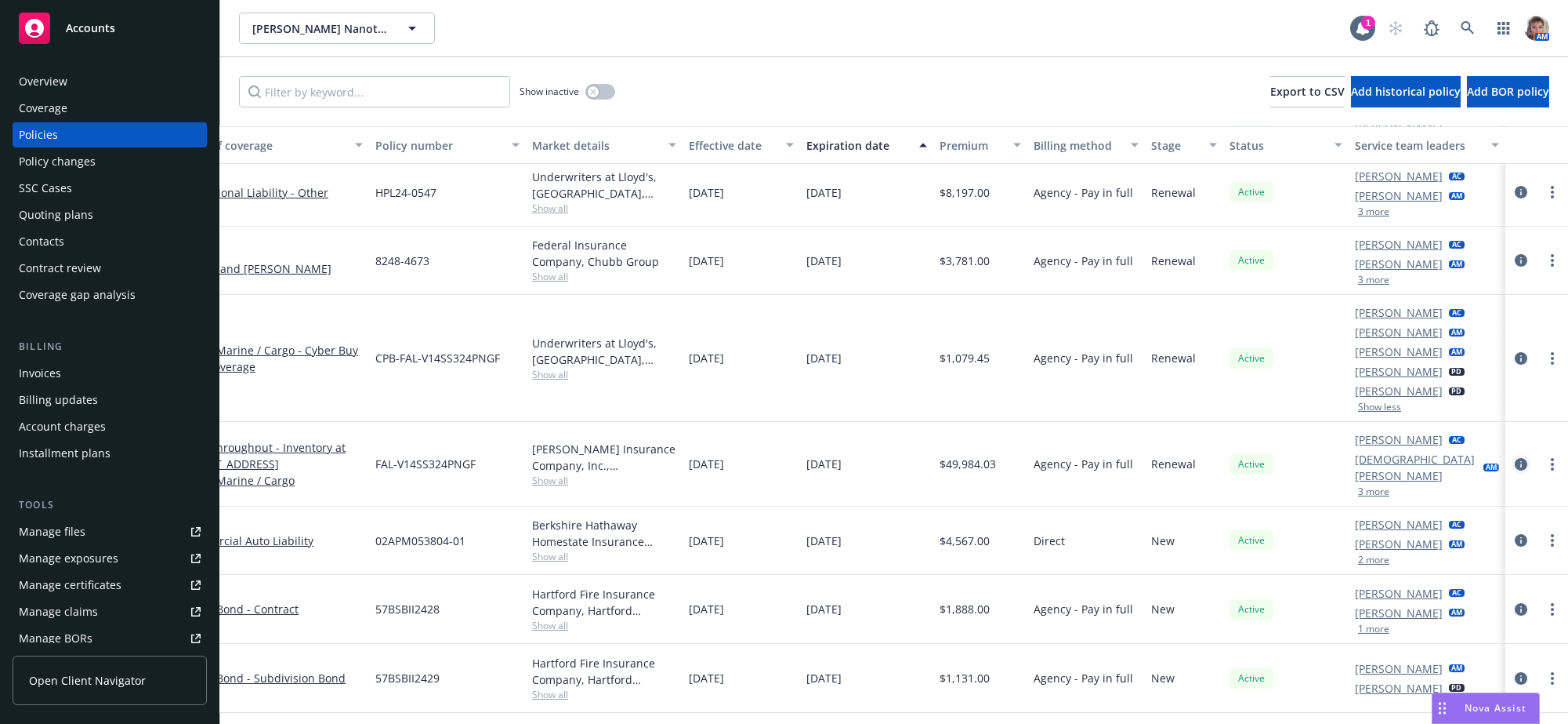
click at [1515, 471] on icon "circleInformation" at bounding box center [1521, 464] width 13 height 13
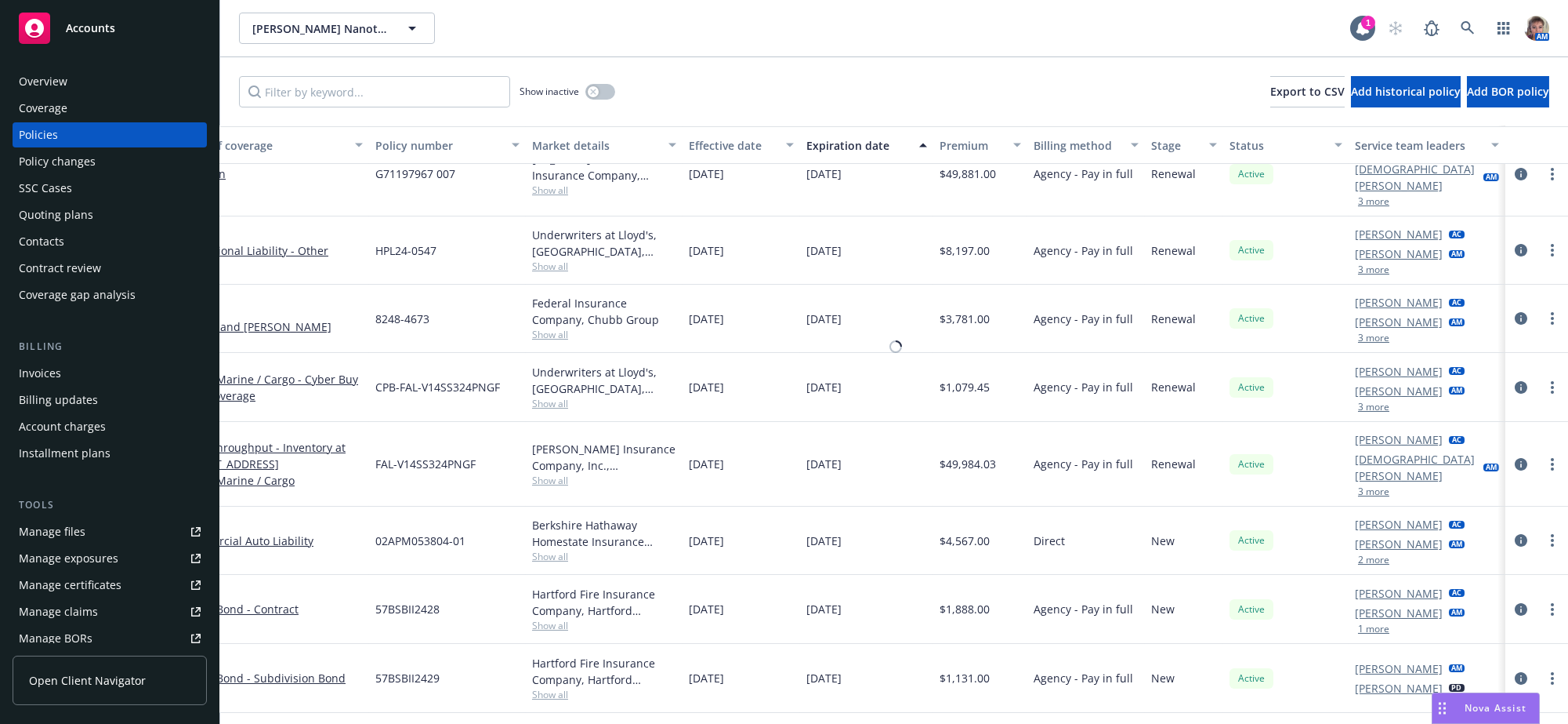
scroll to position [1184, 179]
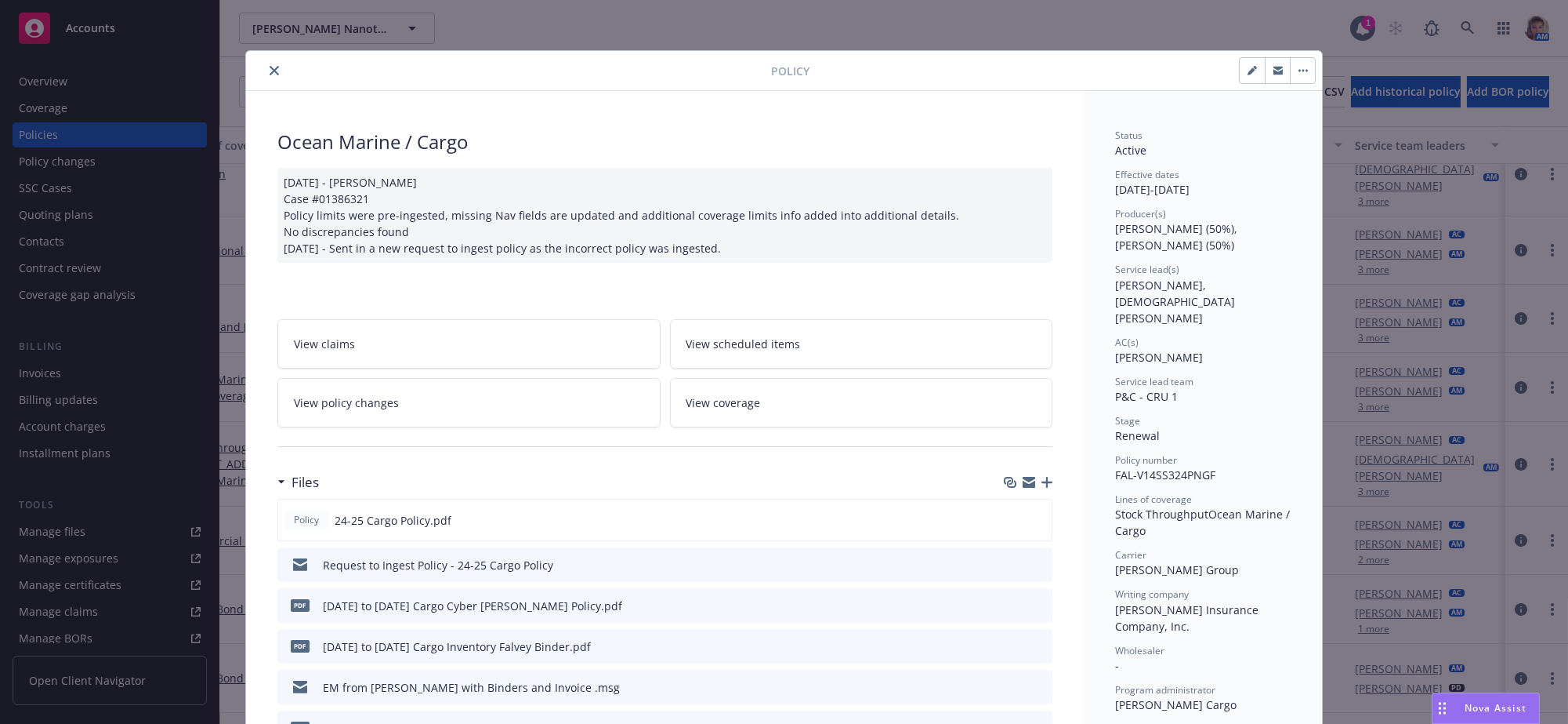
click at [1247, 75] on icon "button" at bounding box center [1252, 71] width 10 height 10
select select "RENEWAL"
select select "12"
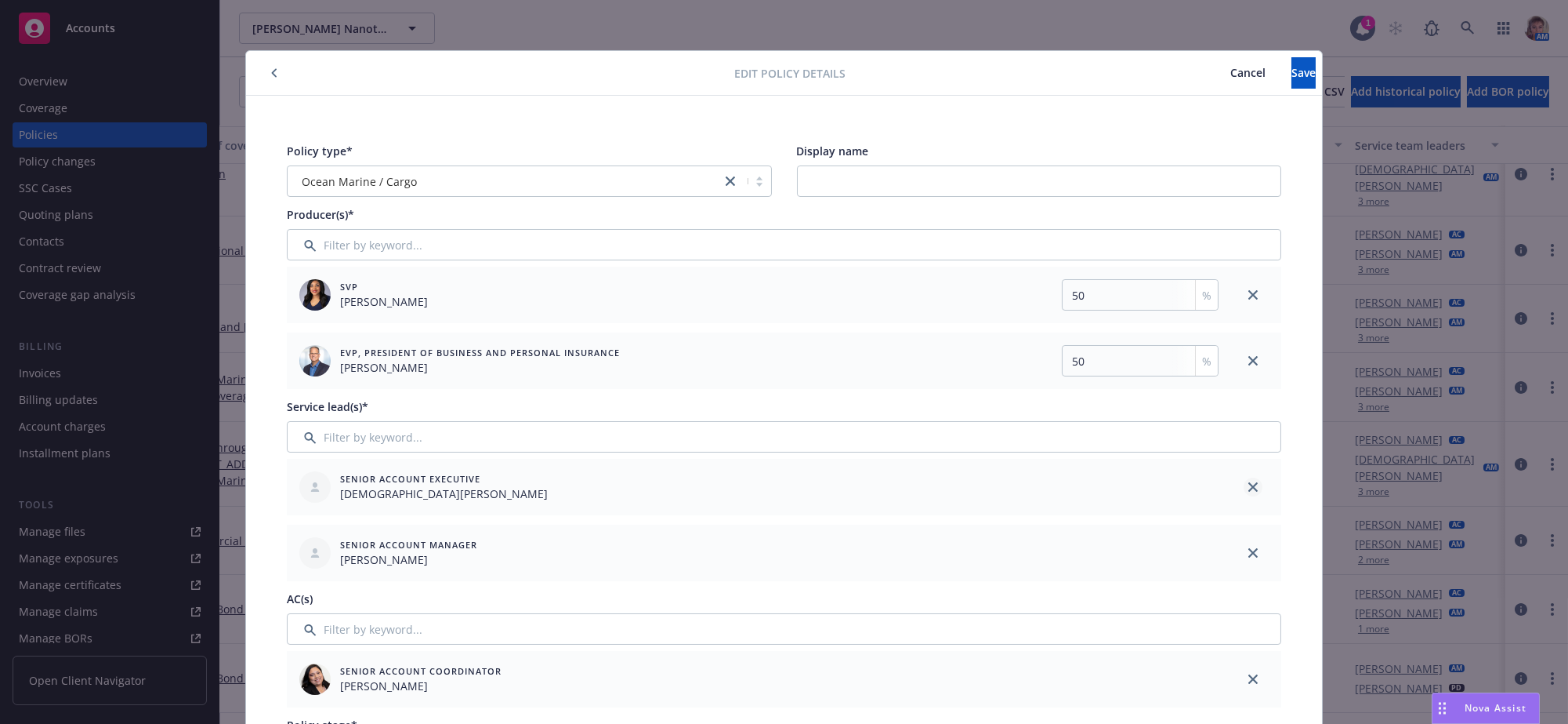
click at [1248, 492] on icon "close" at bounding box center [1253, 487] width 10 height 10
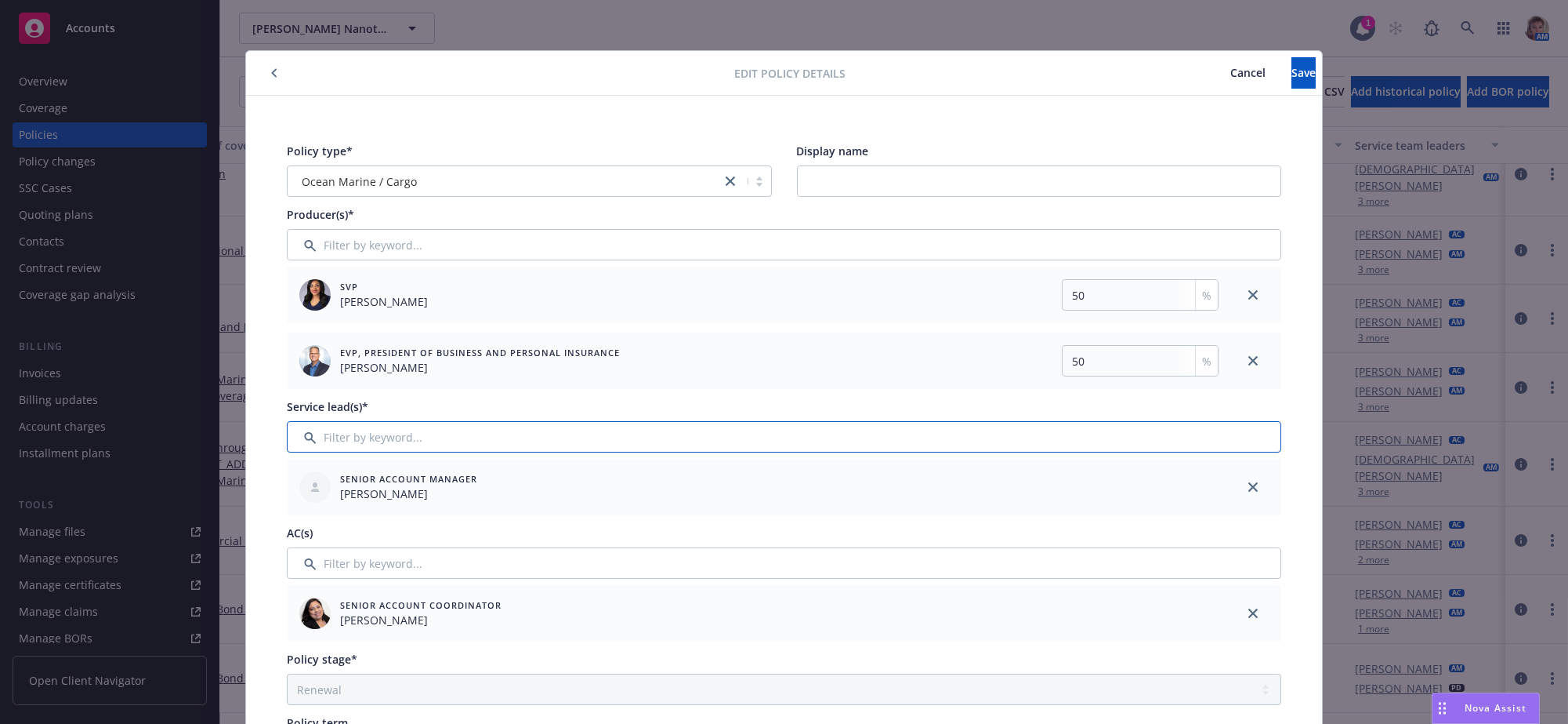
click at [898, 452] on input "Filter by keyword..." at bounding box center [784, 436] width 995 height 31
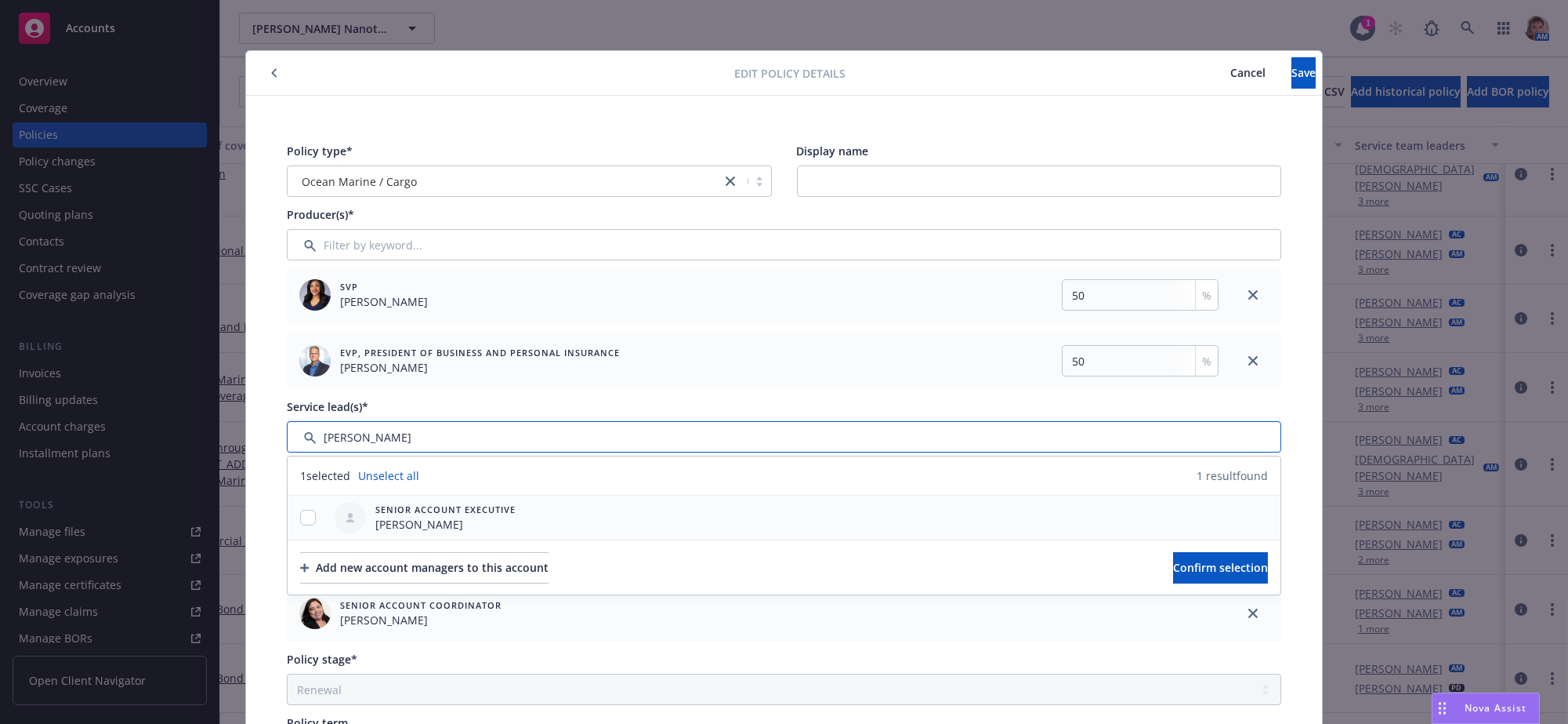
type input "lila"
click at [302, 525] on input "checkbox" at bounding box center [307, 516] width 15 height 15
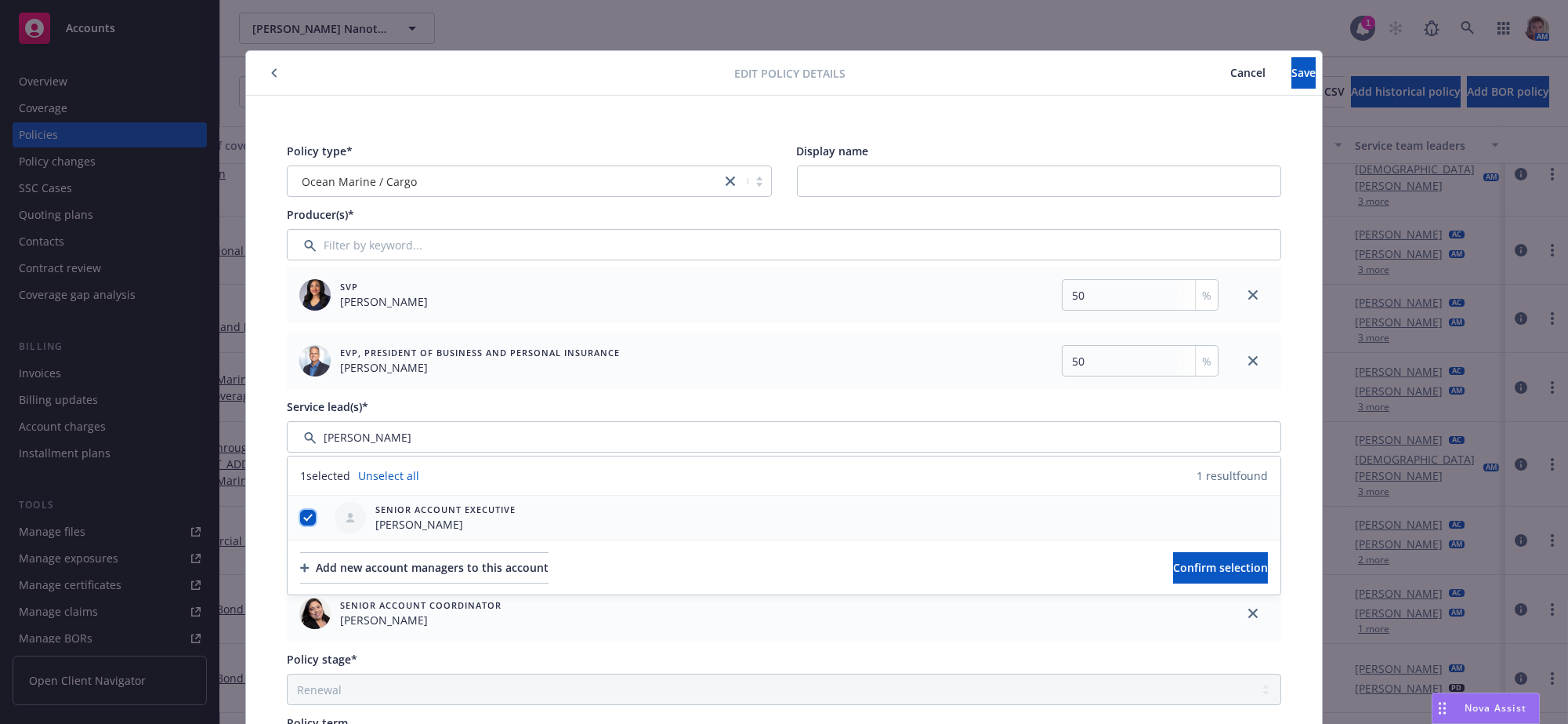
checkbox input "true"
click at [1225, 574] on span "Confirm selection" at bounding box center [1221, 567] width 95 height 15
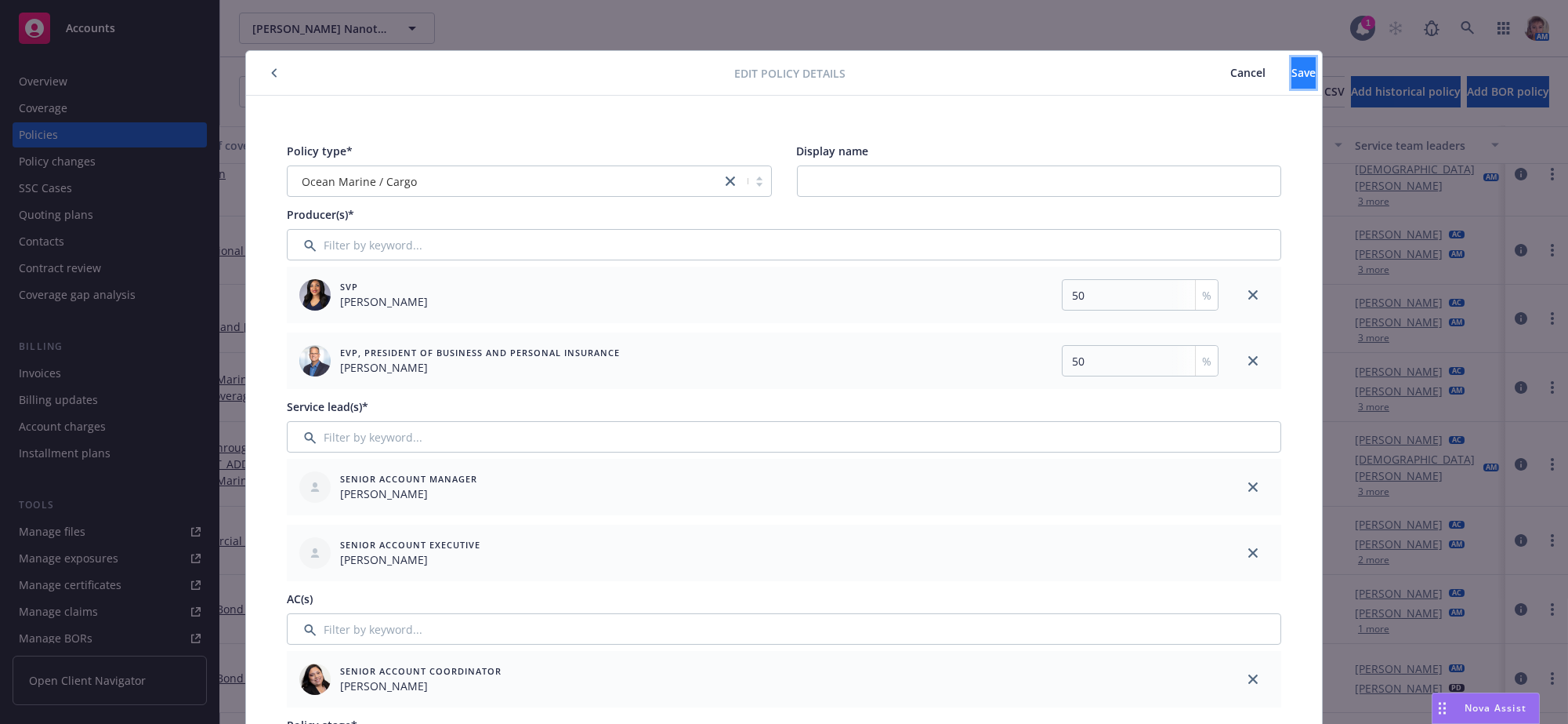
click at [1291, 72] on span "Save" at bounding box center [1303, 72] width 24 height 15
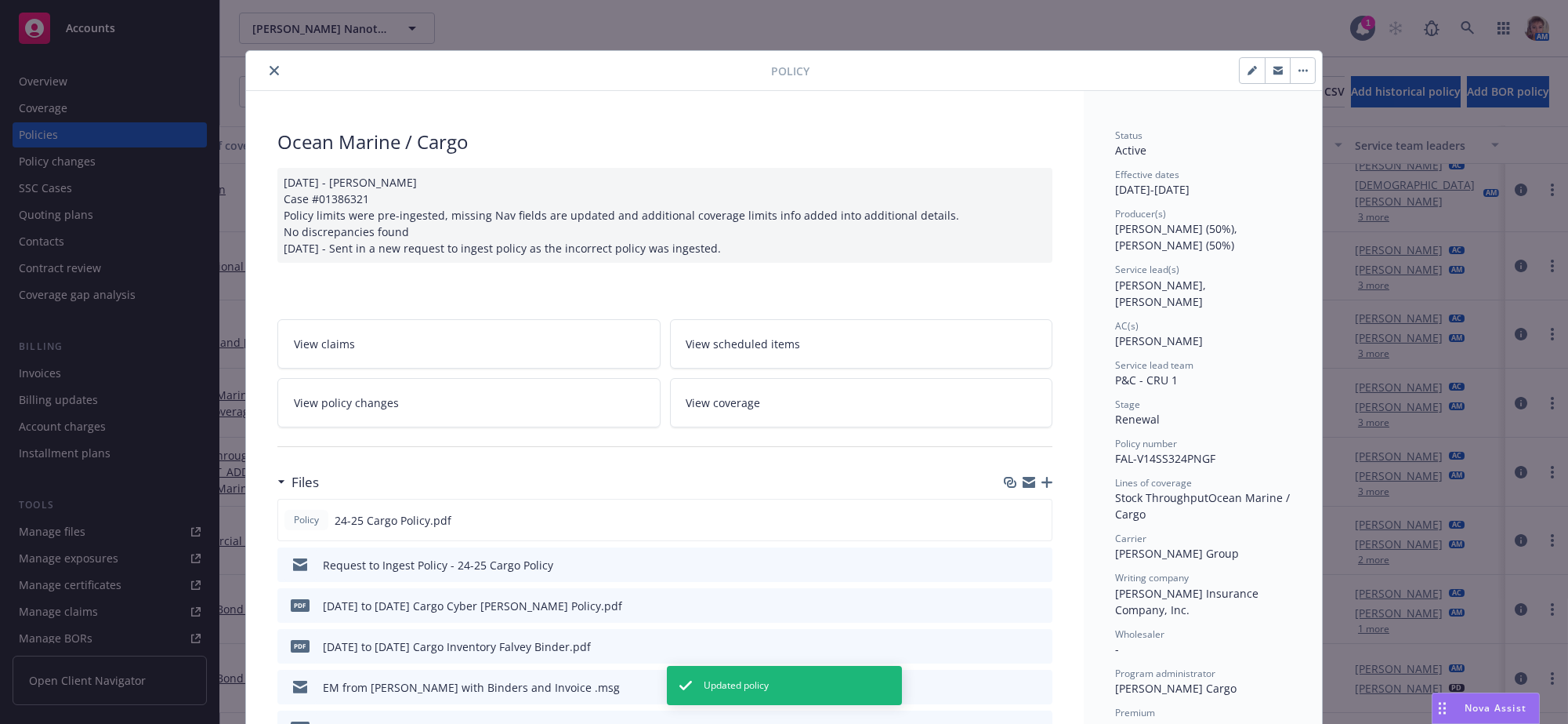
click at [269, 76] on icon "close" at bounding box center [274, 71] width 10 height 10
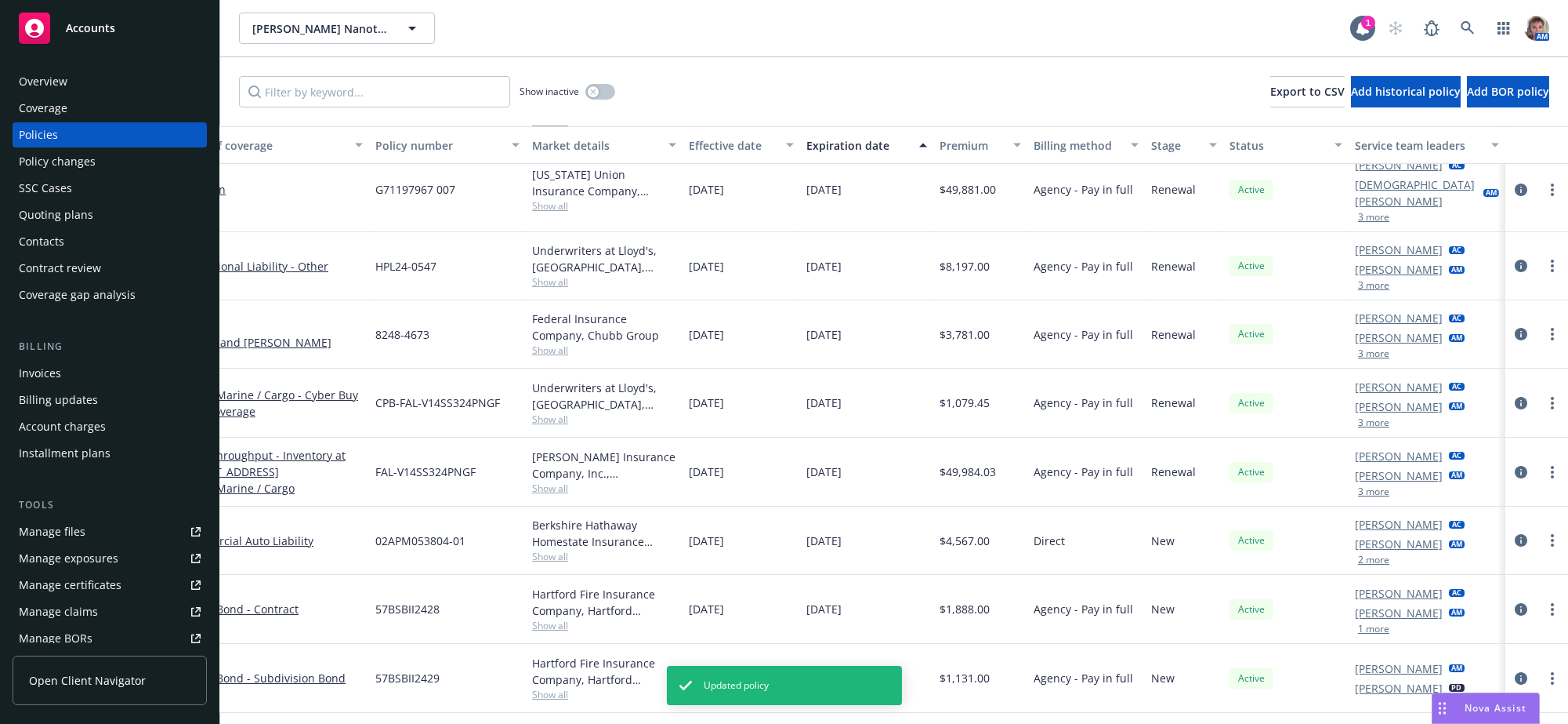
click at [1364, 557] on button "2 more" at bounding box center [1373, 560] width 31 height 10
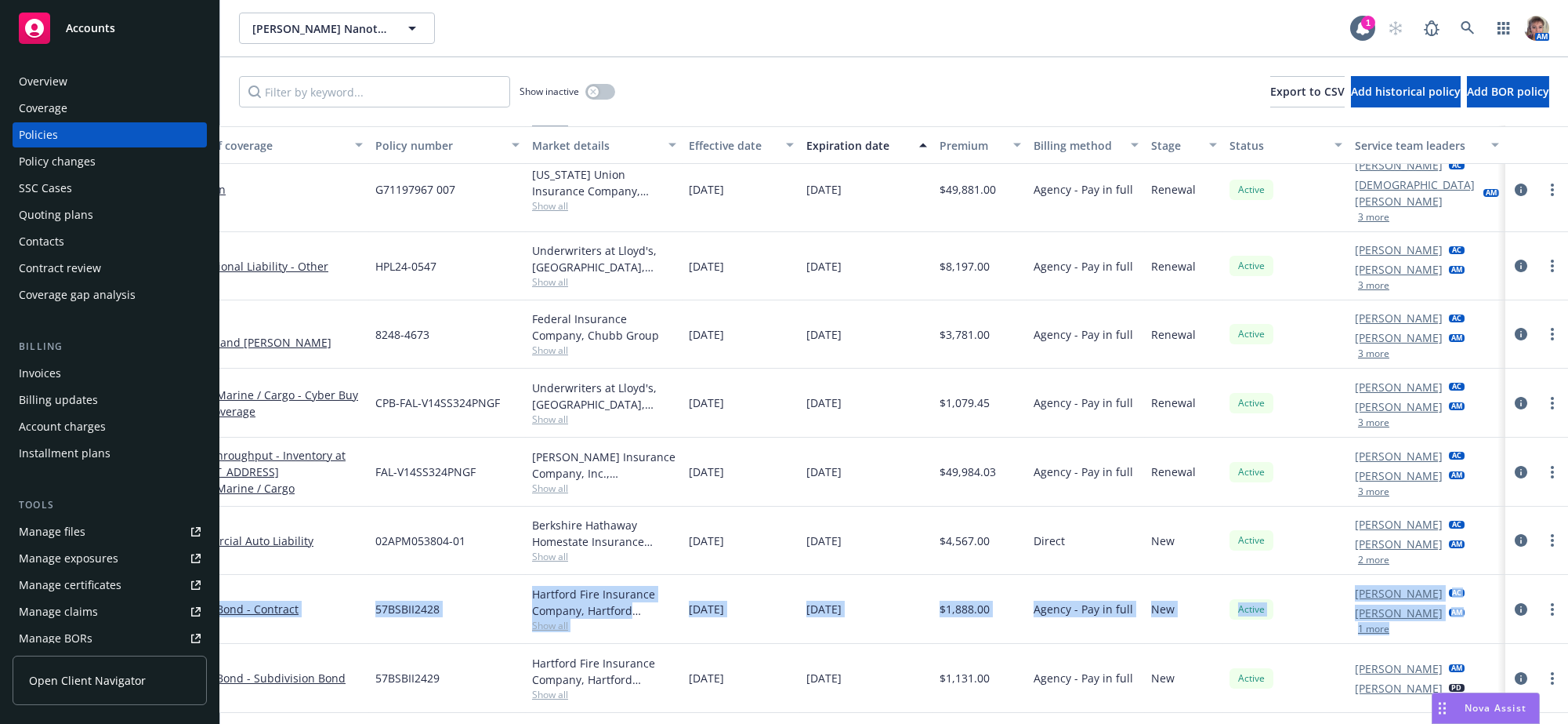
drag, startPoint x: 1551, startPoint y: 562, endPoint x: 1545, endPoint y: 609, distance: 47.4
click at [1545, 609] on div "Commercial Package - General Liability Only Employers Liability General Liabili…" at bounding box center [811, 345] width 1513 height 565
click at [1358, 487] on button "3 more" at bounding box center [1373, 492] width 31 height 10
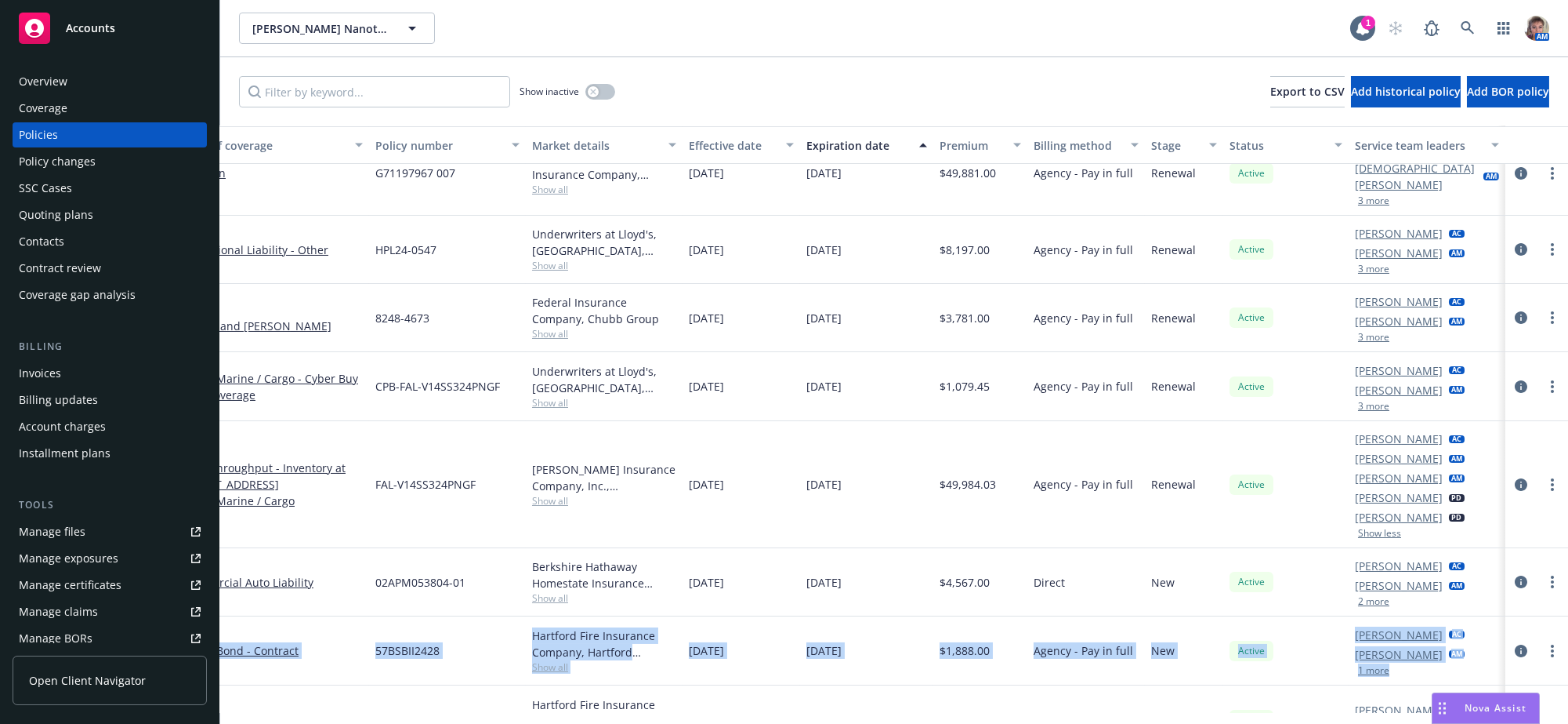
click at [1364, 402] on button "3 more" at bounding box center [1373, 406] width 31 height 10
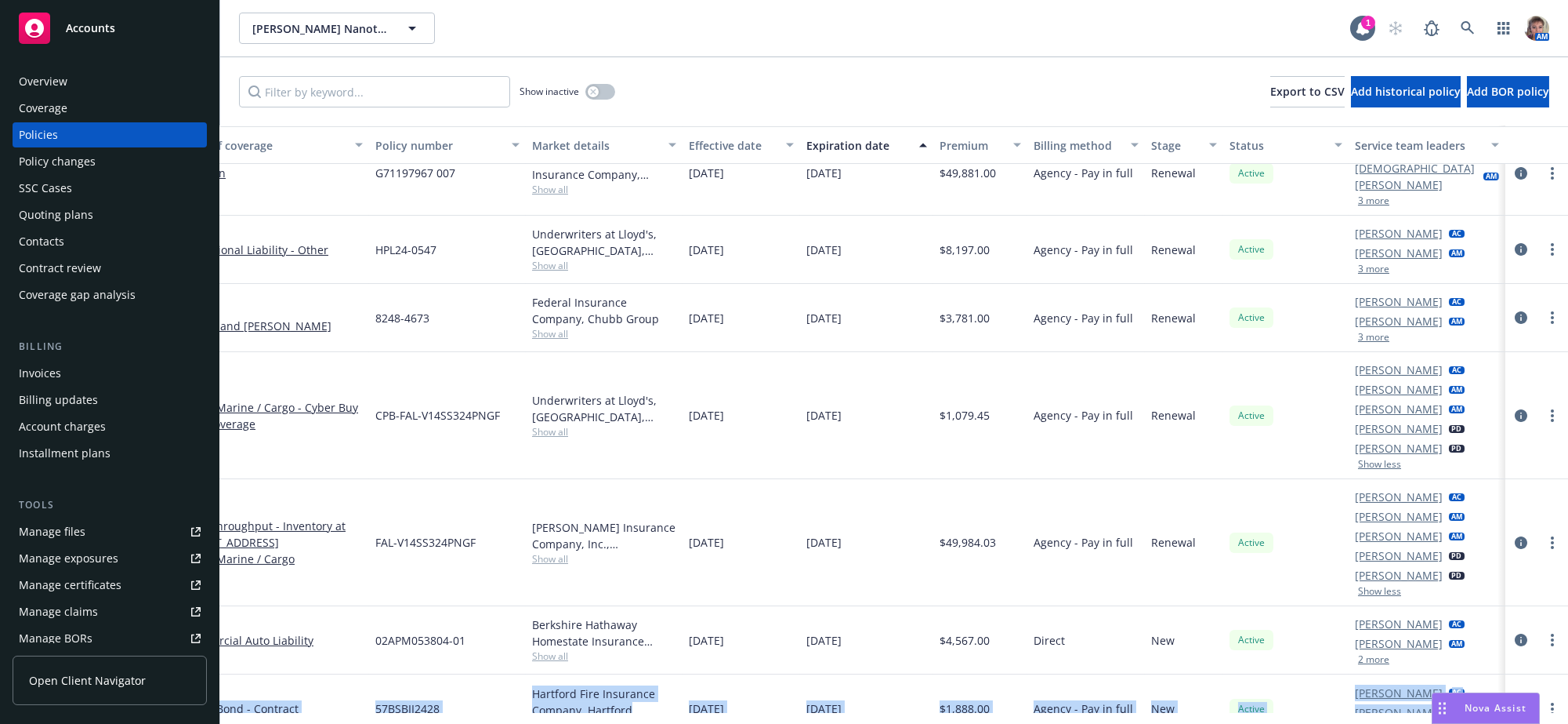
click at [1362, 332] on button "3 more" at bounding box center [1373, 337] width 31 height 10
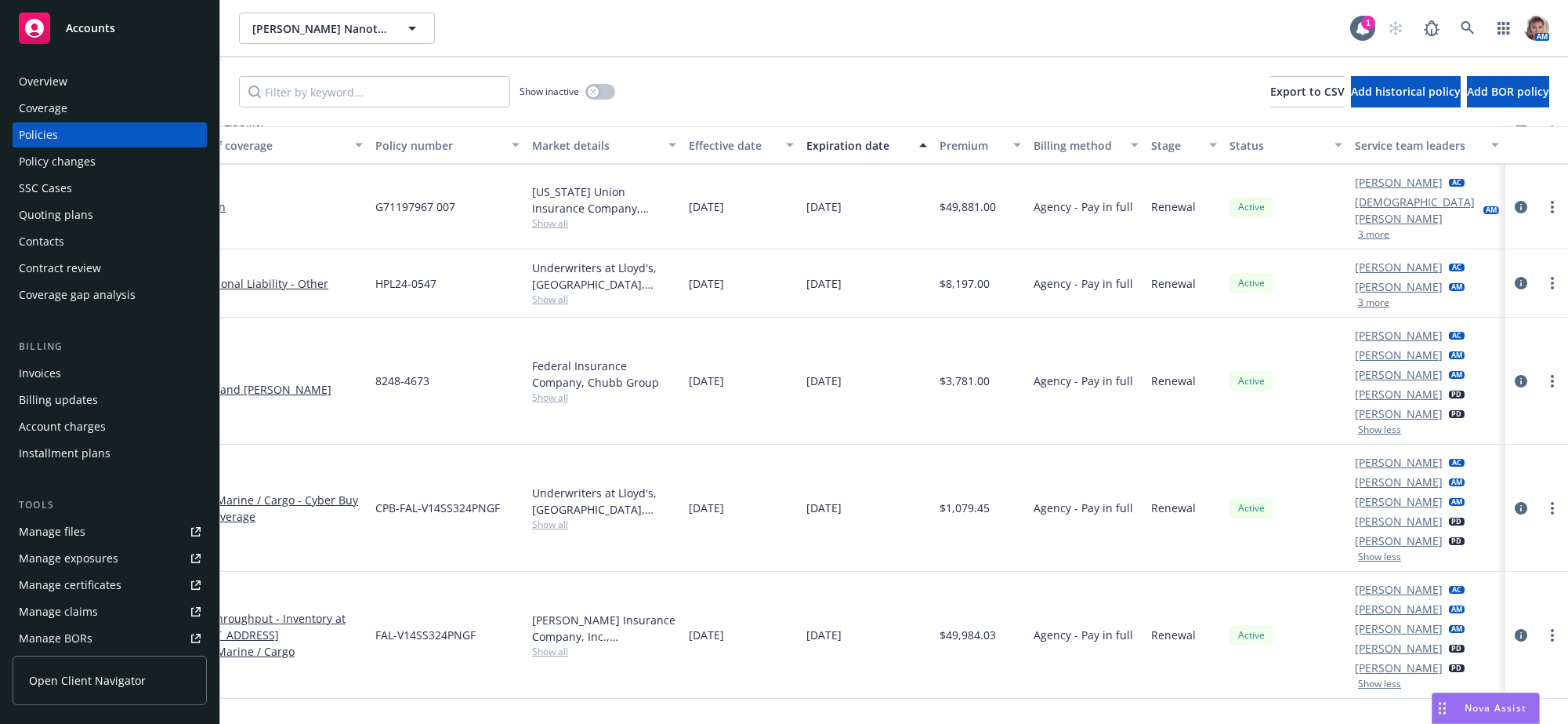
scroll to position [940, 179]
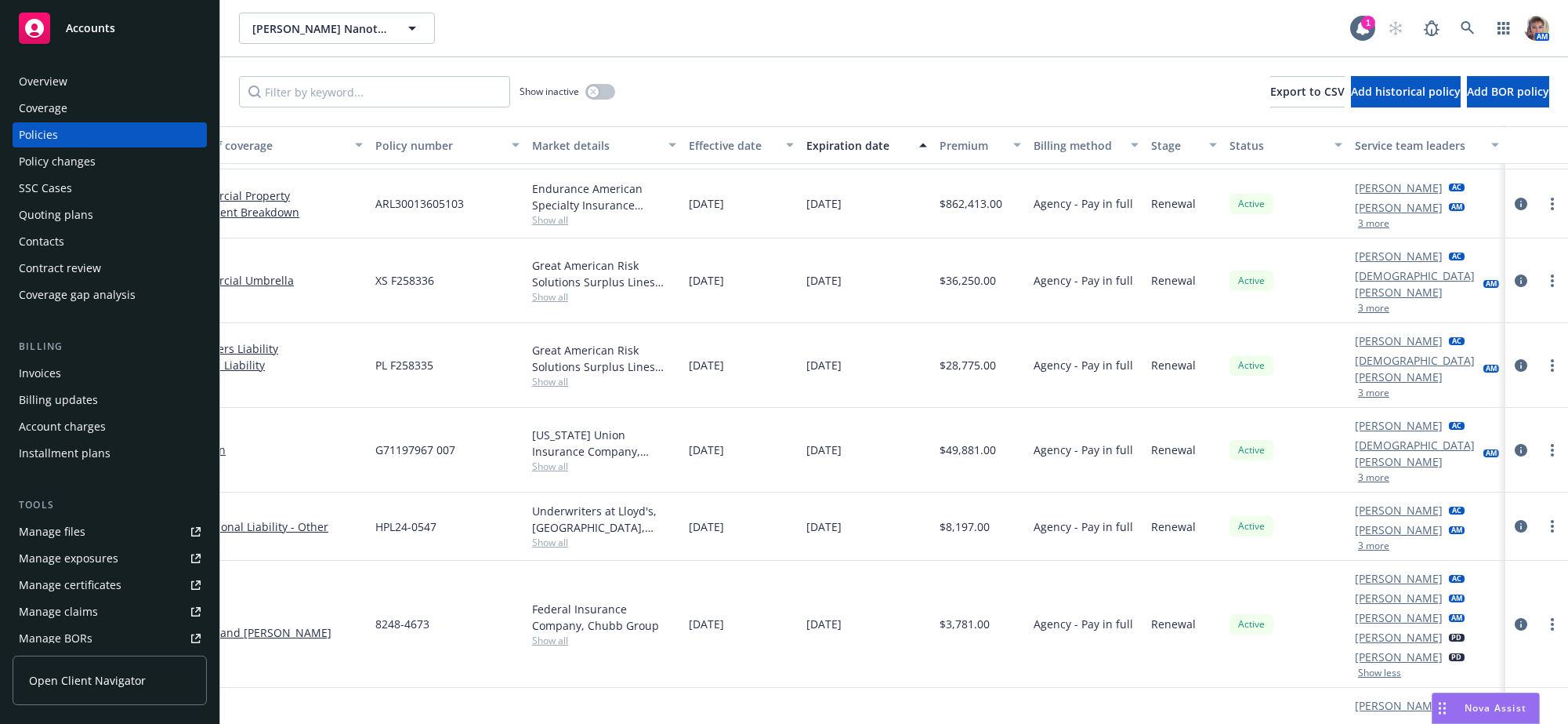
click at [1367, 541] on button "3 more" at bounding box center [1373, 545] width 31 height 10
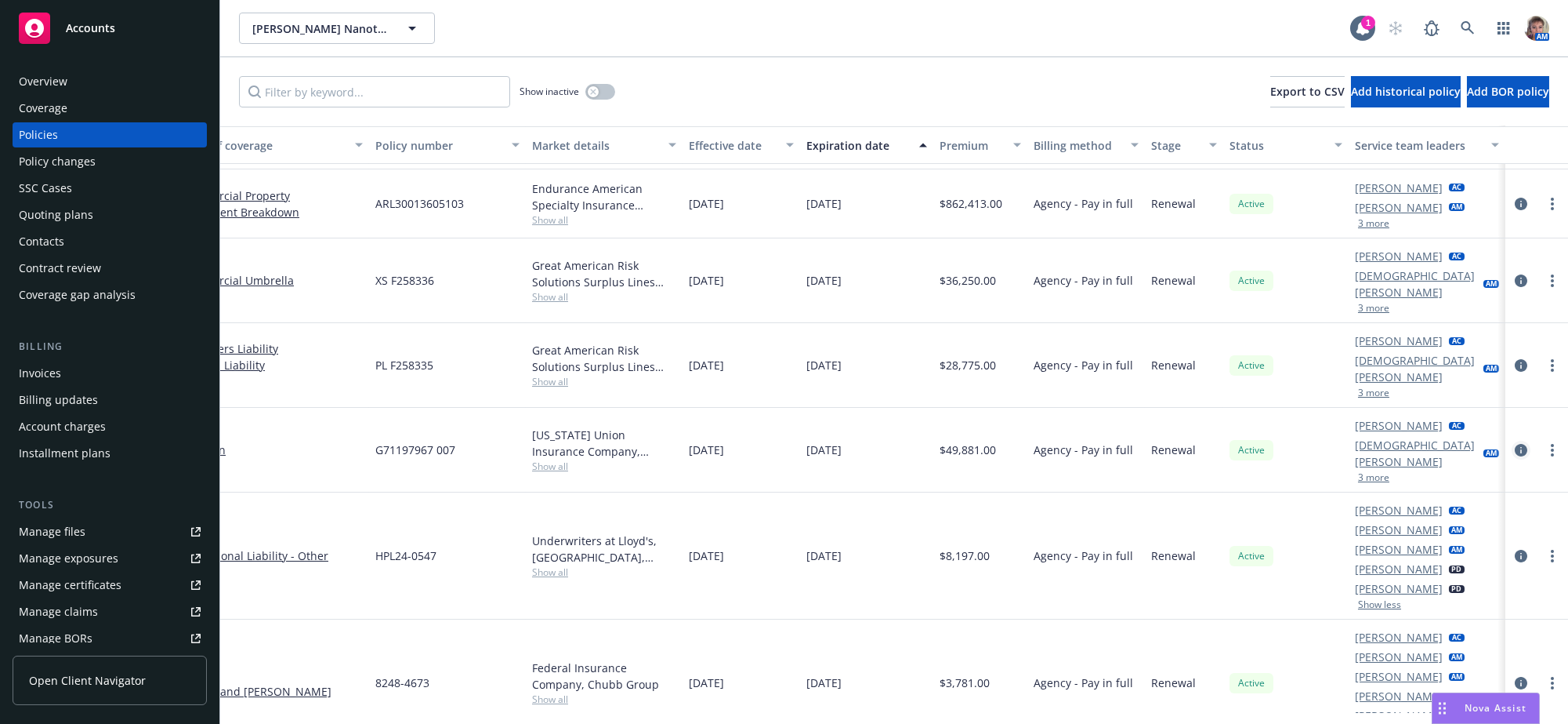
click at [1515, 444] on icon "circleInformation" at bounding box center [1521, 450] width 13 height 13
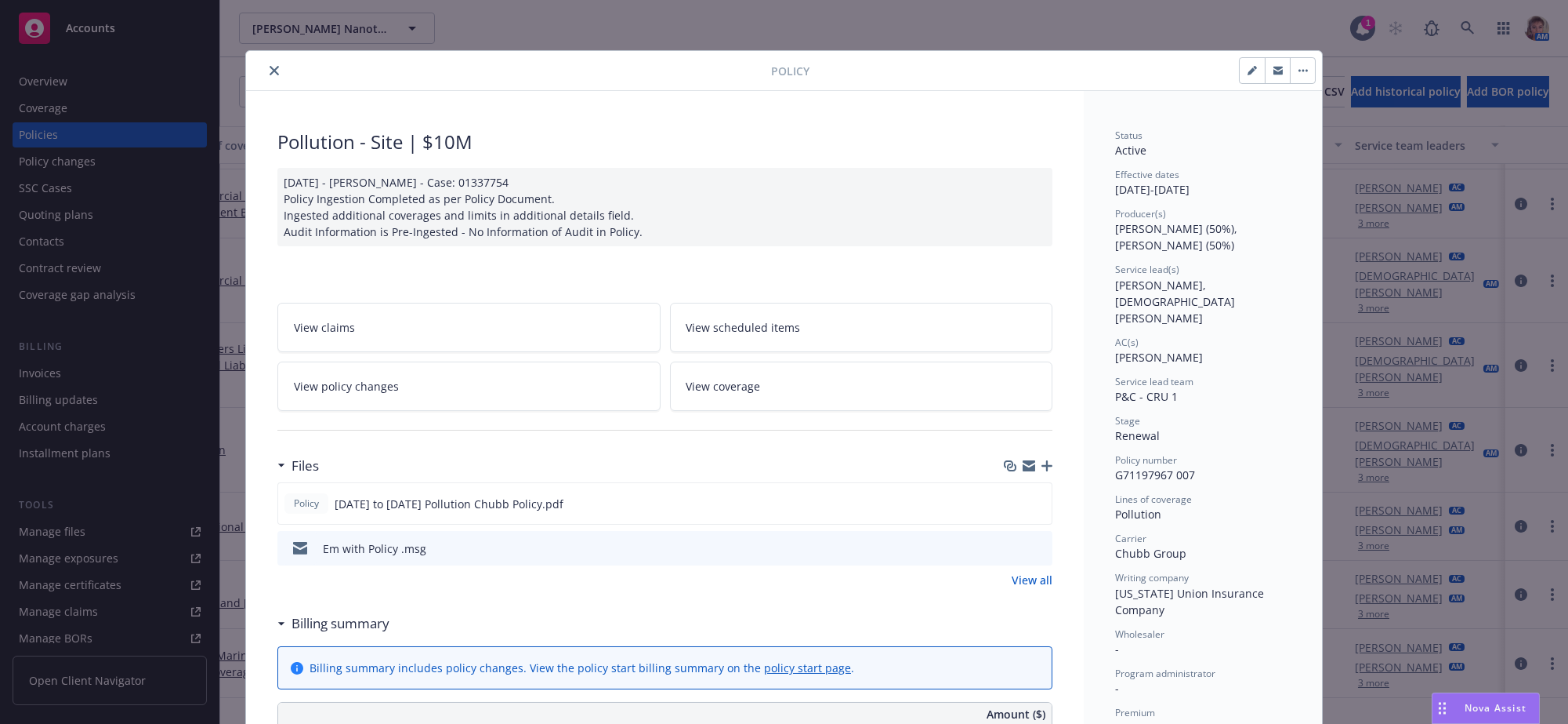
click at [1247, 75] on icon "button" at bounding box center [1252, 71] width 10 height 10
select select "RENEWAL"
select select "12"
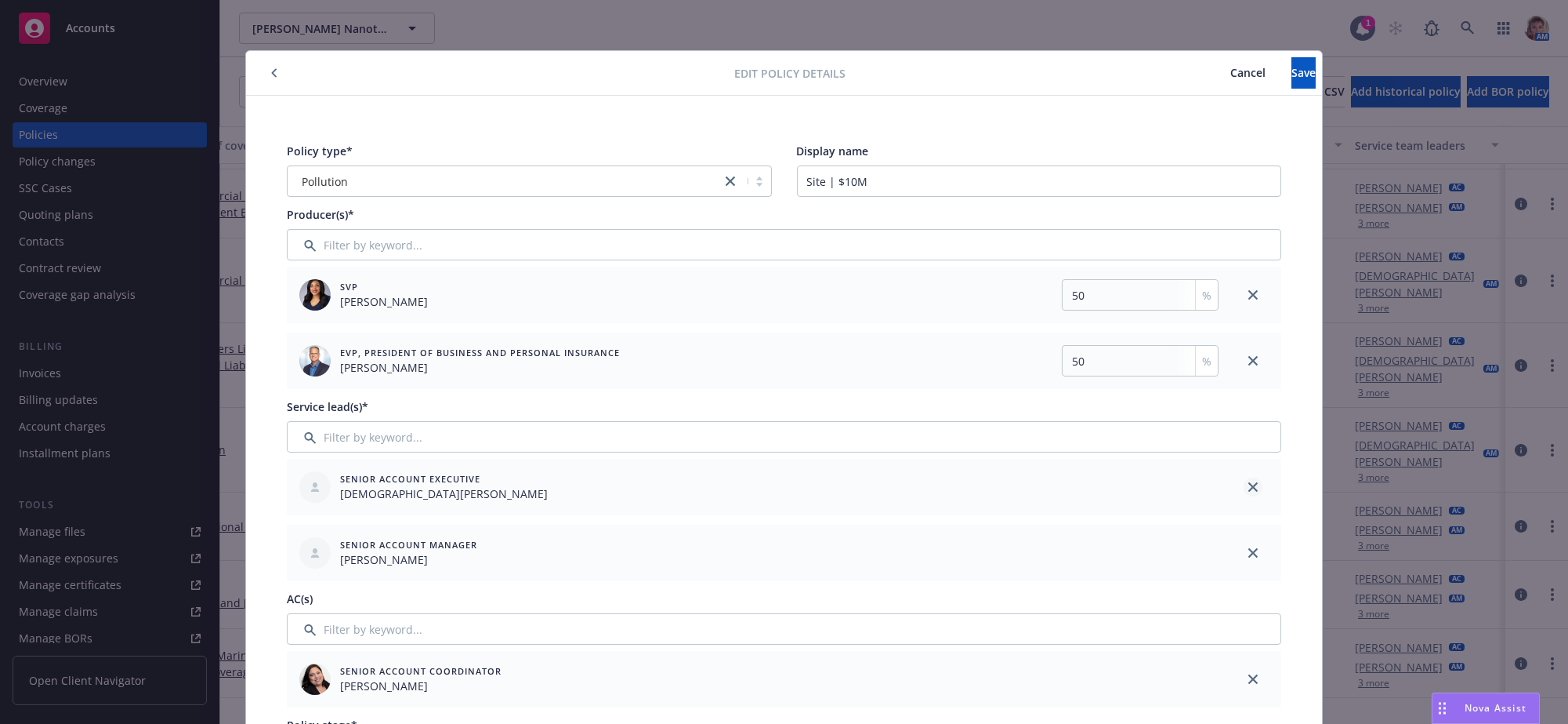
click at [1248, 492] on icon "close" at bounding box center [1253, 487] width 10 height 10
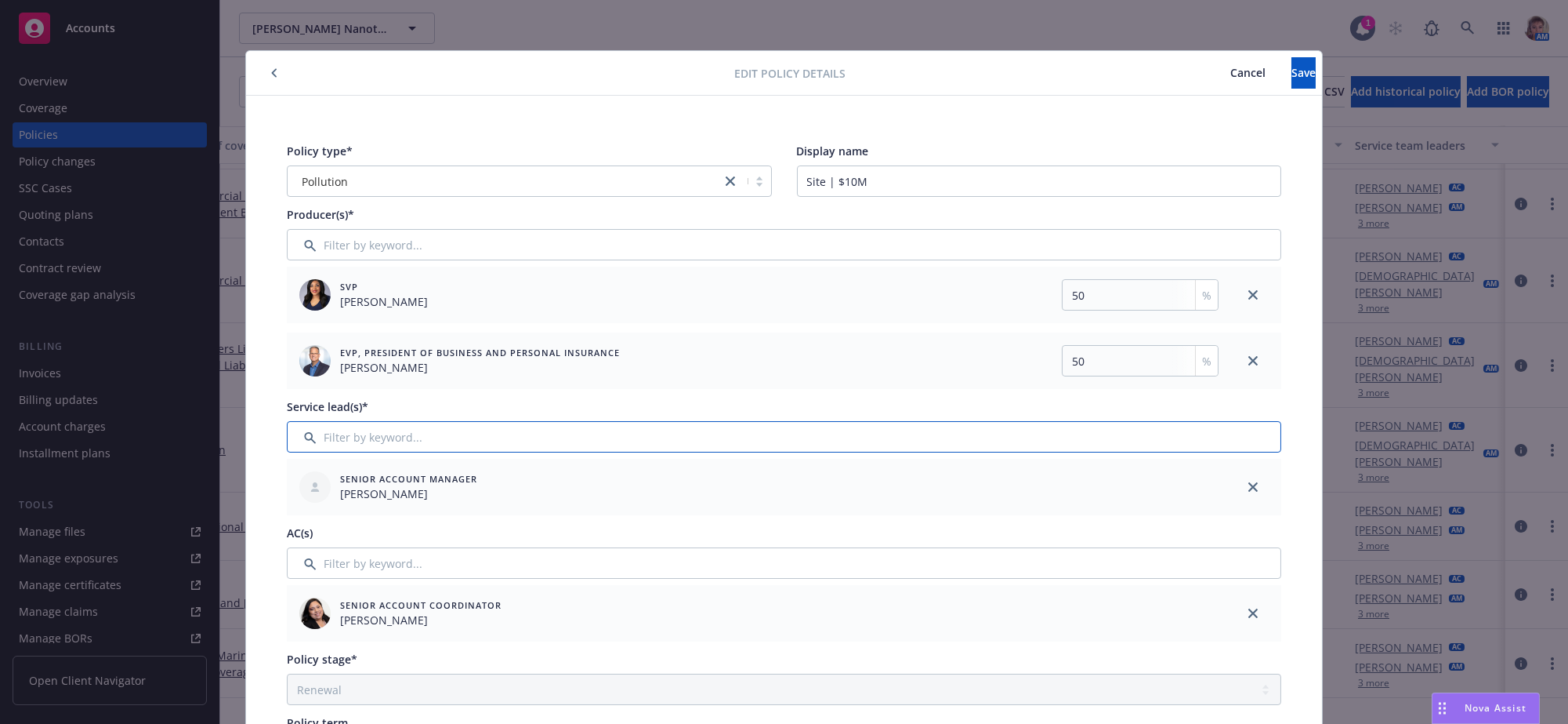
click at [560, 452] on input "Filter by keyword..." at bounding box center [784, 436] width 995 height 31
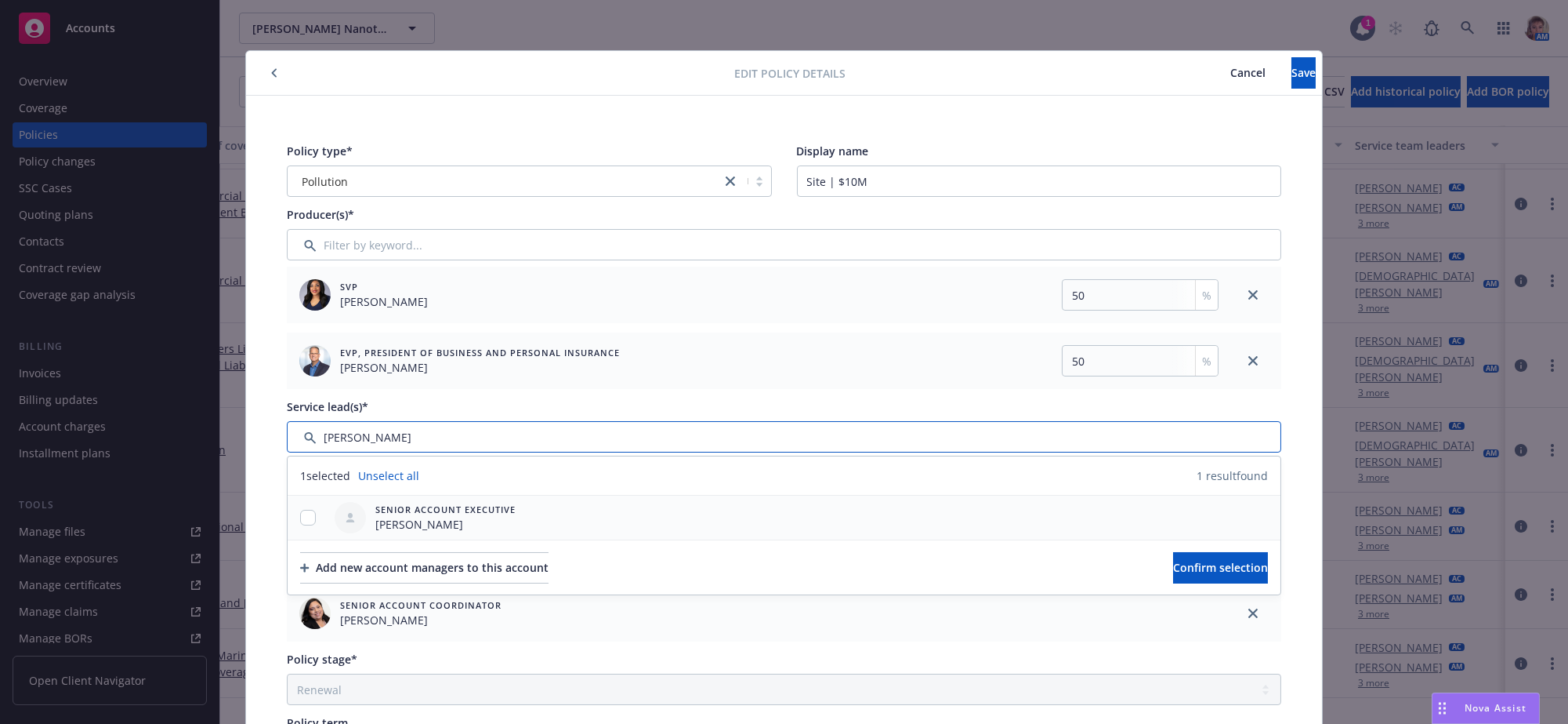
type input "lila"
click at [306, 525] on input "checkbox" at bounding box center [307, 516] width 15 height 15
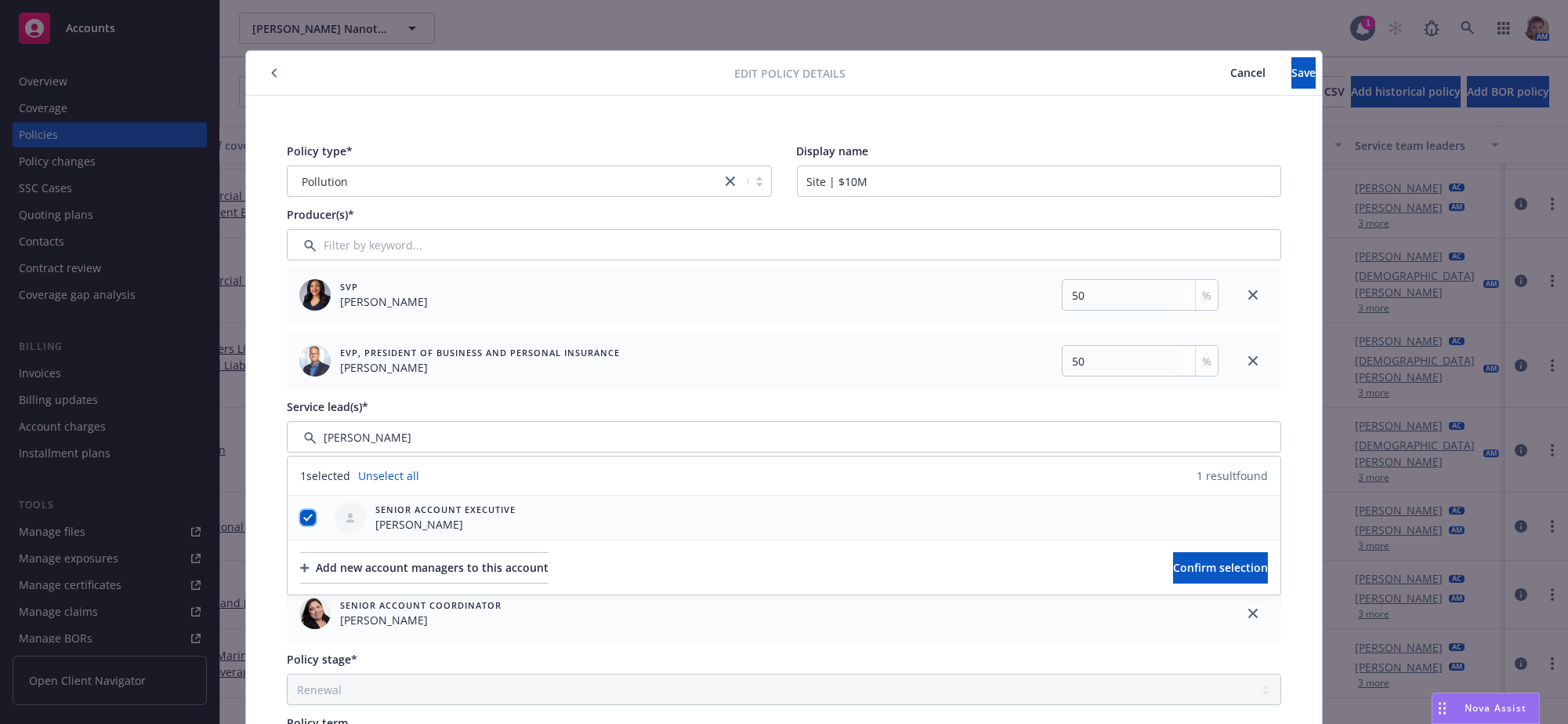
checkbox input "true"
click at [1201, 574] on span "Confirm selection" at bounding box center [1221, 567] width 95 height 15
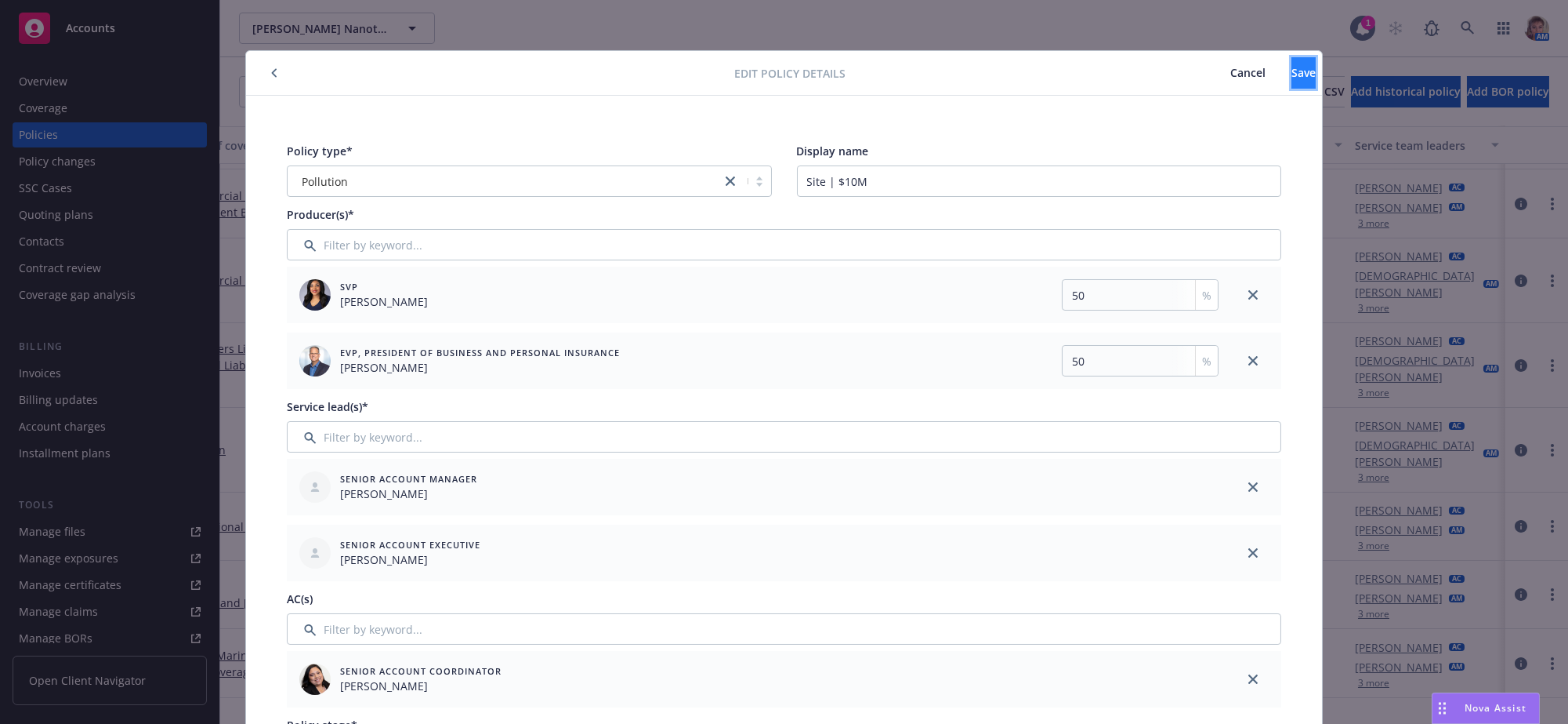
click at [1291, 76] on button "Save" at bounding box center [1303, 72] width 24 height 31
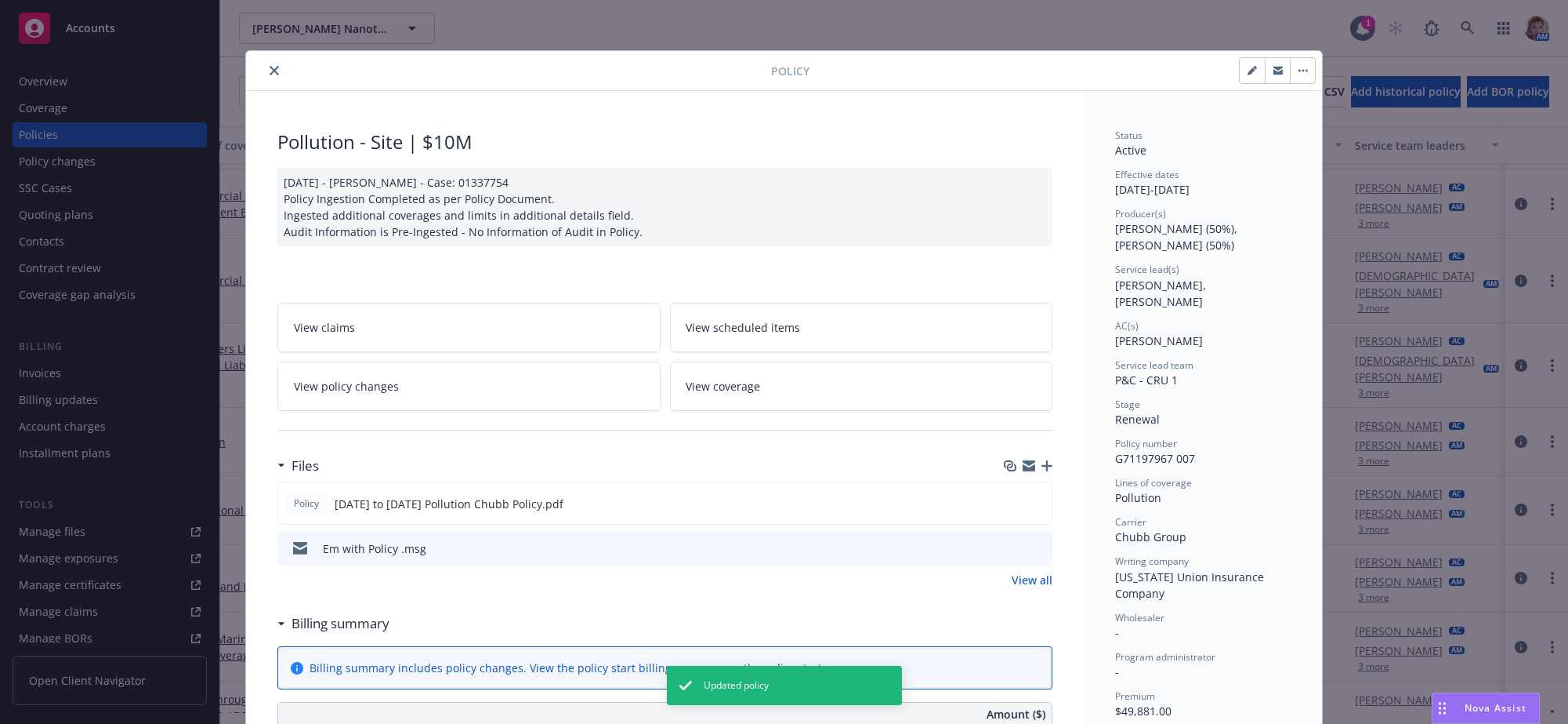
click at [272, 72] on icon "close" at bounding box center [274, 71] width 10 height 10
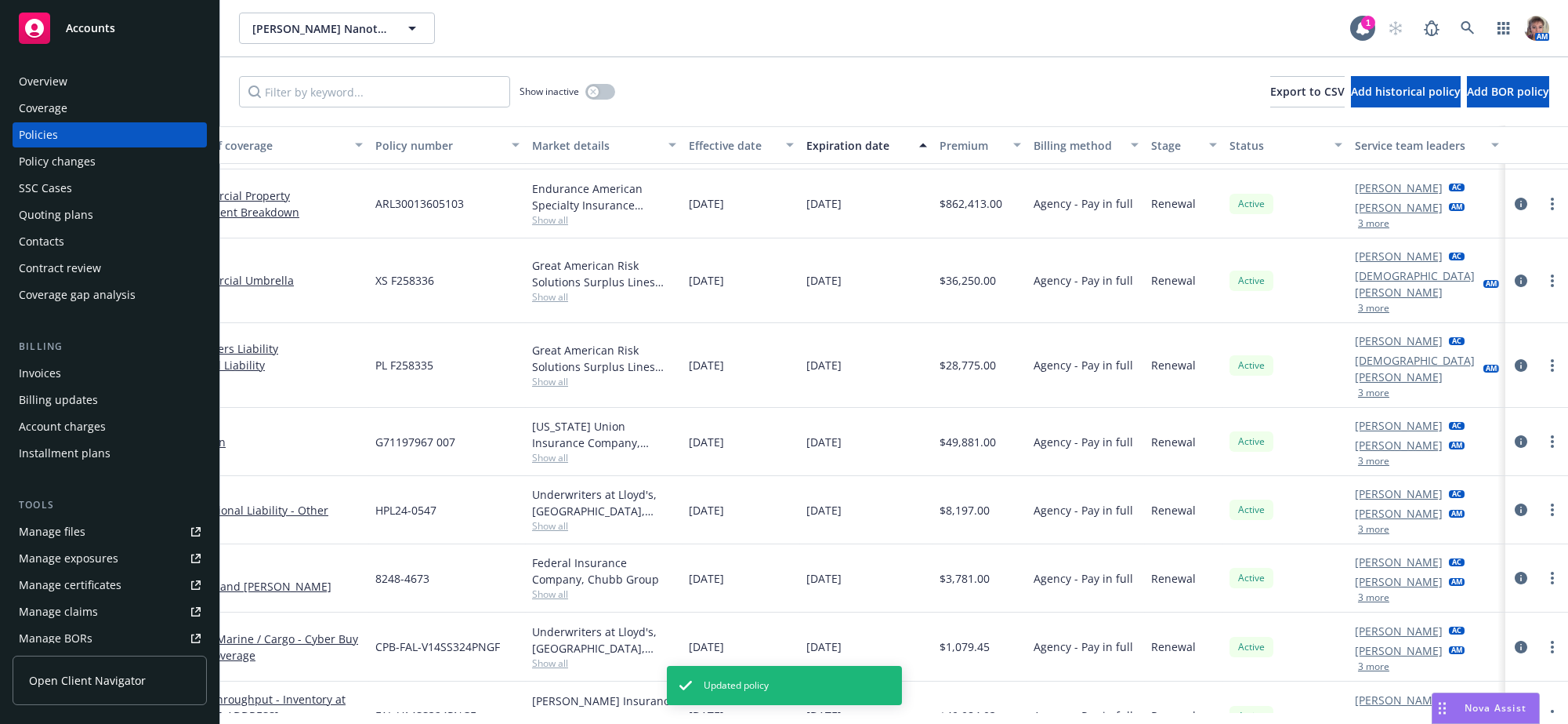
click at [1358, 533] on button "3 more" at bounding box center [1373, 529] width 31 height 10
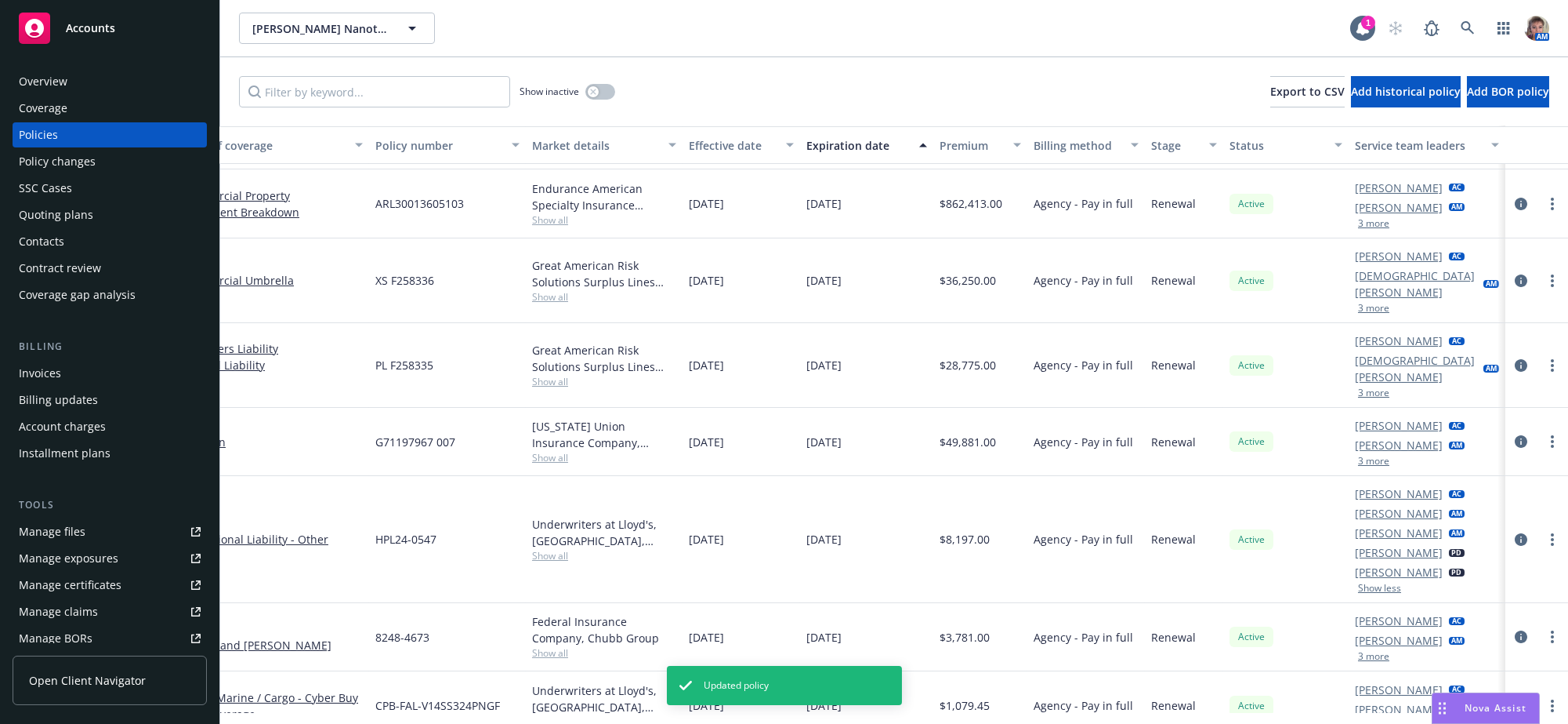
click at [1367, 458] on button "3 more" at bounding box center [1373, 461] width 31 height 10
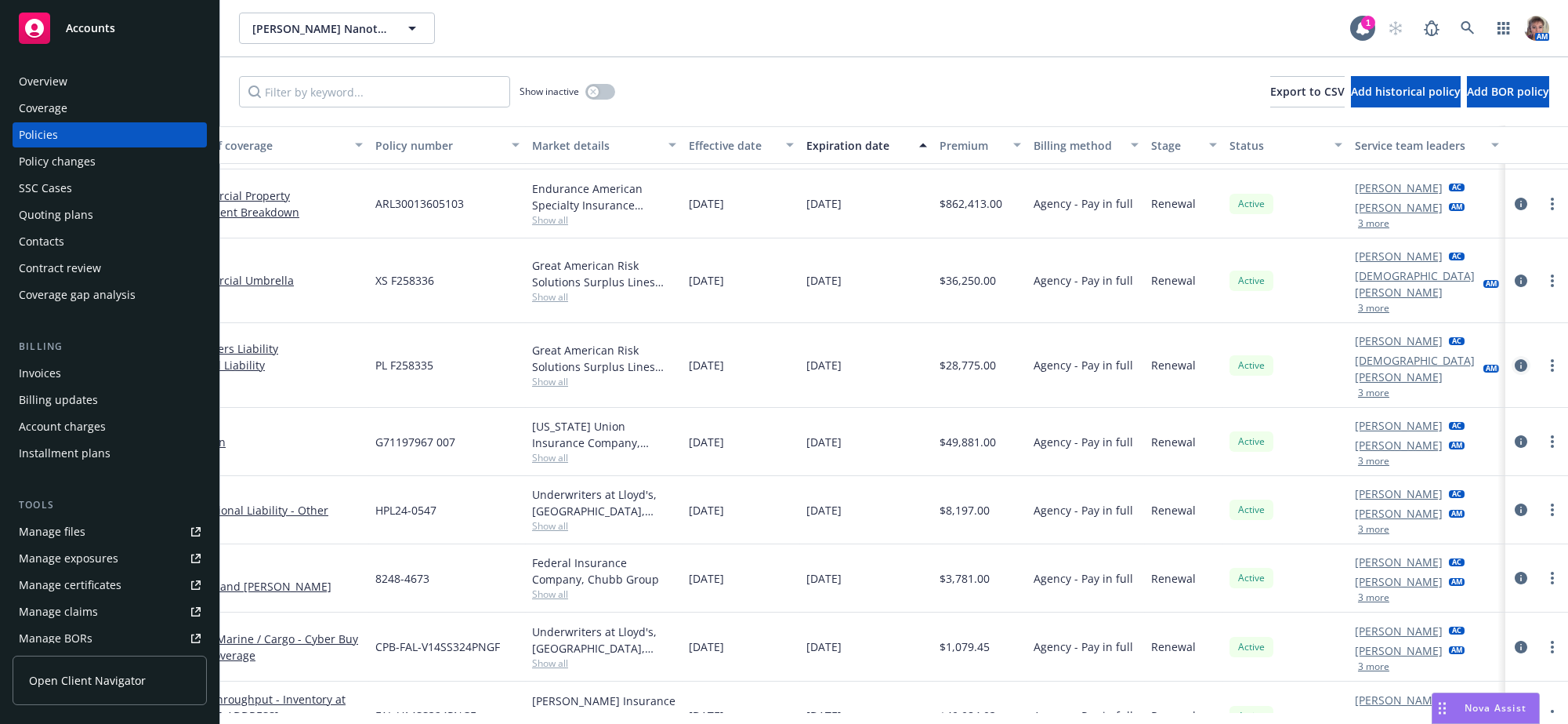
click at [1515, 366] on icon "circleInformation" at bounding box center [1521, 365] width 13 height 13
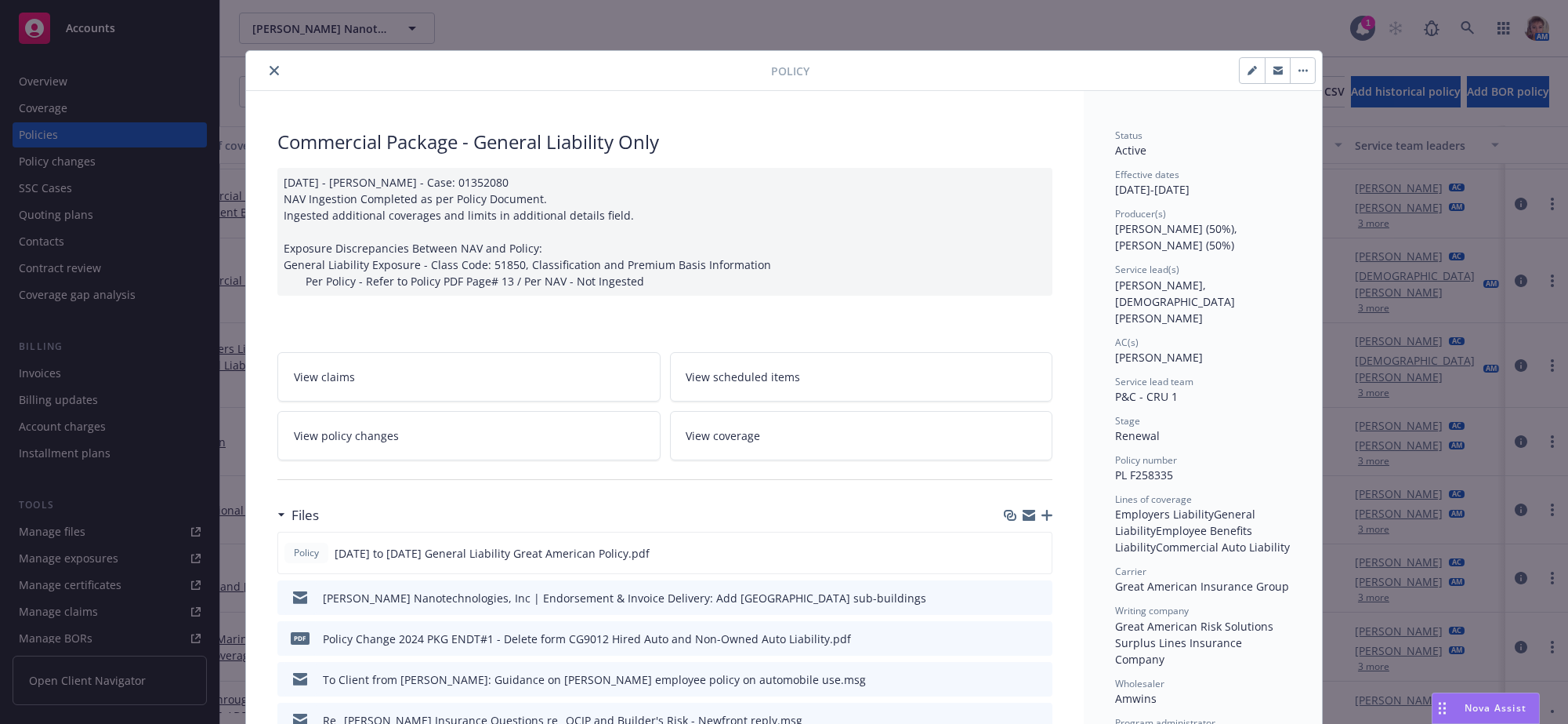
click at [1240, 77] on button "button" at bounding box center [1252, 70] width 25 height 25
select select "RENEWAL"
select select "other"
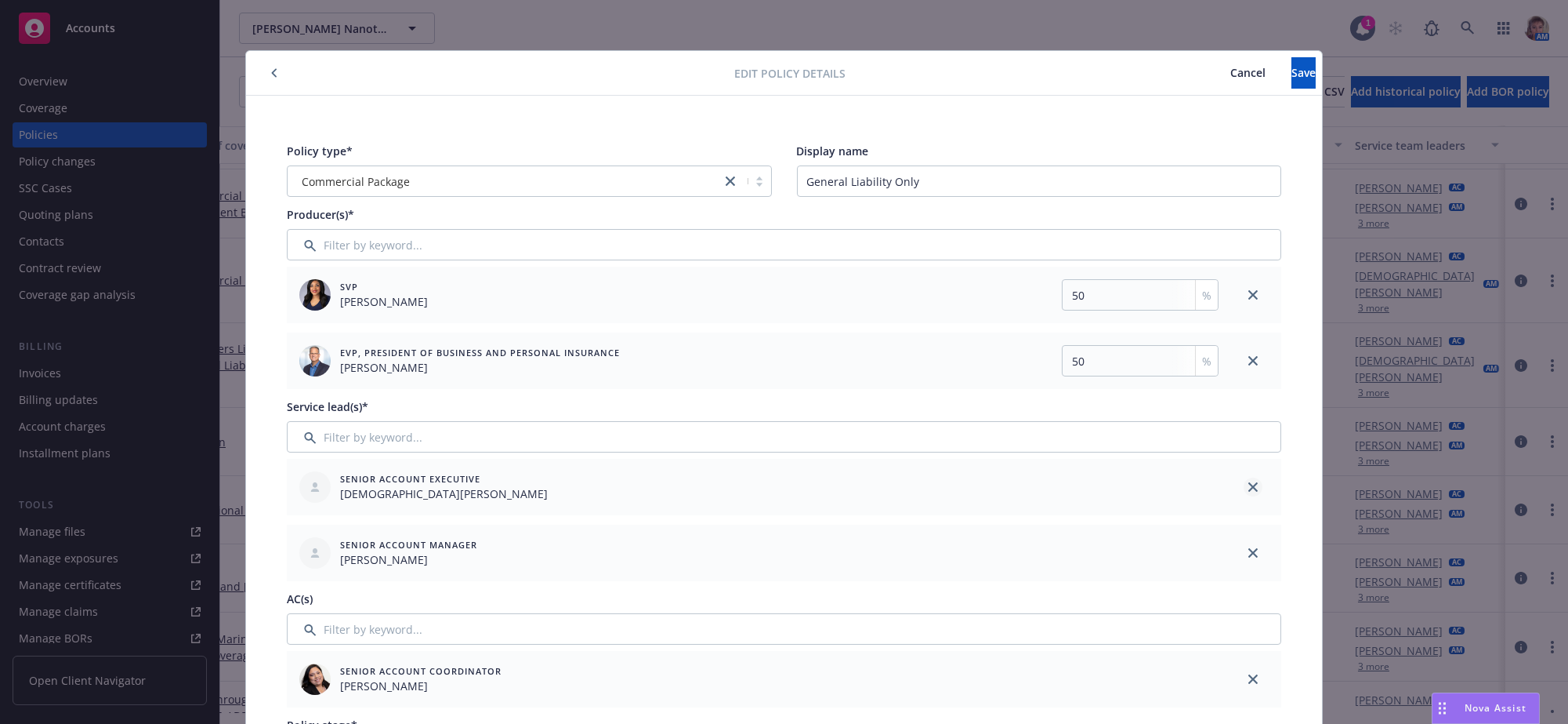
click at [1248, 492] on icon "close" at bounding box center [1253, 487] width 10 height 10
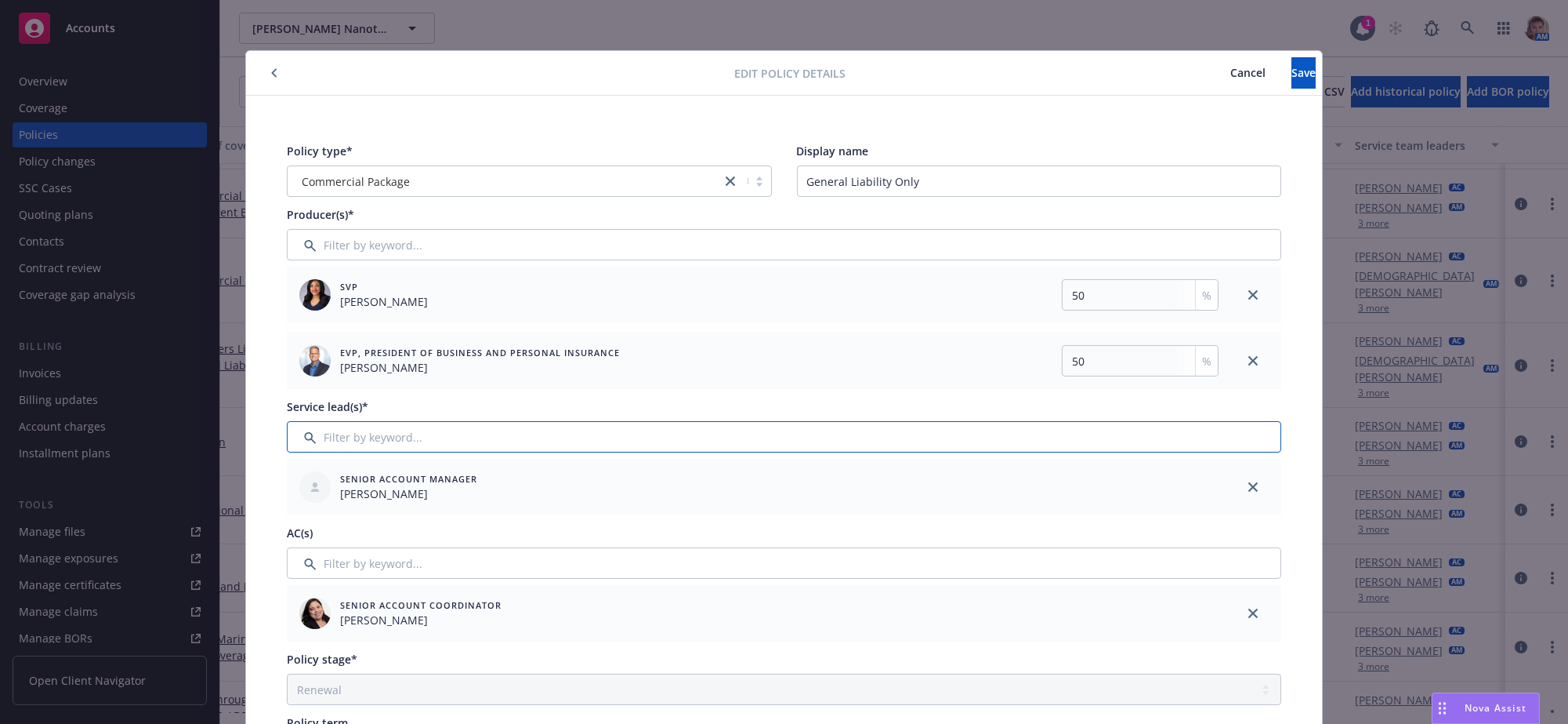
click at [732, 450] on input "Filter by keyword..." at bounding box center [784, 436] width 995 height 31
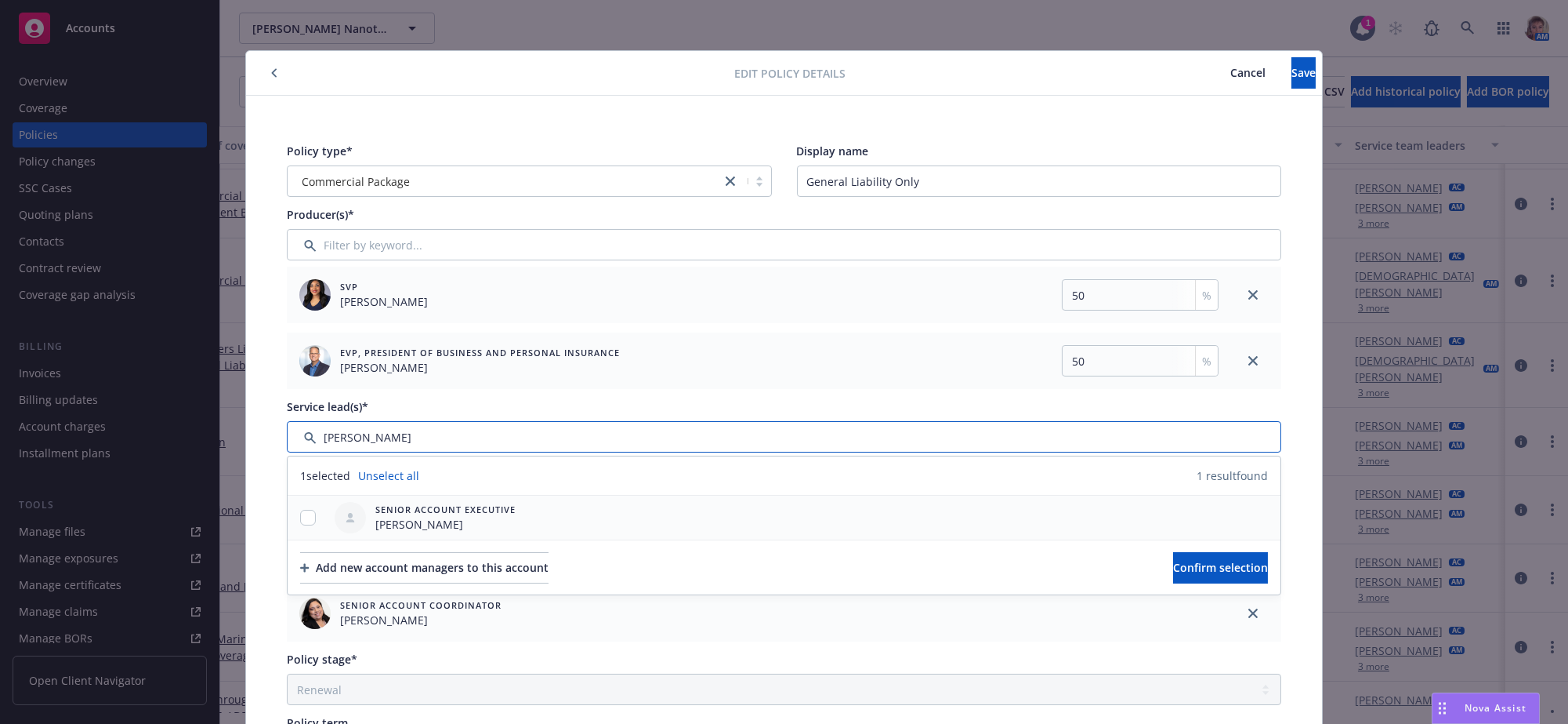
type input "lila"
click at [292, 526] on div at bounding box center [308, 517] width 41 height 16
click at [300, 525] on input "checkbox" at bounding box center [307, 516] width 15 height 15
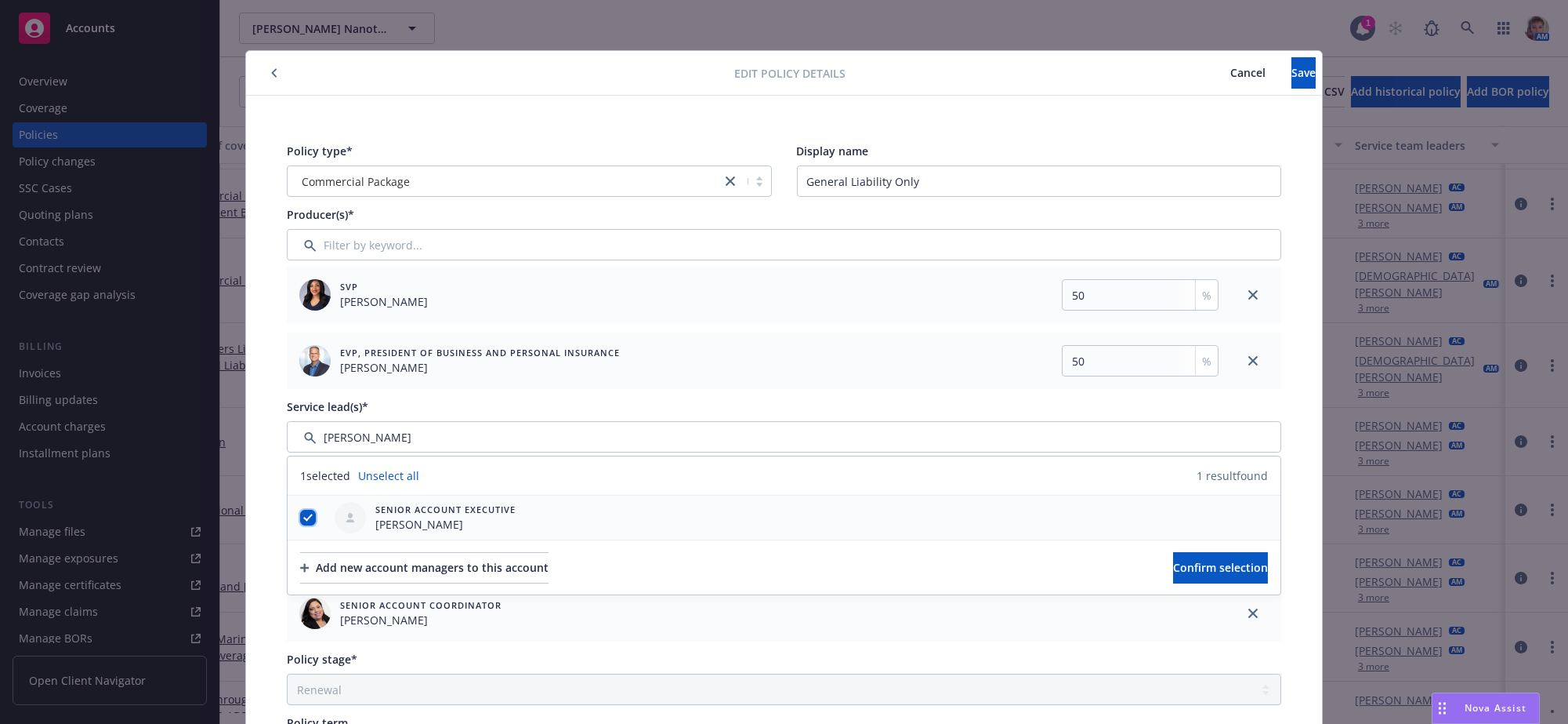
checkbox input "true"
click at [1176, 574] on span "Confirm selection" at bounding box center [1221, 567] width 95 height 15
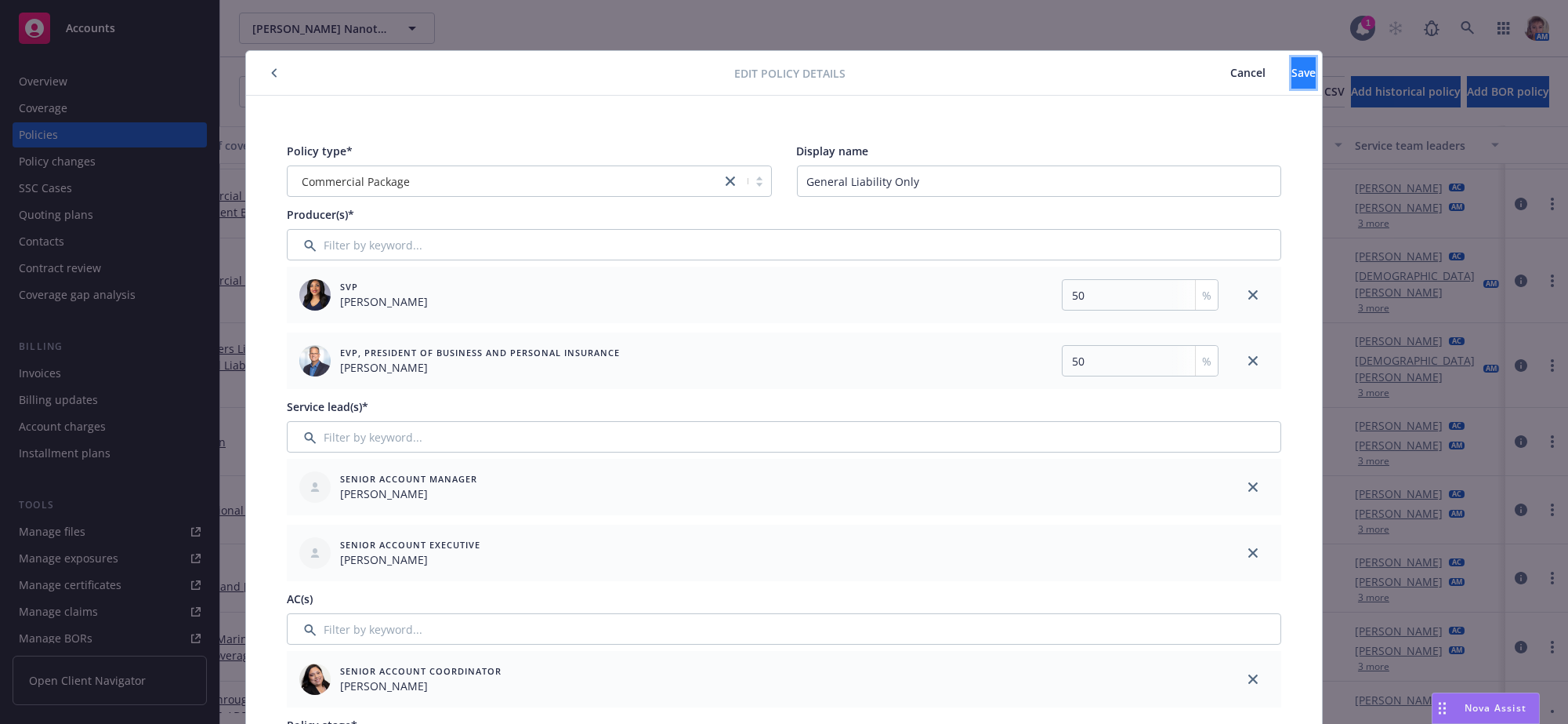
click at [1291, 72] on span "Save" at bounding box center [1303, 72] width 24 height 15
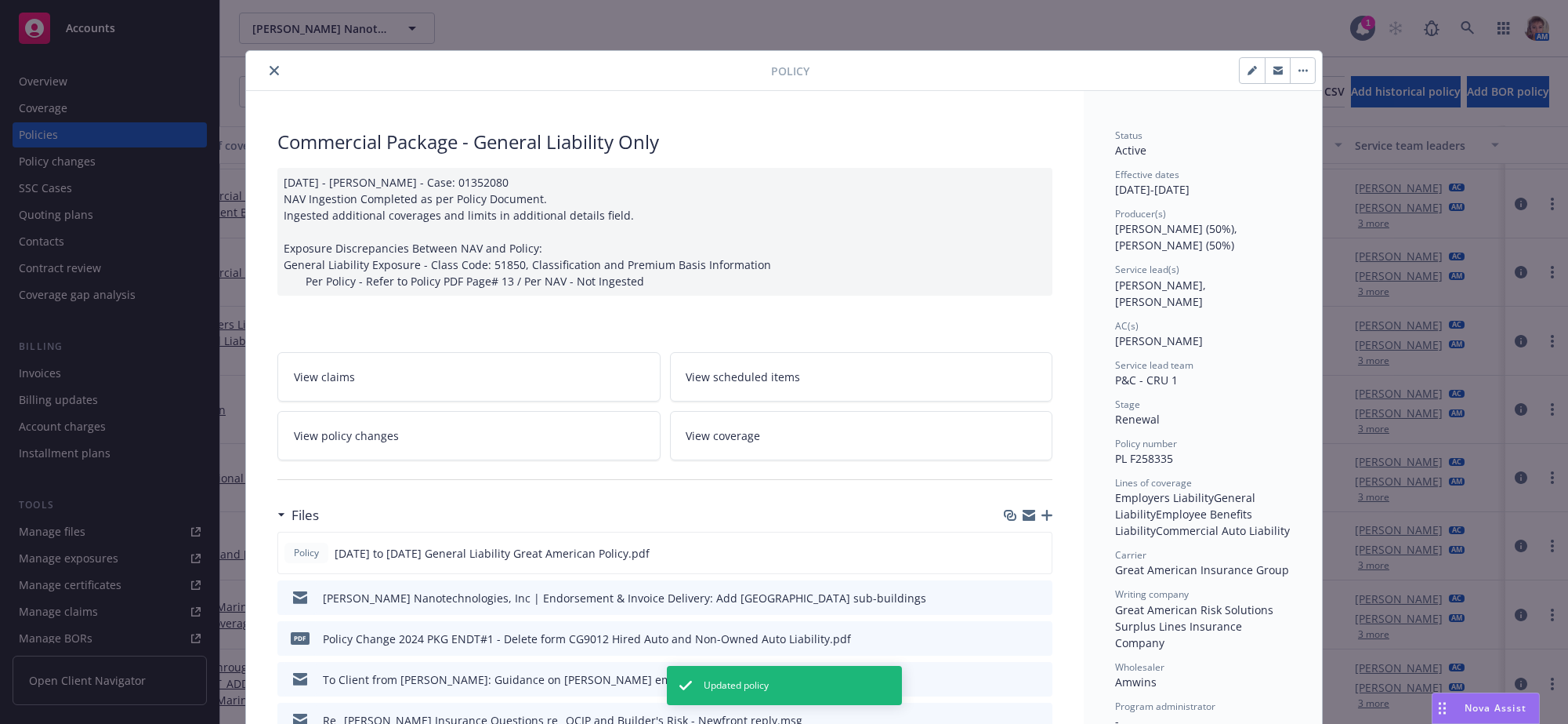
click at [265, 66] on button "close" at bounding box center [273, 70] width 18 height 19
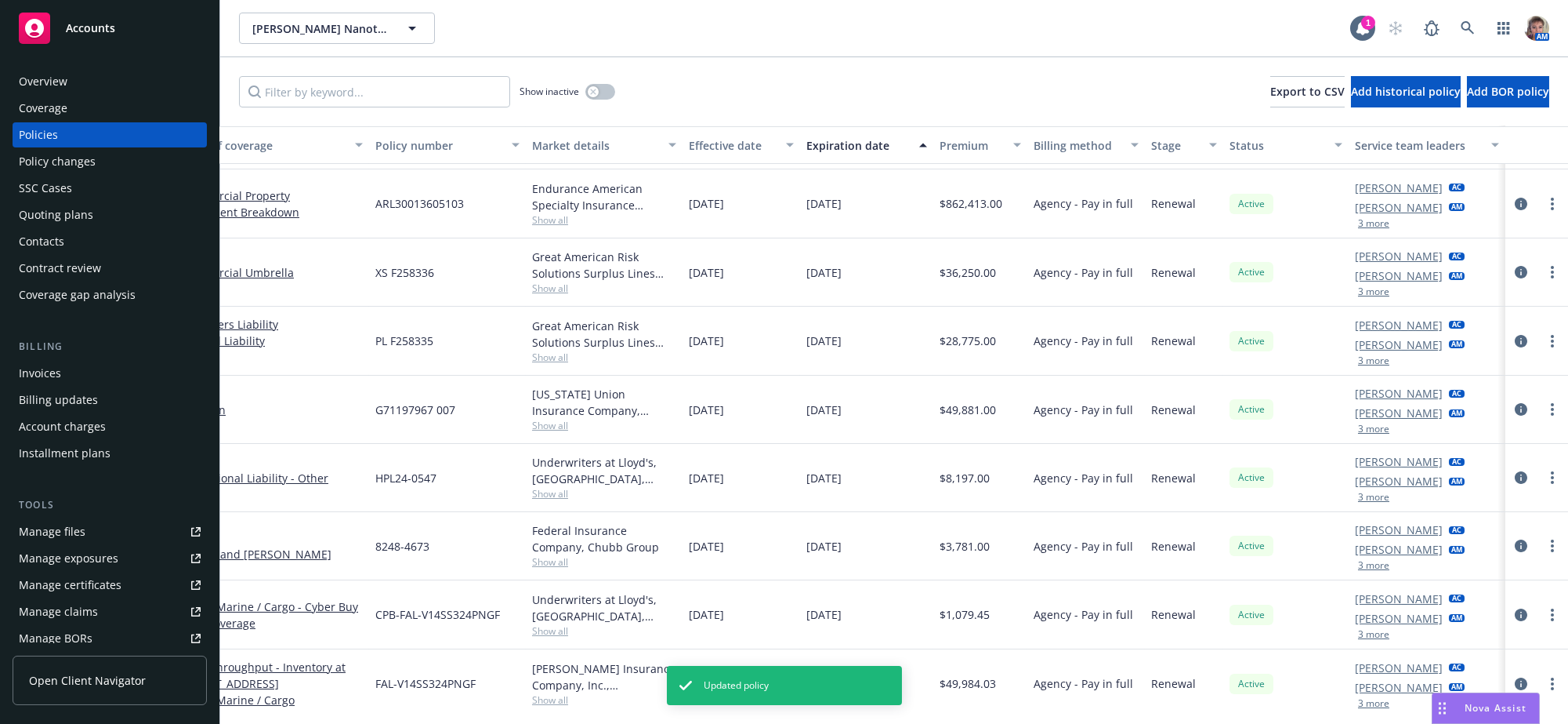
click at [1358, 365] on button "3 more" at bounding box center [1373, 360] width 31 height 10
click at [1358, 296] on button "3 more" at bounding box center [1373, 292] width 31 height 10
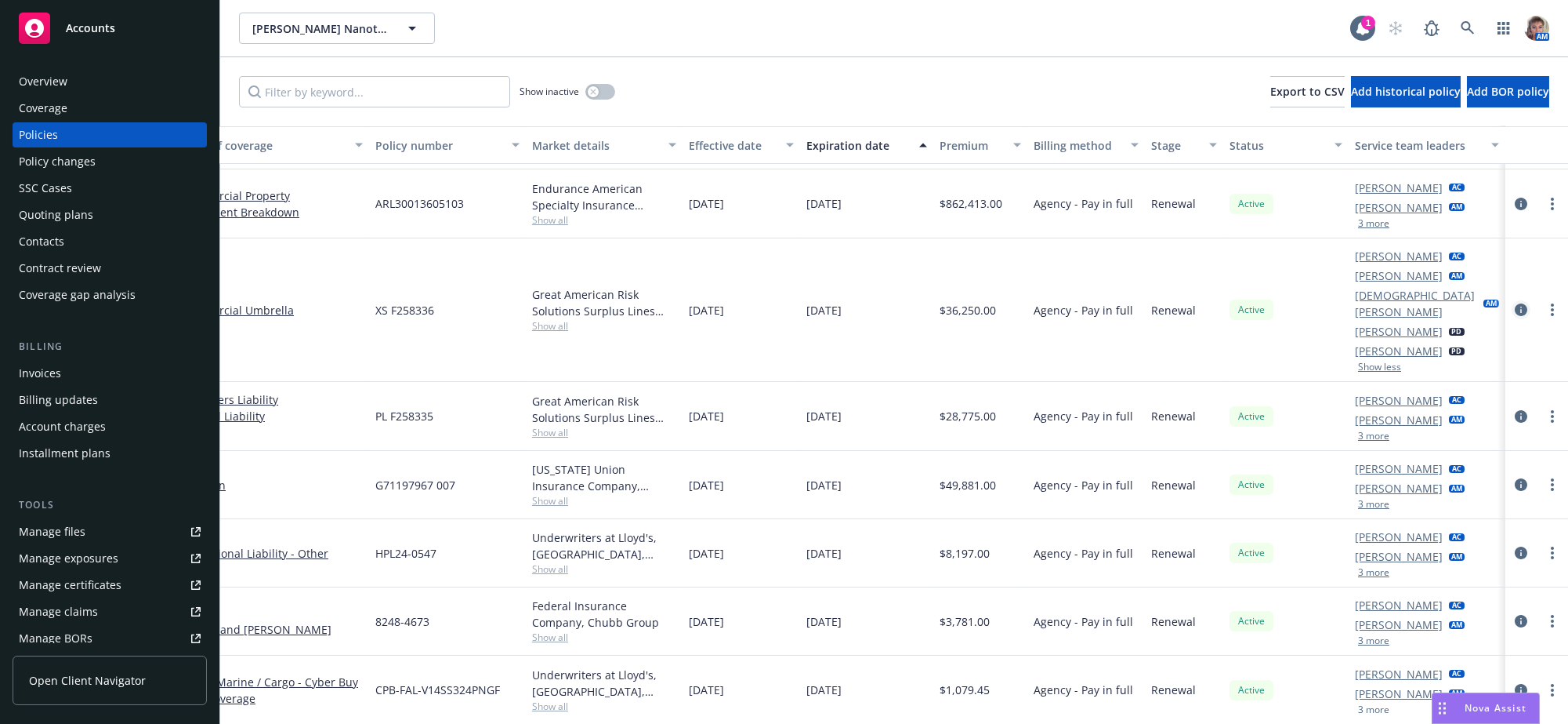
click at [1515, 316] on icon "circleInformation" at bounding box center [1521, 310] width 13 height 13
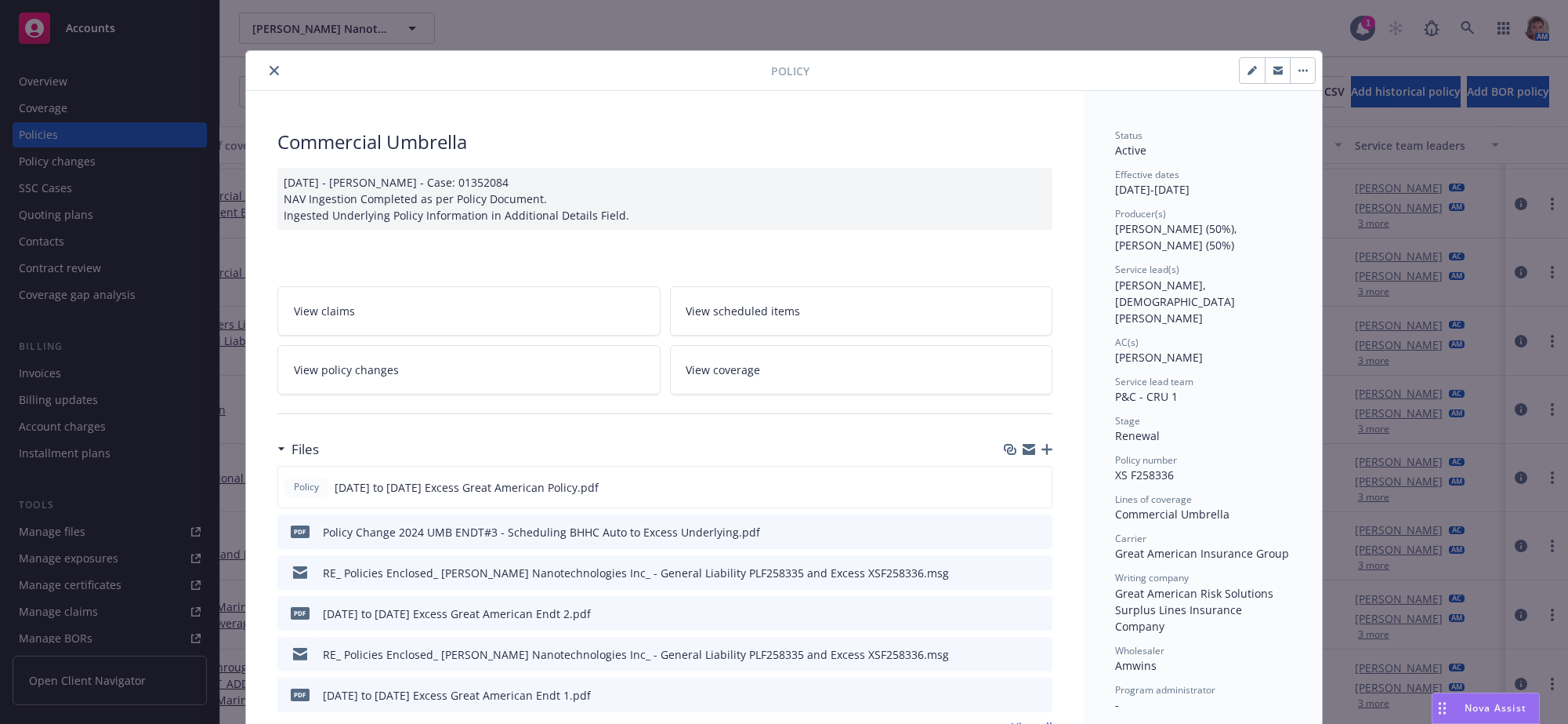
click at [1240, 77] on button "button" at bounding box center [1252, 70] width 25 height 25
select select "RENEWAL"
select select "other"
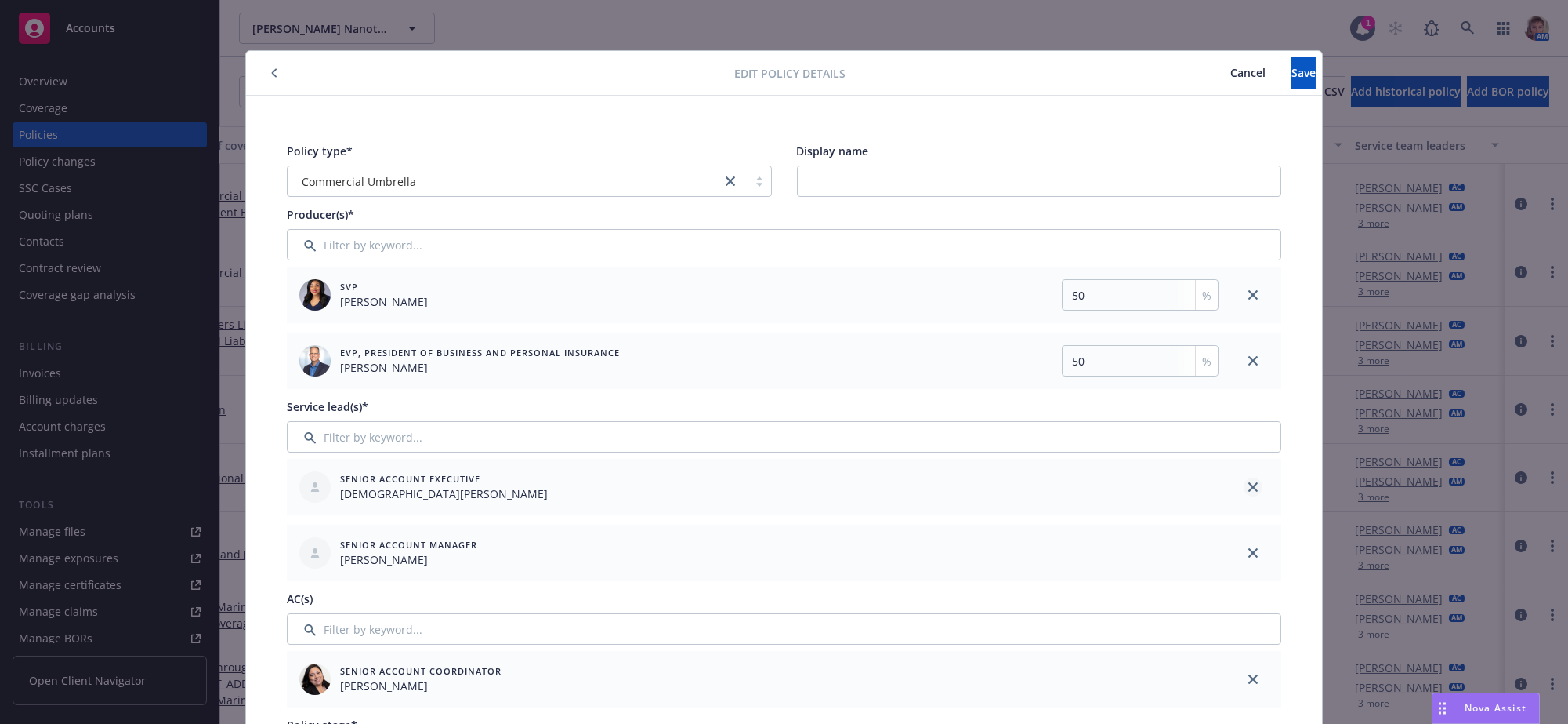
click at [1248, 492] on icon "close" at bounding box center [1253, 487] width 10 height 10
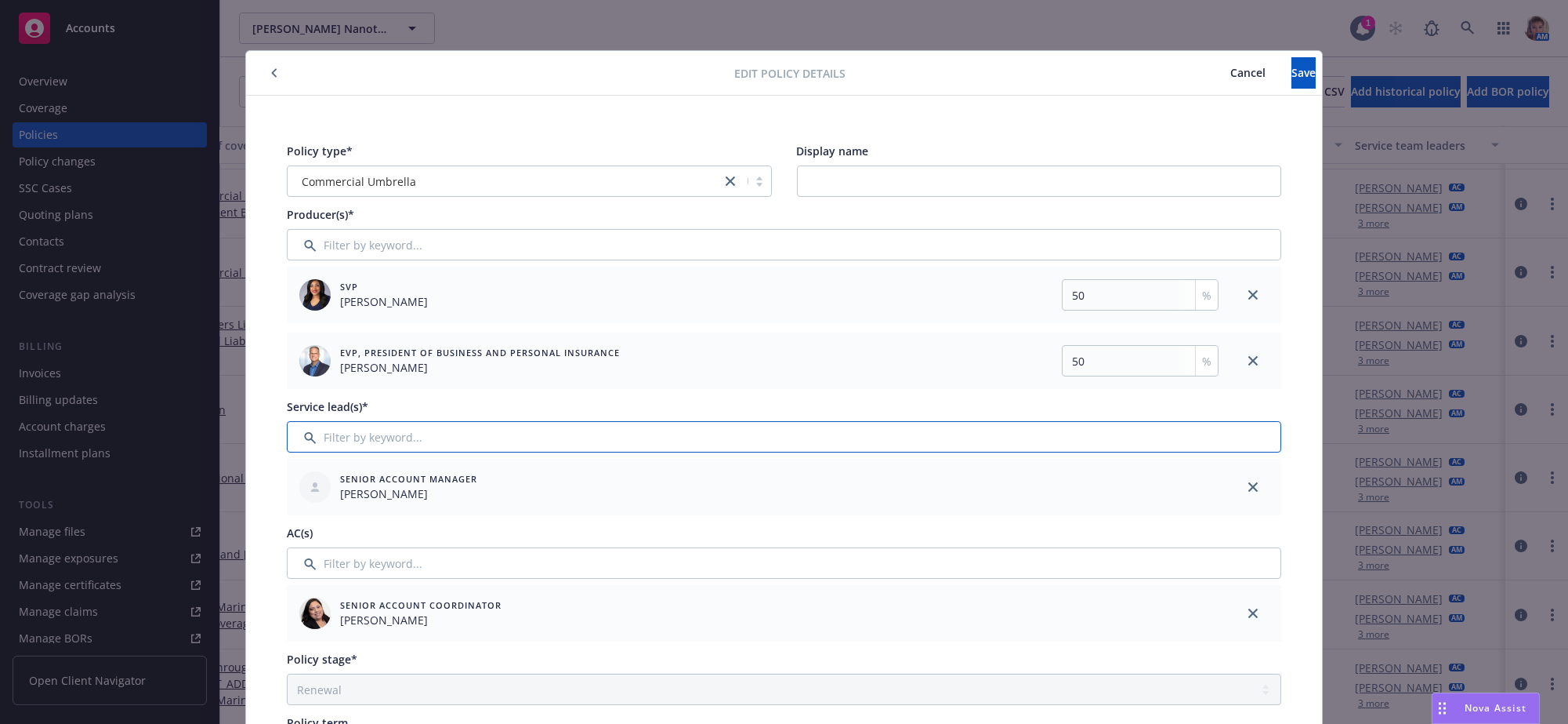
click at [581, 442] on input "Filter by keyword..." at bounding box center [784, 436] width 995 height 31
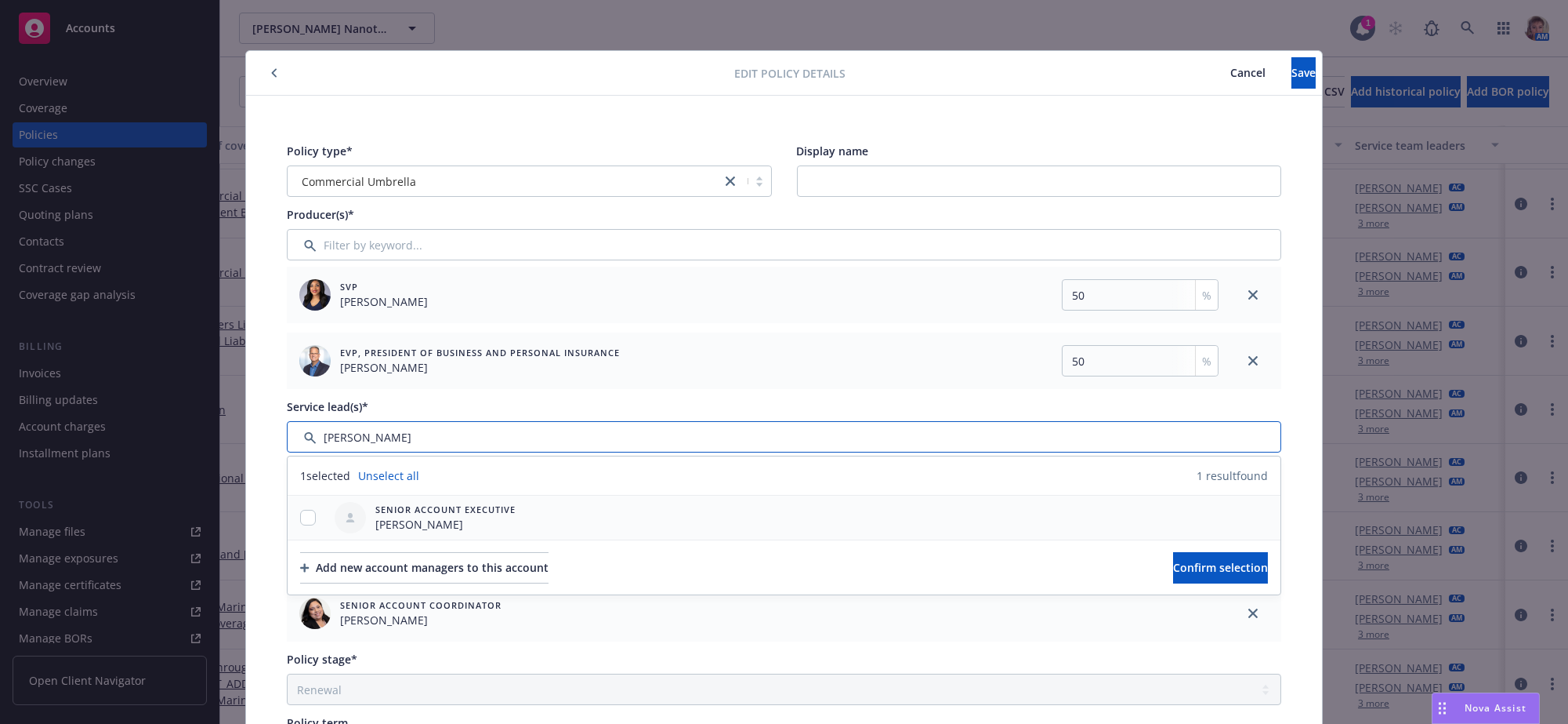
type input "lila"
click at [300, 525] on input "checkbox" at bounding box center [307, 516] width 15 height 15
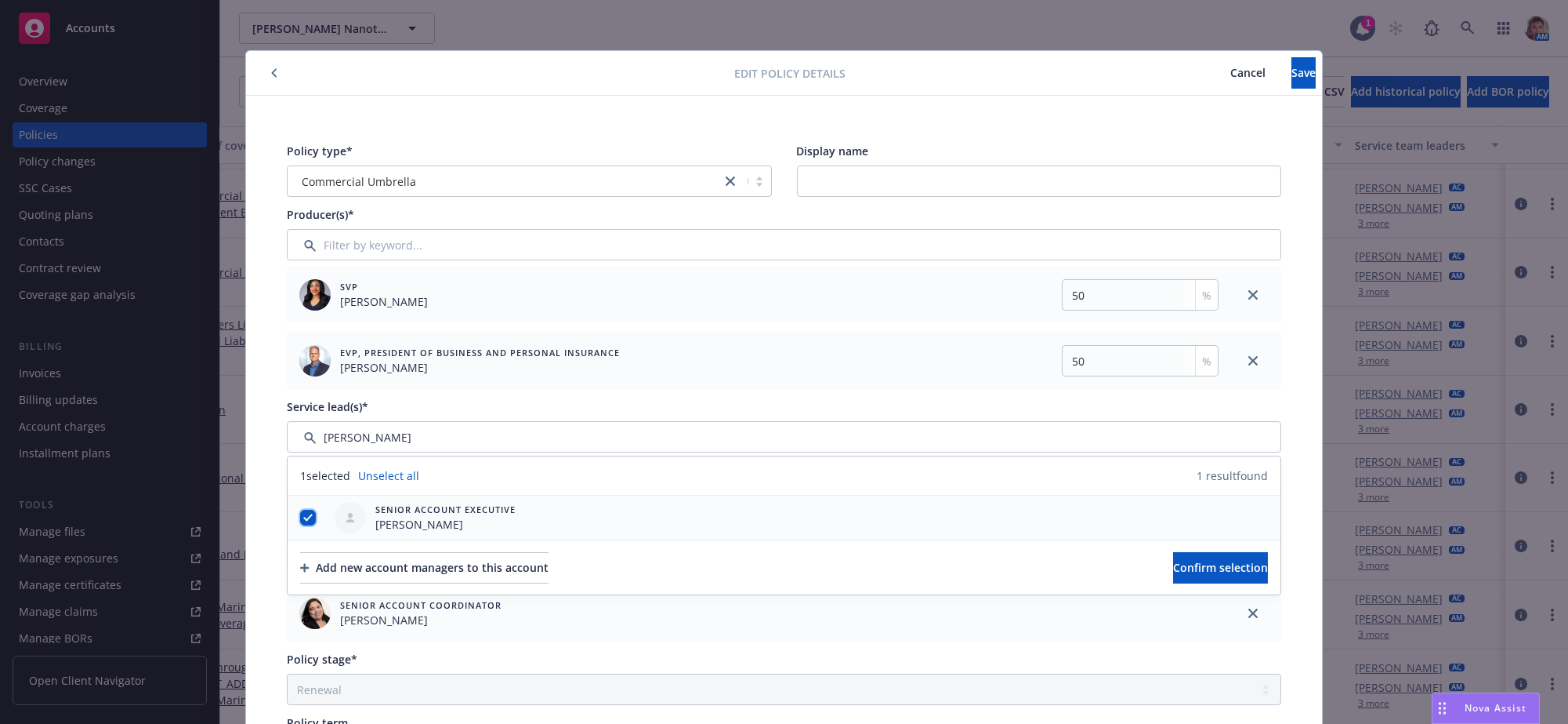
checkbox input "true"
click at [1173, 574] on span "Confirm selection" at bounding box center [1221, 567] width 95 height 15
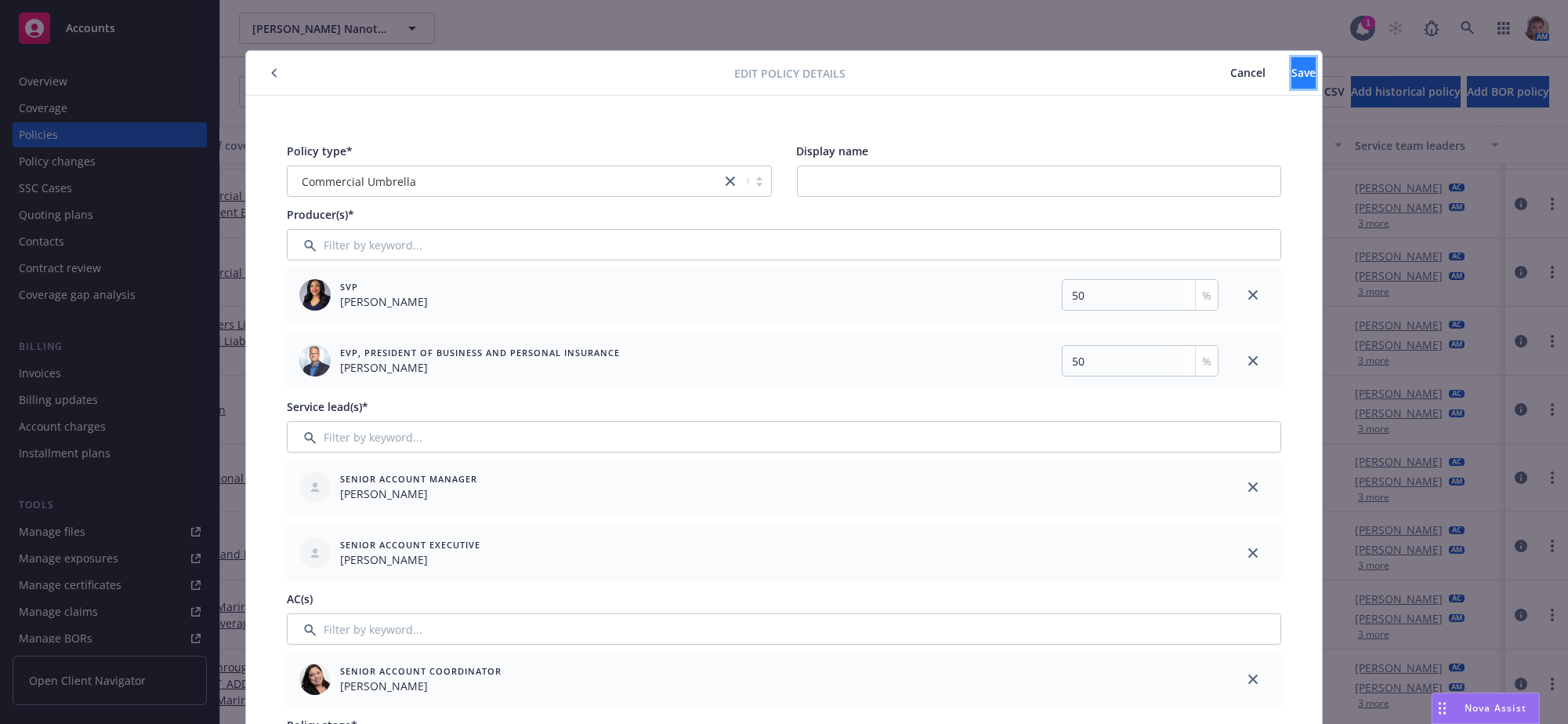
click at [1291, 68] on span "Save" at bounding box center [1303, 72] width 24 height 15
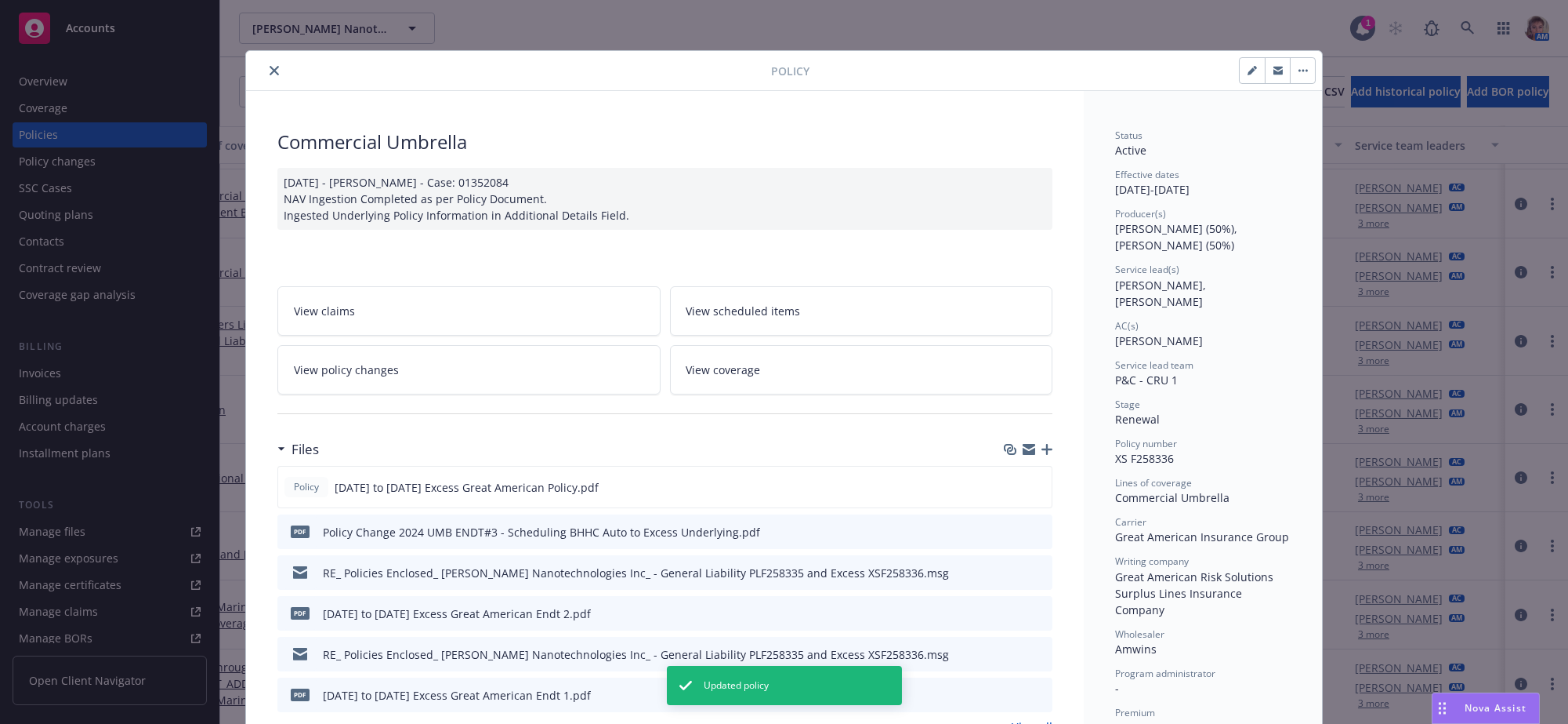
click at [269, 76] on icon "close" at bounding box center [274, 71] width 10 height 10
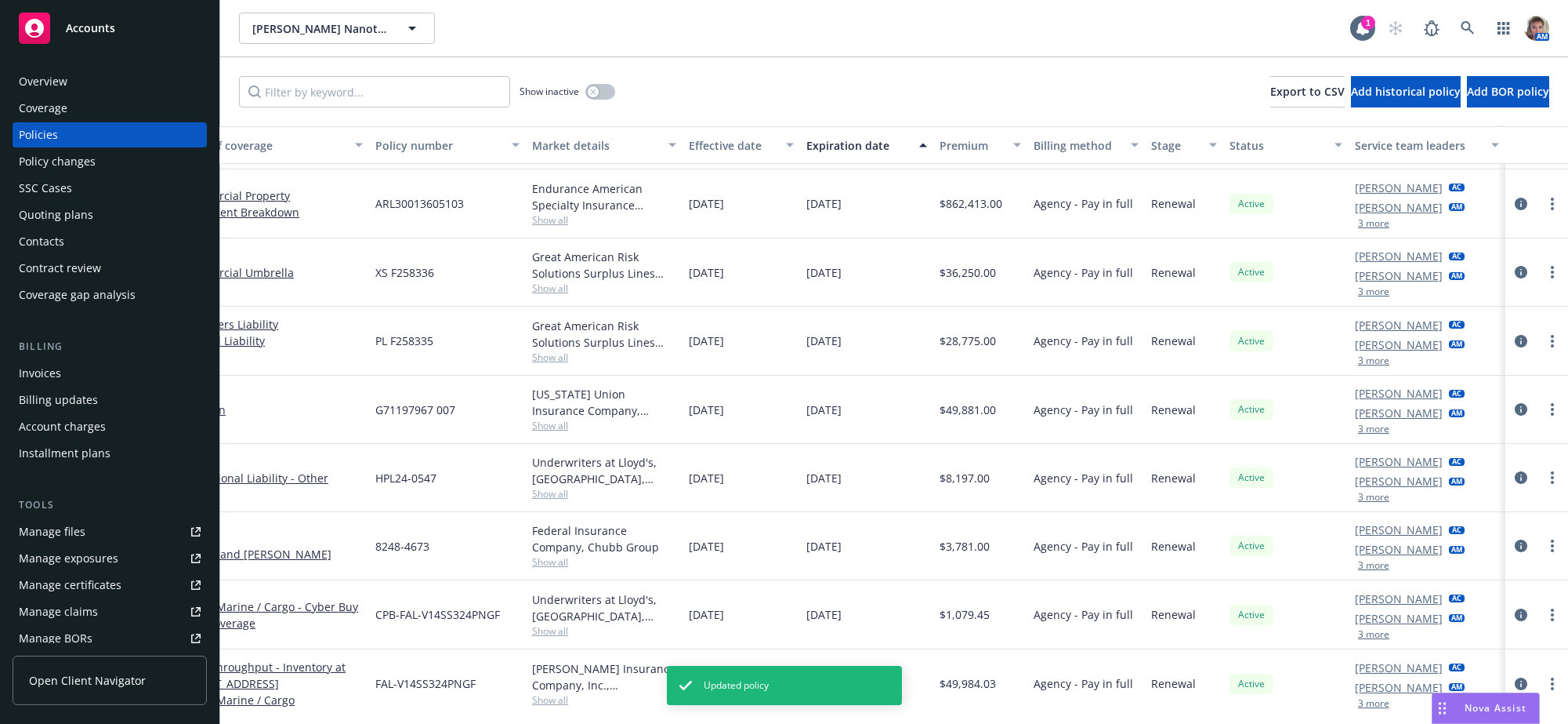
click at [273, 72] on div "Show inactive Export to CSV Add historical policy Add BOR policy" at bounding box center [894, 92] width 1348 height 69
click at [1366, 434] on button "3 more" at bounding box center [1373, 429] width 31 height 10
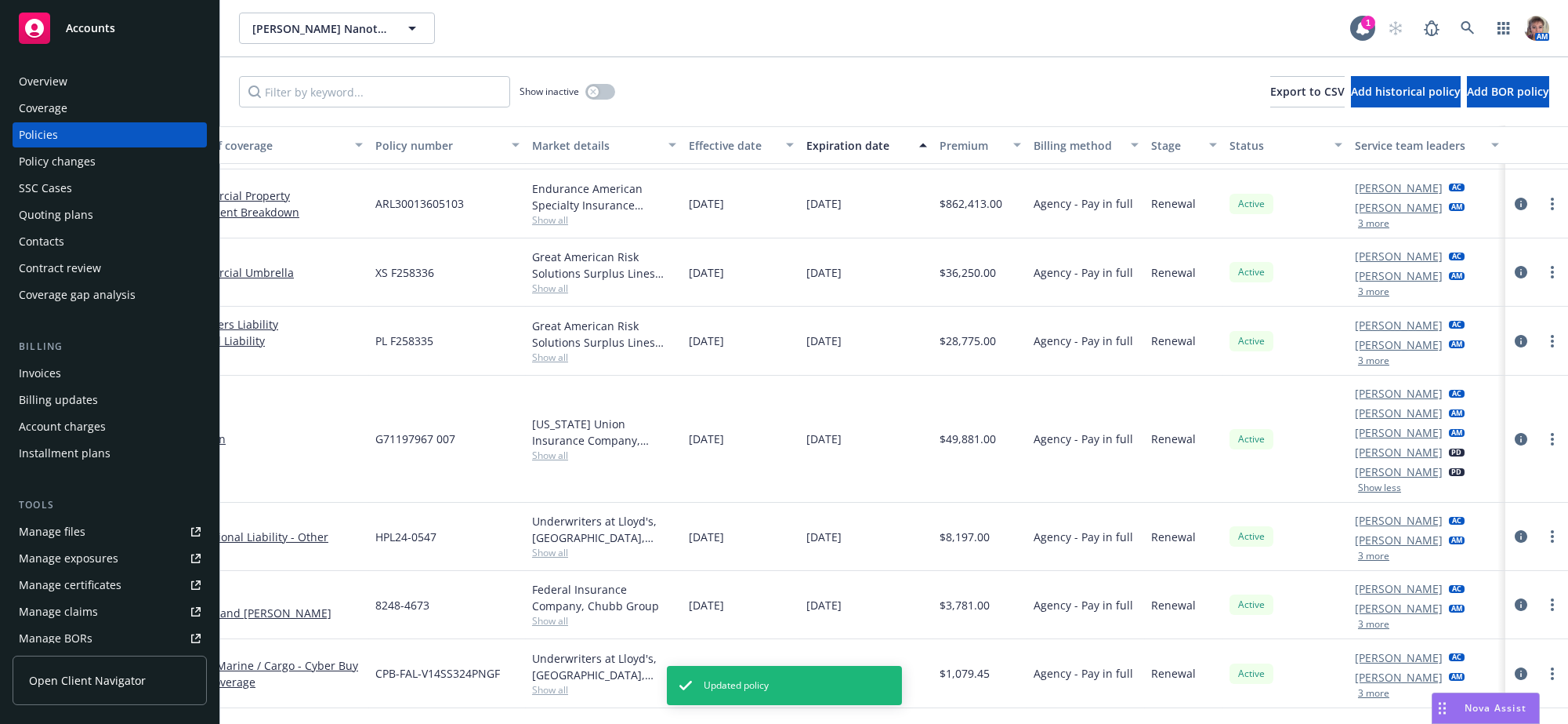
click at [1362, 365] on button "3 more" at bounding box center [1373, 360] width 31 height 10
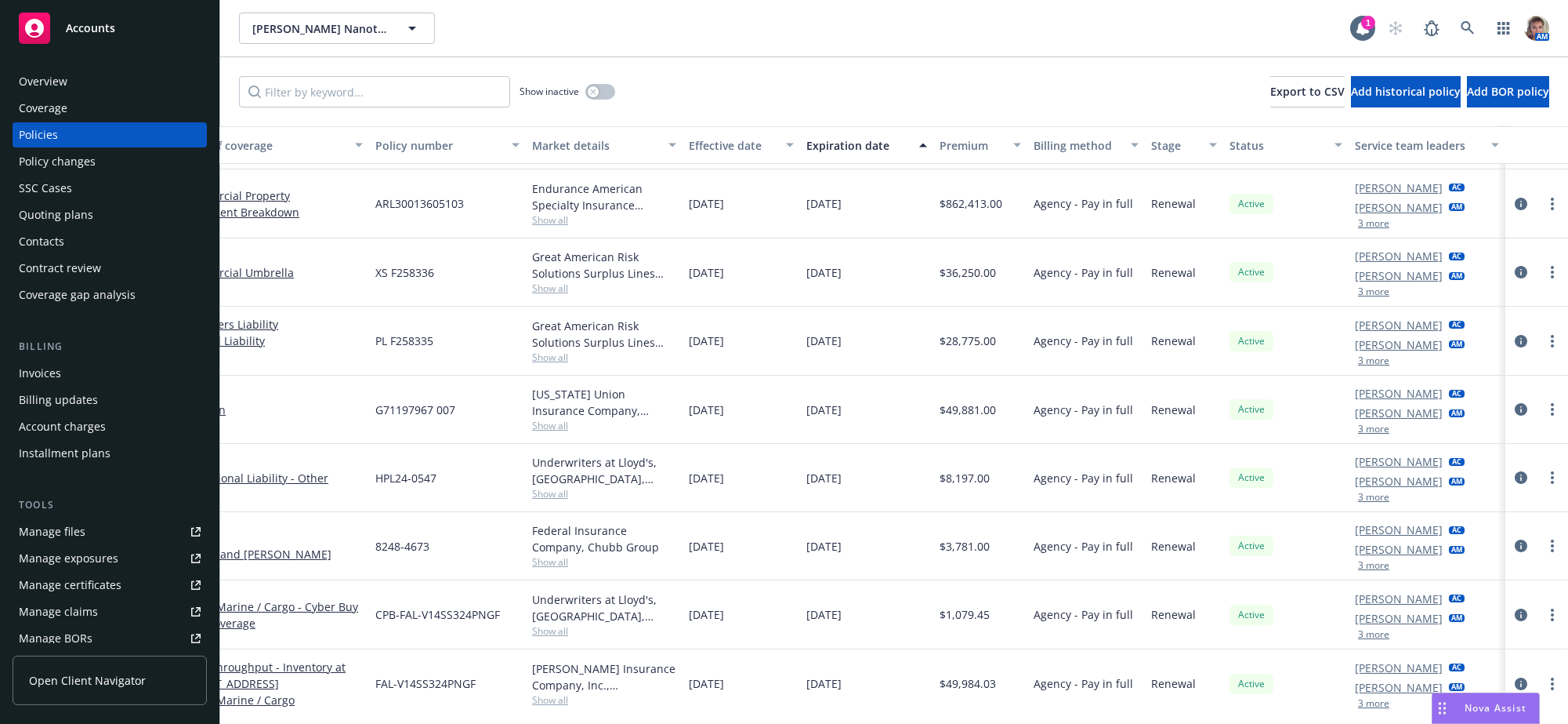
click at [1358, 296] on button "3 more" at bounding box center [1373, 292] width 31 height 10
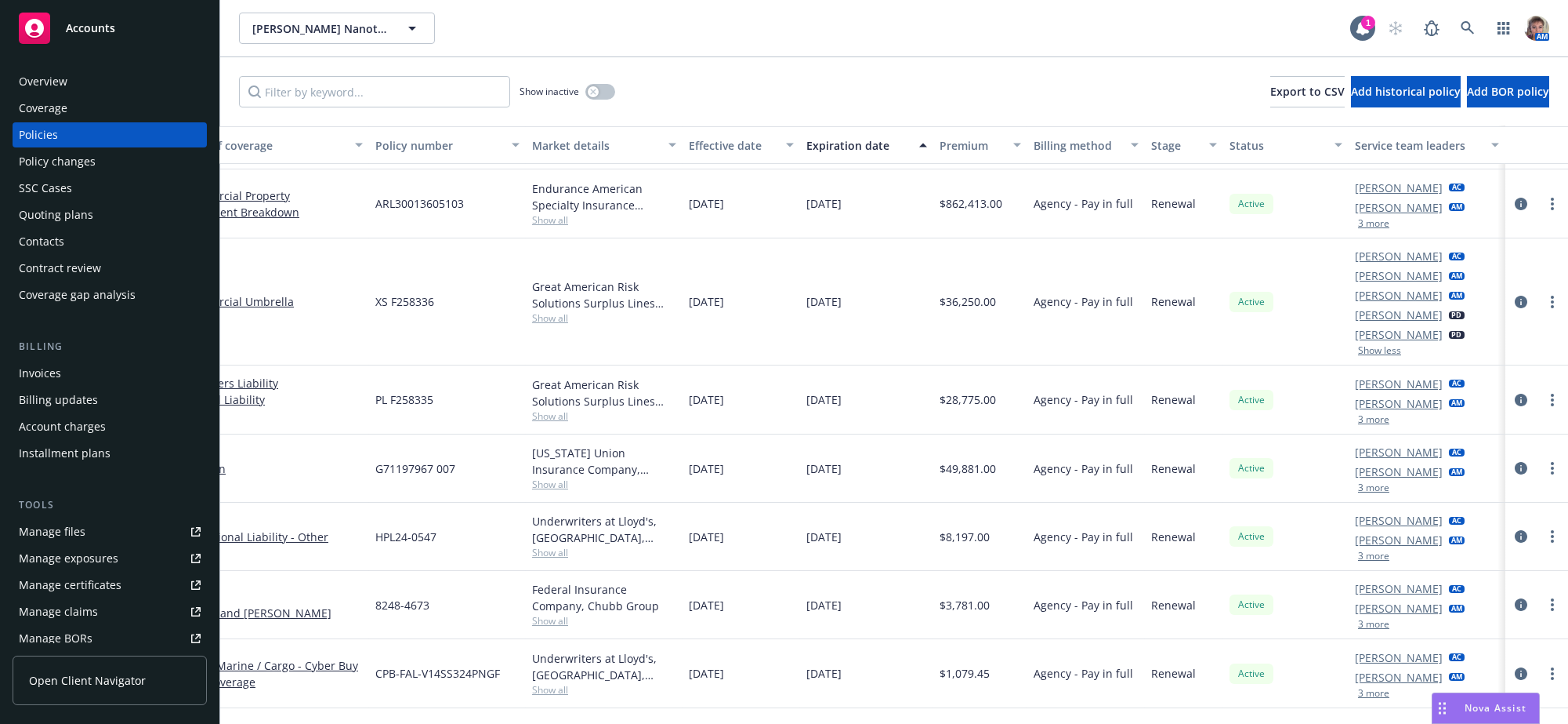
click at [1358, 228] on button "3 more" at bounding box center [1373, 224] width 31 height 10
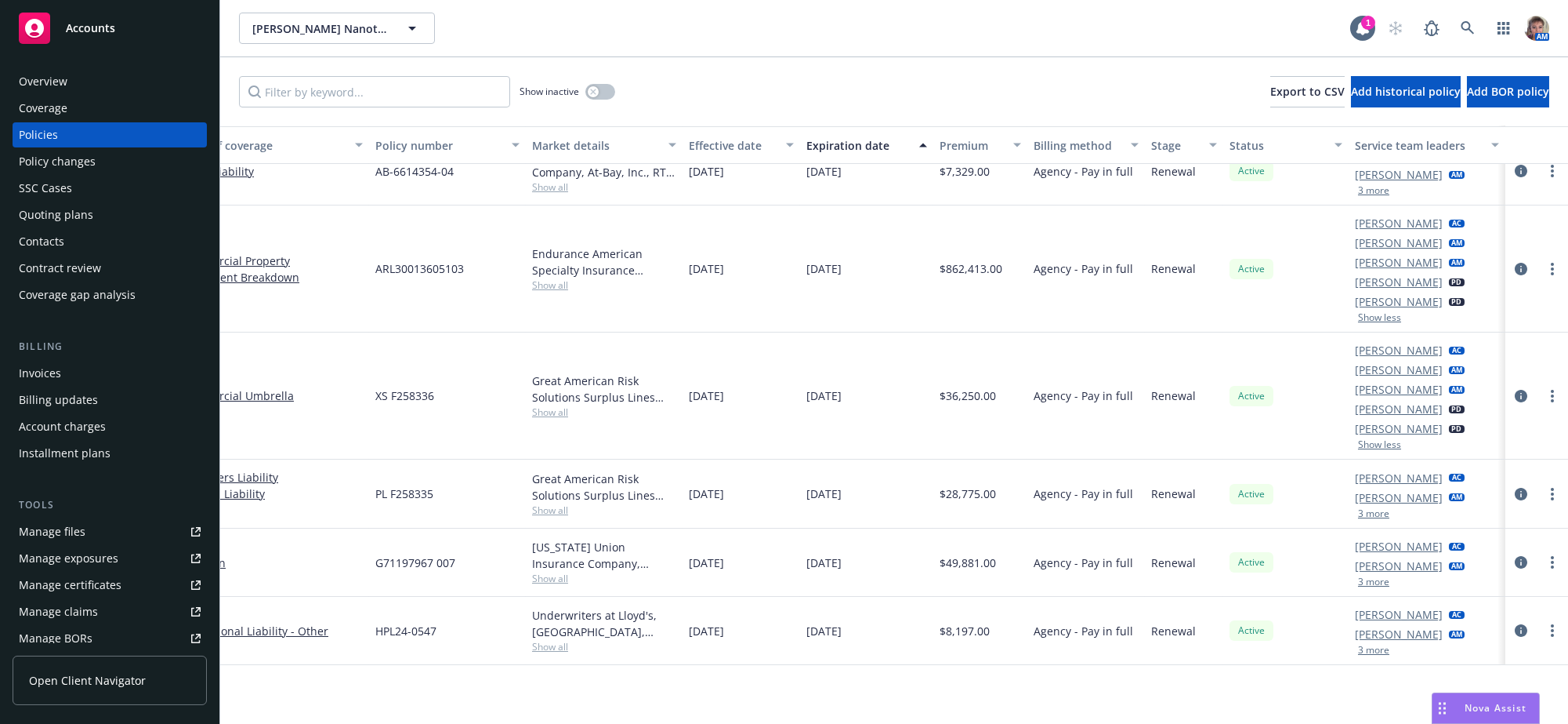
scroll to position [569, 179]
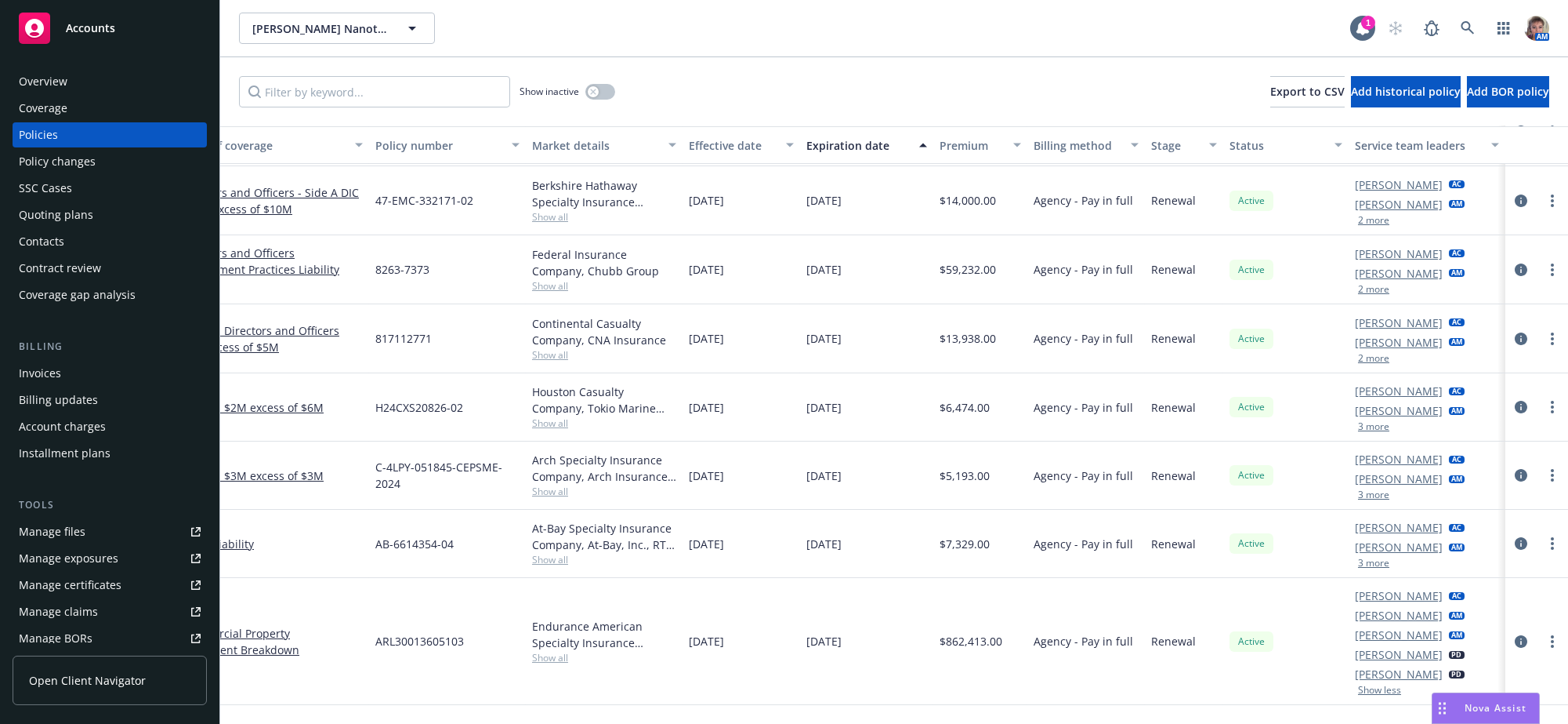
click at [1358, 500] on button "3 more" at bounding box center [1373, 495] width 31 height 10
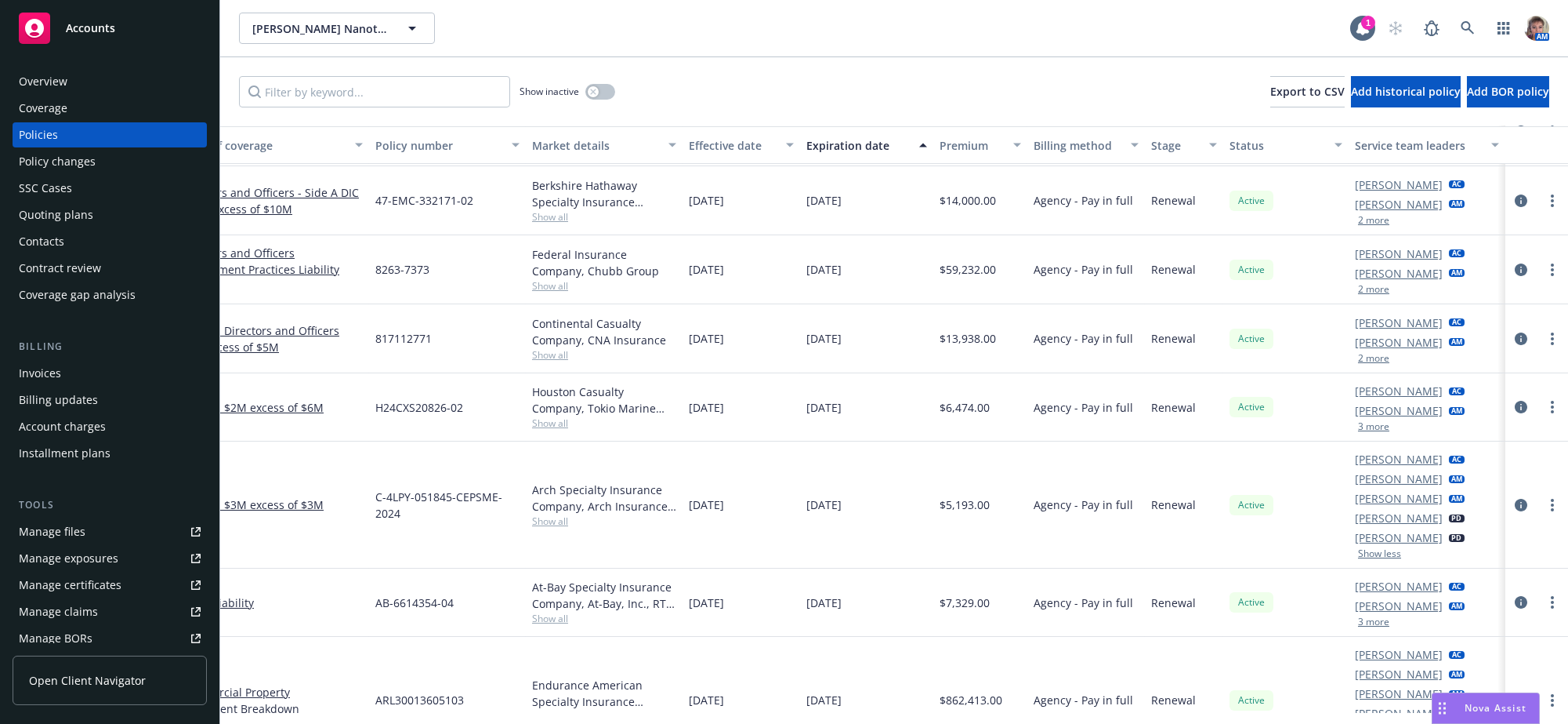
click at [1365, 431] on button "3 more" at bounding box center [1373, 426] width 31 height 10
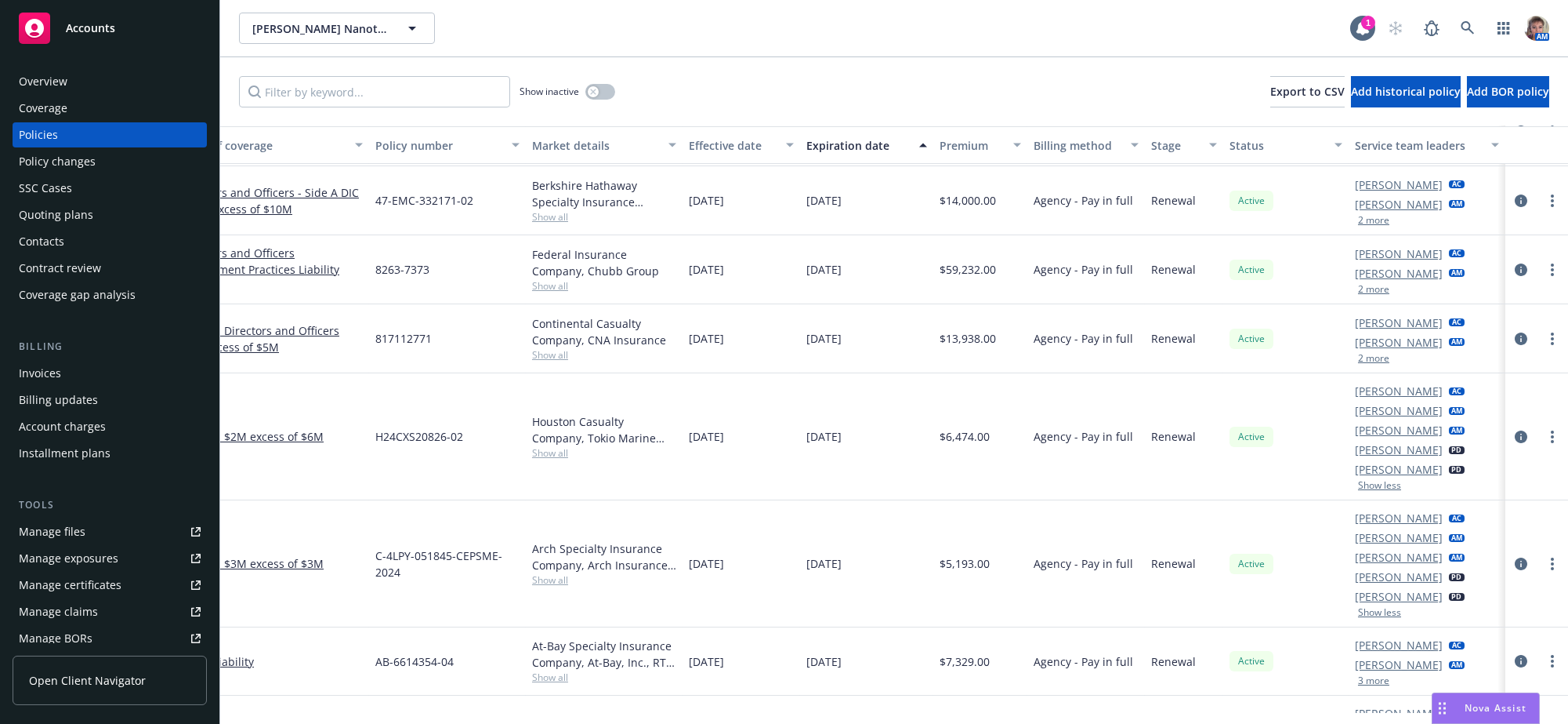
click at [1368, 363] on button "2 more" at bounding box center [1373, 359] width 31 height 10
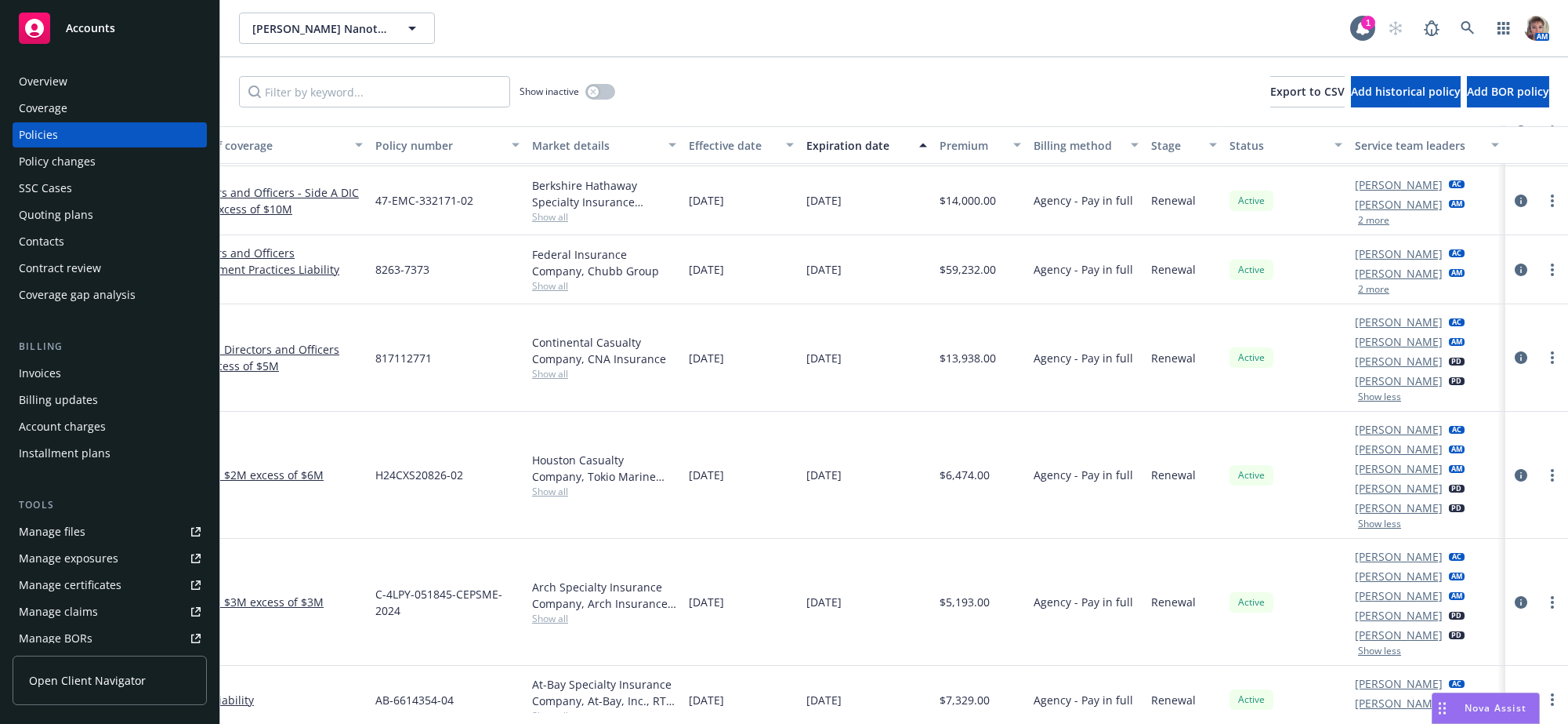
click at [1361, 294] on button "2 more" at bounding box center [1373, 290] width 31 height 10
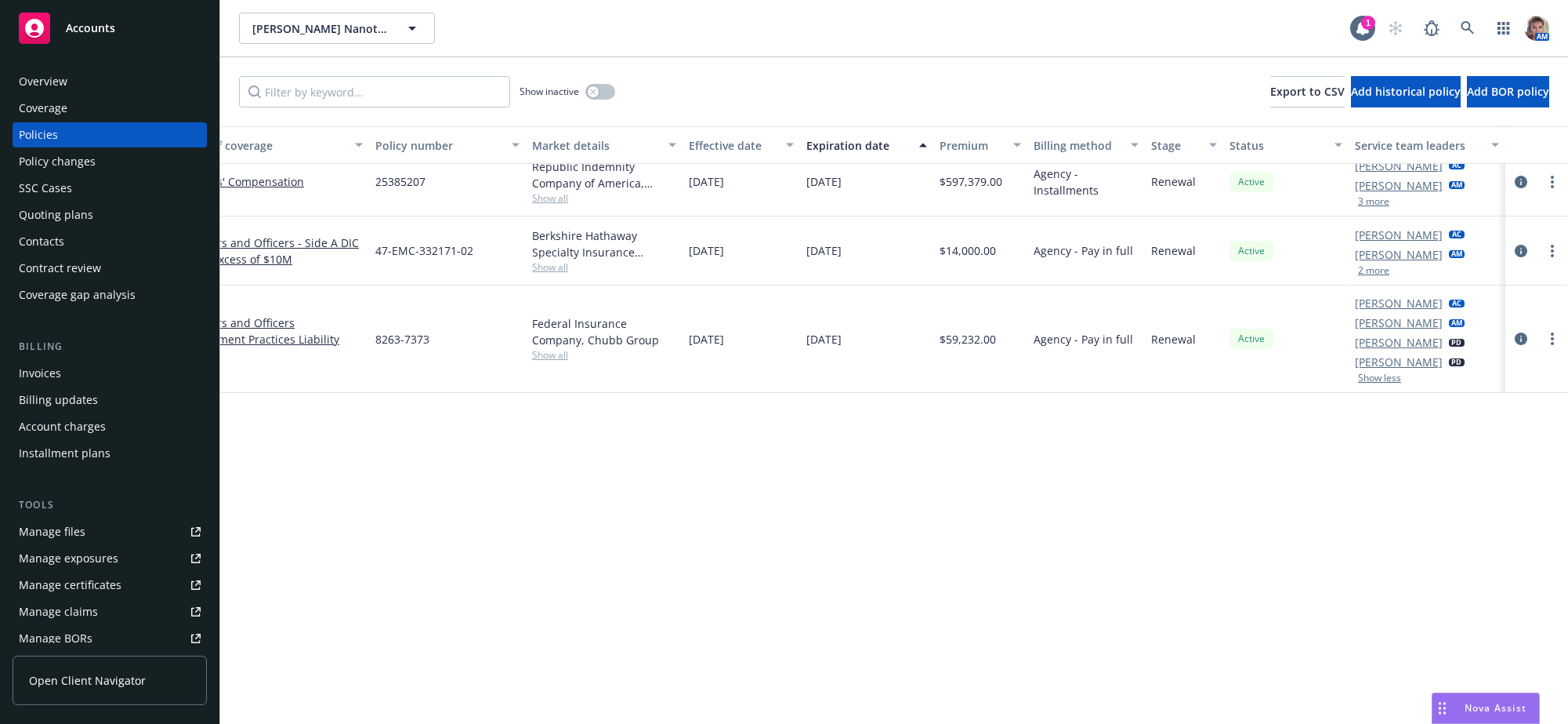
scroll to position [0, 179]
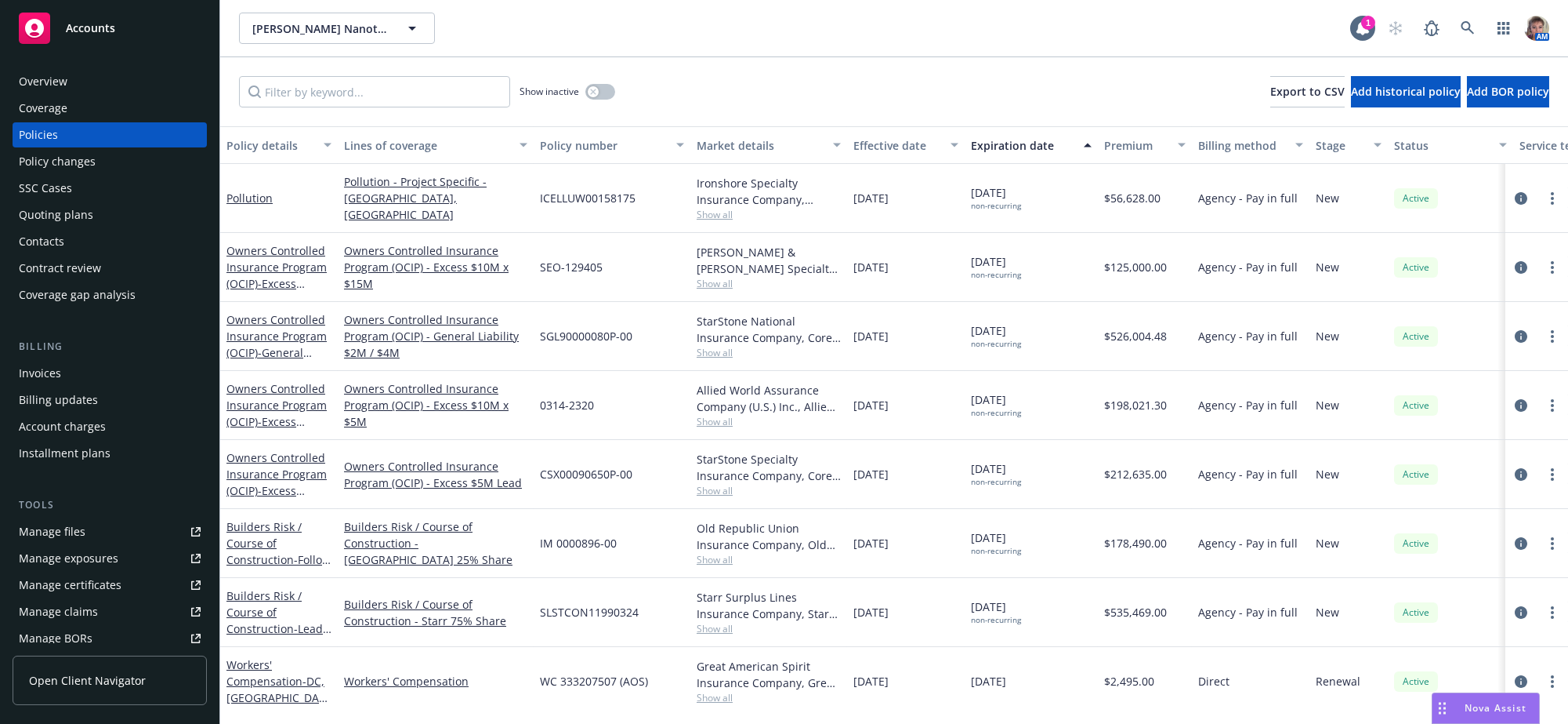
click at [98, 19] on div "Accounts" at bounding box center [109, 28] width 182 height 31
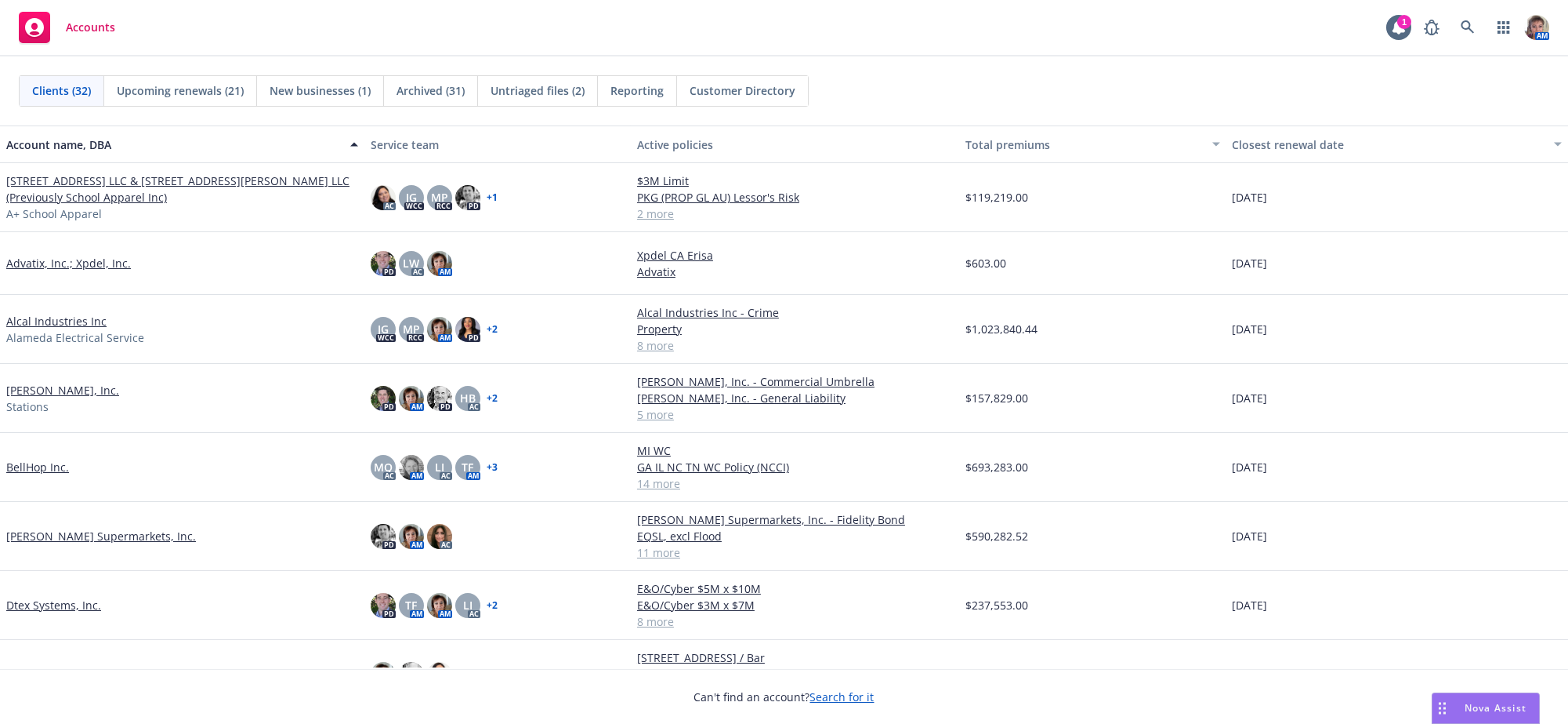
click at [618, 100] on div "Reporting" at bounding box center [638, 91] width 79 height 30
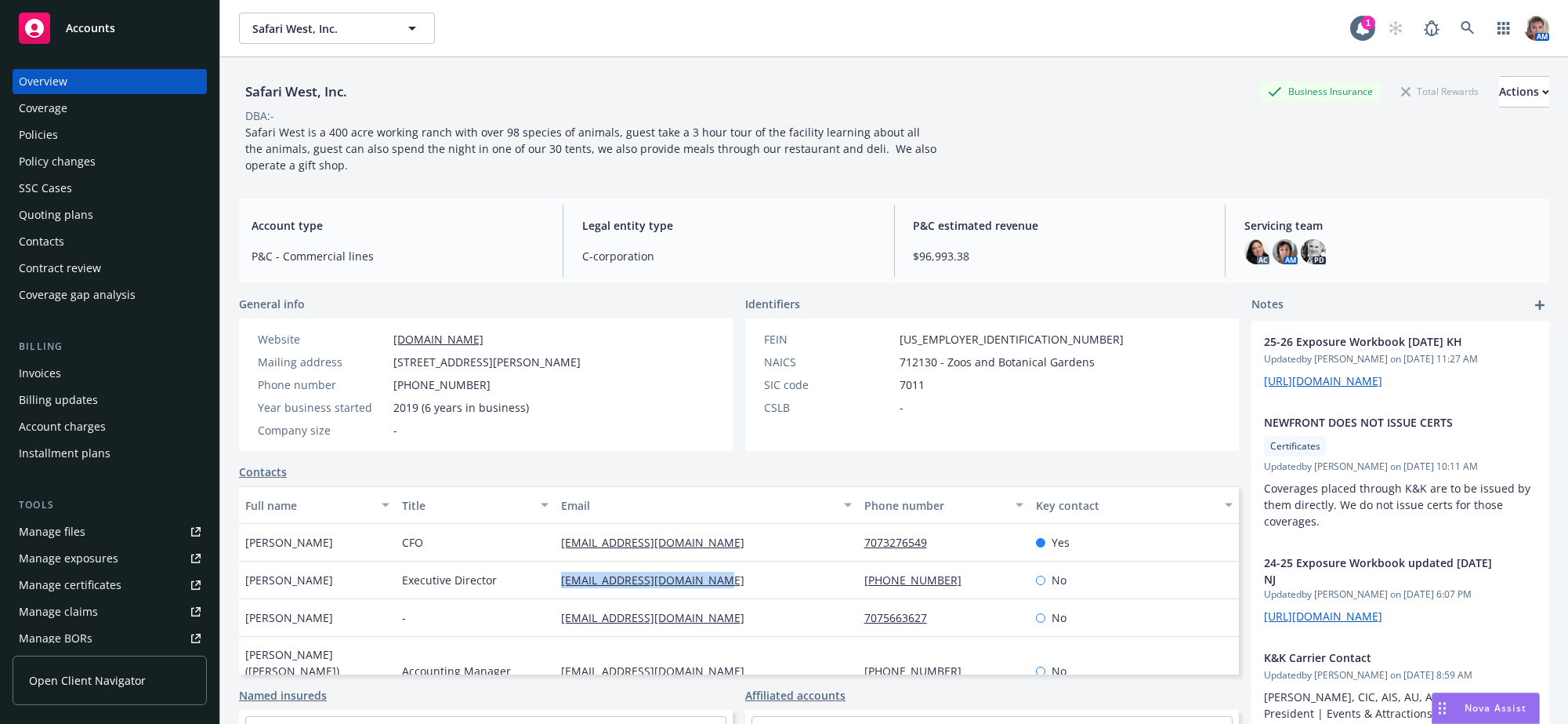
scroll to position [46, 0]
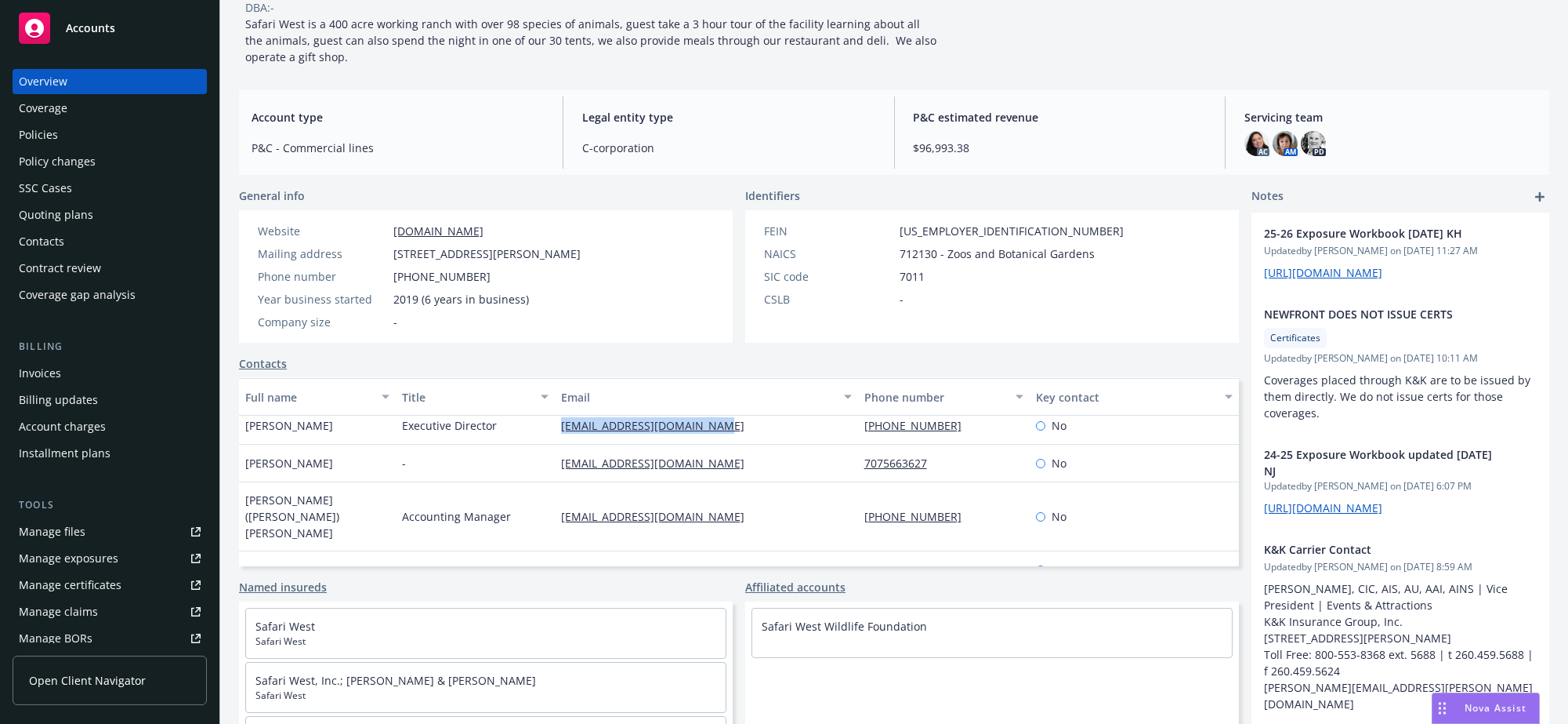
click at [92, 47] on link "Accounts" at bounding box center [110, 28] width 195 height 44
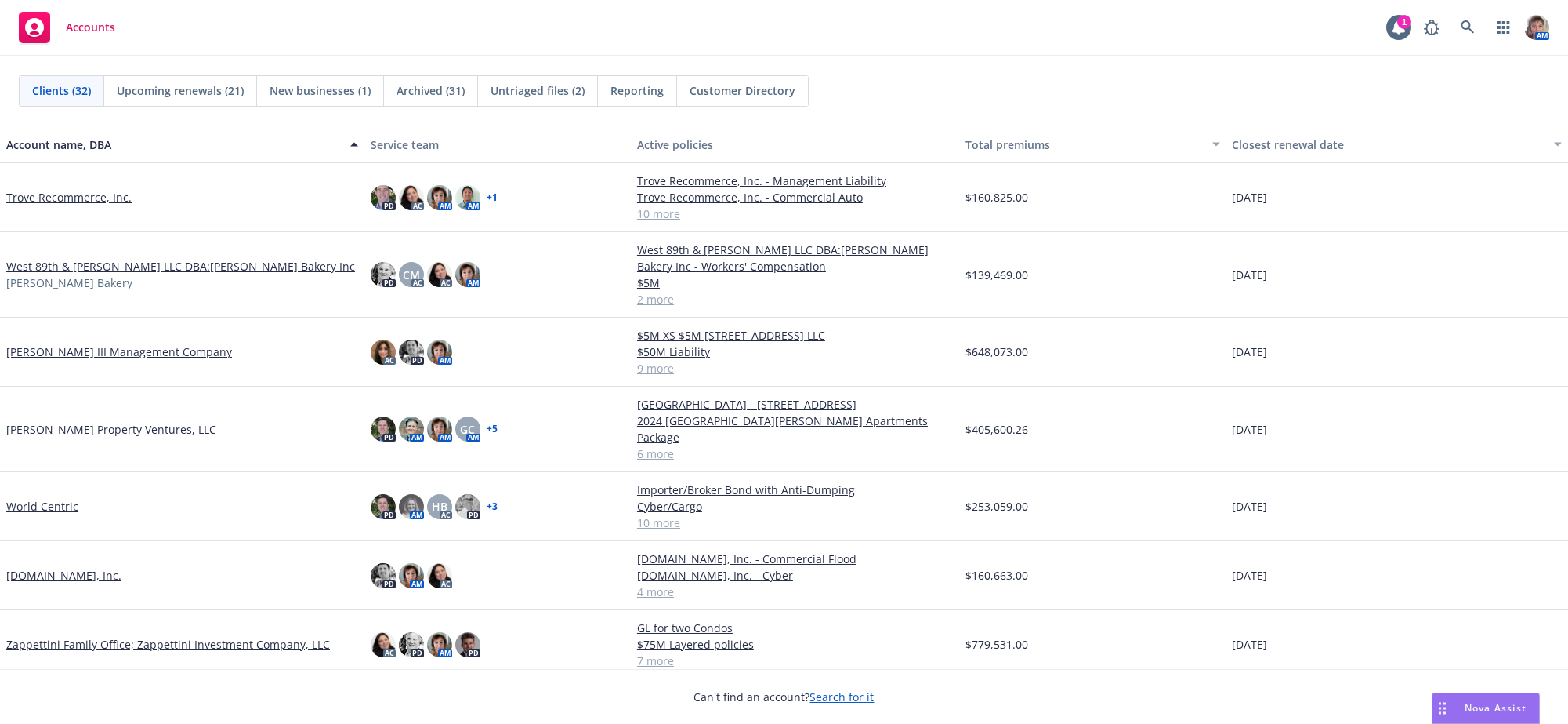
scroll to position [1379, 0]
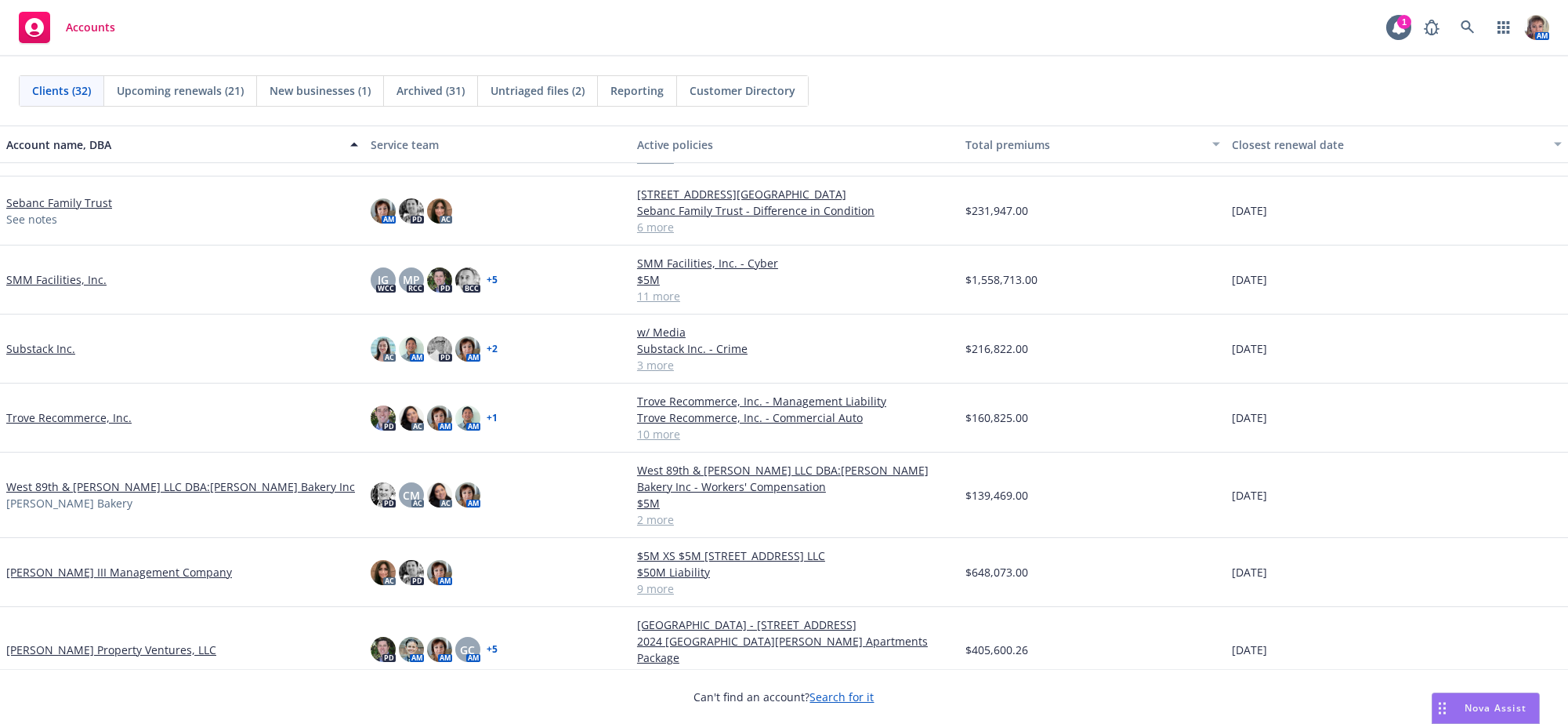
click at [37, 287] on link "SMM Facilities, Inc." at bounding box center [56, 279] width 101 height 16
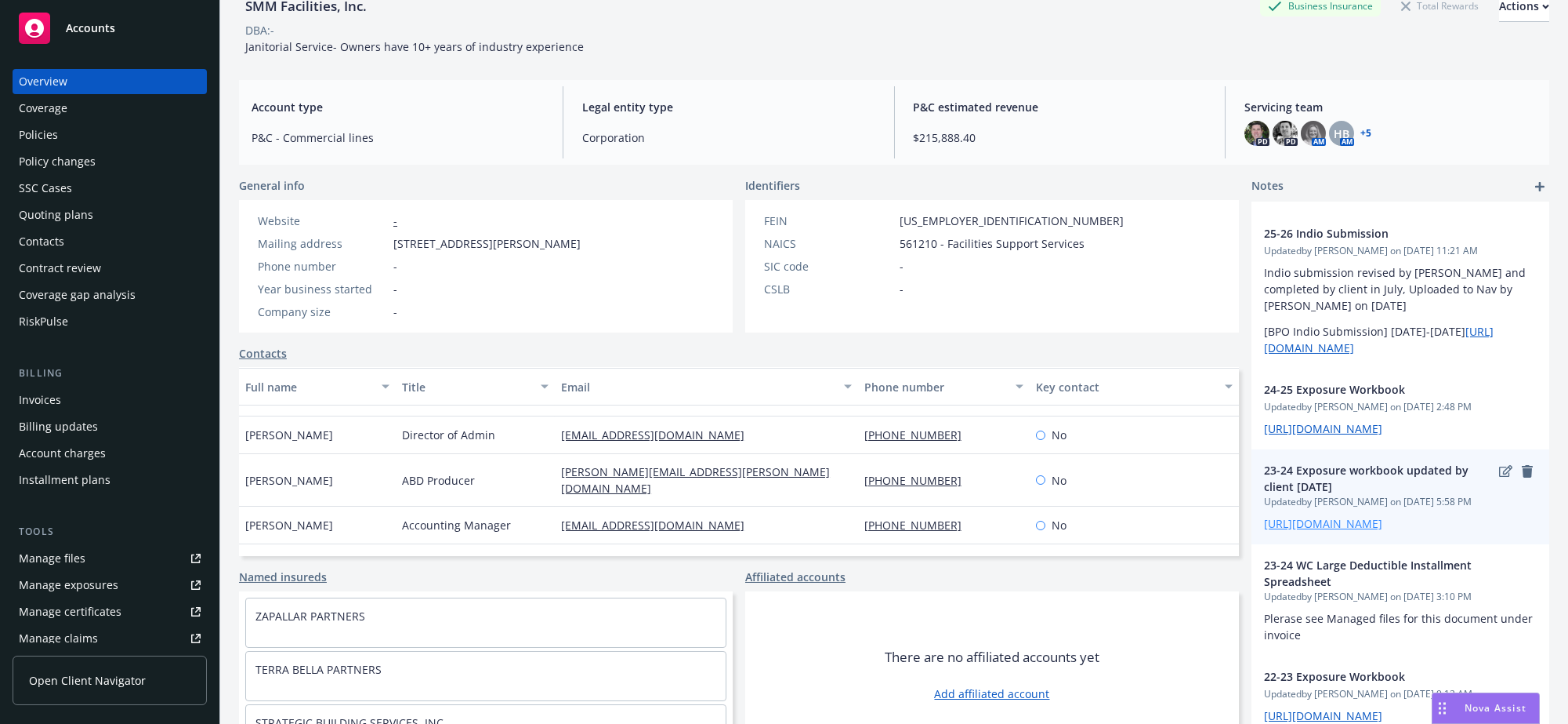
scroll to position [125, 0]
